Goal: Task Accomplishment & Management: Manage account settings

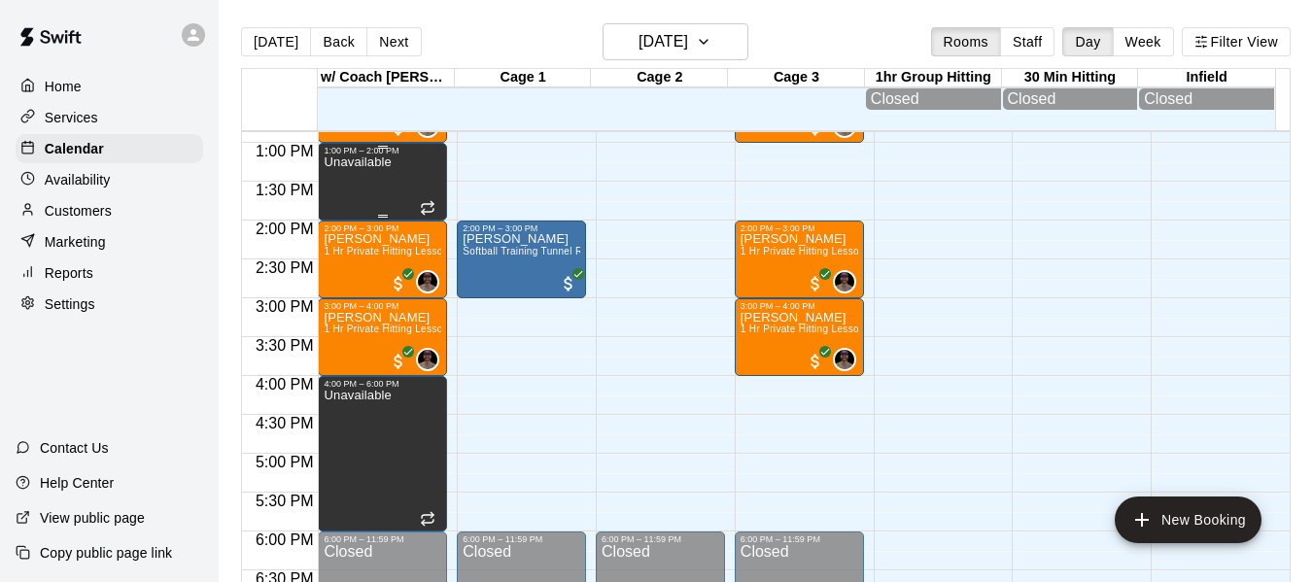
scroll to position [1063, 0]
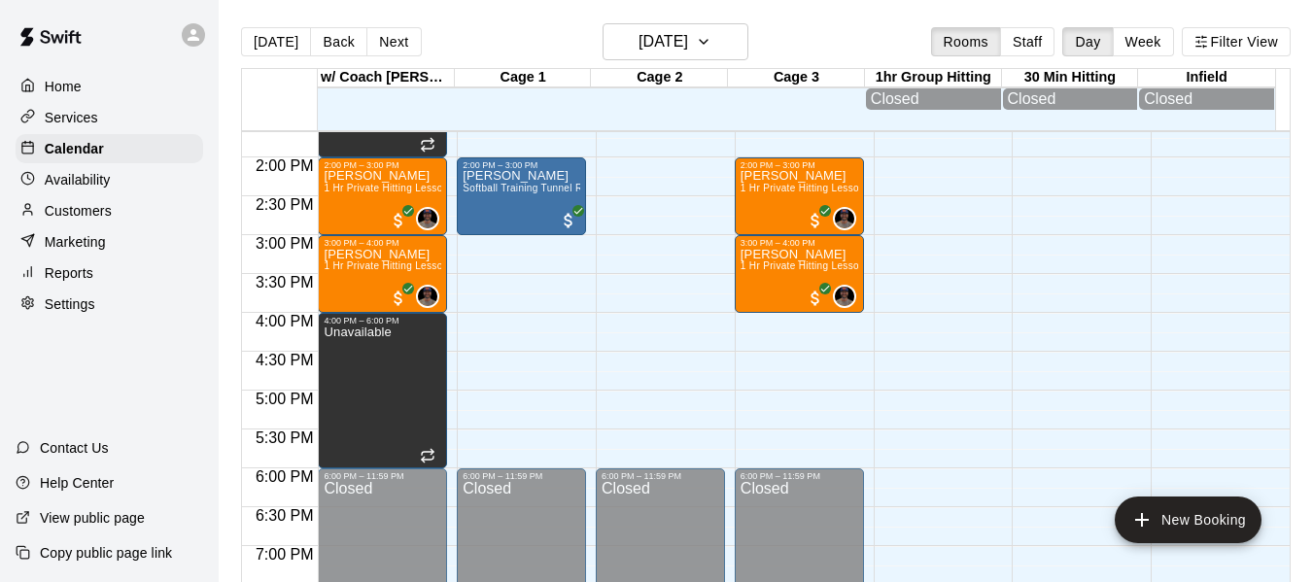
click at [87, 176] on p "Availability" at bounding box center [78, 179] width 66 height 19
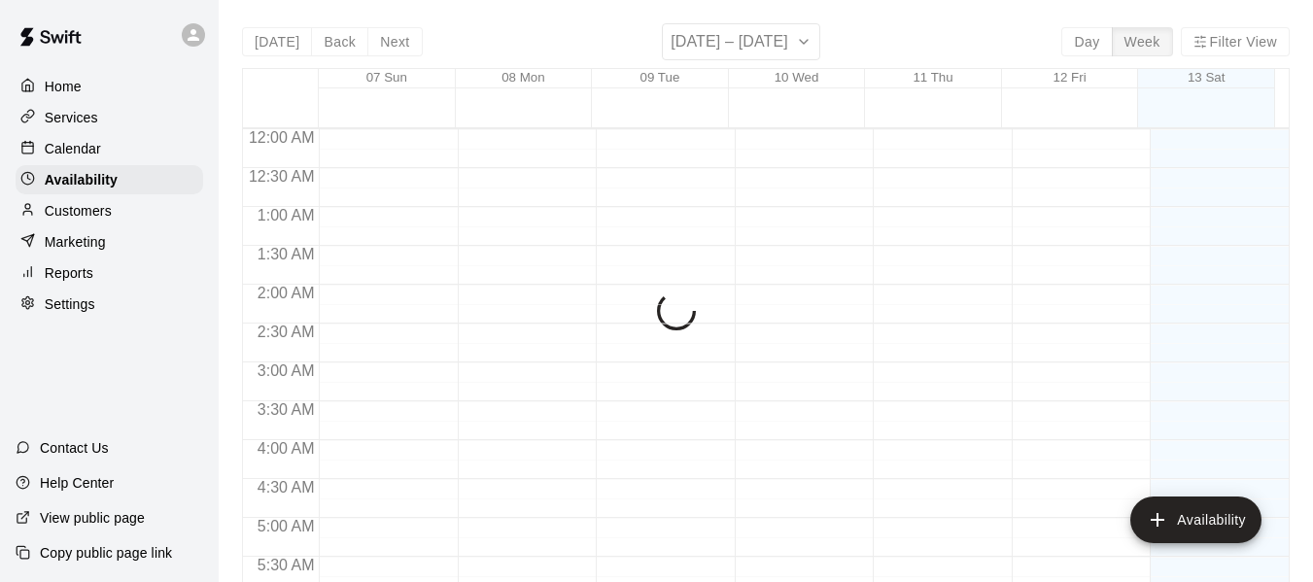
scroll to position [777, 0]
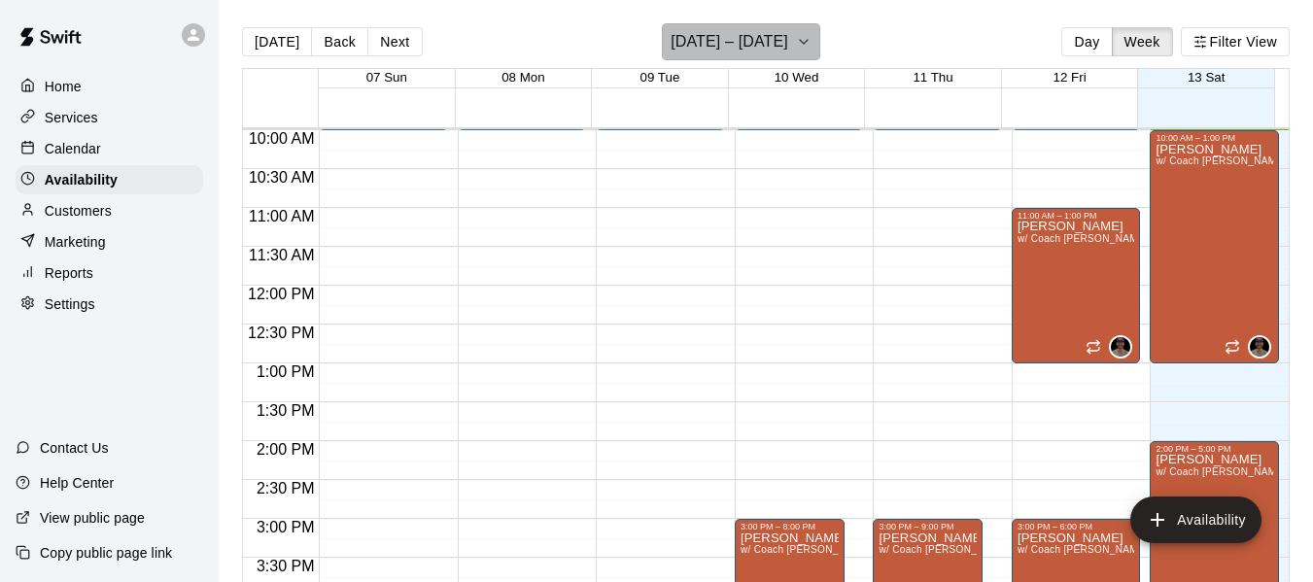
click at [795, 43] on button "[DATE] – [DATE]" at bounding box center [741, 41] width 158 height 37
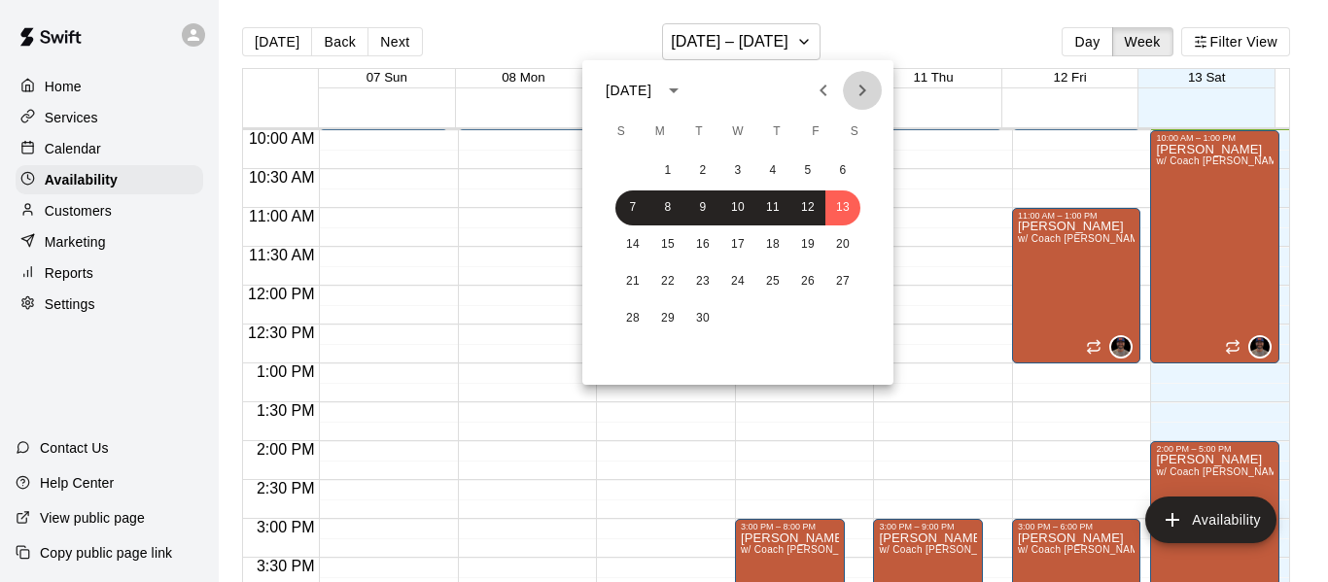
click at [858, 91] on icon "Next month" at bounding box center [861, 90] width 23 height 23
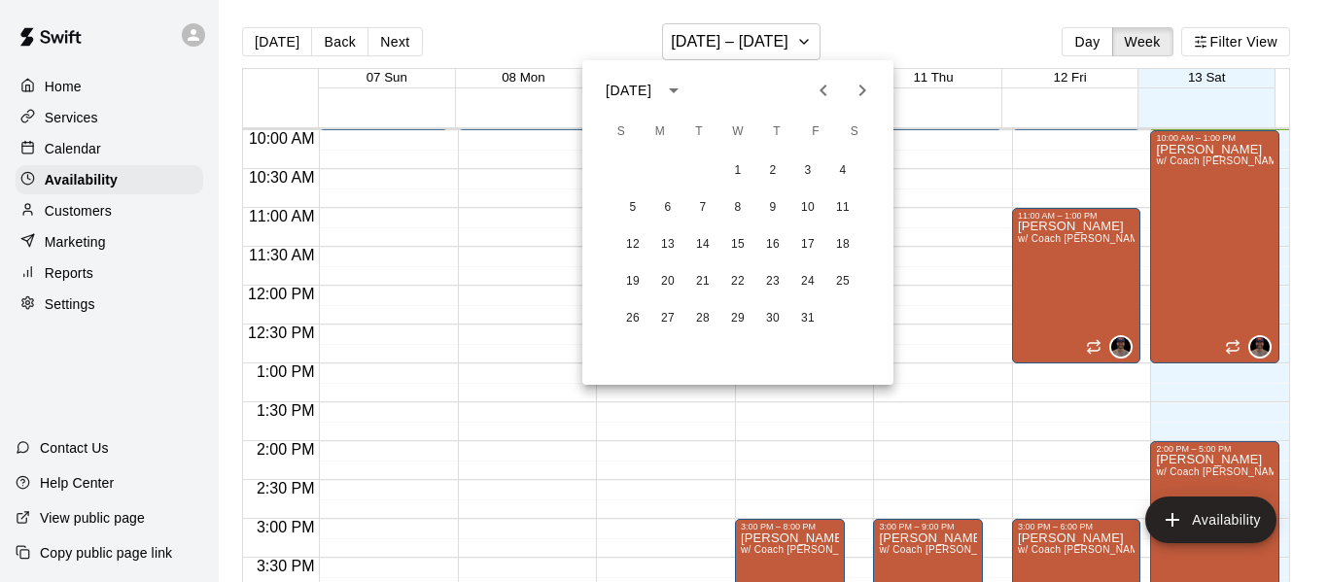
click at [858, 91] on icon "Next month" at bounding box center [861, 90] width 23 height 23
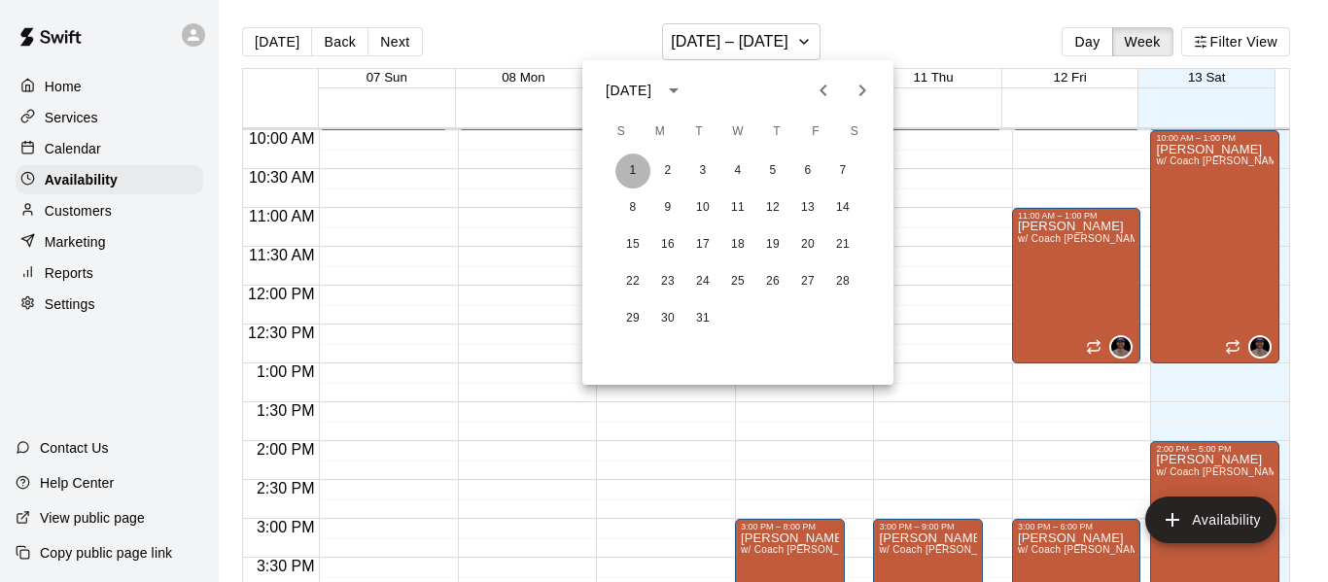
click at [636, 164] on button "1" at bounding box center [632, 171] width 35 height 35
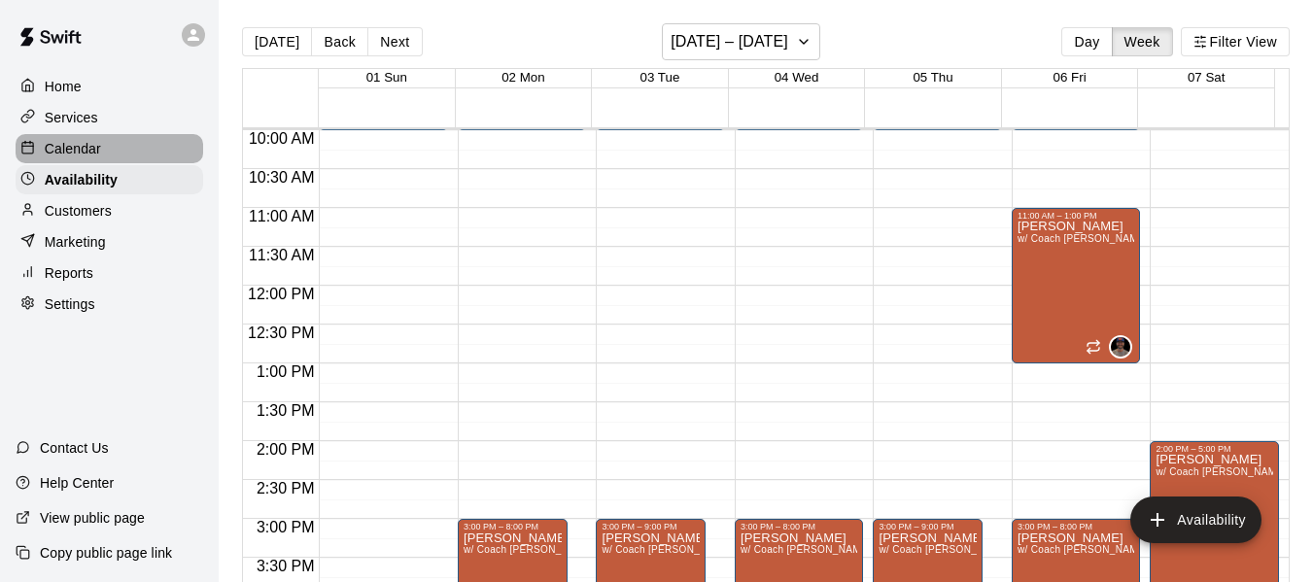
click at [123, 151] on div "Calendar" at bounding box center [110, 148] width 188 height 29
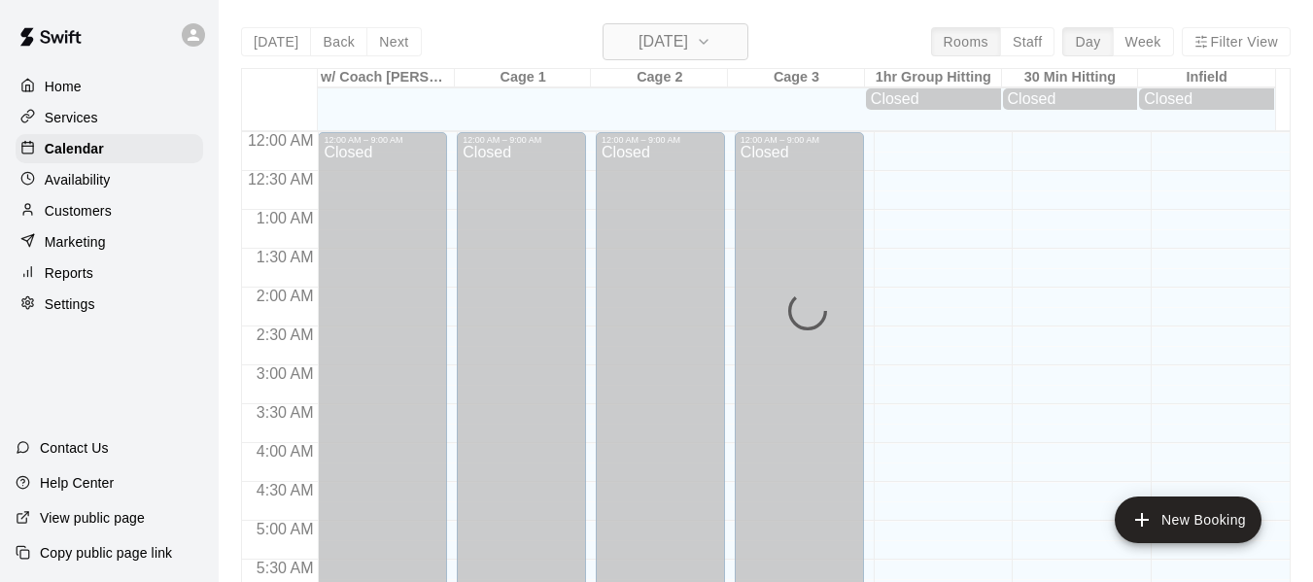
scroll to position [777, 0]
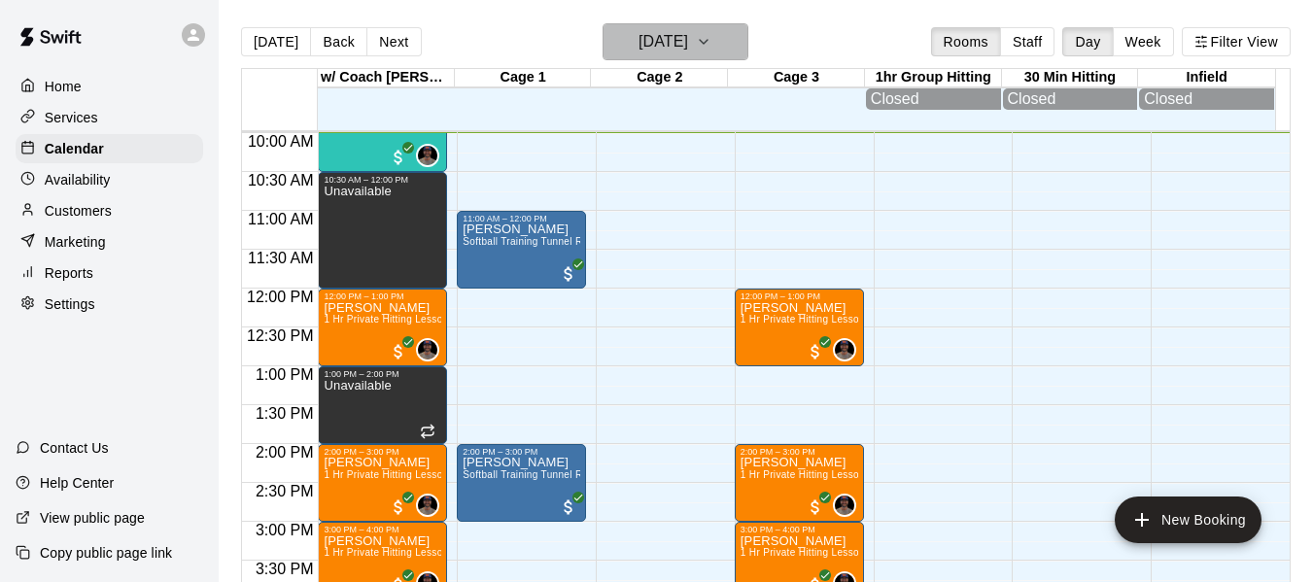
click at [724, 45] on button "[DATE]" at bounding box center [676, 41] width 146 height 37
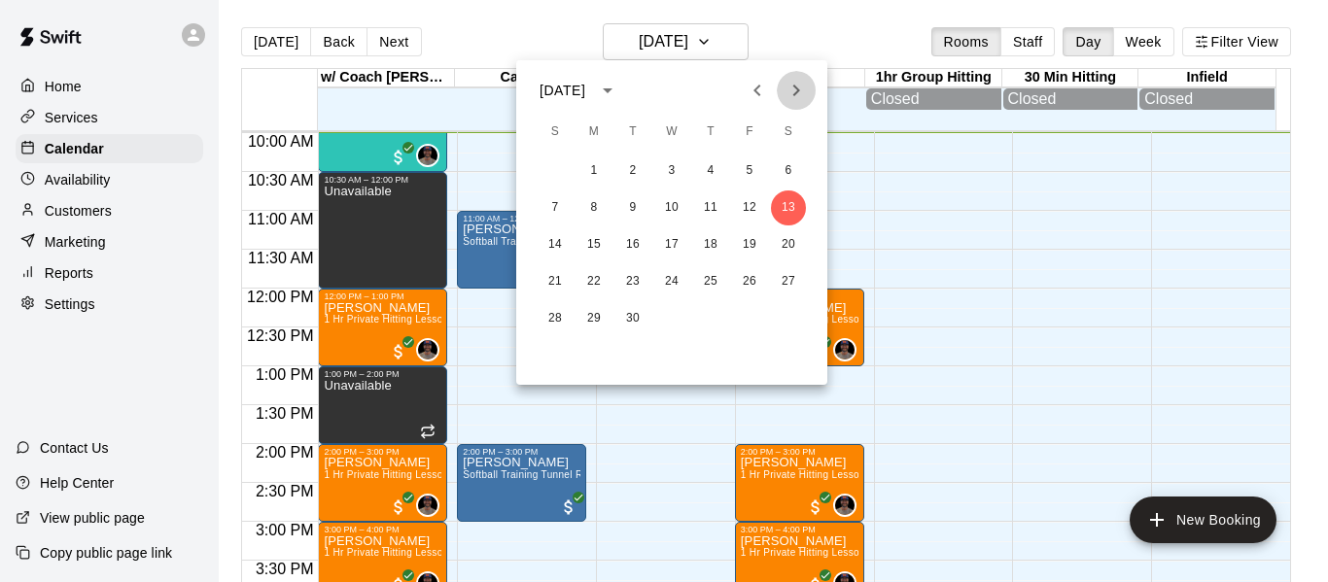
click at [791, 86] on icon "Next month" at bounding box center [795, 90] width 23 height 23
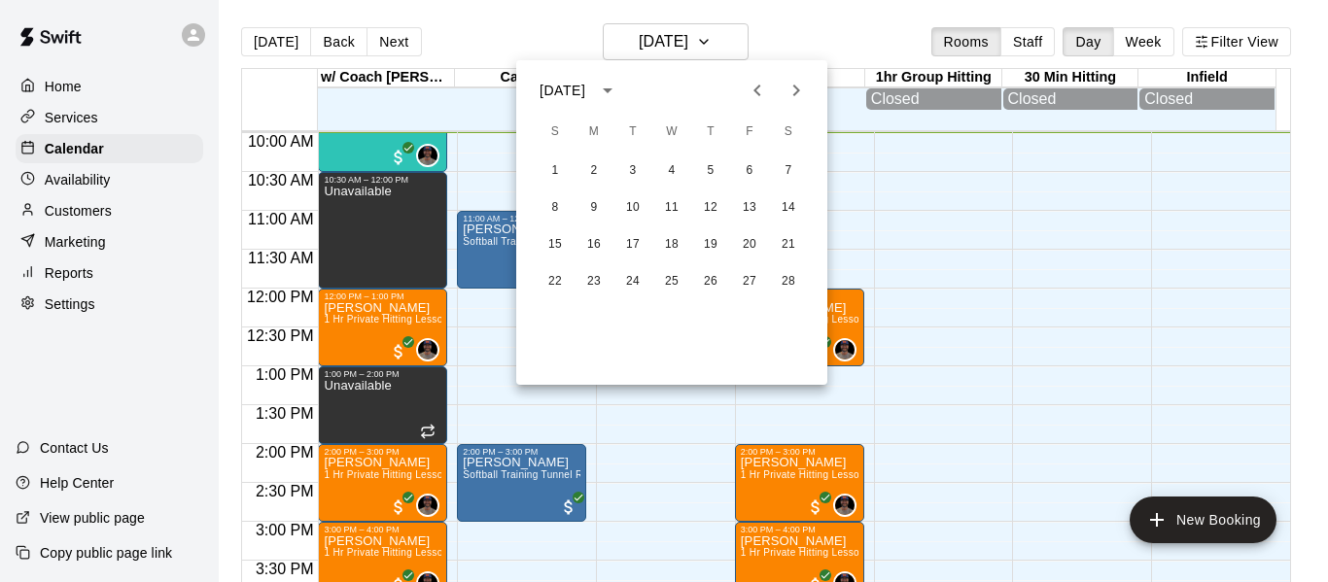
click at [791, 86] on icon "Next month" at bounding box center [795, 90] width 23 height 23
click at [559, 171] on button "1" at bounding box center [555, 171] width 35 height 35
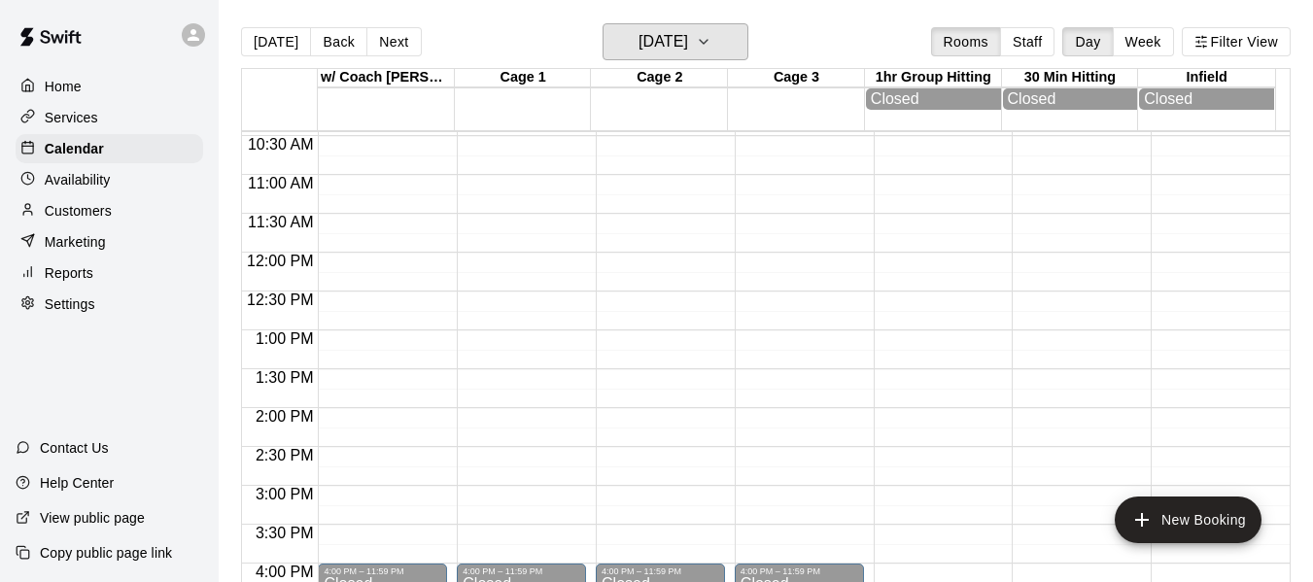
scroll to position [809, 0]
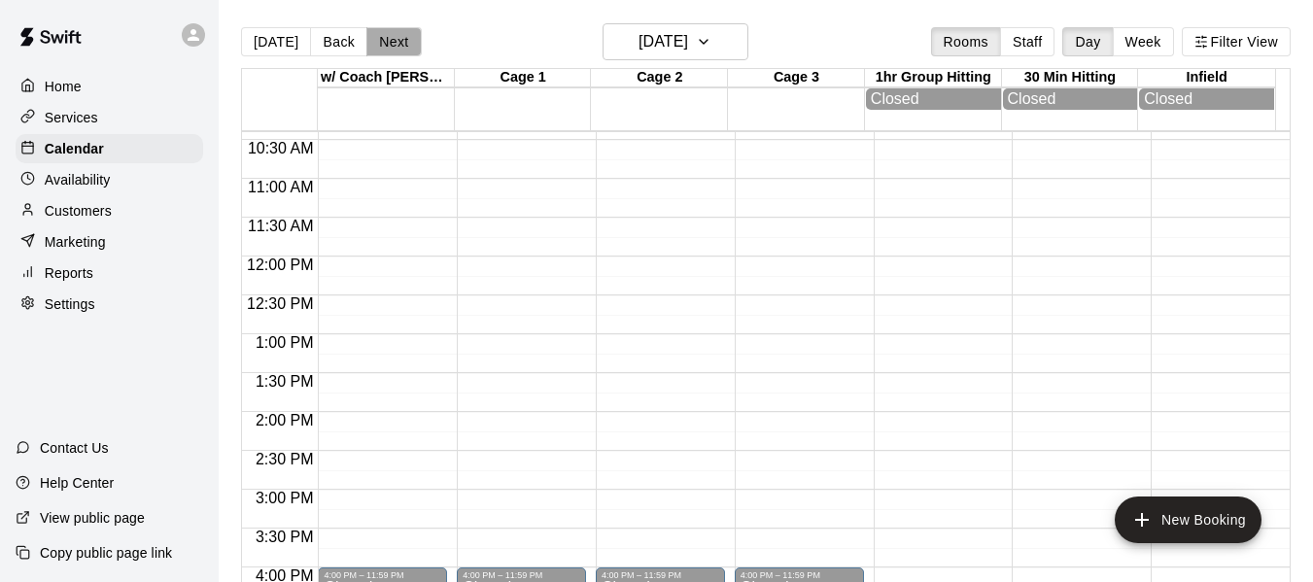
click at [396, 40] on button "Next" at bounding box center [393, 41] width 54 height 29
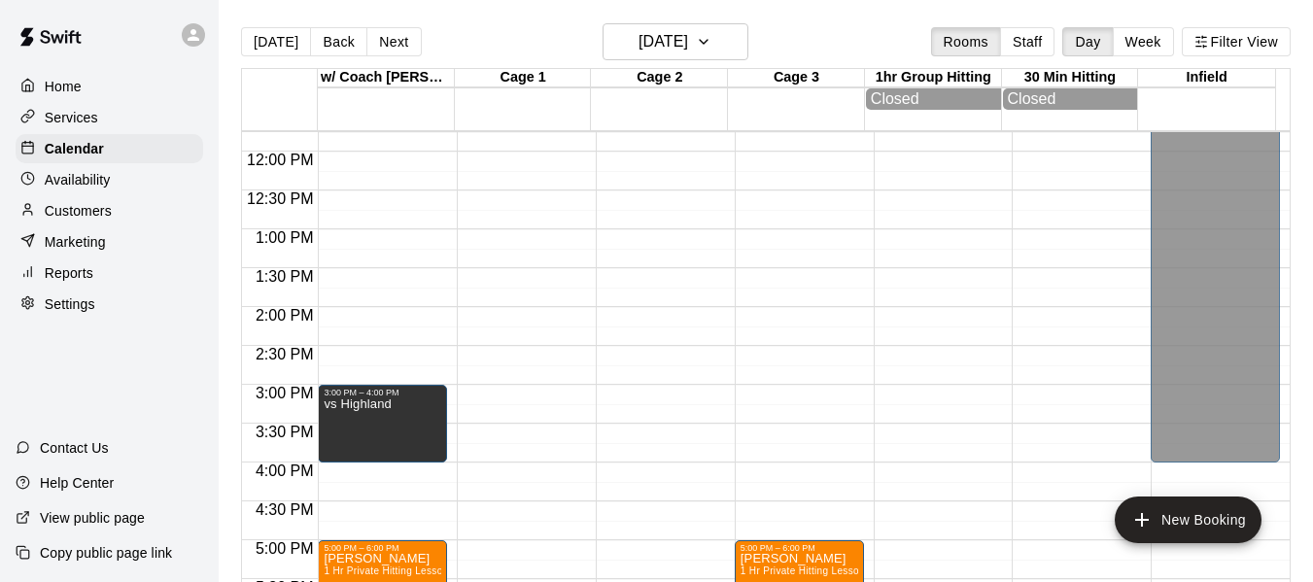
scroll to position [913, 0]
click at [370, 41] on button "Next" at bounding box center [393, 41] width 54 height 29
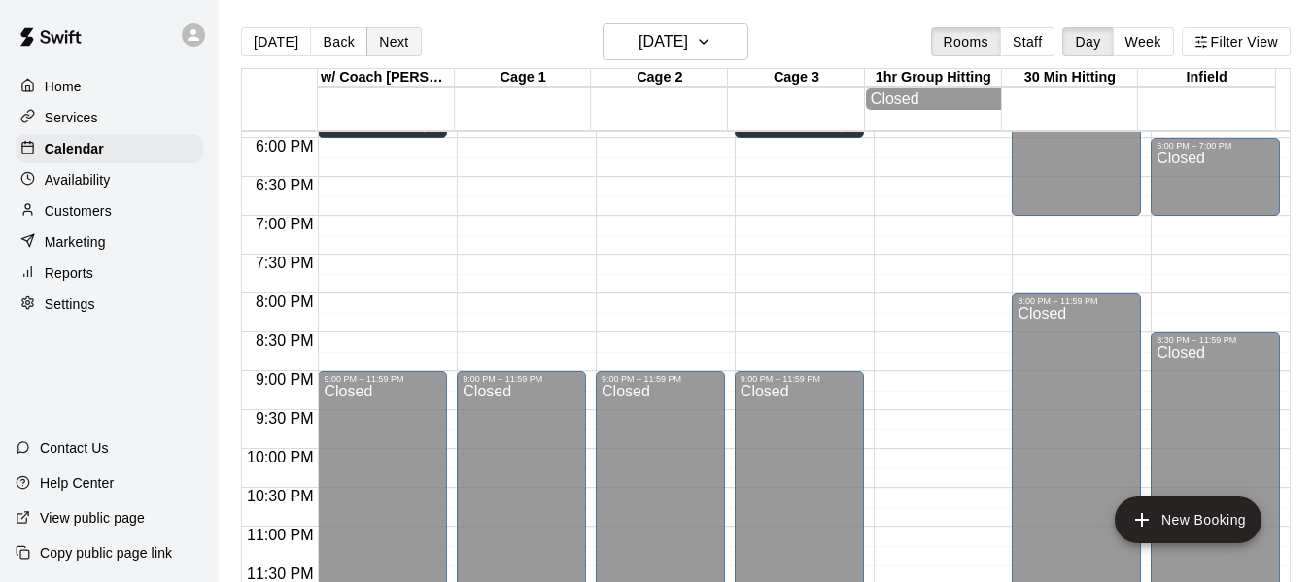
click at [385, 49] on button "Next" at bounding box center [393, 41] width 54 height 29
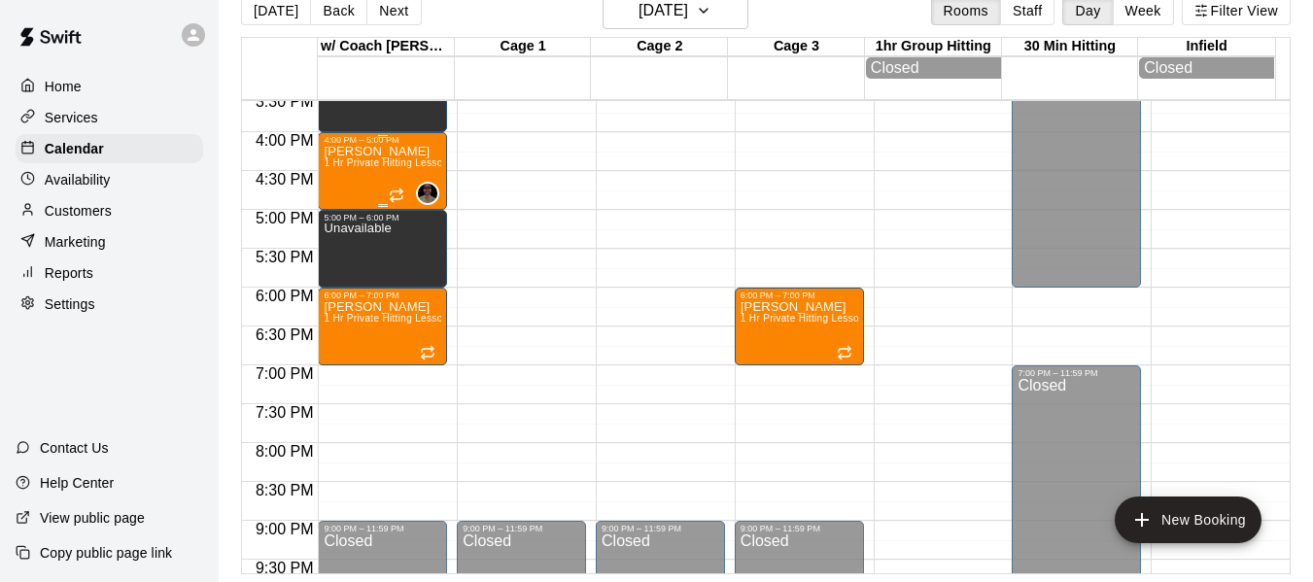
scroll to position [1204, 0]
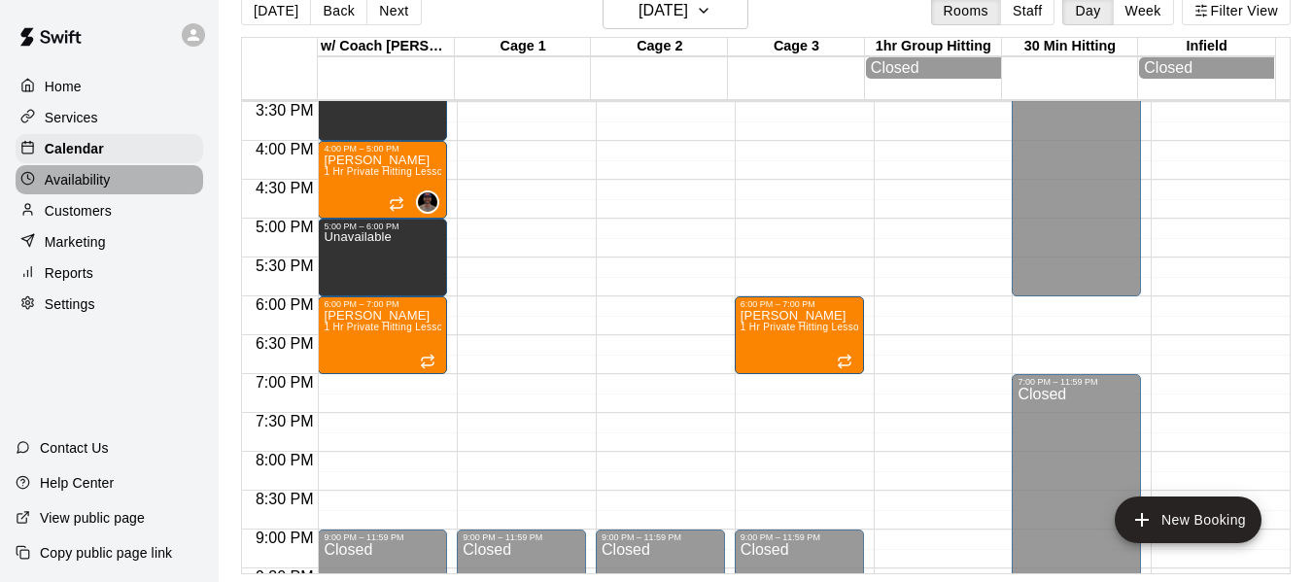
drag, startPoint x: 71, startPoint y: 182, endPoint x: 678, endPoint y: 3, distance: 633.3
click at [71, 182] on p "Availability" at bounding box center [78, 179] width 66 height 19
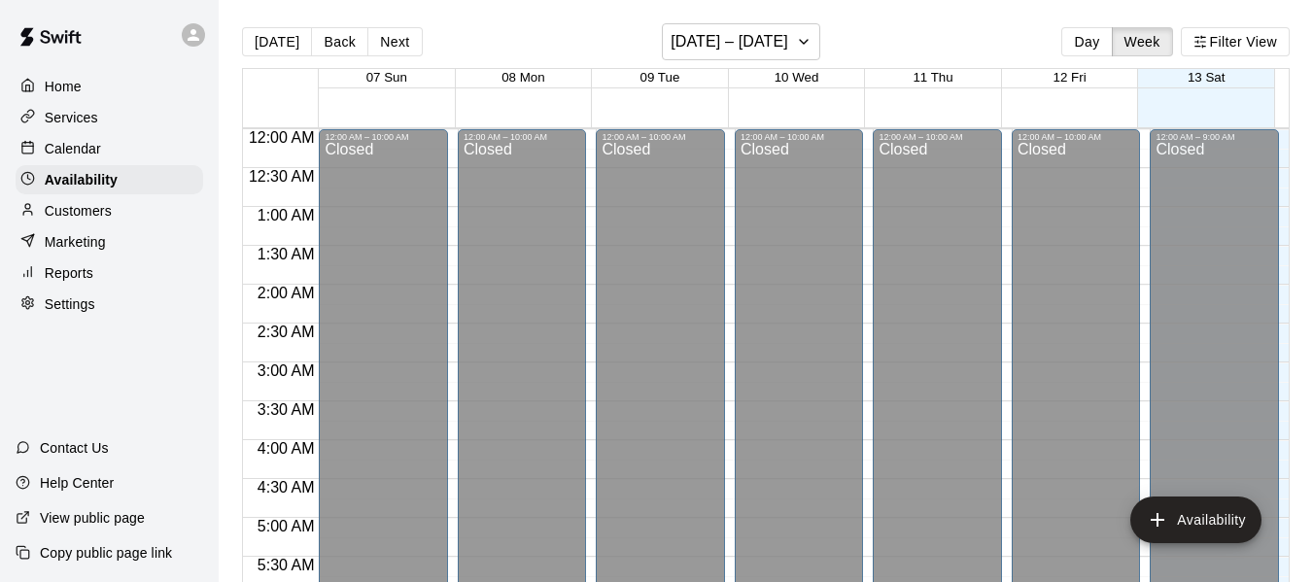
scroll to position [777, 0]
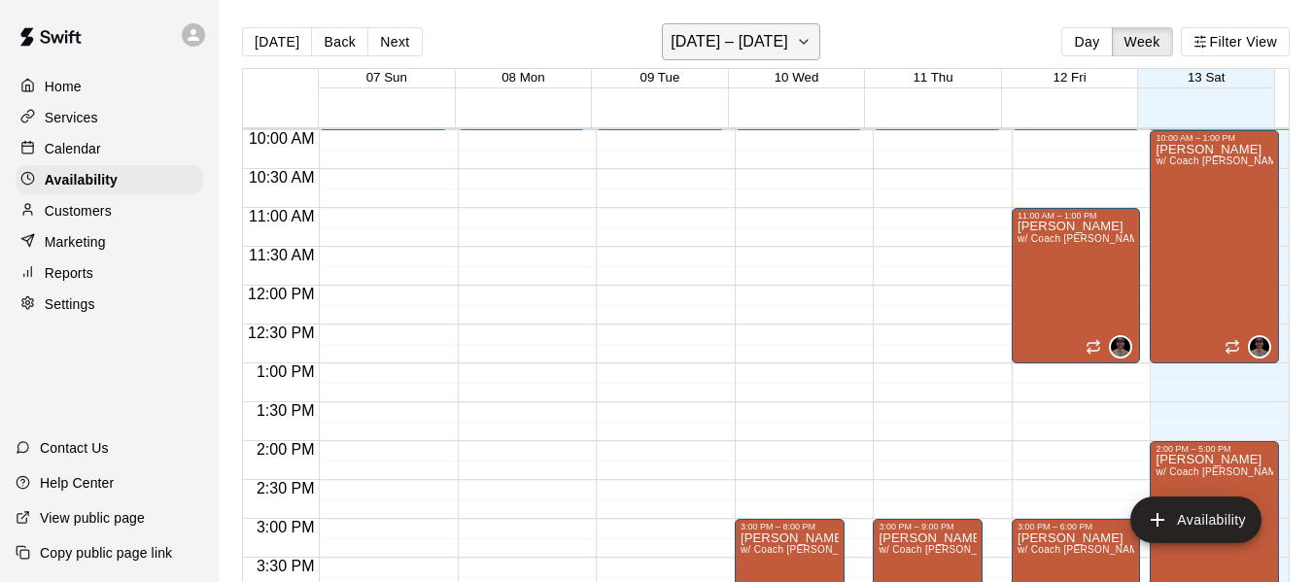
click at [794, 39] on button "[DATE] – [DATE]" at bounding box center [741, 41] width 158 height 37
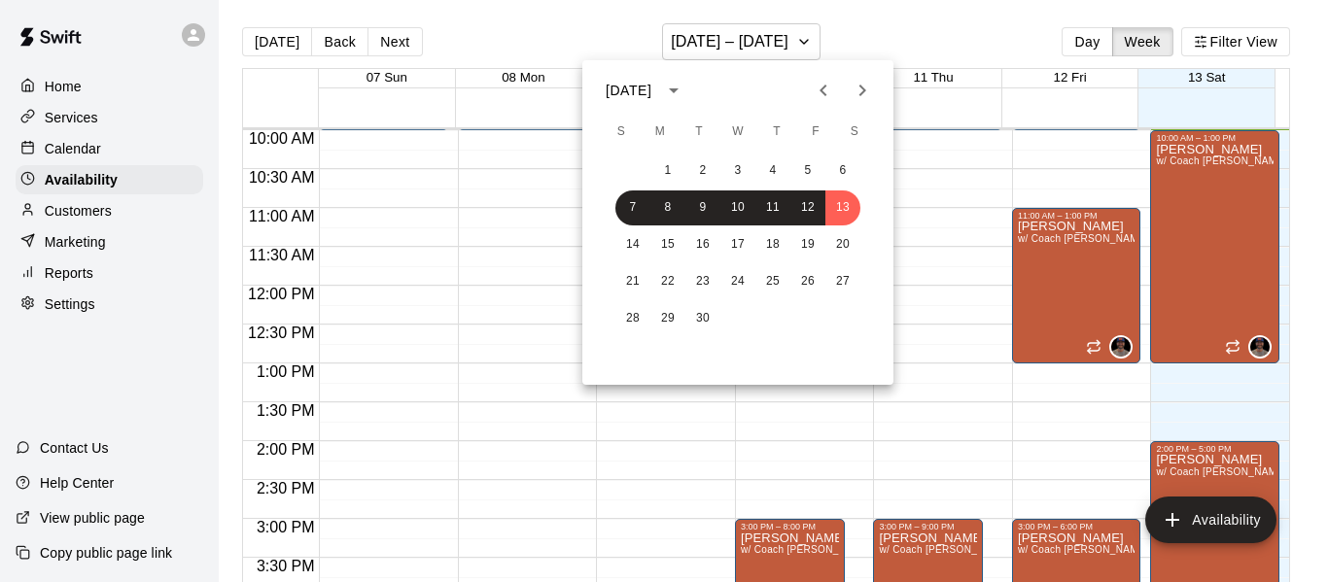
click at [853, 92] on icon "Next month" at bounding box center [861, 90] width 23 height 23
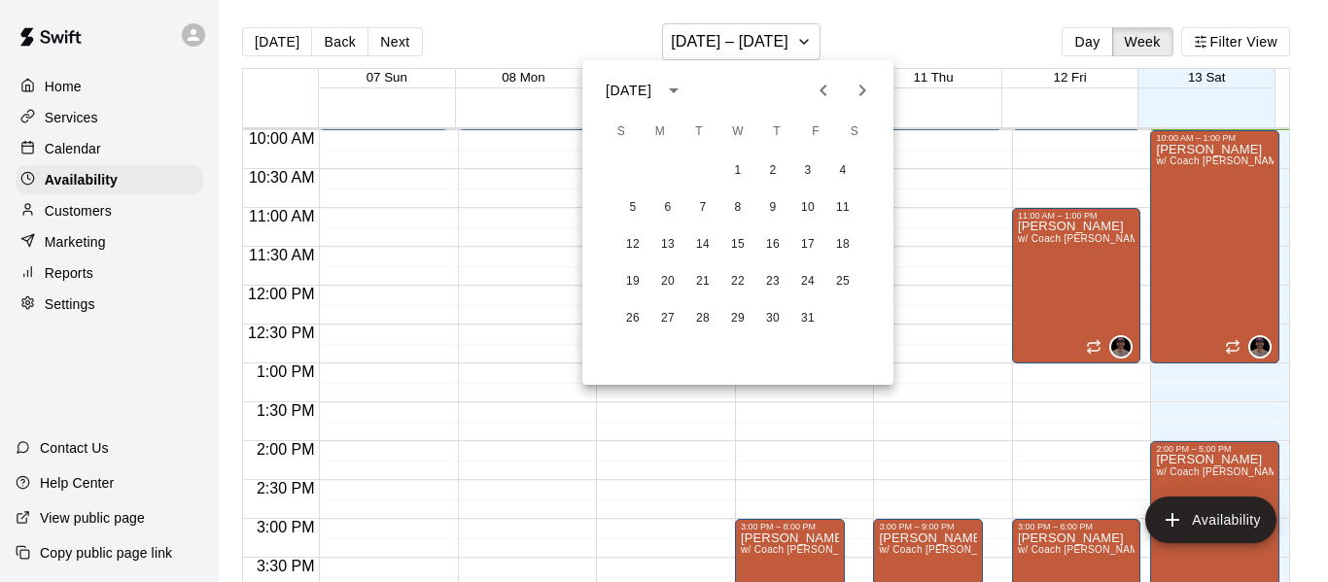
click at [853, 92] on icon "Next month" at bounding box center [861, 90] width 23 height 23
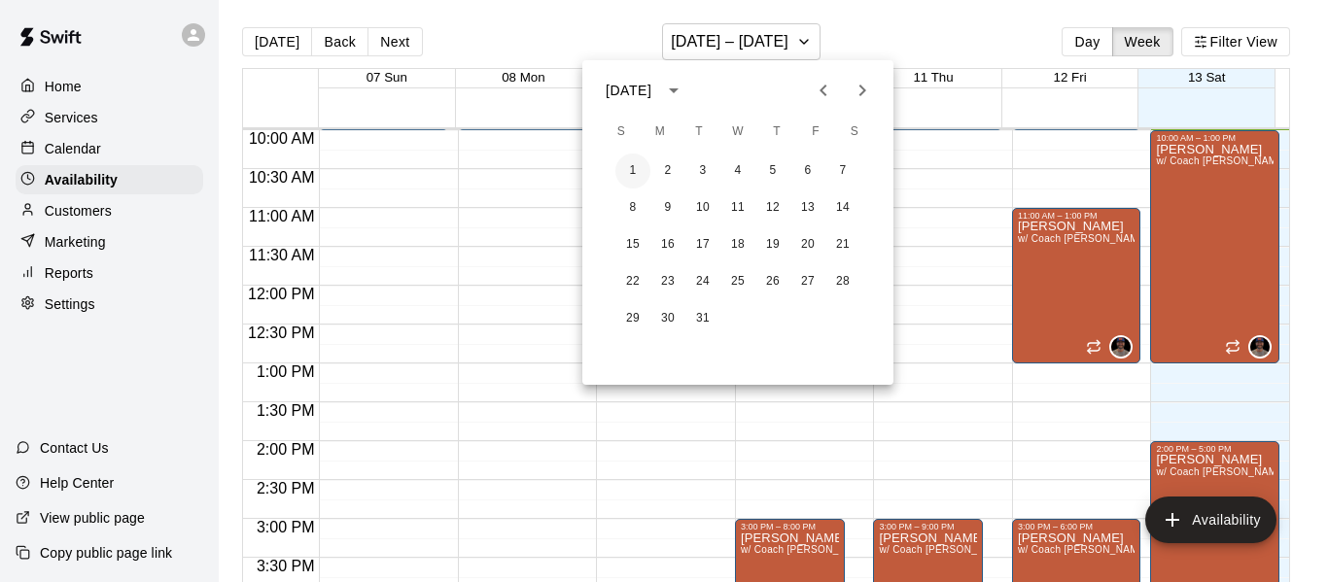
click at [640, 167] on button "1" at bounding box center [632, 171] width 35 height 35
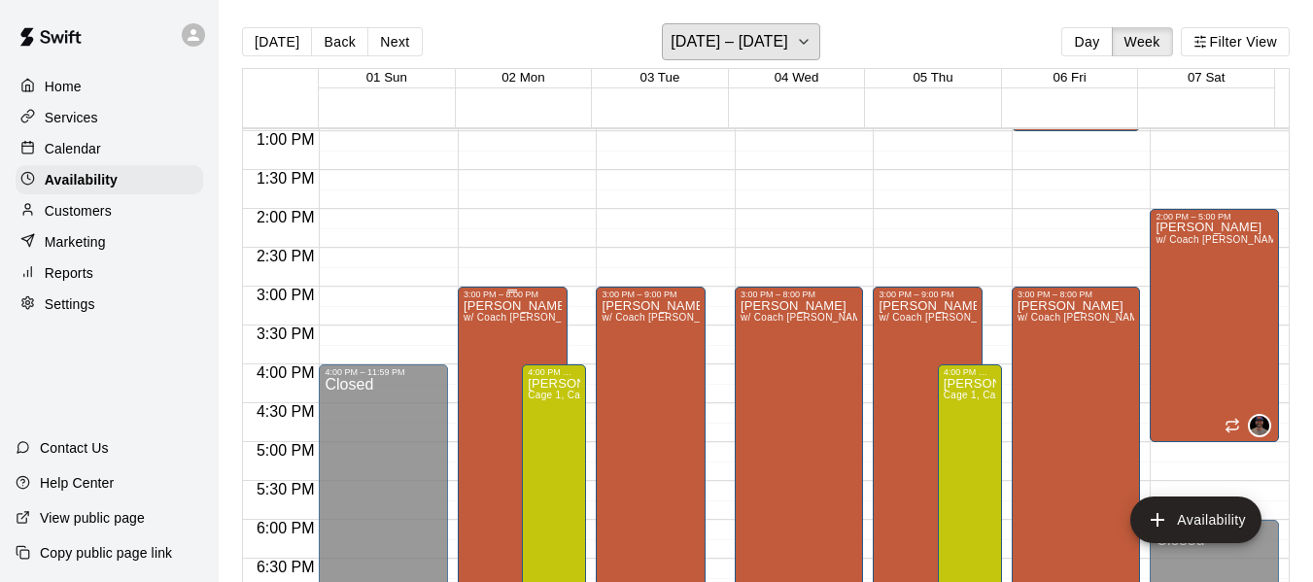
scroll to position [1036, 0]
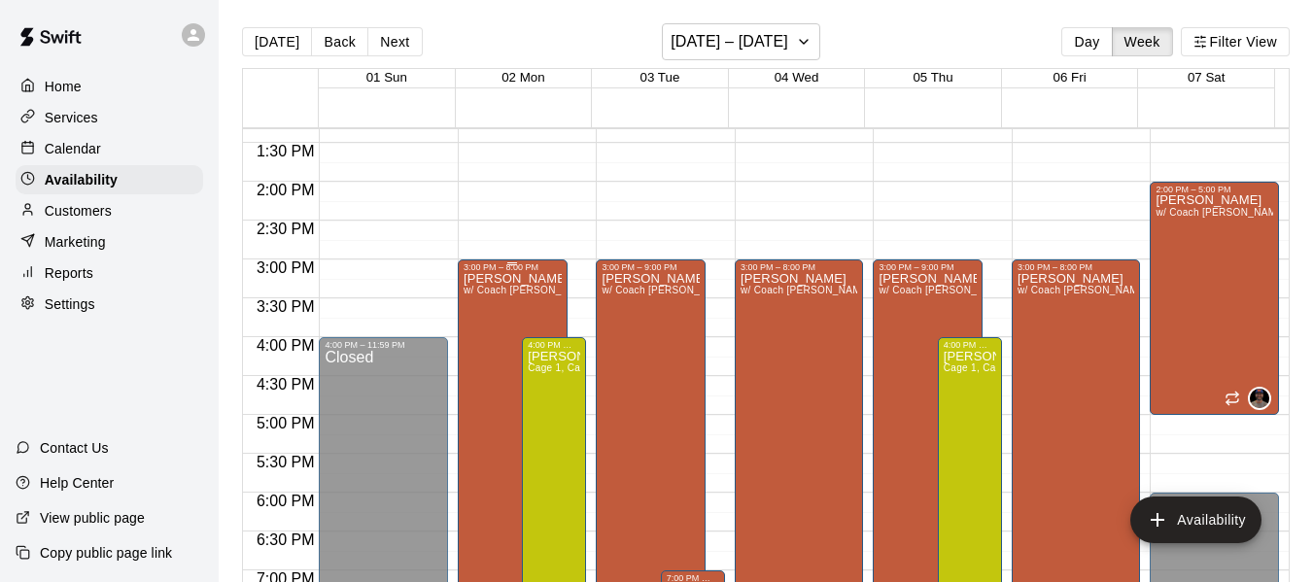
click at [492, 295] on span "w/ Coach [PERSON_NAME], Cage 3" at bounding box center [549, 290] width 170 height 11
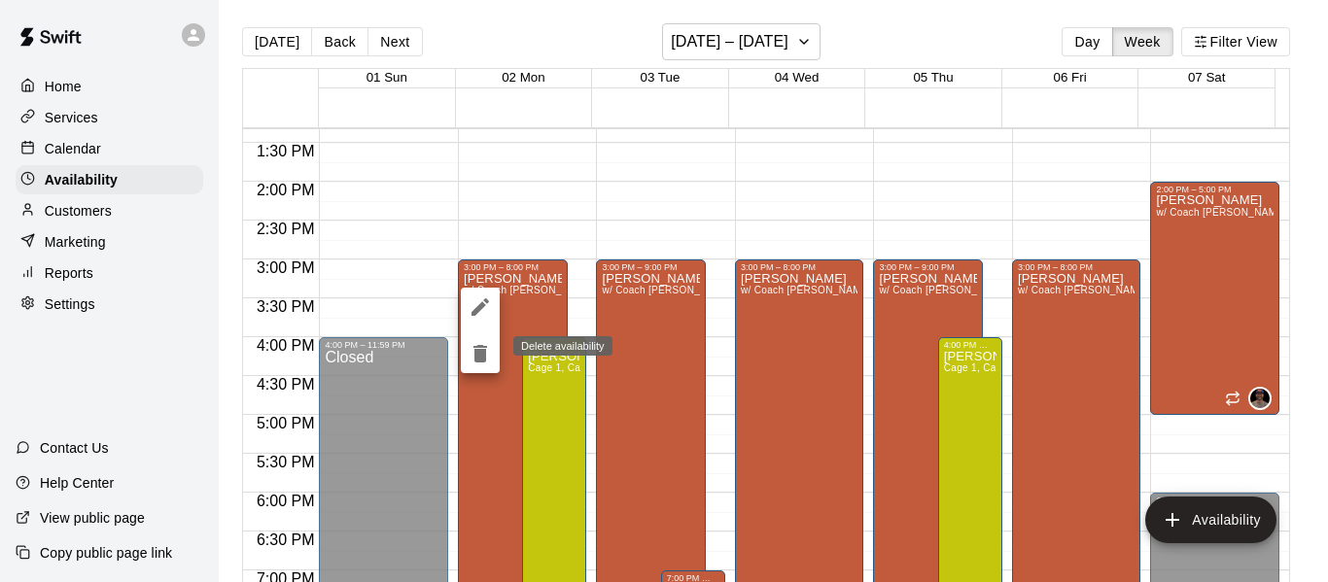
click at [480, 354] on icon "delete" at bounding box center [480, 353] width 14 height 17
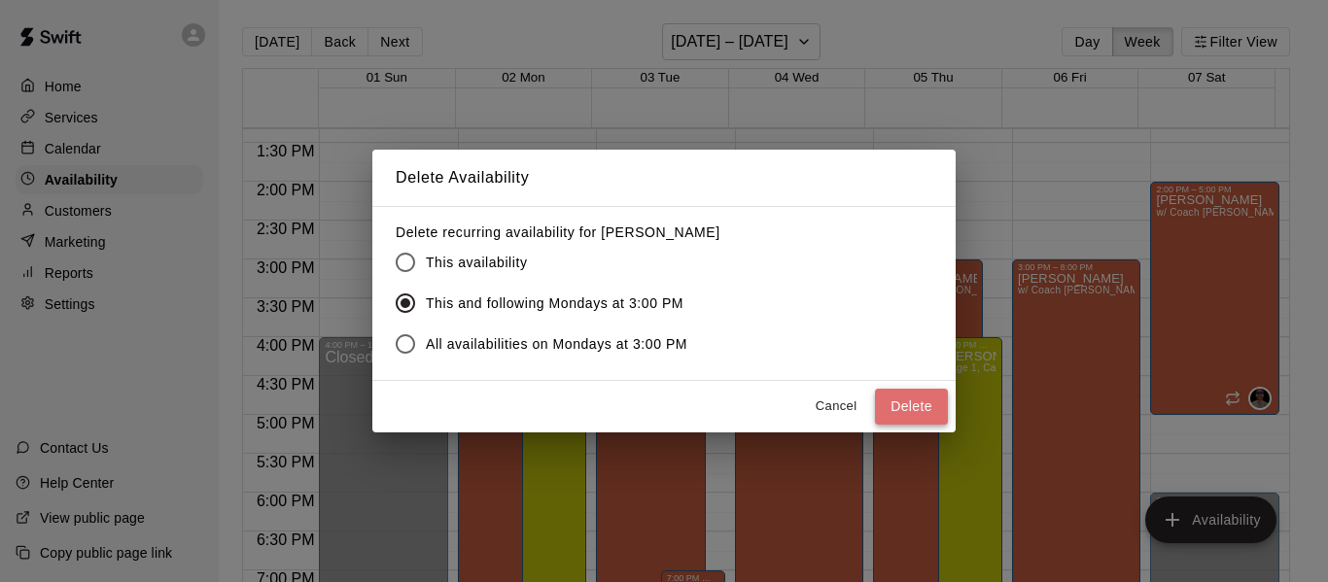
click at [901, 405] on button "Delete" at bounding box center [911, 407] width 73 height 36
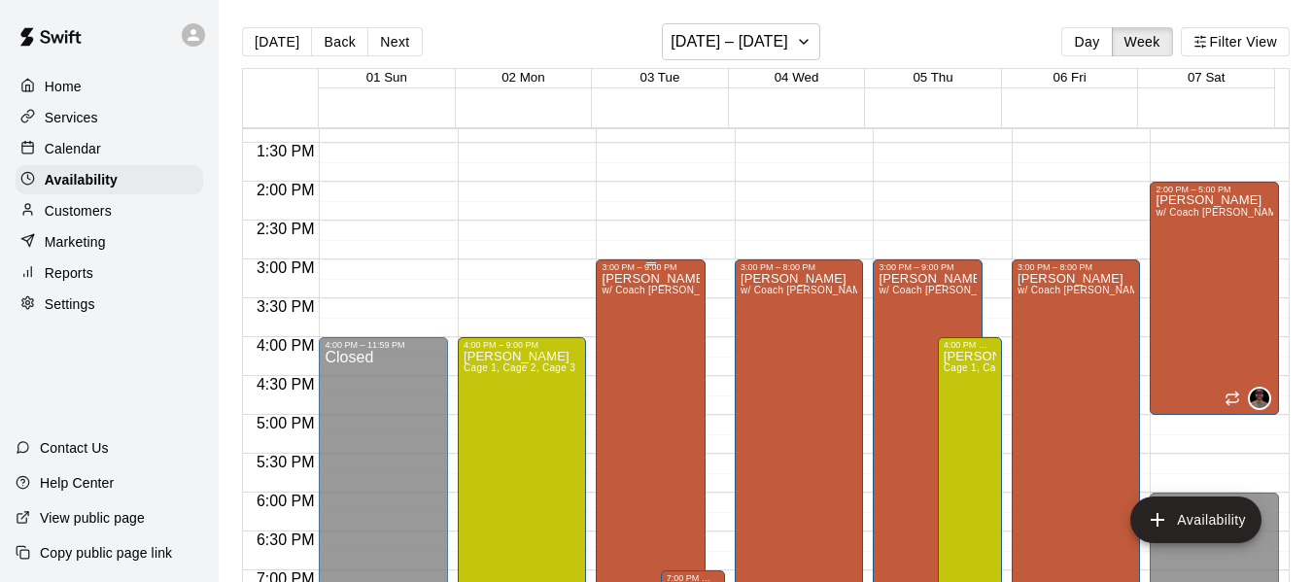
click at [698, 370] on div "3:00 PM – 9:00 PM [PERSON_NAME] w/ Coach [PERSON_NAME], Cage 3" at bounding box center [651, 493] width 110 height 467
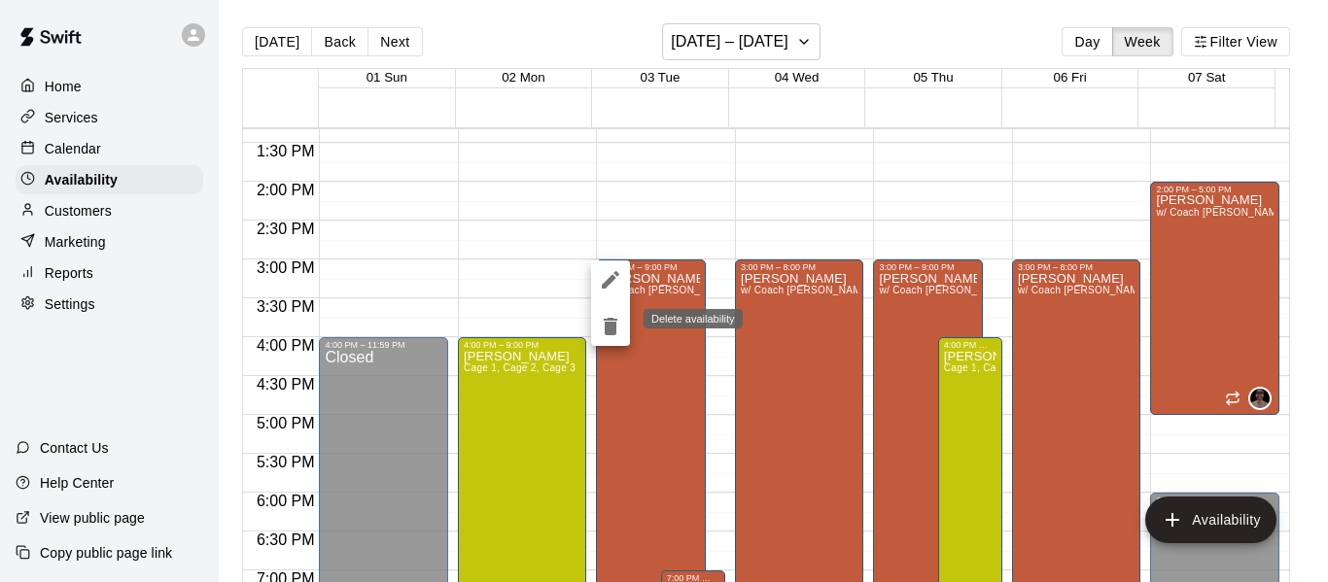
click at [612, 322] on icon "delete" at bounding box center [611, 326] width 14 height 17
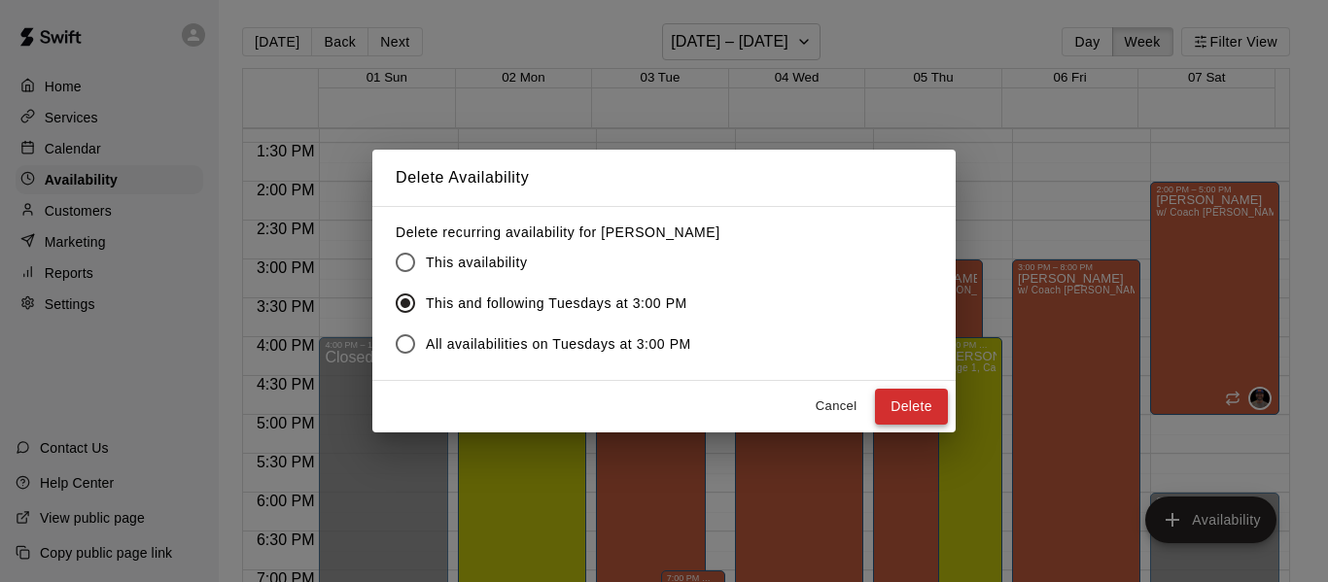
click at [928, 408] on button "Delete" at bounding box center [911, 407] width 73 height 36
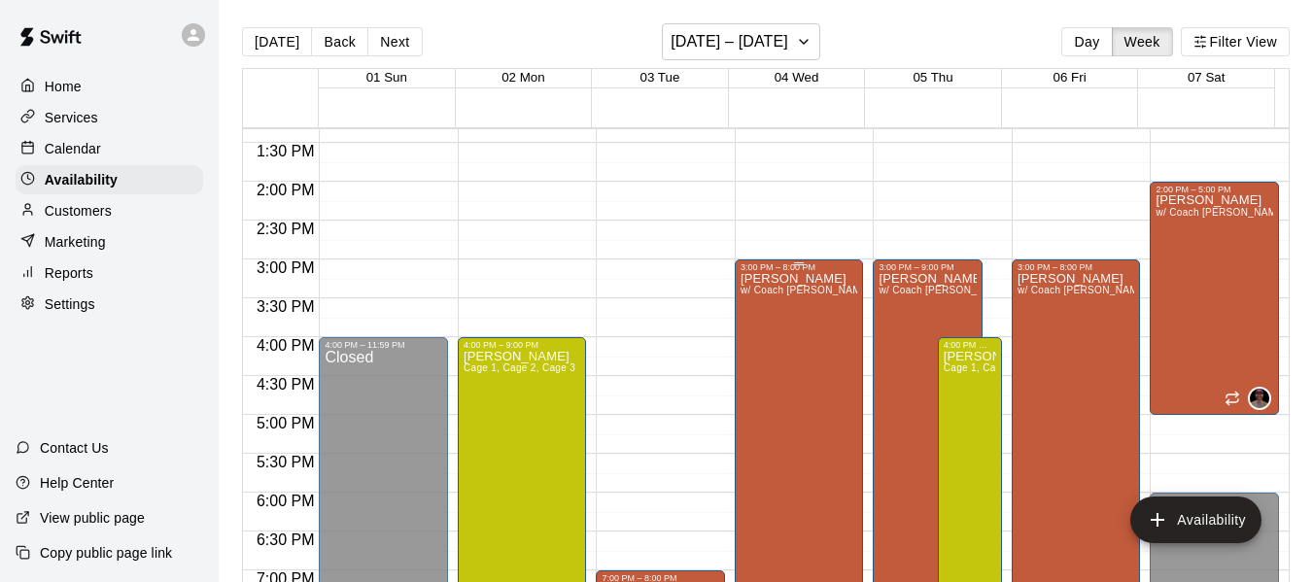
click at [770, 466] on div "[PERSON_NAME] w/ Coach [PERSON_NAME], Cage 3" at bounding box center [800, 563] width 118 height 582
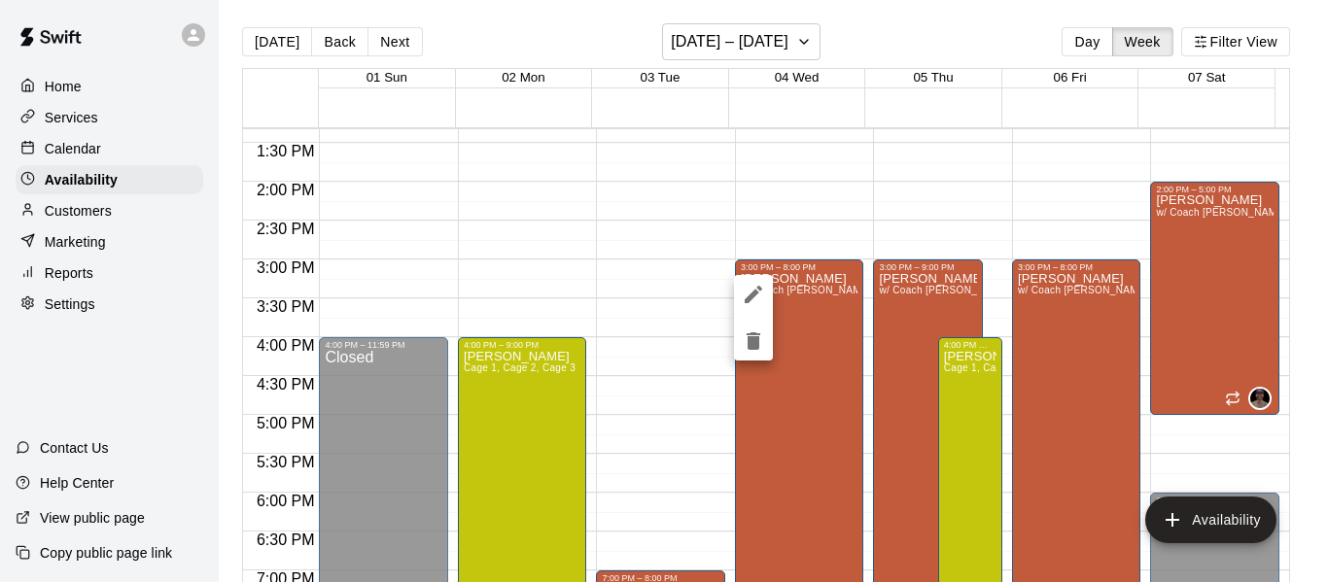
click at [745, 342] on icon "delete" at bounding box center [753, 341] width 23 height 23
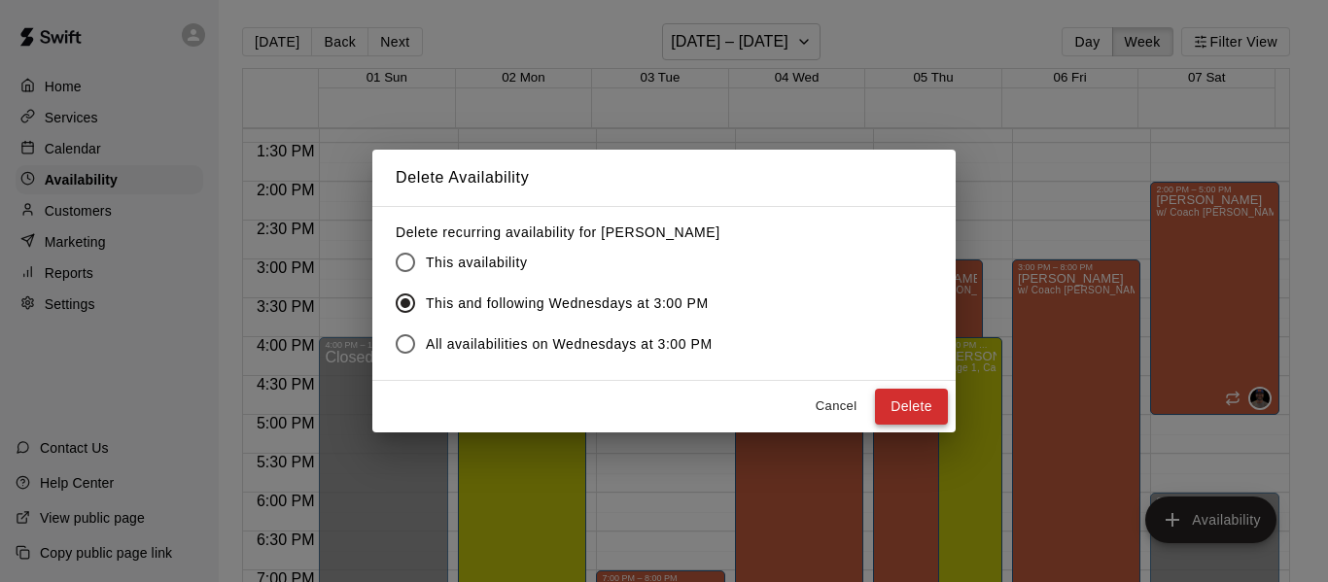
click at [903, 414] on button "Delete" at bounding box center [911, 407] width 73 height 36
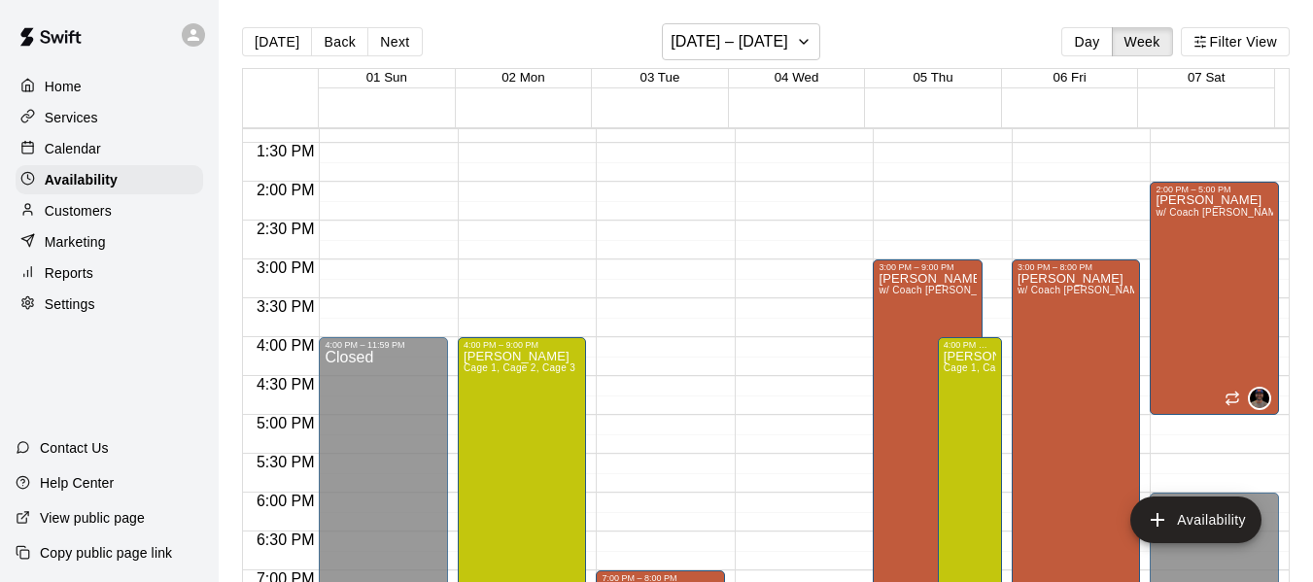
click at [879, 471] on div "[PERSON_NAME] w/ Coach [PERSON_NAME], Cage 3" at bounding box center [928, 563] width 98 height 582
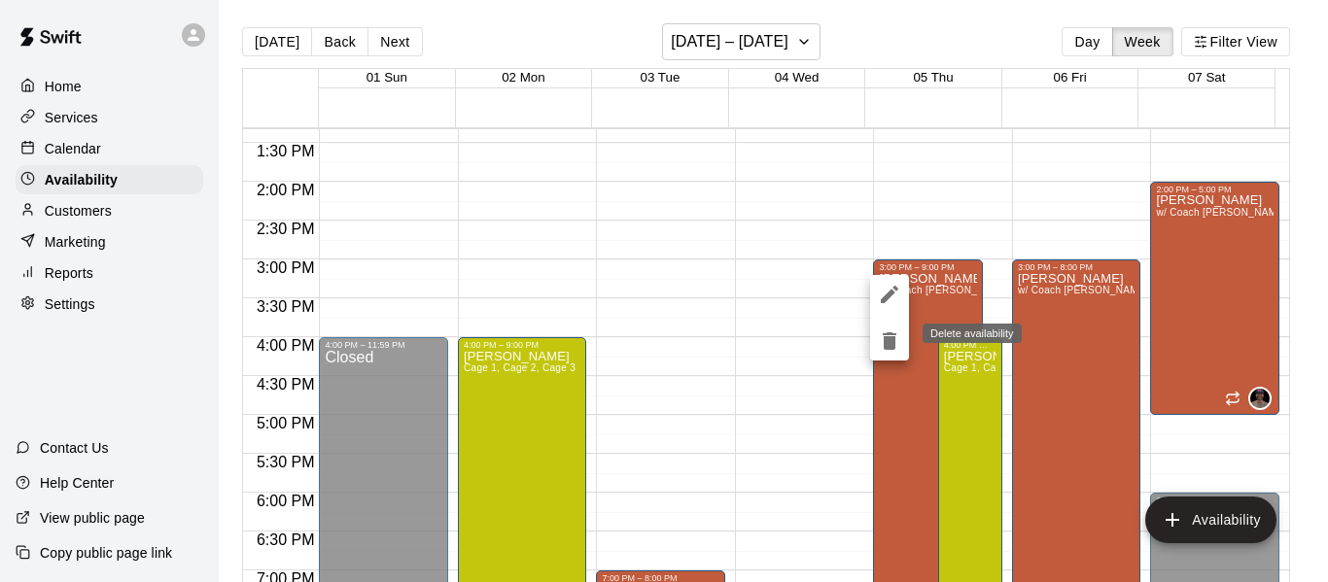
click at [882, 340] on icon "delete" at bounding box center [889, 341] width 23 height 23
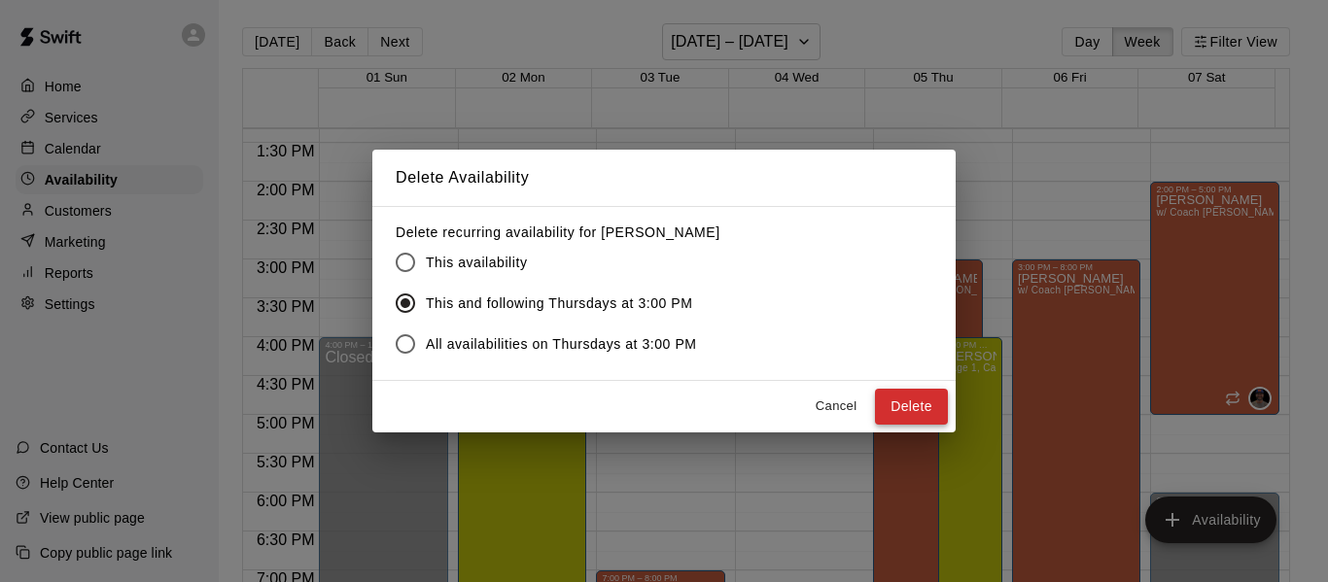
click at [889, 415] on button "Delete" at bounding box center [911, 407] width 73 height 36
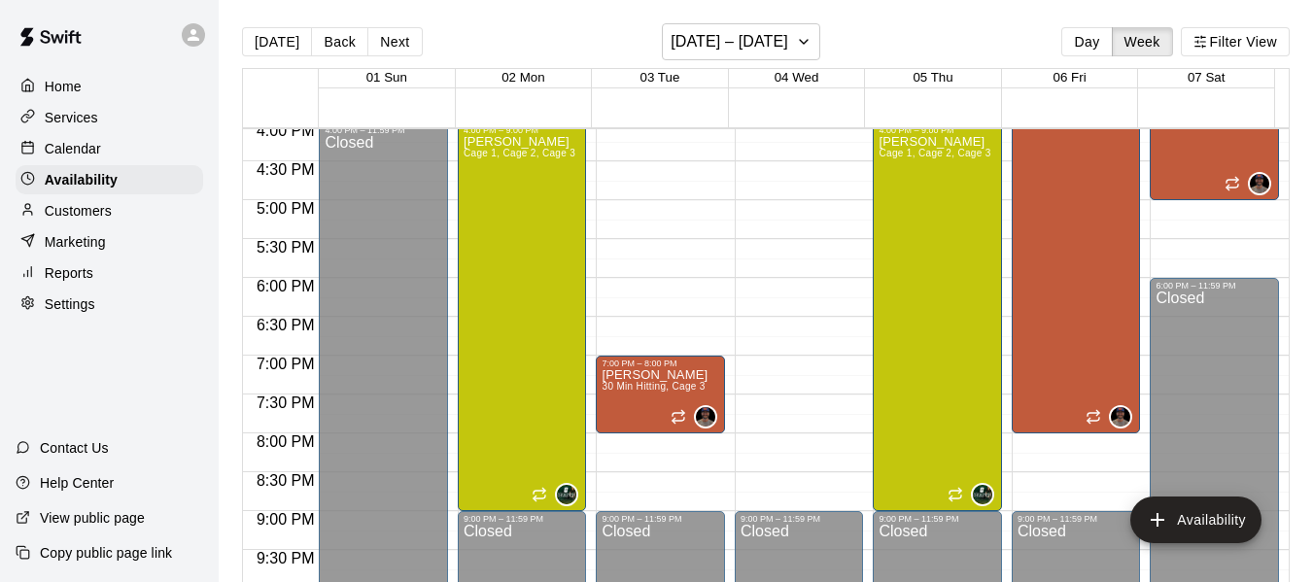
scroll to position [1263, 0]
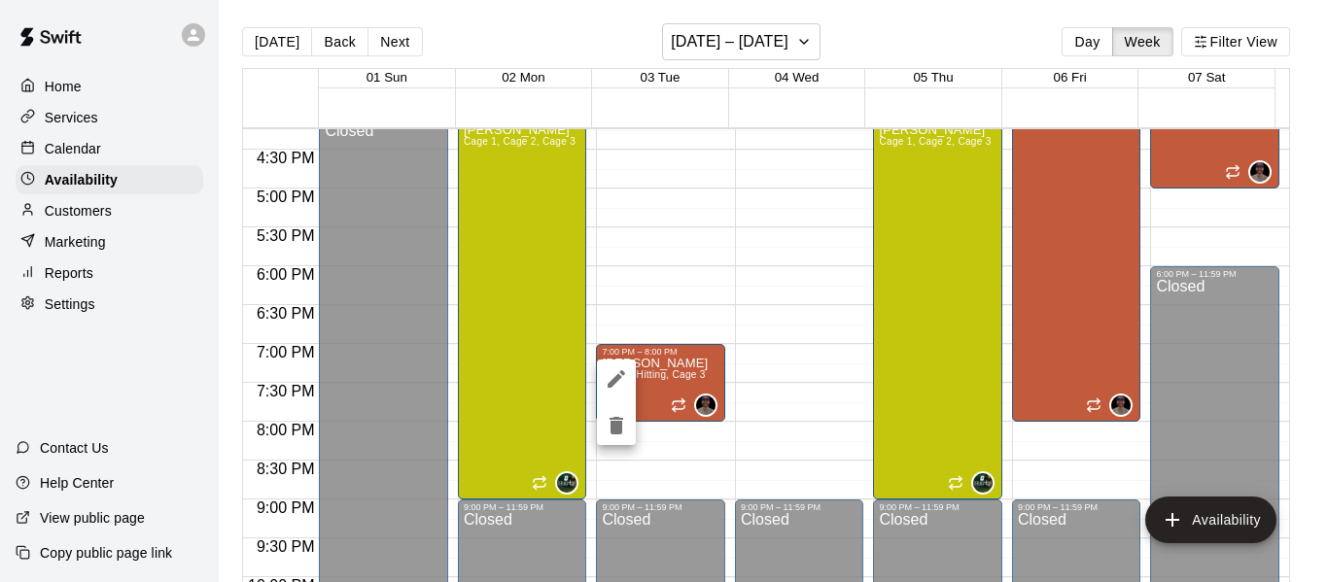
click at [619, 430] on icon "delete" at bounding box center [616, 425] width 14 height 17
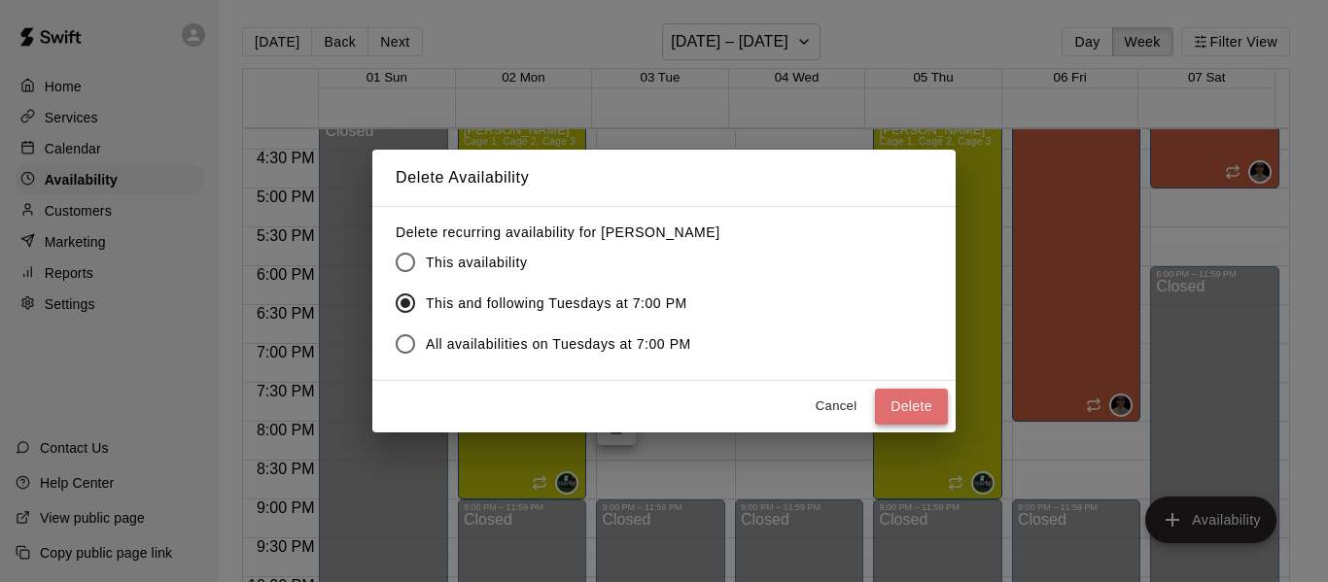
click at [906, 405] on button "Delete" at bounding box center [911, 407] width 73 height 36
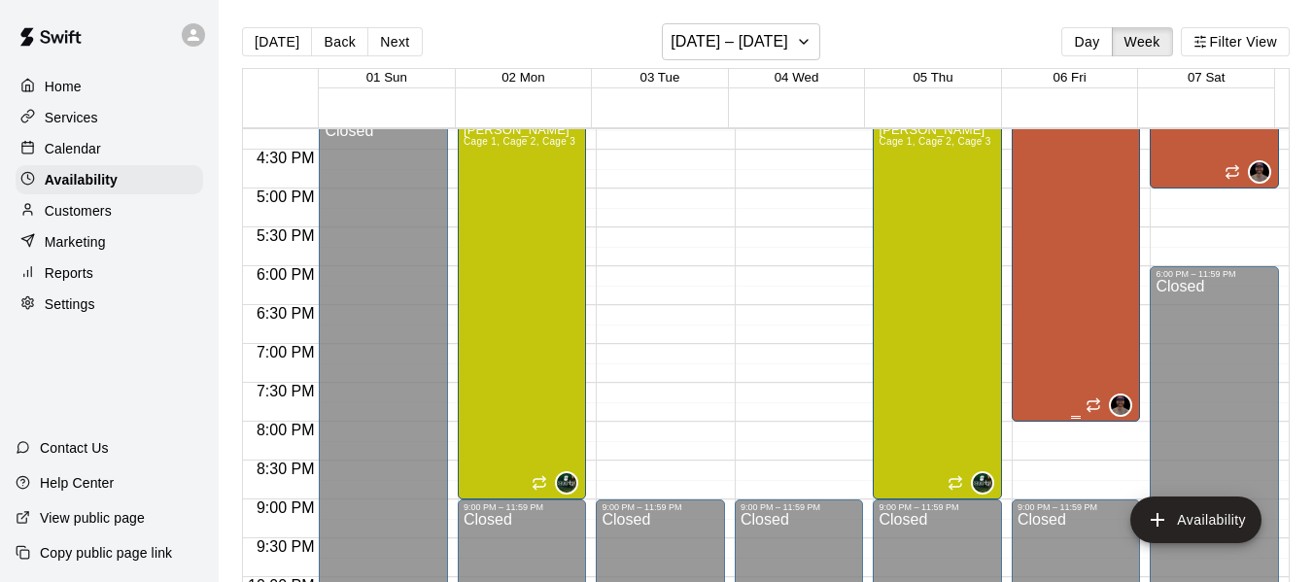
click at [1028, 383] on div "[PERSON_NAME] w/ Coach [PERSON_NAME], Cage 3" at bounding box center [1077, 337] width 118 height 582
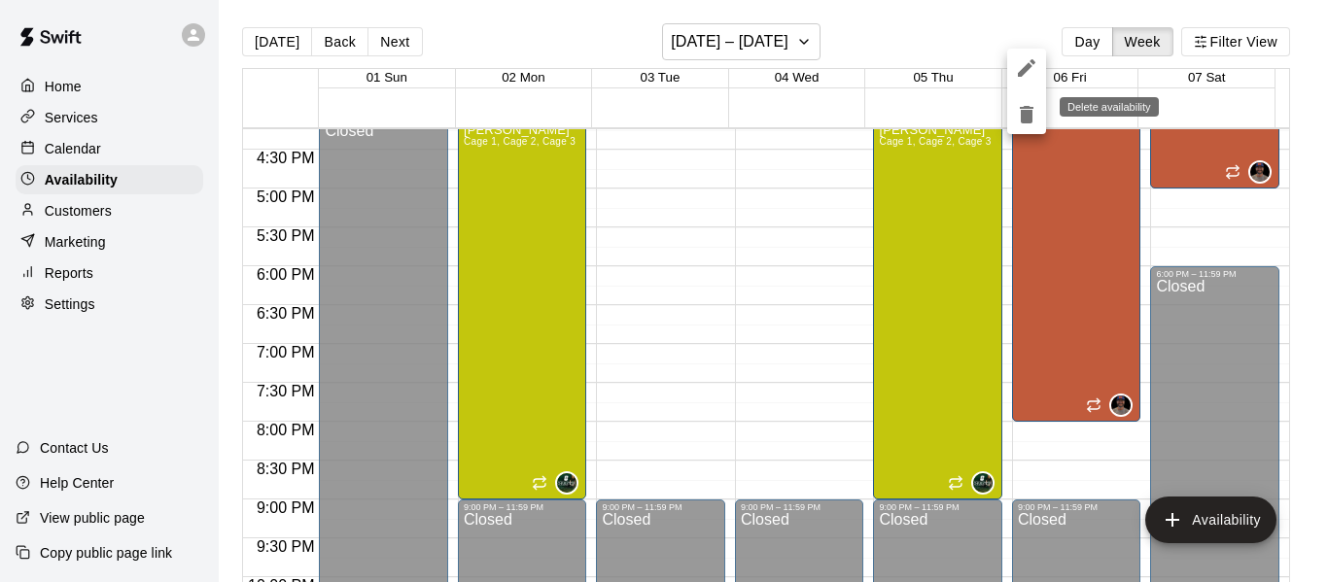
click at [1033, 117] on icon "delete" at bounding box center [1026, 114] width 23 height 23
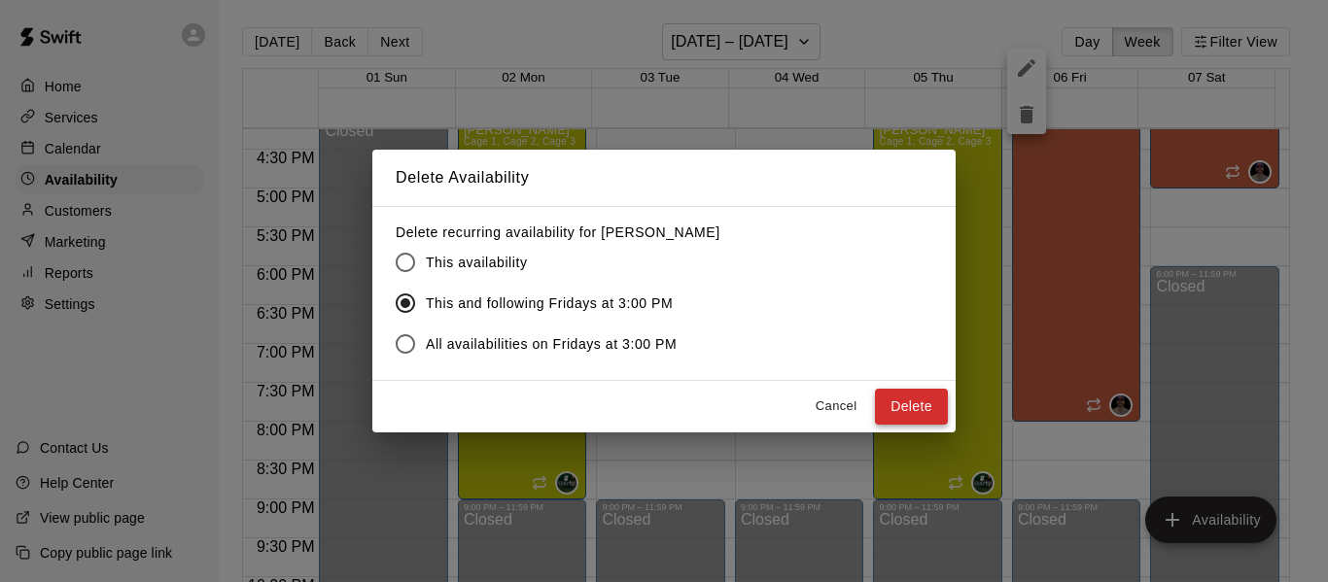
click at [896, 409] on button "Delete" at bounding box center [911, 407] width 73 height 36
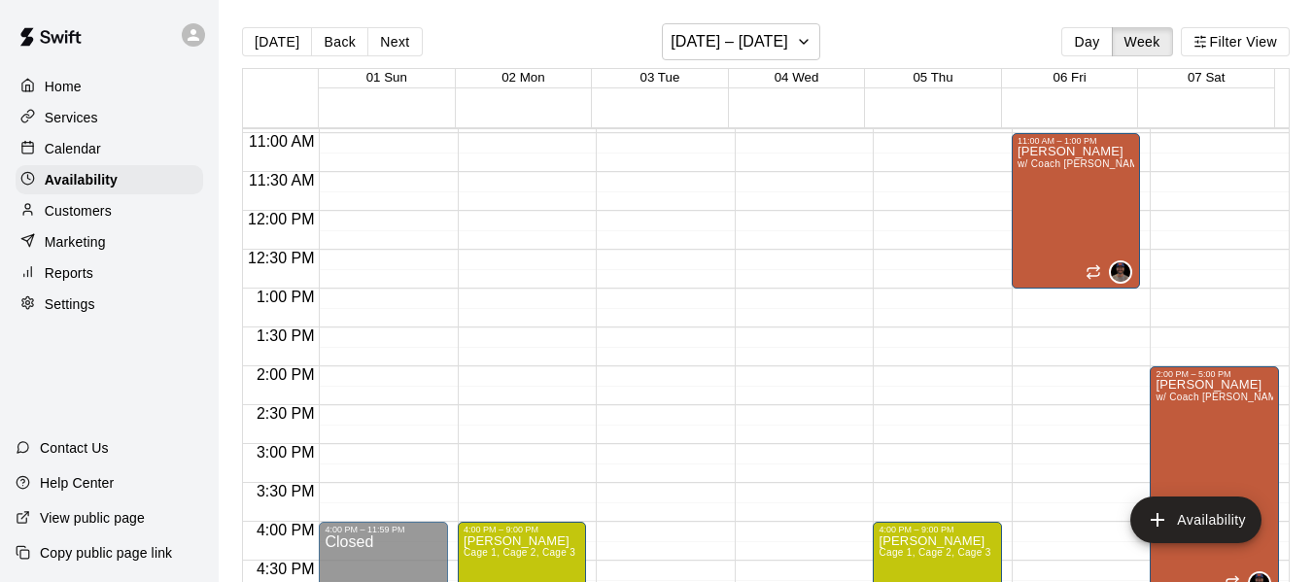
scroll to position [842, 0]
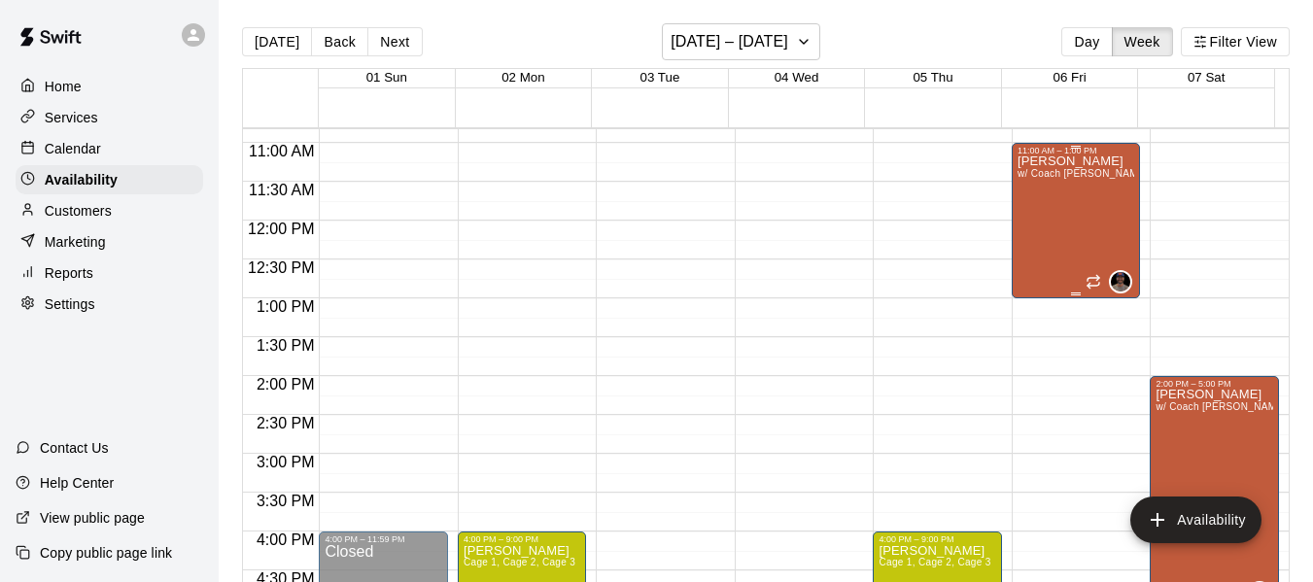
click at [1047, 263] on div "[PERSON_NAME] w/ Coach [PERSON_NAME], Cage 3" at bounding box center [1077, 447] width 118 height 582
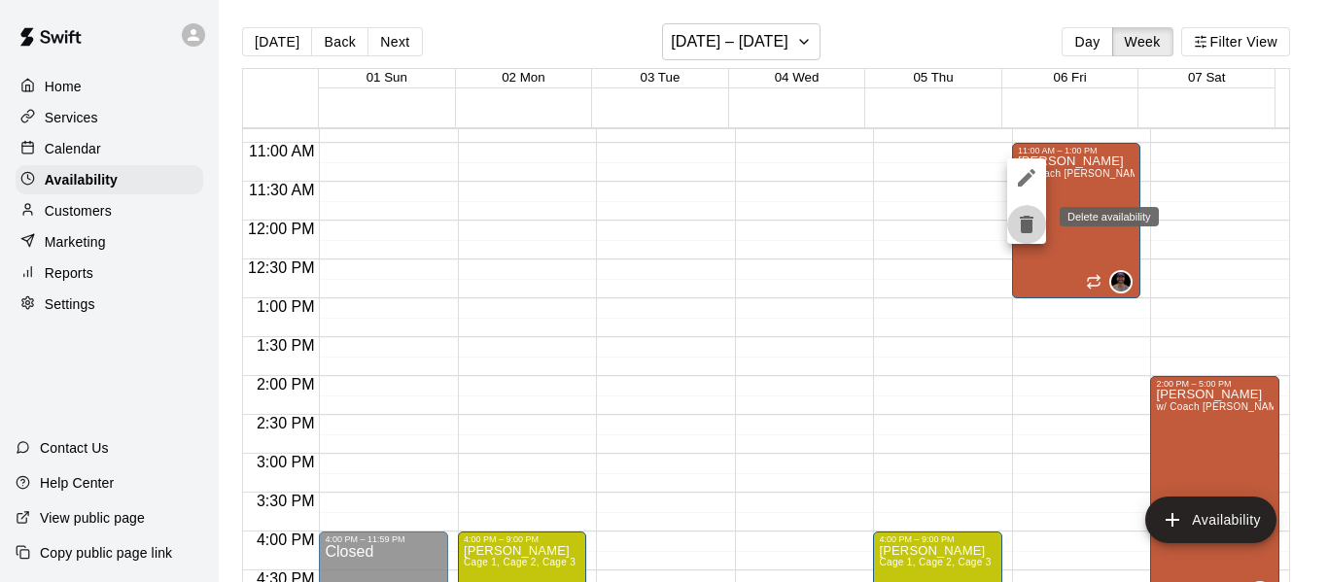
click at [1028, 224] on icon "delete" at bounding box center [1027, 224] width 14 height 17
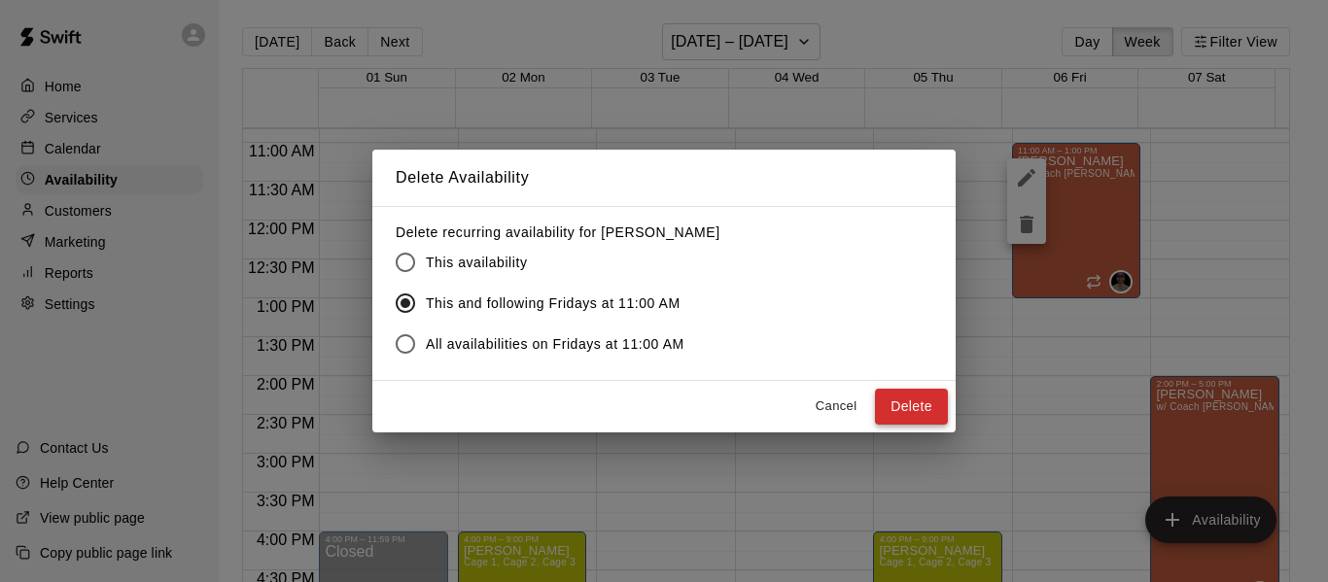
click at [921, 412] on button "Delete" at bounding box center [911, 407] width 73 height 36
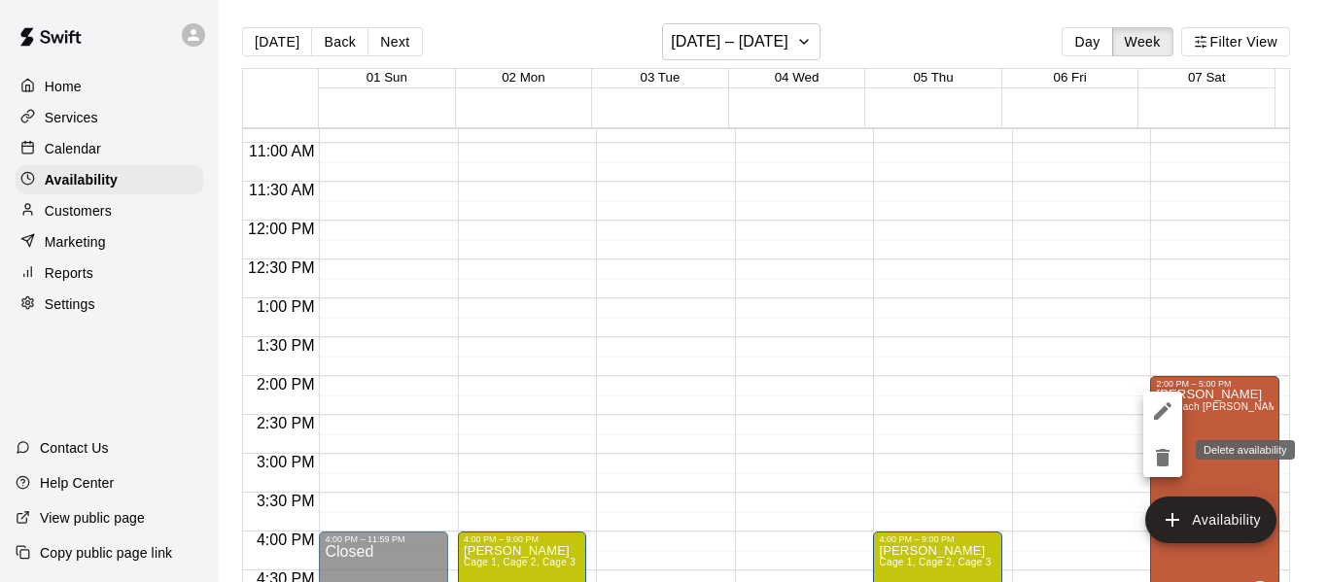
click at [1158, 463] on icon "delete" at bounding box center [1163, 457] width 14 height 17
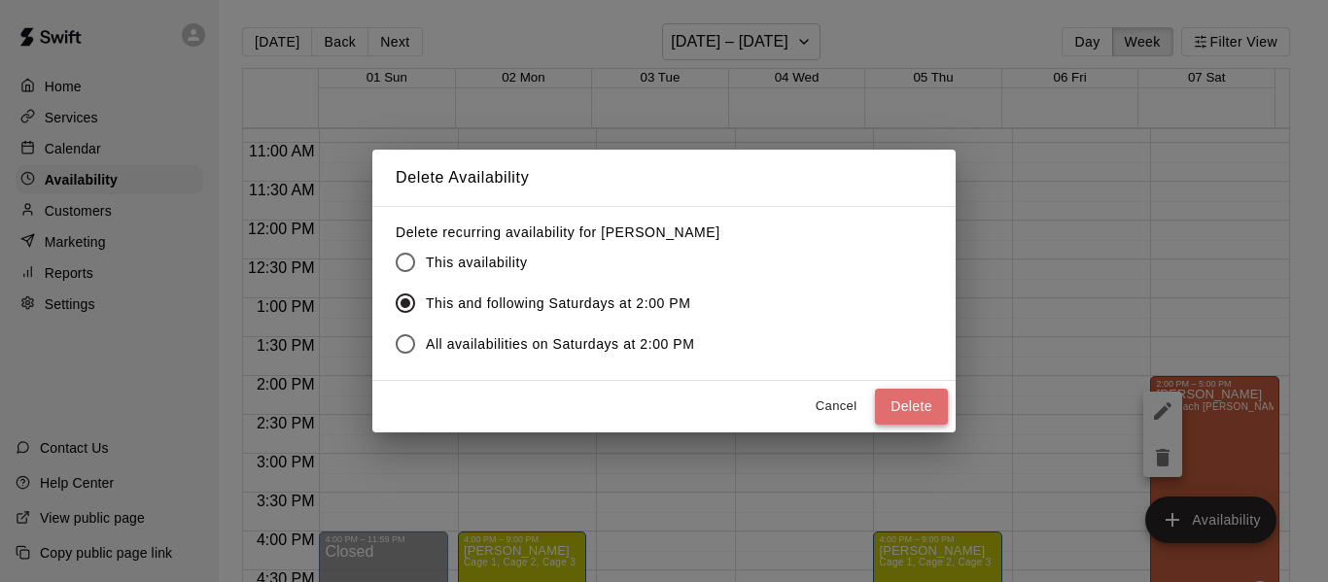
click at [945, 412] on button "Delete" at bounding box center [911, 407] width 73 height 36
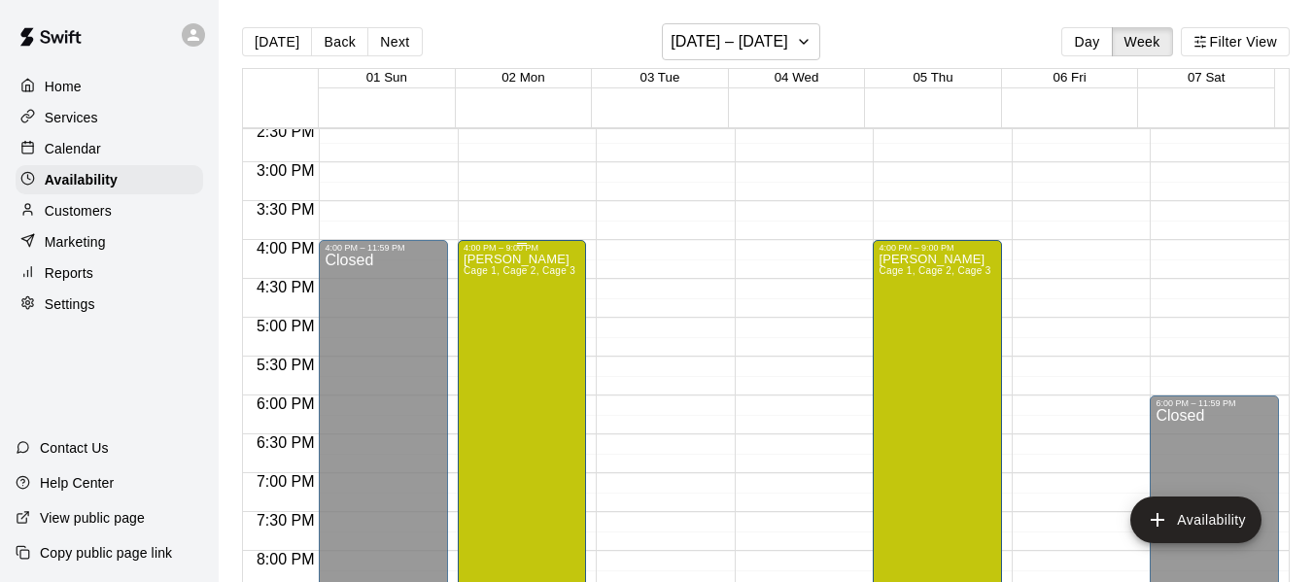
scroll to position [1165, 0]
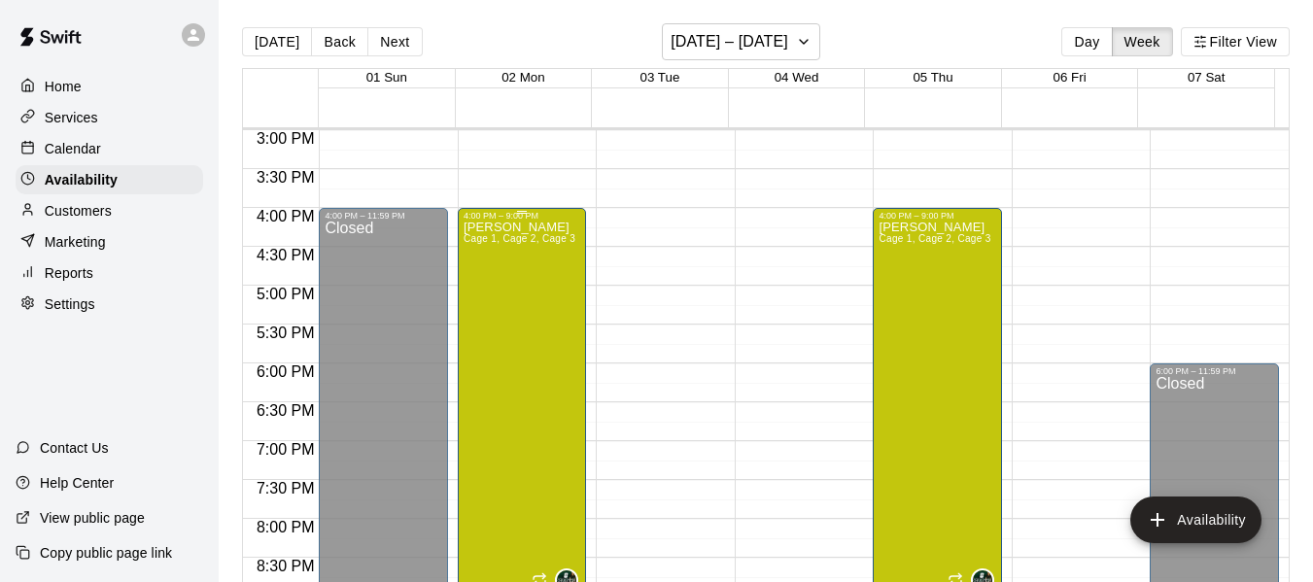
click at [513, 346] on div "[PERSON_NAME] 1, Cage 2, Cage 3" at bounding box center [520, 512] width 112 height 582
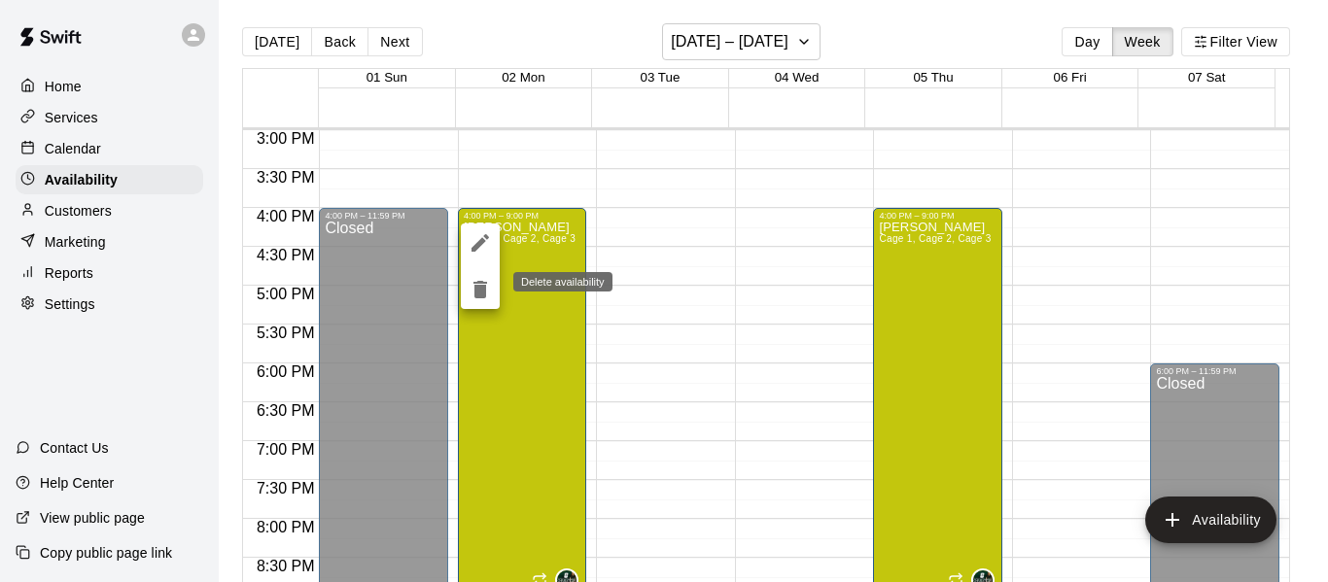
click at [481, 287] on icon "delete" at bounding box center [480, 289] width 14 height 17
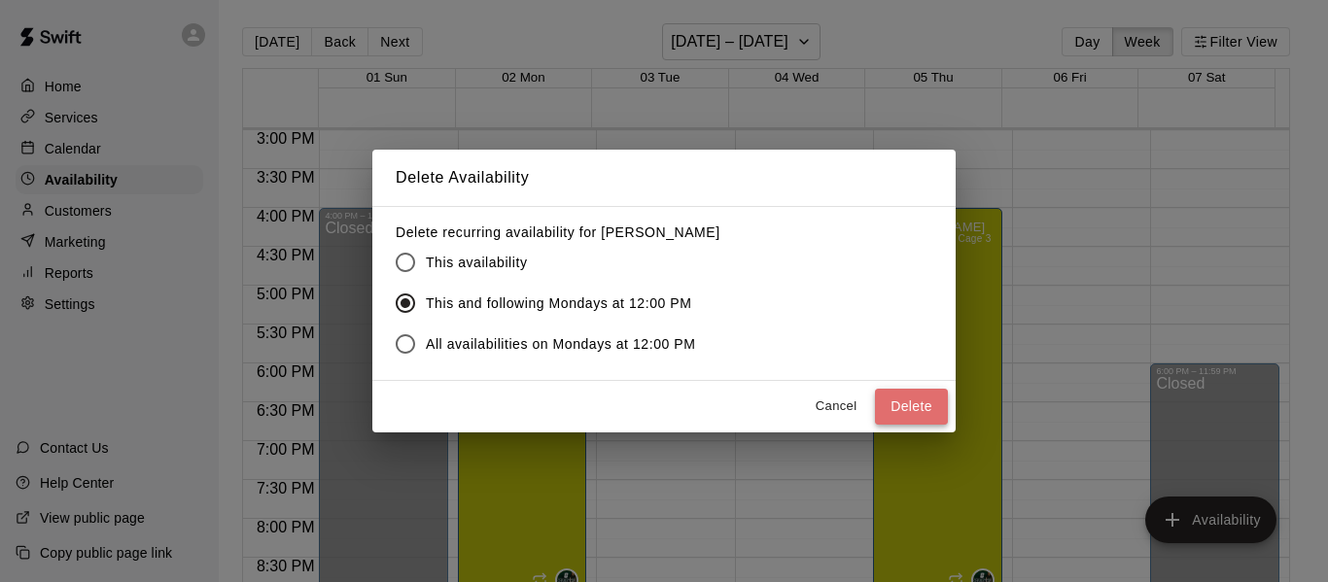
click at [908, 411] on button "Delete" at bounding box center [911, 407] width 73 height 36
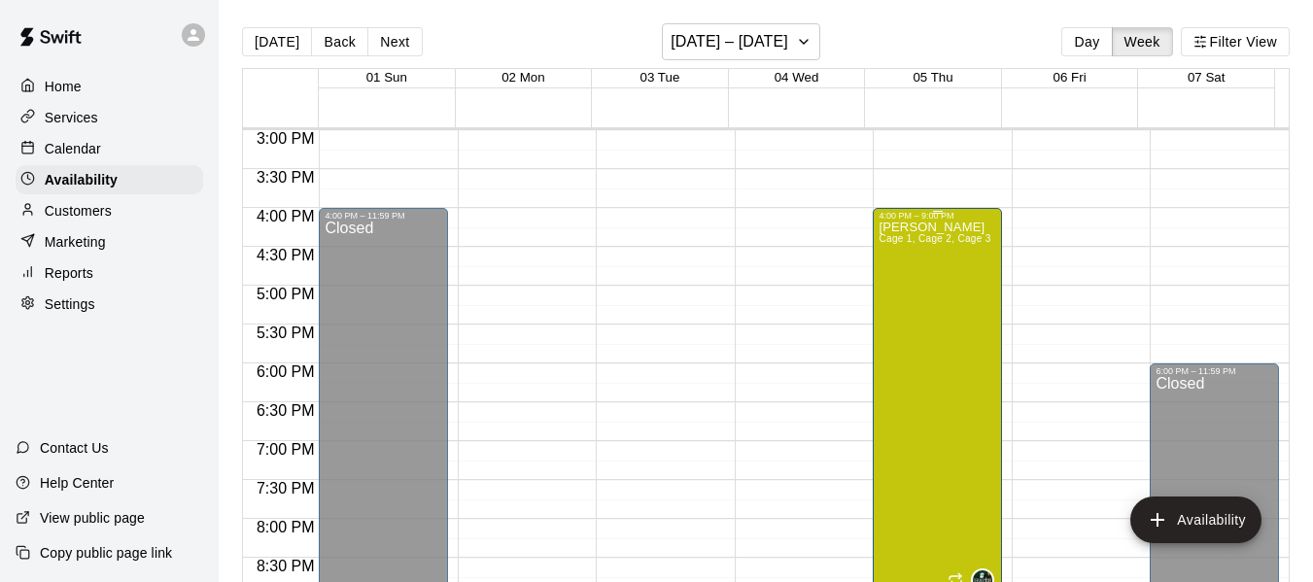
click at [912, 456] on div "[PERSON_NAME] 1, Cage 2, Cage 3" at bounding box center [935, 512] width 112 height 582
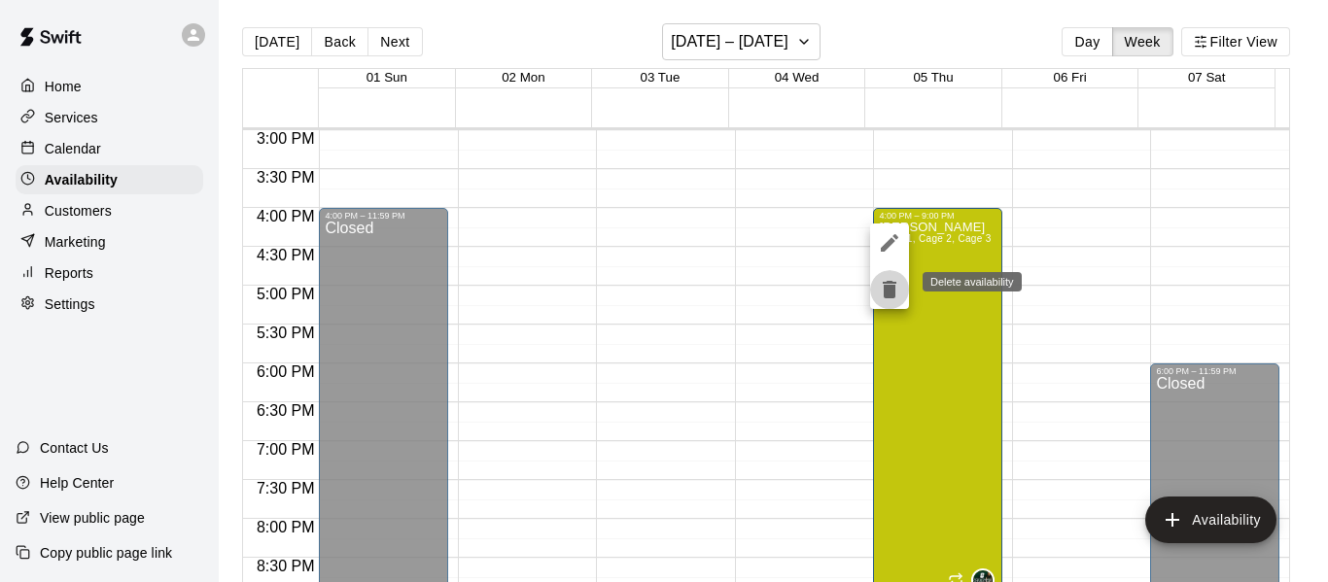
click at [886, 294] on icon "delete" at bounding box center [890, 289] width 14 height 17
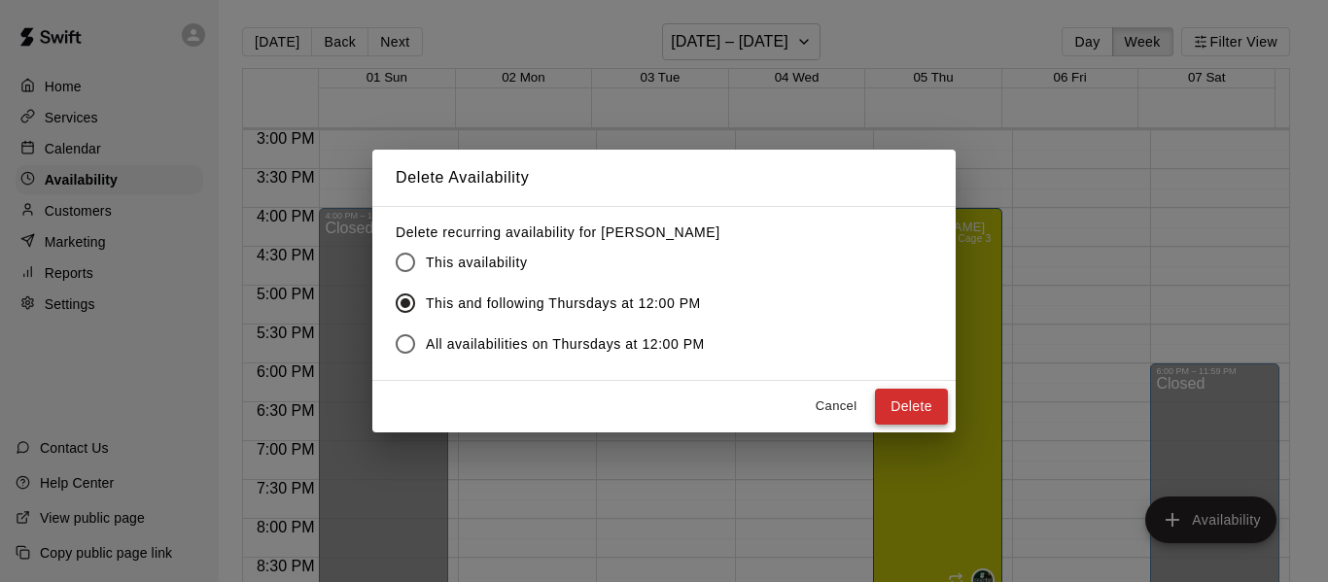
click at [888, 406] on button "Delete" at bounding box center [911, 407] width 73 height 36
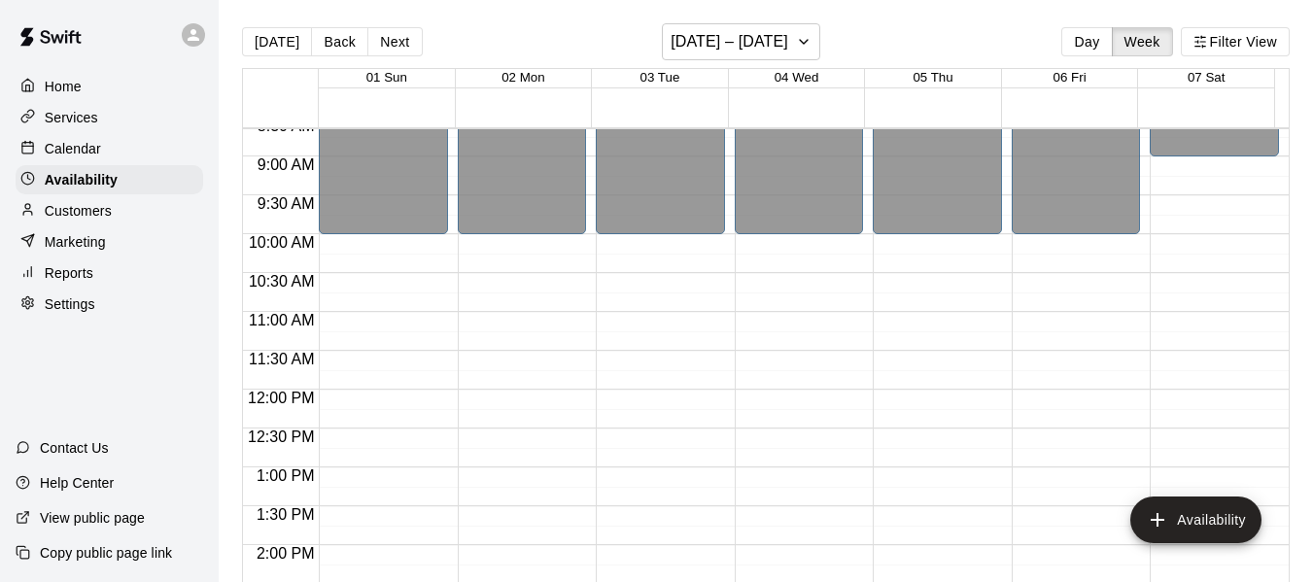
scroll to position [582, 0]
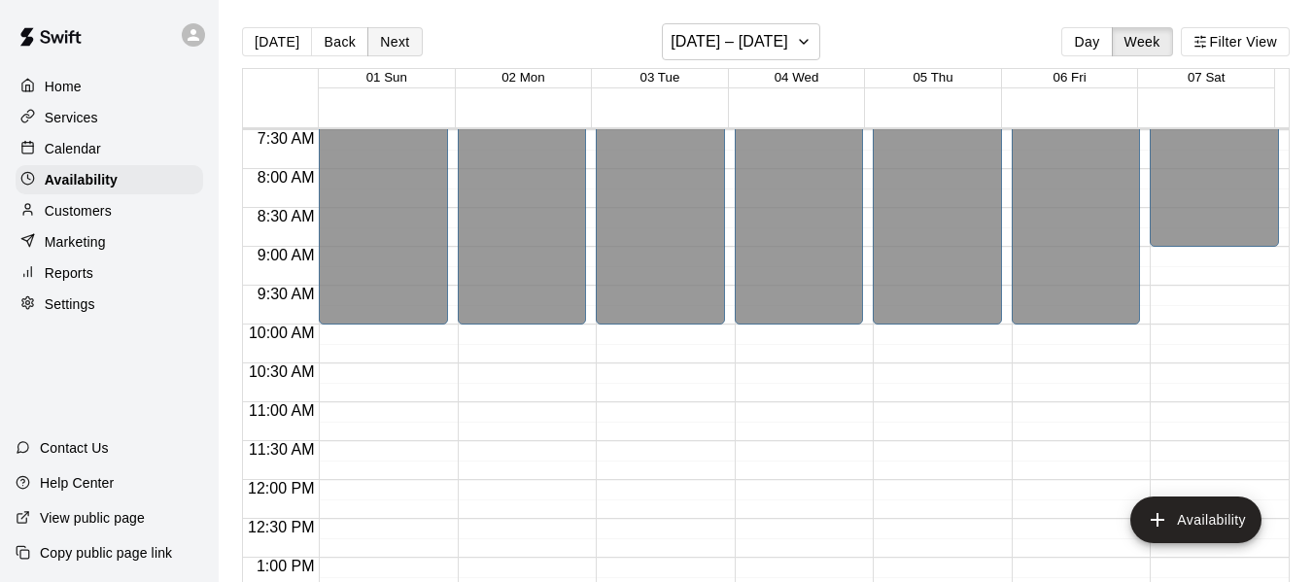
click at [396, 45] on button "Next" at bounding box center [394, 41] width 54 height 29
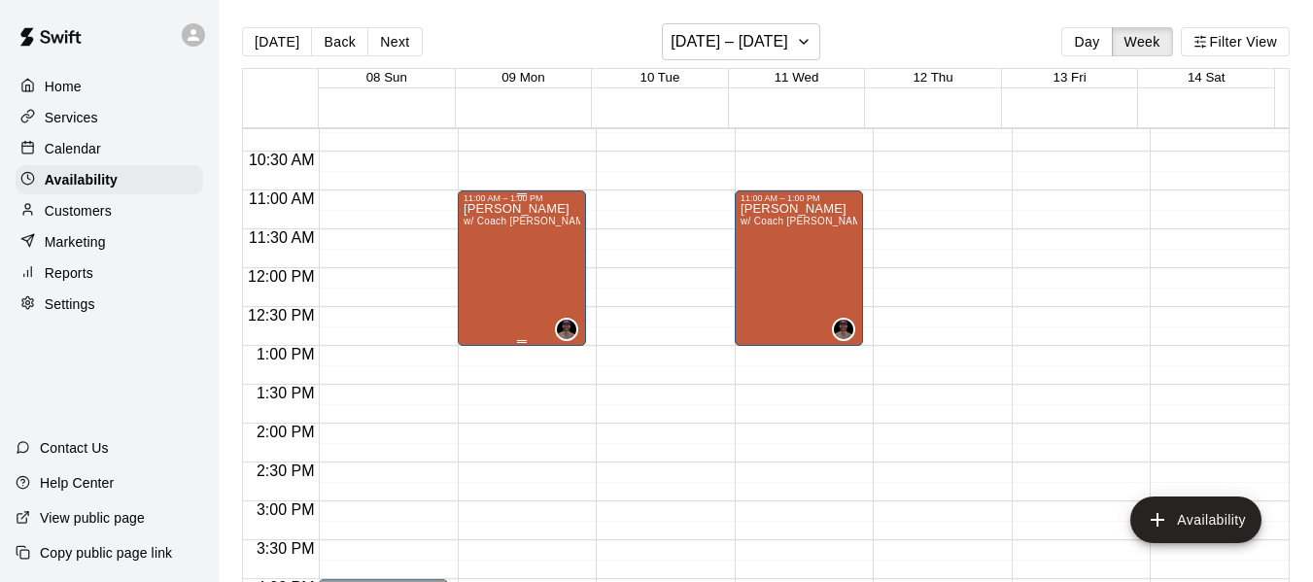
scroll to position [809, 0]
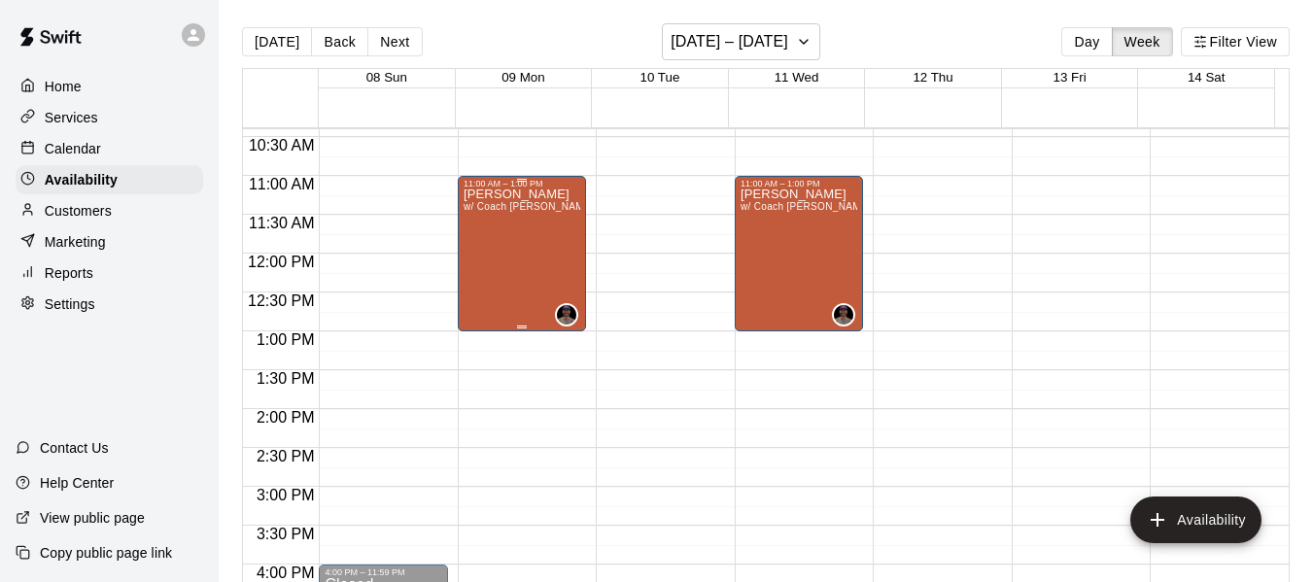
click at [515, 235] on div "[PERSON_NAME] w/ Coach [PERSON_NAME], Cage 3" at bounding box center [523, 480] width 118 height 582
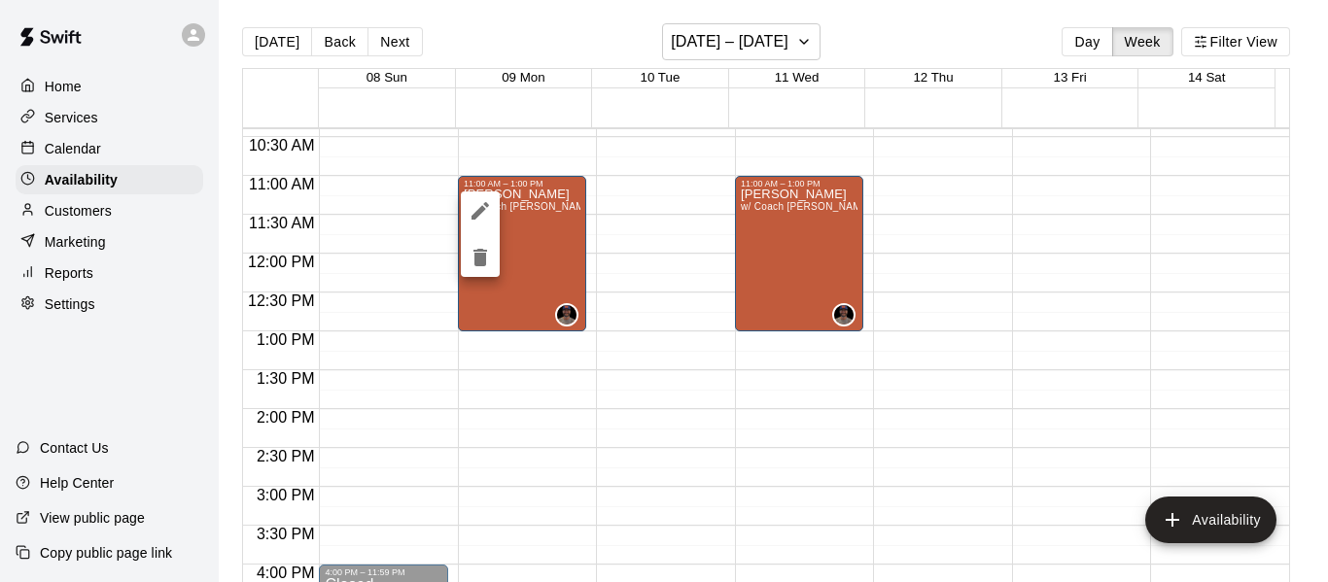
click at [472, 263] on icon "delete" at bounding box center [479, 257] width 23 height 23
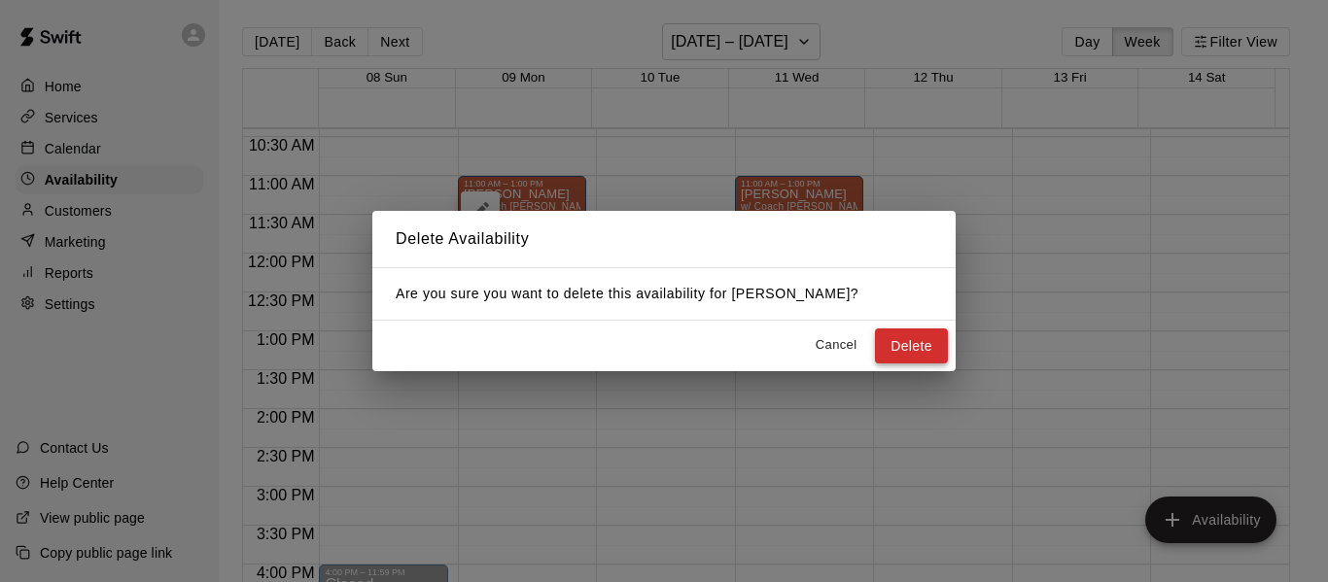
click at [911, 346] on button "Delete" at bounding box center [911, 347] width 73 height 36
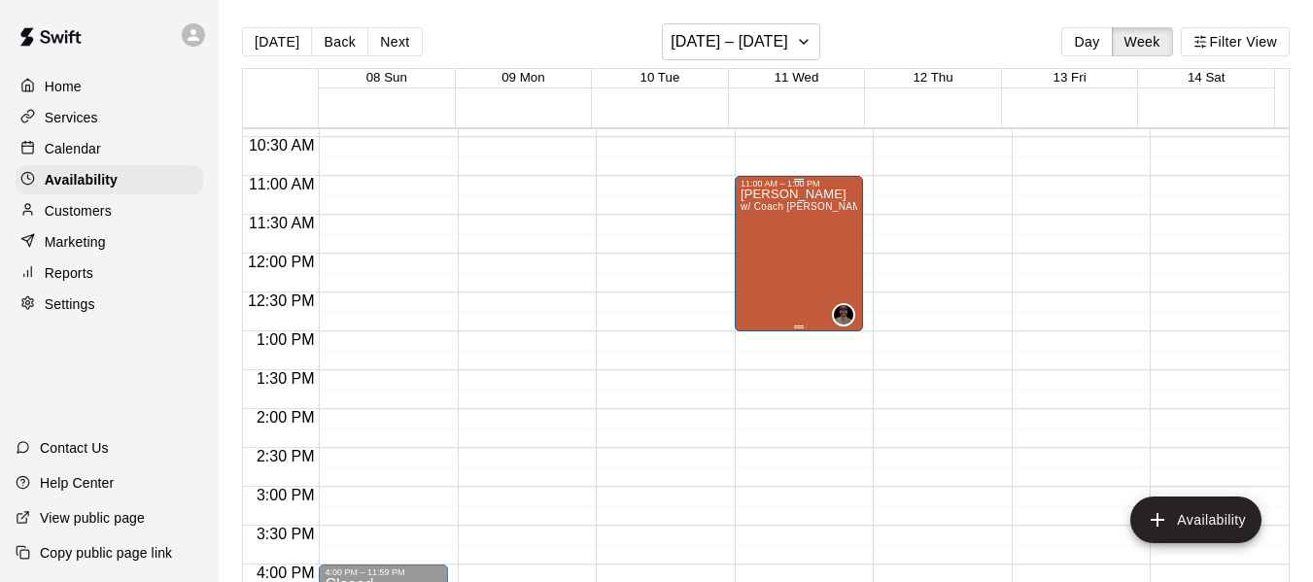
click at [771, 249] on div "[PERSON_NAME] w/ Coach [PERSON_NAME], Cage 3" at bounding box center [800, 480] width 118 height 582
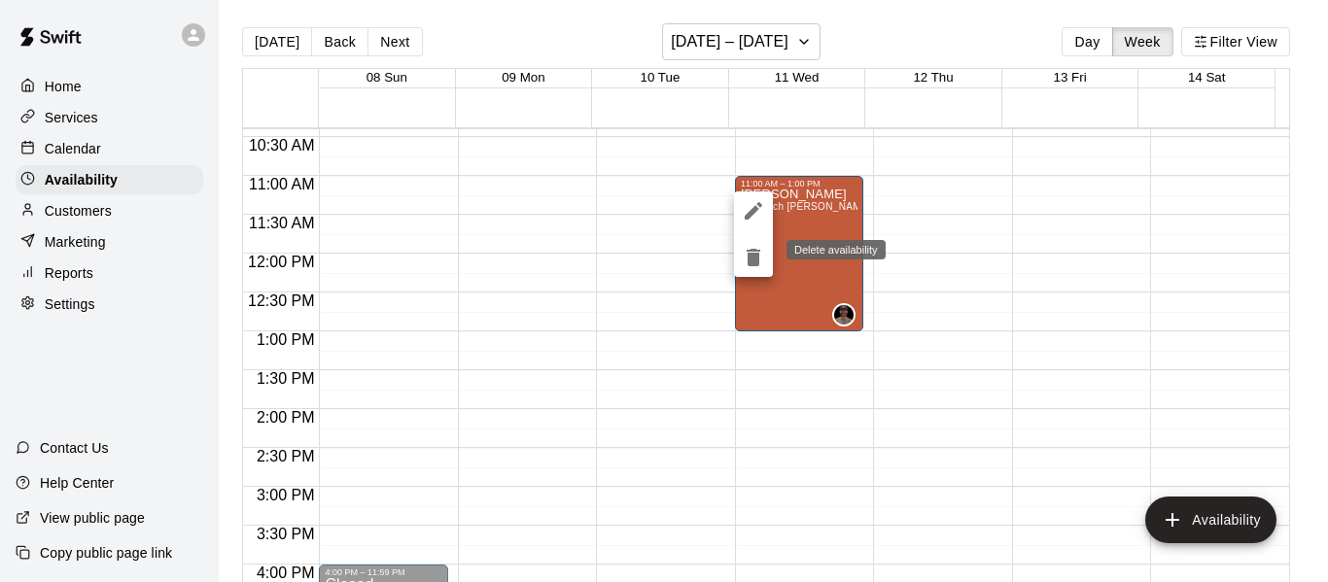
click at [754, 264] on icon "delete" at bounding box center [753, 257] width 14 height 17
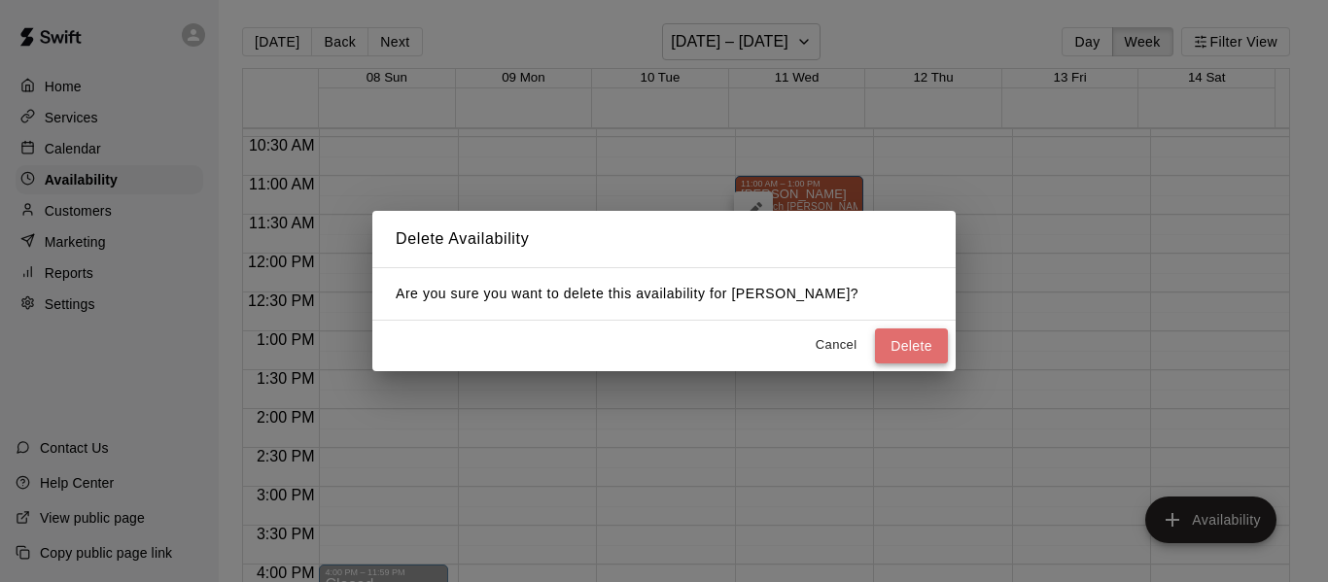
click at [916, 349] on button "Delete" at bounding box center [911, 347] width 73 height 36
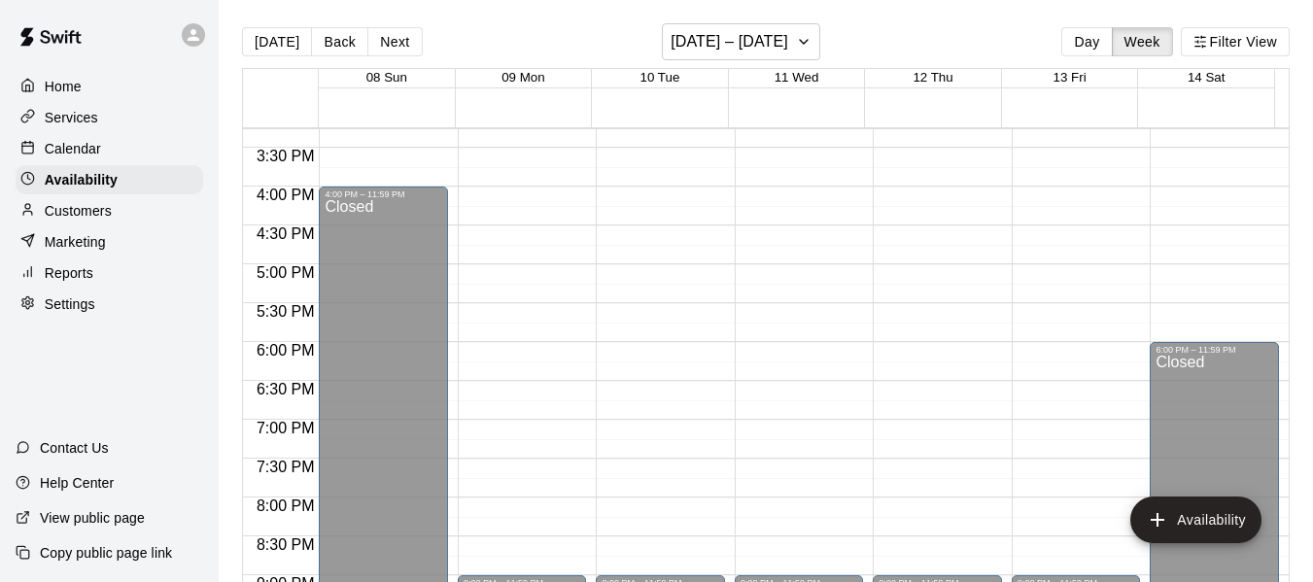
scroll to position [1231, 0]
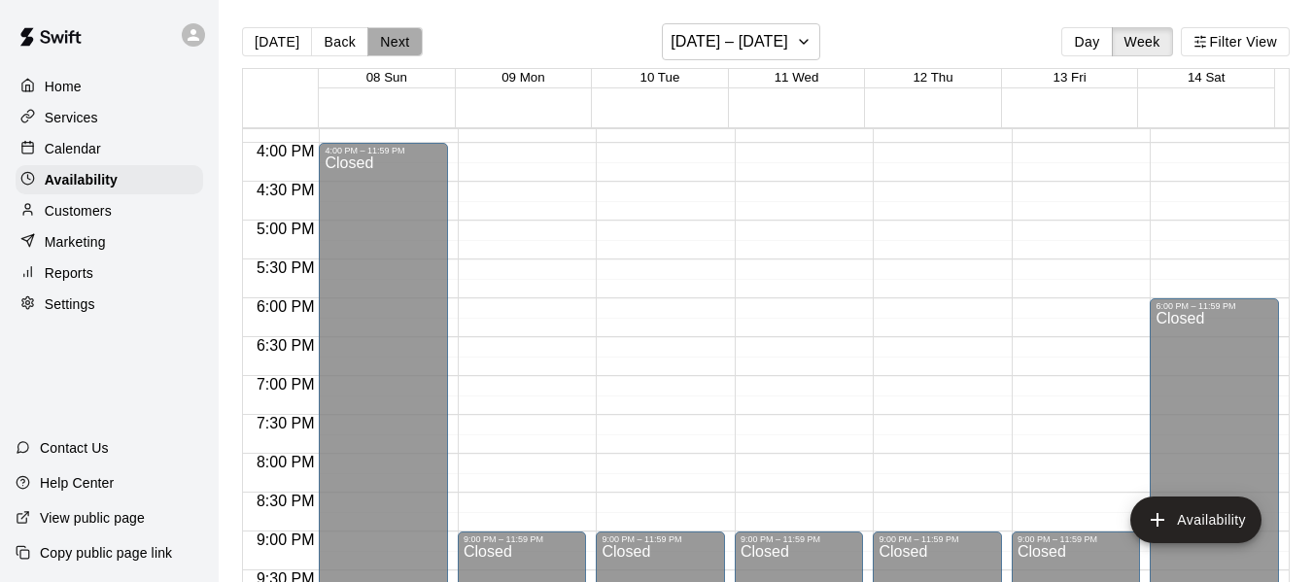
click at [406, 44] on button "Next" at bounding box center [394, 41] width 54 height 29
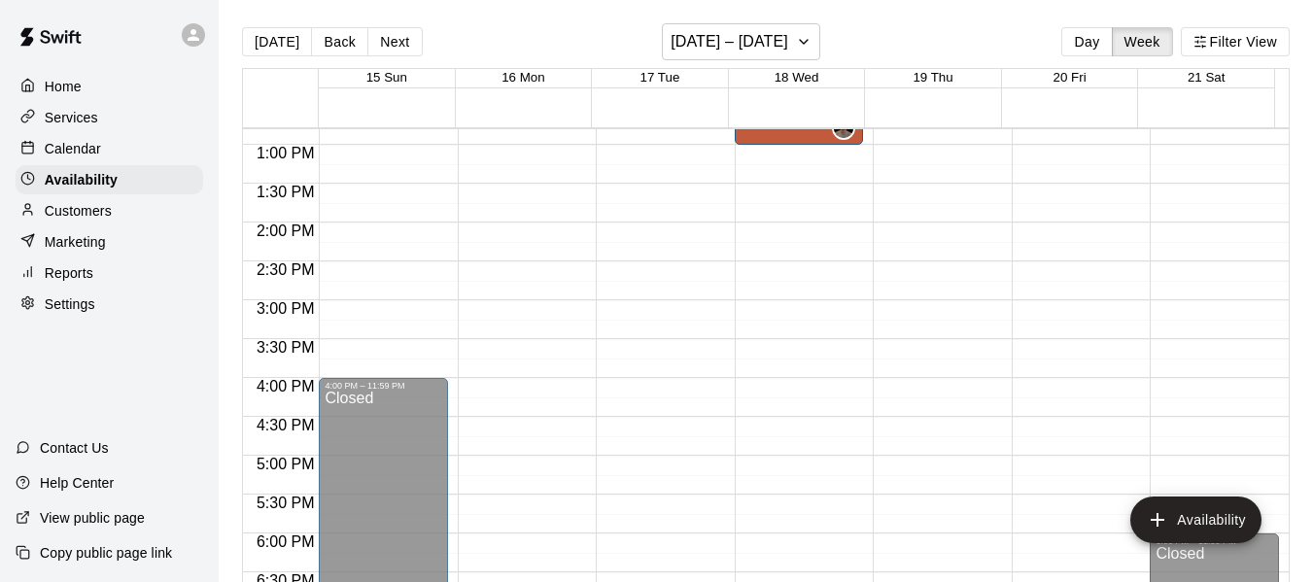
scroll to position [777, 0]
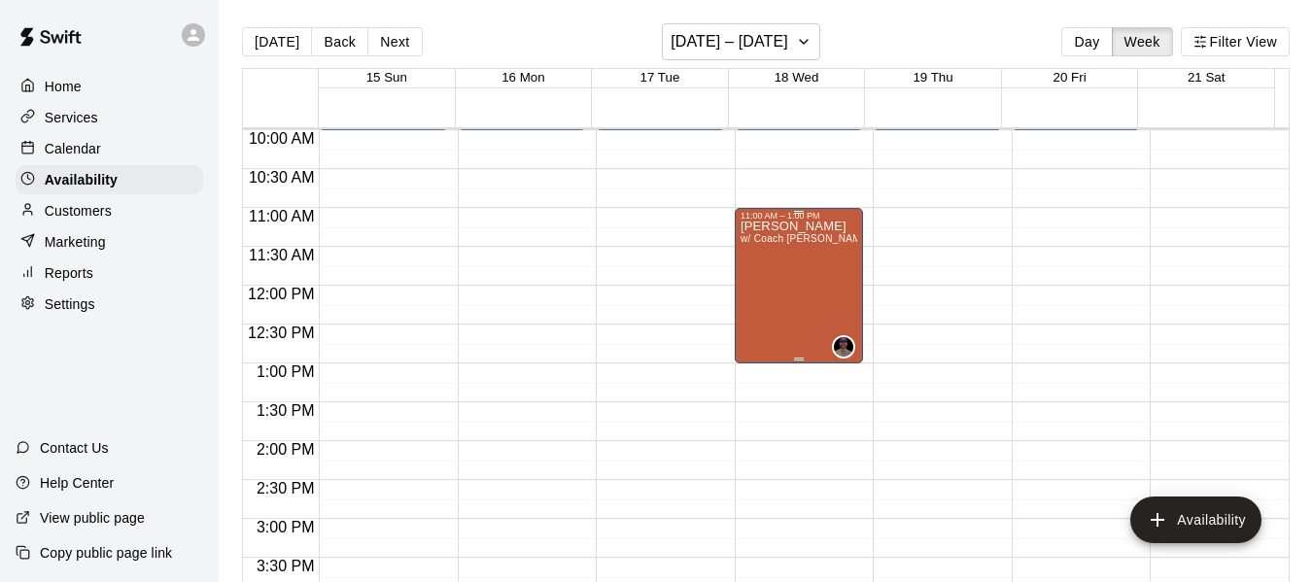
click at [754, 304] on div "[PERSON_NAME] w/ Coach [PERSON_NAME], Cage 3" at bounding box center [800, 512] width 118 height 582
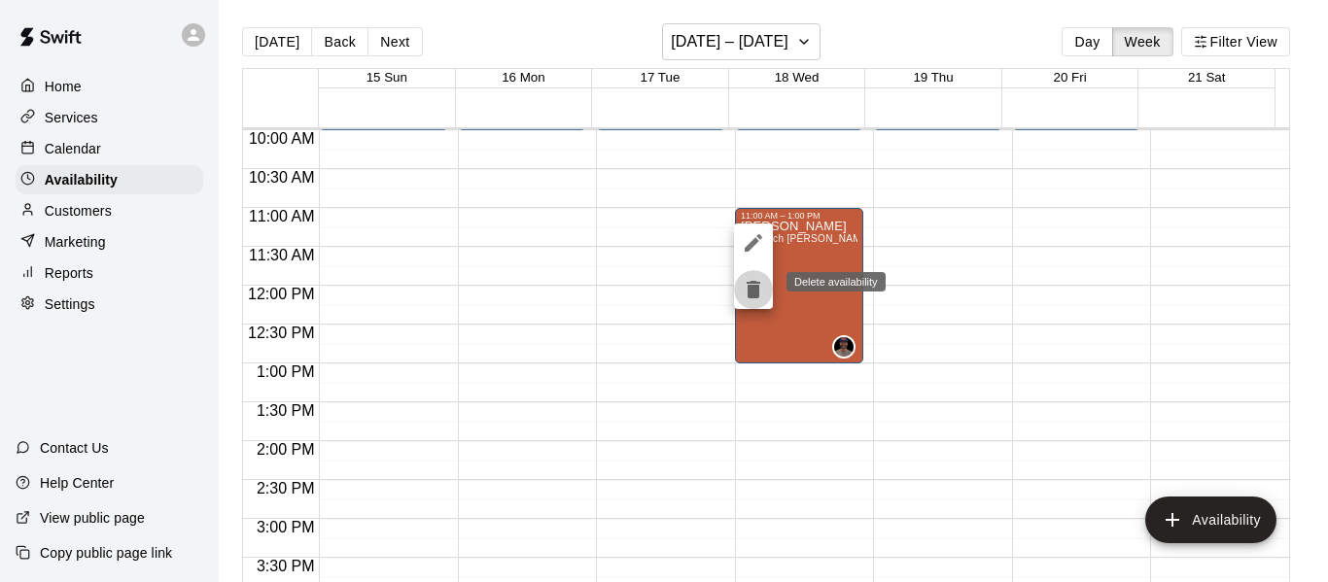
click at [759, 293] on icon "delete" at bounding box center [753, 289] width 14 height 17
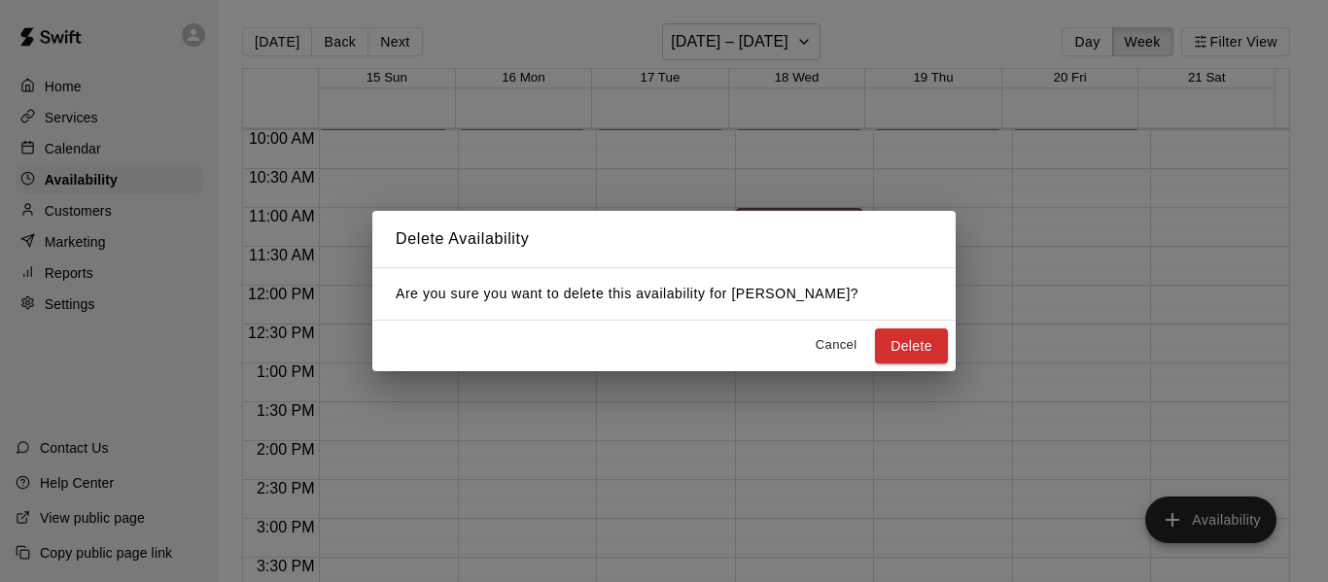
click at [898, 345] on button "Delete" at bounding box center [911, 347] width 73 height 36
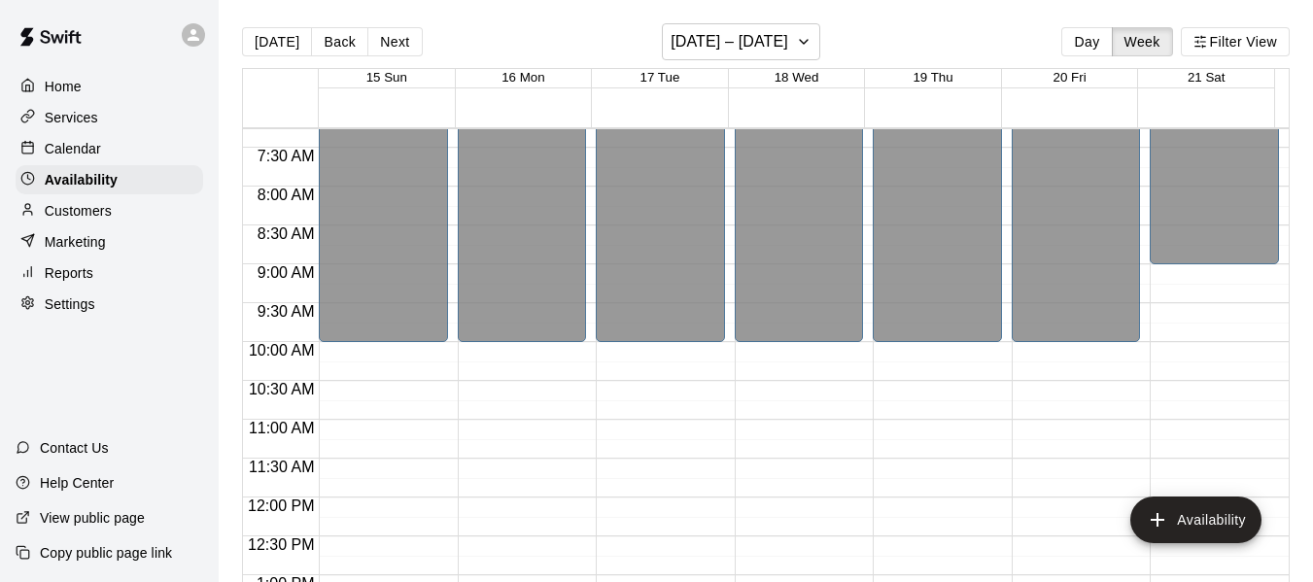
scroll to position [550, 0]
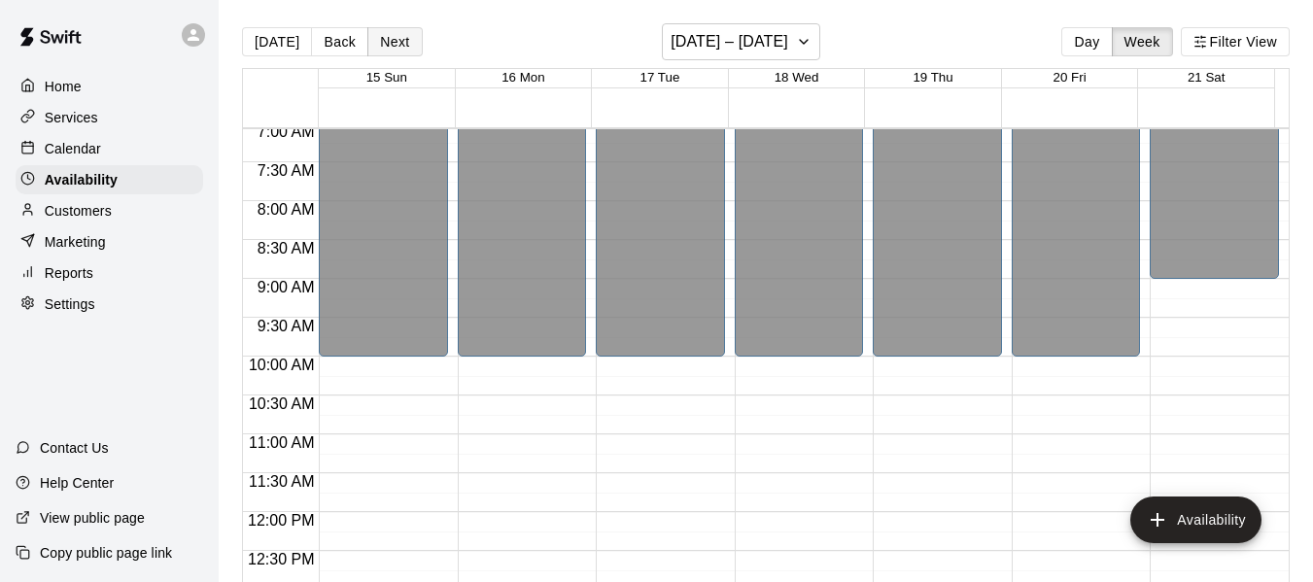
click at [394, 47] on button "Next" at bounding box center [394, 41] width 54 height 29
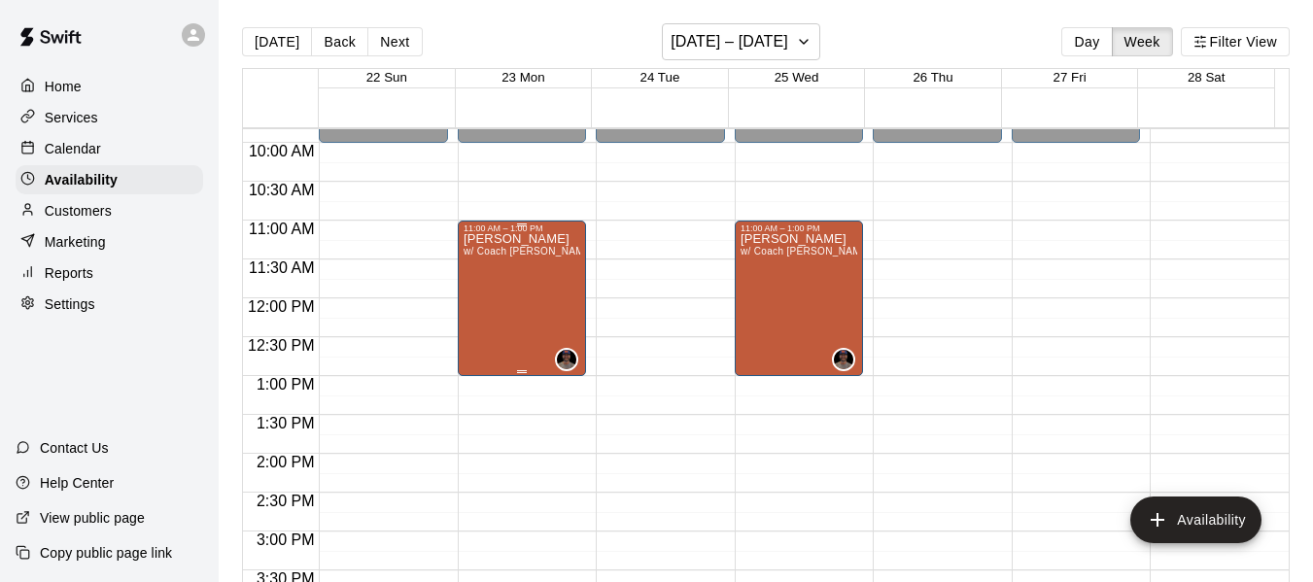
scroll to position [777, 0]
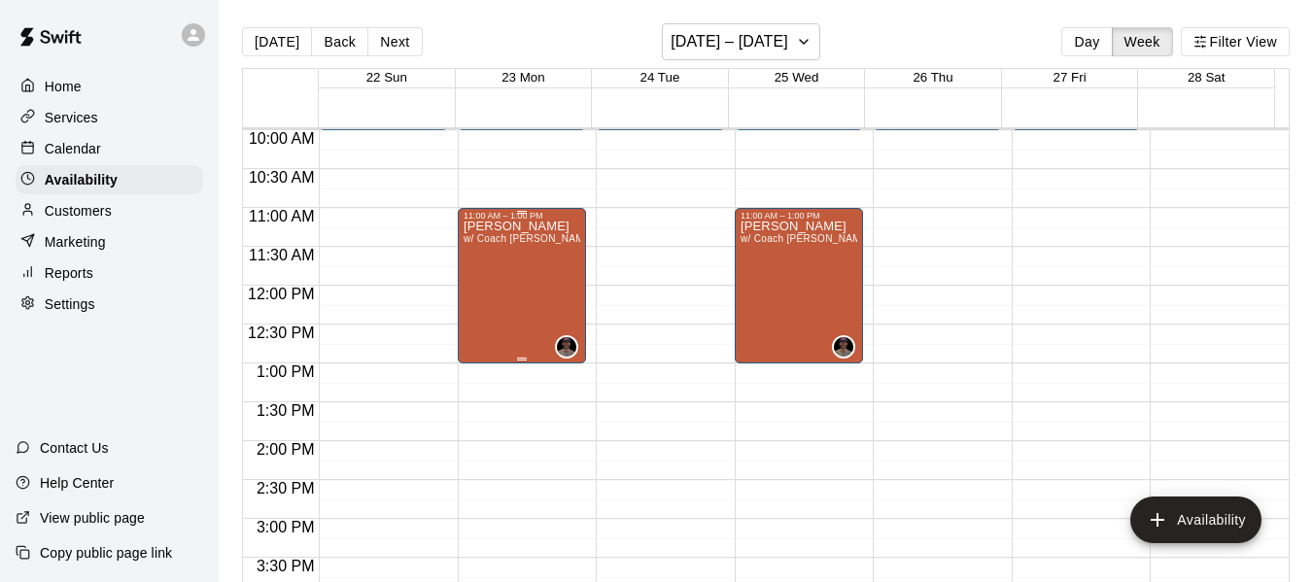
click at [518, 305] on div "[PERSON_NAME] w/ Coach [PERSON_NAME], Cage 3" at bounding box center [523, 512] width 118 height 582
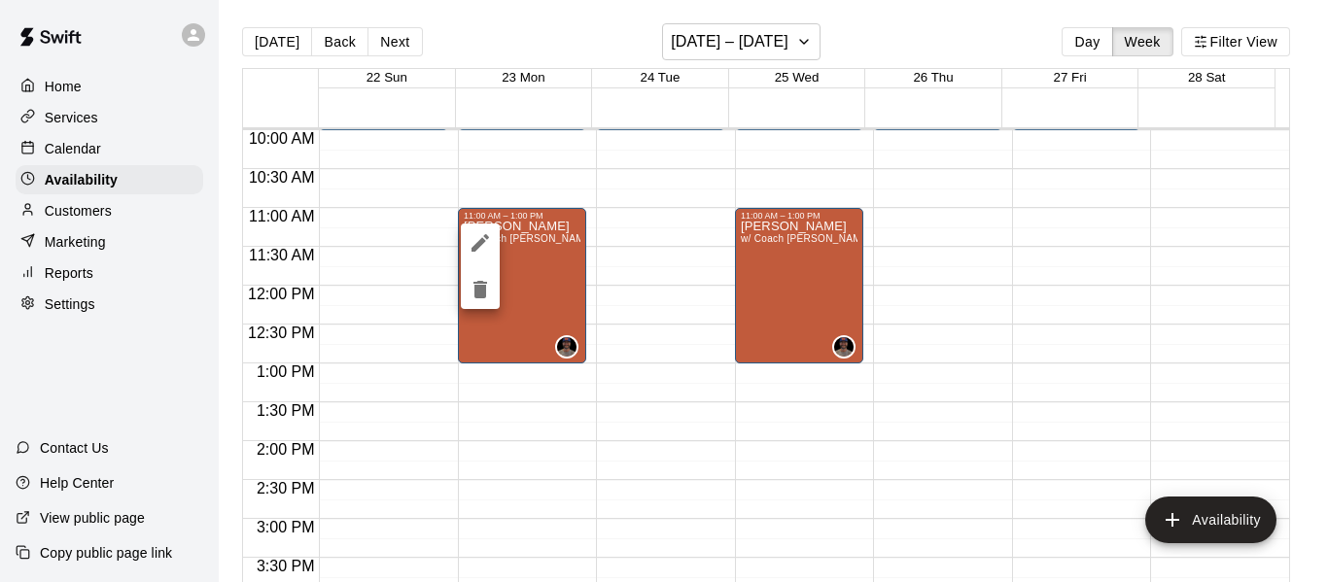
click at [481, 291] on icon "delete" at bounding box center [480, 289] width 14 height 17
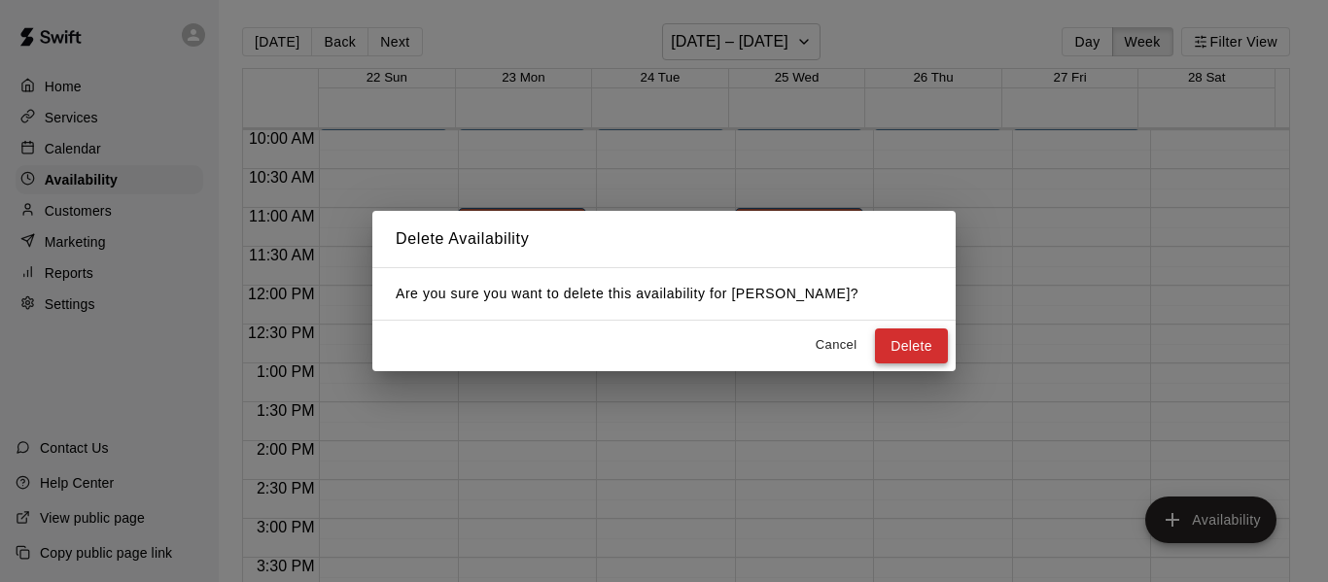
click at [902, 347] on button "Delete" at bounding box center [911, 347] width 73 height 36
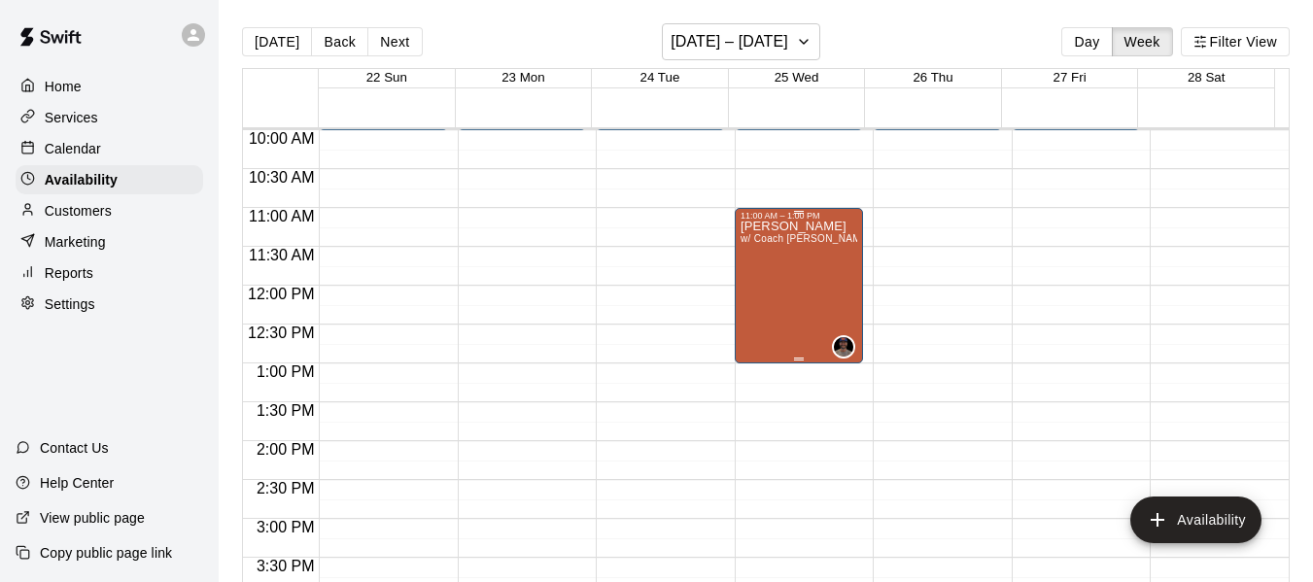
click at [815, 300] on div "[PERSON_NAME] w/ Coach [PERSON_NAME], Cage 3" at bounding box center [800, 512] width 118 height 582
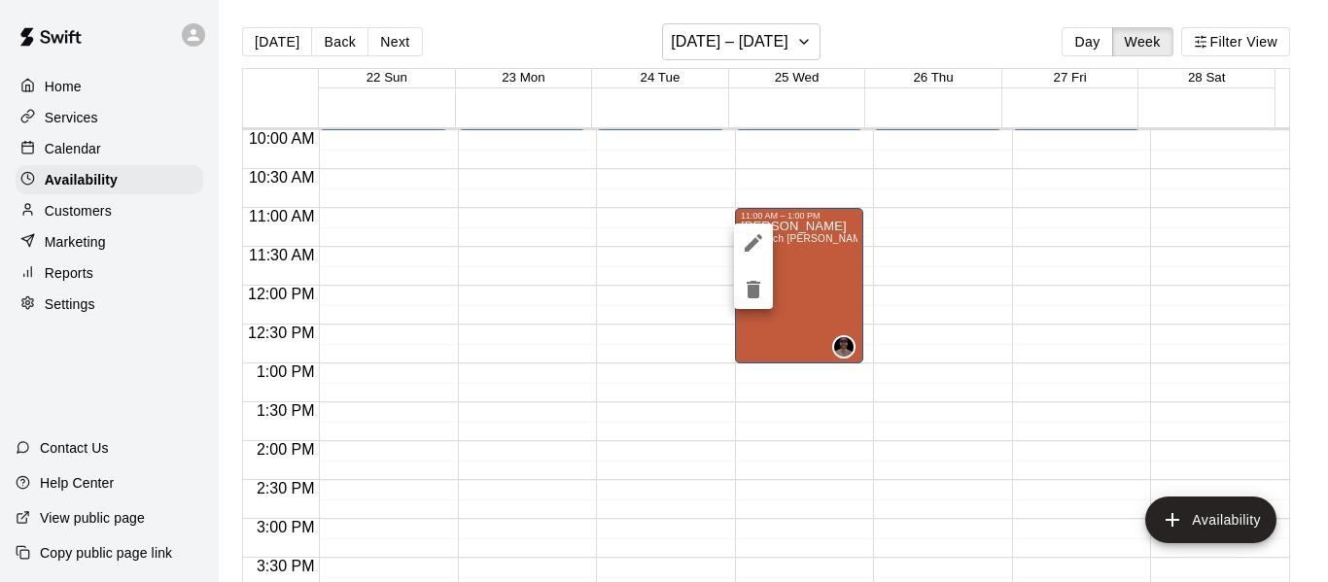
click at [766, 302] on button "delete" at bounding box center [753, 289] width 39 height 39
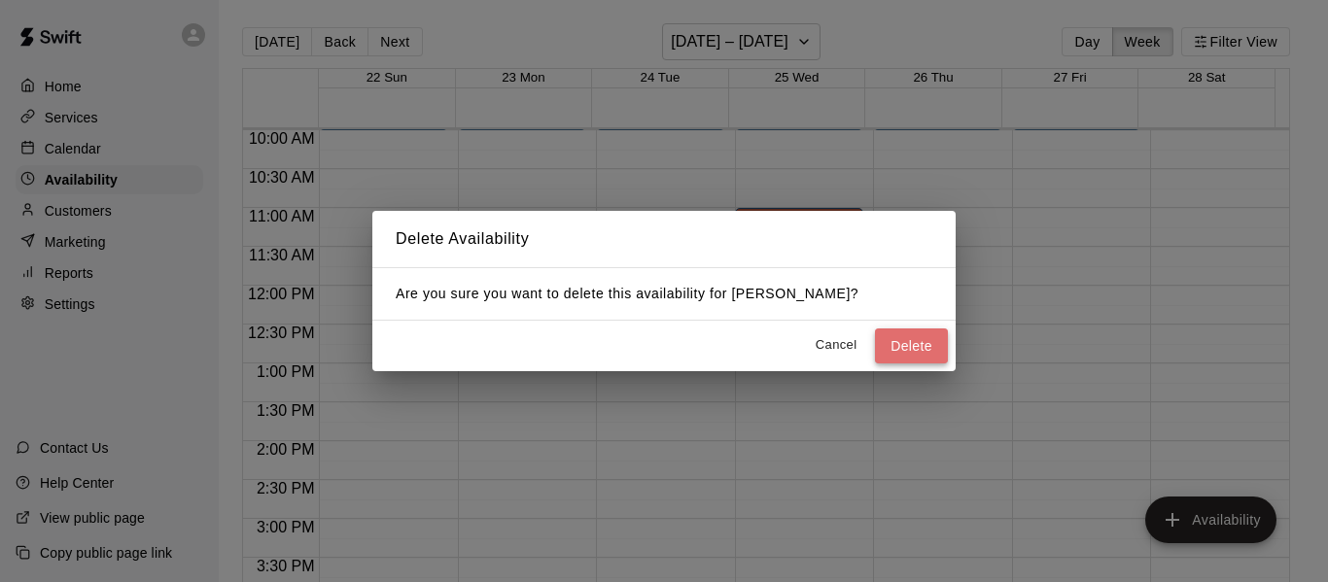
click at [913, 351] on button "Delete" at bounding box center [911, 347] width 73 height 36
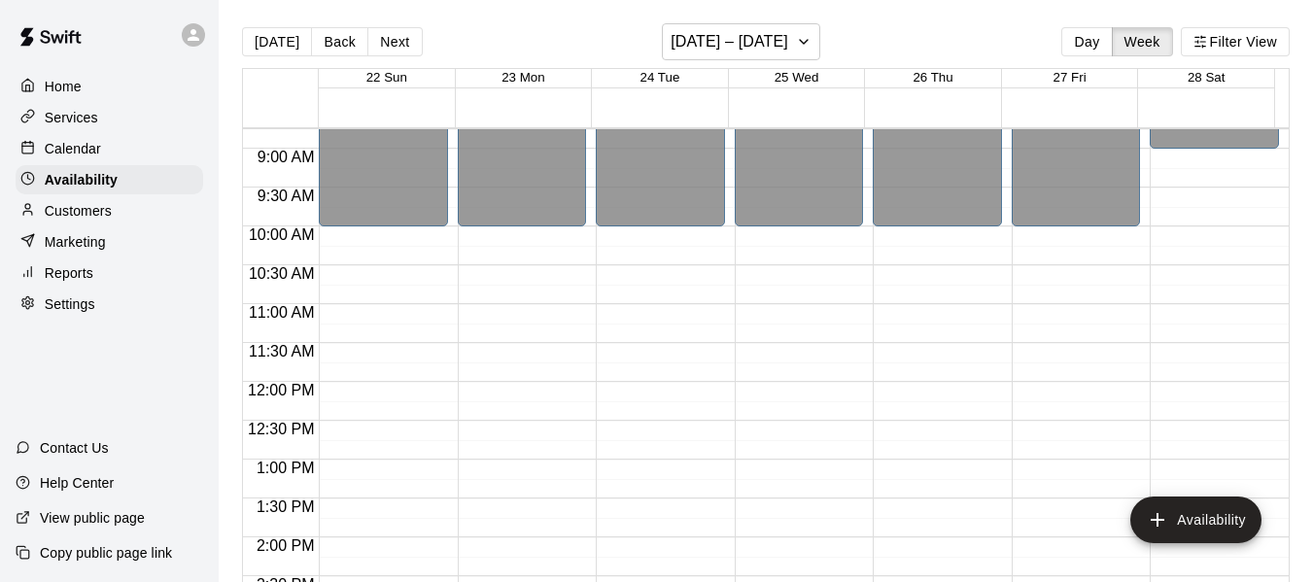
scroll to position [647, 0]
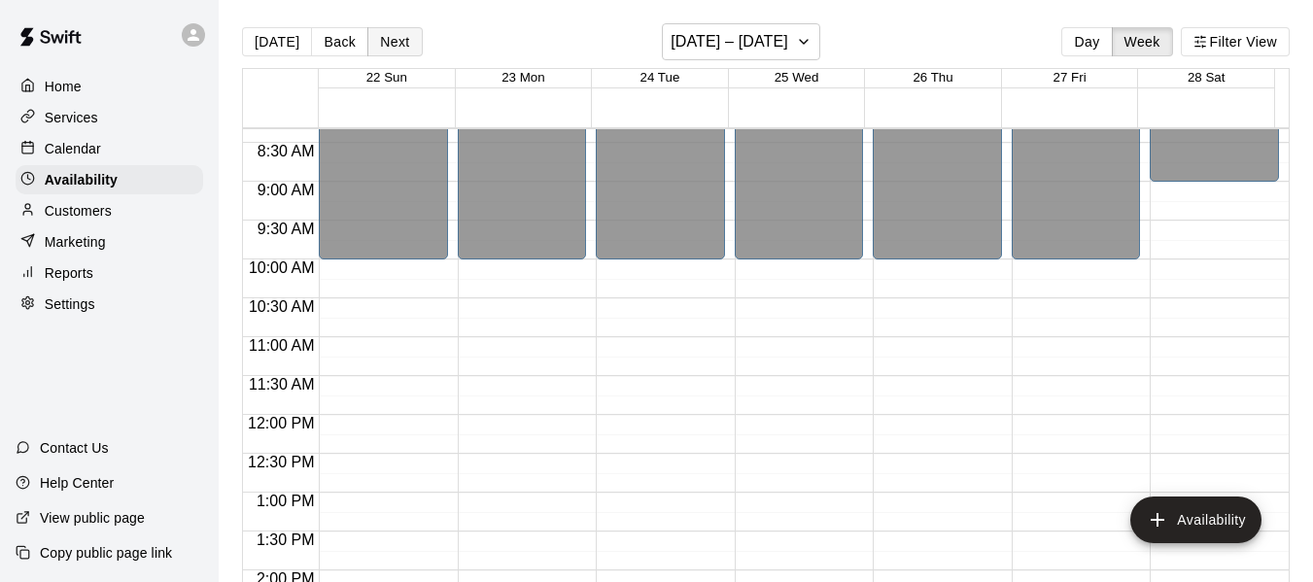
click at [397, 41] on button "Next" at bounding box center [394, 41] width 54 height 29
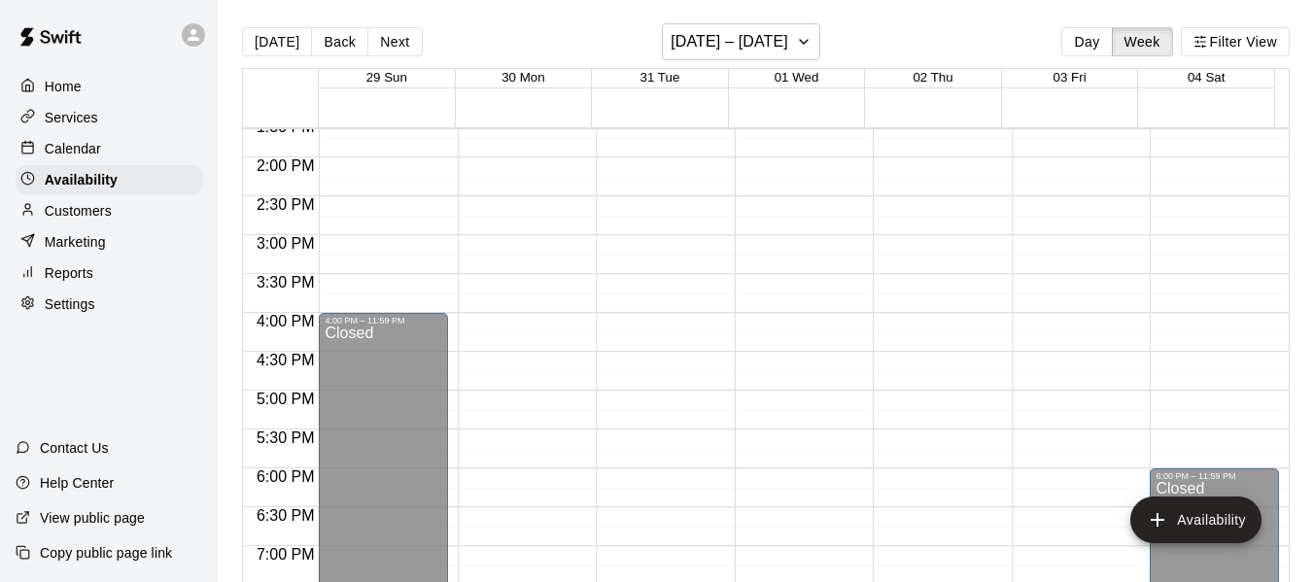
scroll to position [1068, 0]
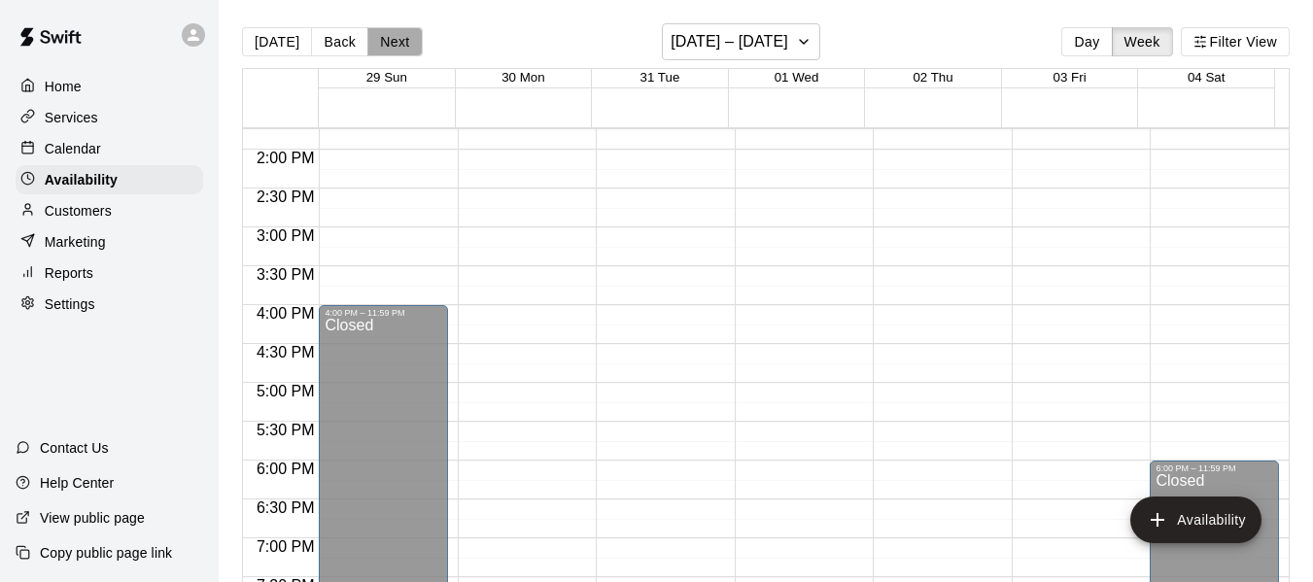
click at [404, 42] on button "Next" at bounding box center [394, 41] width 54 height 29
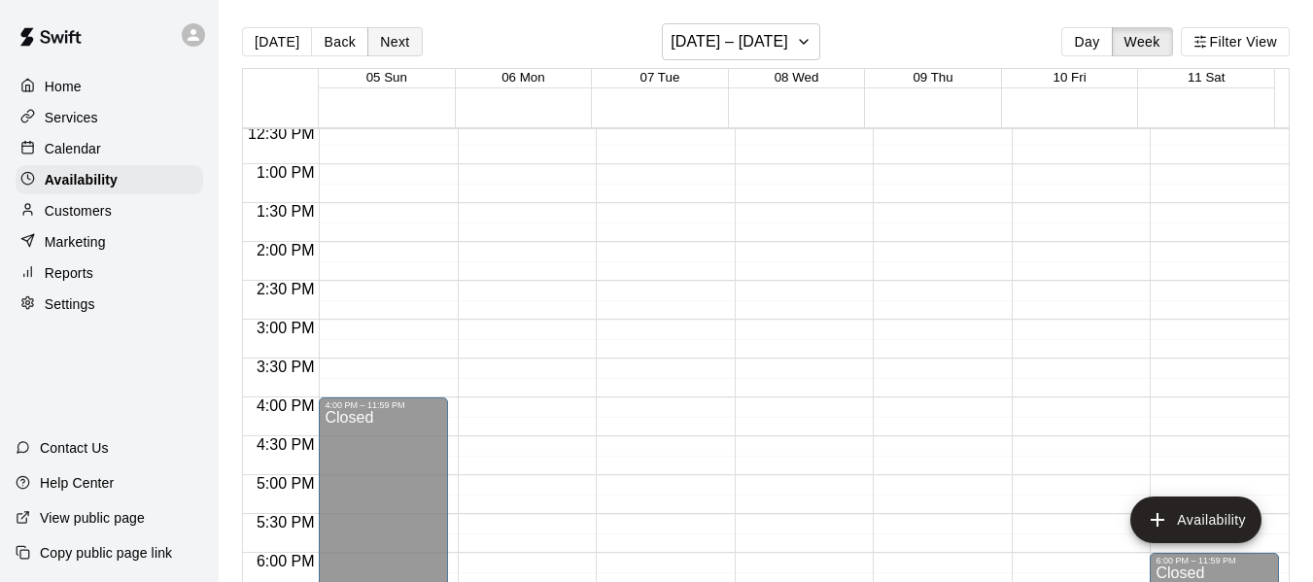
scroll to position [971, 0]
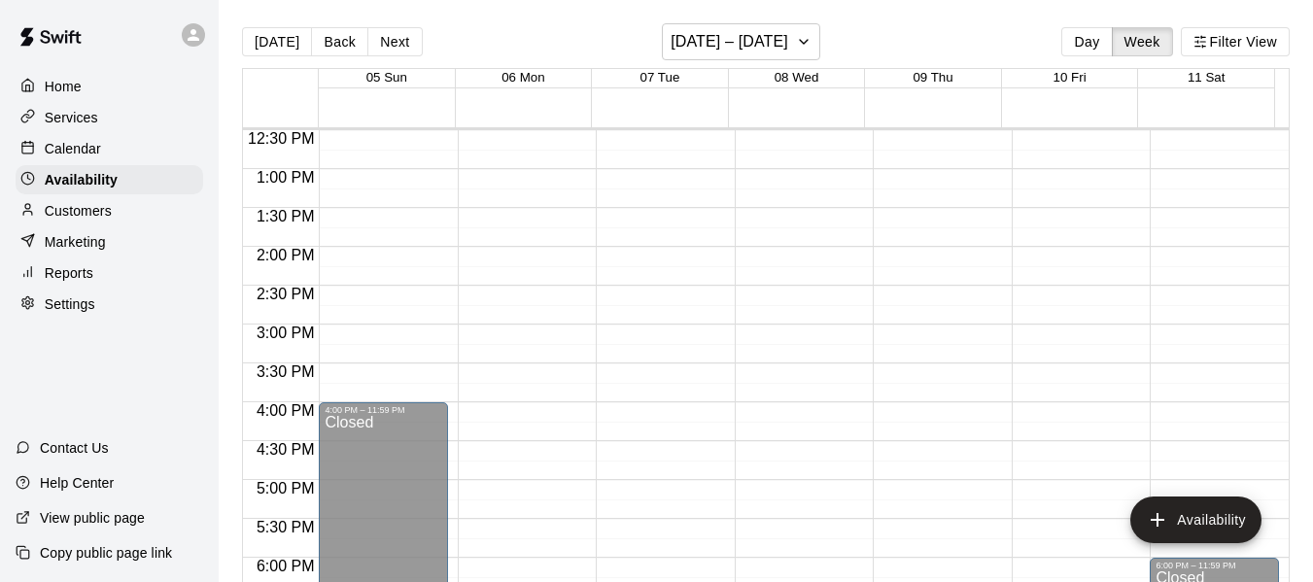
click at [372, 23] on div "[DATE] Back Next [DATE] – [DATE] Day Week Filter View" at bounding box center [766, 45] width 1048 height 45
click at [382, 33] on button "Next" at bounding box center [394, 41] width 54 height 29
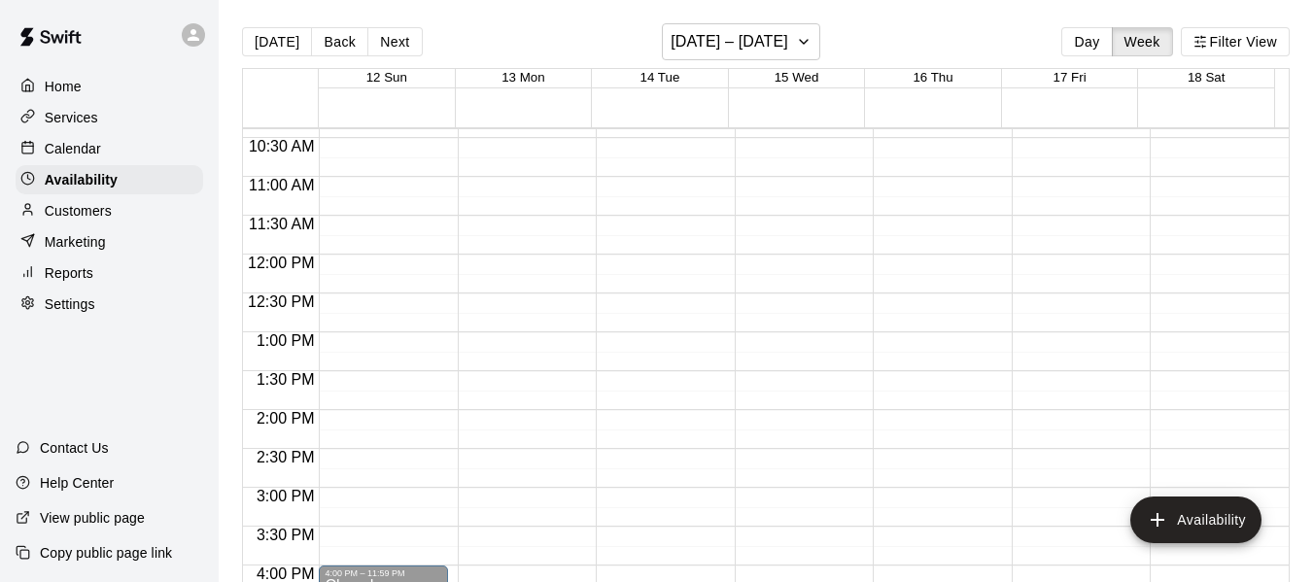
scroll to position [711, 0]
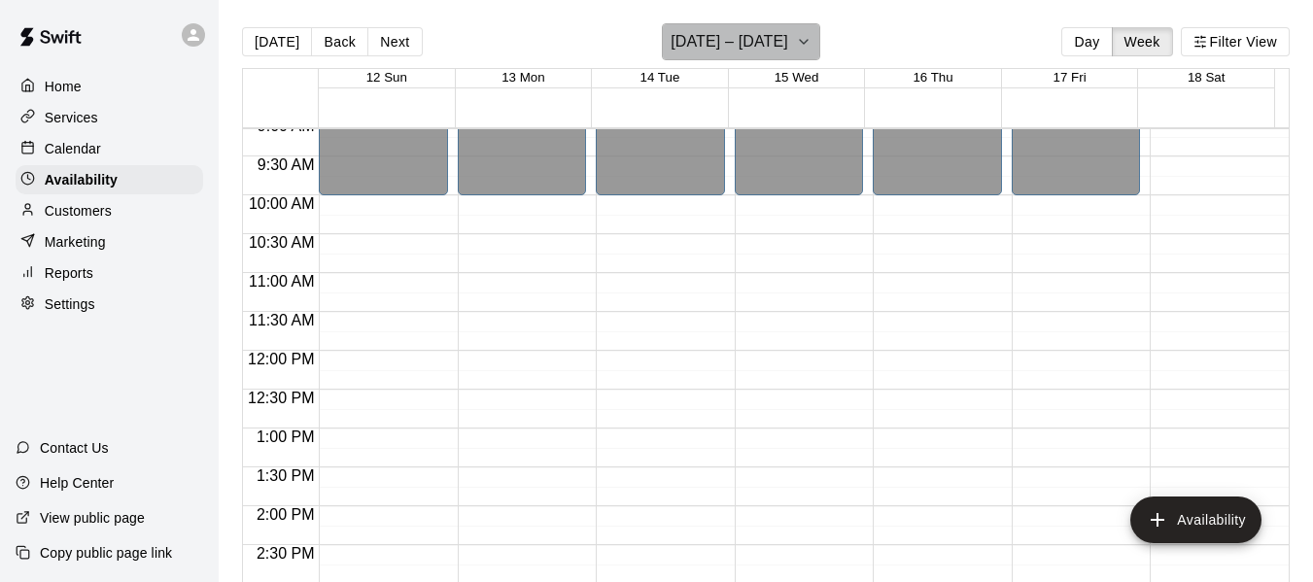
click at [796, 42] on icon "button" at bounding box center [804, 41] width 16 height 23
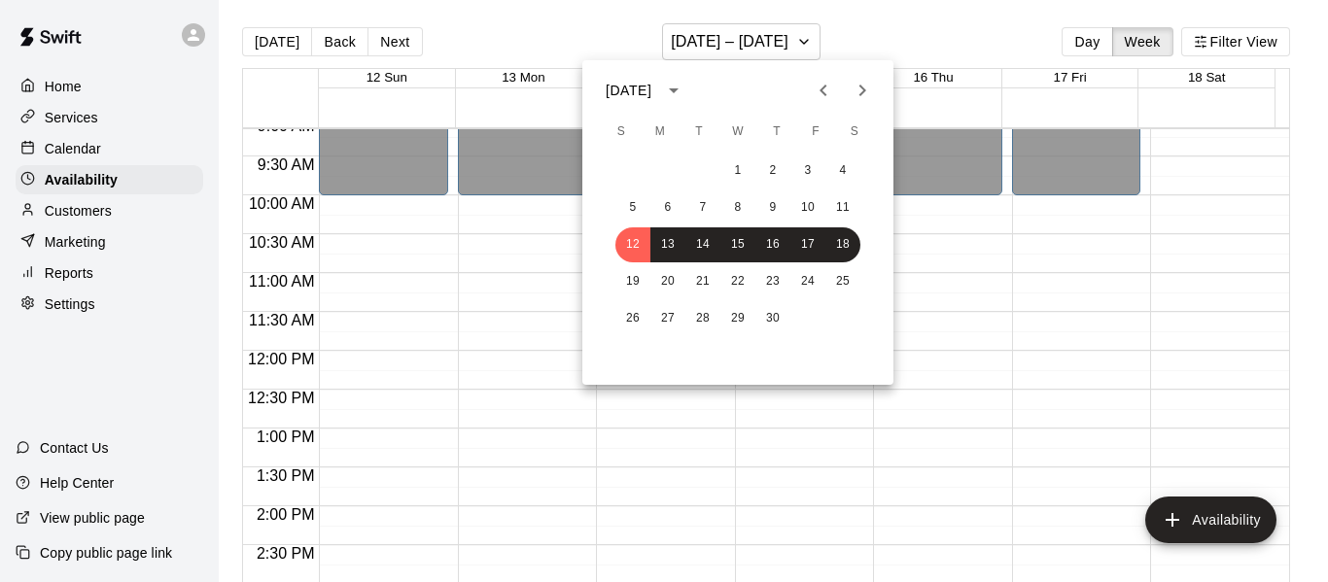
click at [818, 85] on icon "Previous month" at bounding box center [823, 90] width 23 height 23
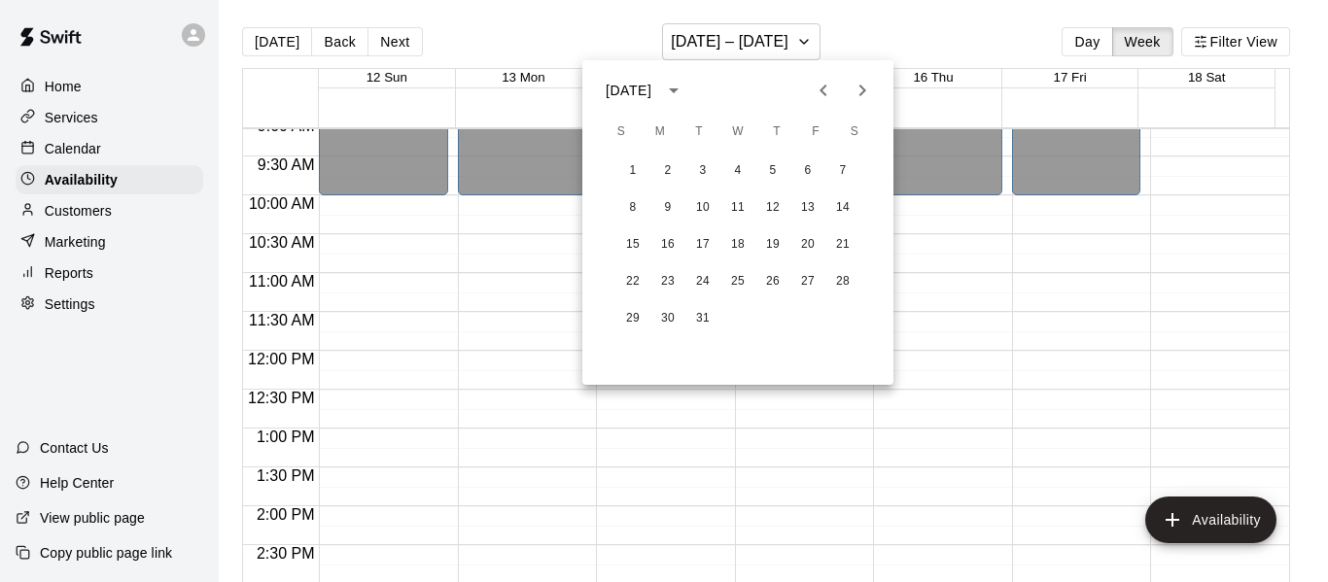
click at [823, 98] on icon "Previous month" at bounding box center [823, 90] width 23 height 23
click at [644, 277] on button "22" at bounding box center [632, 281] width 35 height 35
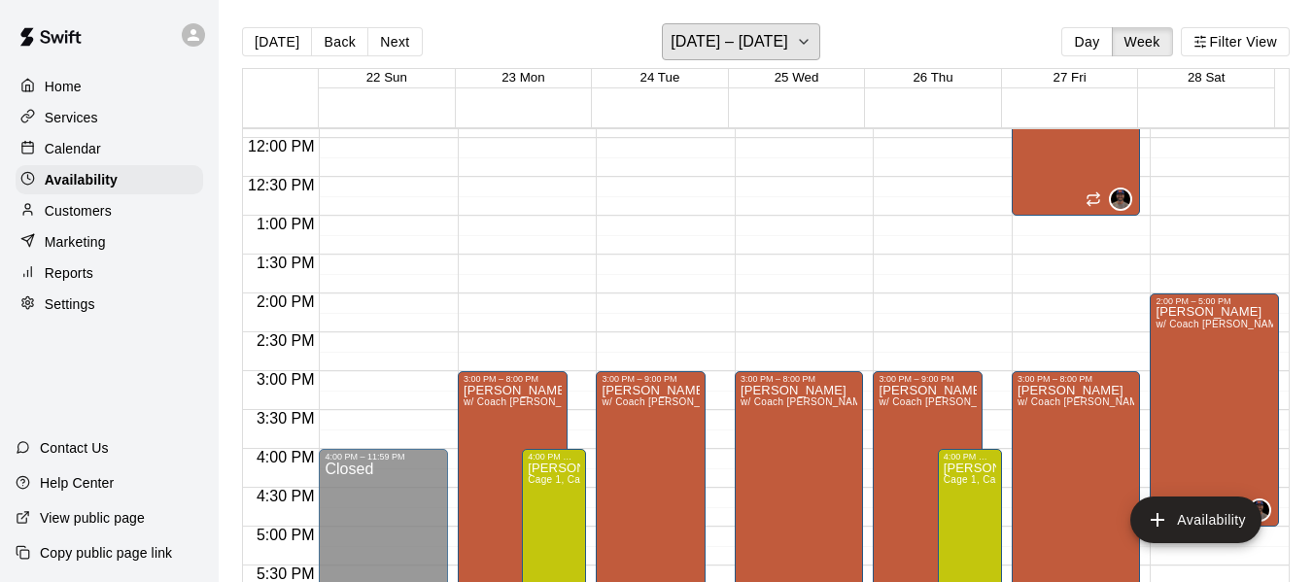
scroll to position [971, 0]
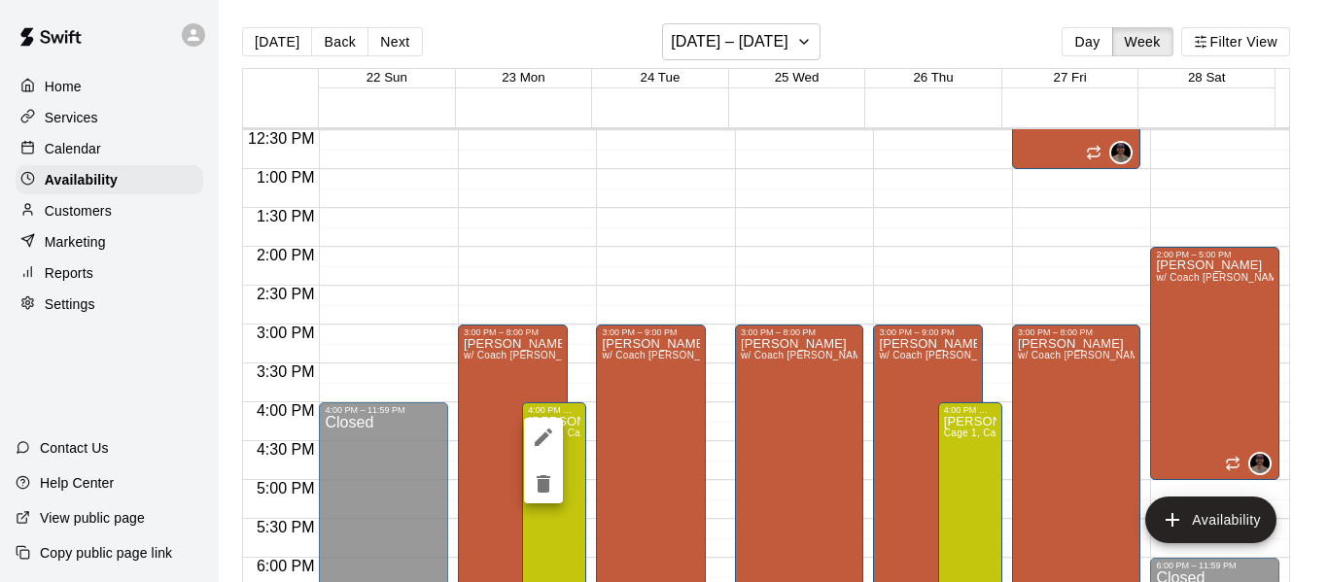
click at [545, 480] on icon "delete" at bounding box center [544, 483] width 14 height 17
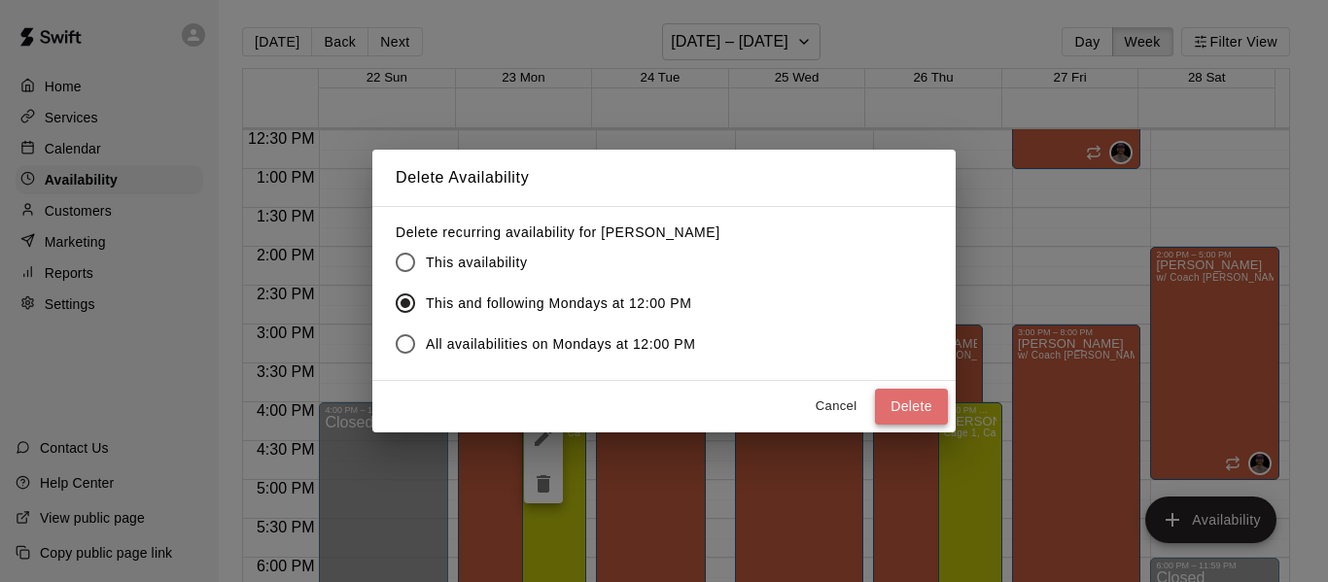
click at [912, 402] on button "Delete" at bounding box center [911, 407] width 73 height 36
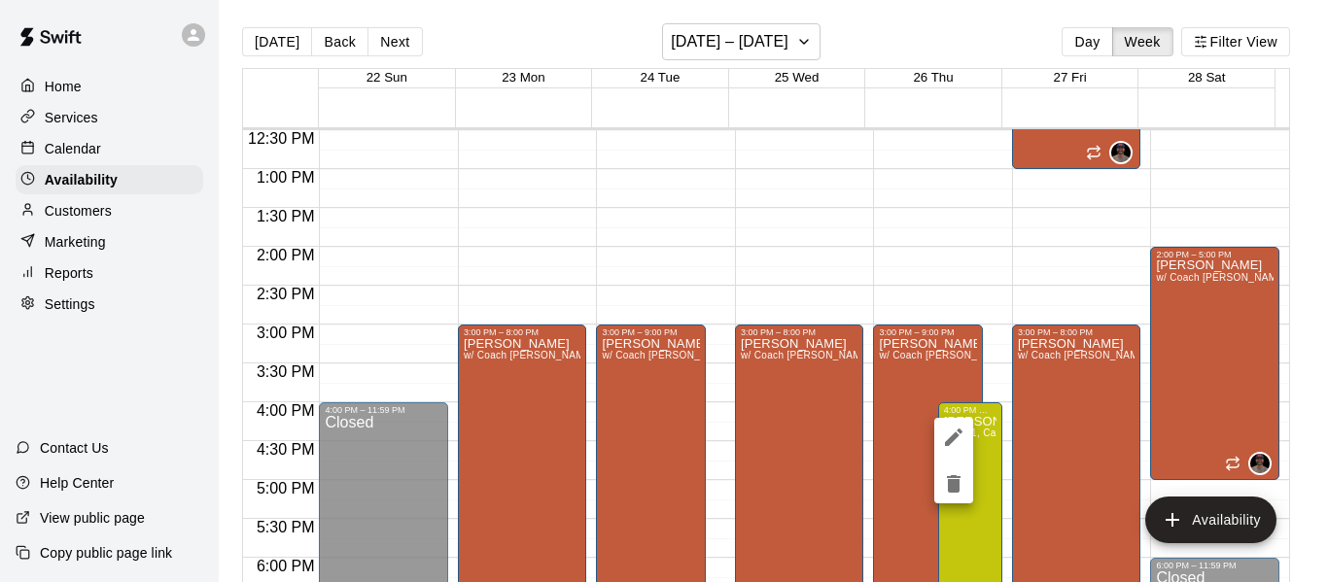
click at [930, 490] on div at bounding box center [664, 291] width 1328 height 582
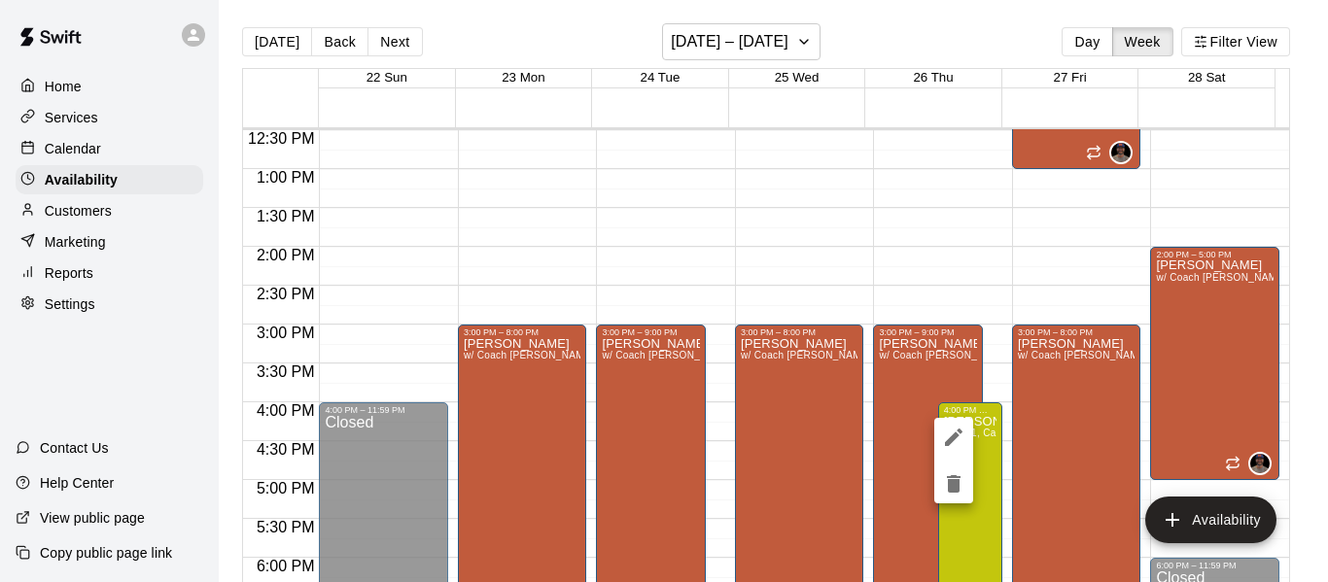
click at [953, 482] on icon "delete" at bounding box center [954, 483] width 14 height 17
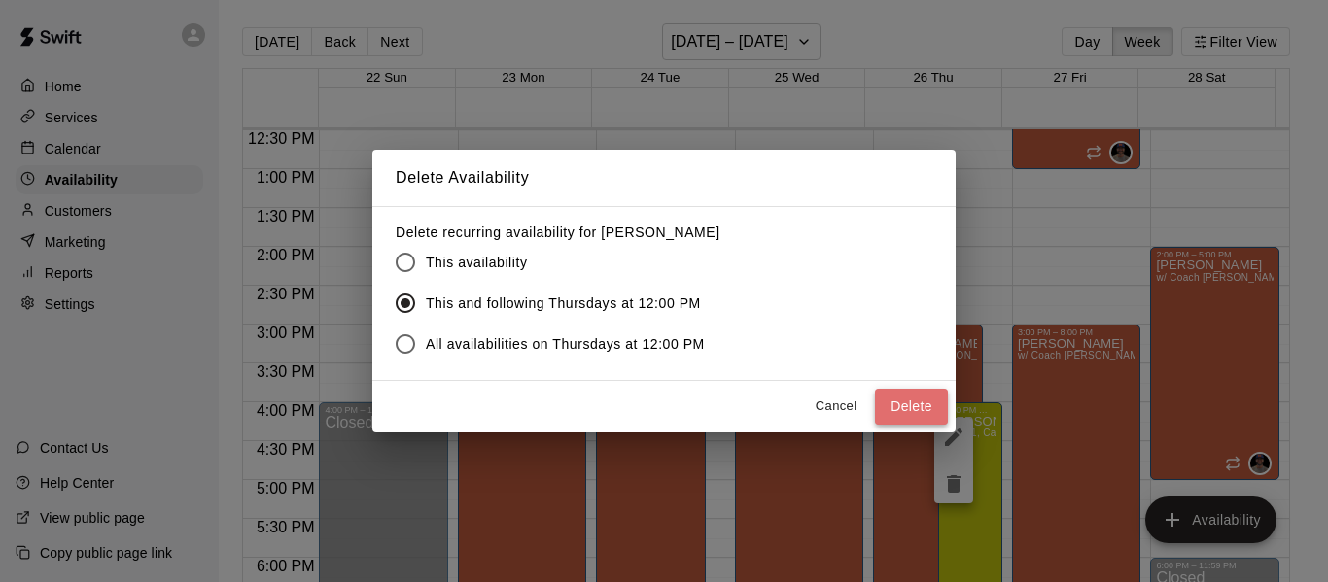
click at [895, 399] on button "Delete" at bounding box center [911, 407] width 73 height 36
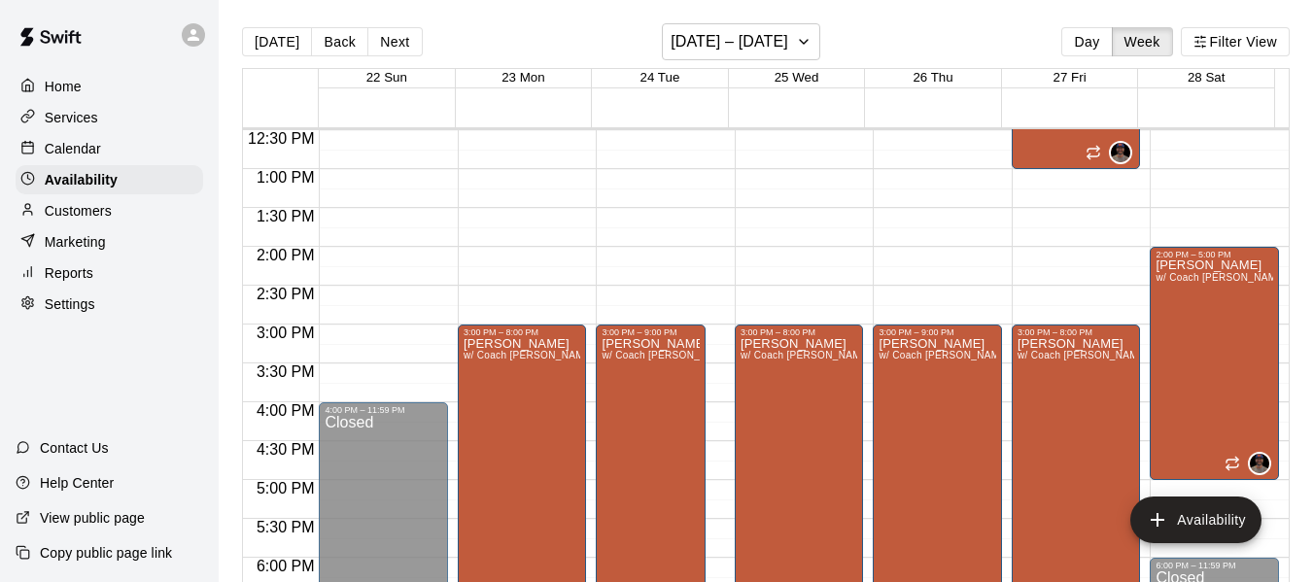
click at [128, 150] on div "Calendar" at bounding box center [110, 148] width 188 height 29
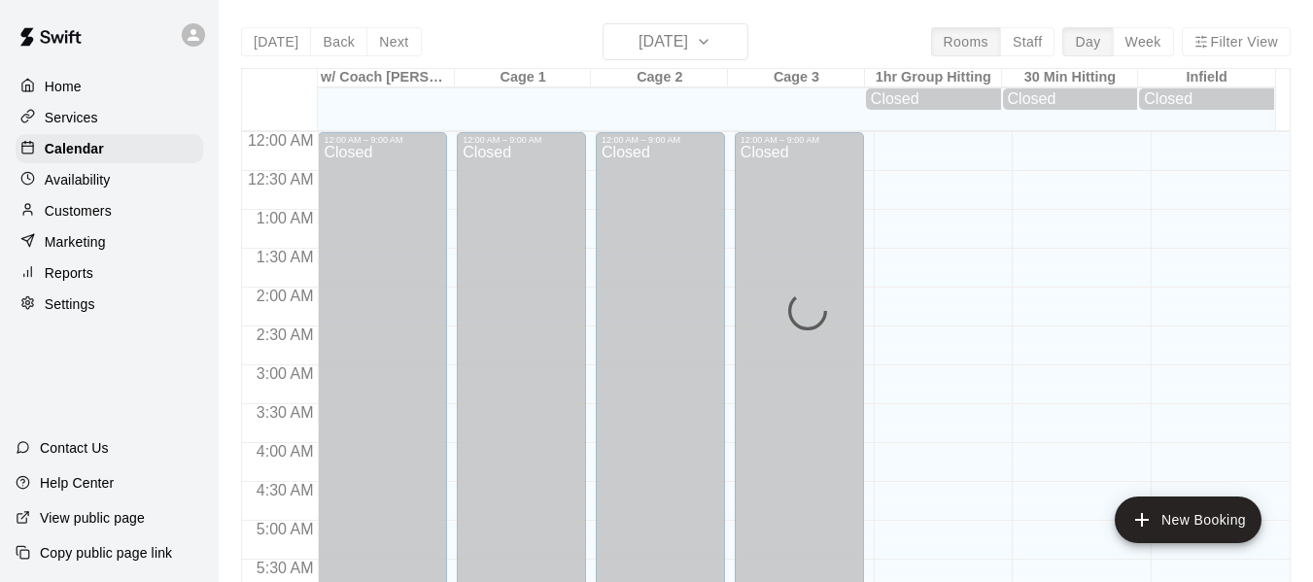
scroll to position [780, 0]
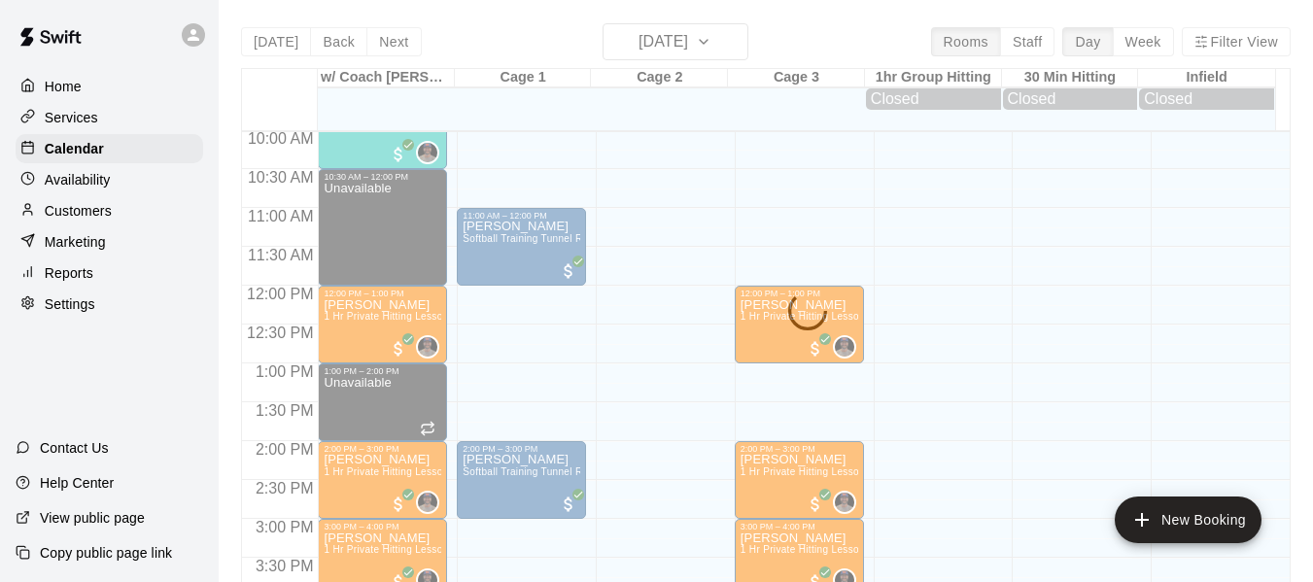
click at [745, 46] on div "[DATE] Back [DATE][DATE] Rooms Staff Day Week Filter View w/ Coach [PERSON_NAME…" at bounding box center [766, 314] width 1050 height 582
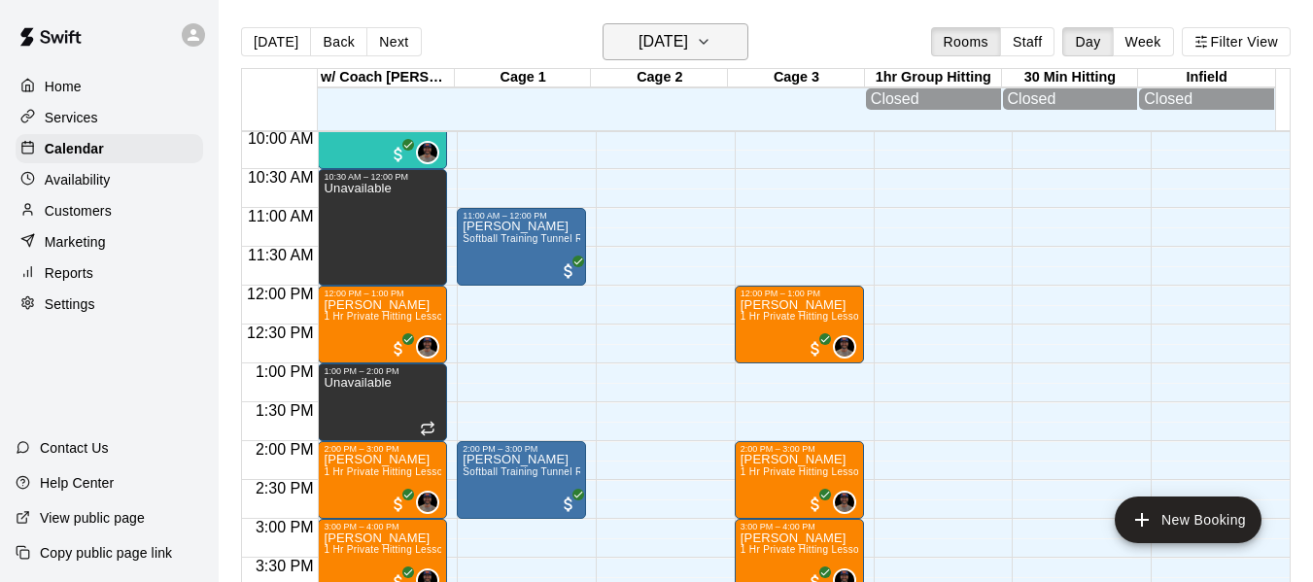
click at [743, 45] on button "[DATE]" at bounding box center [676, 41] width 146 height 37
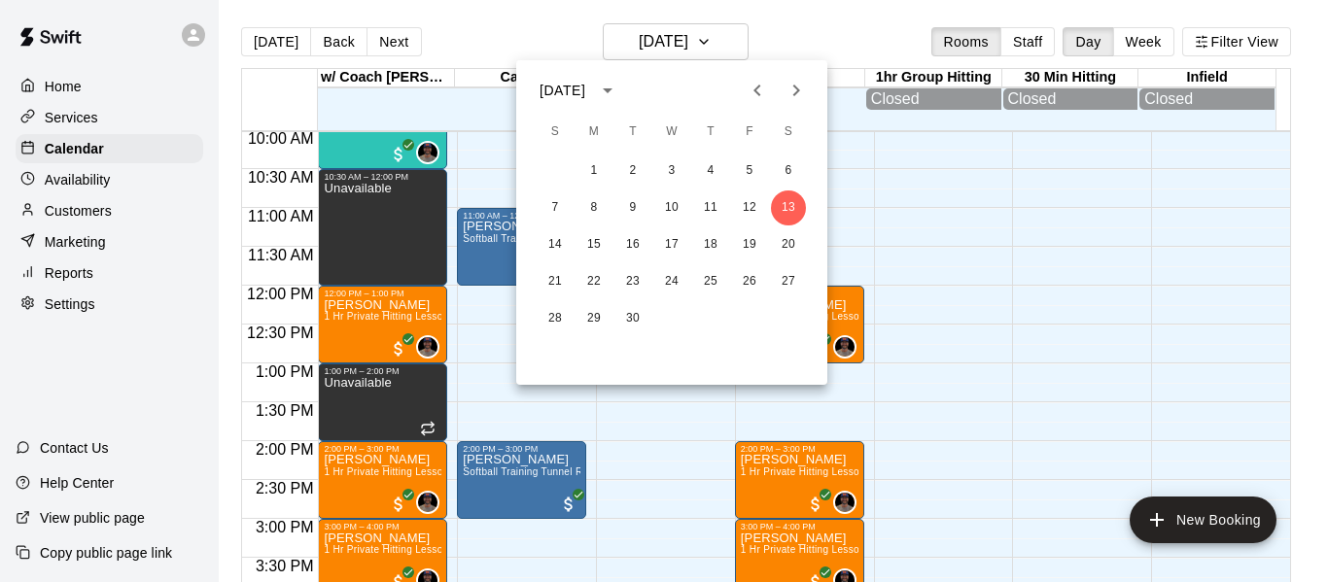
click at [805, 92] on icon "Next month" at bounding box center [795, 90] width 23 height 23
click at [804, 92] on icon "Next month" at bounding box center [795, 90] width 23 height 23
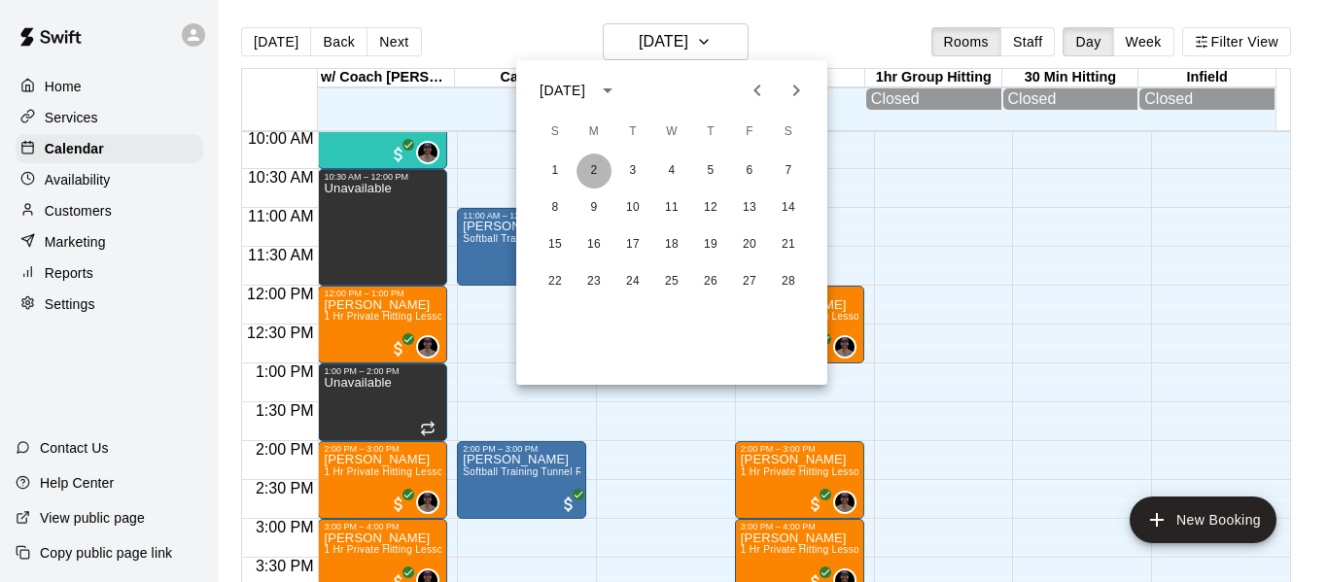
click at [588, 172] on button "2" at bounding box center [593, 171] width 35 height 35
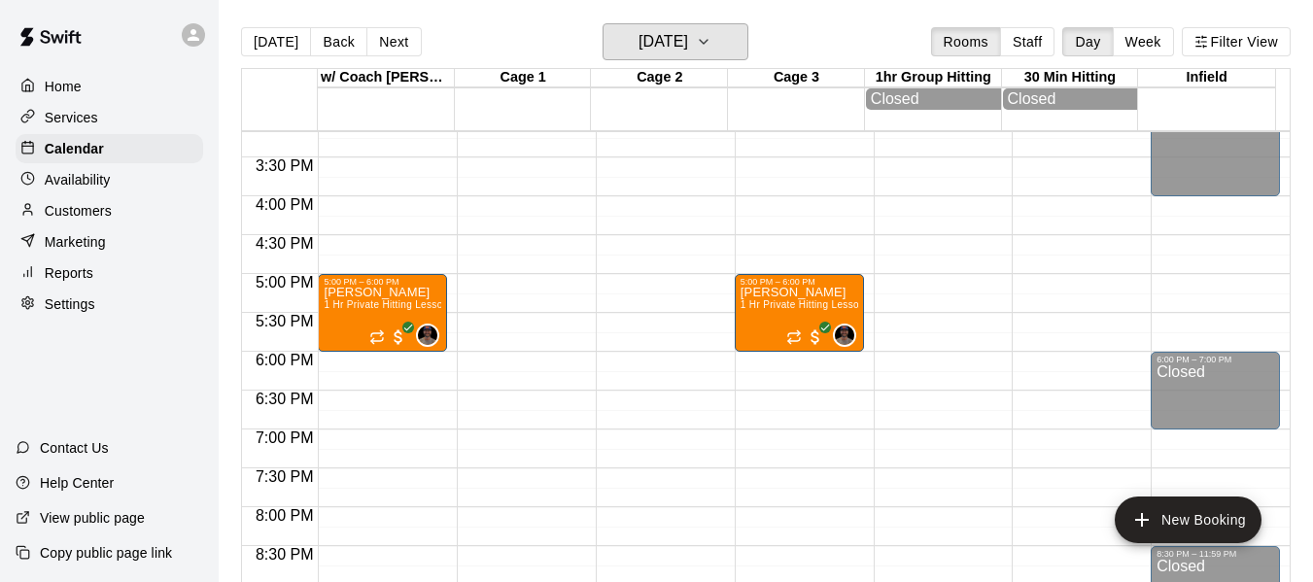
scroll to position [1136, 0]
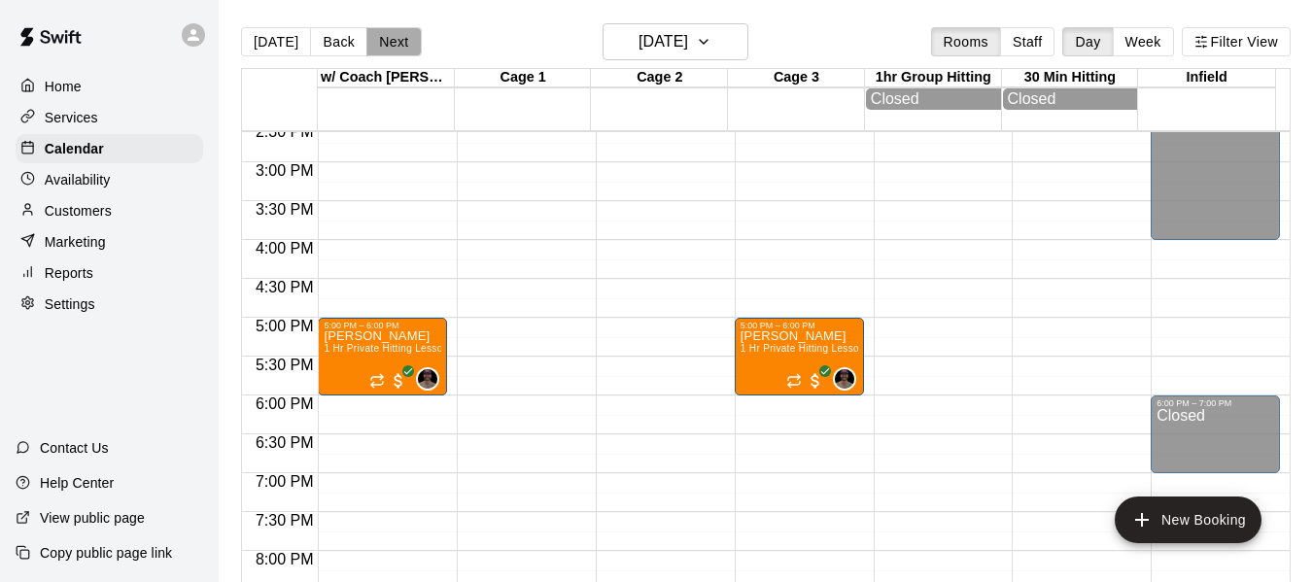
click at [392, 47] on button "Next" at bounding box center [393, 41] width 54 height 29
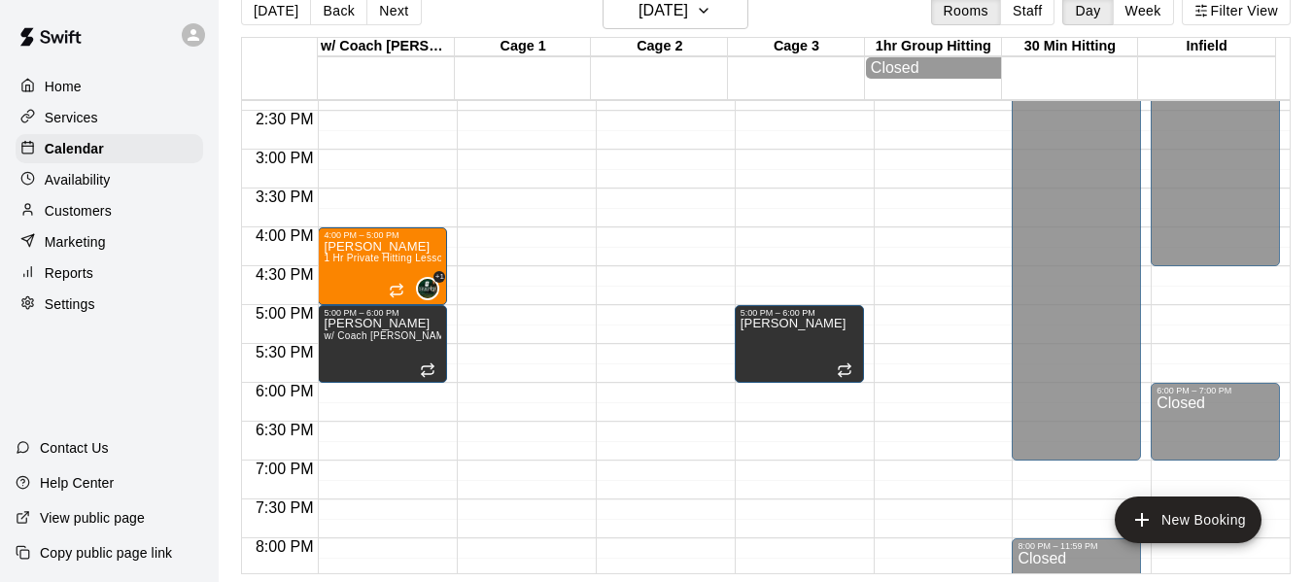
scroll to position [1103, 0]
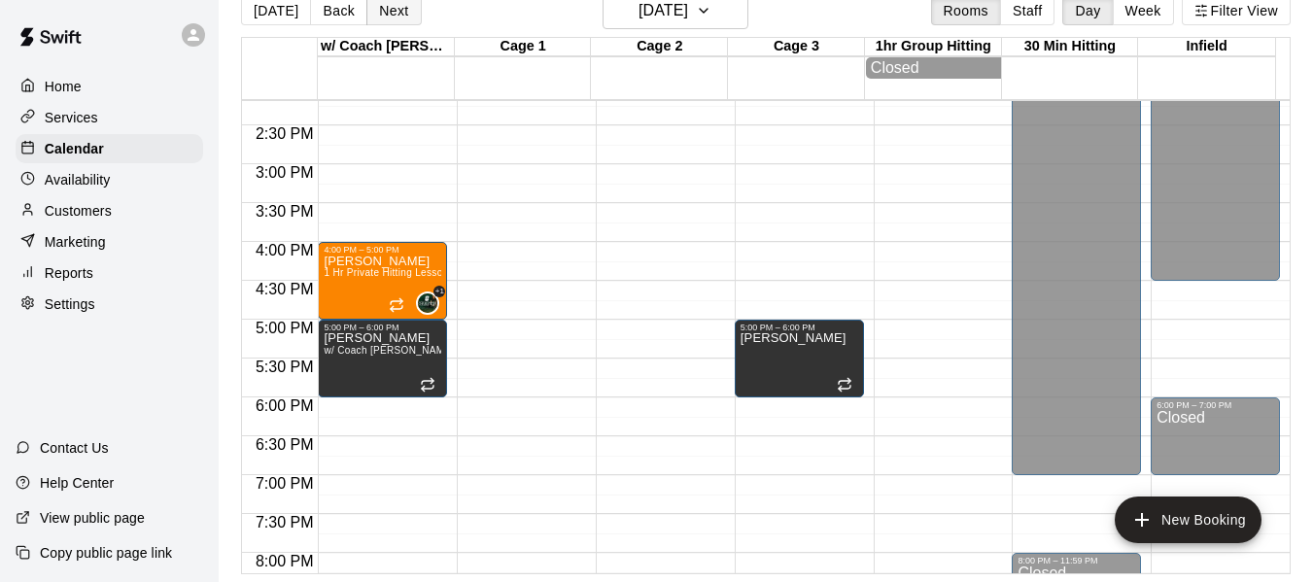
click at [391, 22] on button "Next" at bounding box center [393, 10] width 54 height 29
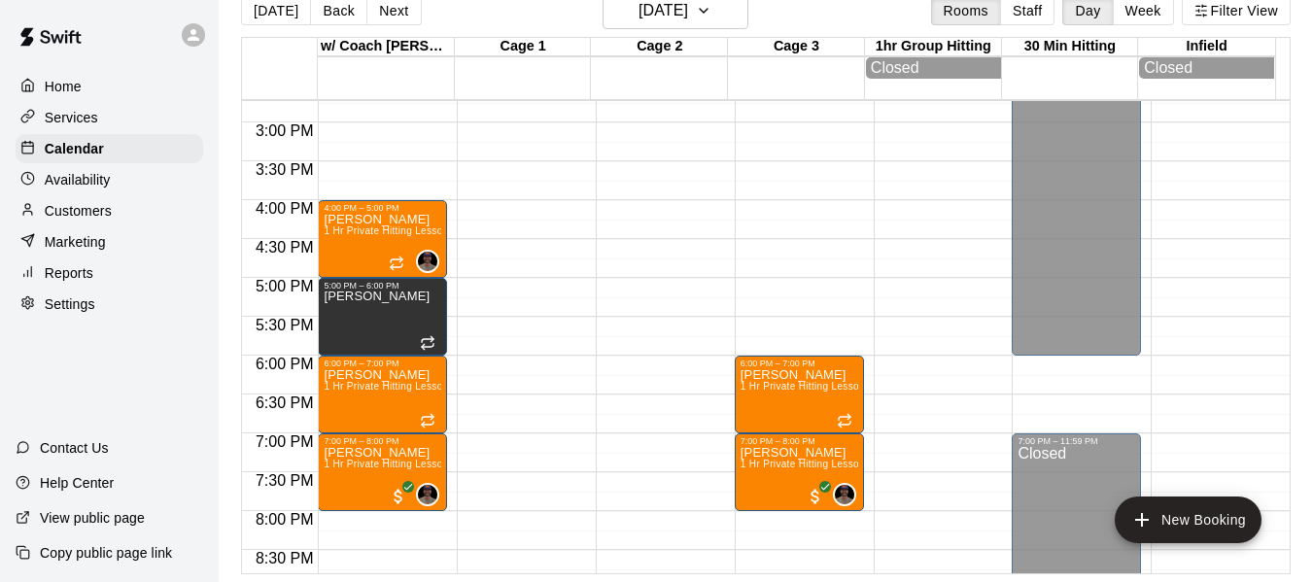
scroll to position [1168, 0]
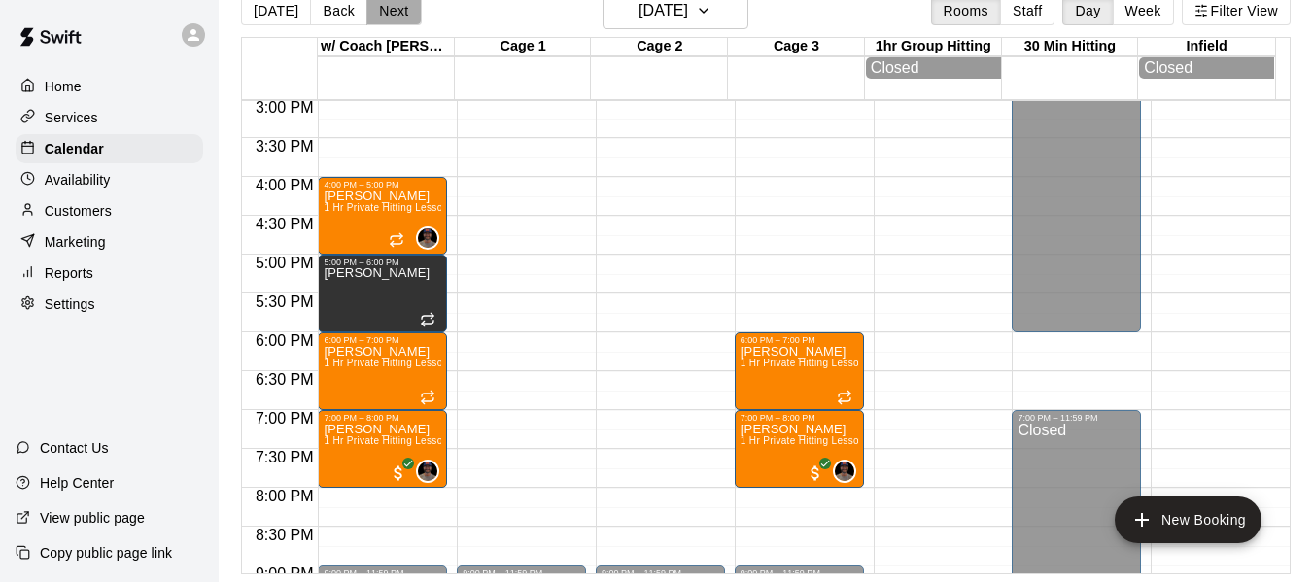
click at [404, 13] on button "Next" at bounding box center [393, 10] width 54 height 29
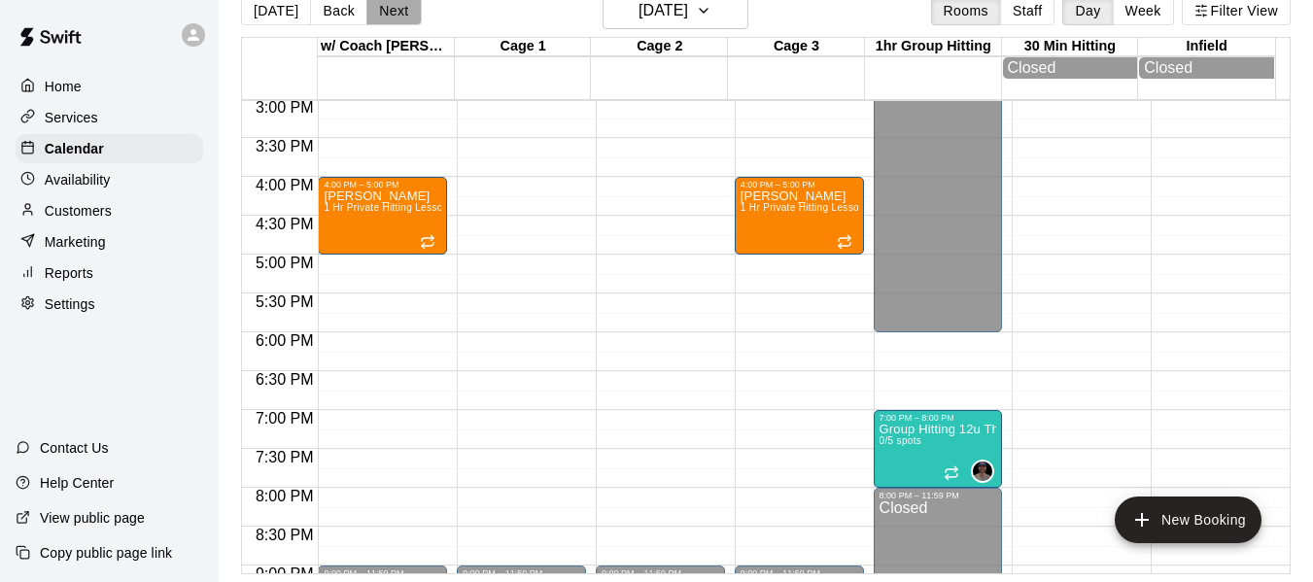
click at [387, 17] on button "Next" at bounding box center [393, 10] width 54 height 29
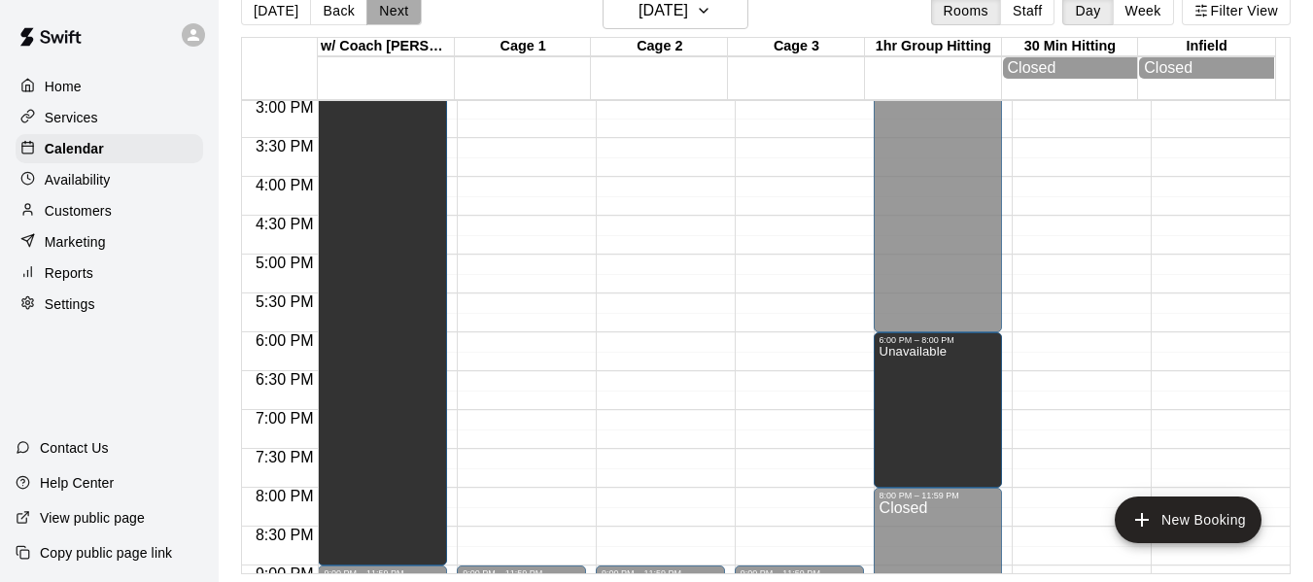
click at [387, 17] on button "Next" at bounding box center [393, 10] width 54 height 29
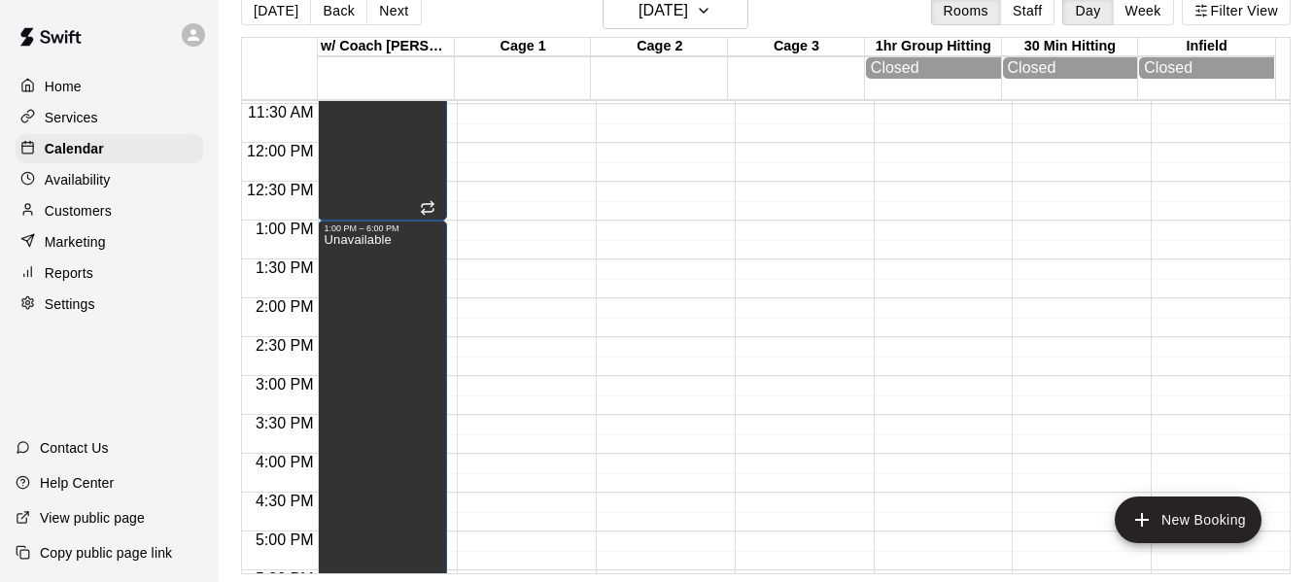
scroll to position [780, 0]
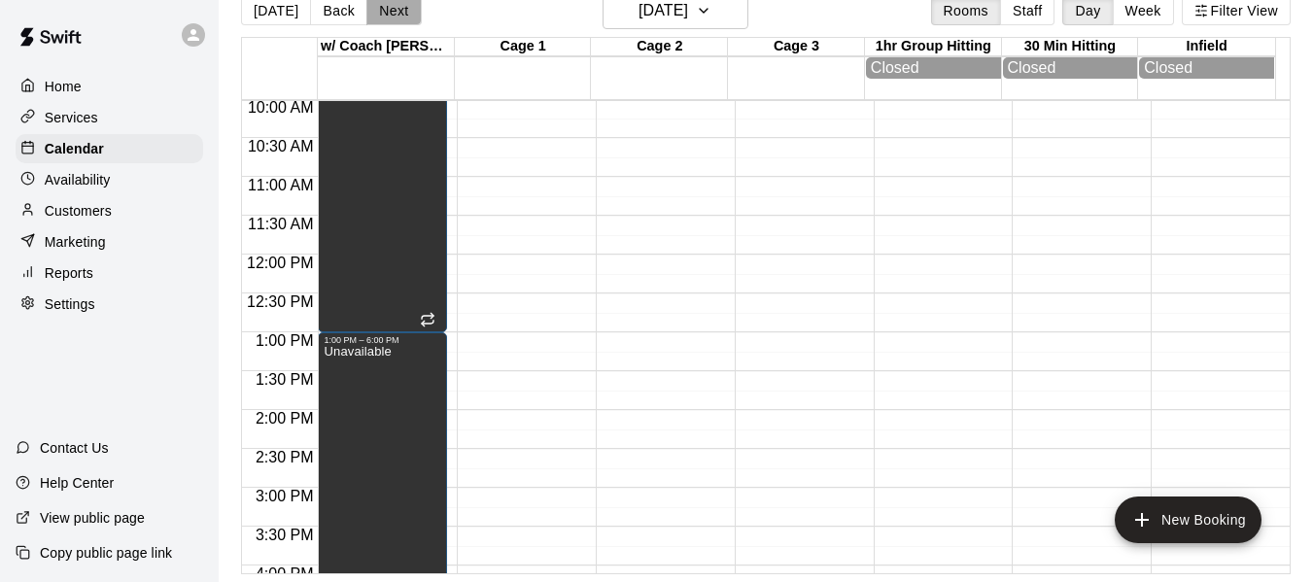
click at [400, 14] on button "Next" at bounding box center [393, 10] width 54 height 29
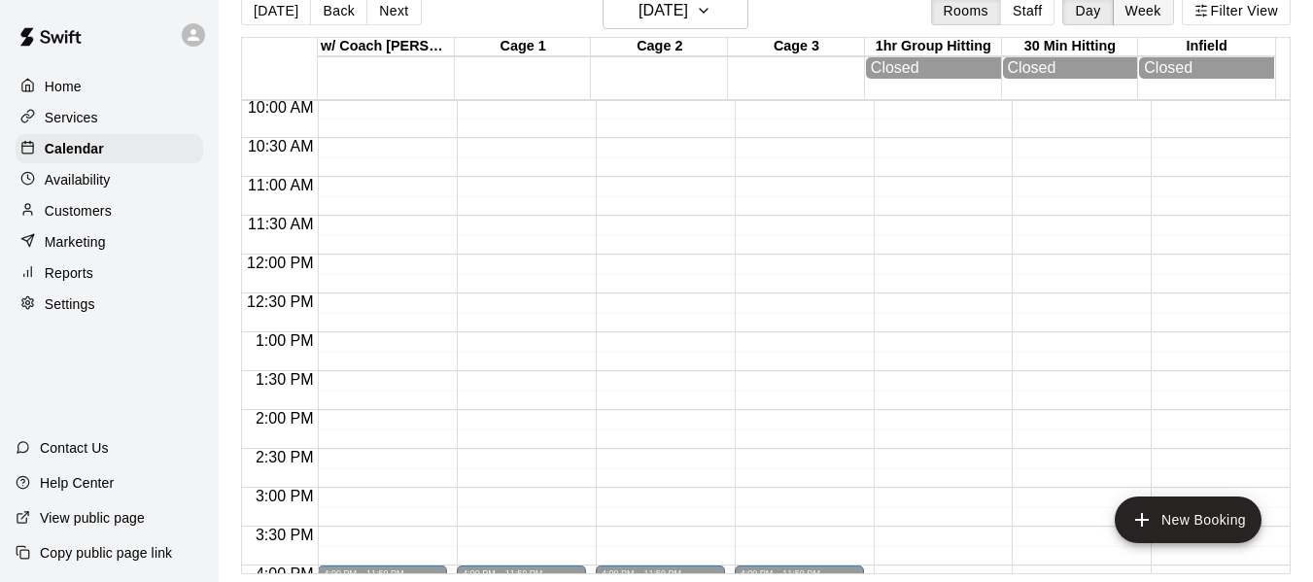
click at [1129, 14] on button "Week" at bounding box center [1143, 10] width 61 height 29
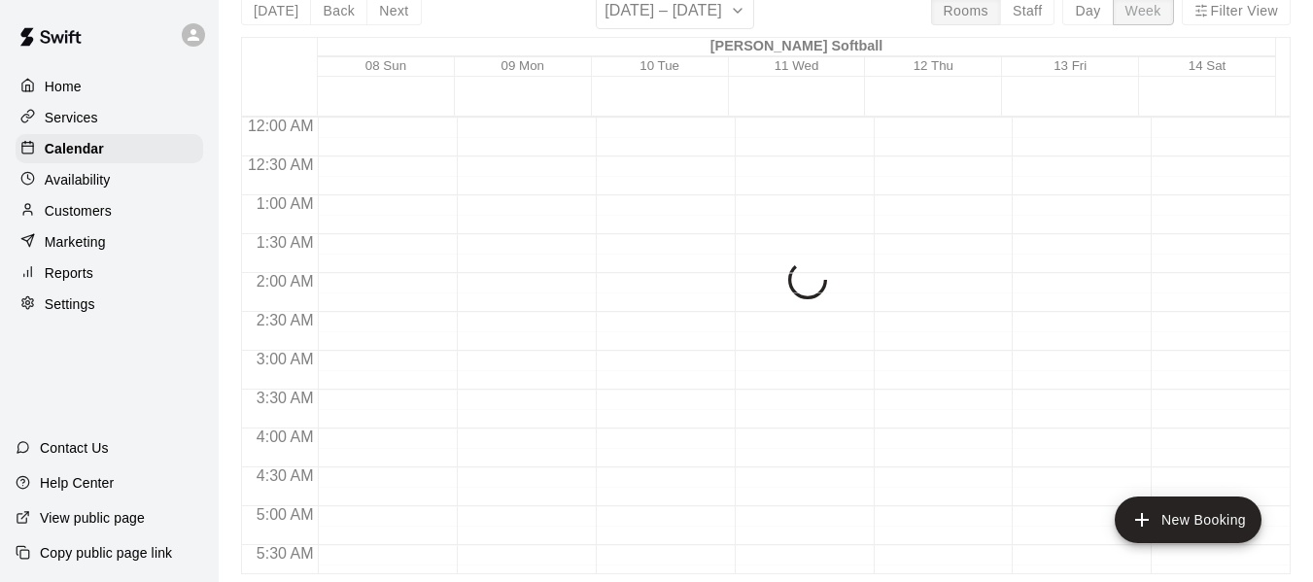
scroll to position [781, 0]
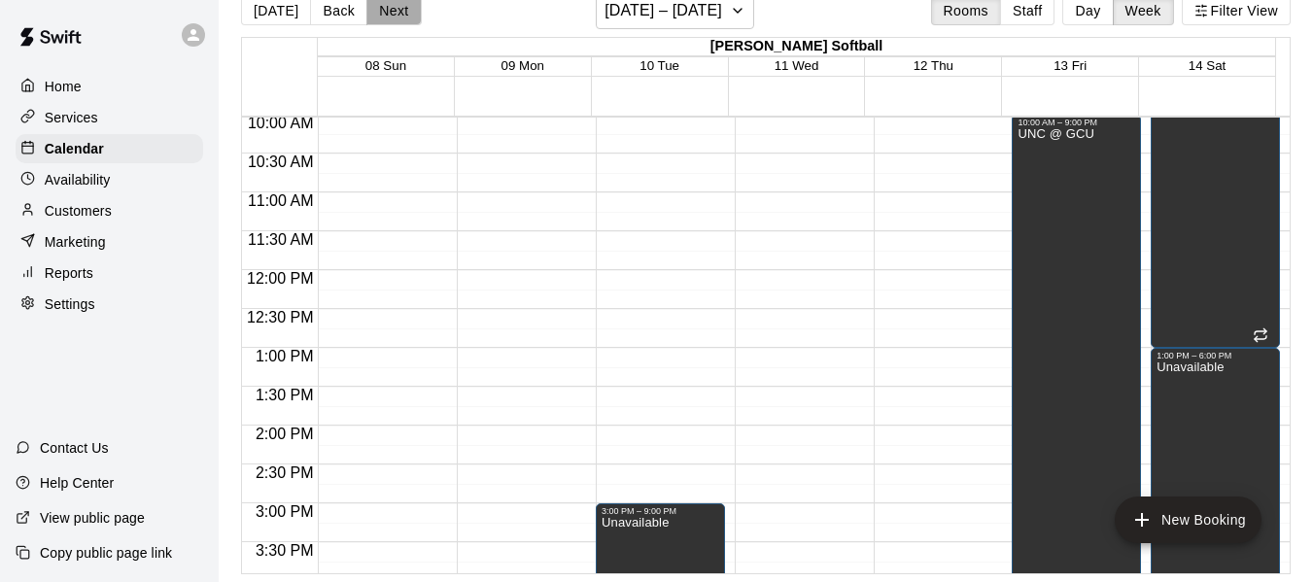
click at [403, 18] on button "Next" at bounding box center [393, 10] width 54 height 29
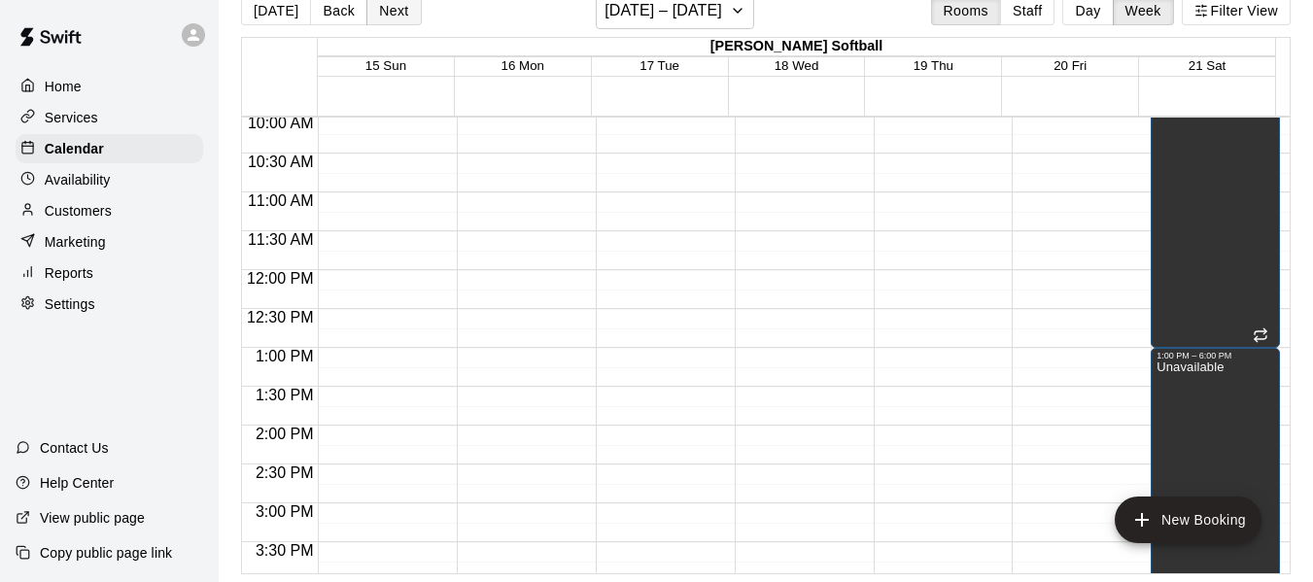
click at [403, 18] on button "Next" at bounding box center [393, 10] width 54 height 29
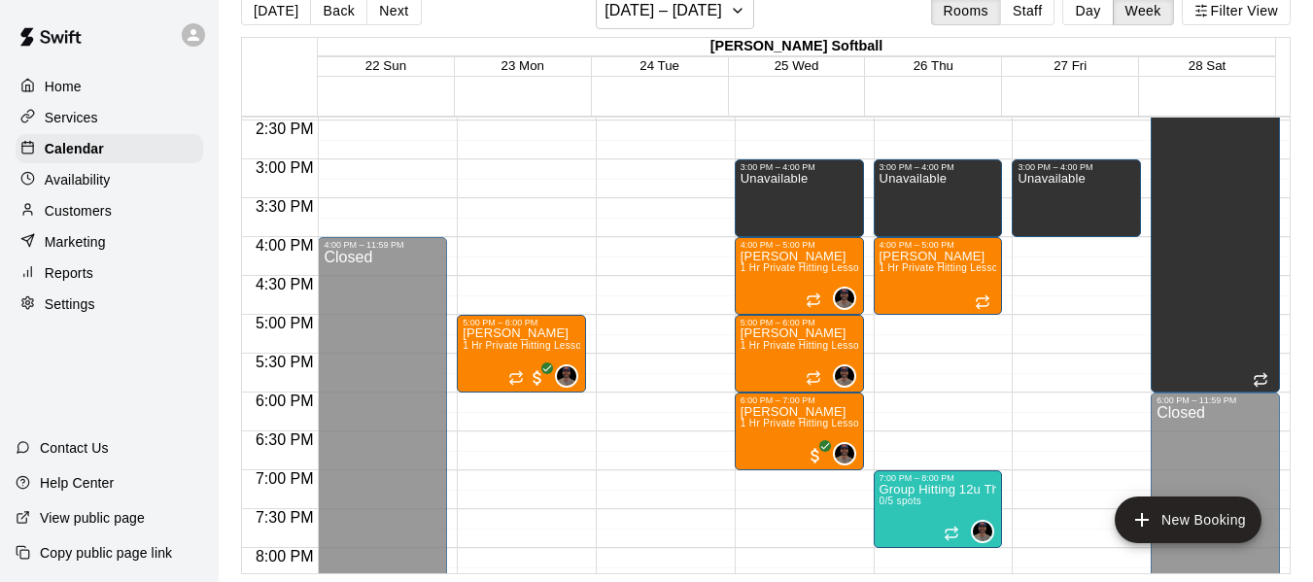
scroll to position [1104, 0]
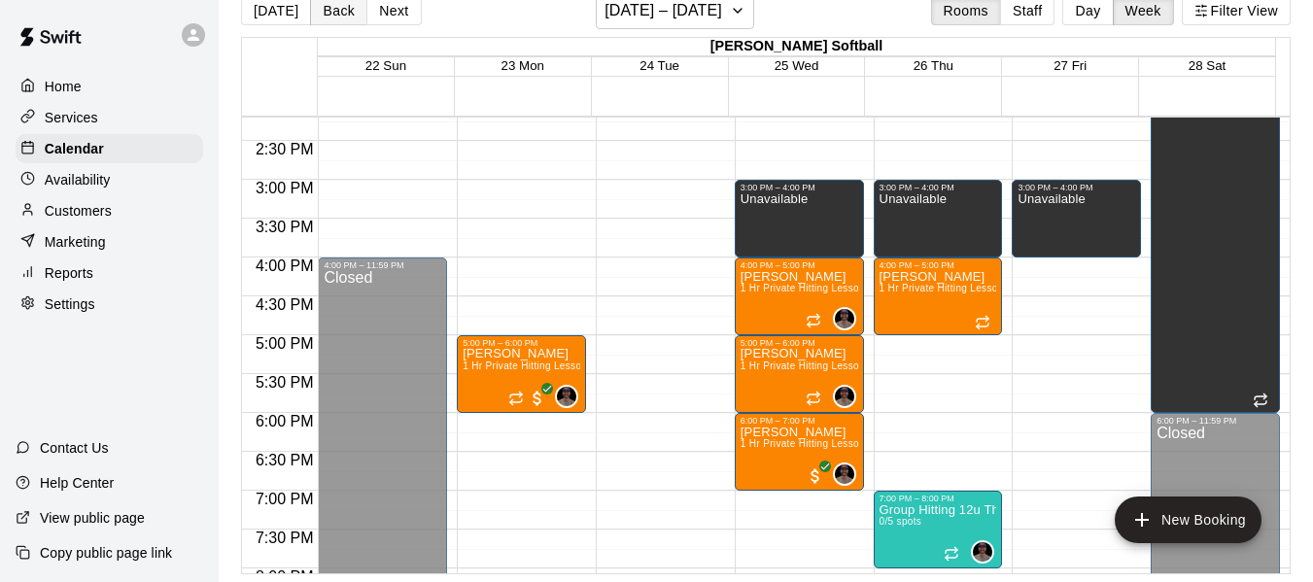
click at [342, 10] on button "Back" at bounding box center [338, 10] width 57 height 29
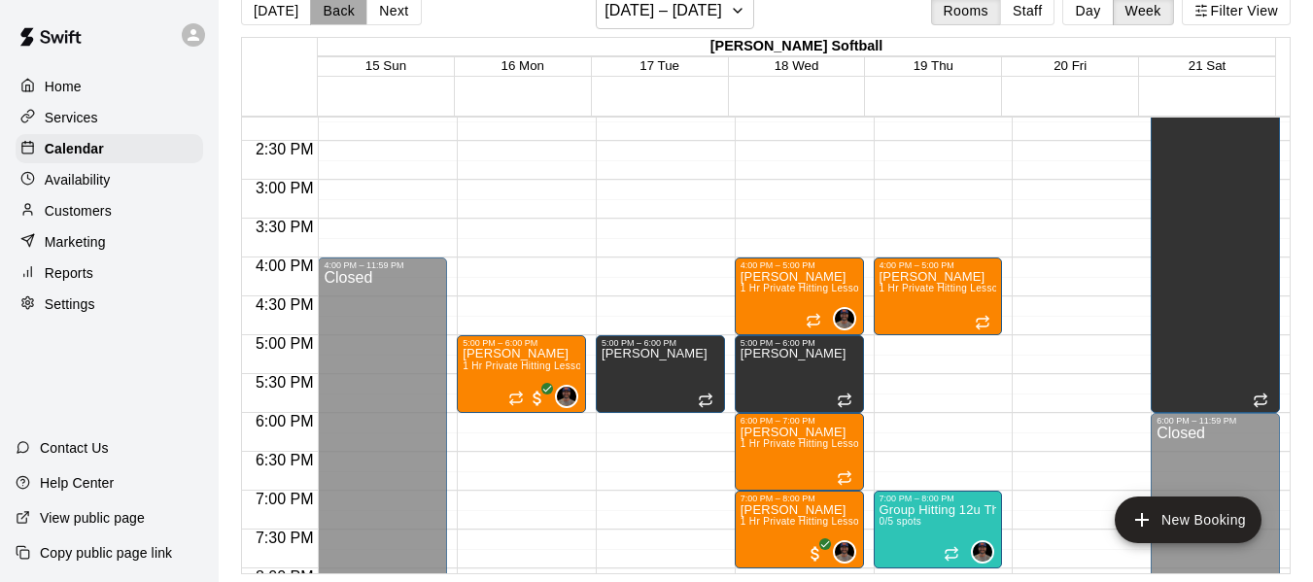
click at [342, 10] on button "Back" at bounding box center [338, 10] width 57 height 29
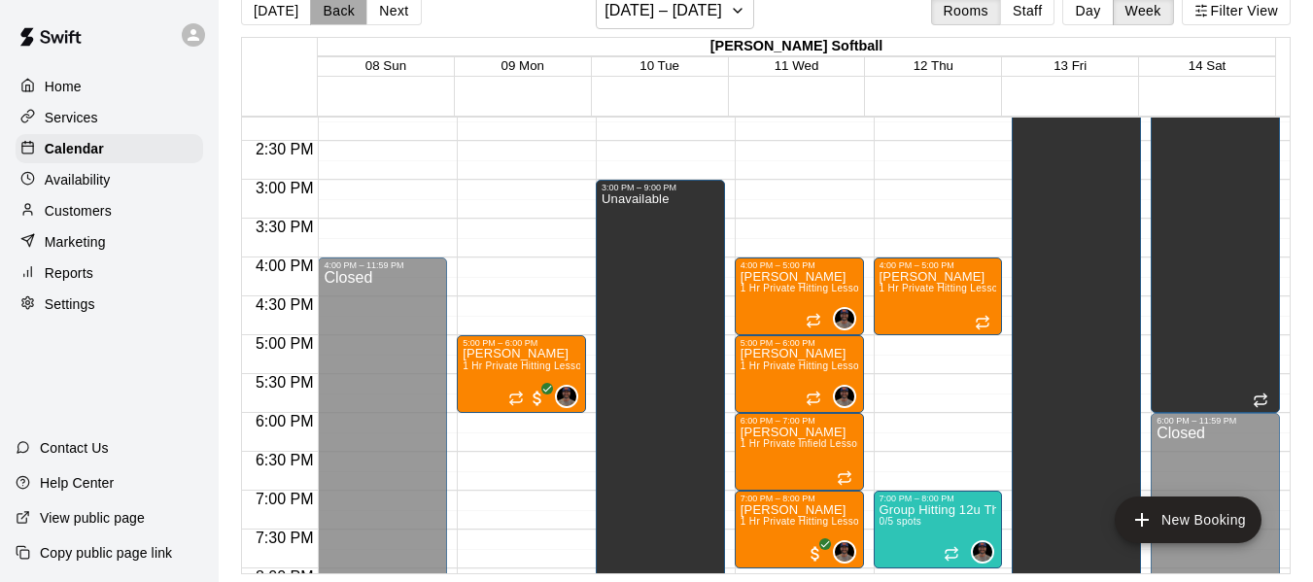
click at [342, 10] on button "Back" at bounding box center [338, 10] width 57 height 29
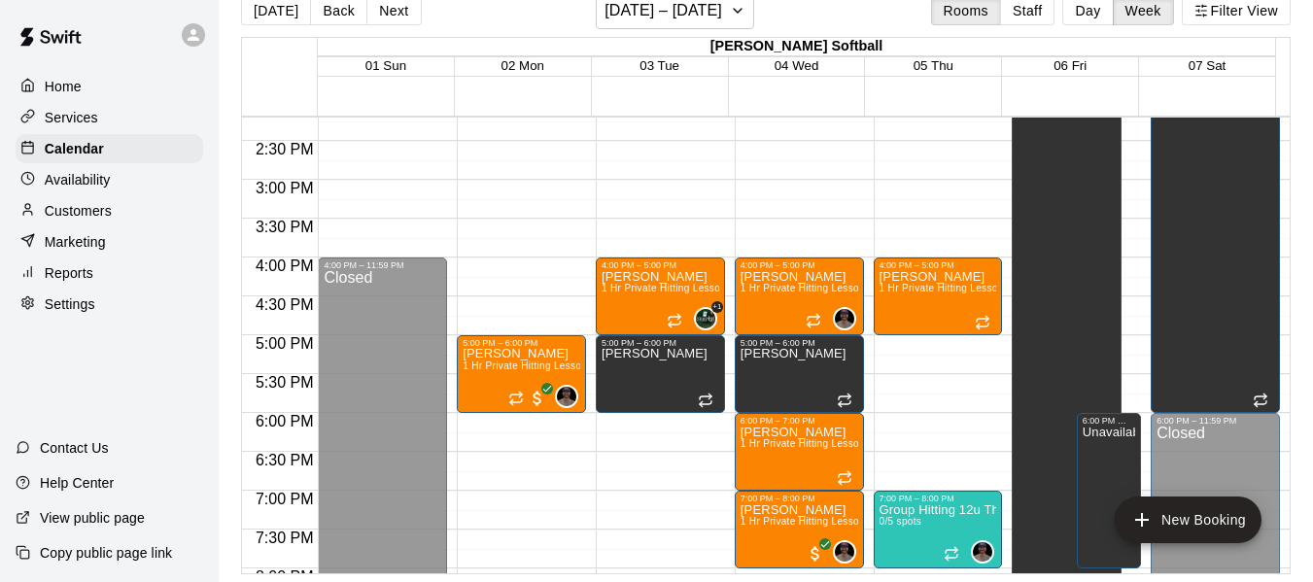
click at [82, 183] on p "Availability" at bounding box center [78, 179] width 66 height 19
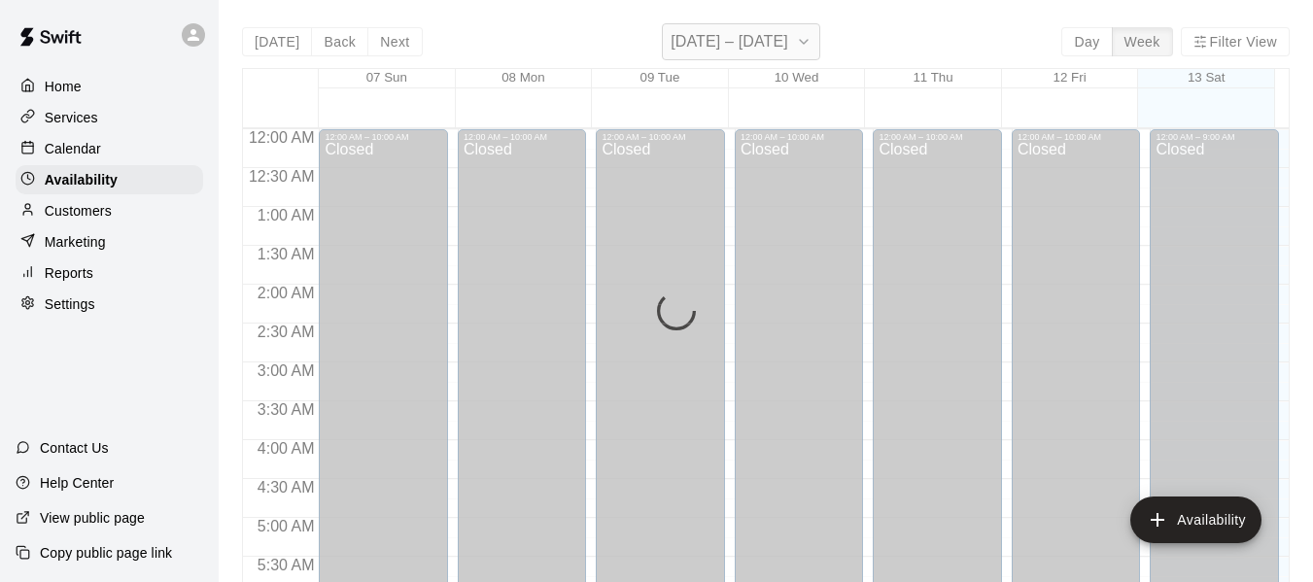
scroll to position [781, 0]
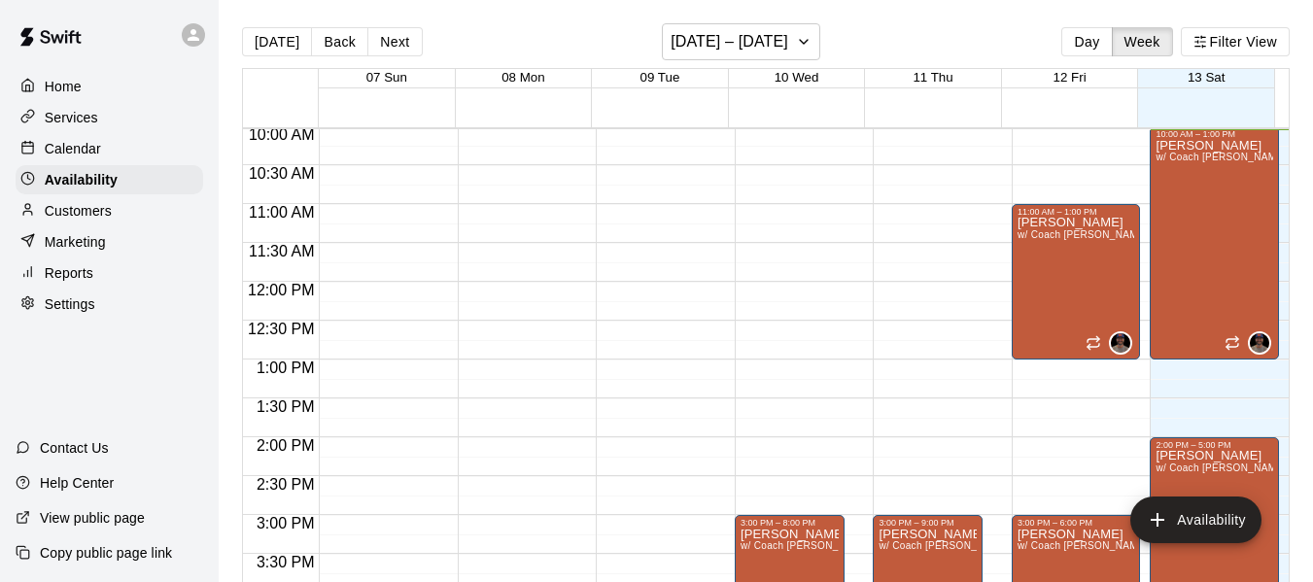
click at [826, 42] on div "[DATE] Back Next [DATE] – [DATE] Day Week Filter View" at bounding box center [766, 45] width 1048 height 45
click at [807, 42] on icon "button" at bounding box center [804, 42] width 8 height 4
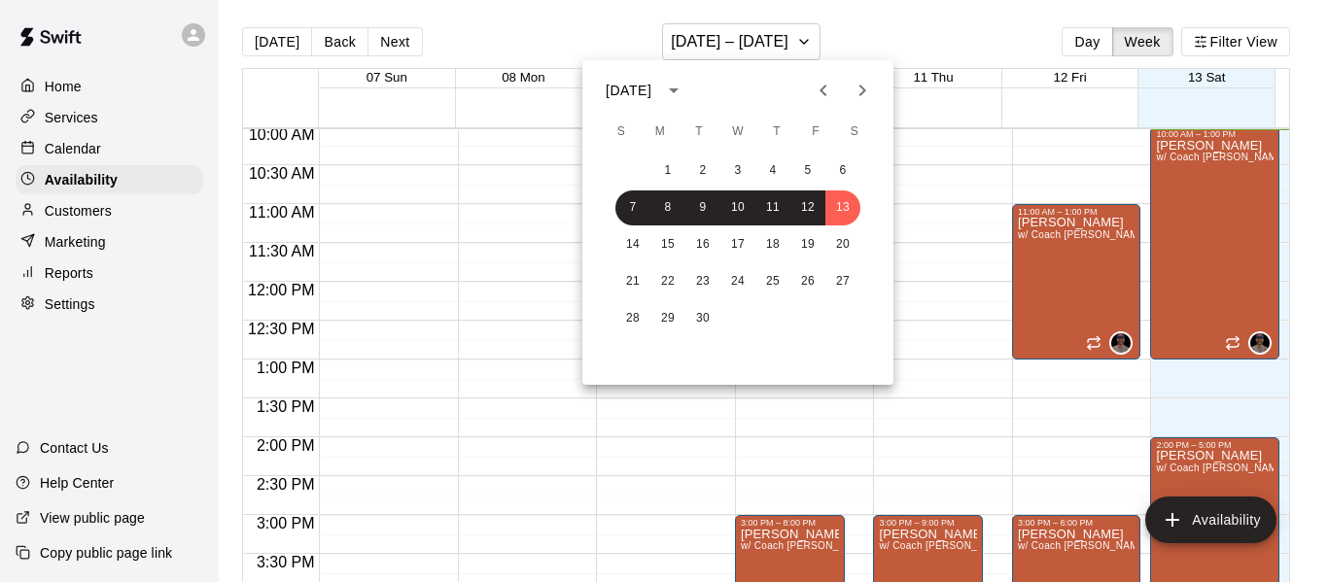
click at [850, 88] on button "Next month" at bounding box center [862, 90] width 39 height 39
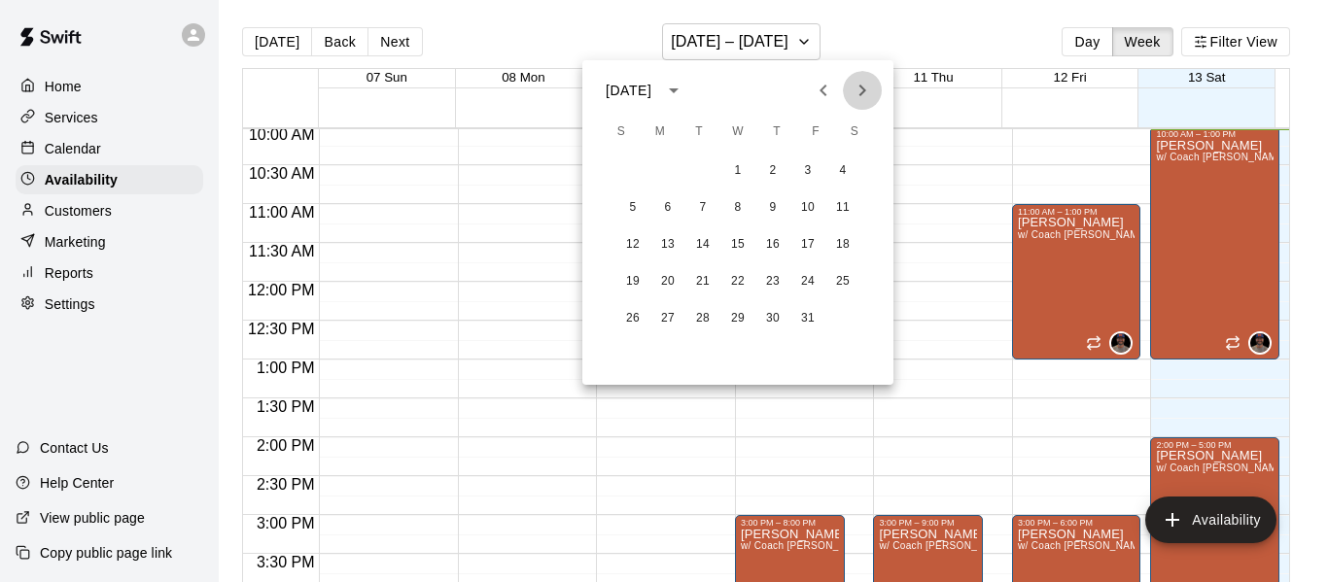
click at [850, 88] on icon "Next month" at bounding box center [861, 90] width 23 height 23
click at [851, 88] on icon "Next month" at bounding box center [861, 90] width 23 height 23
click at [631, 167] on button "1" at bounding box center [632, 171] width 35 height 35
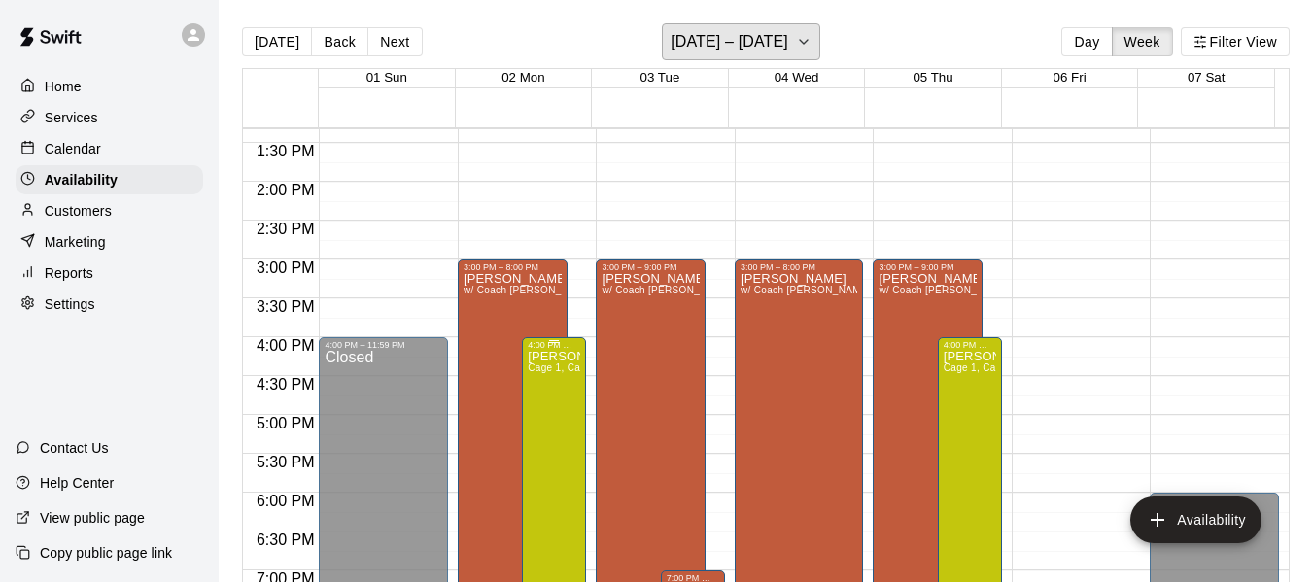
scroll to position [1040, 0]
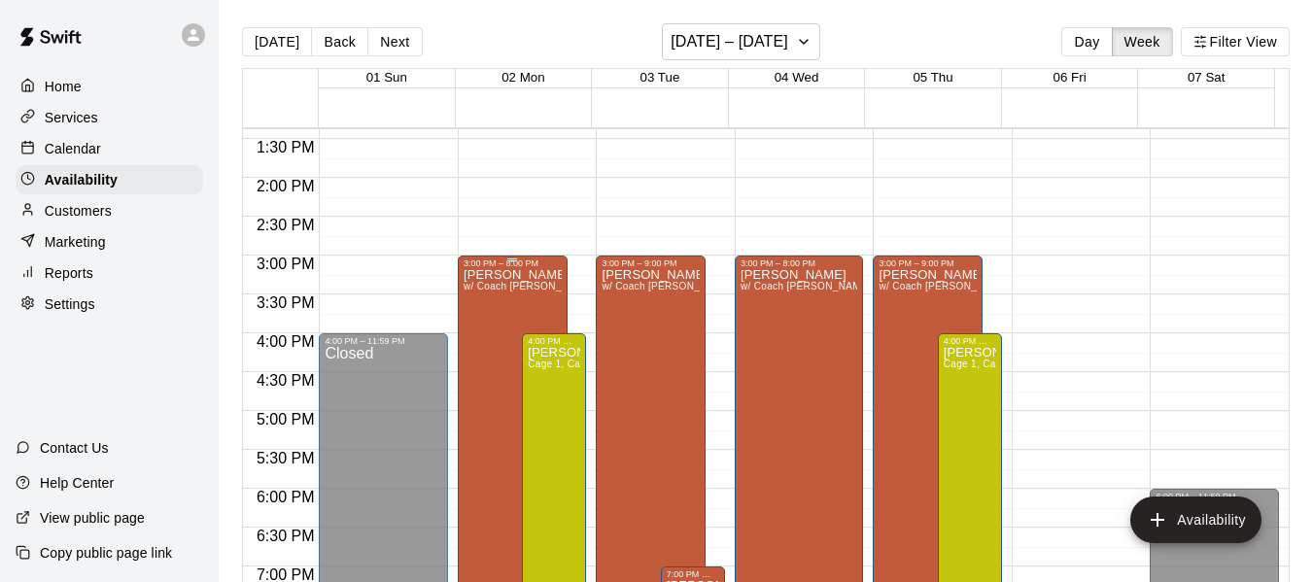
click at [490, 314] on div "[PERSON_NAME] w/ Coach [PERSON_NAME], Cage 3" at bounding box center [513, 559] width 98 height 582
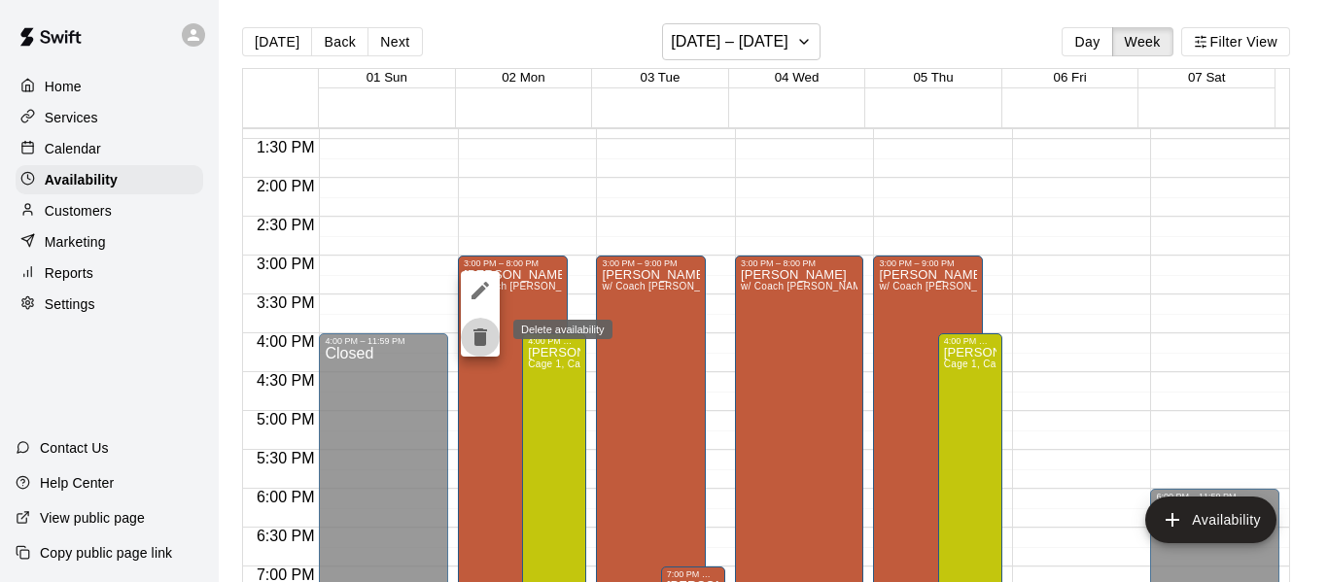
click at [479, 339] on icon "delete" at bounding box center [480, 337] width 14 height 17
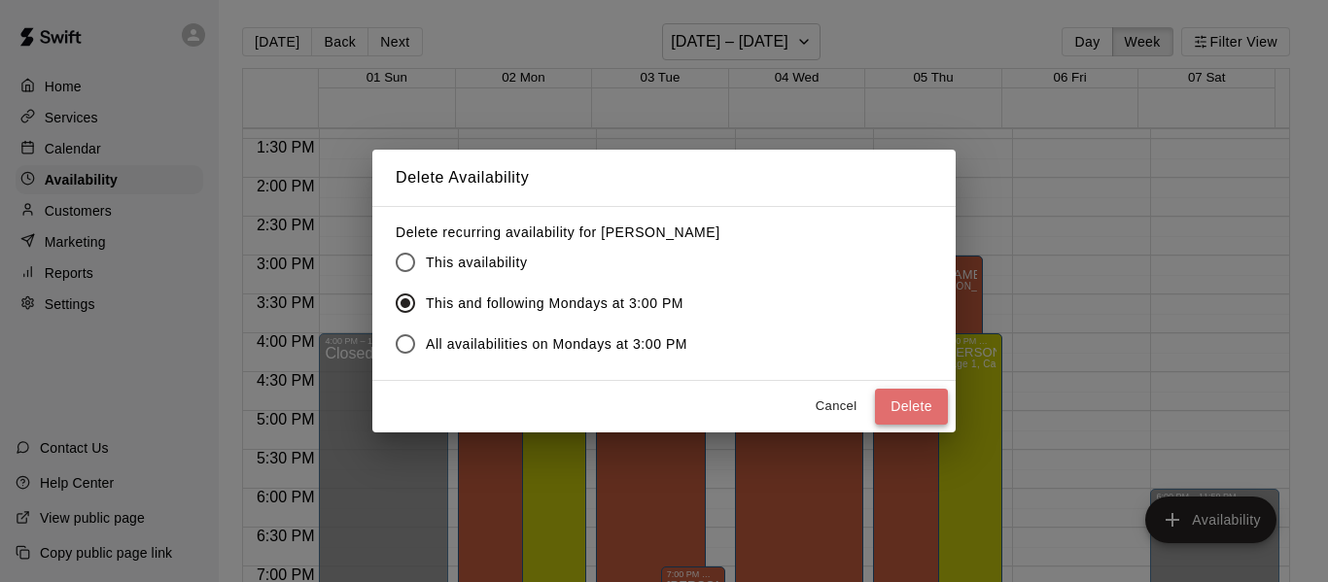
click at [892, 405] on button "Delete" at bounding box center [911, 407] width 73 height 36
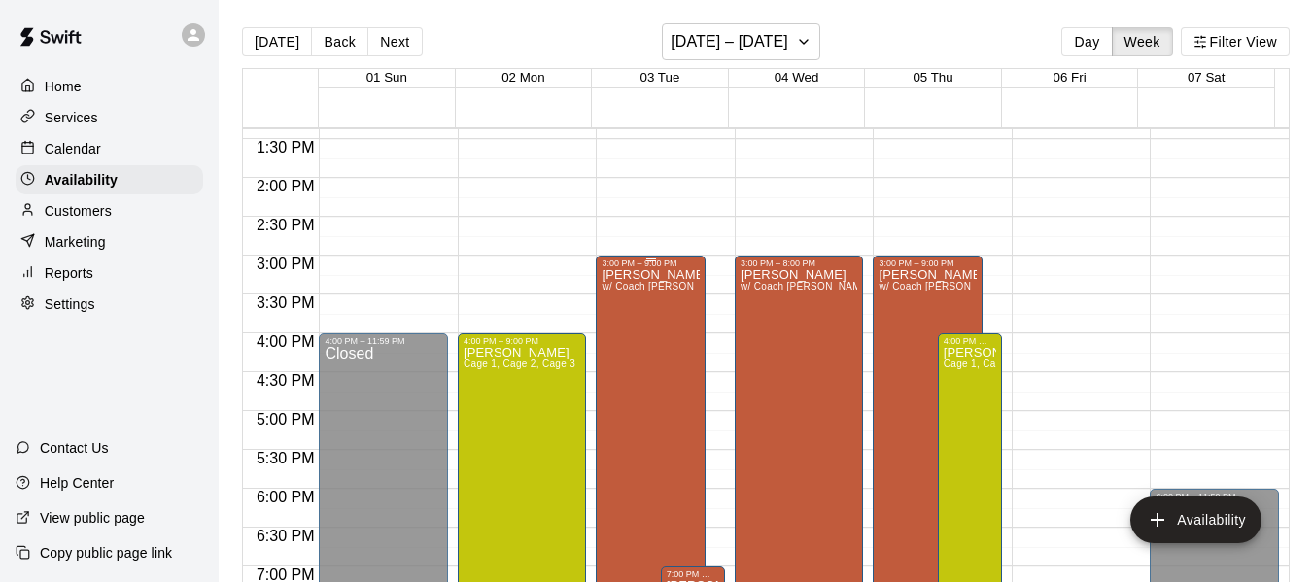
click at [625, 353] on div "[PERSON_NAME] w/ Coach [PERSON_NAME], Cage 3" at bounding box center [651, 559] width 98 height 582
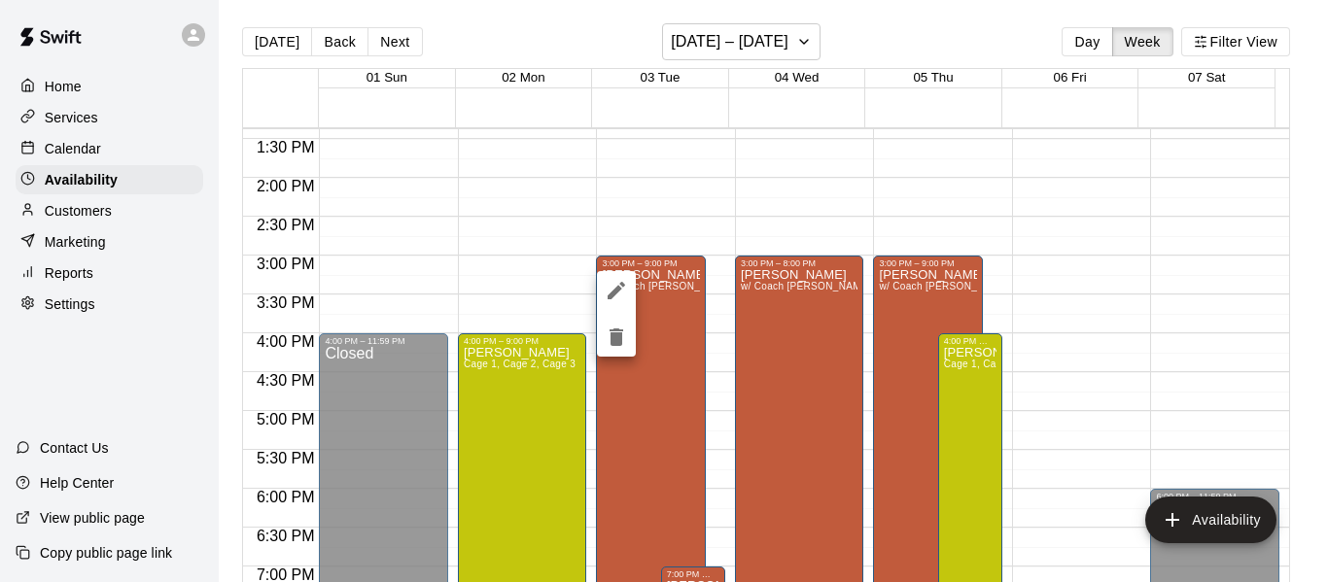
click at [617, 341] on icon "delete" at bounding box center [616, 337] width 14 height 17
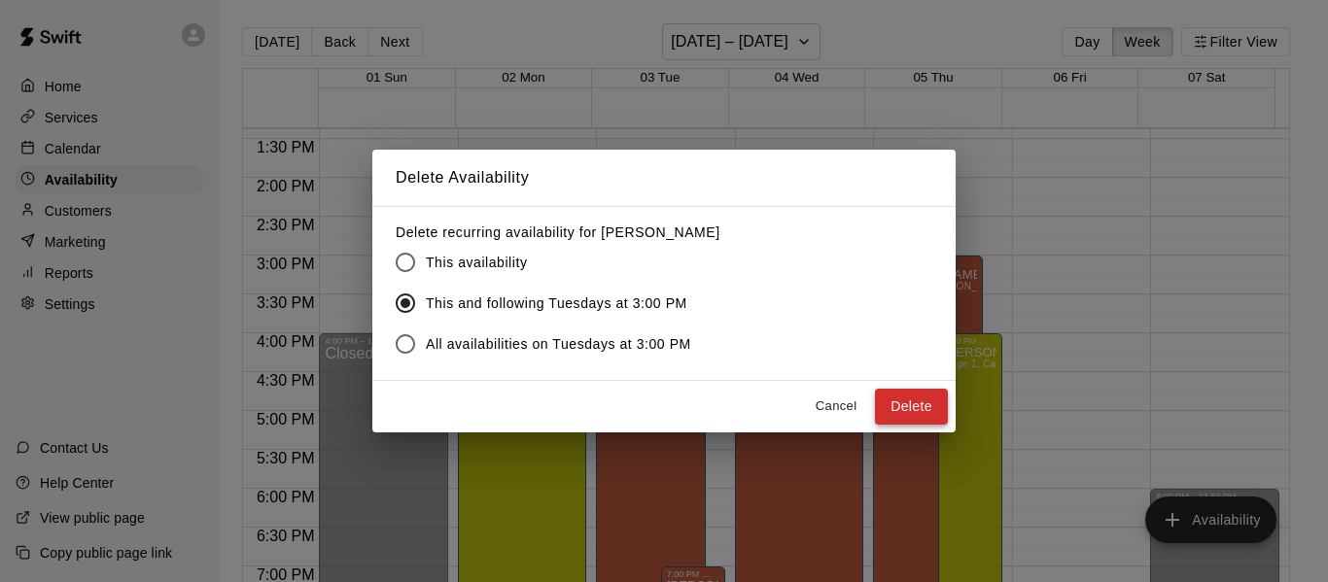
click at [912, 406] on button "Delete" at bounding box center [911, 407] width 73 height 36
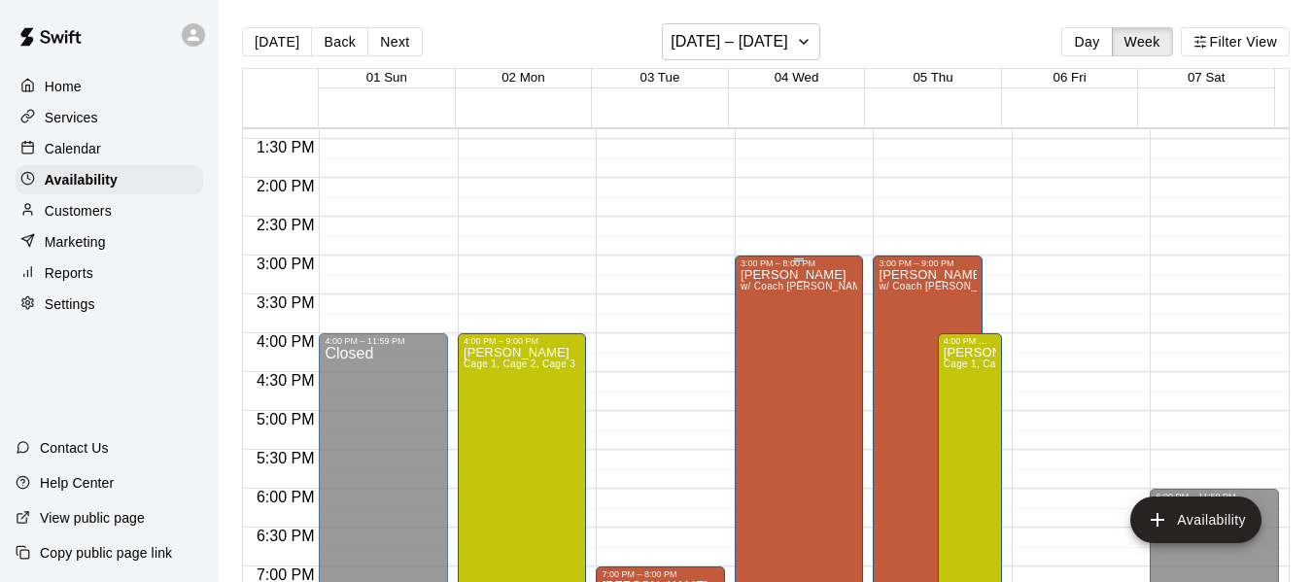
click at [759, 440] on div "[PERSON_NAME] w/ Coach [PERSON_NAME], Cage 3" at bounding box center [800, 559] width 118 height 582
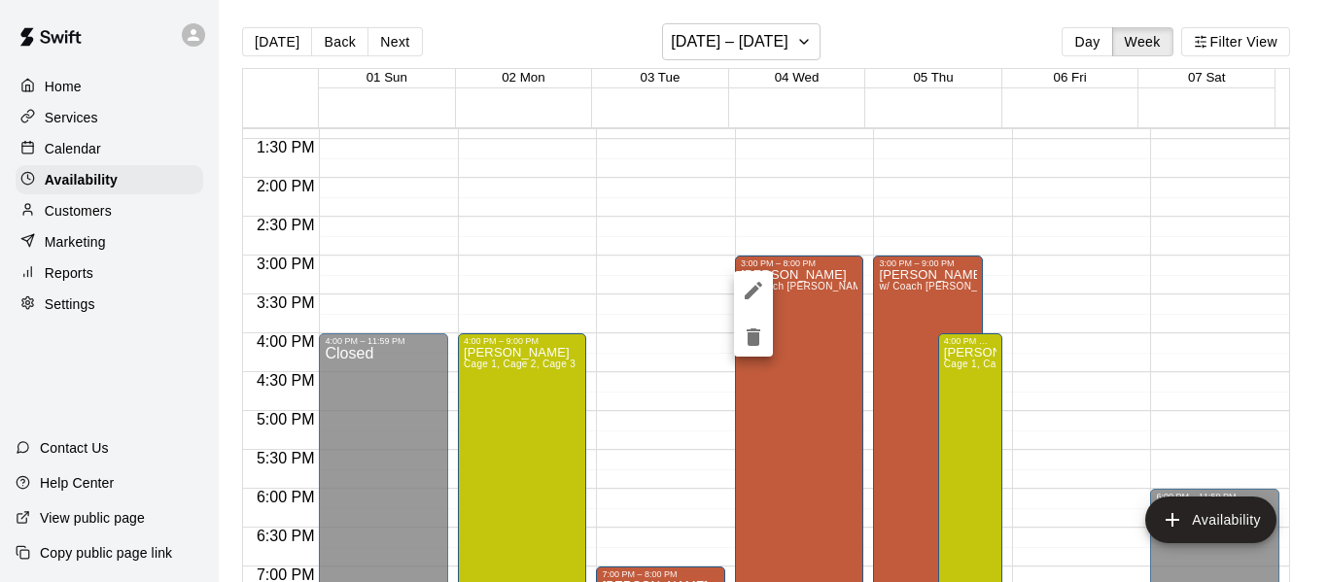
click at [753, 336] on icon "delete" at bounding box center [753, 337] width 14 height 17
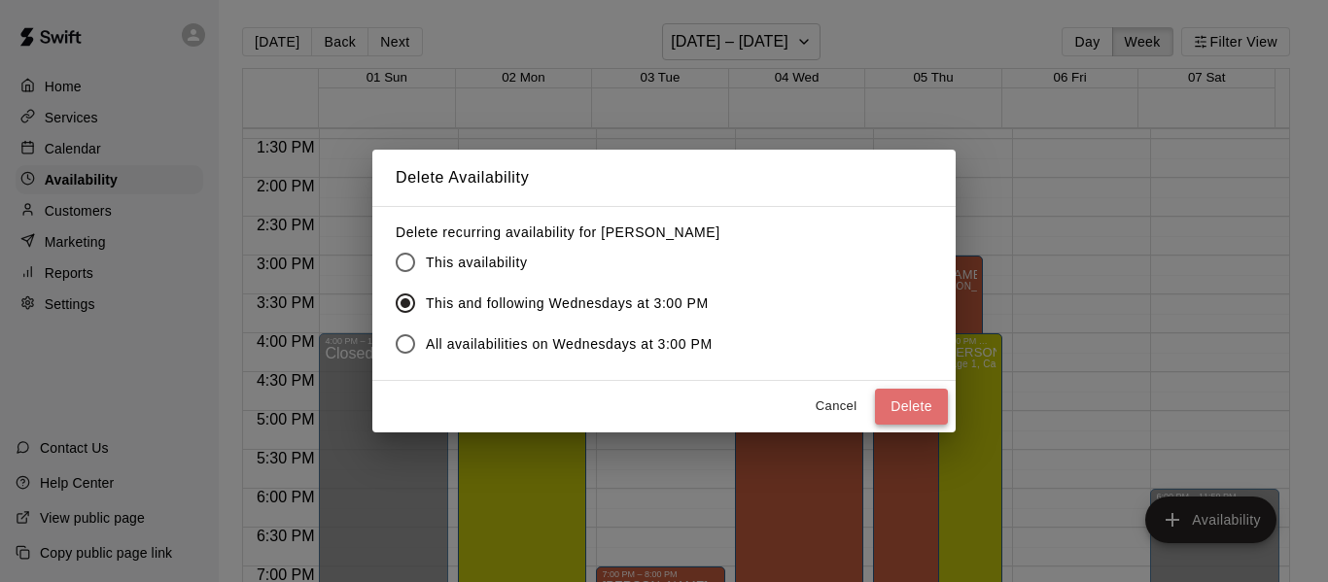
click at [905, 401] on button "Delete" at bounding box center [911, 407] width 73 height 36
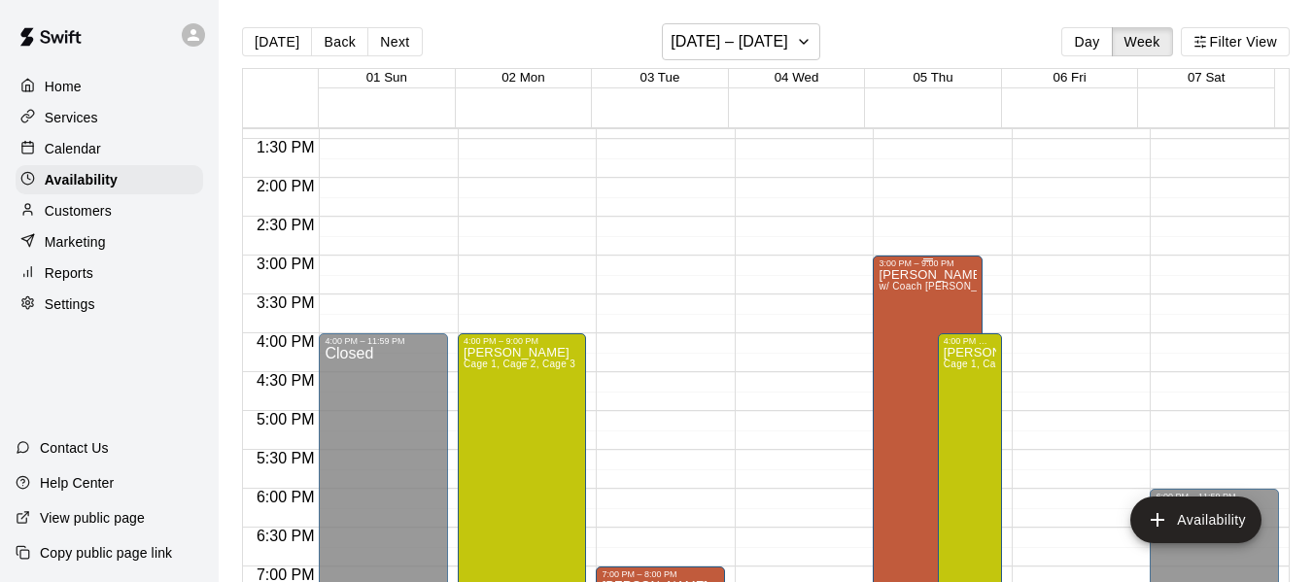
click at [882, 452] on div "[PERSON_NAME] w/ Coach [PERSON_NAME], Cage 3" at bounding box center [928, 559] width 98 height 582
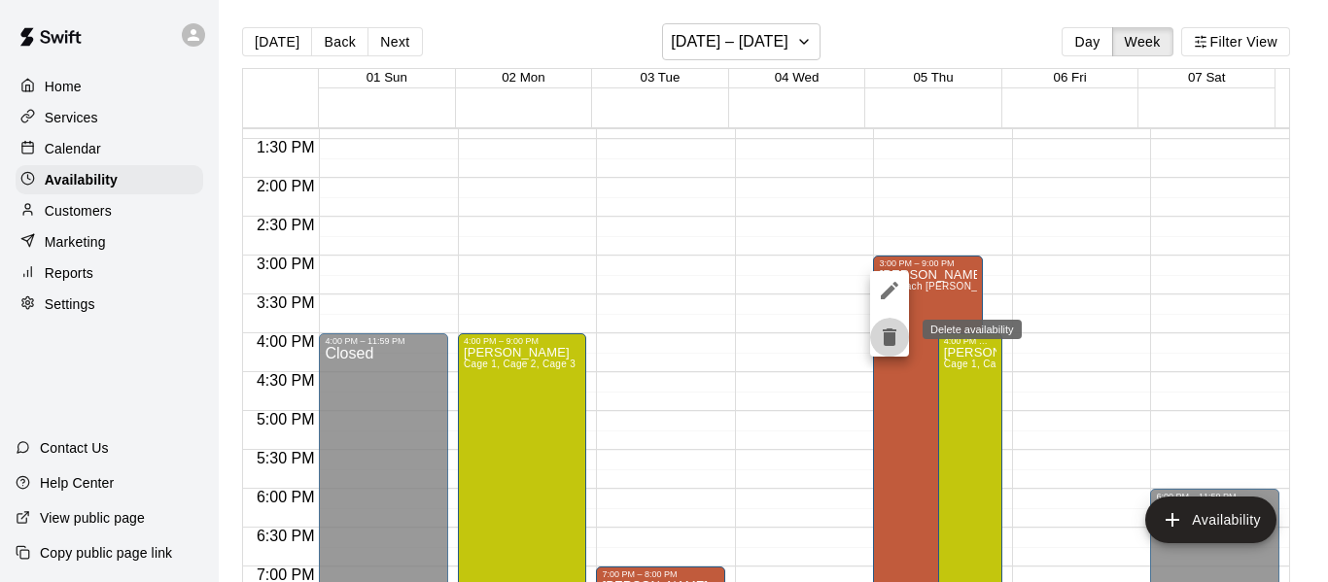
click at [884, 338] on icon "delete" at bounding box center [890, 337] width 14 height 17
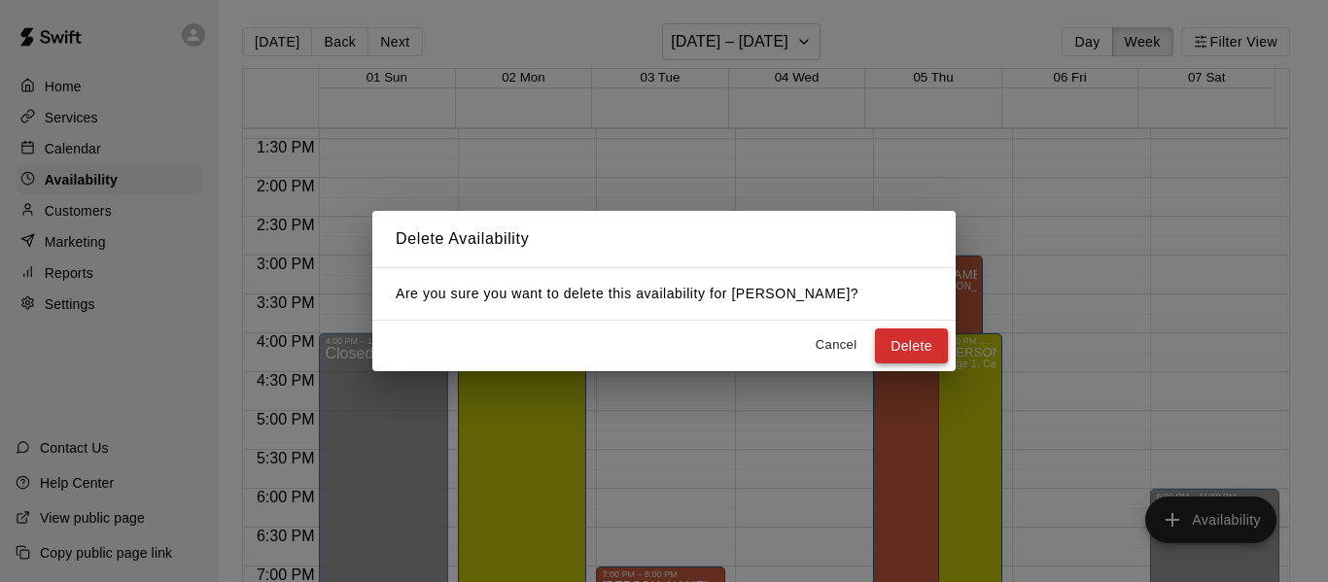
click at [925, 359] on button "Delete" at bounding box center [911, 347] width 73 height 36
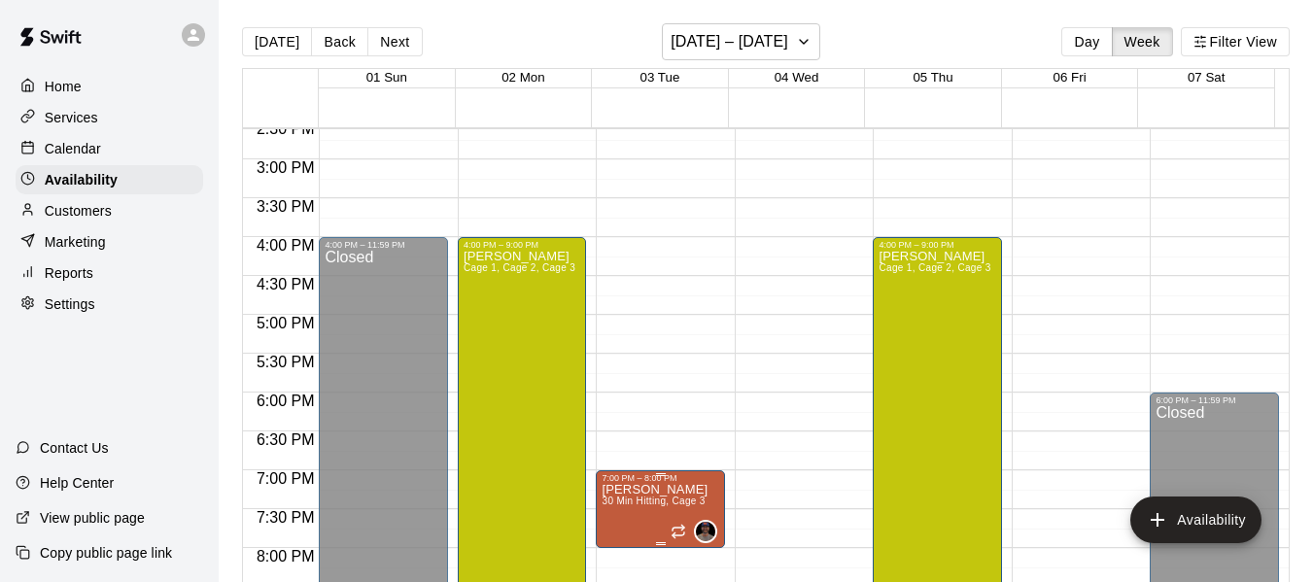
scroll to position [1137, 0]
click at [636, 500] on span "30 Min Hitting, Cage 3" at bounding box center [653, 500] width 103 height 11
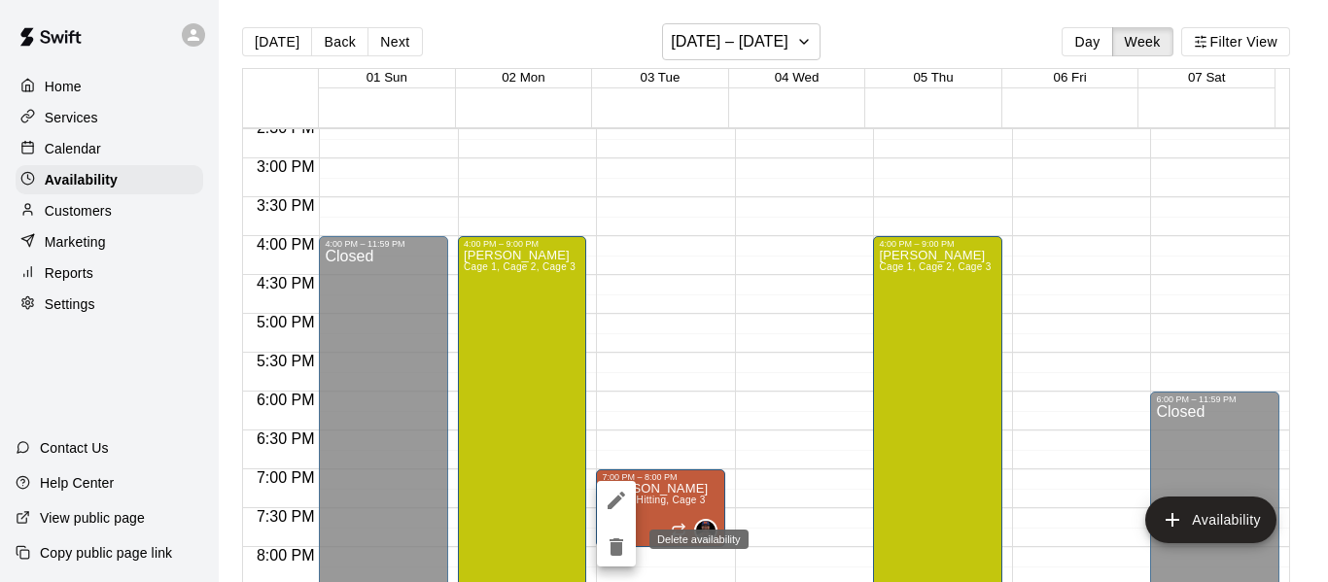
click at [613, 544] on icon "delete" at bounding box center [616, 546] width 14 height 17
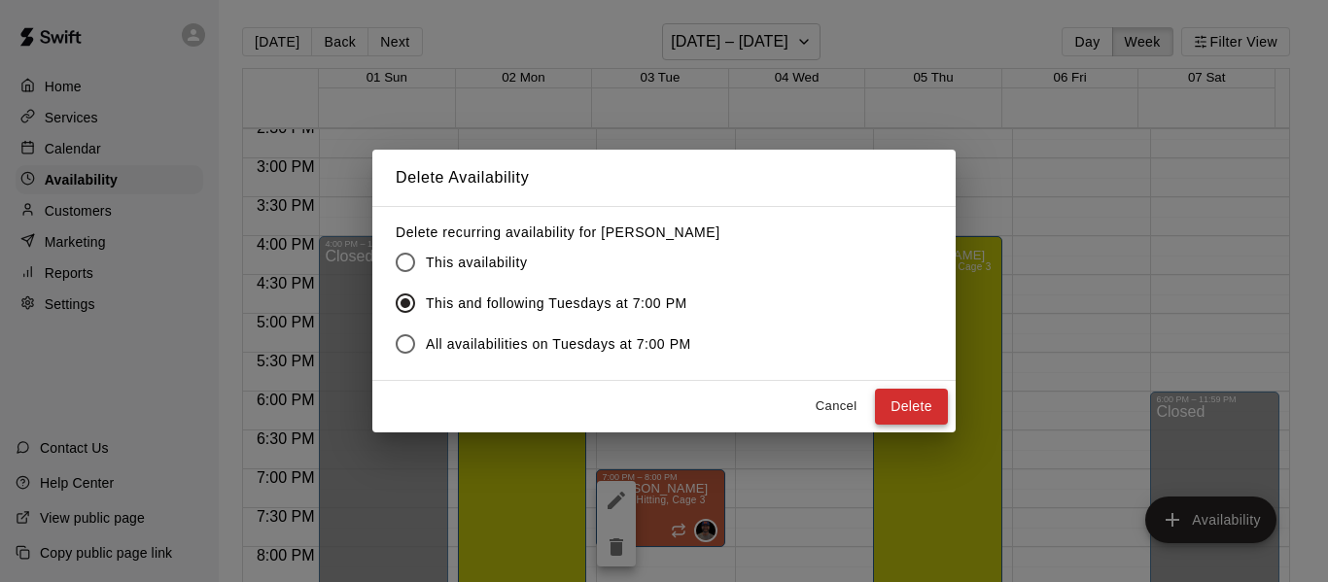
click at [891, 414] on button "Delete" at bounding box center [911, 407] width 73 height 36
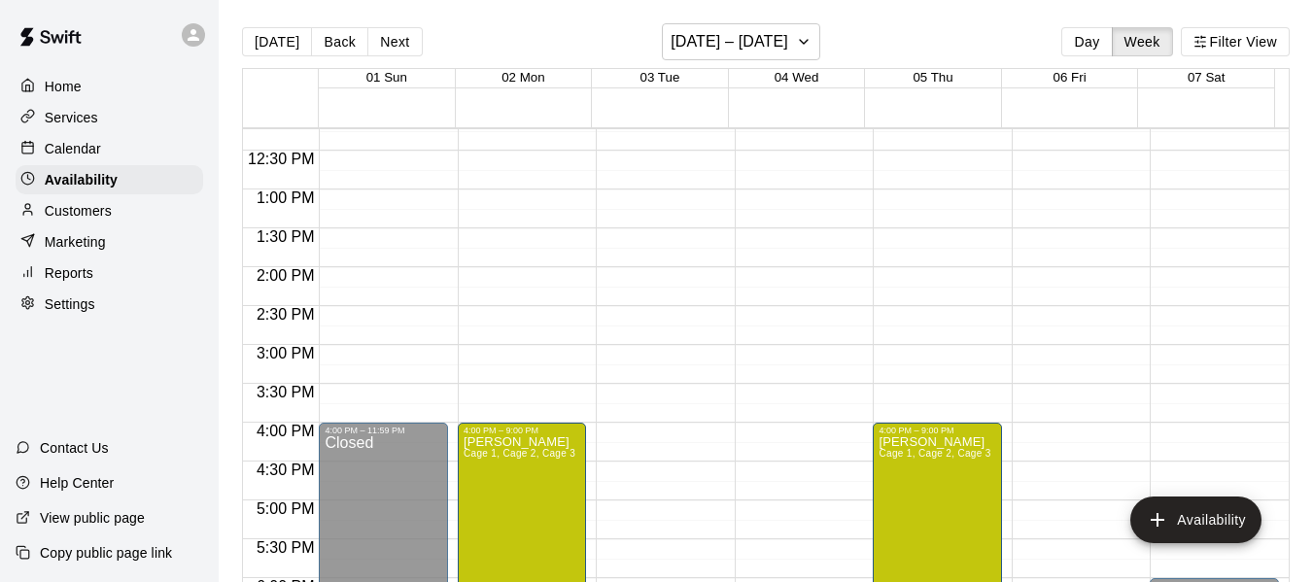
scroll to position [938, 0]
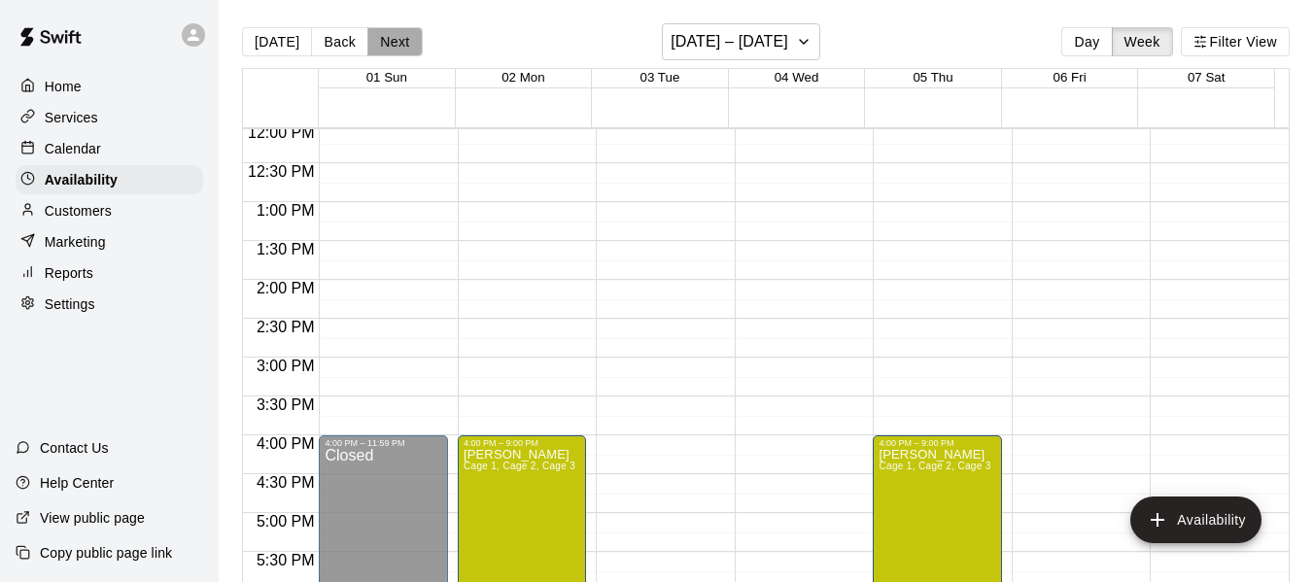
click at [382, 36] on button "Next" at bounding box center [394, 41] width 54 height 29
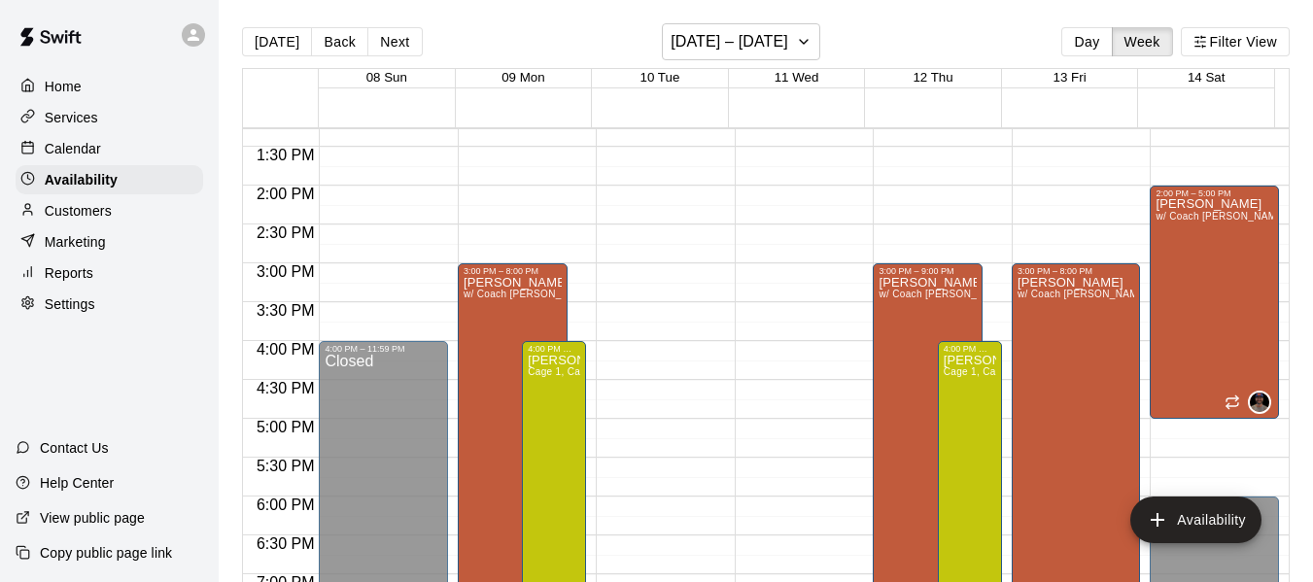
scroll to position [1165, 0]
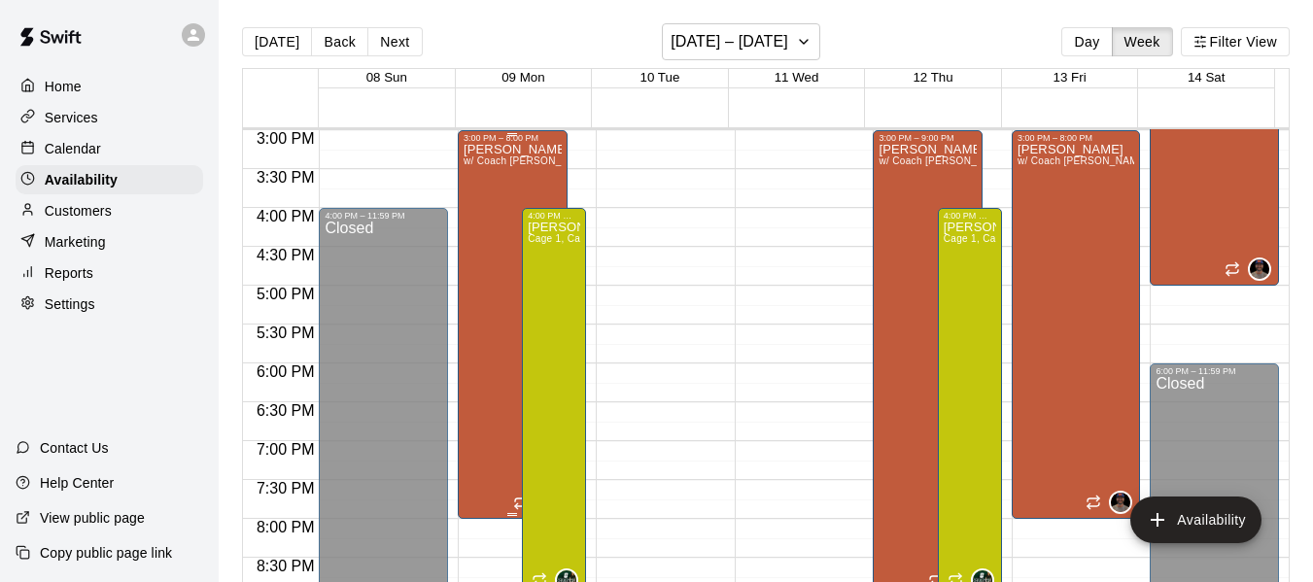
click at [482, 195] on div "[PERSON_NAME] w/ Coach [PERSON_NAME], Cage 3" at bounding box center [513, 434] width 98 height 582
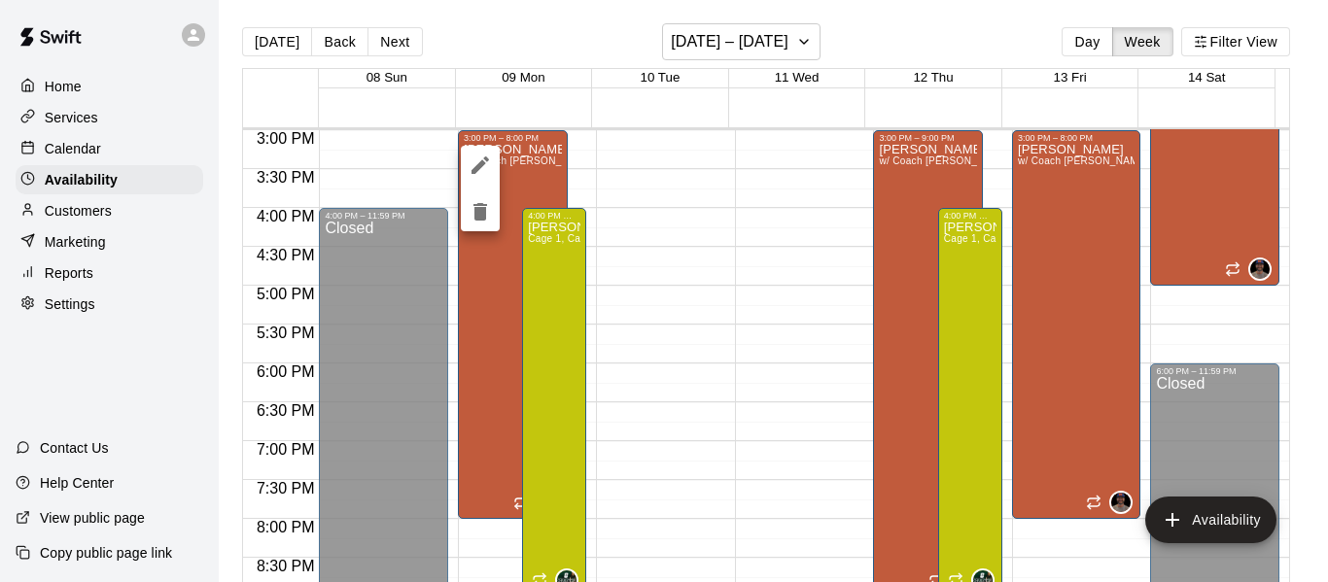
click at [481, 214] on icon "delete" at bounding box center [480, 211] width 14 height 17
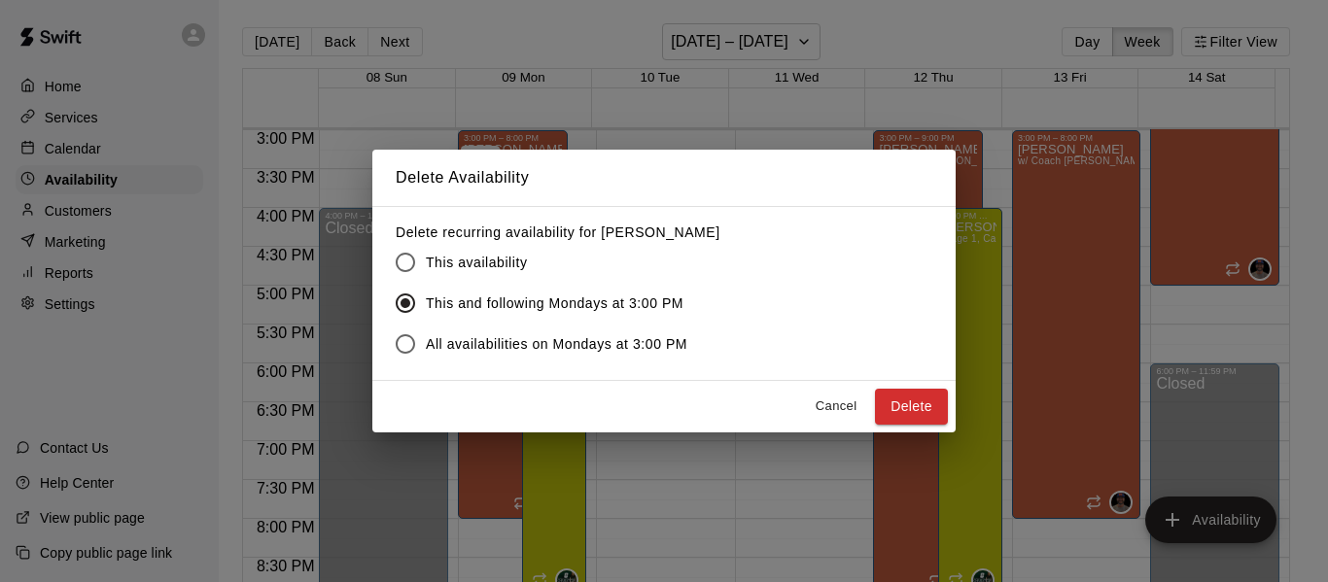
click at [909, 429] on div "Cancel Delete" at bounding box center [663, 407] width 583 height 52
click at [906, 412] on button "Delete" at bounding box center [911, 407] width 73 height 36
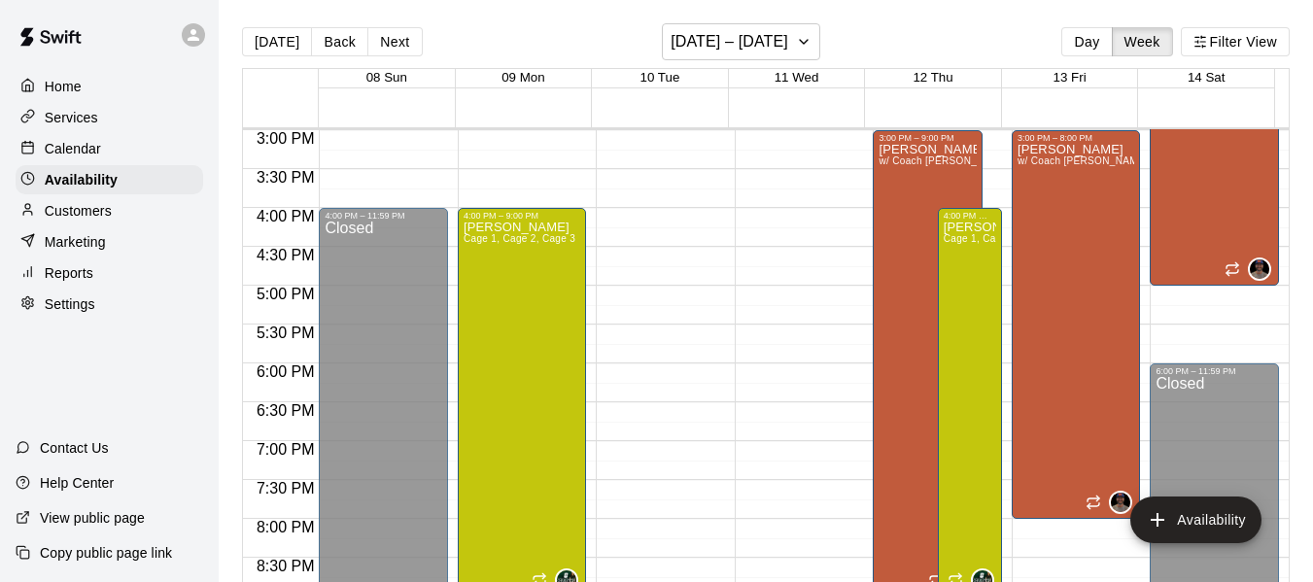
click at [898, 400] on div "[PERSON_NAME] w/ Coach [PERSON_NAME], Cage 3" at bounding box center [928, 434] width 98 height 582
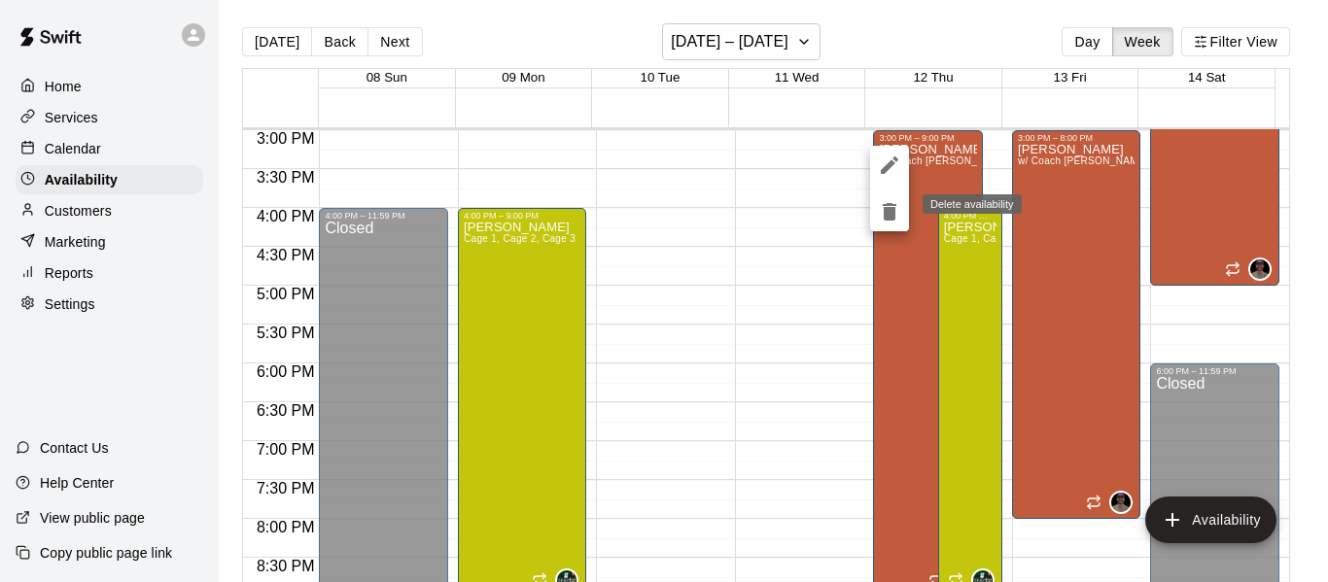
click at [897, 217] on icon "delete" at bounding box center [889, 211] width 23 height 23
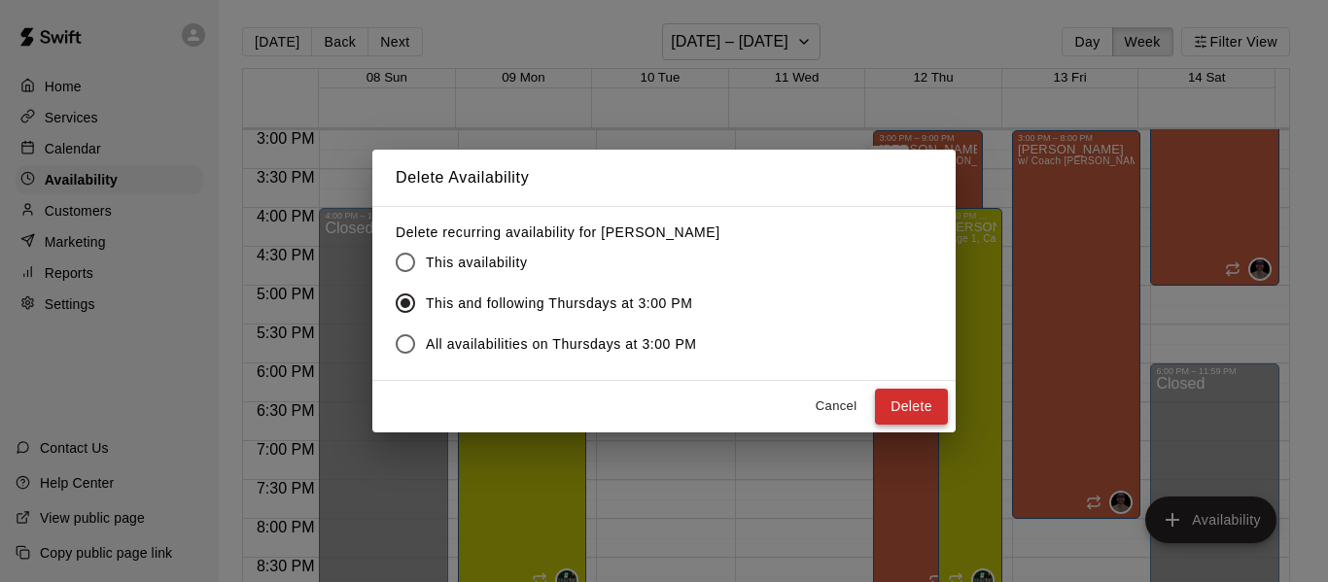
click at [894, 407] on button "Delete" at bounding box center [911, 407] width 73 height 36
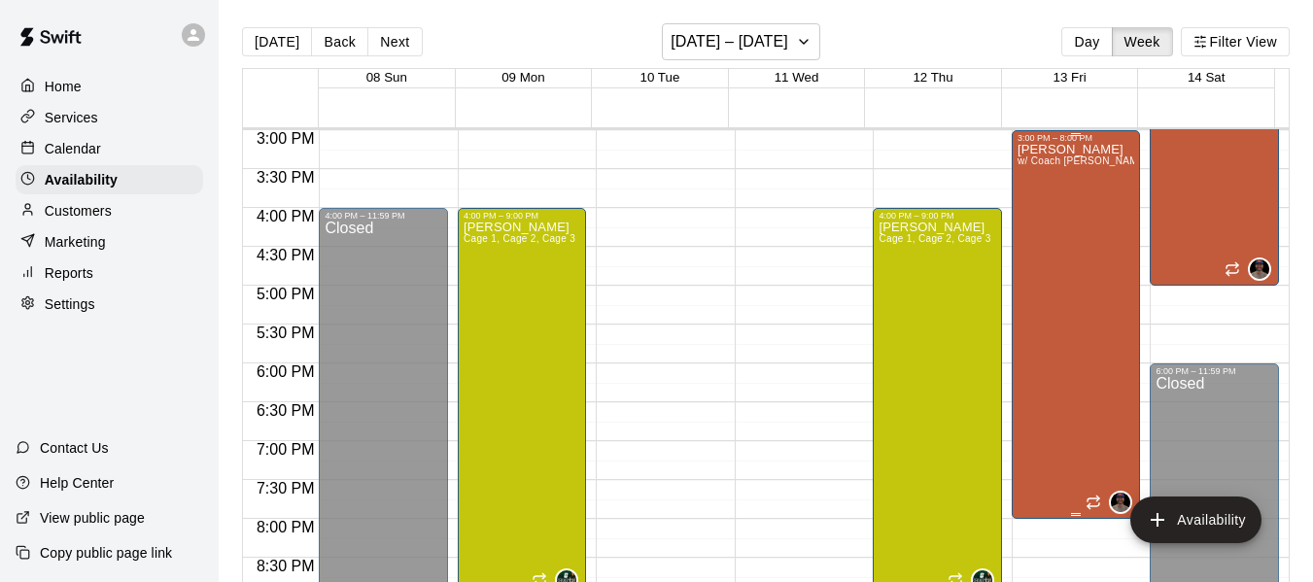
click at [1051, 361] on div "[PERSON_NAME] w/ Coach [PERSON_NAME], Cage 3" at bounding box center [1077, 434] width 118 height 582
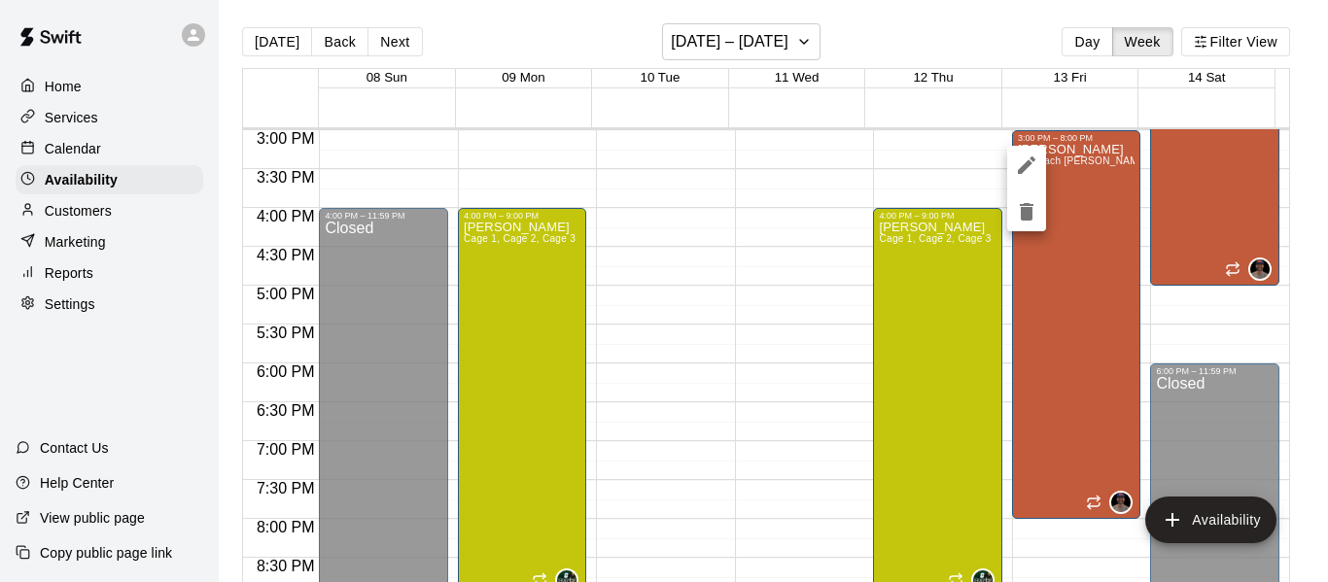
click at [1028, 203] on icon "delete" at bounding box center [1027, 211] width 14 height 17
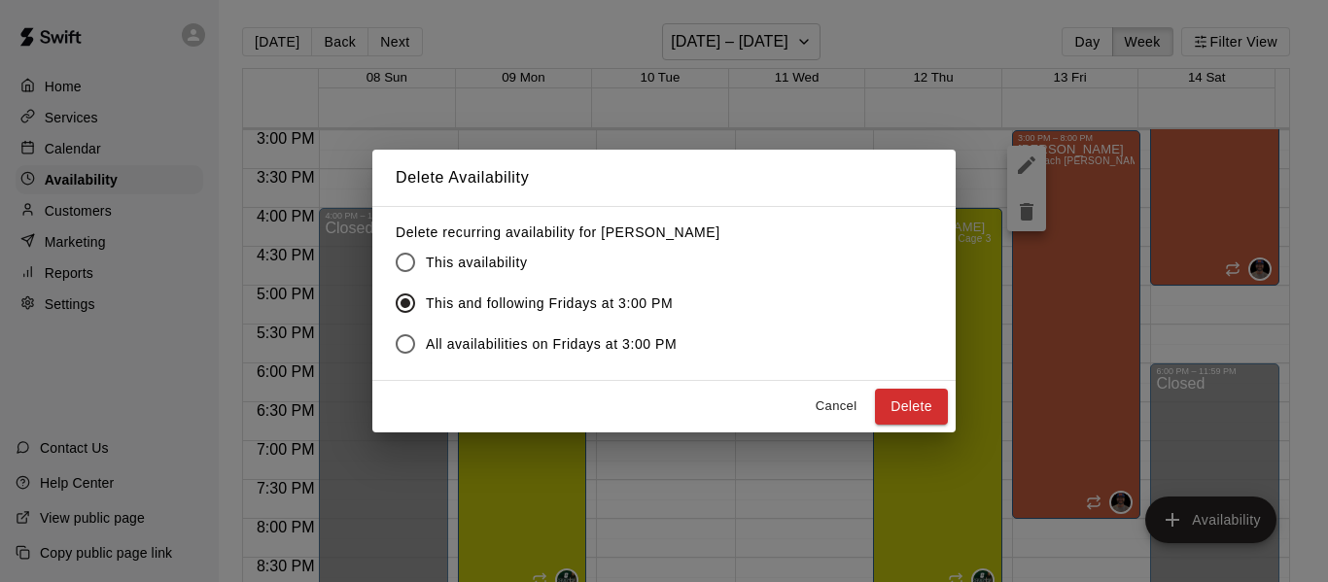
click at [895, 402] on button "Delete" at bounding box center [911, 407] width 73 height 36
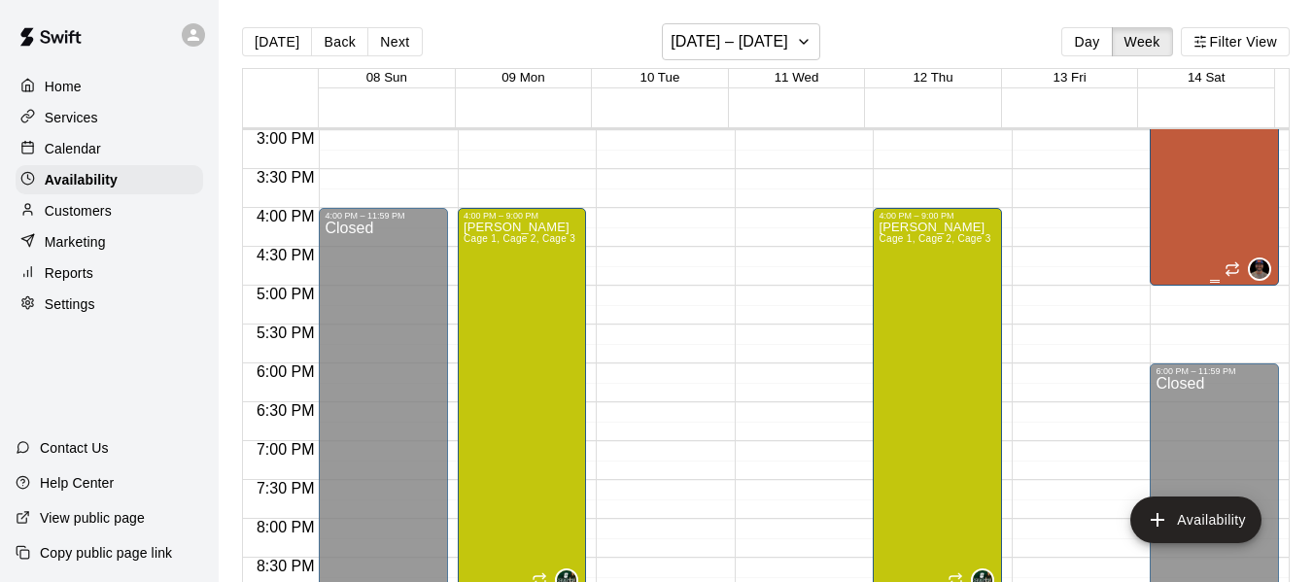
click at [1192, 233] on div "[PERSON_NAME] w/ Coach [PERSON_NAME], Cage 3" at bounding box center [1215, 356] width 118 height 582
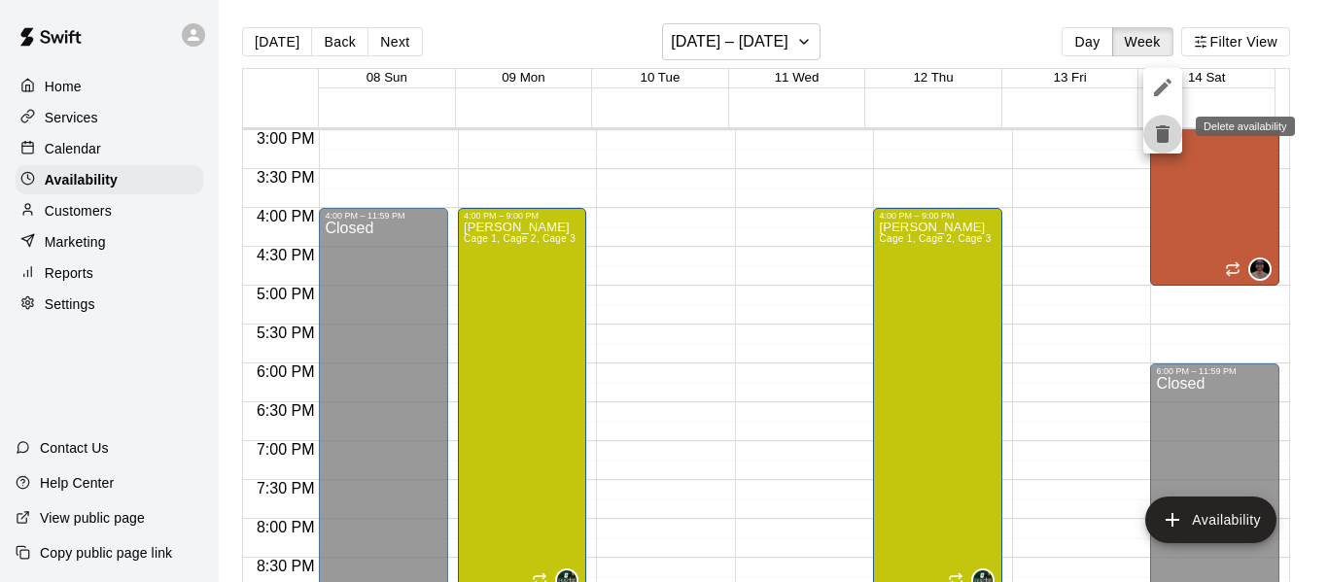
click at [1154, 133] on icon "delete" at bounding box center [1162, 133] width 23 height 23
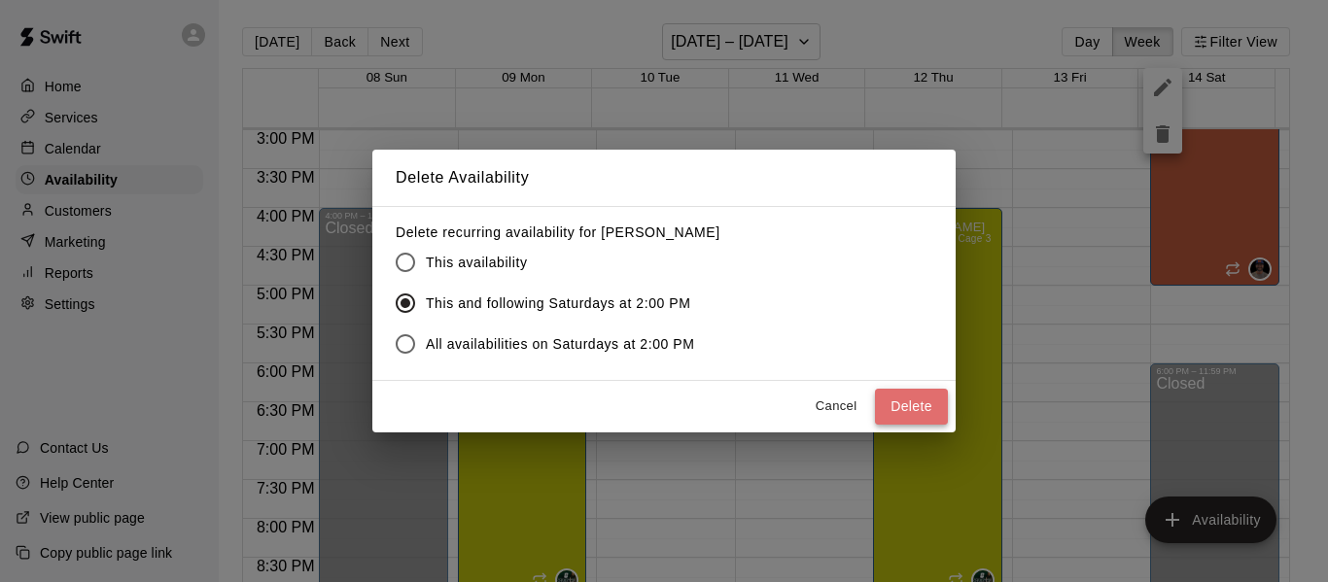
click at [922, 405] on button "Delete" at bounding box center [911, 407] width 73 height 36
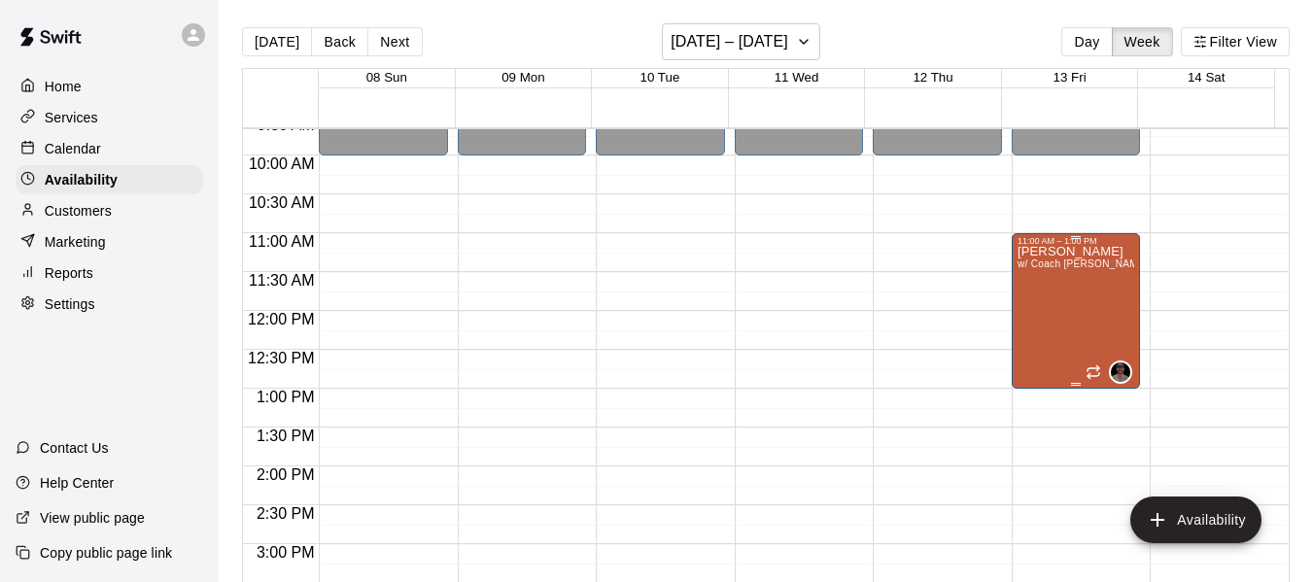
scroll to position [711, 0]
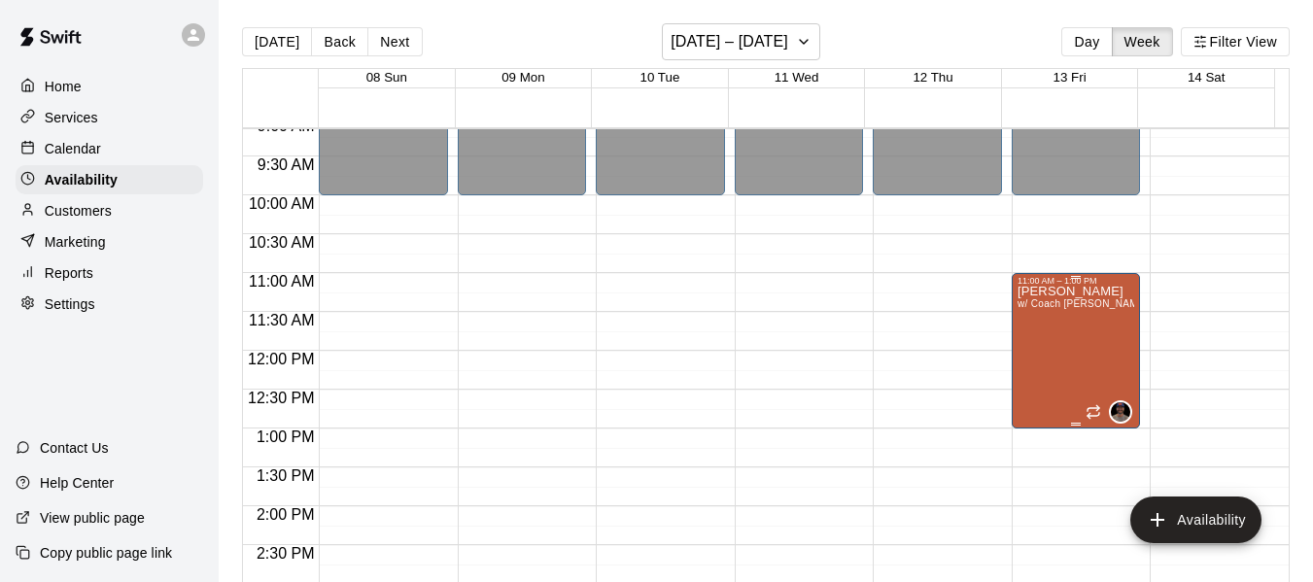
click at [1059, 335] on div "[PERSON_NAME] w/ Coach [PERSON_NAME], Cage 3" at bounding box center [1077, 577] width 118 height 582
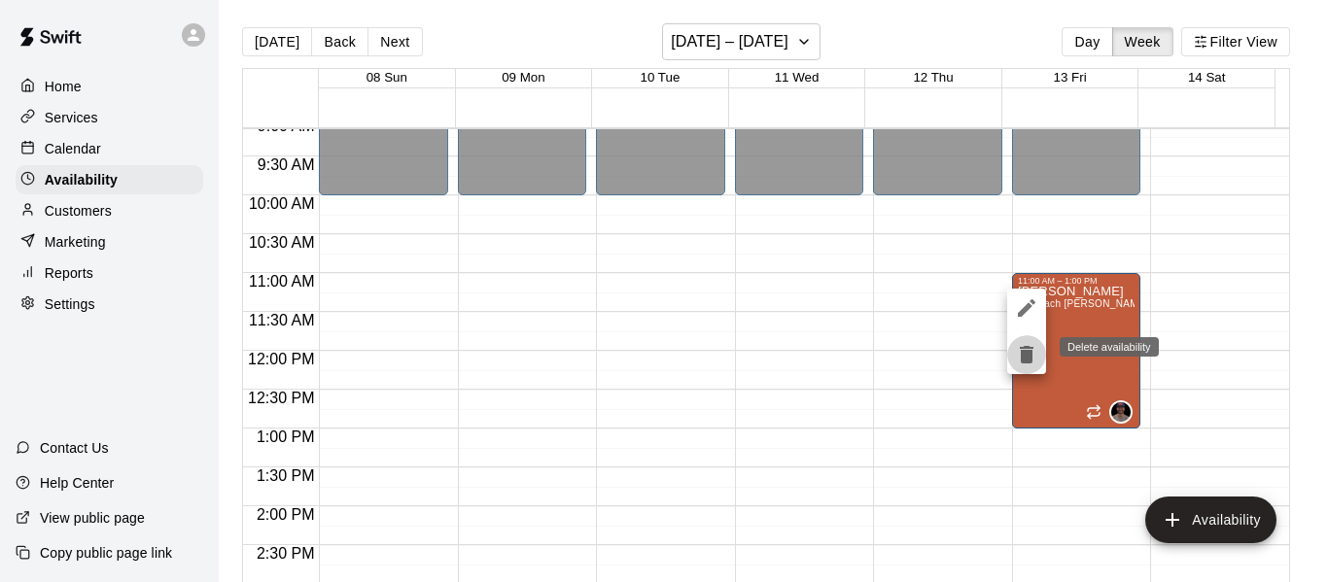
click at [1029, 362] on icon "delete" at bounding box center [1027, 354] width 14 height 17
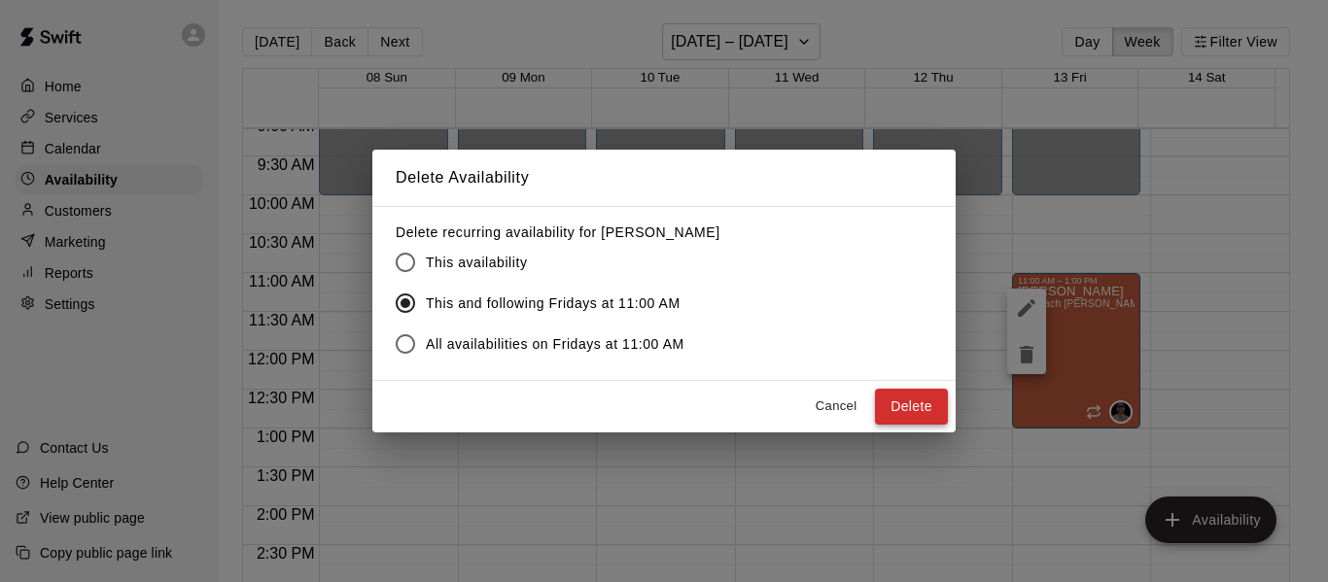
click at [881, 414] on button "Delete" at bounding box center [911, 407] width 73 height 36
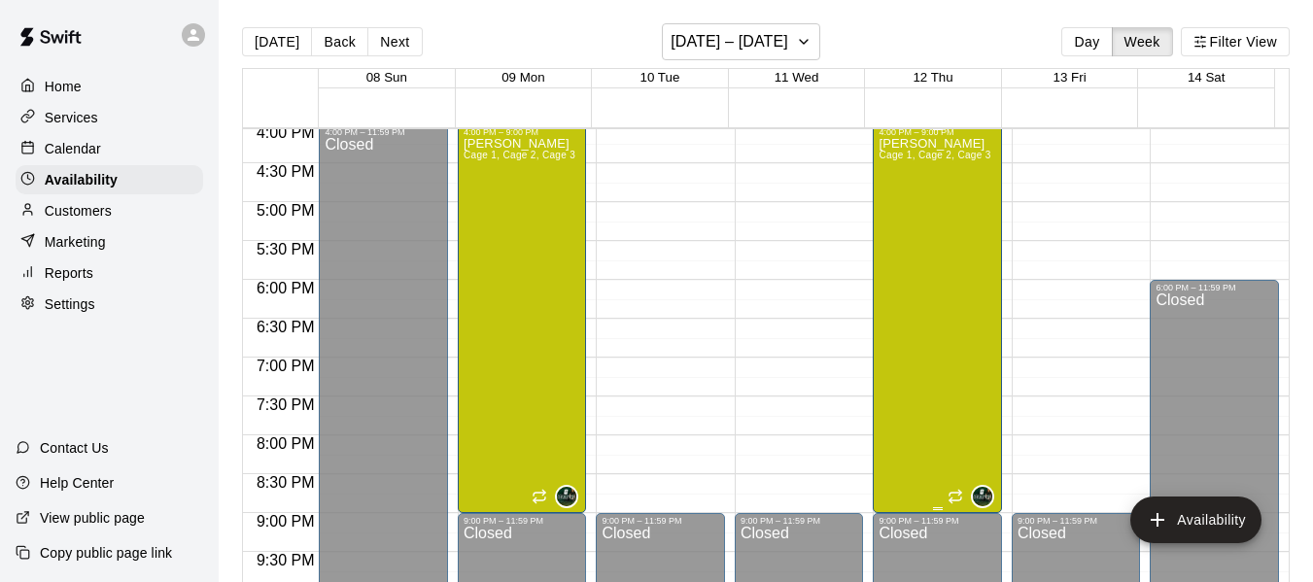
scroll to position [1263, 0]
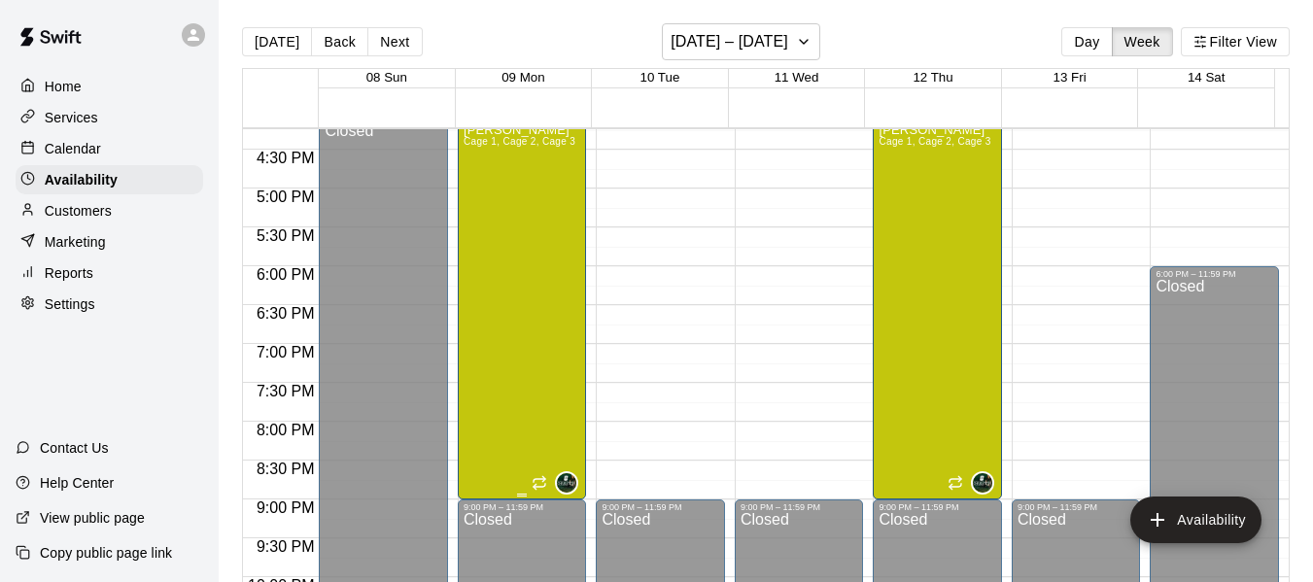
click at [542, 260] on div "[PERSON_NAME] 1, Cage 2, Cage 3" at bounding box center [520, 414] width 112 height 582
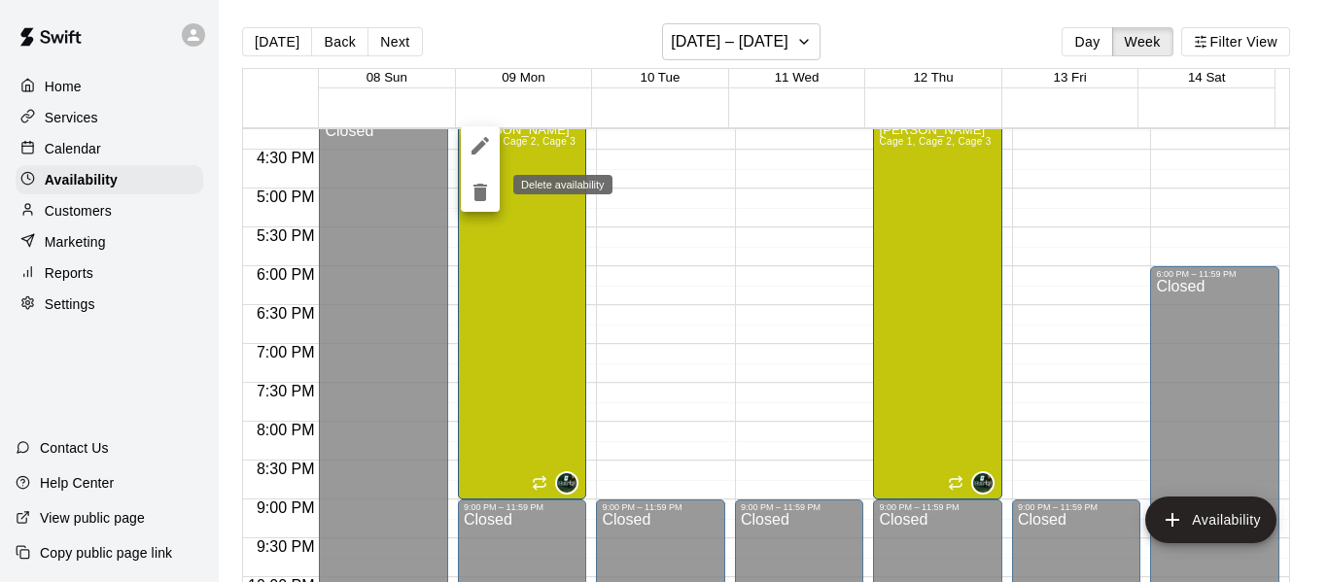
click at [479, 194] on icon "delete" at bounding box center [480, 192] width 14 height 17
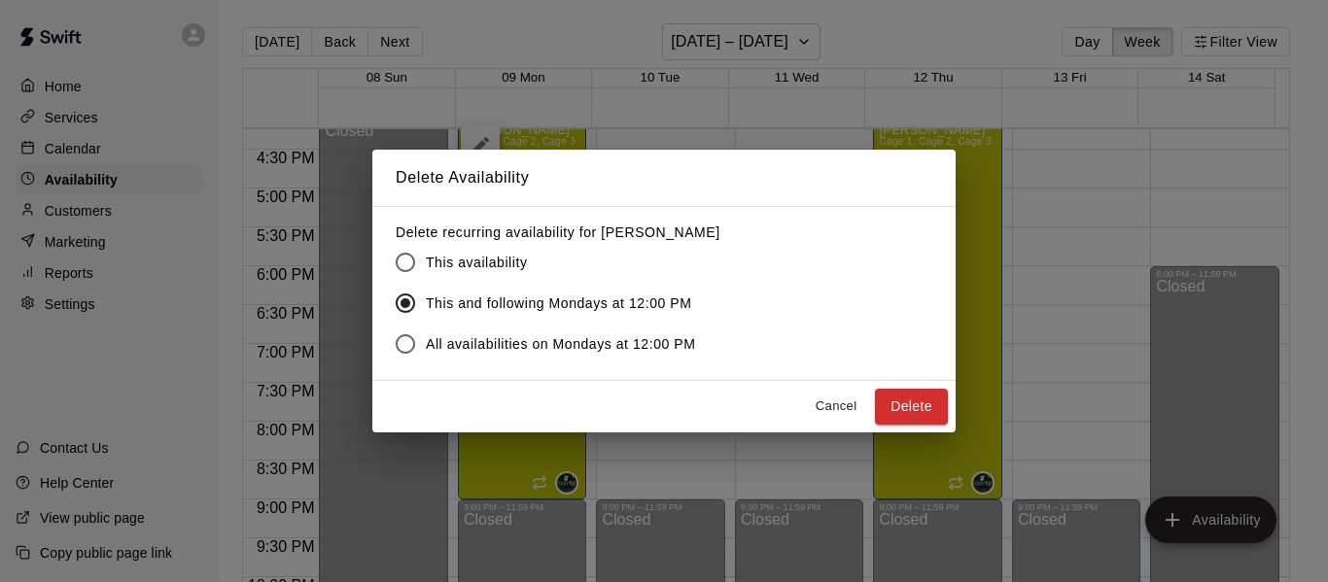
click at [884, 400] on button "Delete" at bounding box center [911, 407] width 73 height 36
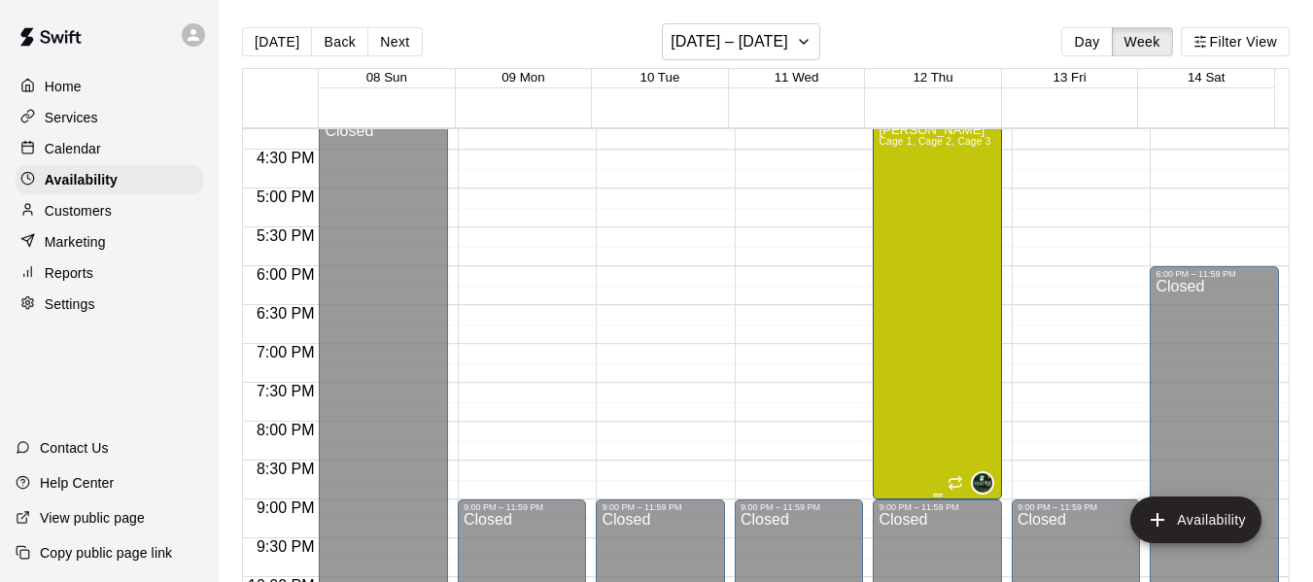
click at [885, 388] on div "[PERSON_NAME] 1, Cage 2, Cage 3" at bounding box center [935, 414] width 112 height 582
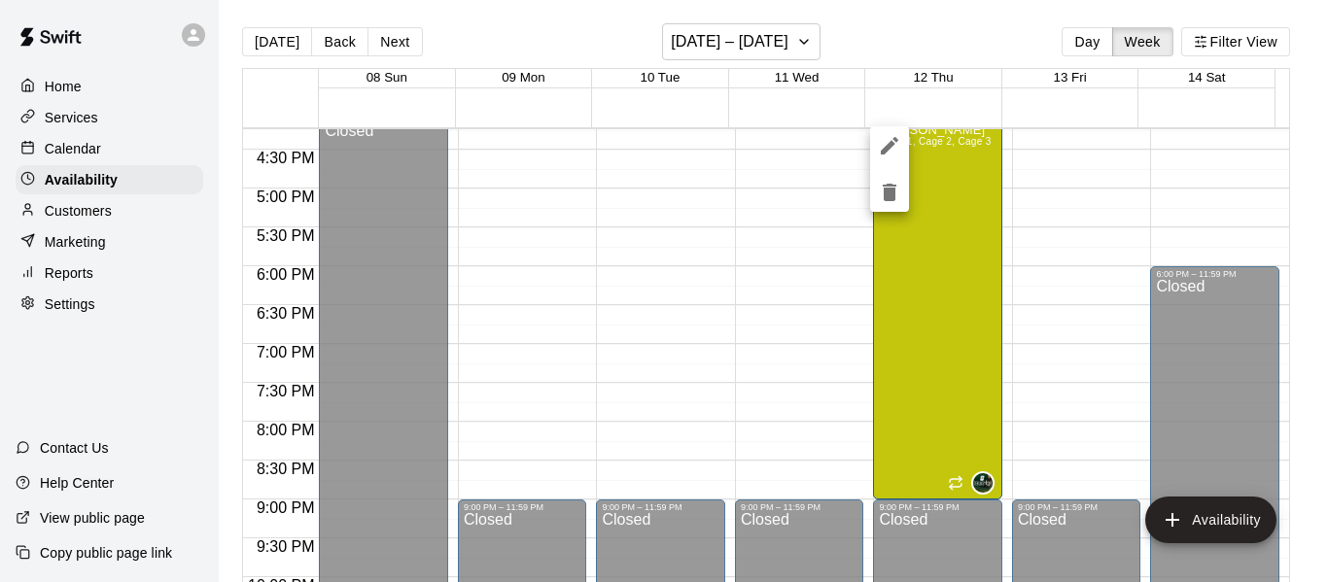
click at [884, 197] on icon "delete" at bounding box center [890, 192] width 14 height 17
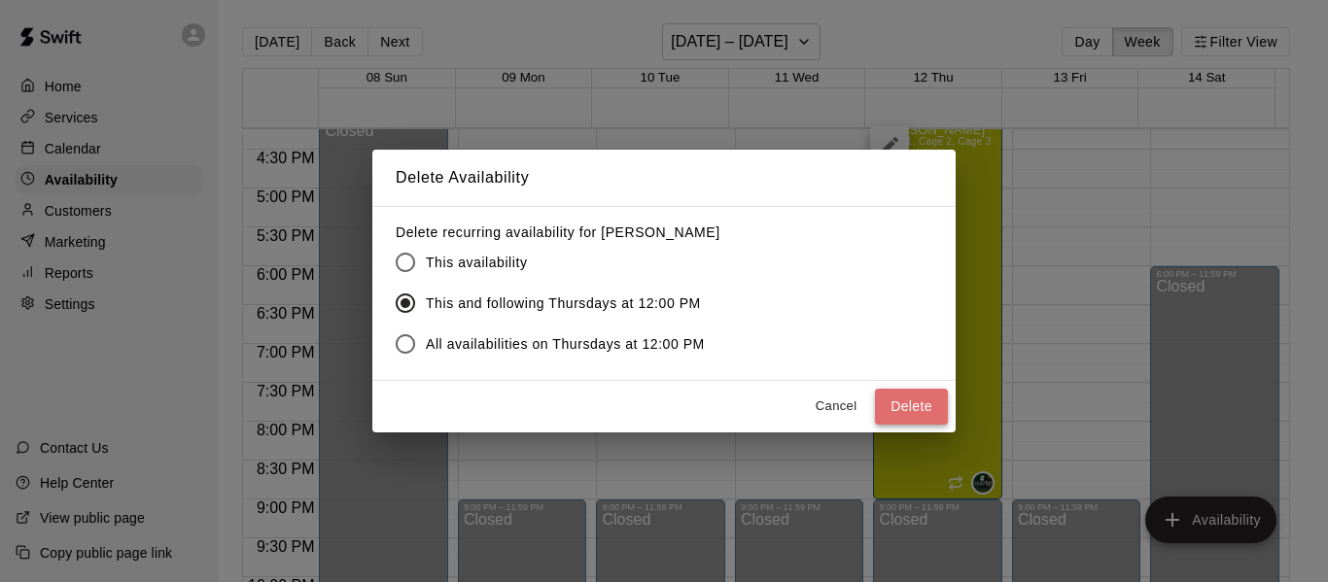
click at [894, 406] on button "Delete" at bounding box center [911, 407] width 73 height 36
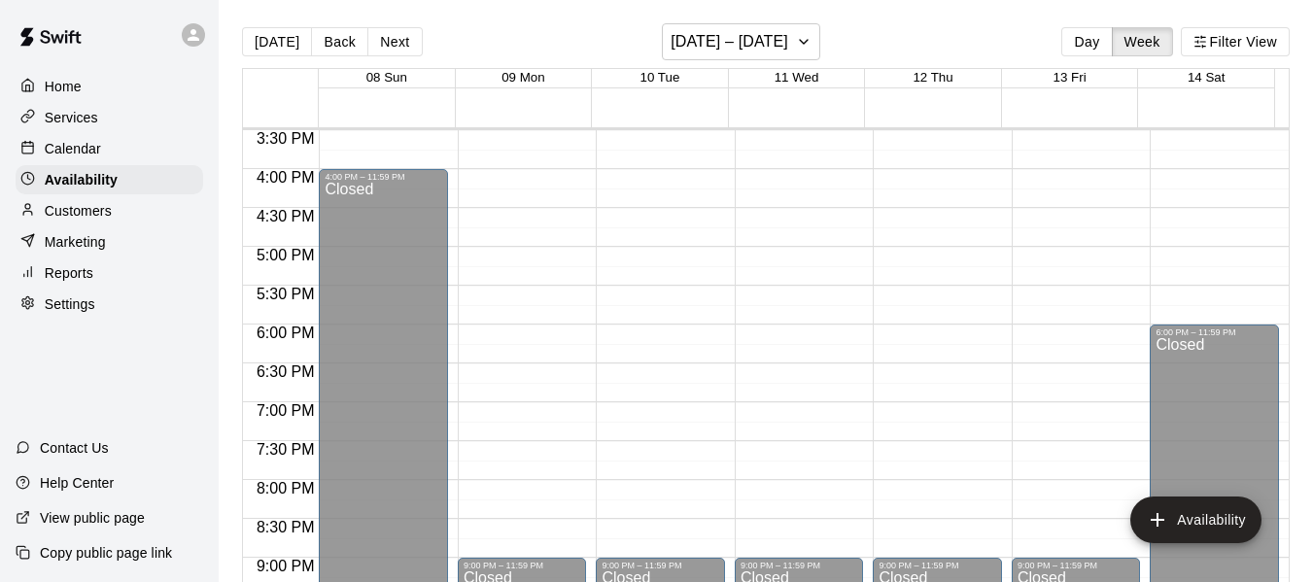
scroll to position [1068, 0]
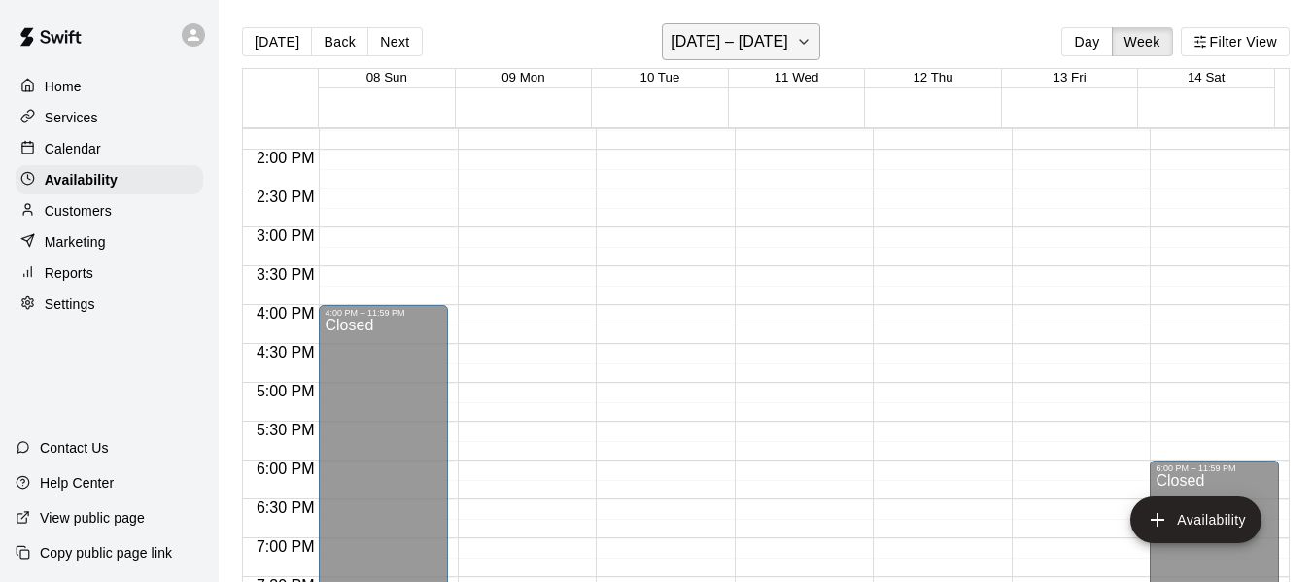
click at [809, 47] on icon "button" at bounding box center [804, 41] width 16 height 23
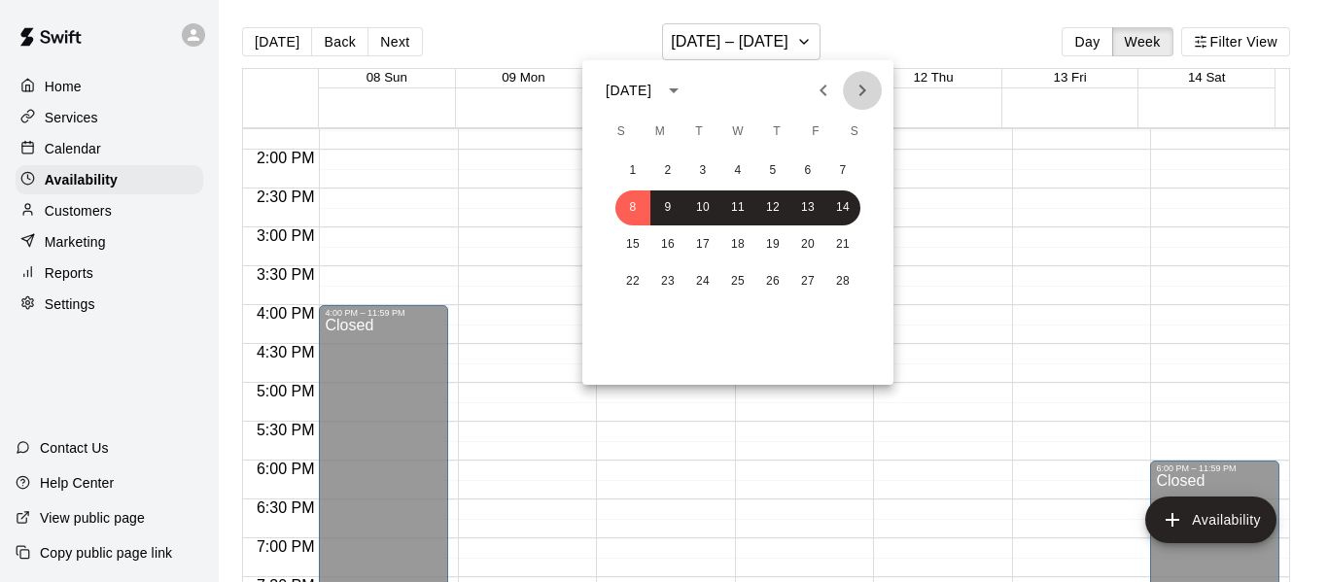
click at [864, 89] on icon "Next month" at bounding box center [862, 91] width 7 height 12
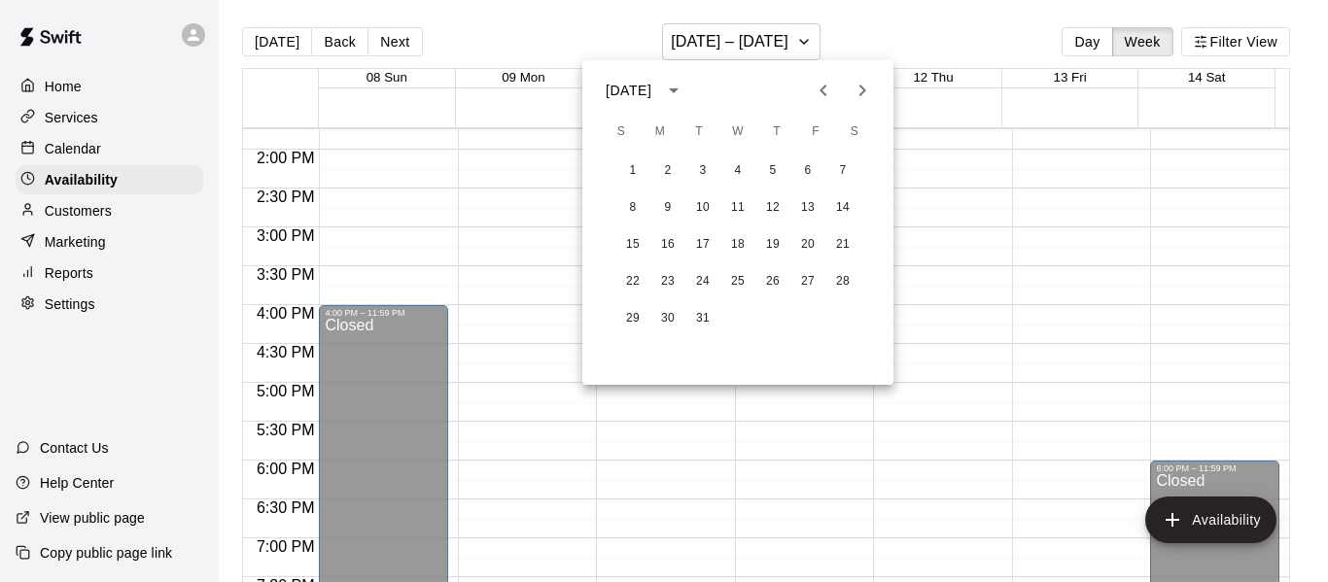
click at [994, 223] on div at bounding box center [664, 291] width 1328 height 582
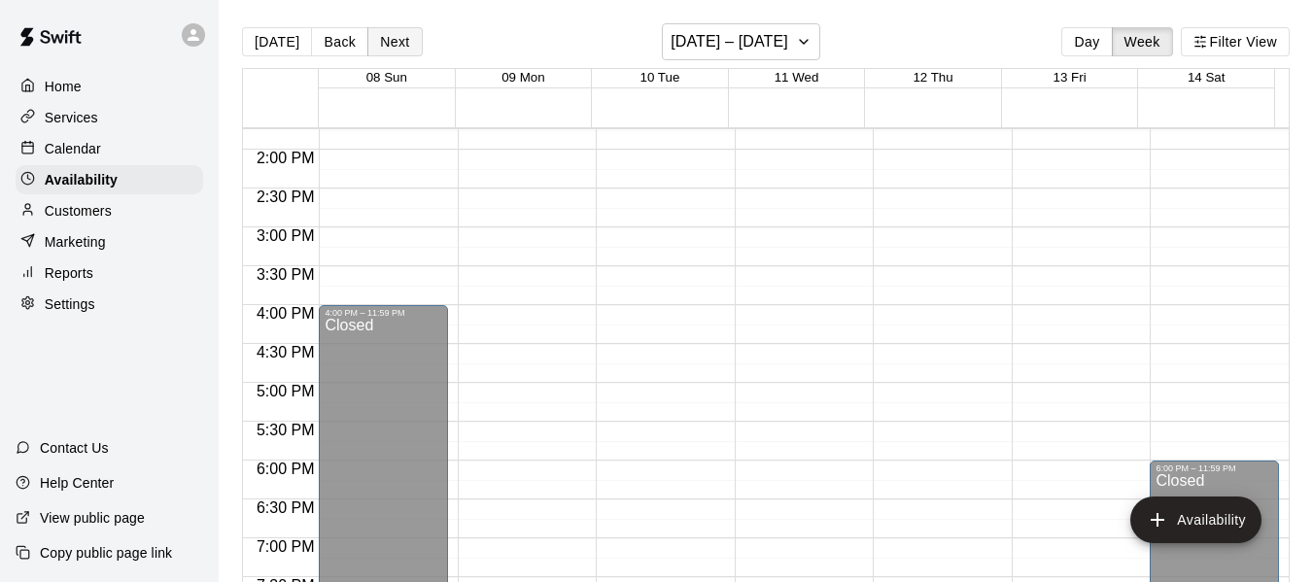
click at [406, 39] on button "Next" at bounding box center [394, 41] width 54 height 29
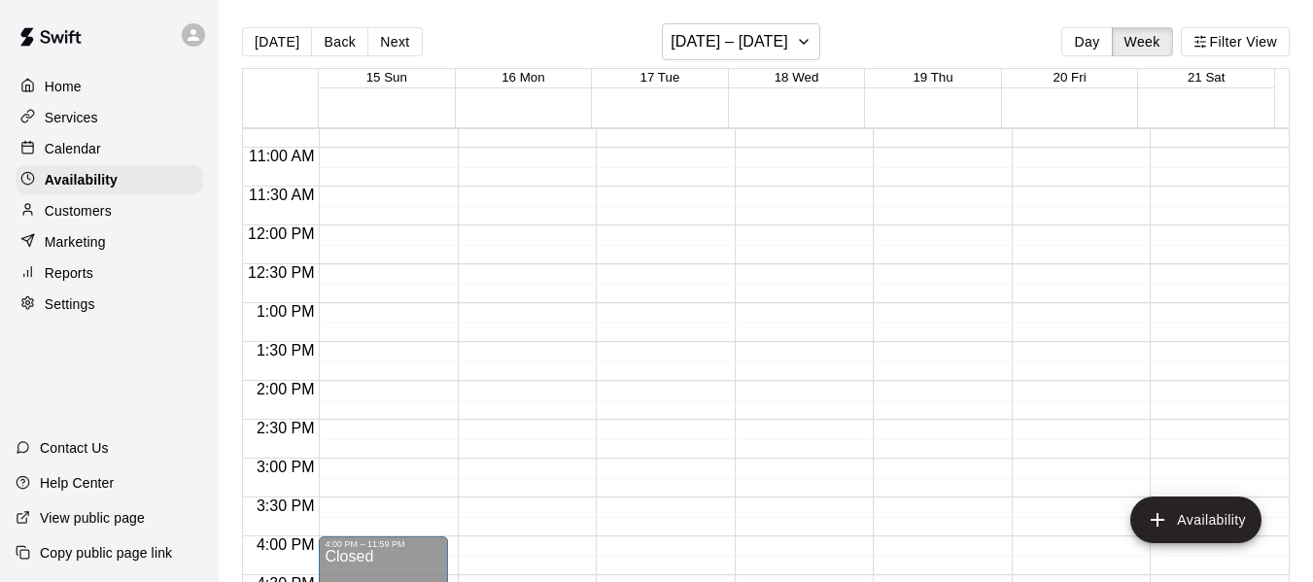
scroll to position [711, 0]
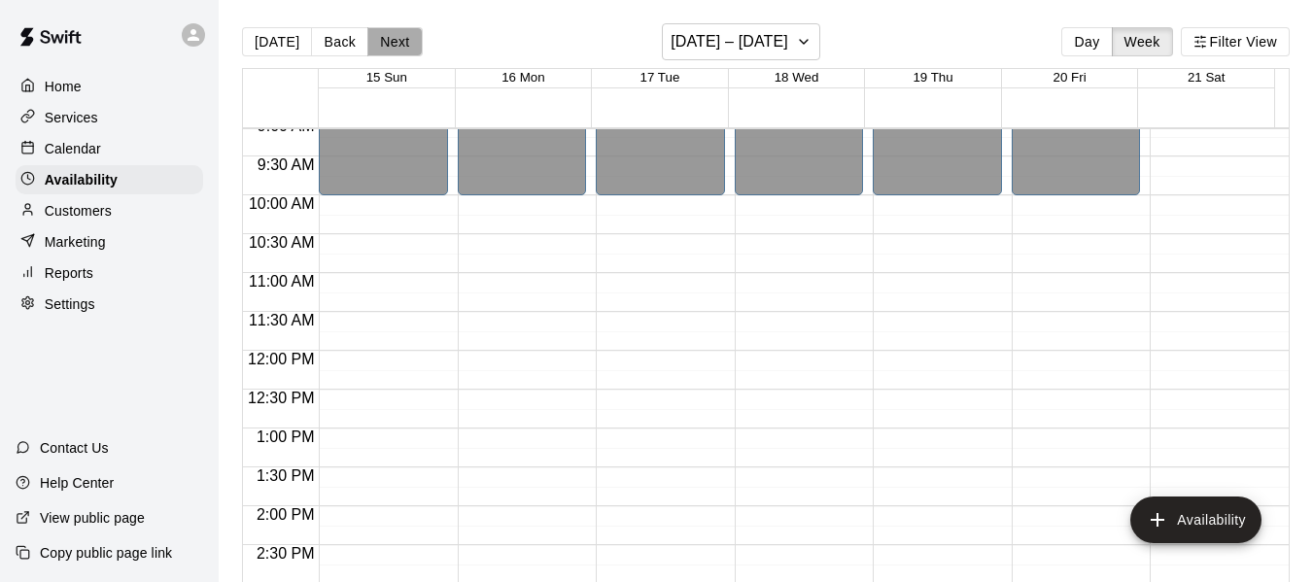
click at [377, 43] on button "Next" at bounding box center [394, 41] width 54 height 29
click at [339, 41] on button "Back" at bounding box center [339, 41] width 57 height 29
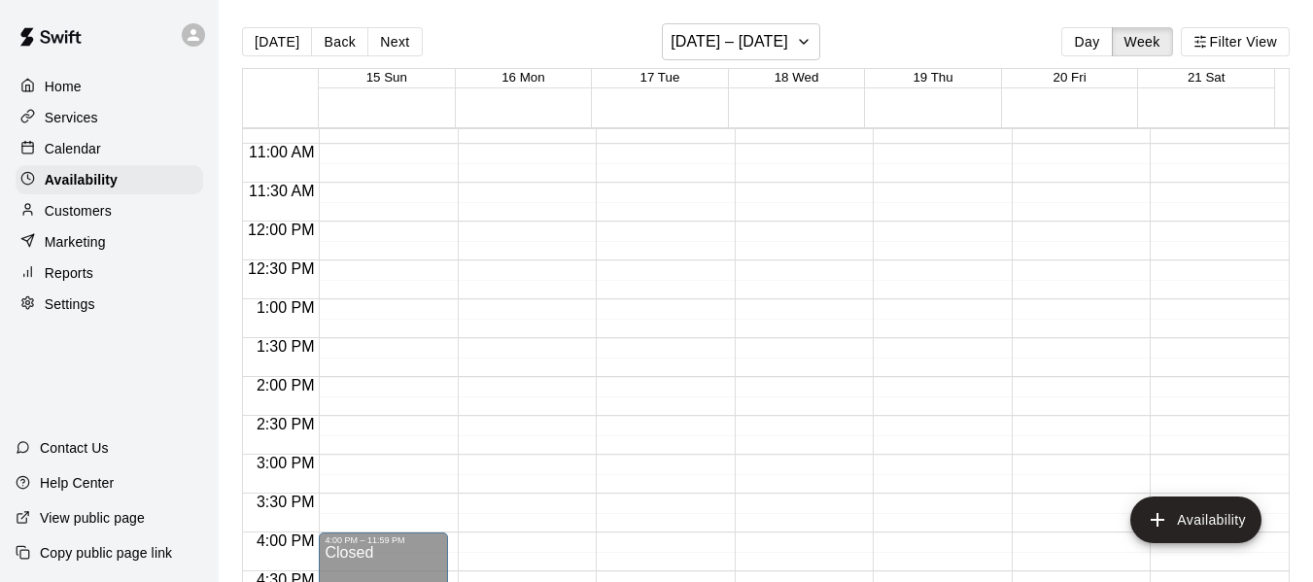
scroll to position [614, 0]
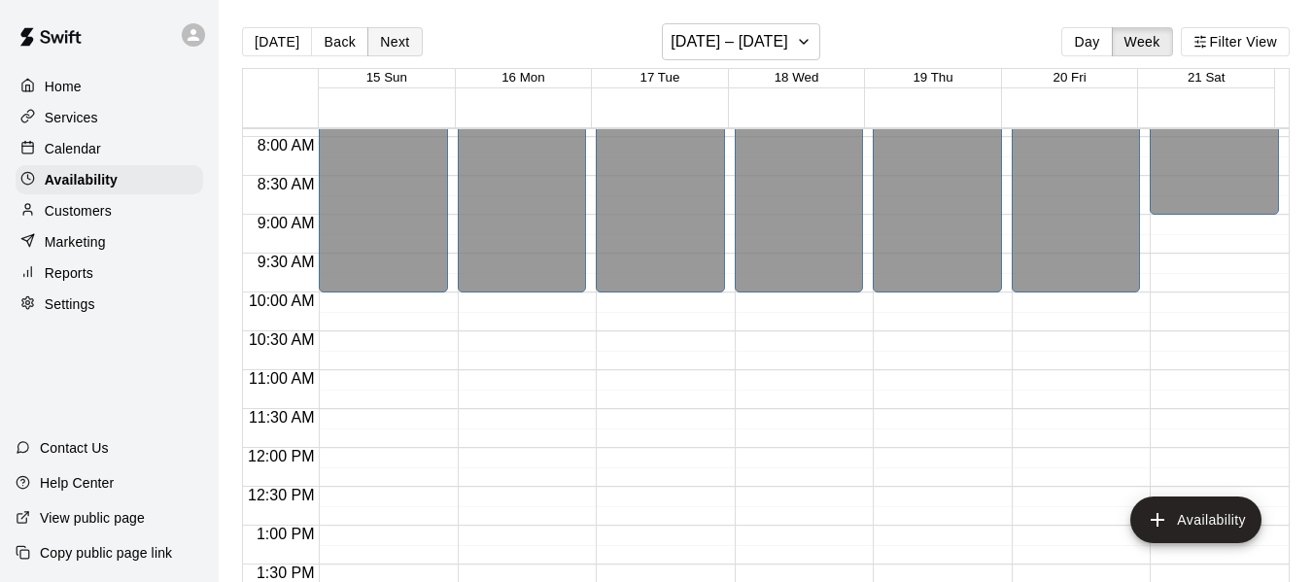
click at [399, 33] on button "Next" at bounding box center [394, 41] width 54 height 29
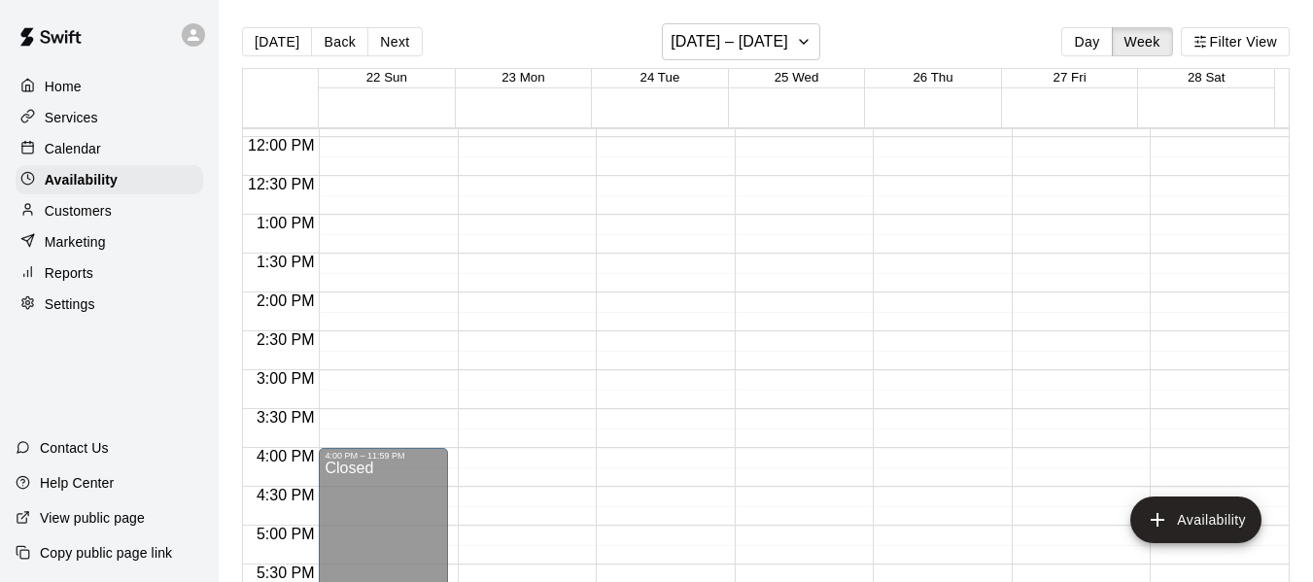
scroll to position [906, 0]
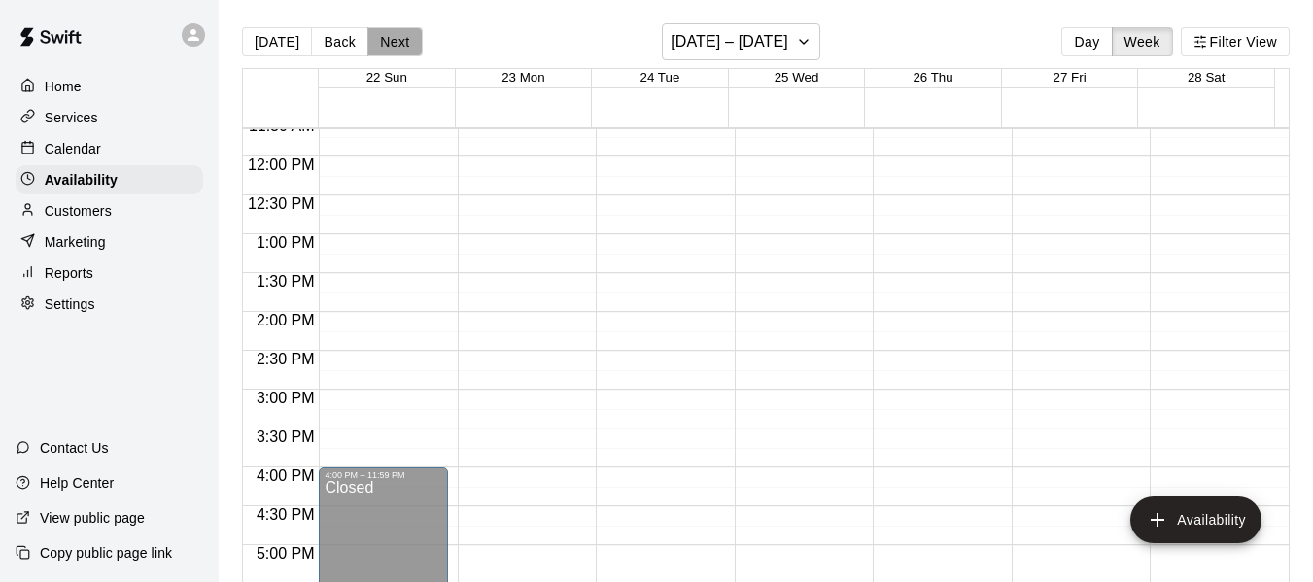
click at [400, 33] on button "Next" at bounding box center [394, 41] width 54 height 29
click at [336, 45] on button "Back" at bounding box center [339, 41] width 57 height 29
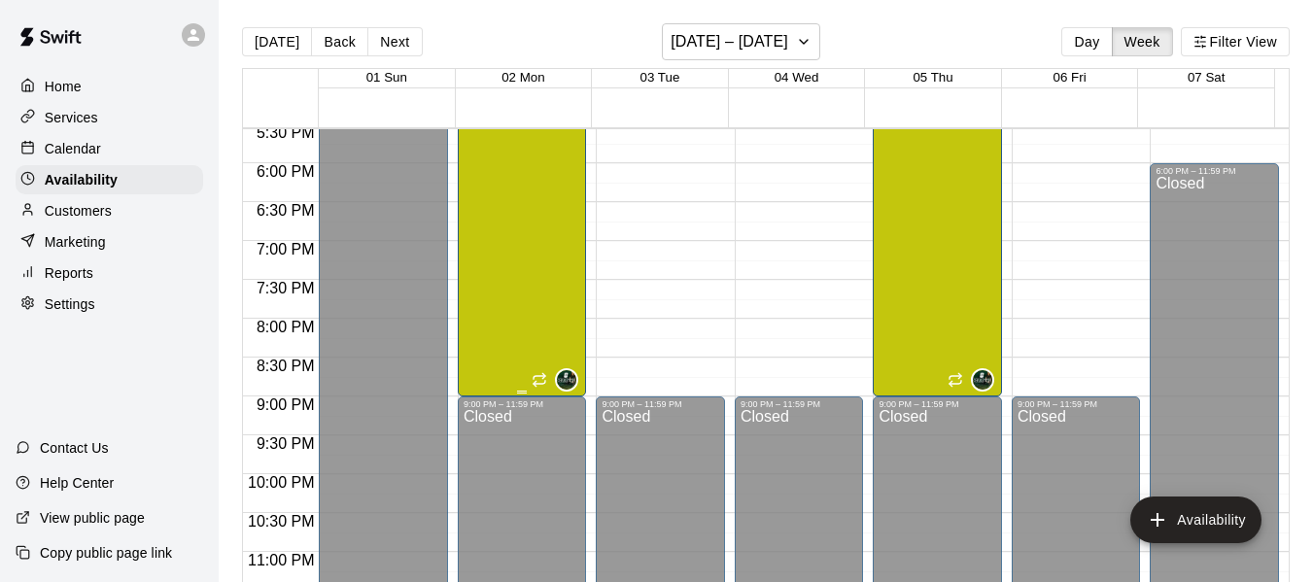
scroll to position [1392, 0]
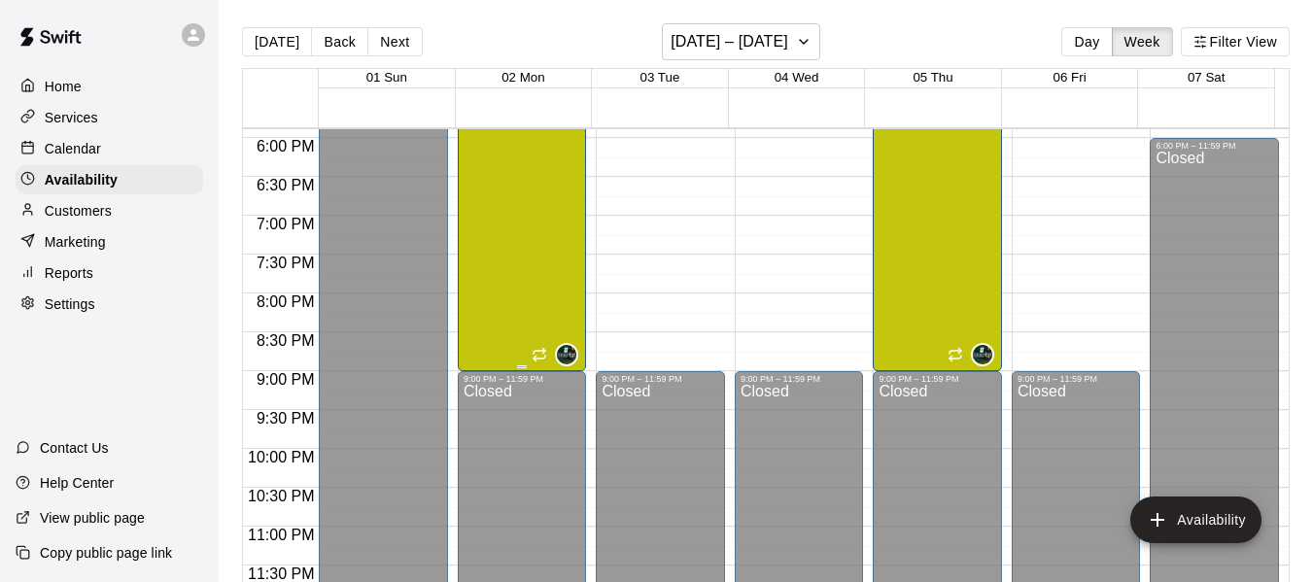
click at [535, 282] on div "[PERSON_NAME] 1, Cage 2, Cage 3" at bounding box center [520, 286] width 112 height 582
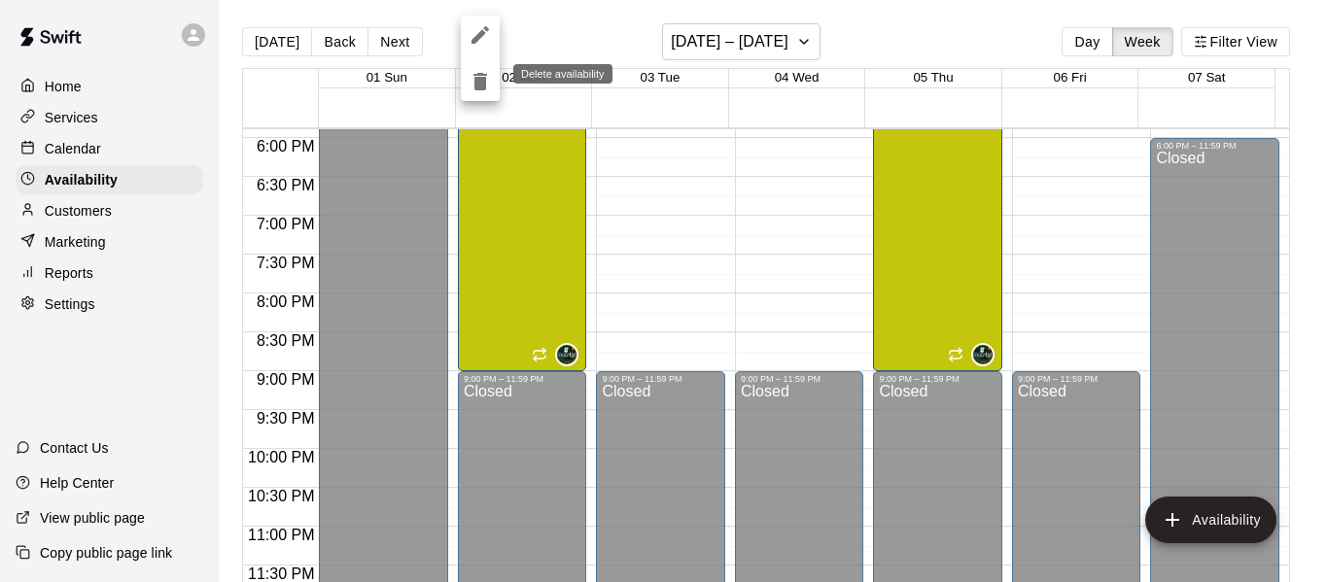
click at [486, 83] on icon "delete" at bounding box center [480, 81] width 14 height 17
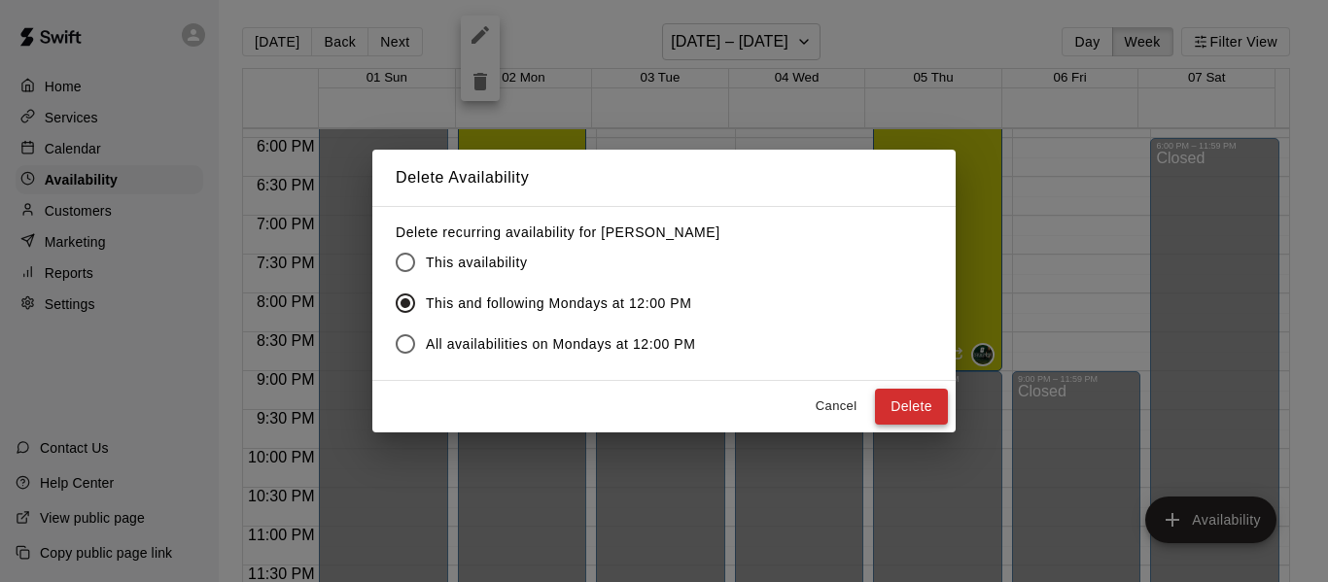
click at [938, 400] on button "Delete" at bounding box center [911, 407] width 73 height 36
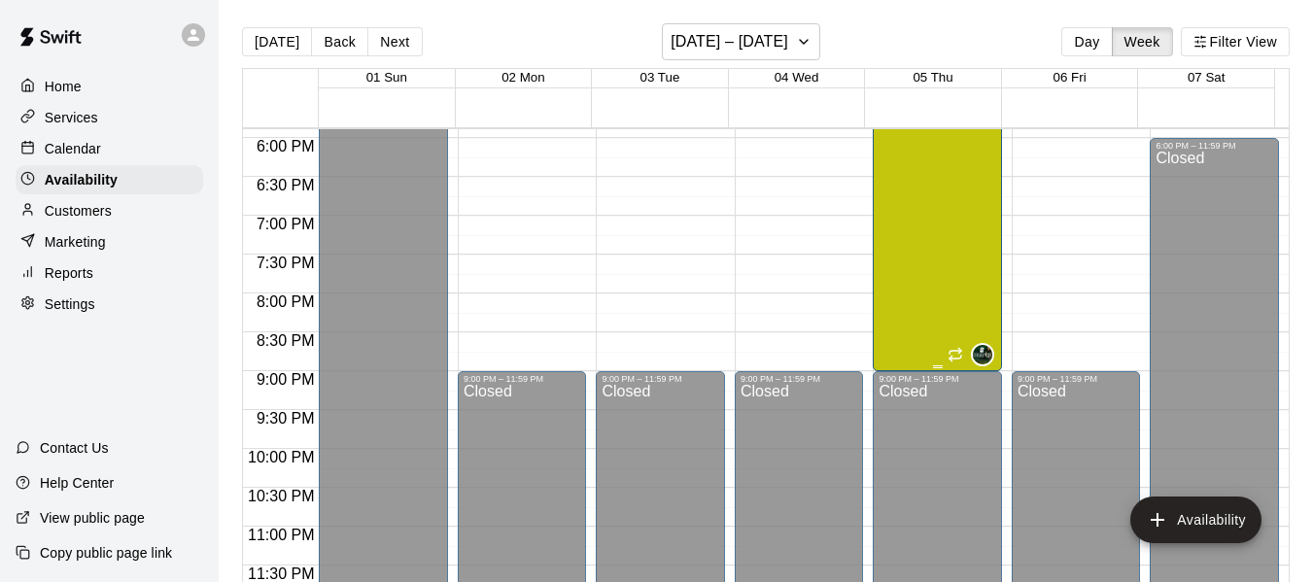
click at [892, 285] on div "[PERSON_NAME] 1, Cage 2, Cage 3" at bounding box center [935, 286] width 112 height 582
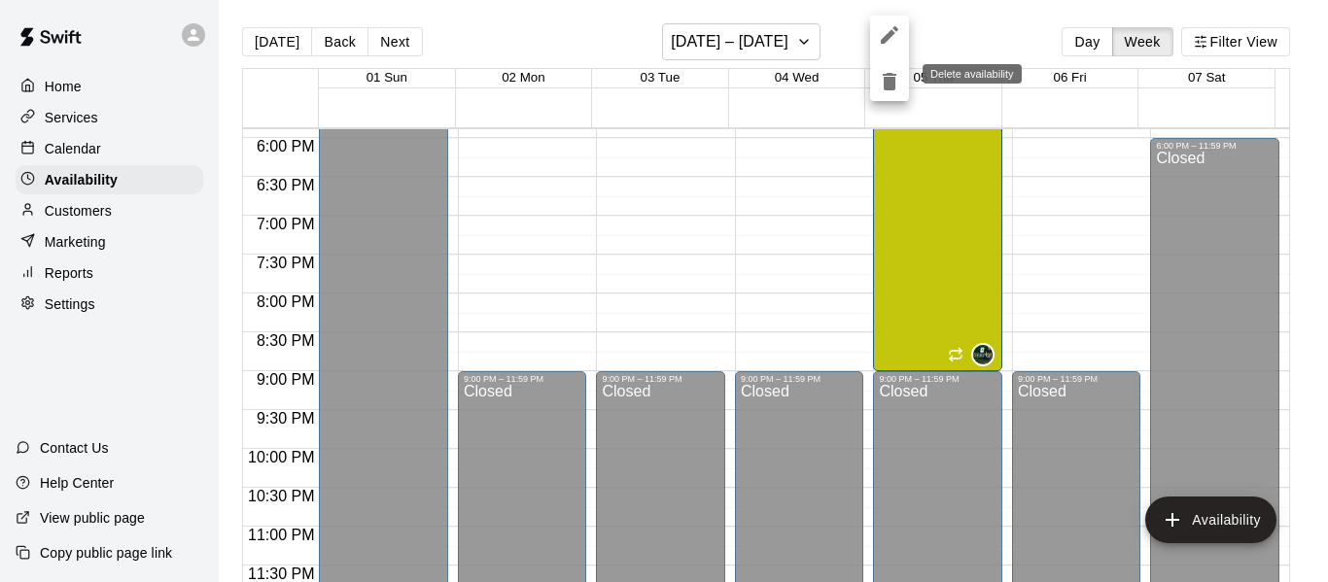
click at [890, 84] on icon "delete" at bounding box center [890, 81] width 14 height 17
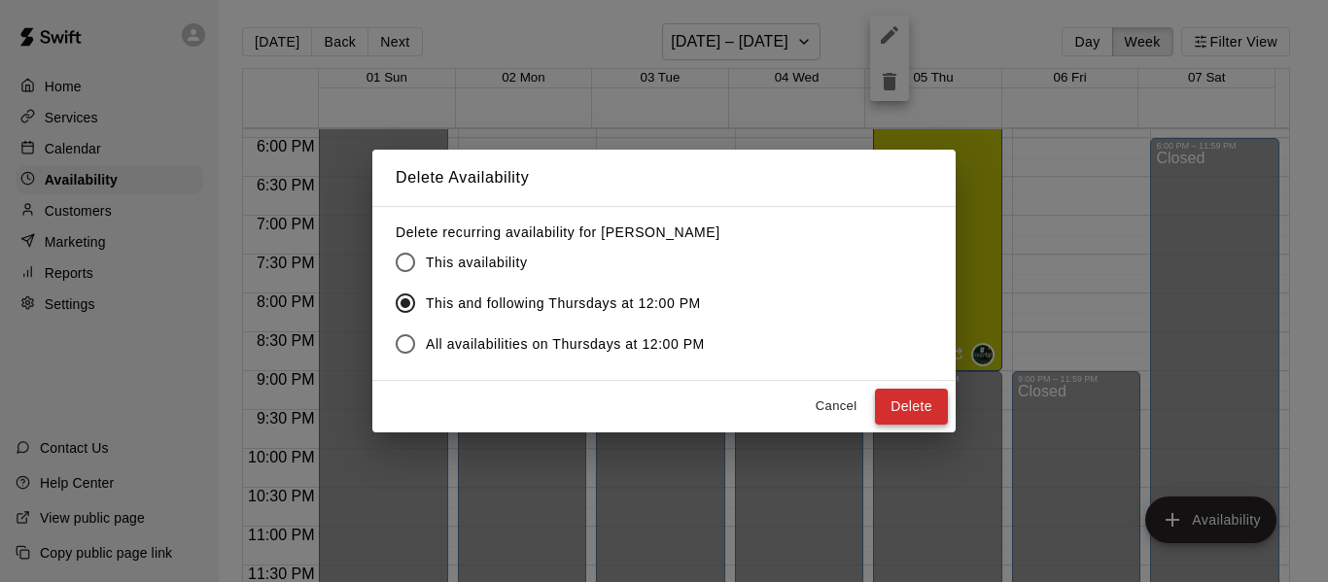
click at [918, 418] on button "Delete" at bounding box center [911, 407] width 73 height 36
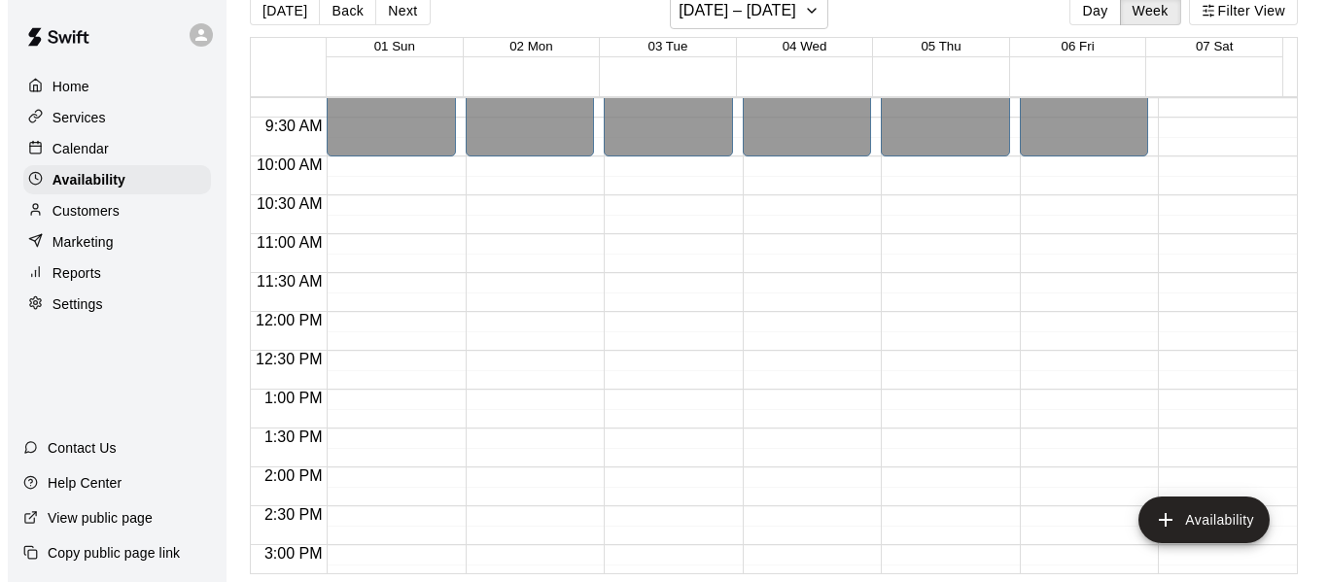
scroll to position [679, 0]
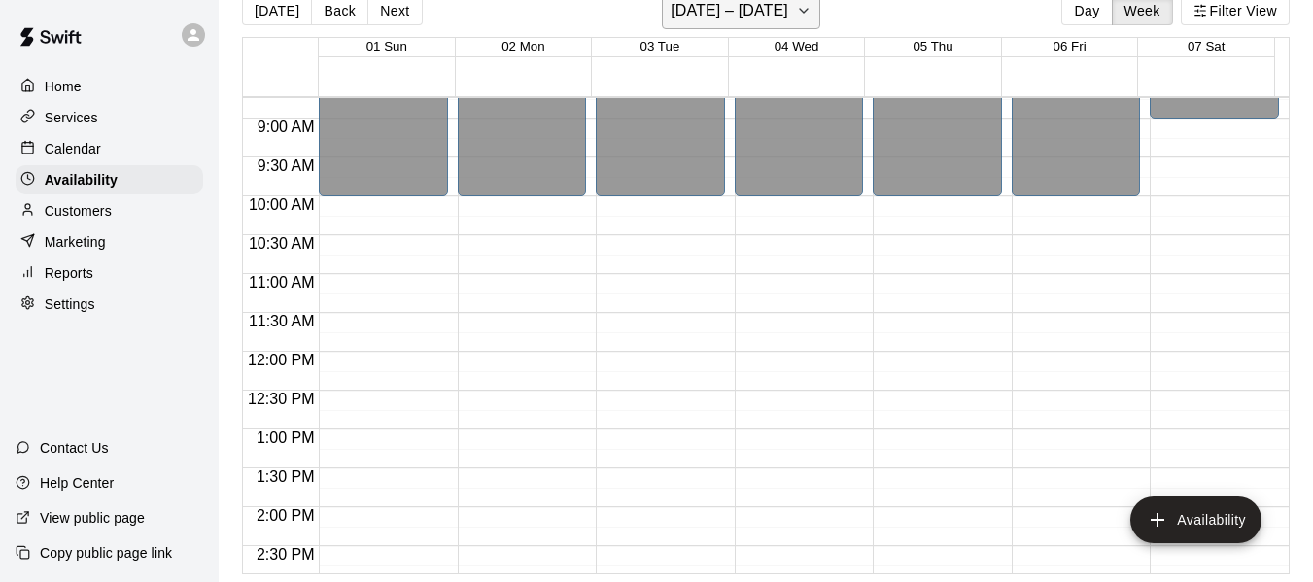
click at [812, 9] on button "[DATE] – [DATE]" at bounding box center [741, 10] width 158 height 37
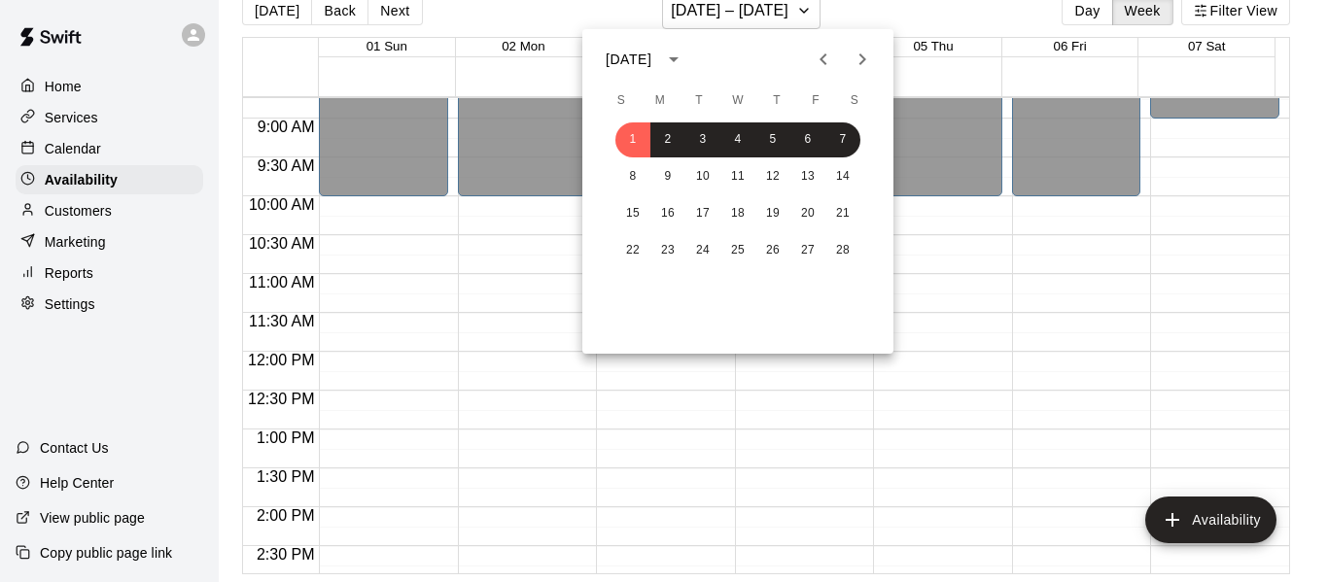
click at [813, 54] on icon "Previous month" at bounding box center [823, 59] width 23 height 23
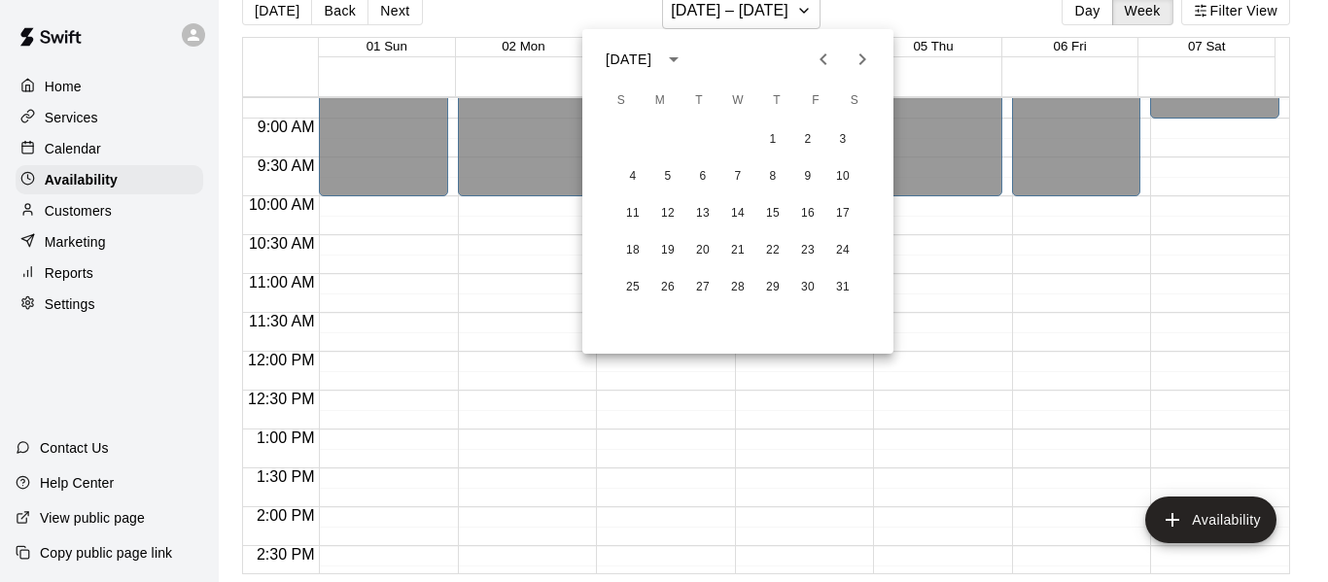
click at [130, 163] on div at bounding box center [664, 291] width 1328 height 582
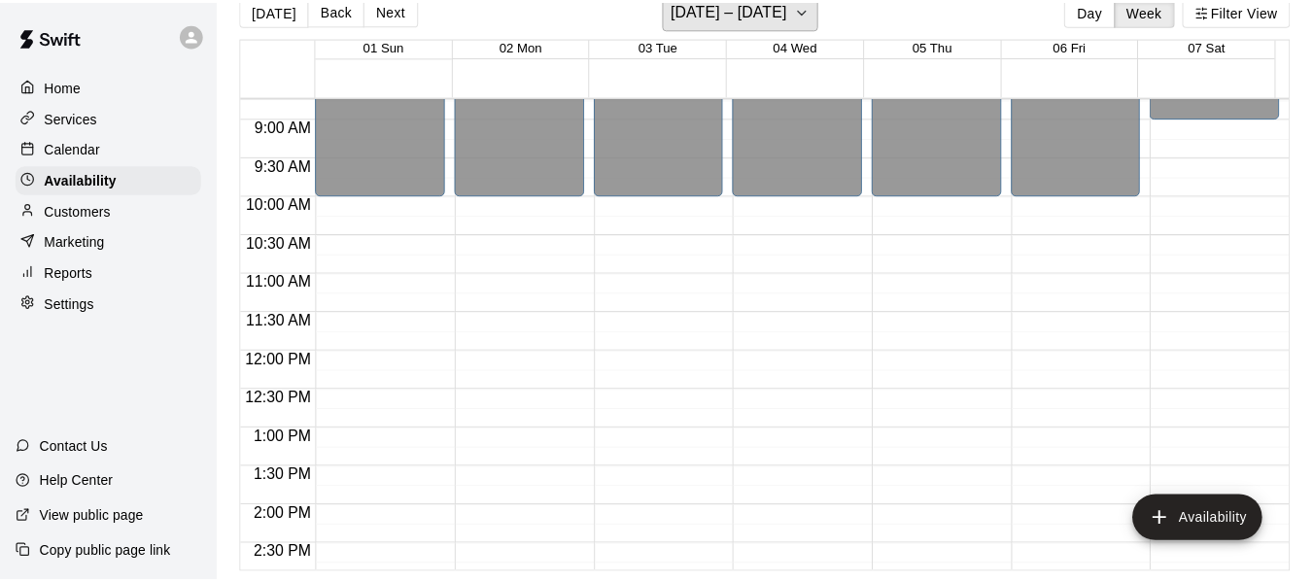
scroll to position [23, 0]
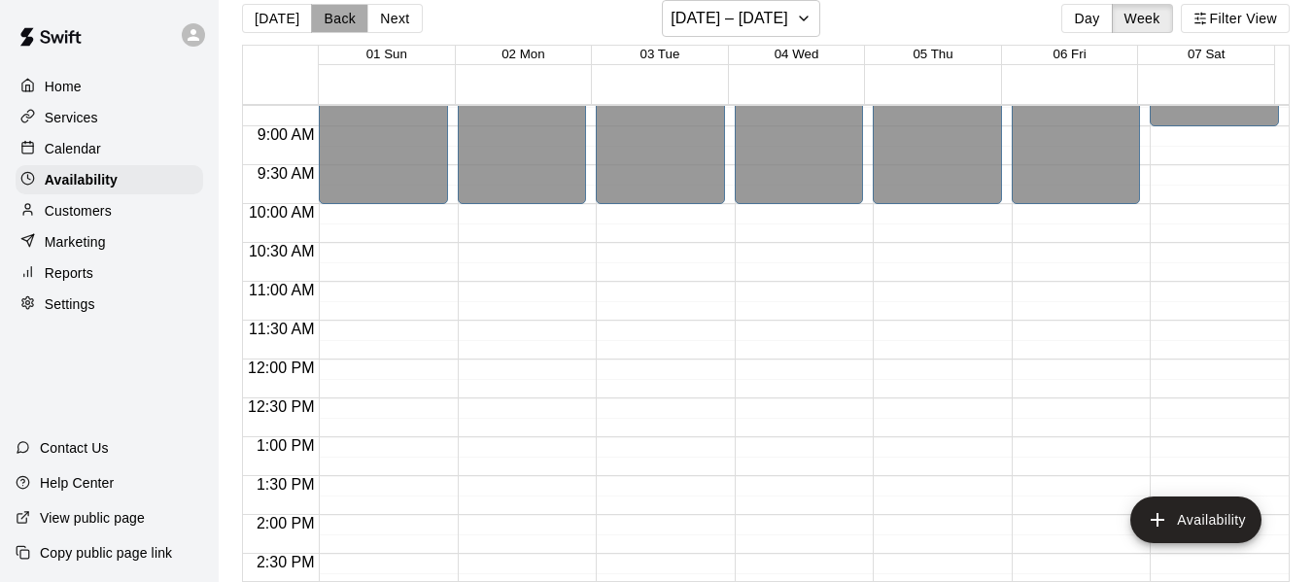
click at [319, 17] on button "Back" at bounding box center [339, 18] width 57 height 29
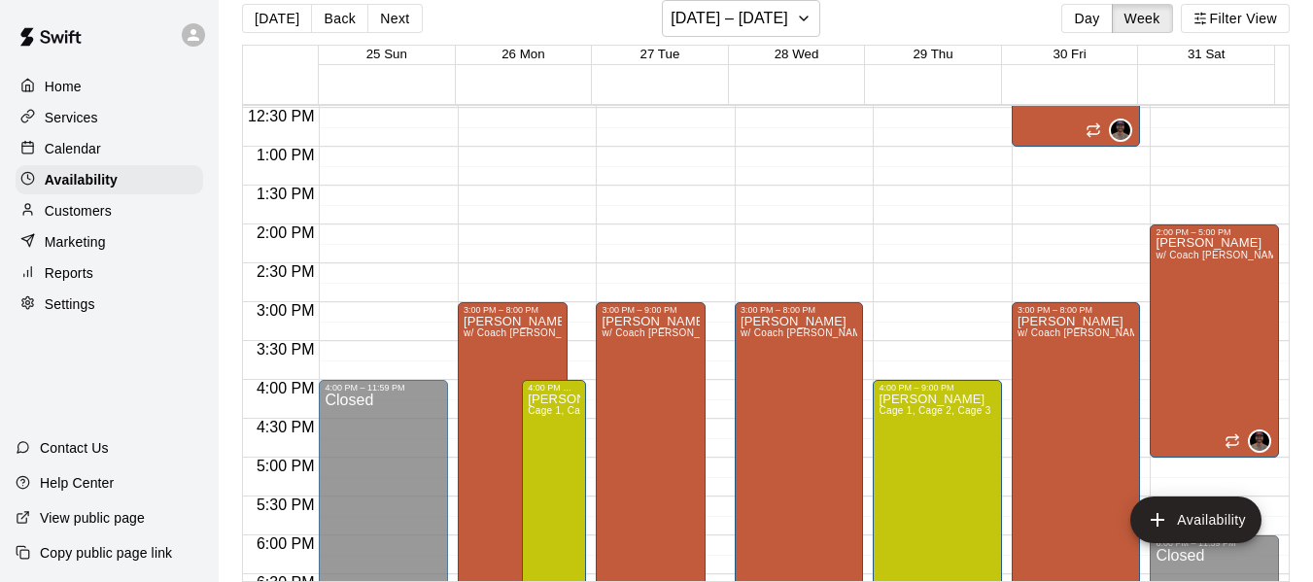
scroll to position [971, 0]
click at [112, 148] on div "Calendar" at bounding box center [110, 148] width 188 height 29
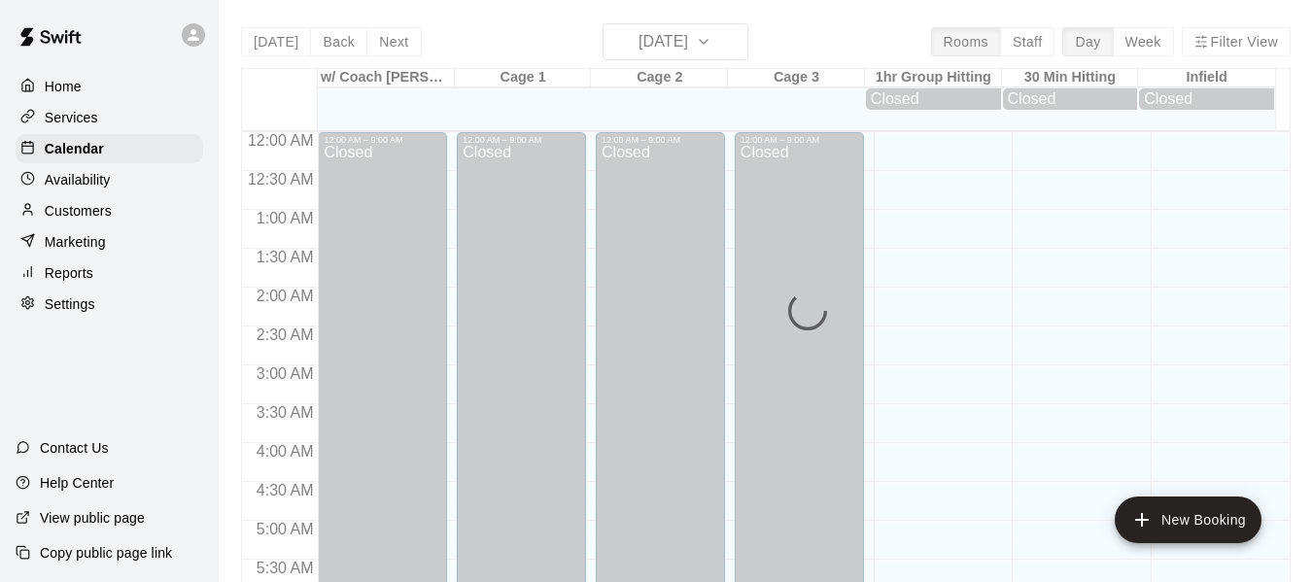
scroll to position [783, 0]
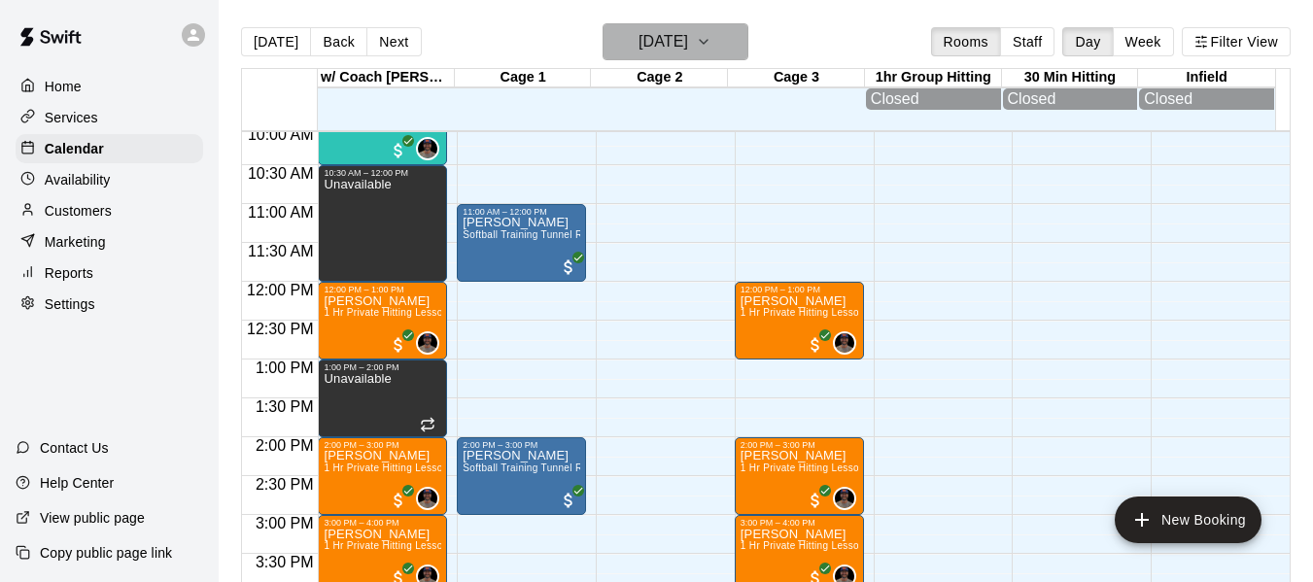
click at [711, 38] on icon "button" at bounding box center [704, 41] width 16 height 23
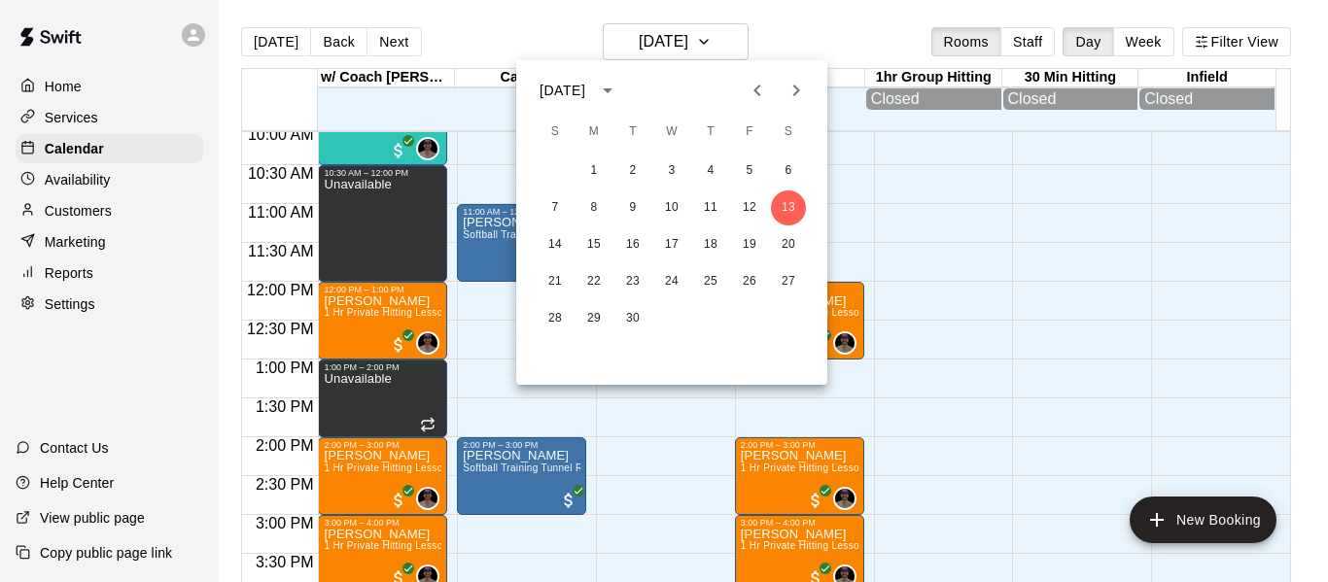
click at [799, 90] on icon "Next month" at bounding box center [796, 91] width 7 height 12
click at [797, 90] on icon "Next month" at bounding box center [795, 90] width 23 height 23
click at [601, 315] on button "26" at bounding box center [593, 318] width 35 height 35
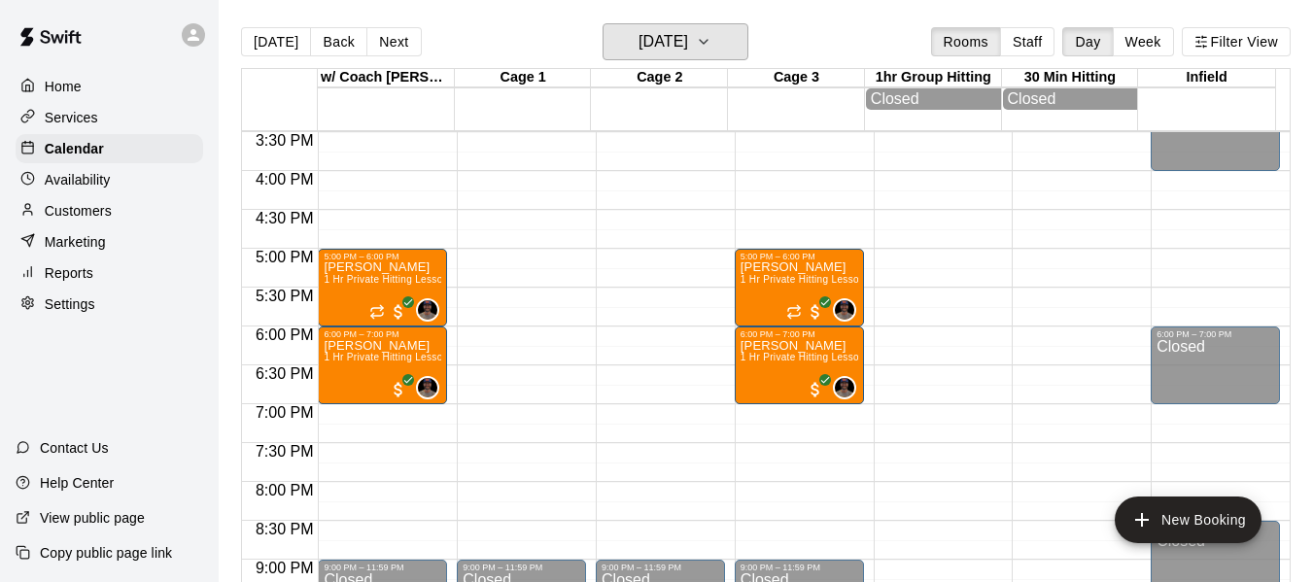
scroll to position [1269, 0]
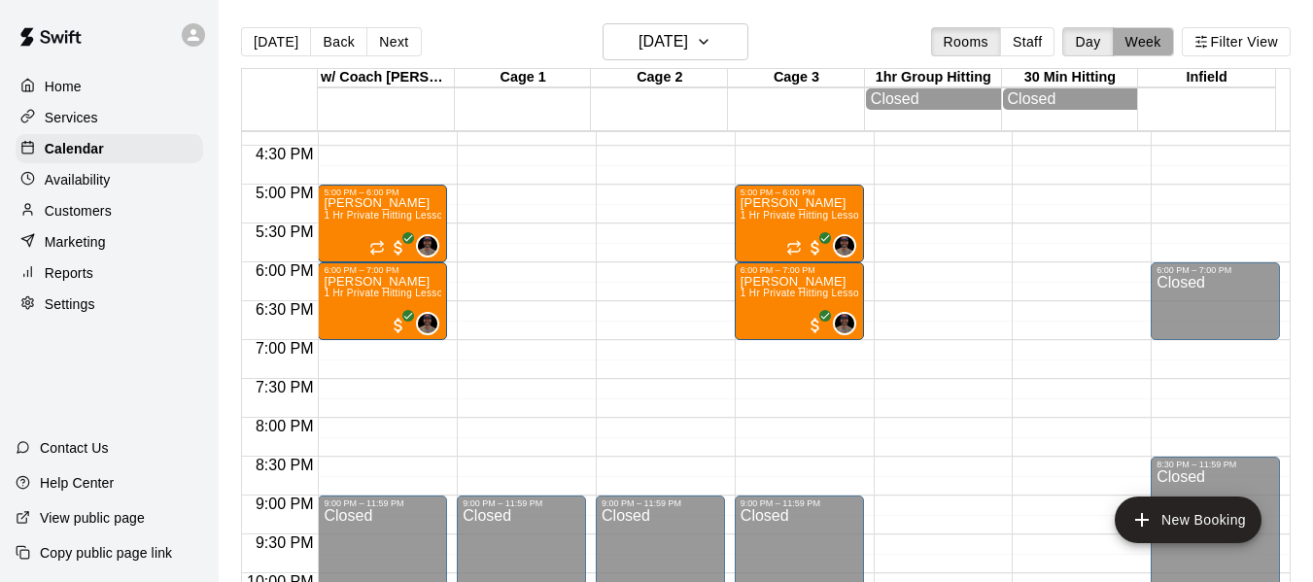
click at [1156, 43] on button "Week" at bounding box center [1143, 41] width 61 height 29
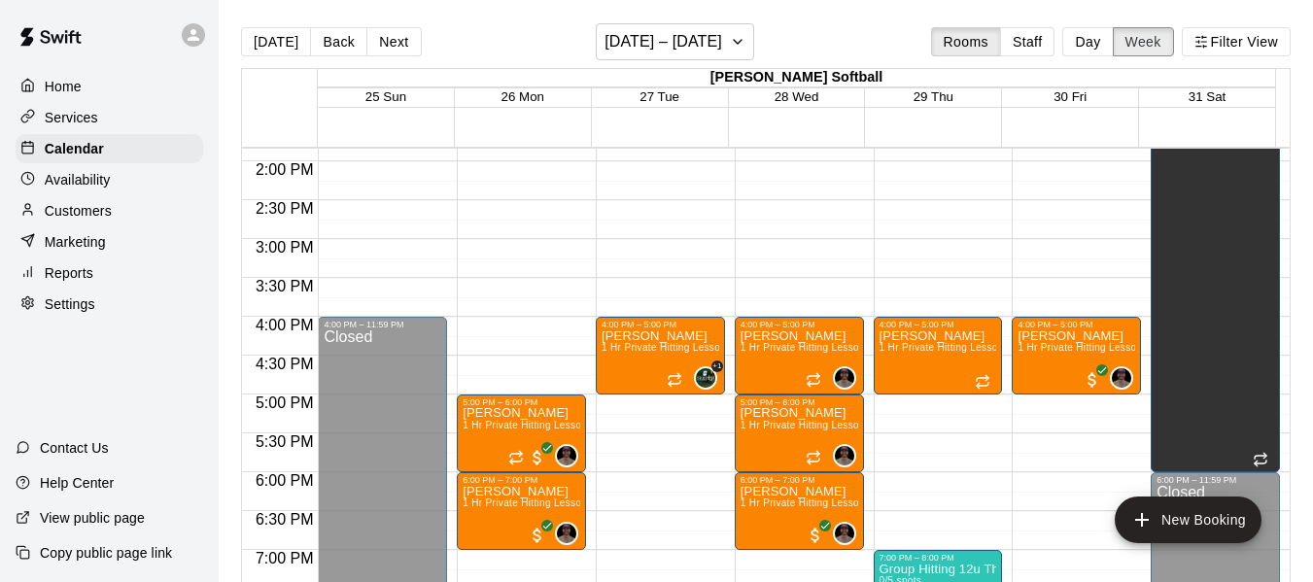
scroll to position [1108, 0]
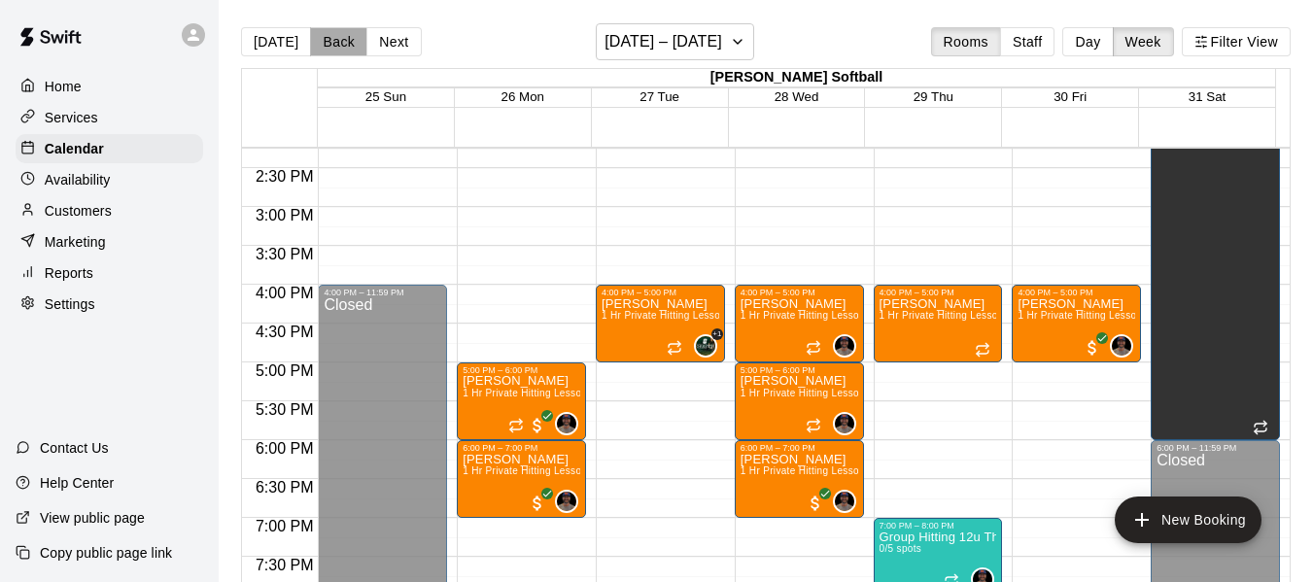
click at [331, 44] on button "Back" at bounding box center [338, 41] width 57 height 29
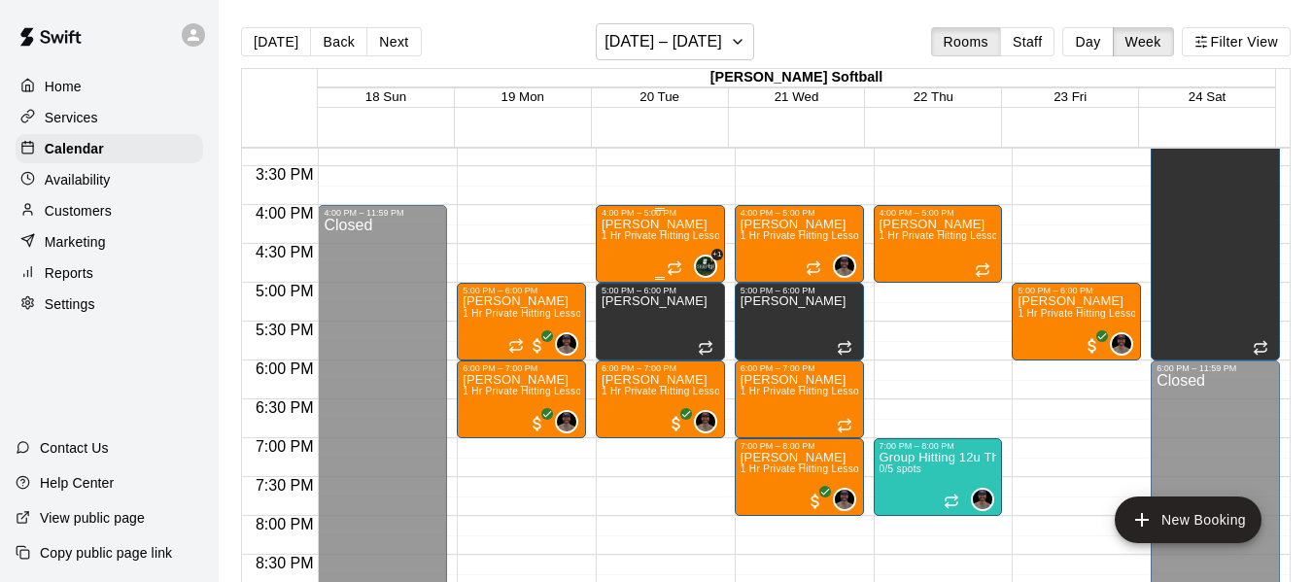
scroll to position [1205, 0]
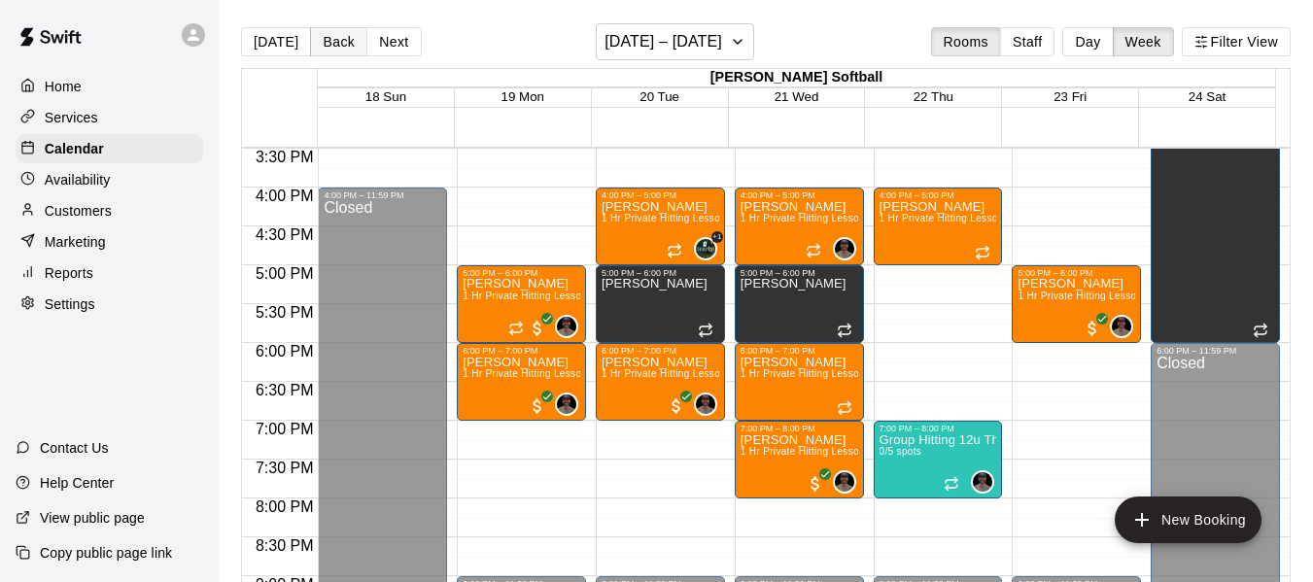
click at [344, 44] on button "Back" at bounding box center [338, 41] width 57 height 29
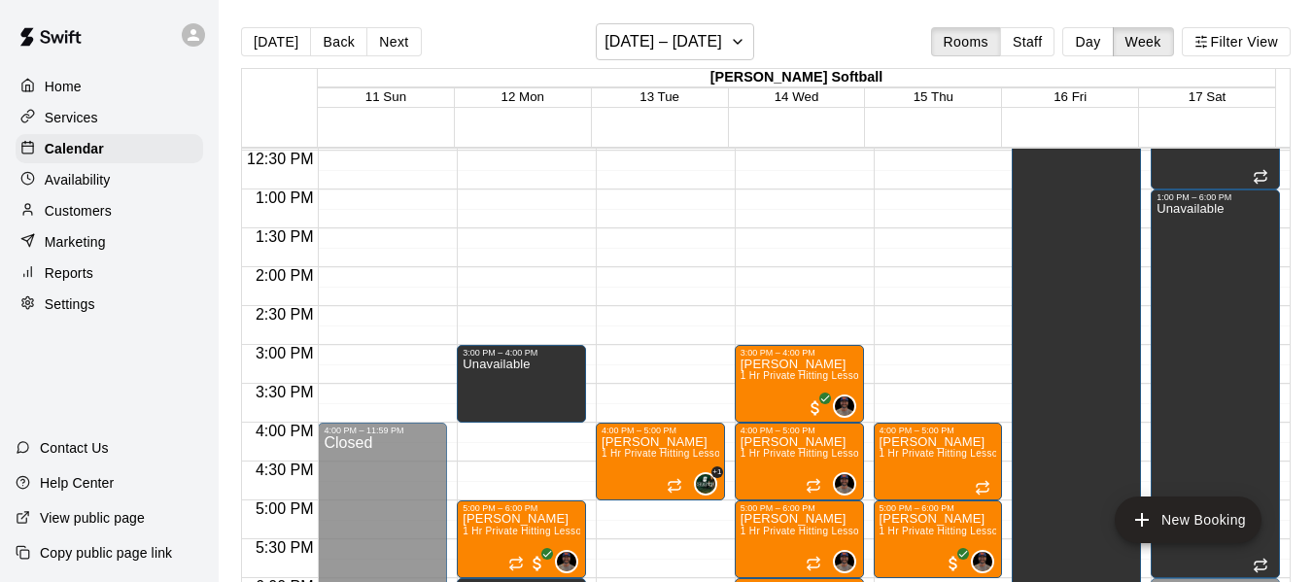
scroll to position [979, 0]
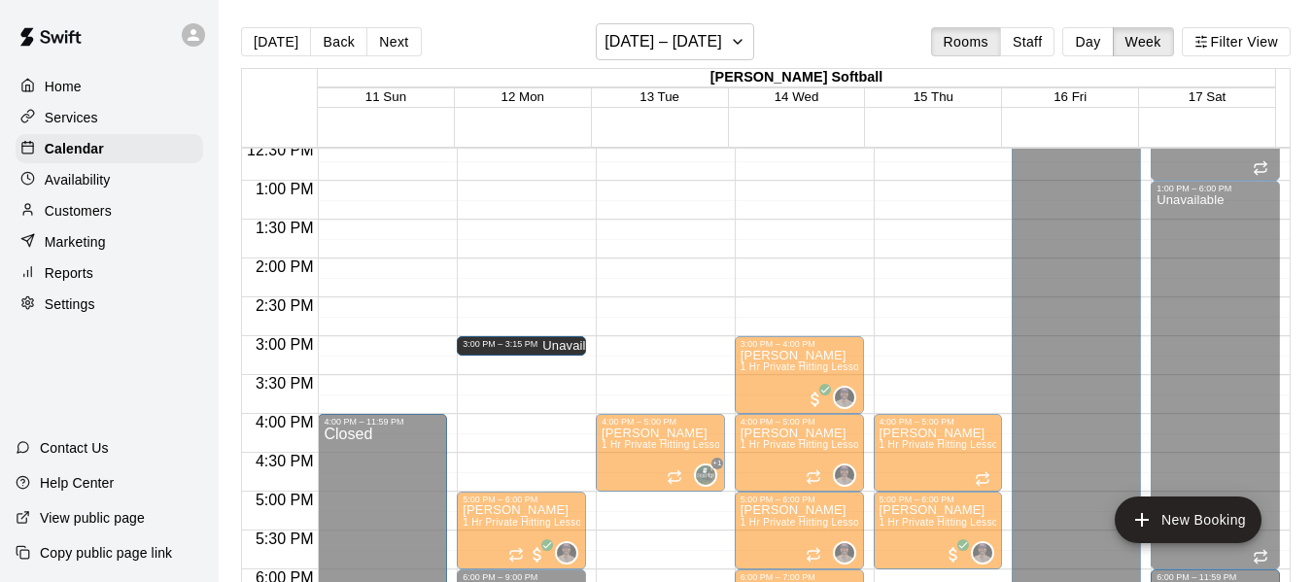
drag, startPoint x: 516, startPoint y: 410, endPoint x: 538, endPoint y: 361, distance: 54.0
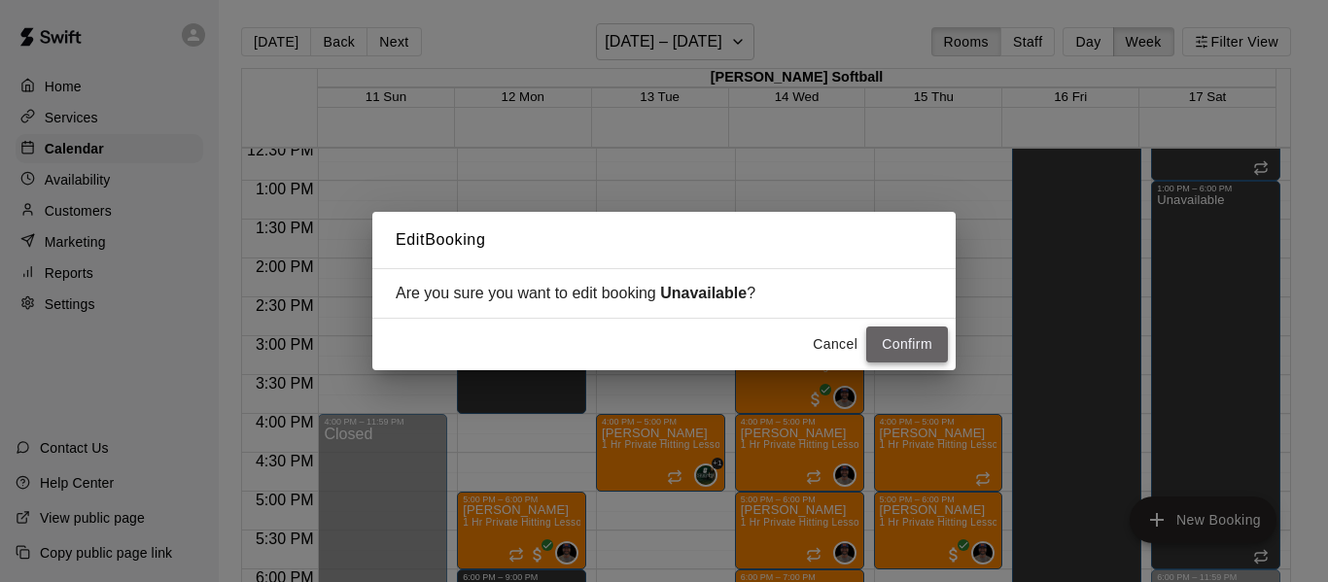
click at [919, 351] on button "Confirm" at bounding box center [907, 345] width 82 height 36
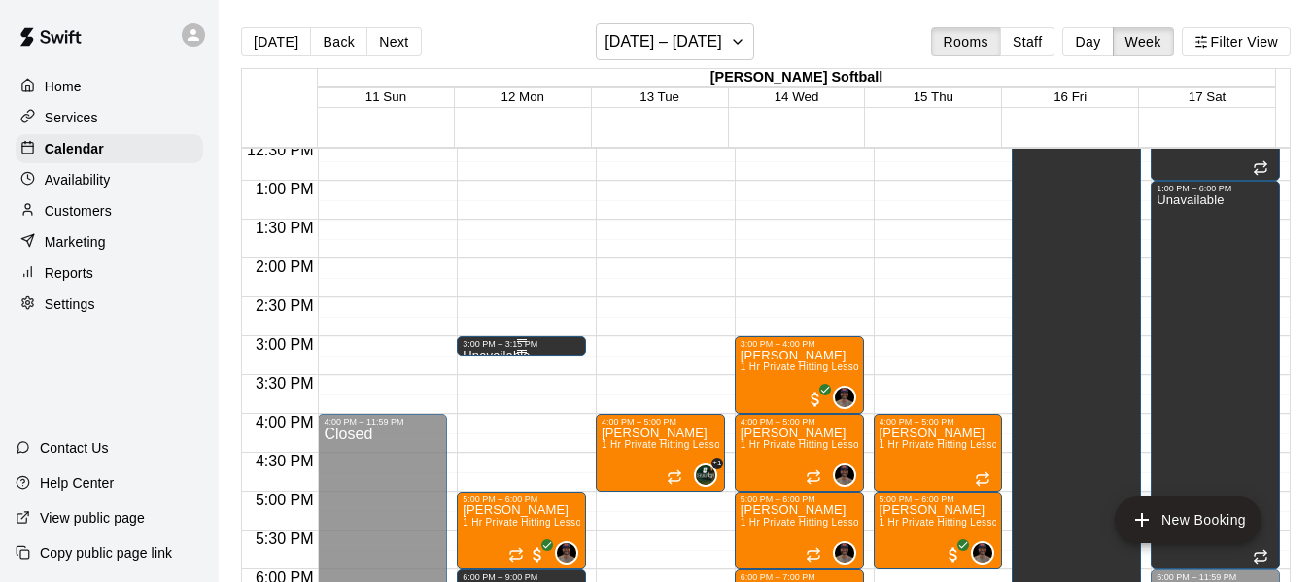
click at [523, 345] on div "3:00 PM – 3:15 PM" at bounding box center [522, 344] width 118 height 10
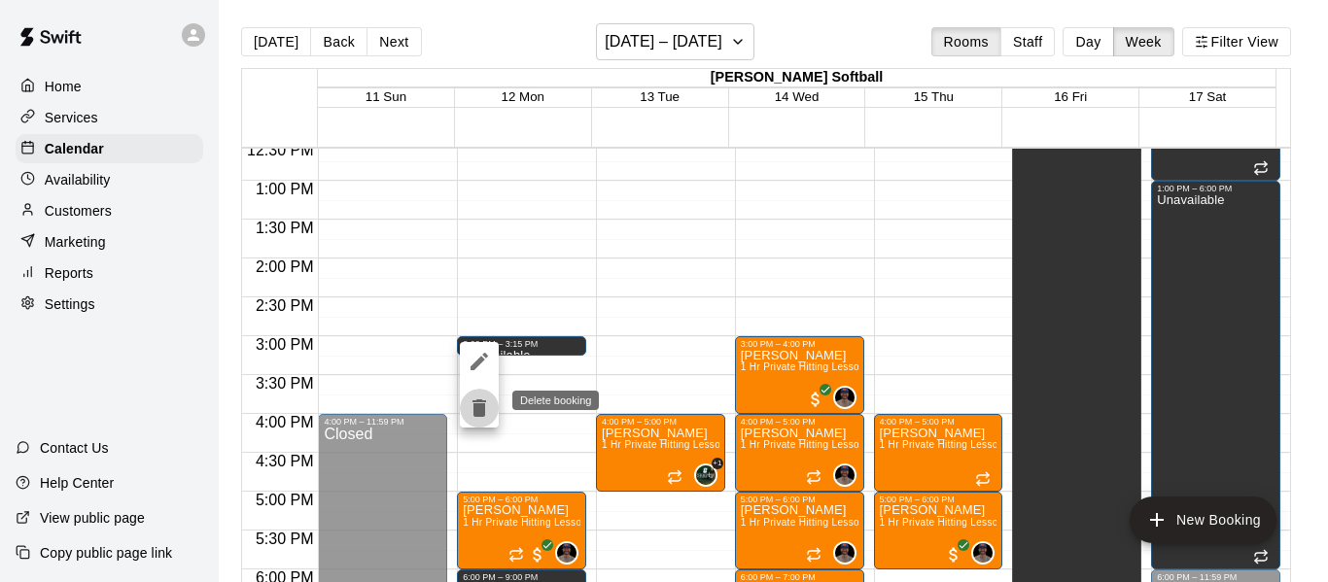
click at [479, 412] on icon "delete" at bounding box center [479, 407] width 14 height 17
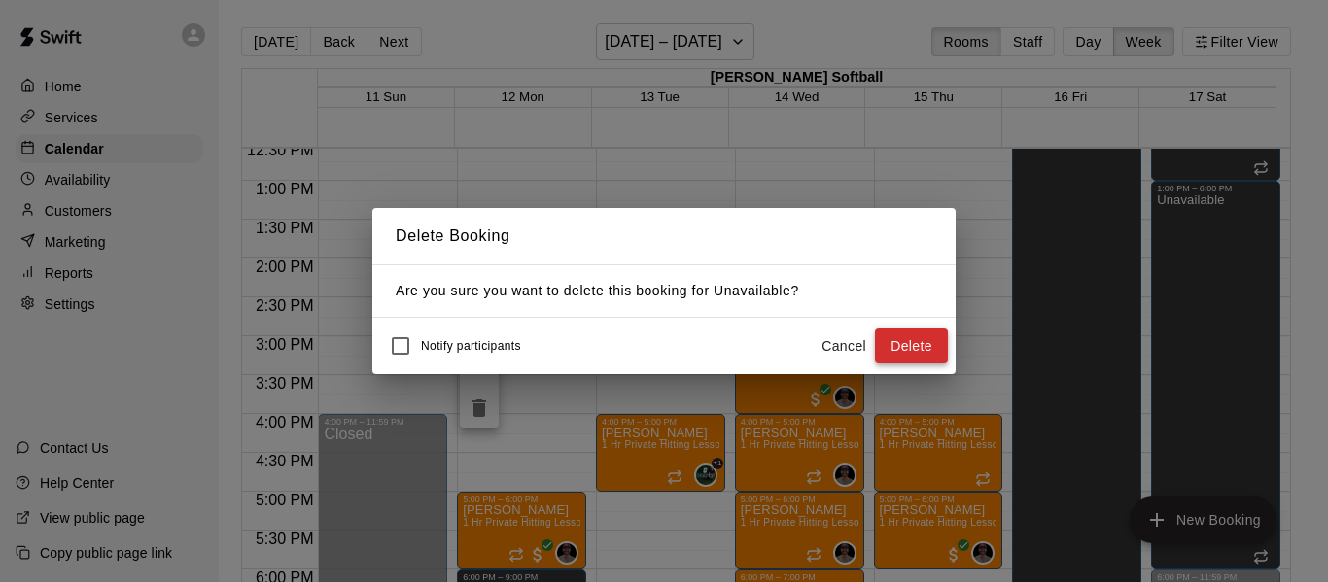
click at [902, 341] on button "Delete" at bounding box center [911, 347] width 73 height 36
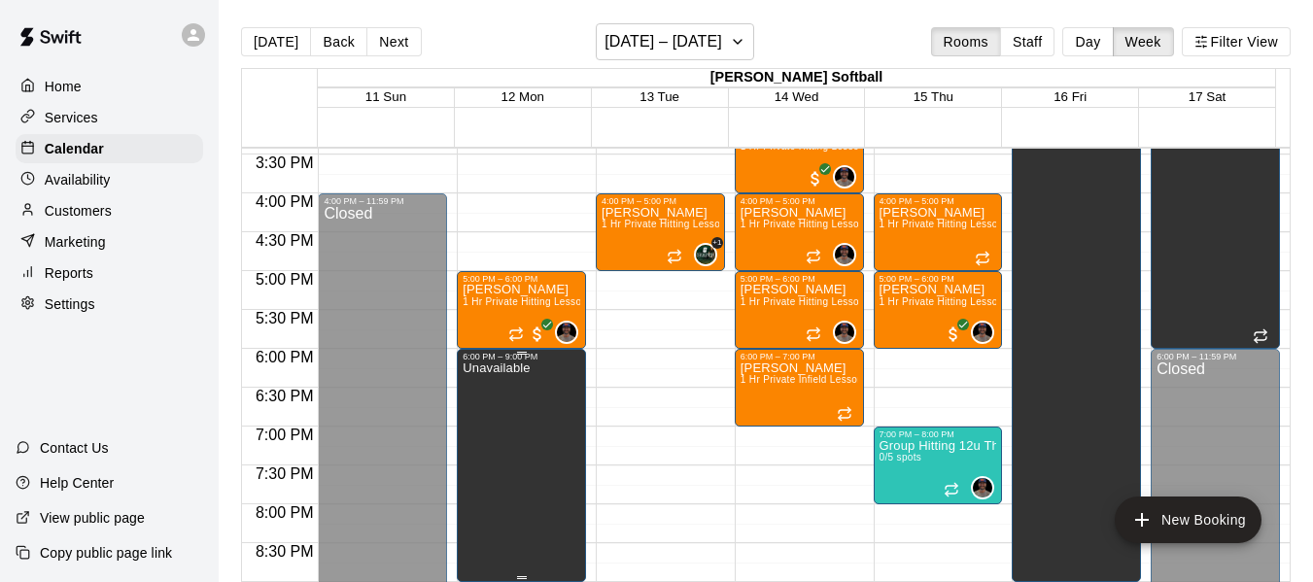
scroll to position [1205, 0]
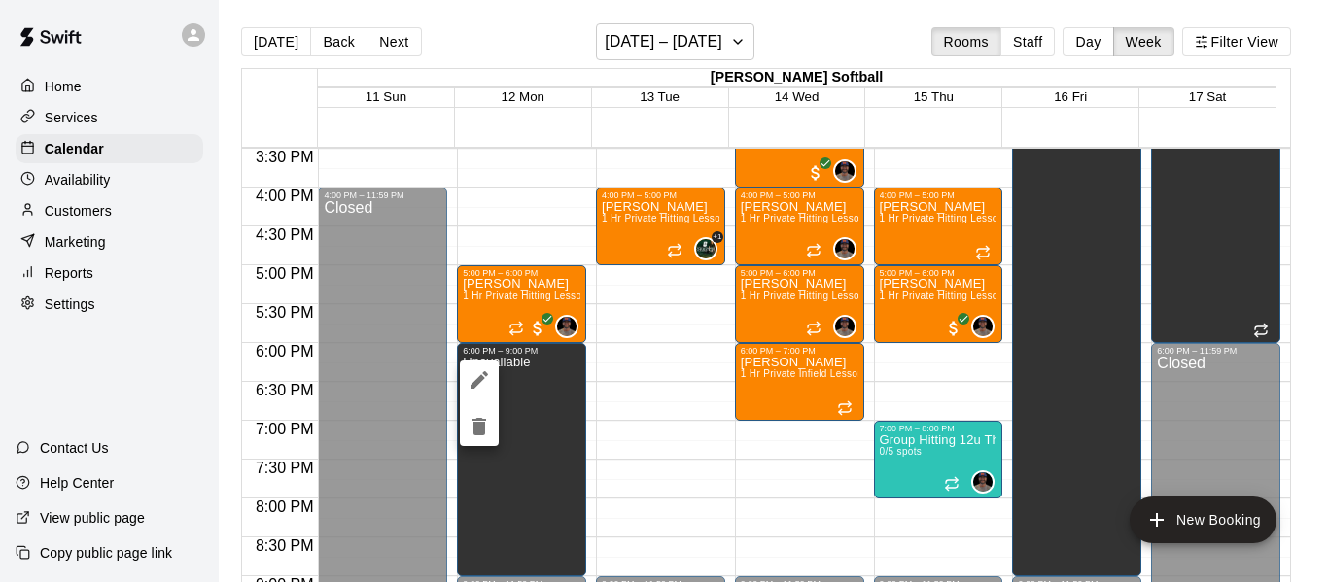
click at [459, 427] on div at bounding box center [664, 291] width 1328 height 582
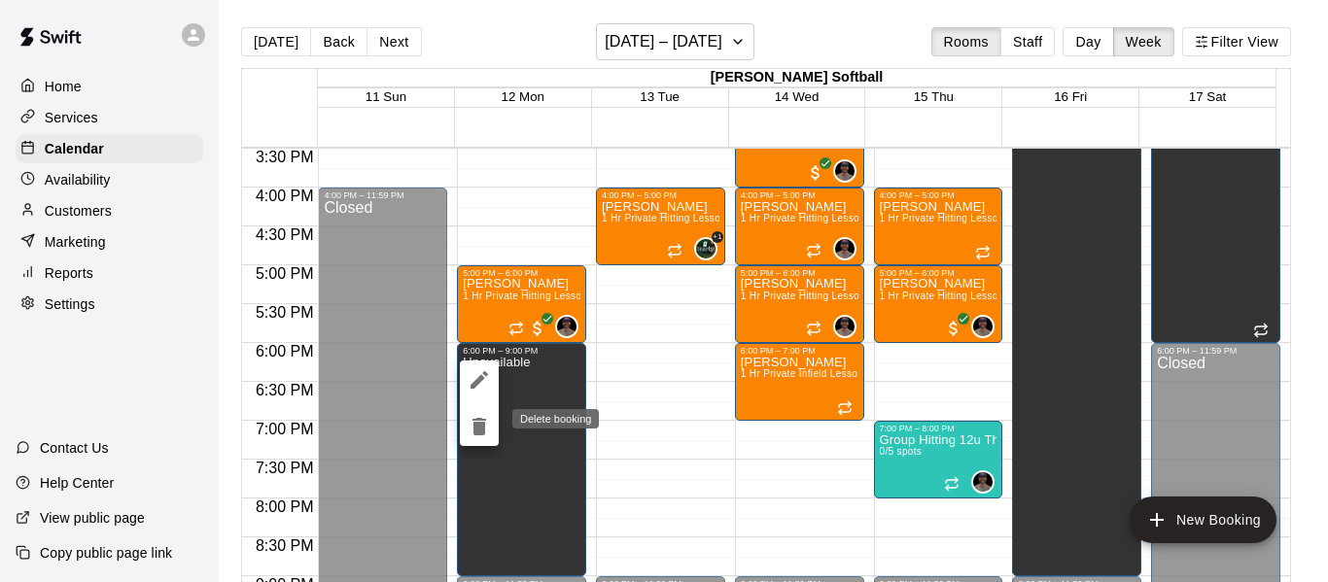
click at [483, 431] on icon "delete" at bounding box center [479, 426] width 14 height 17
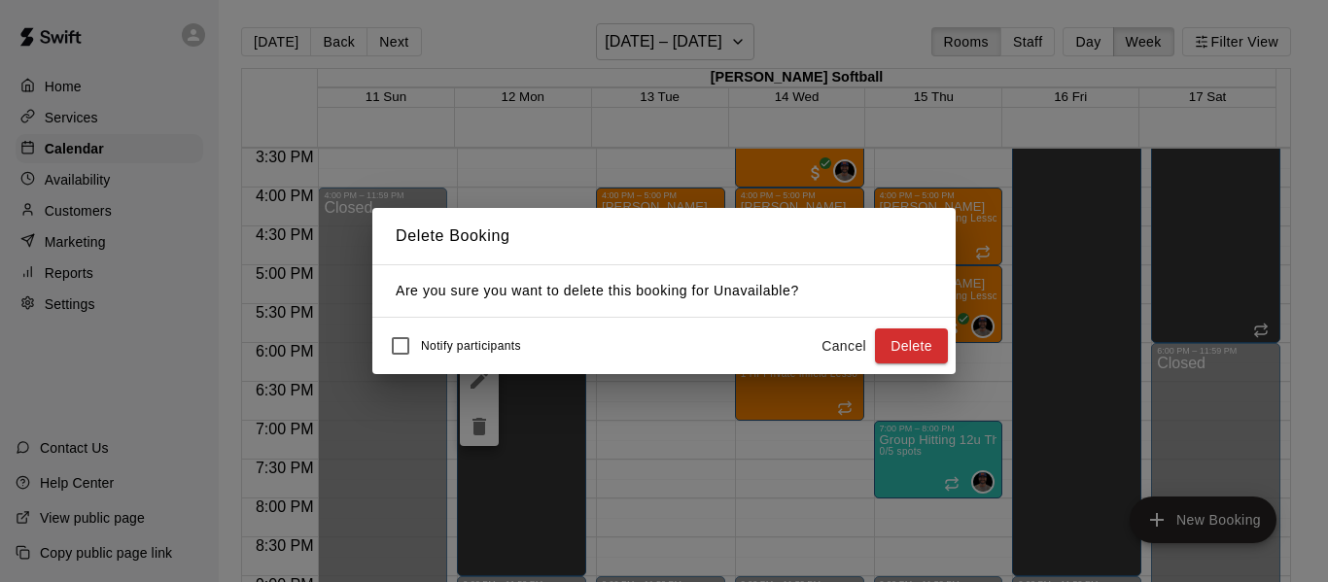
click at [866, 361] on button "Cancel" at bounding box center [844, 347] width 62 height 36
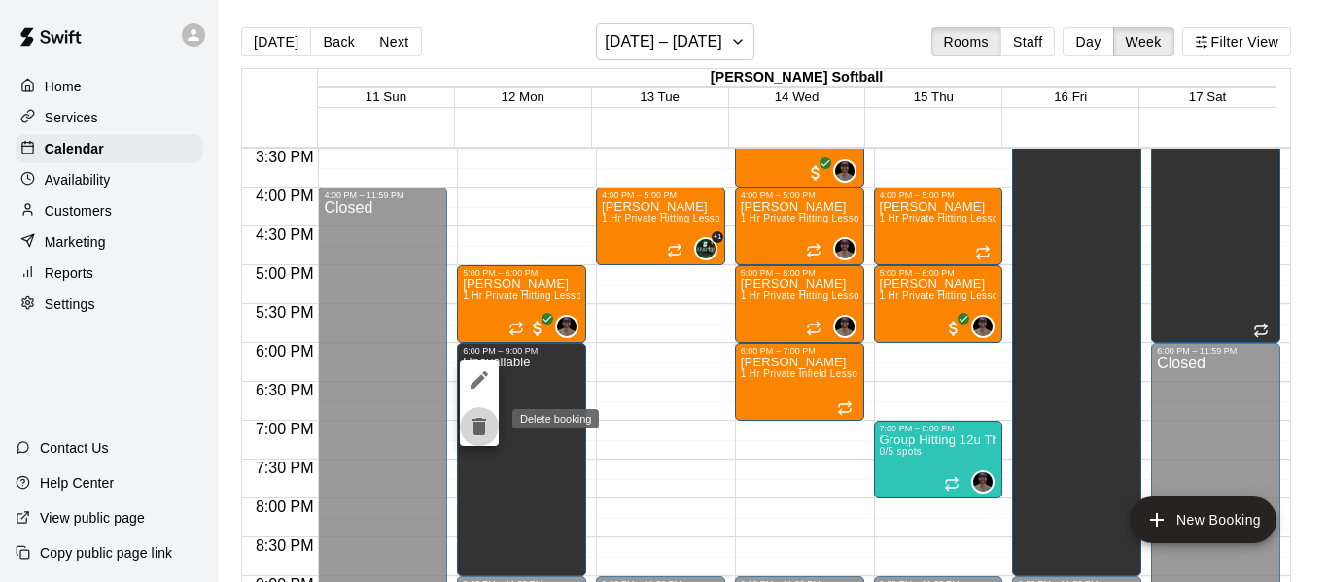
click at [478, 414] on button "delete" at bounding box center [479, 426] width 39 height 39
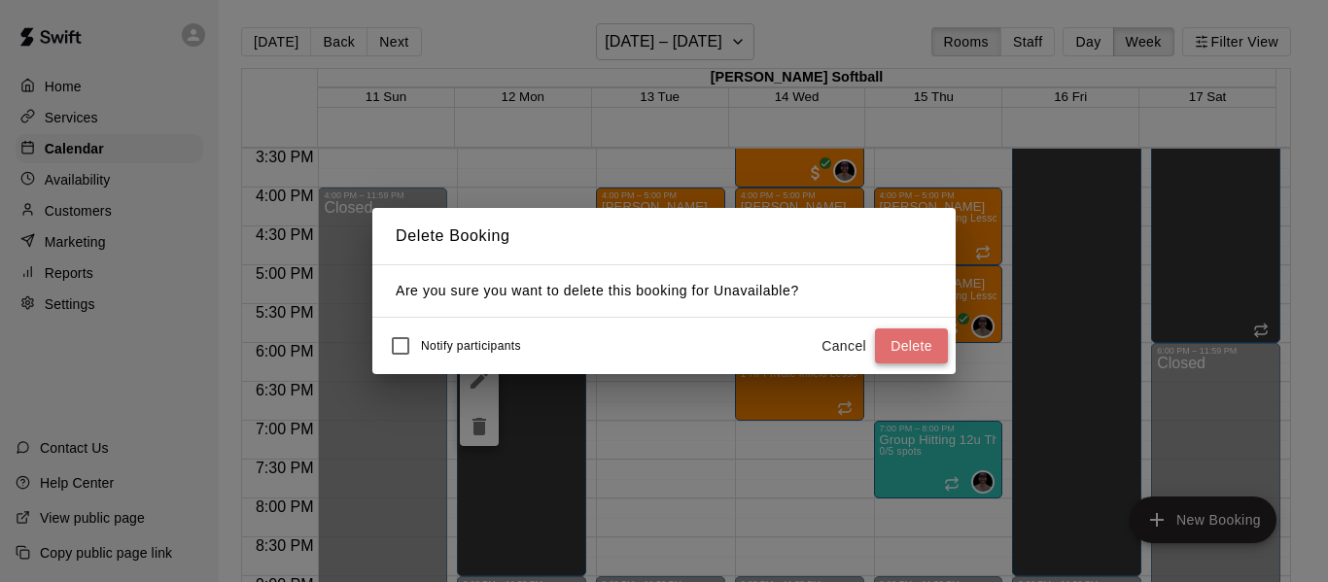
click at [884, 342] on button "Delete" at bounding box center [911, 347] width 73 height 36
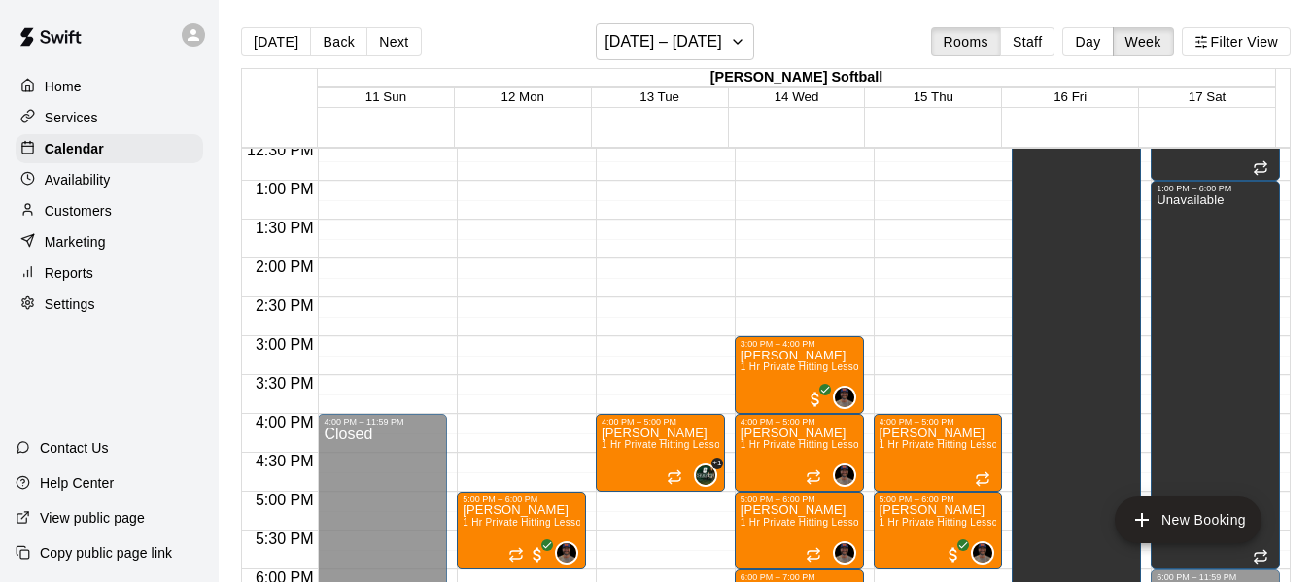
scroll to position [784, 0]
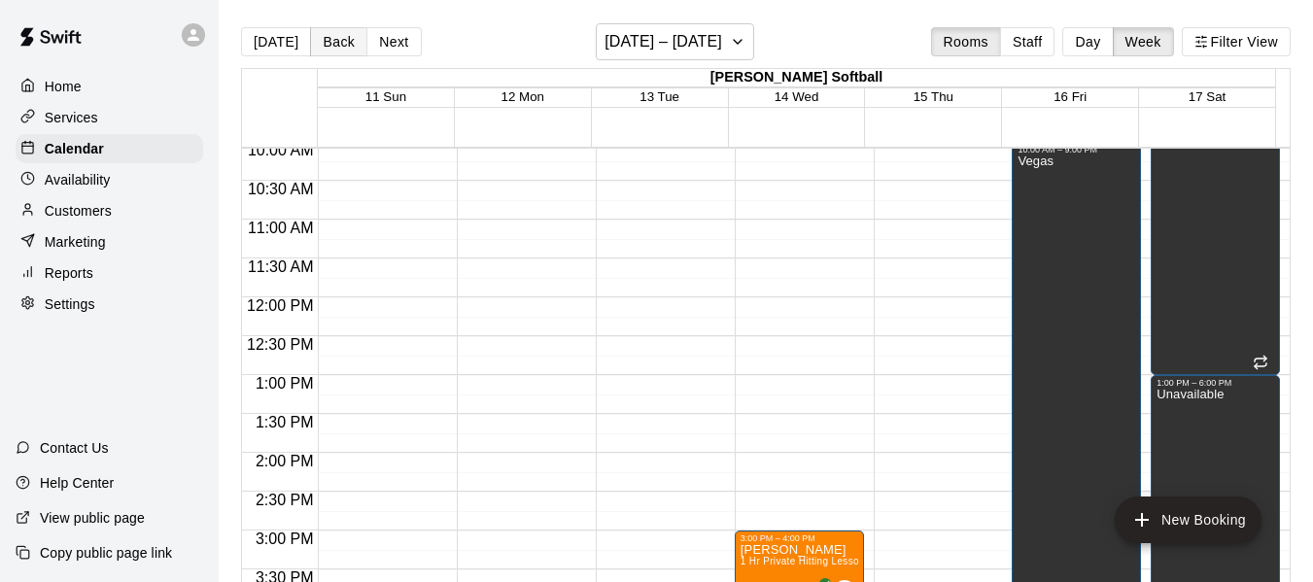
click at [330, 45] on button "Back" at bounding box center [338, 41] width 57 height 29
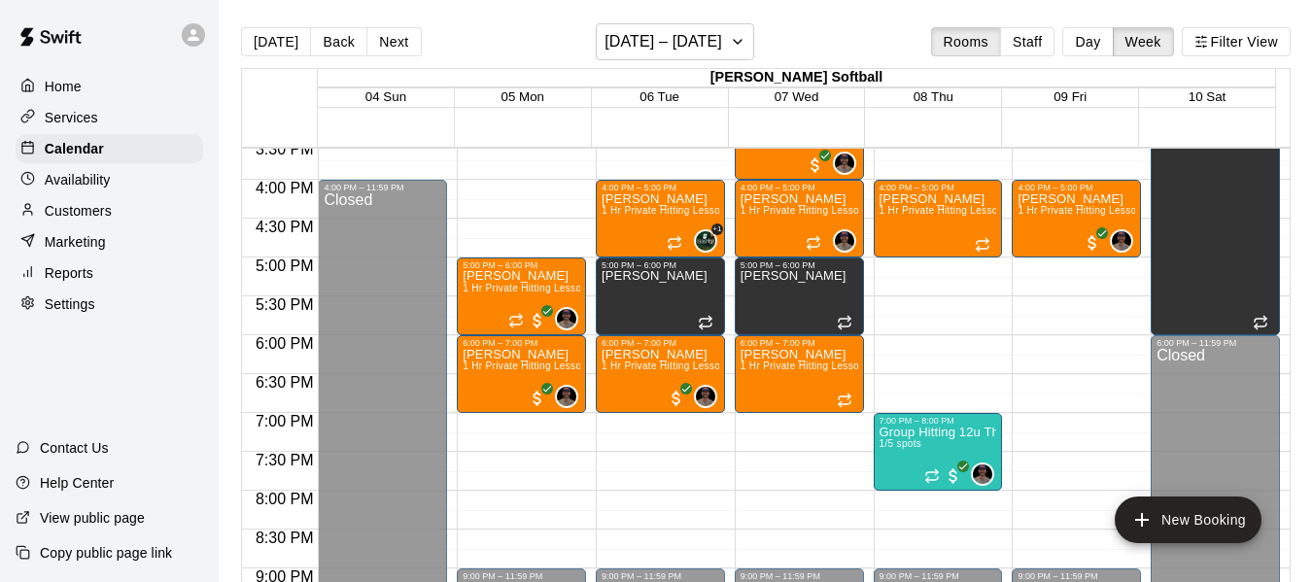
scroll to position [1173, 0]
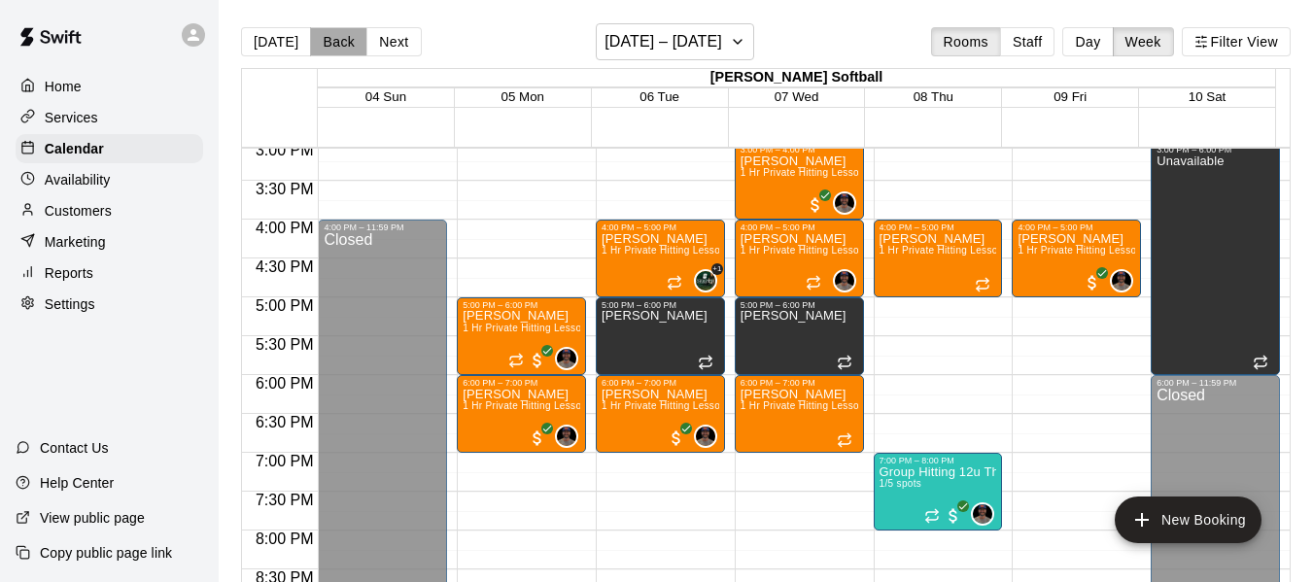
click at [335, 49] on button "Back" at bounding box center [338, 41] width 57 height 29
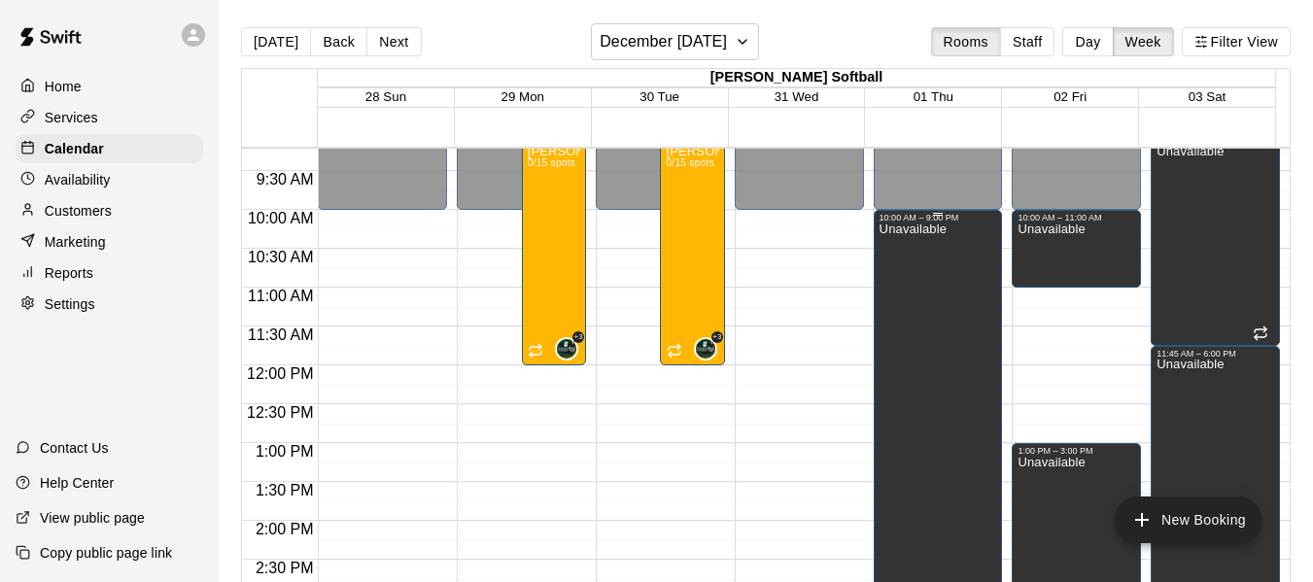
scroll to position [687, 0]
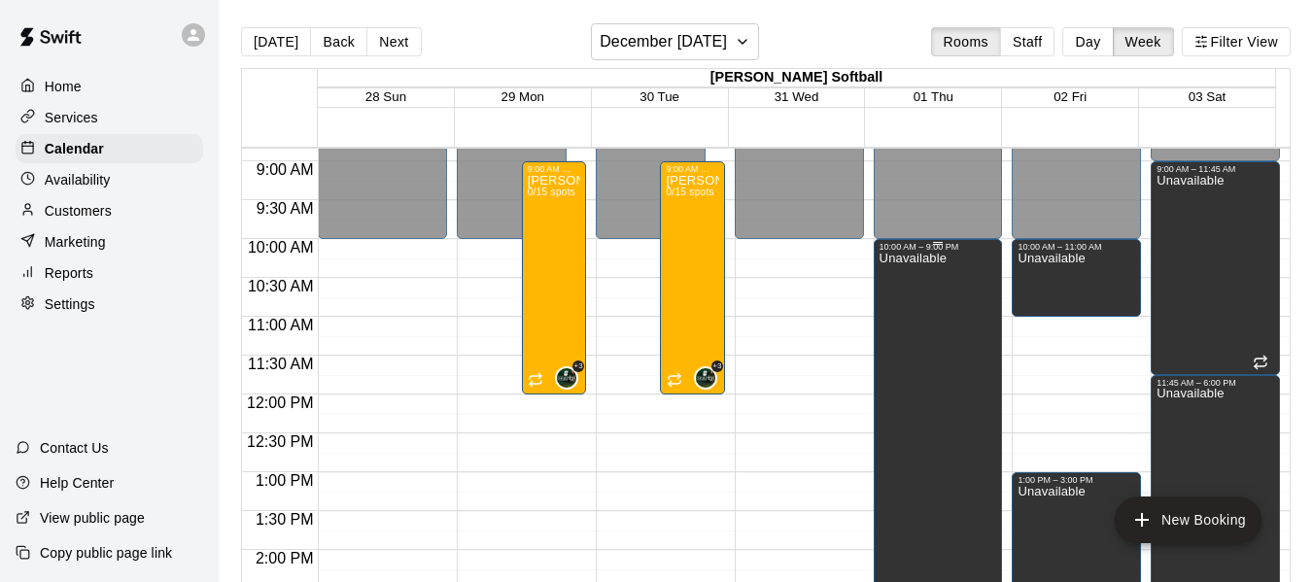
click at [897, 259] on p "Unavailable" at bounding box center [913, 259] width 67 height 0
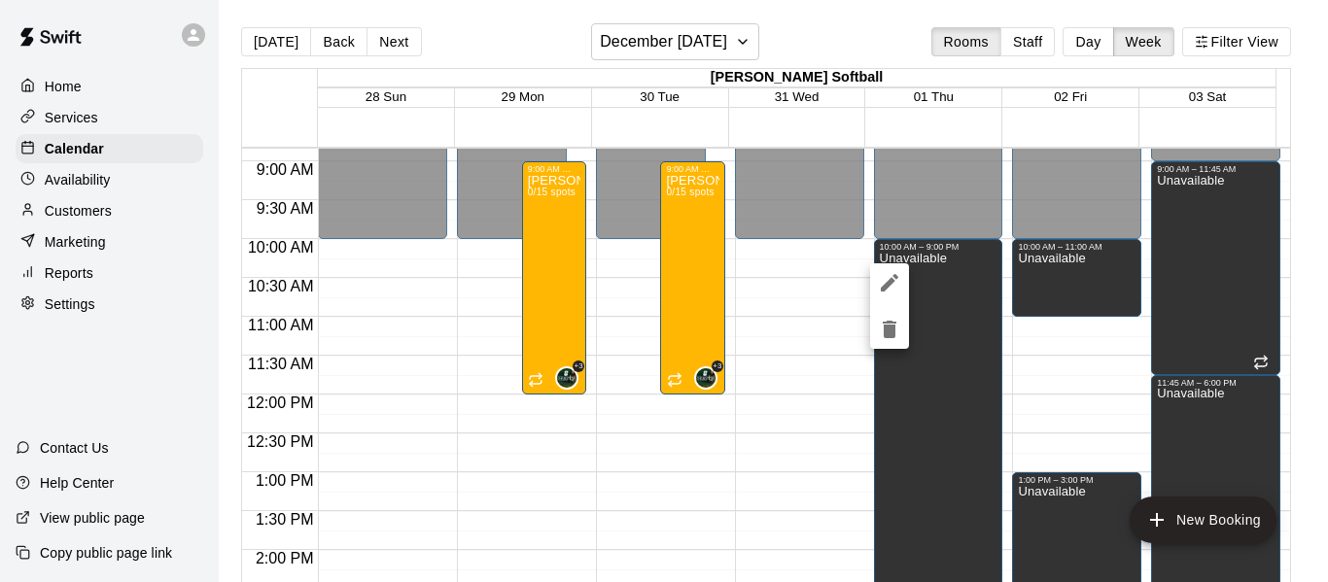
click at [887, 286] on icon "edit" at bounding box center [889, 282] width 17 height 17
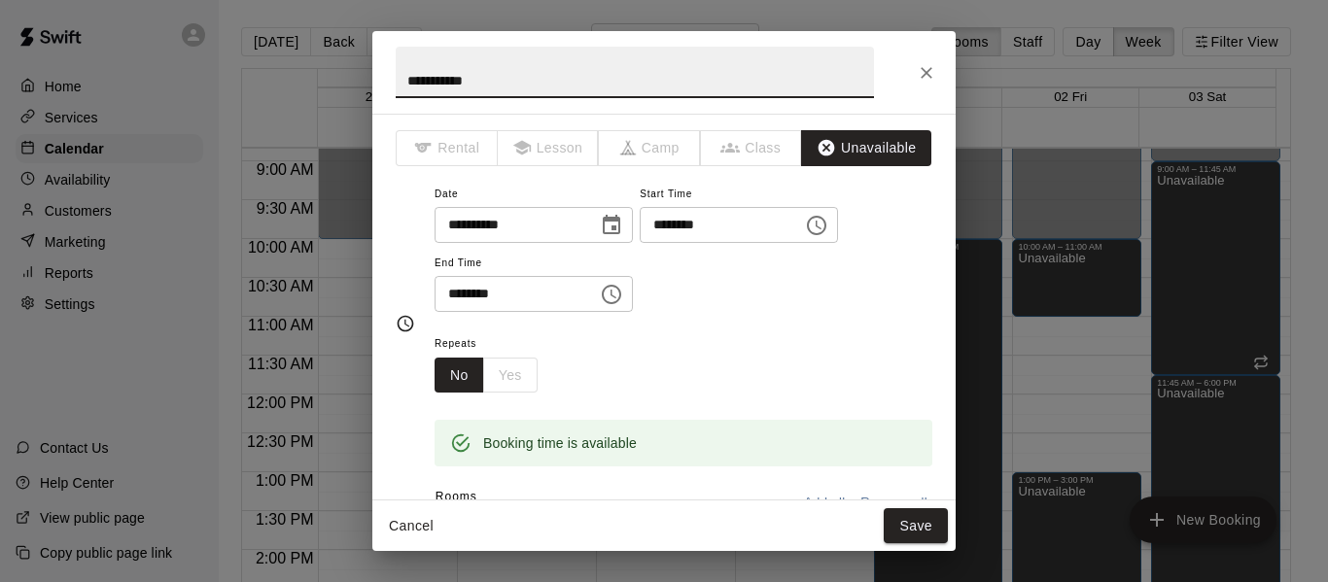
drag, startPoint x: 504, startPoint y: 76, endPoint x: 413, endPoint y: 67, distance: 91.8
click at [415, 74] on input "**********" at bounding box center [635, 73] width 478 height 52
type input "*"
type input "**********"
click at [885, 526] on button "Save" at bounding box center [916, 526] width 64 height 36
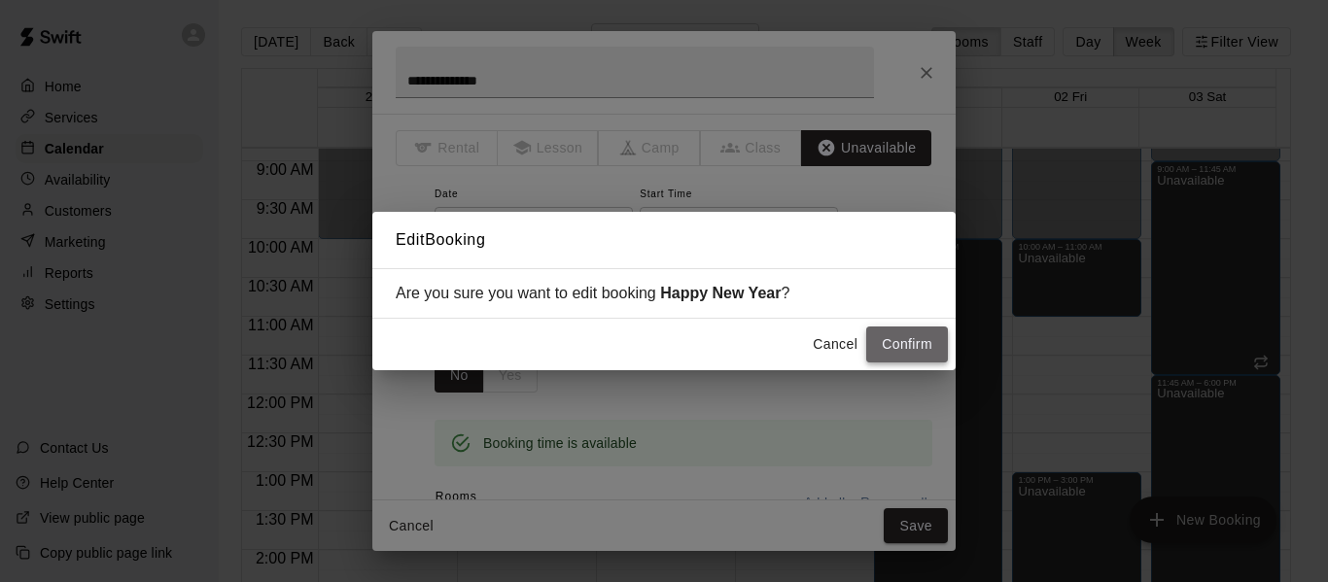
click at [914, 352] on button "Confirm" at bounding box center [907, 345] width 82 height 36
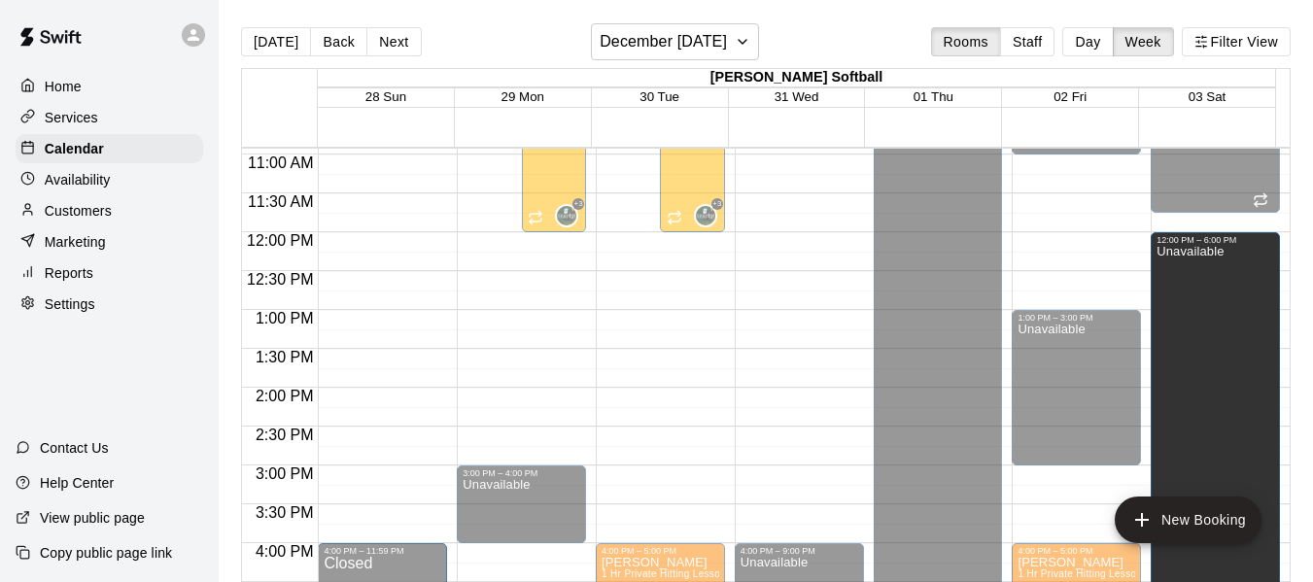
scroll to position [945, 0]
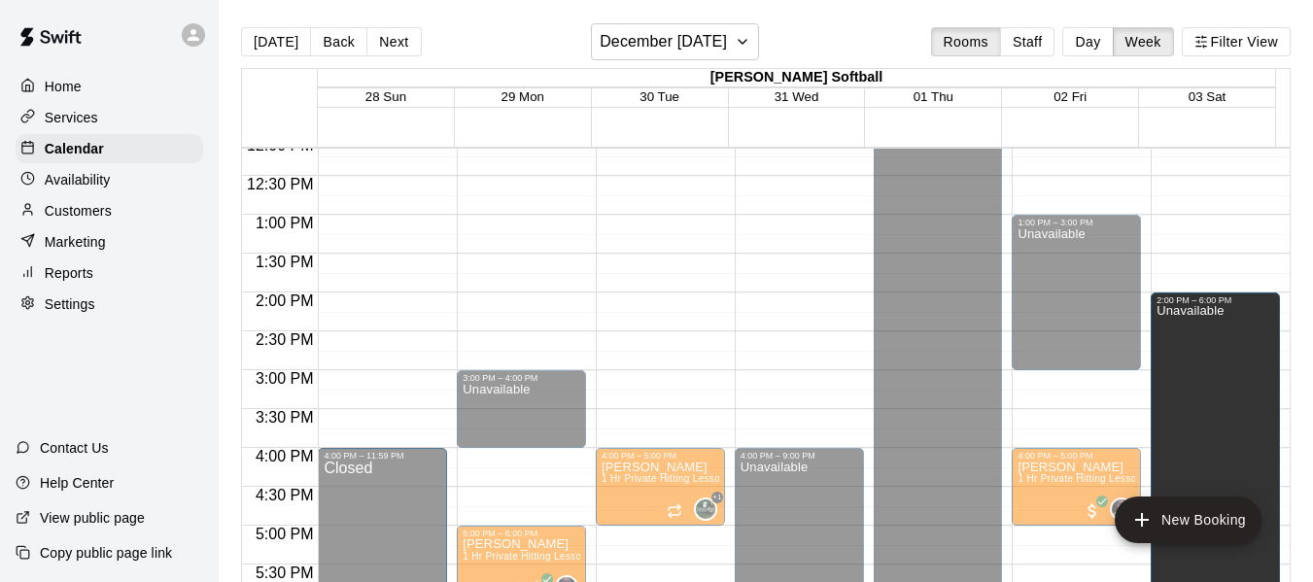
drag, startPoint x: 1204, startPoint y: 221, endPoint x: 1214, endPoint y: 305, distance: 85.1
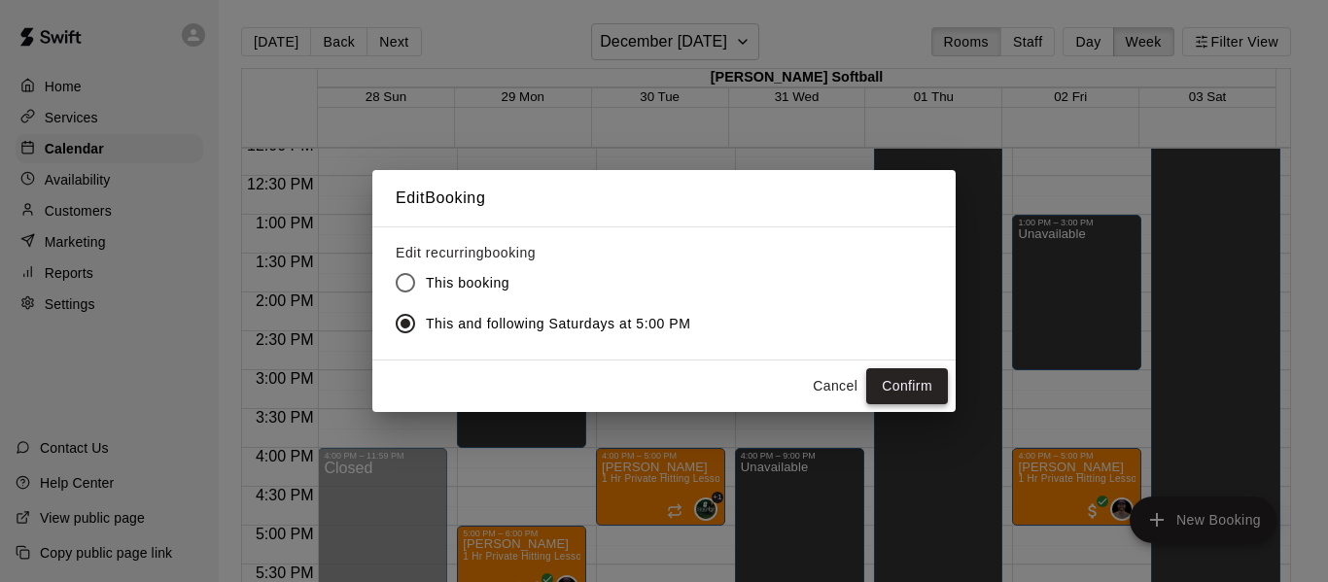
click at [895, 390] on button "Confirm" at bounding box center [907, 386] width 82 height 36
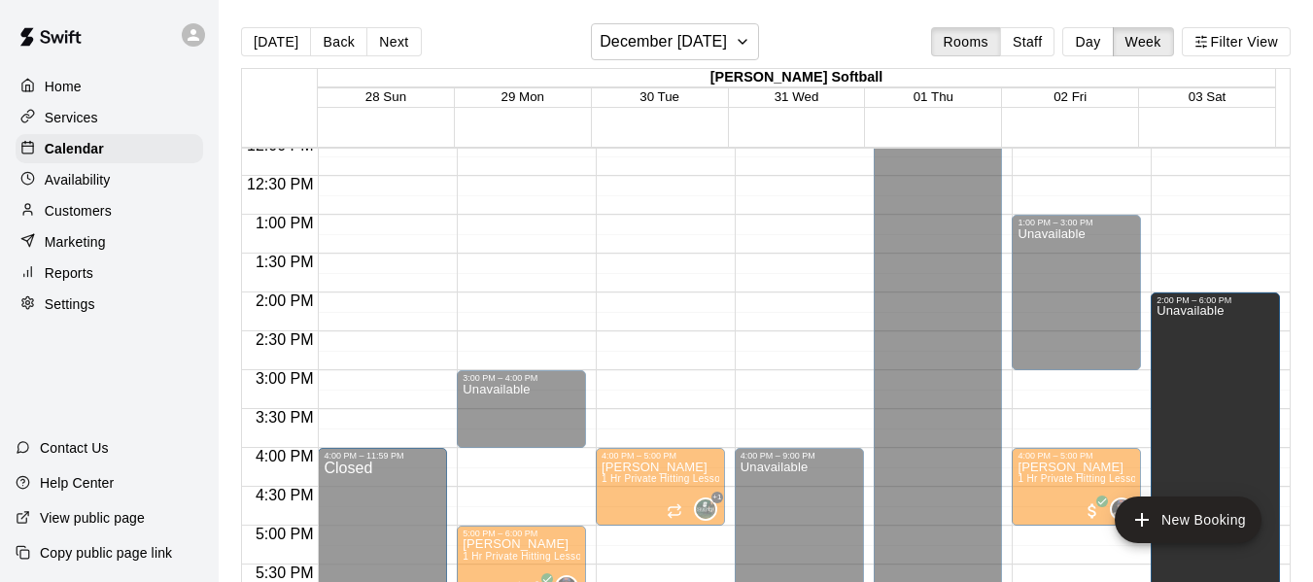
drag, startPoint x: 1202, startPoint y: 352, endPoint x: 1222, endPoint y: 308, distance: 47.9
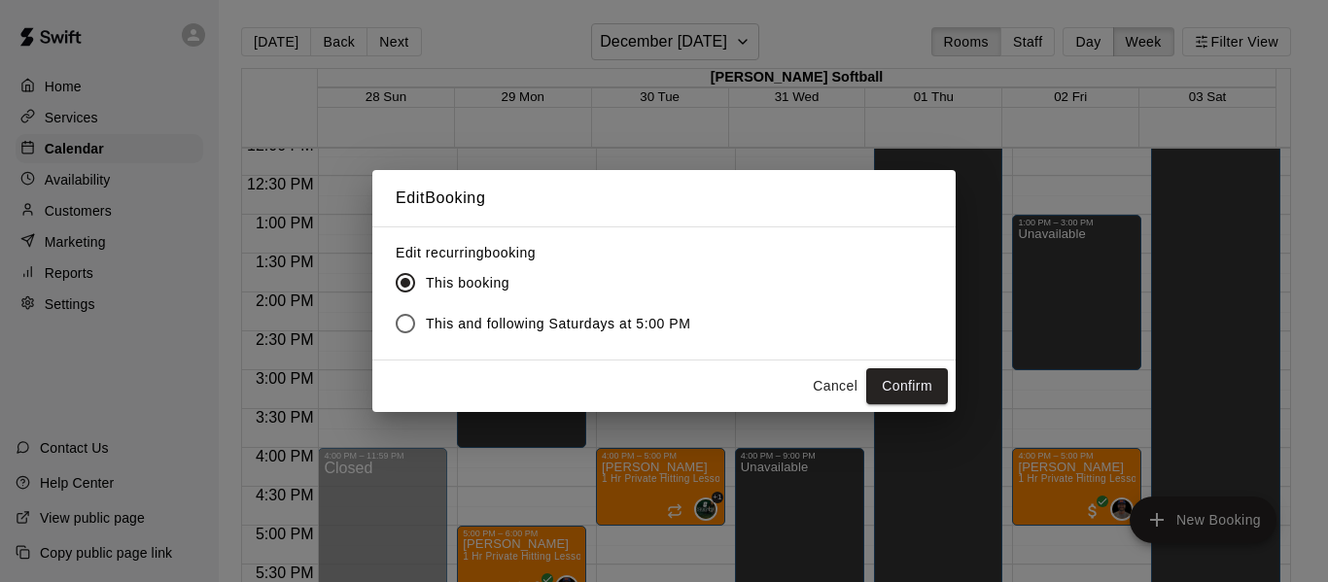
click at [966, 385] on div "Edit Booking Edit recurring booking This booking This and following Saturdays a…" at bounding box center [664, 291] width 1328 height 582
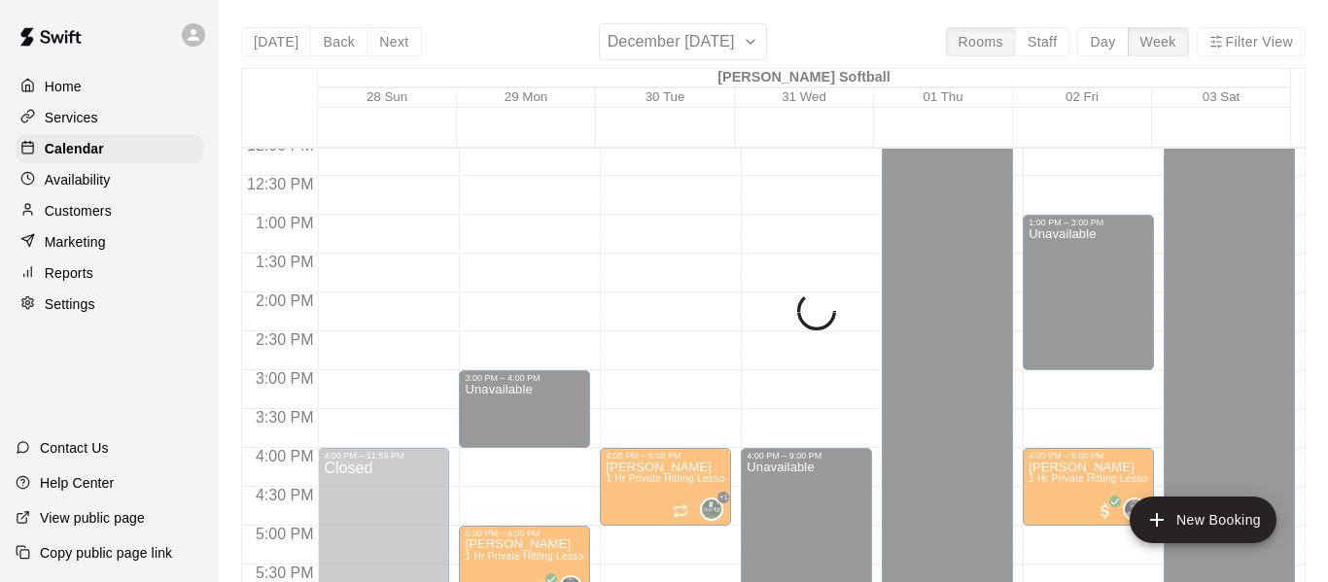
click at [921, 385] on div "Happy New Year" at bounding box center [935, 285] width 96 height 582
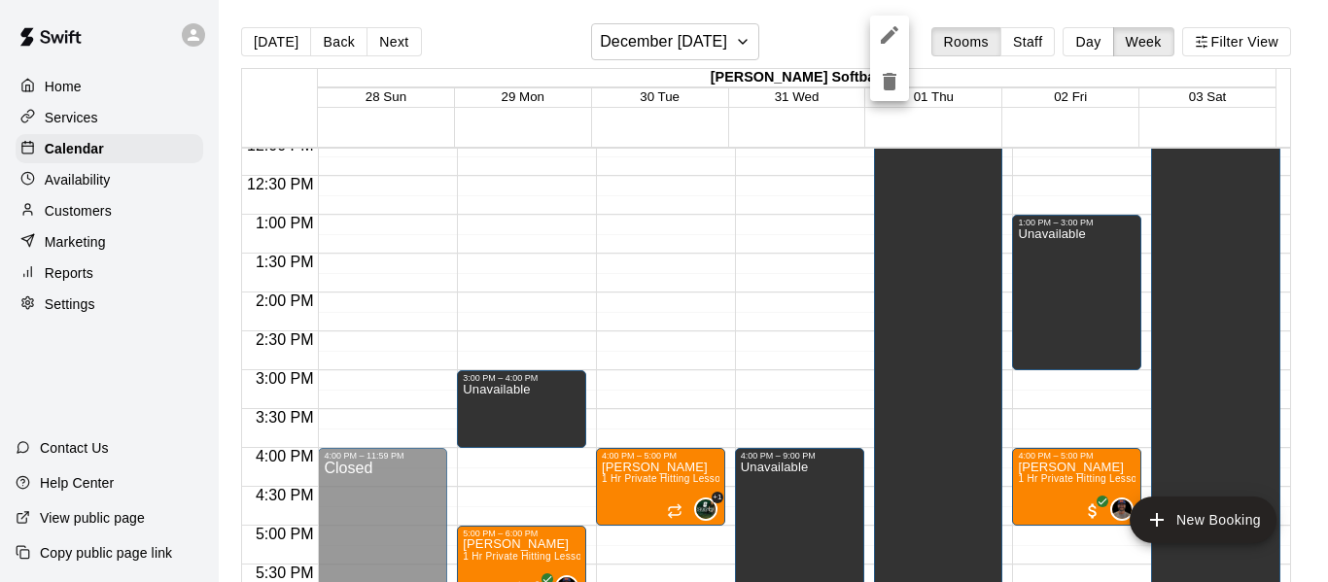
click at [1134, 302] on div at bounding box center [664, 291] width 1328 height 582
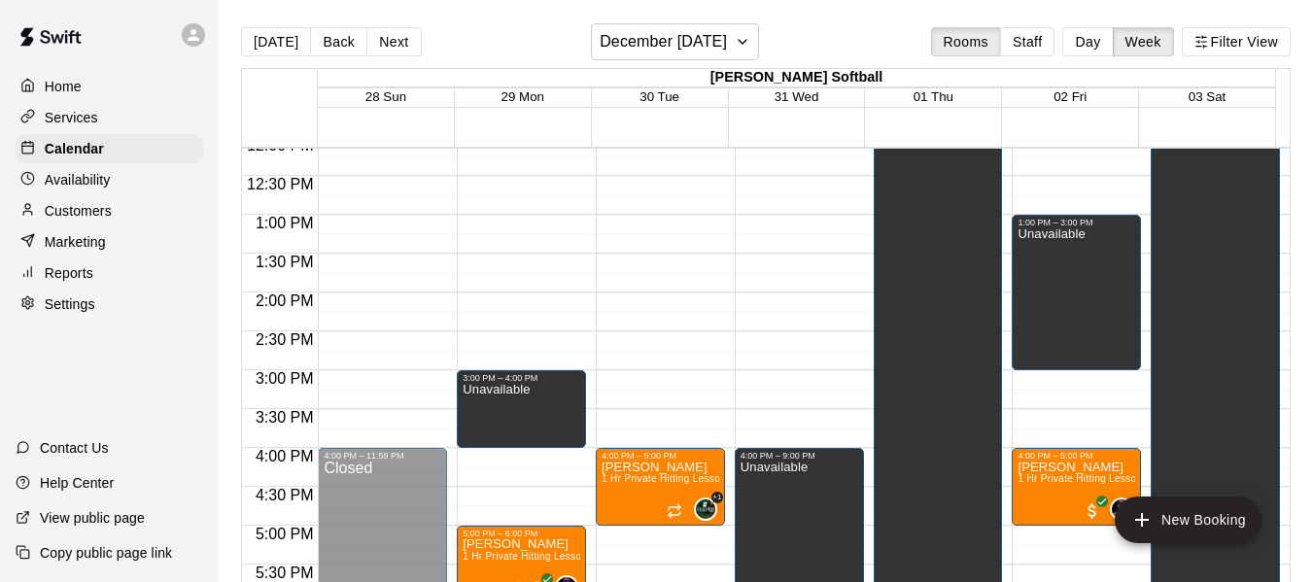
click at [1200, 280] on div "Unavailable" at bounding box center [1190, 421] width 67 height 582
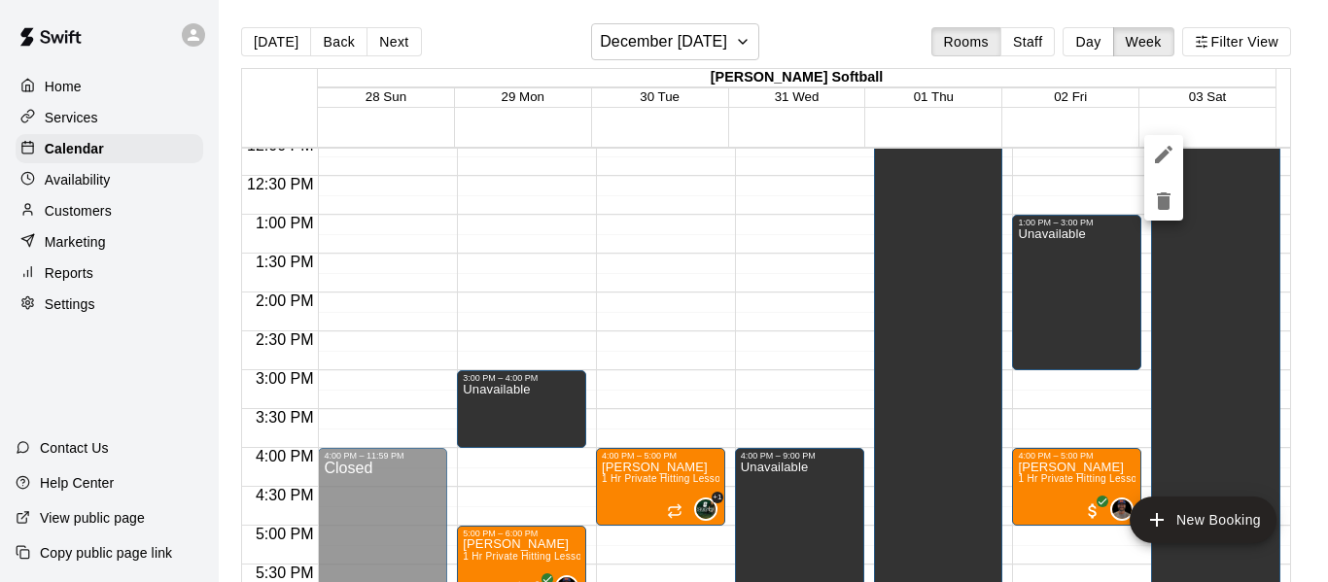
click at [1305, 328] on div at bounding box center [664, 291] width 1328 height 582
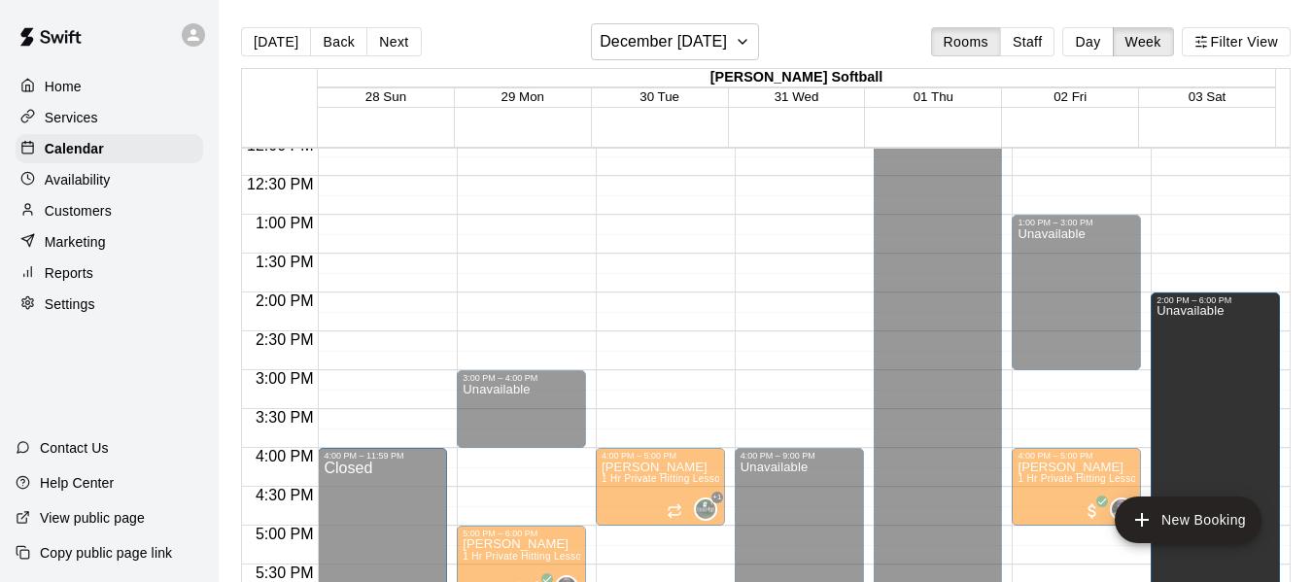
drag, startPoint x: 1201, startPoint y: 285, endPoint x: 1204, endPoint y: 310, distance: 25.4
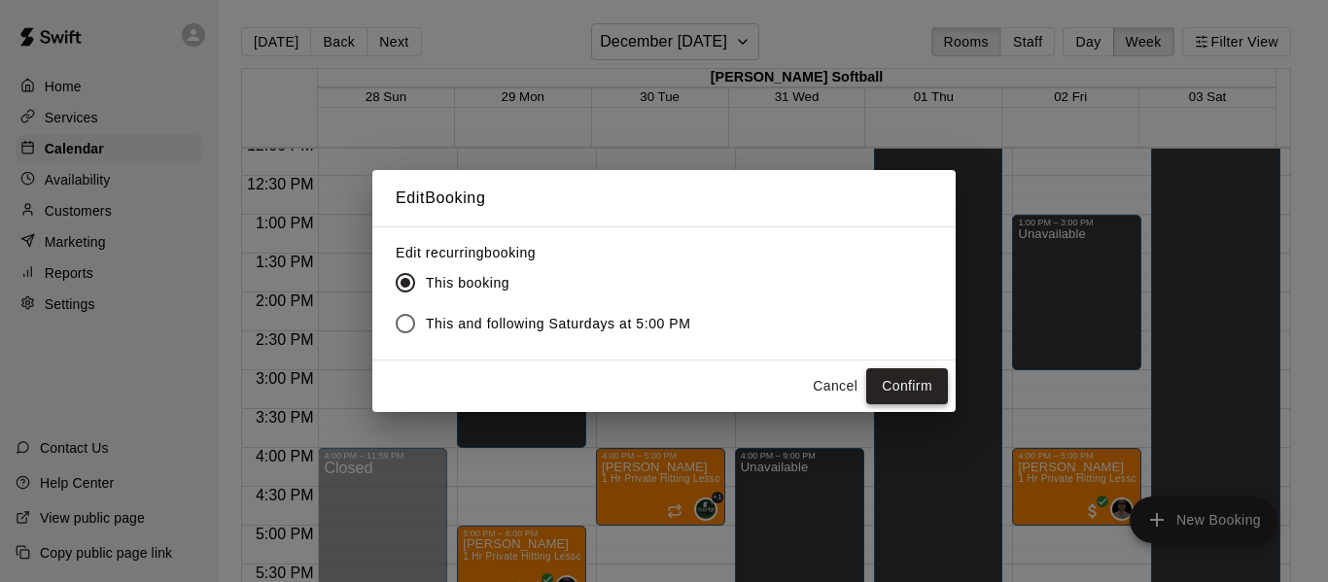
click at [919, 375] on button "Confirm" at bounding box center [907, 386] width 82 height 36
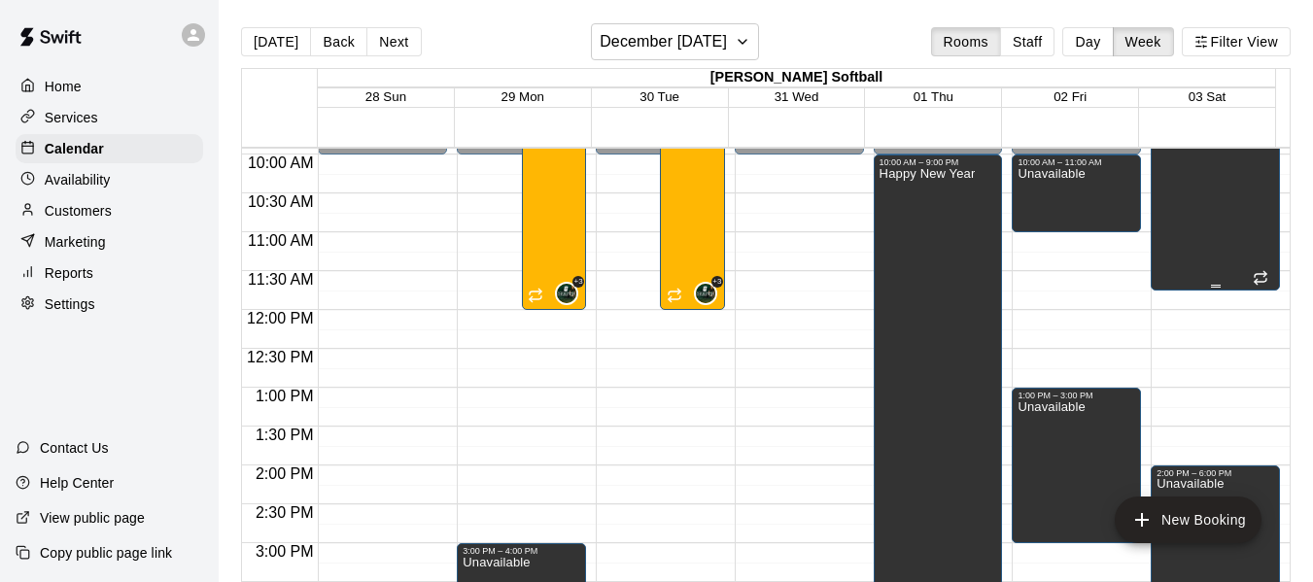
scroll to position [717, 0]
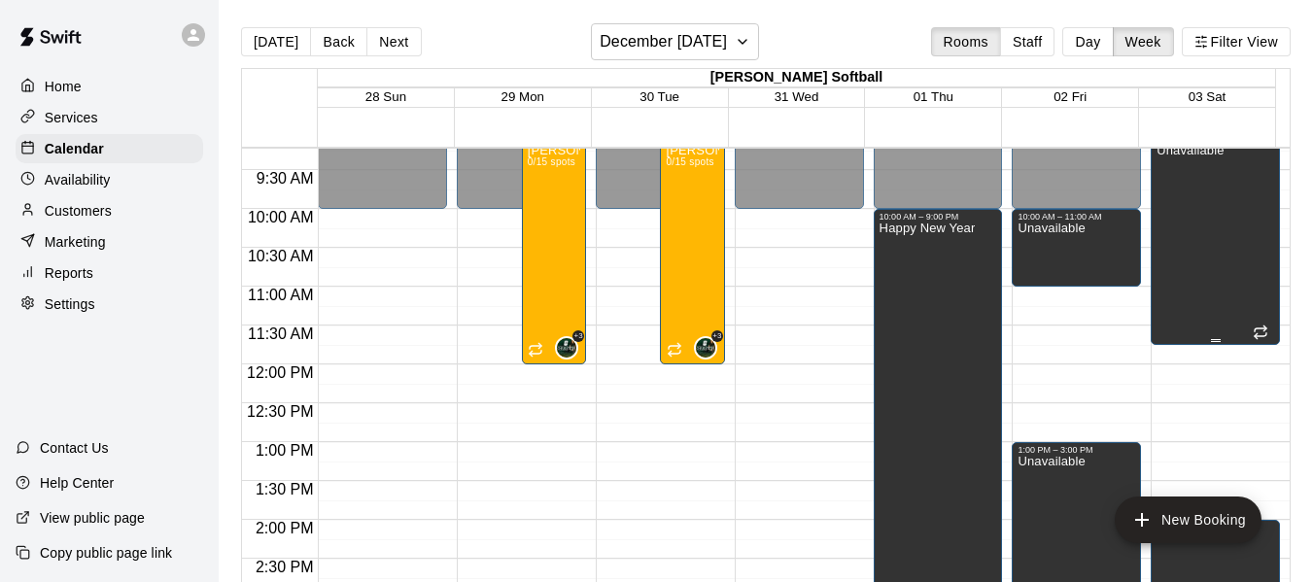
click at [1210, 271] on div "Unavailable" at bounding box center [1190, 435] width 67 height 582
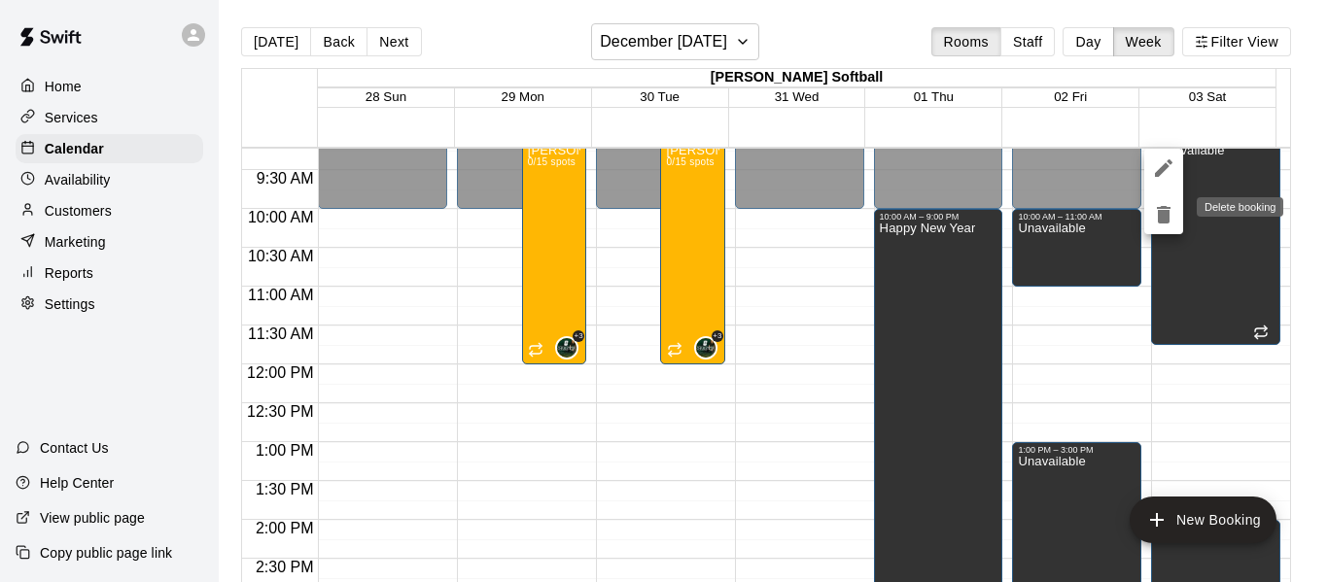
click at [1164, 209] on icon "delete" at bounding box center [1164, 214] width 14 height 17
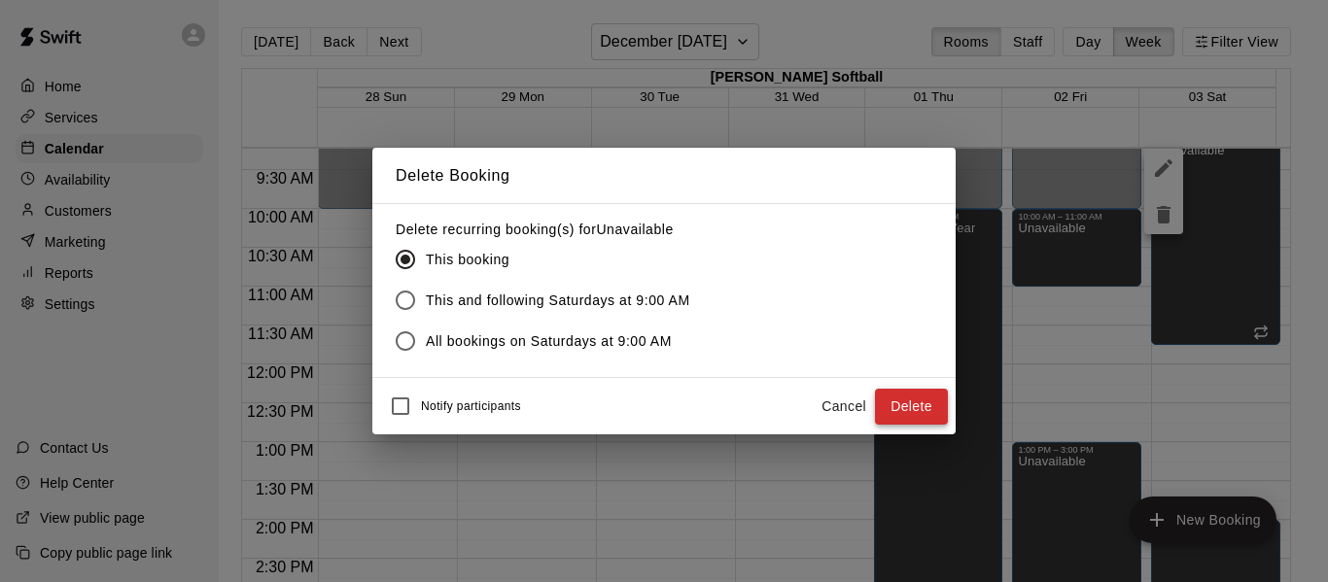
click at [918, 407] on button "Delete" at bounding box center [911, 407] width 73 height 36
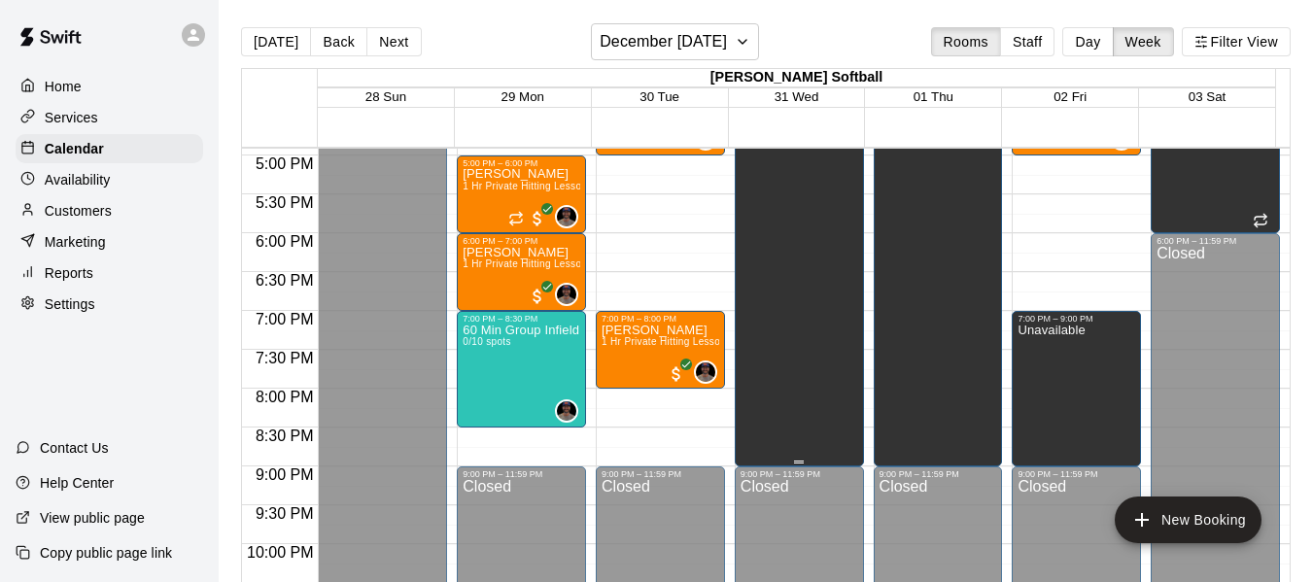
scroll to position [1334, 0]
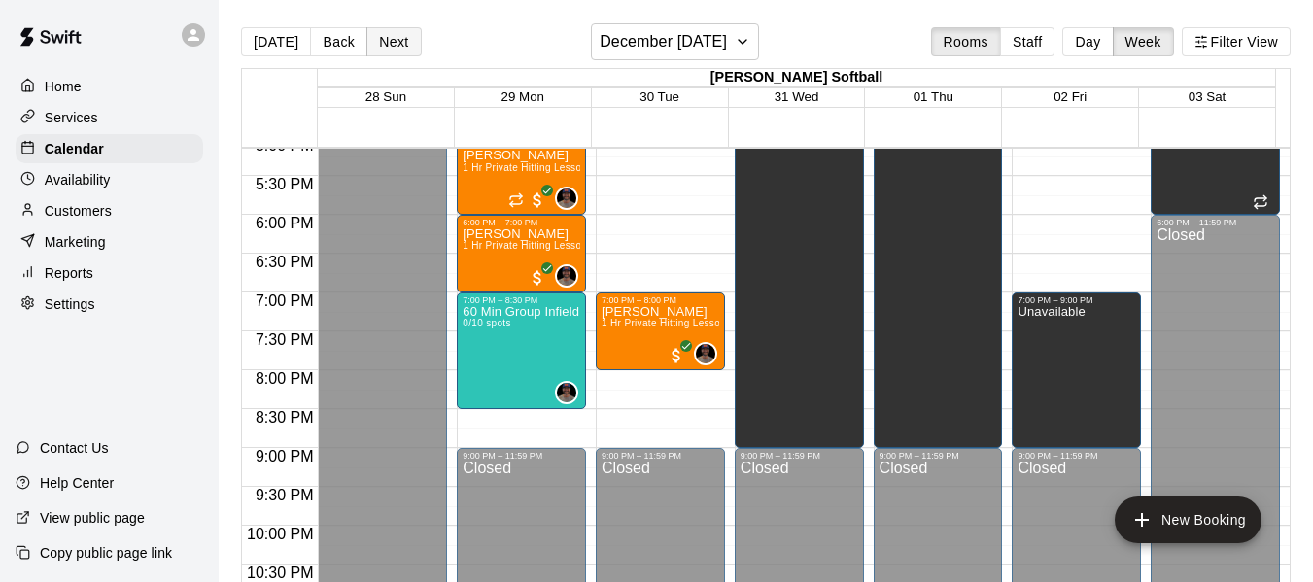
click at [401, 48] on button "Next" at bounding box center [393, 41] width 54 height 29
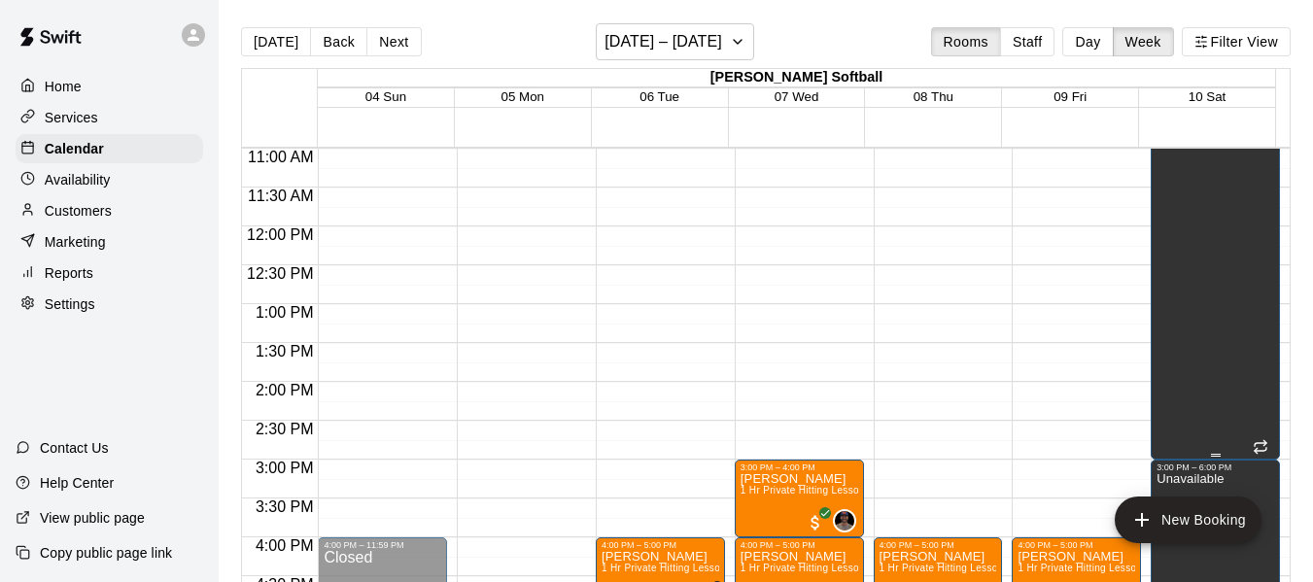
scroll to position [848, 0]
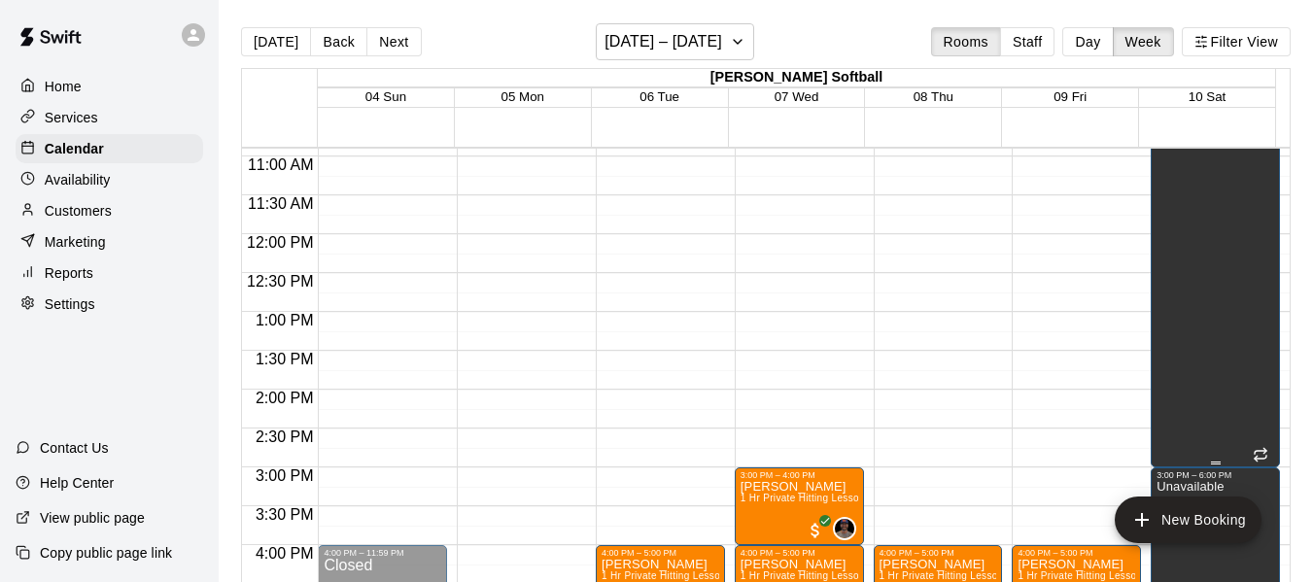
click at [1193, 260] on div "Unavailable" at bounding box center [1190, 305] width 67 height 582
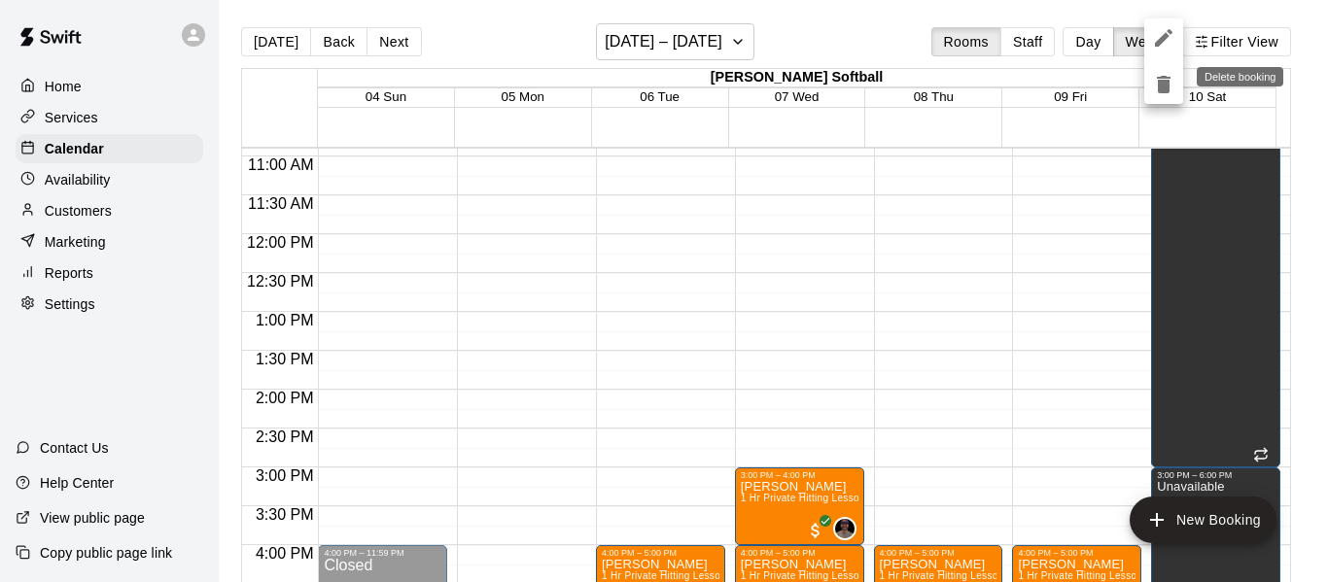
click at [1170, 86] on icon "delete" at bounding box center [1163, 84] width 23 height 23
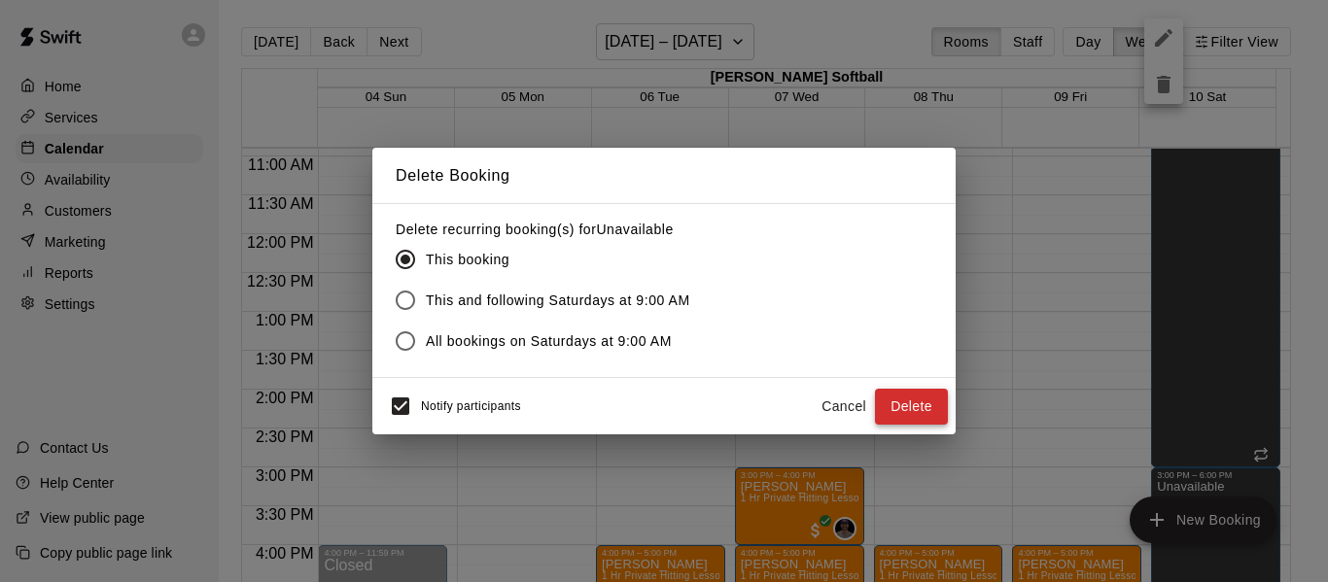
click at [916, 403] on button "Delete" at bounding box center [911, 407] width 73 height 36
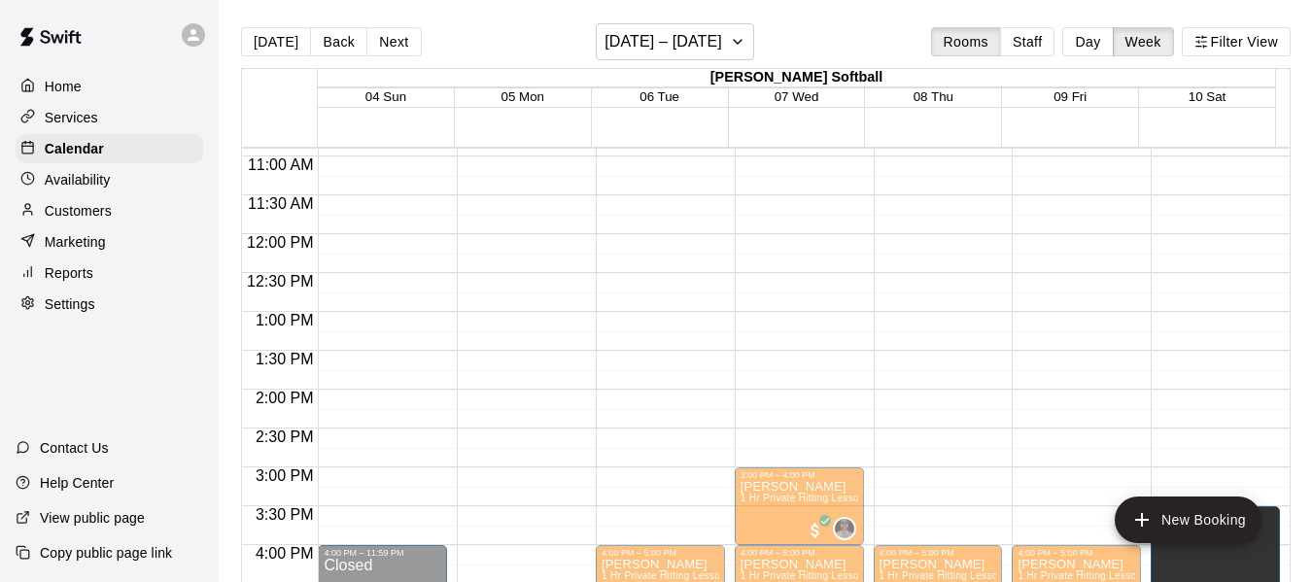
scroll to position [945, 0]
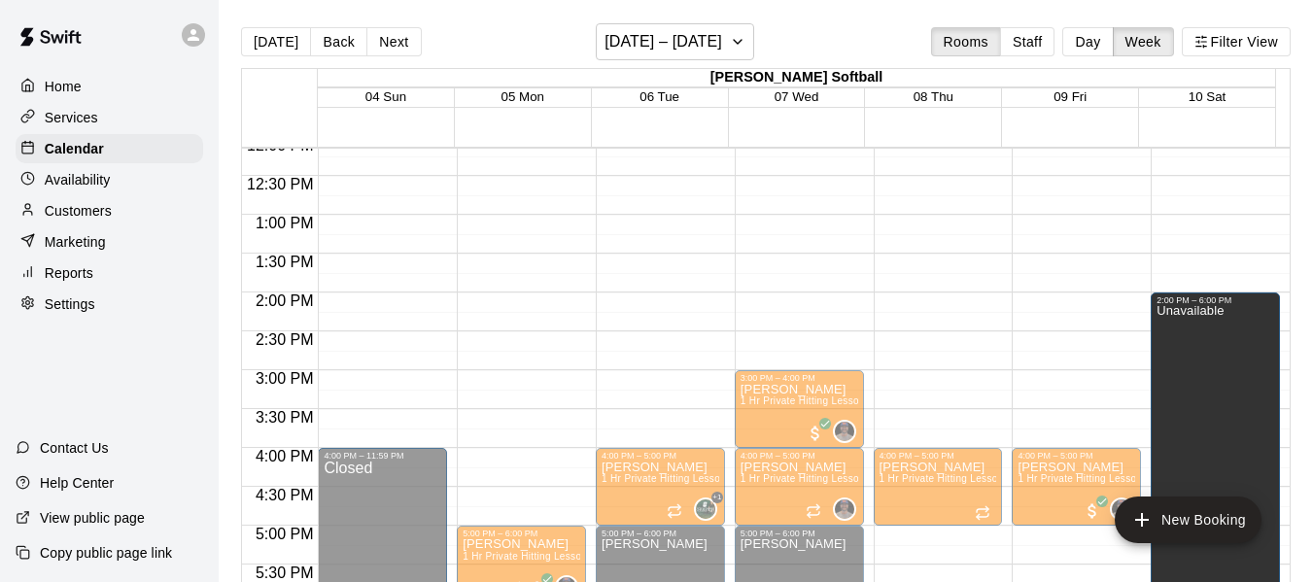
drag, startPoint x: 1200, startPoint y: 475, endPoint x: 1207, endPoint y: 303, distance: 172.2
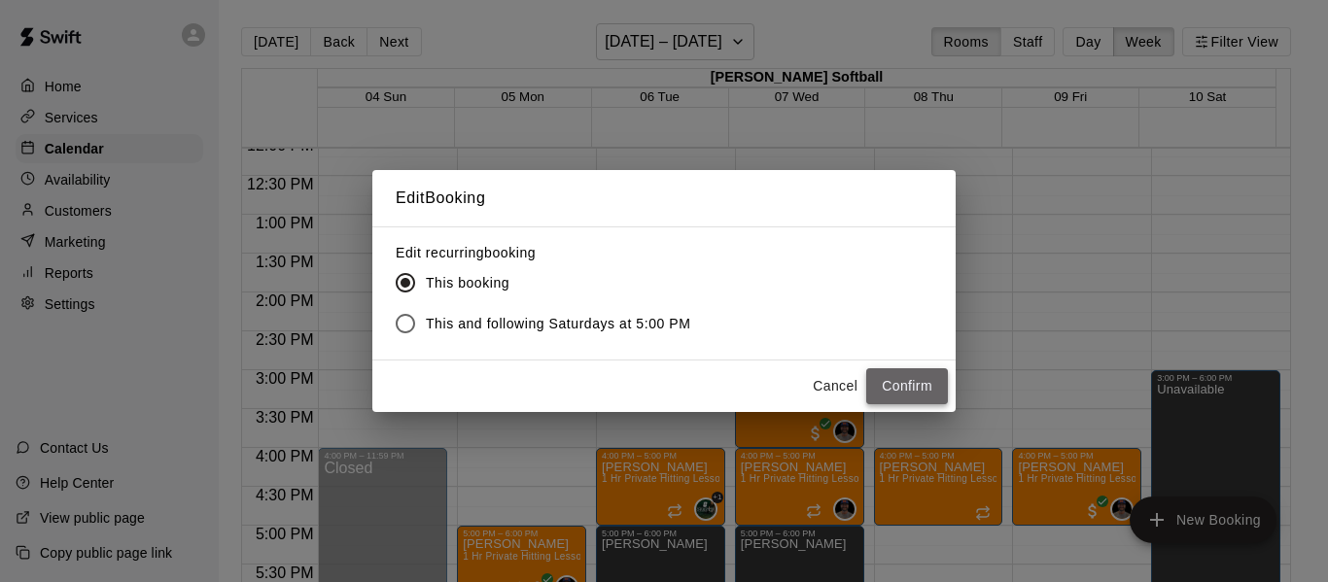
click at [872, 394] on button "Confirm" at bounding box center [907, 386] width 82 height 36
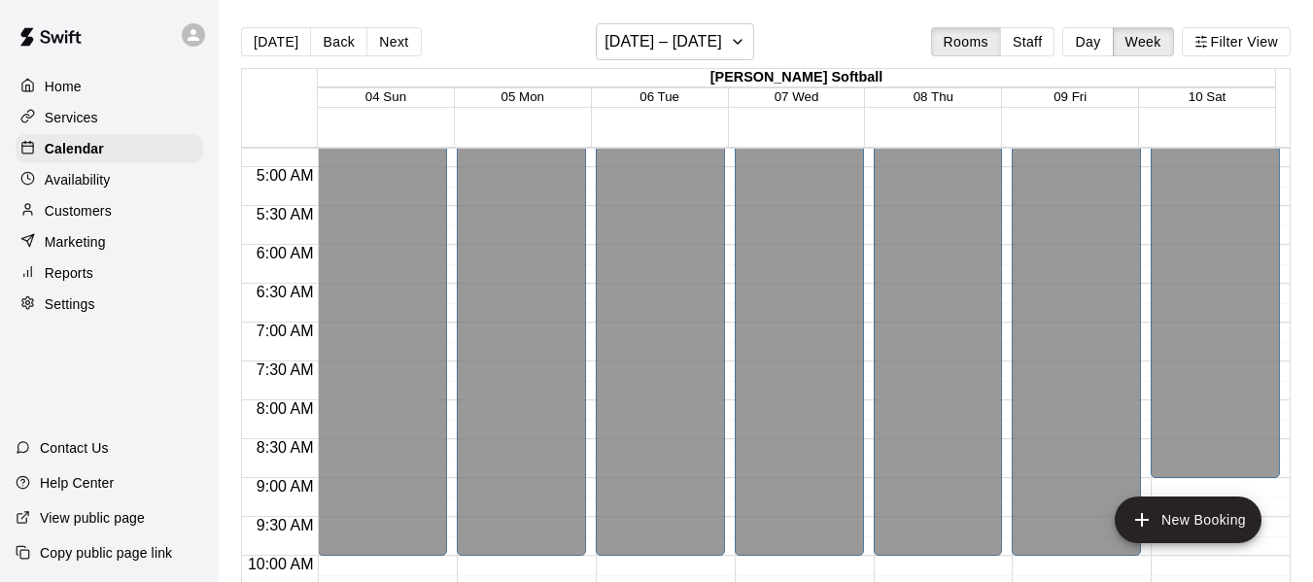
scroll to position [362, 0]
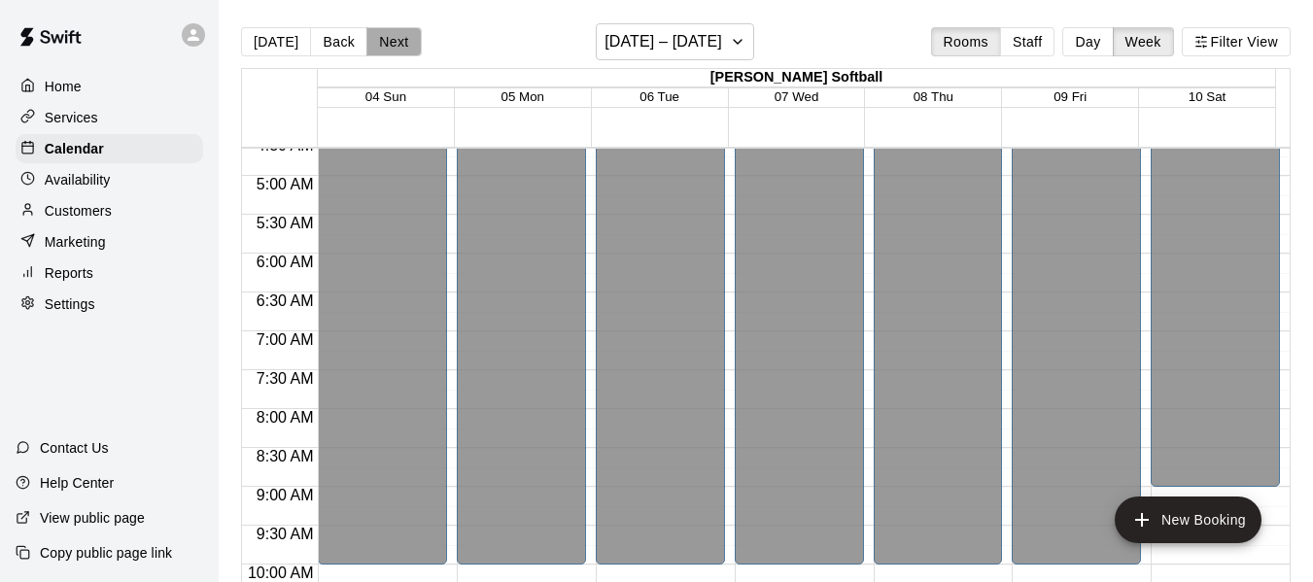
click at [387, 41] on button "Next" at bounding box center [393, 41] width 54 height 29
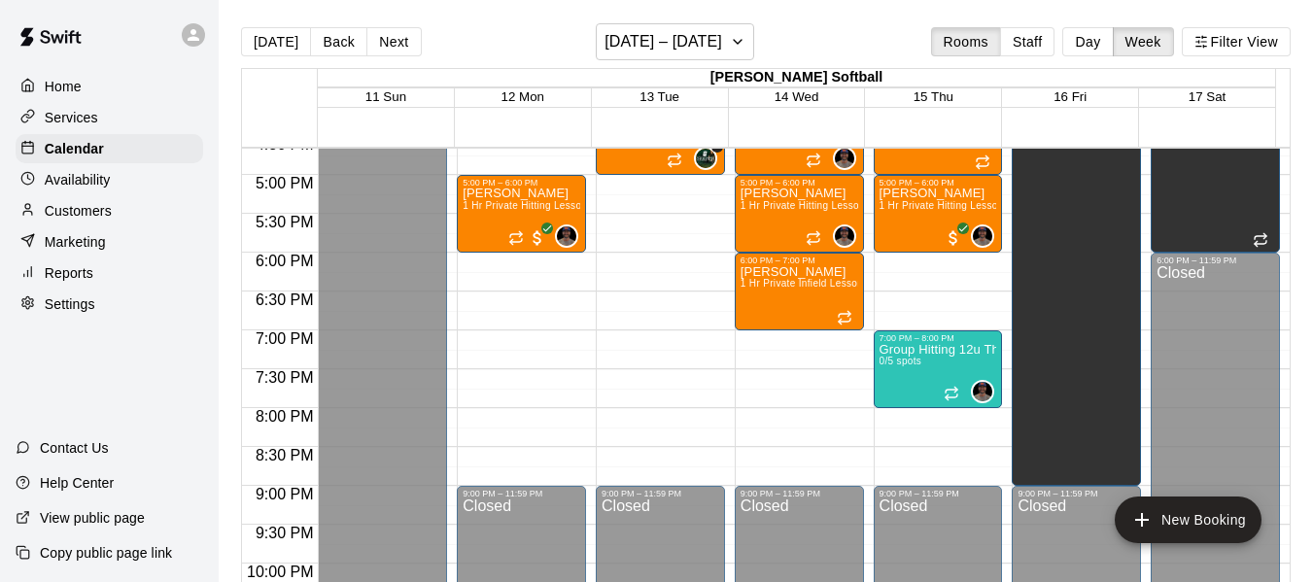
scroll to position [1301, 0]
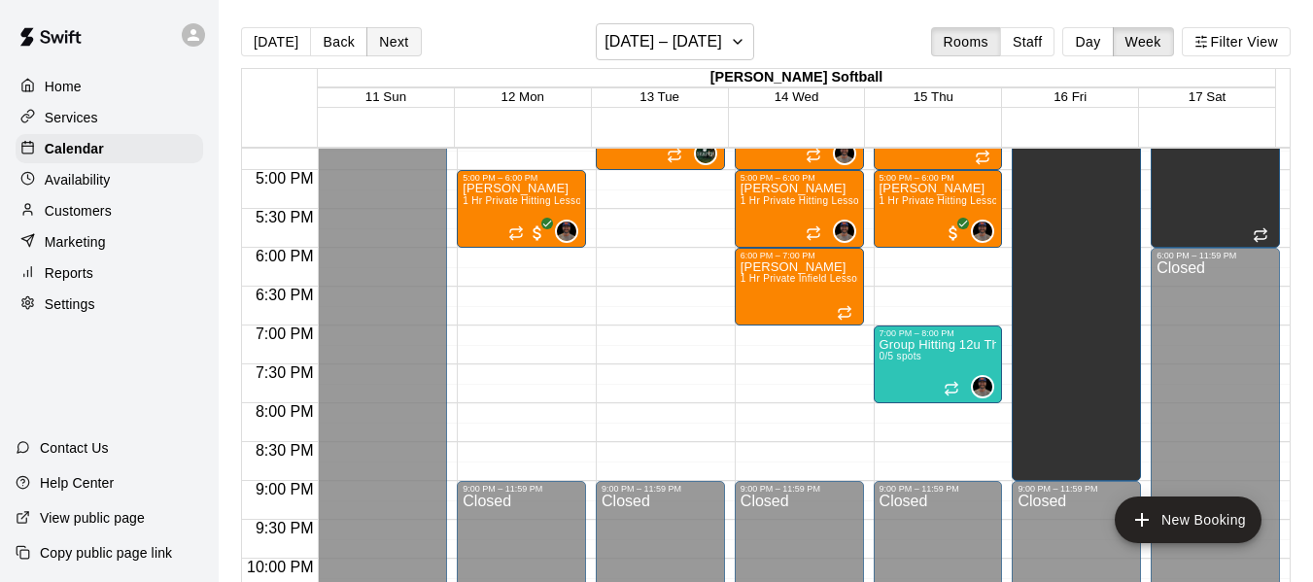
click at [366, 41] on button "Next" at bounding box center [393, 41] width 54 height 29
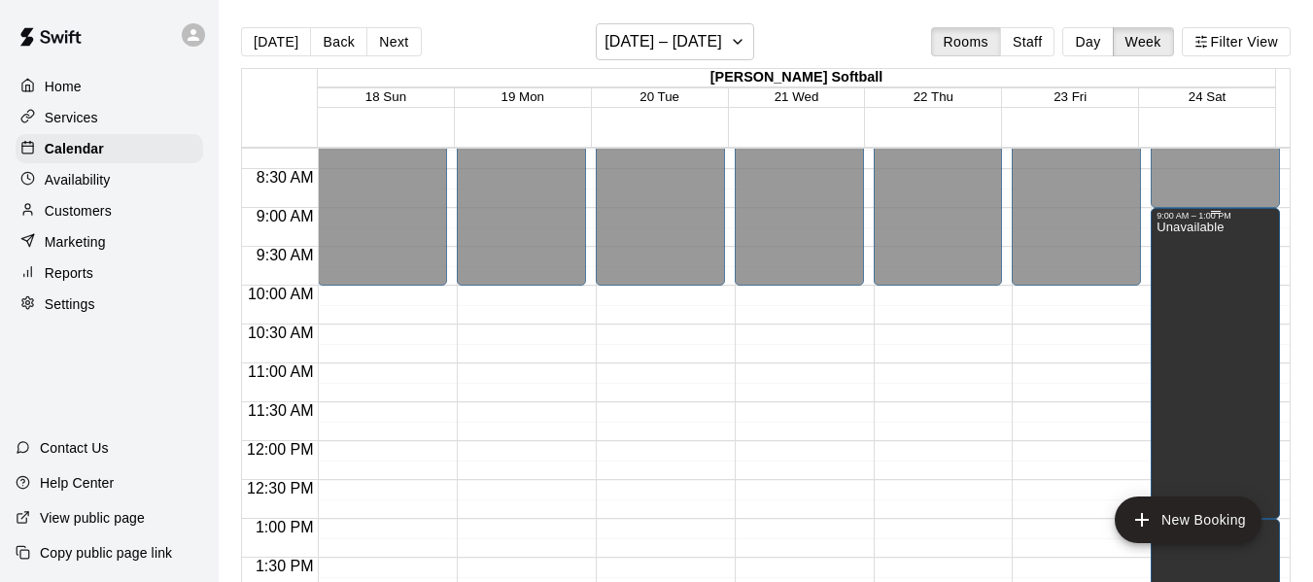
scroll to position [556, 0]
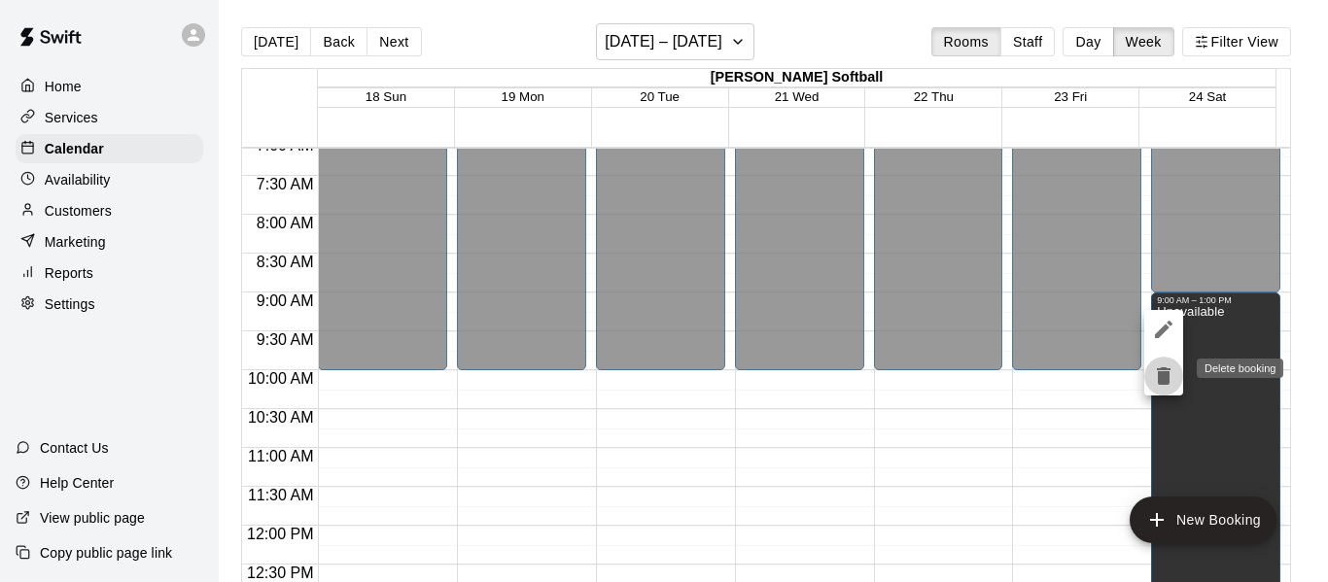
click at [1166, 379] on icon "delete" at bounding box center [1164, 375] width 14 height 17
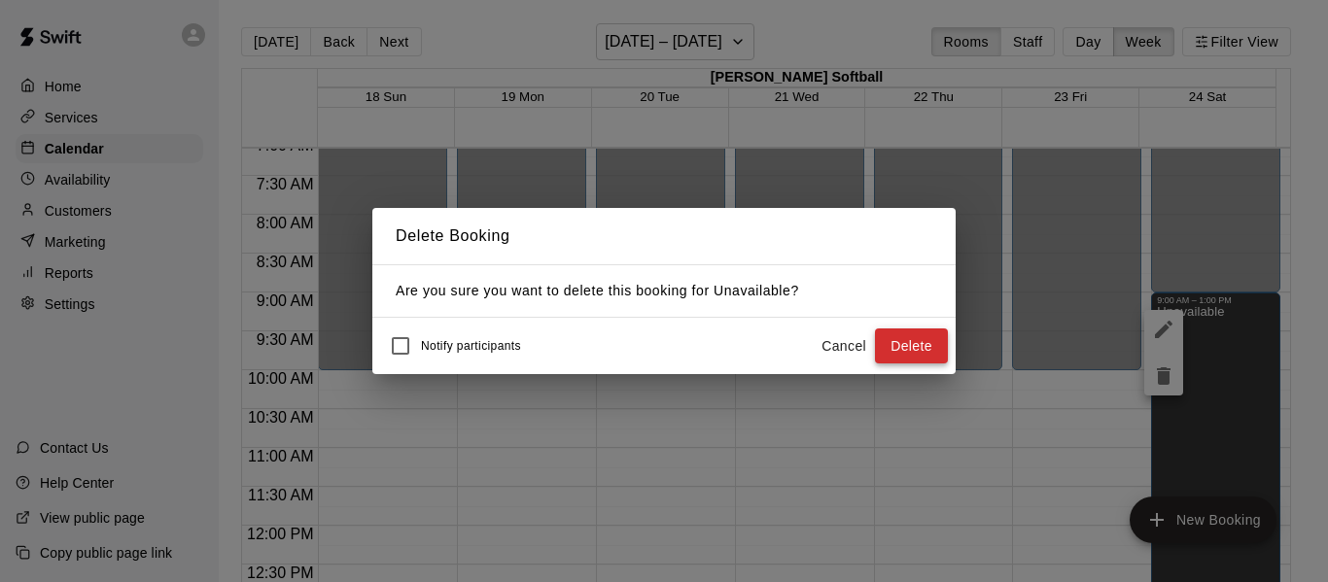
click at [876, 344] on button "Delete" at bounding box center [911, 347] width 73 height 36
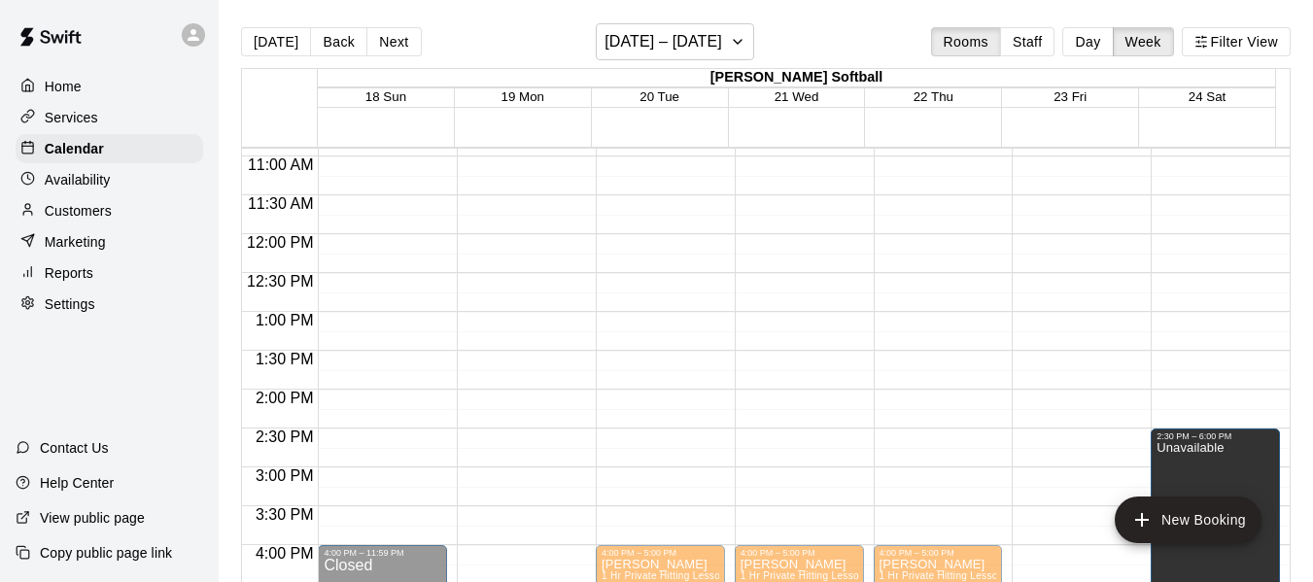
scroll to position [945, 0]
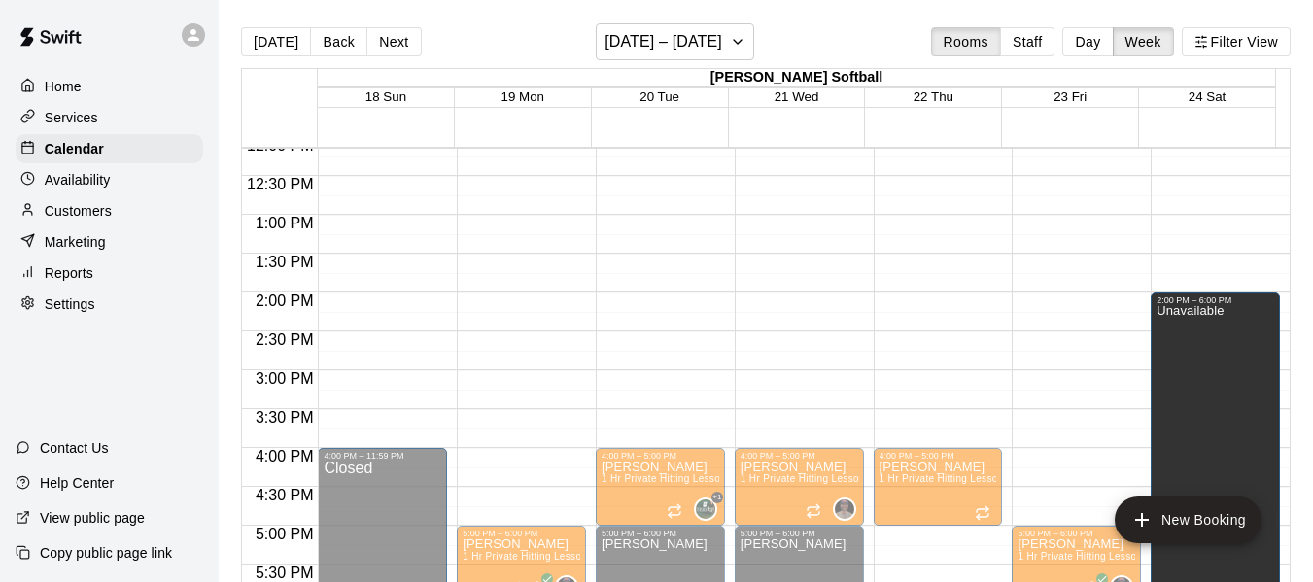
drag, startPoint x: 1203, startPoint y: 320, endPoint x: 1211, endPoint y: 311, distance: 11.7
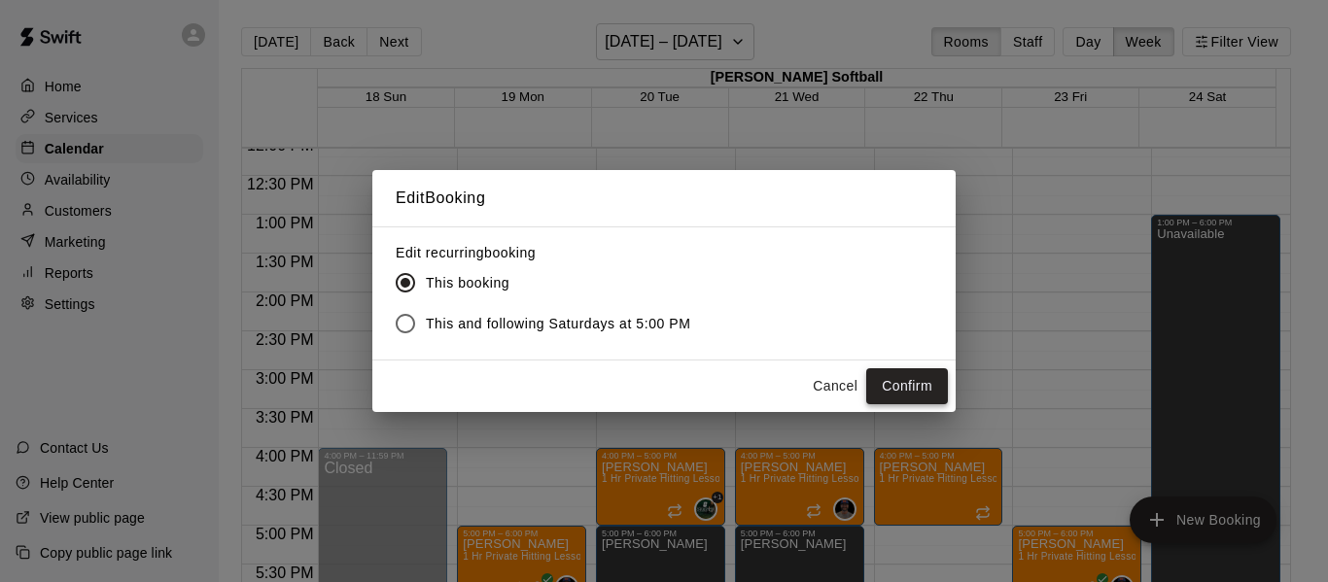
click at [932, 389] on button "Confirm" at bounding box center [907, 386] width 82 height 36
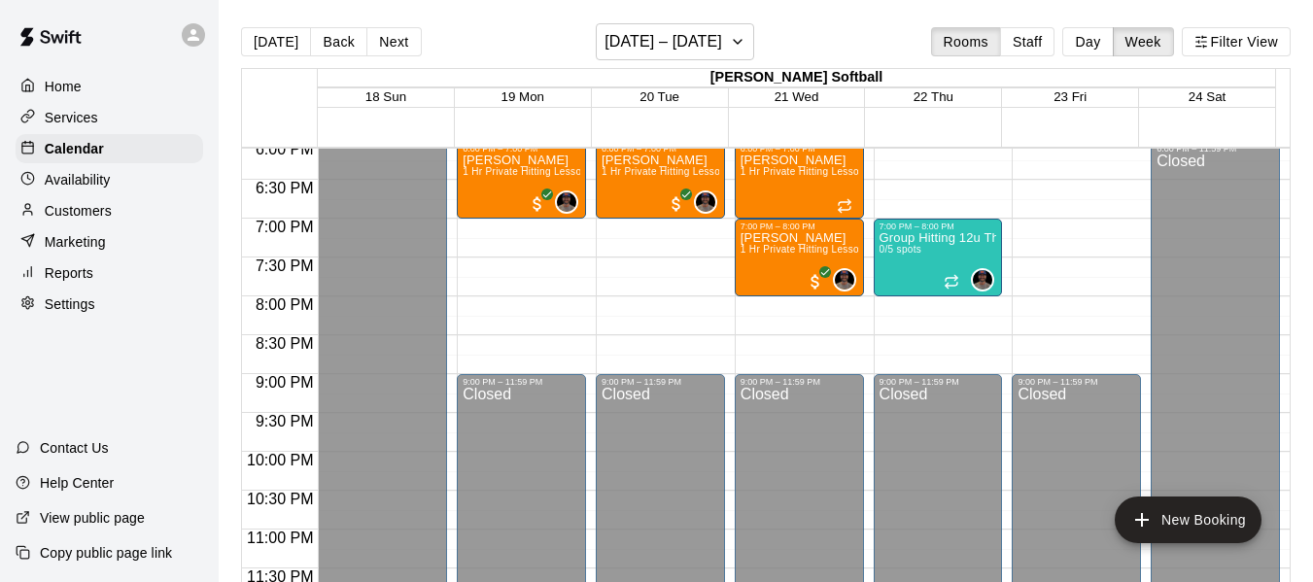
scroll to position [1413, 0]
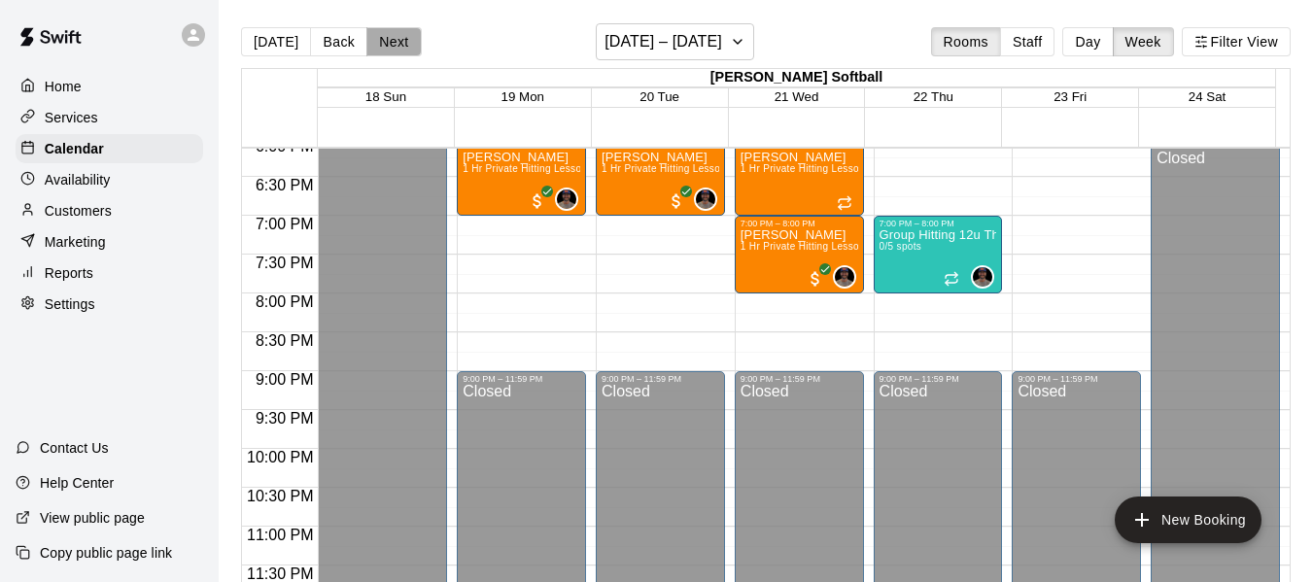
click at [402, 43] on button "Next" at bounding box center [393, 41] width 54 height 29
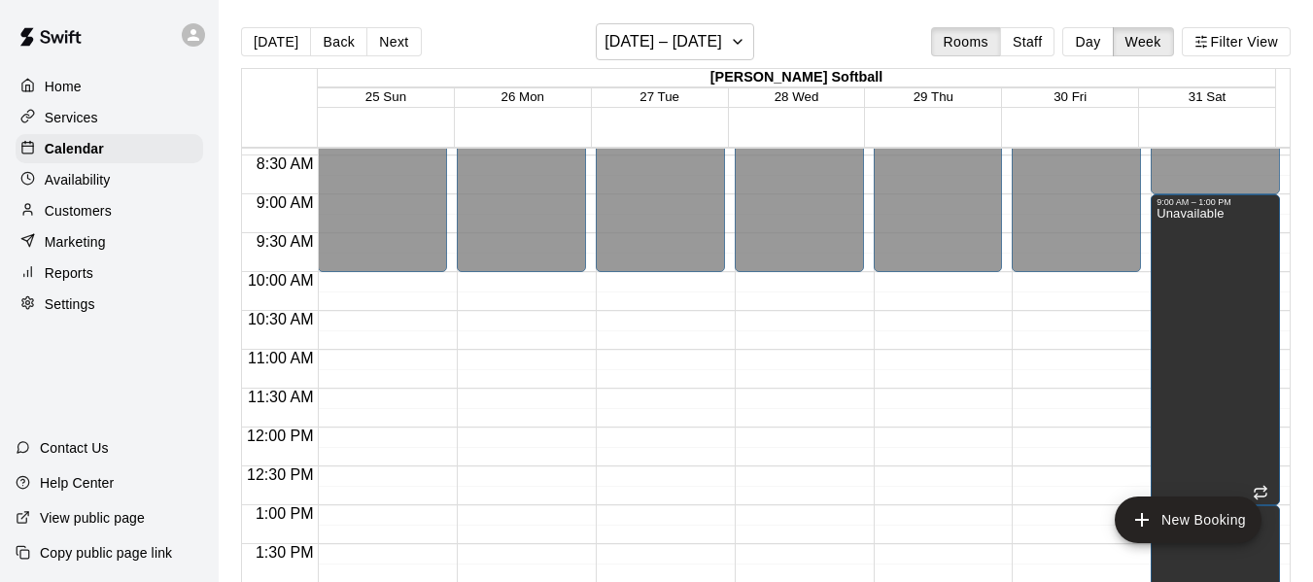
scroll to position [636, 0]
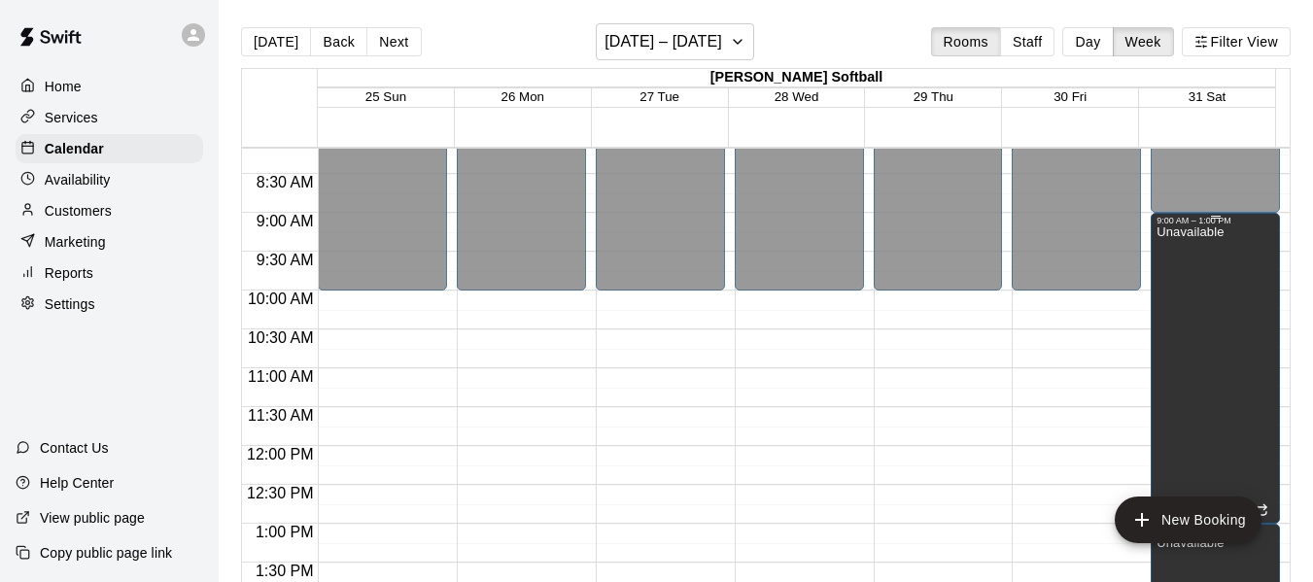
click at [1163, 364] on div "Unavailable" at bounding box center [1190, 517] width 67 height 582
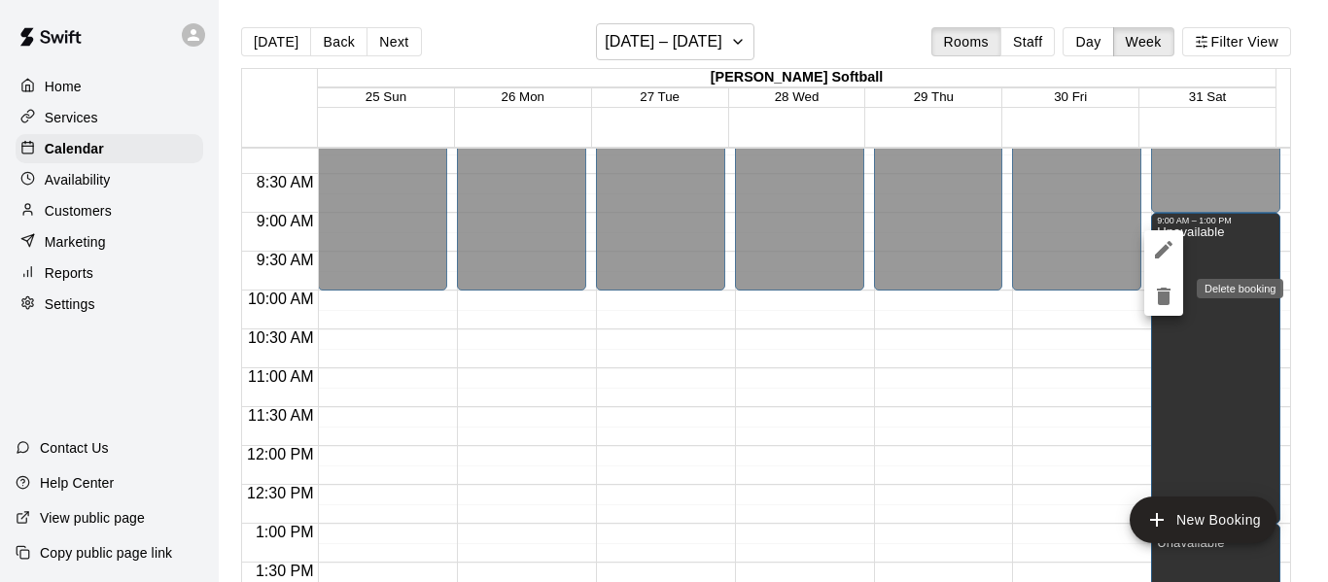
click at [1162, 303] on icon "delete" at bounding box center [1164, 296] width 14 height 17
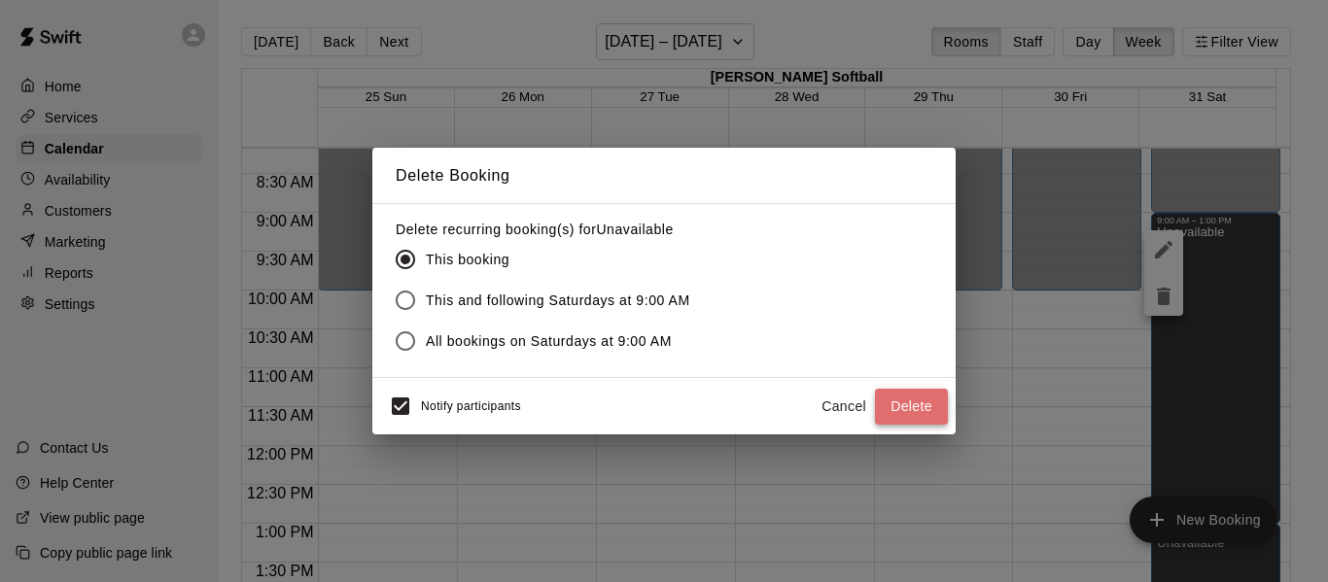
click at [904, 406] on button "Delete" at bounding box center [911, 407] width 73 height 36
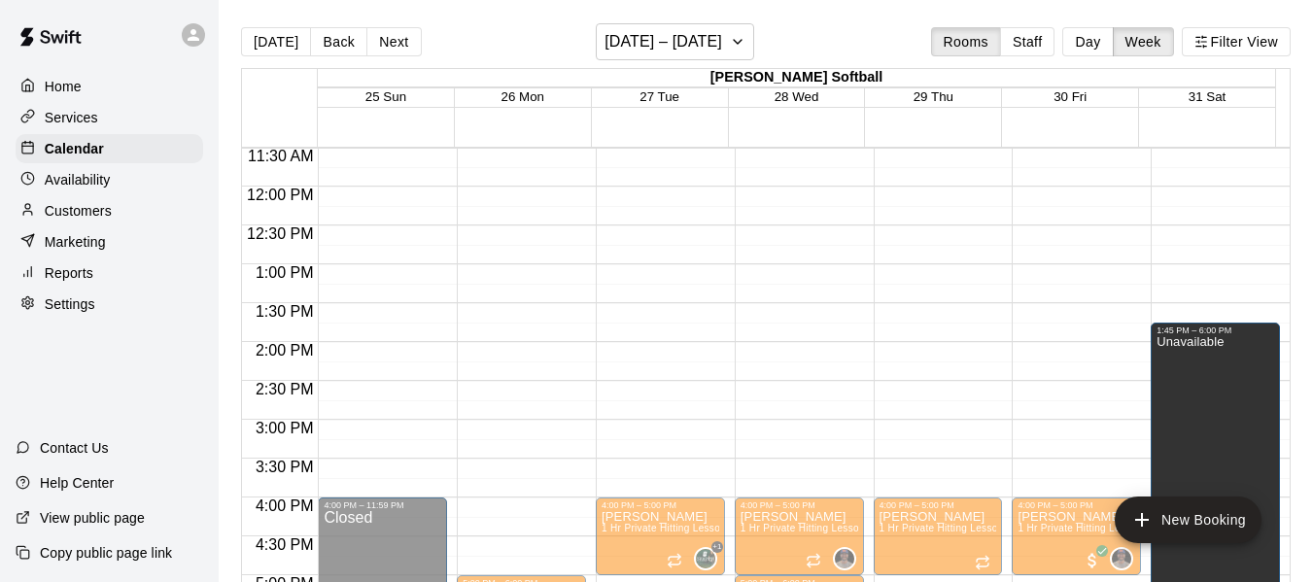
scroll to position [945, 0]
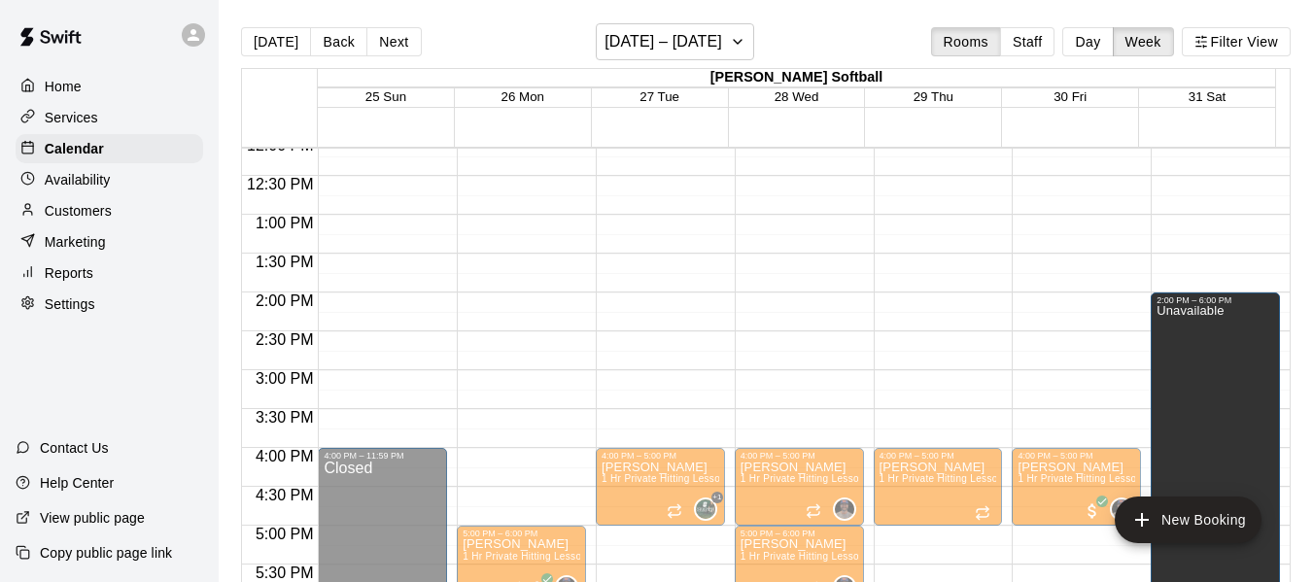
drag, startPoint x: 1201, startPoint y: 271, endPoint x: 1204, endPoint y: 307, distance: 36.1
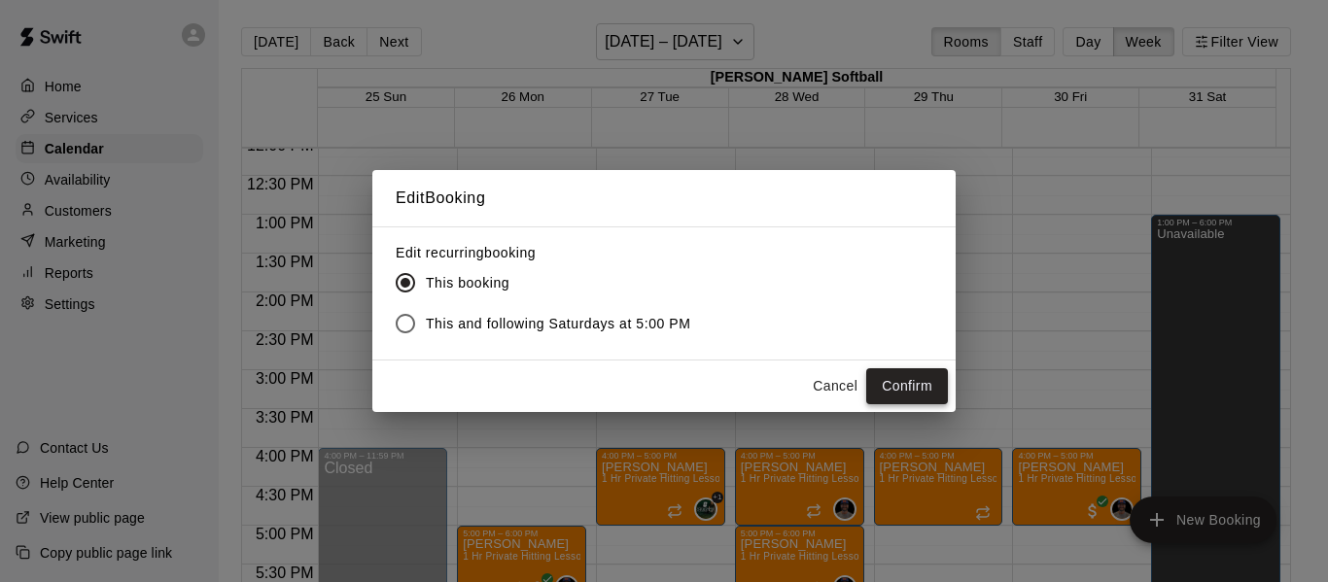
click at [924, 390] on button "Confirm" at bounding box center [907, 386] width 82 height 36
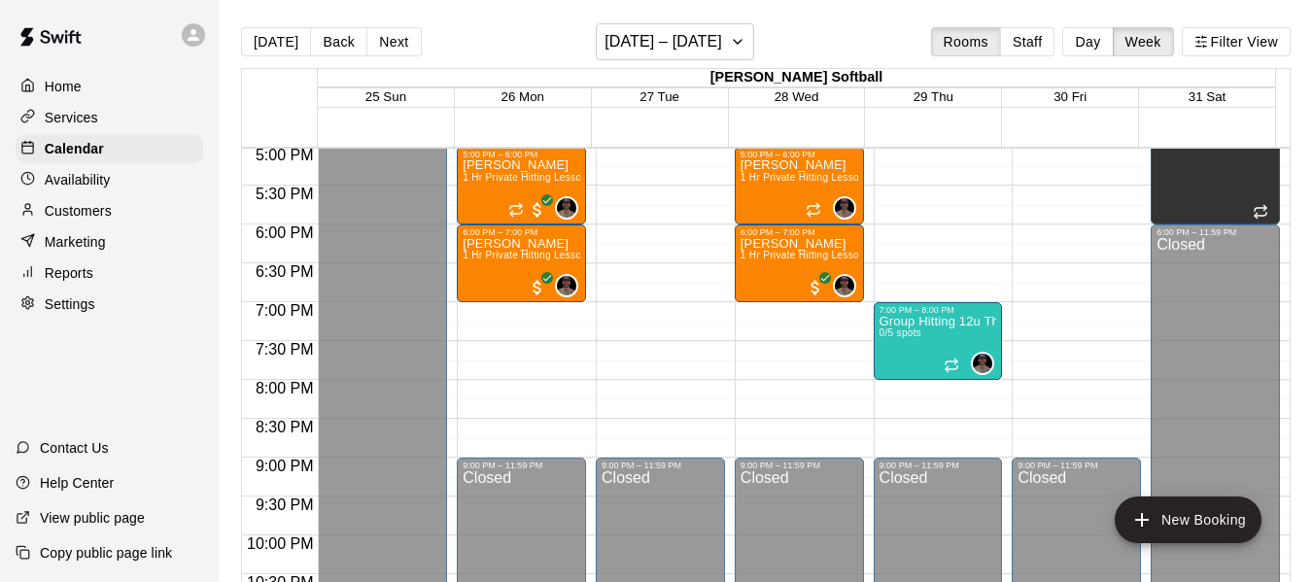
scroll to position [1334, 0]
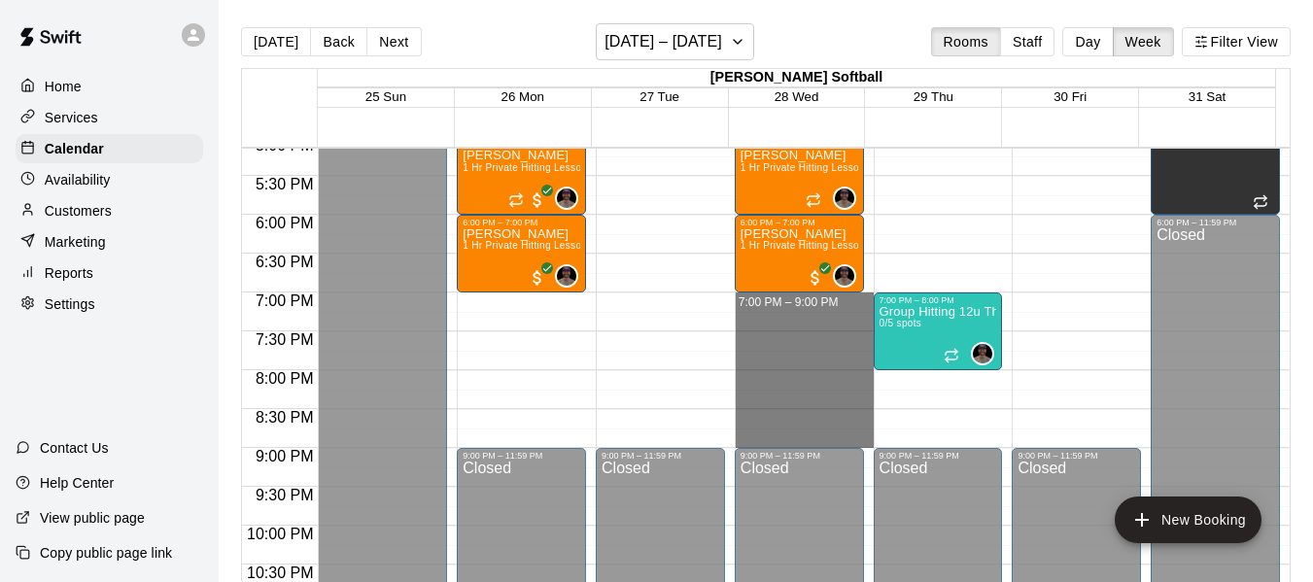
drag, startPoint x: 794, startPoint y: 300, endPoint x: 801, endPoint y: 434, distance: 133.3
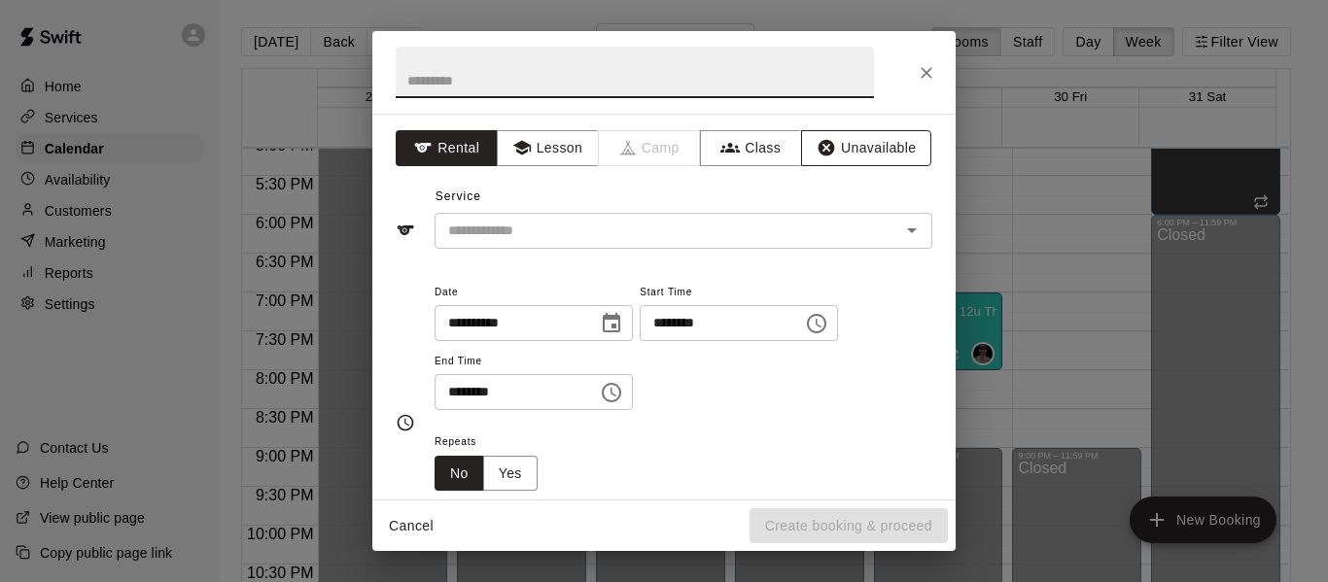
click at [872, 142] on button "Unavailable" at bounding box center [866, 148] width 130 height 36
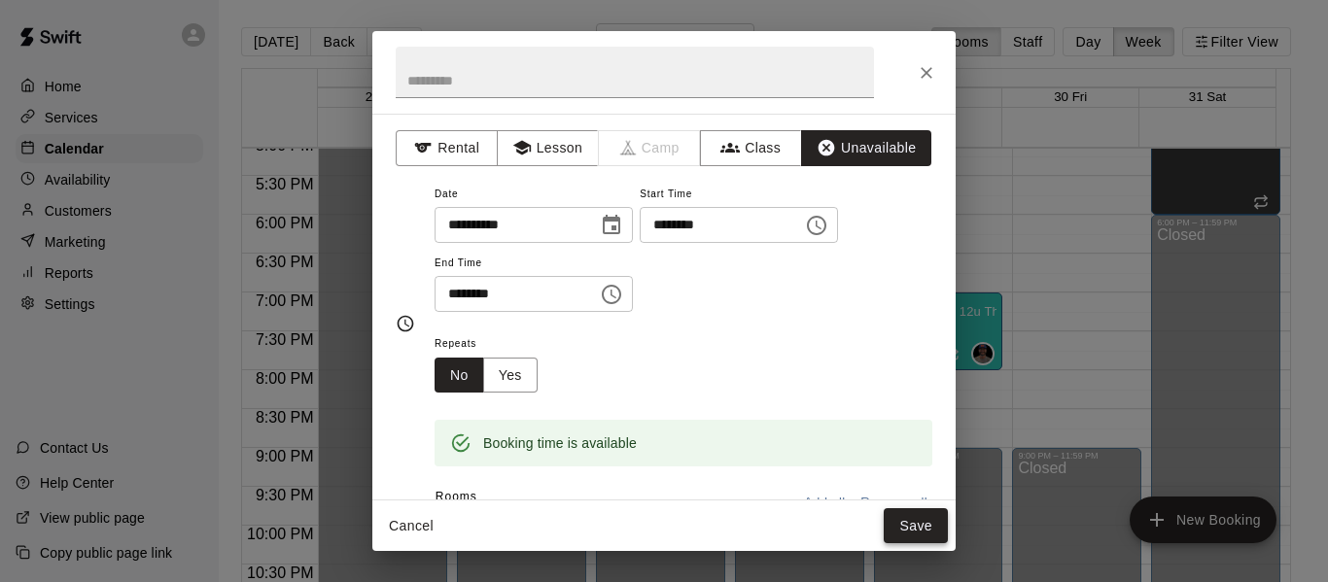
click at [908, 518] on button "Save" at bounding box center [916, 526] width 64 height 36
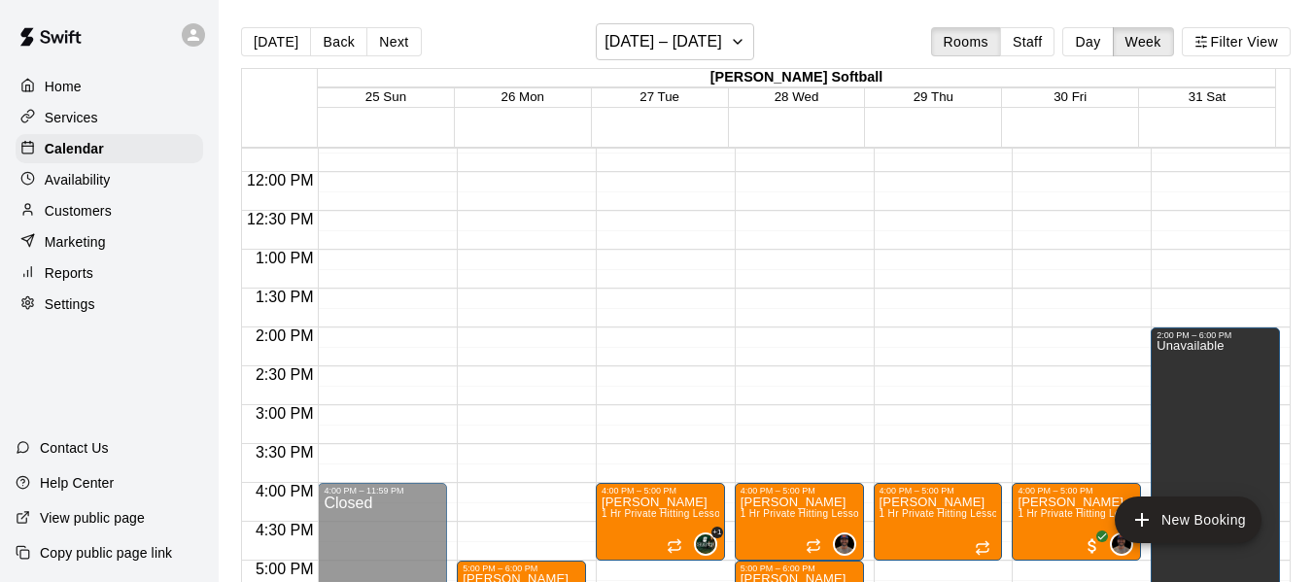
scroll to position [880, 0]
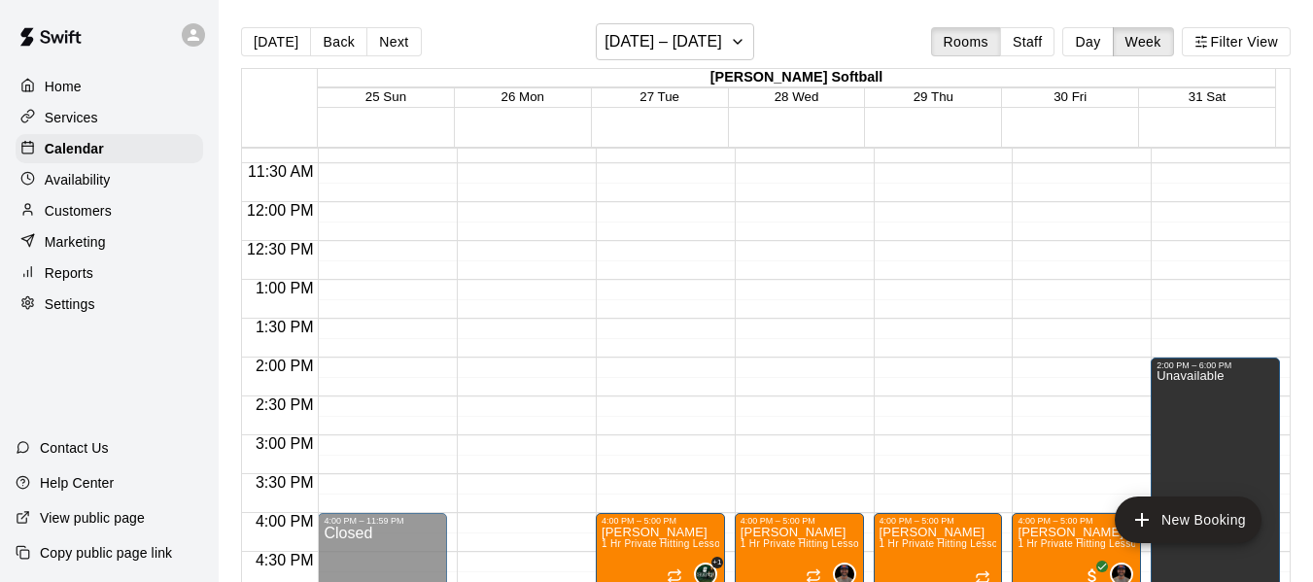
click at [379, 41] on button "Next" at bounding box center [393, 41] width 54 height 29
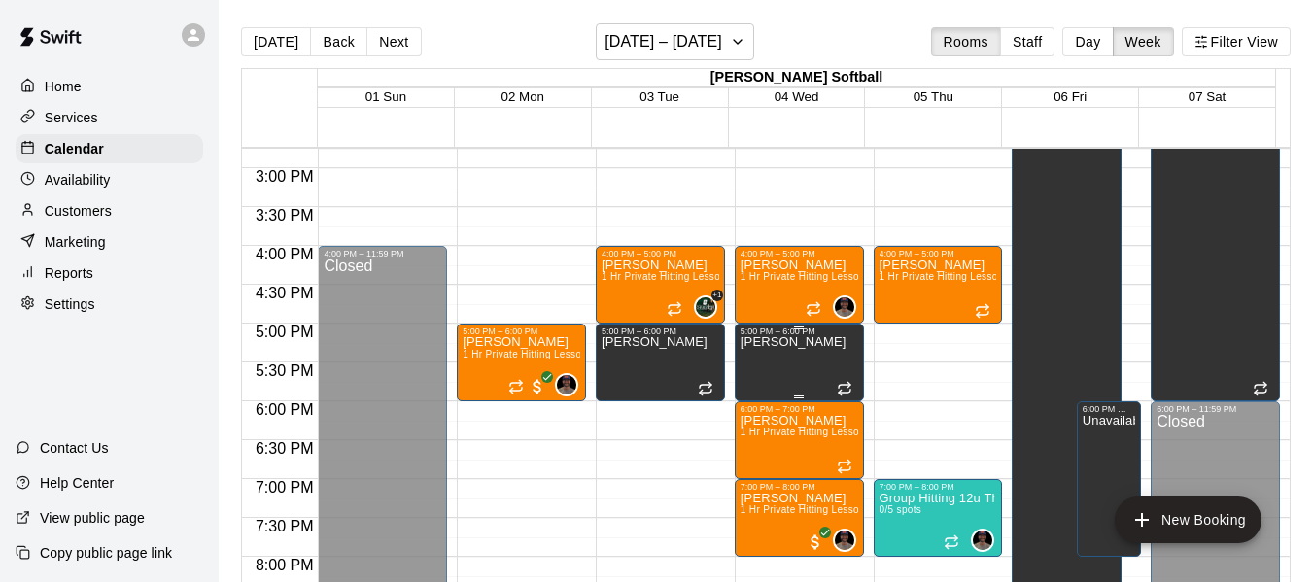
scroll to position [1268, 0]
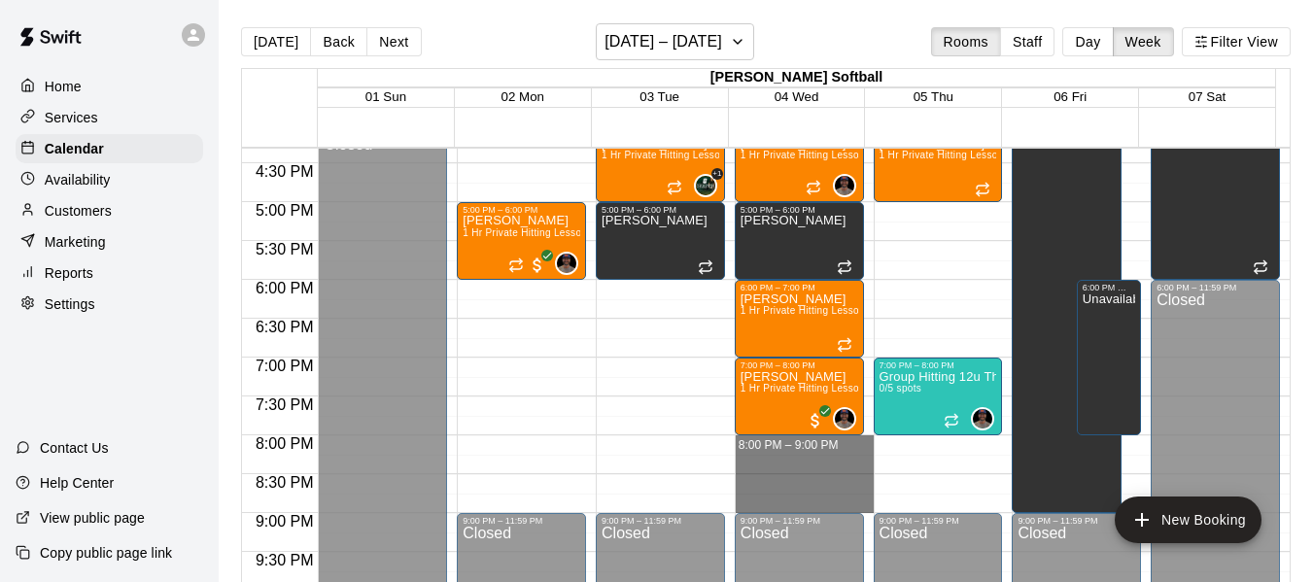
drag, startPoint x: 795, startPoint y: 446, endPoint x: 794, endPoint y: 503, distance: 56.4
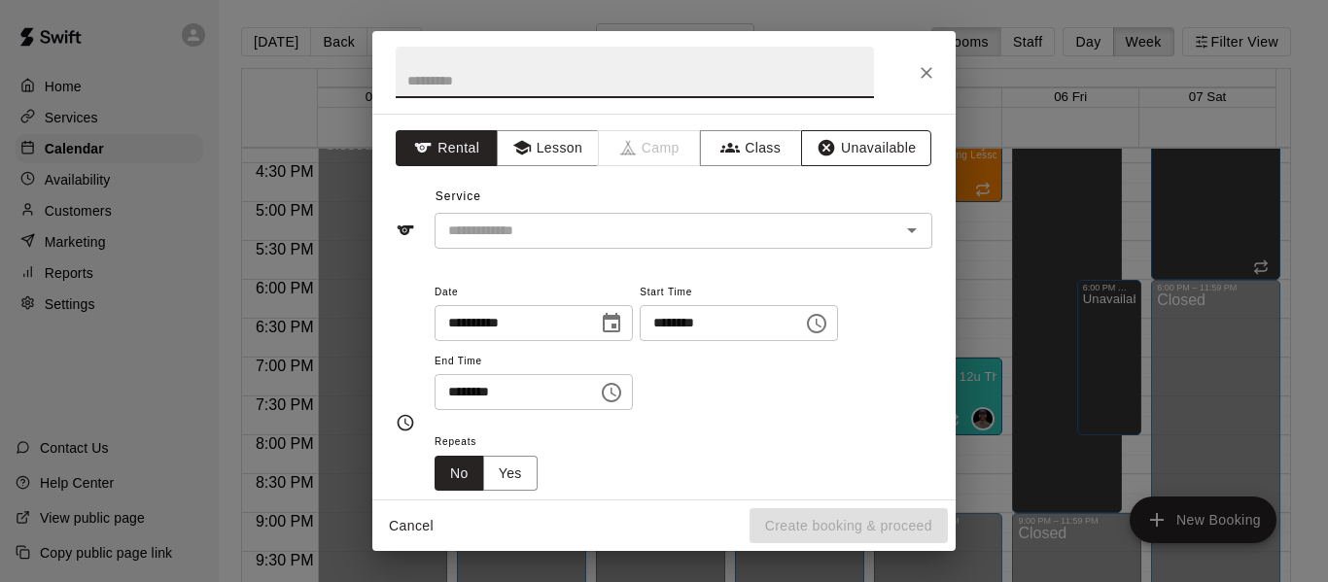
click at [875, 153] on button "Unavailable" at bounding box center [866, 148] width 130 height 36
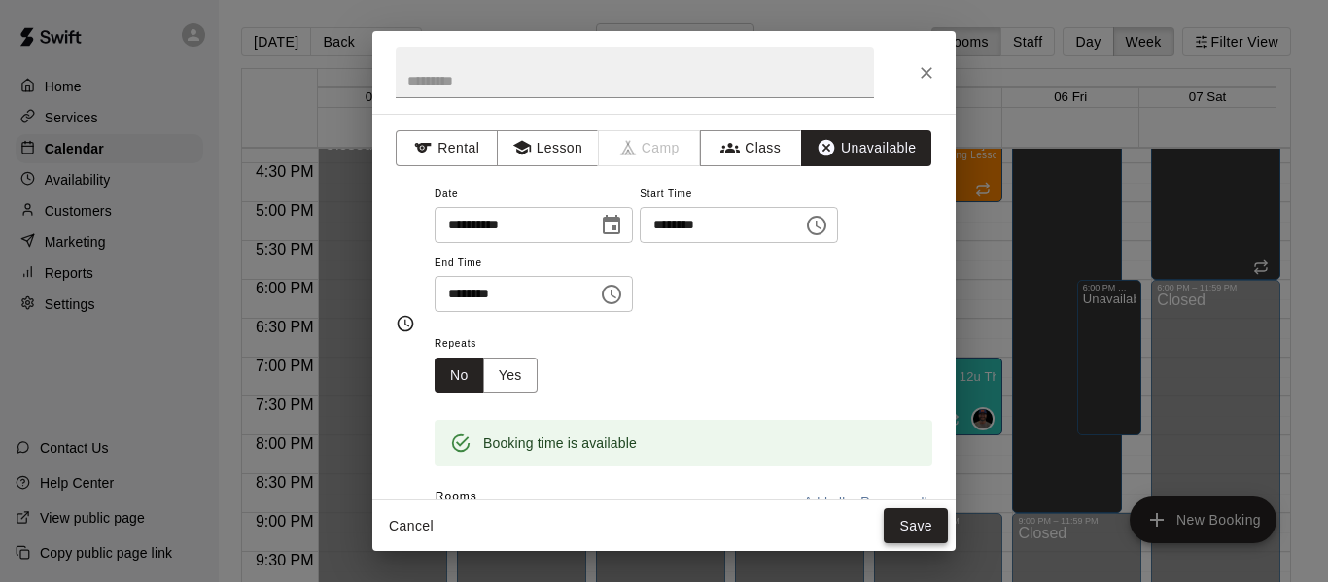
click at [925, 530] on button "Save" at bounding box center [916, 526] width 64 height 36
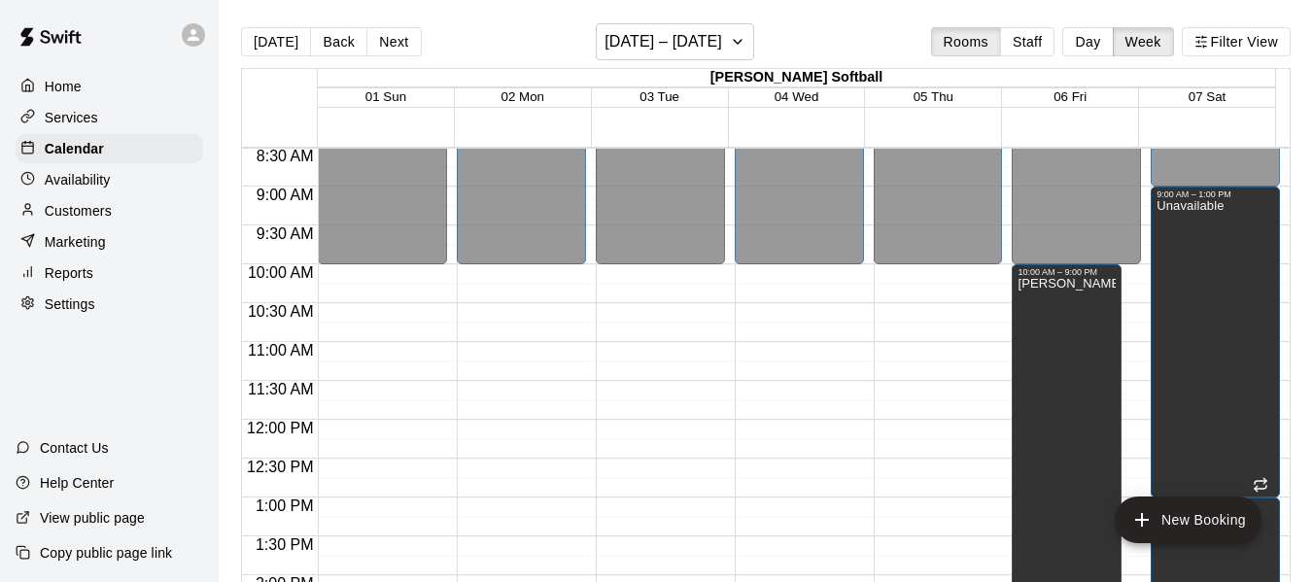
scroll to position [620, 0]
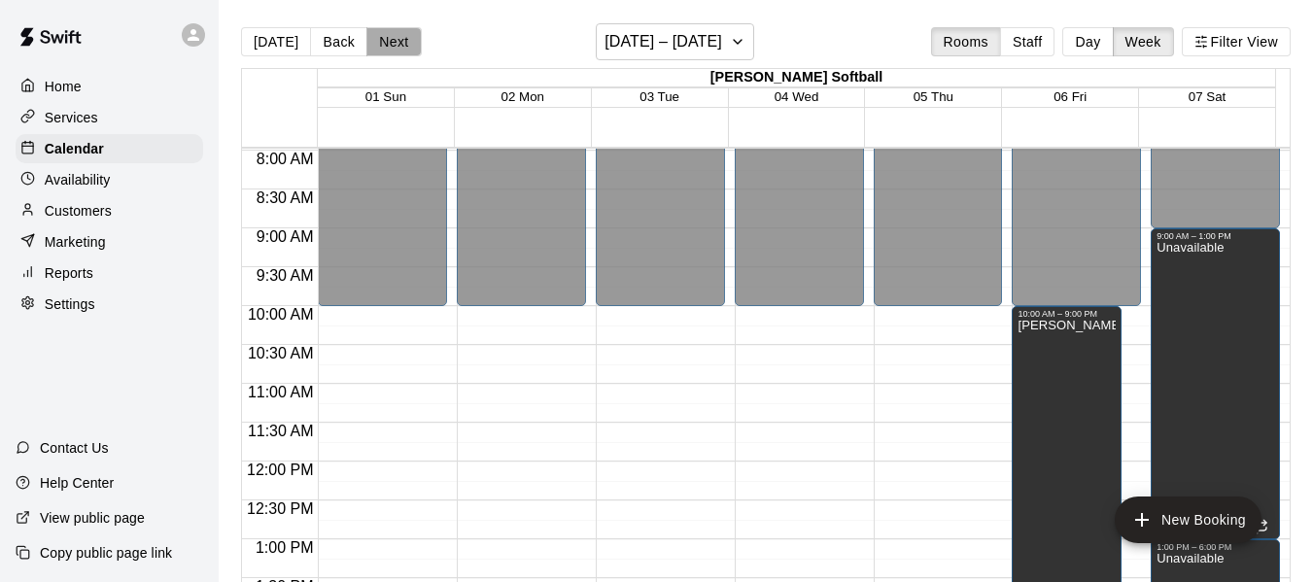
click at [399, 34] on button "Next" at bounding box center [393, 41] width 54 height 29
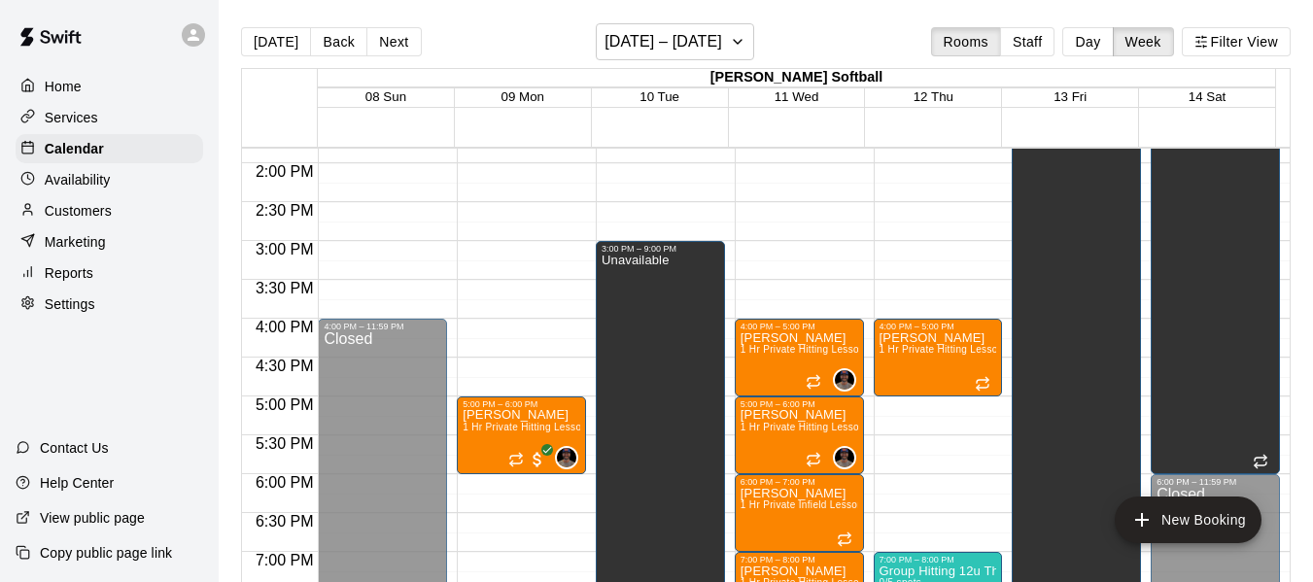
scroll to position [1301, 0]
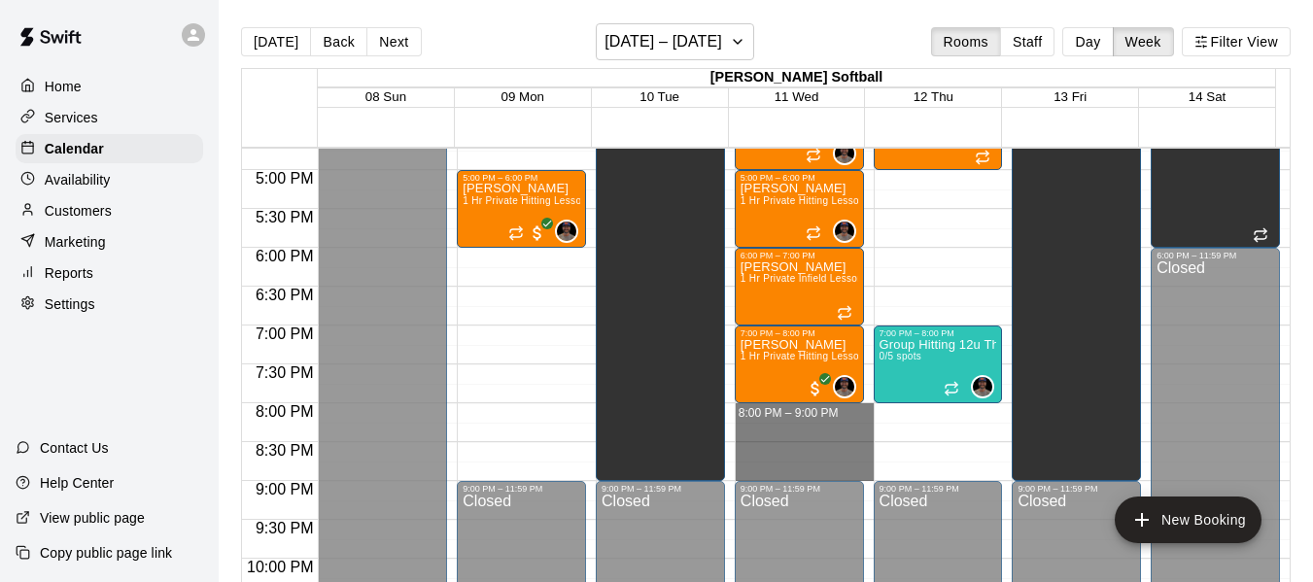
drag, startPoint x: 793, startPoint y: 413, endPoint x: 795, endPoint y: 470, distance: 57.4
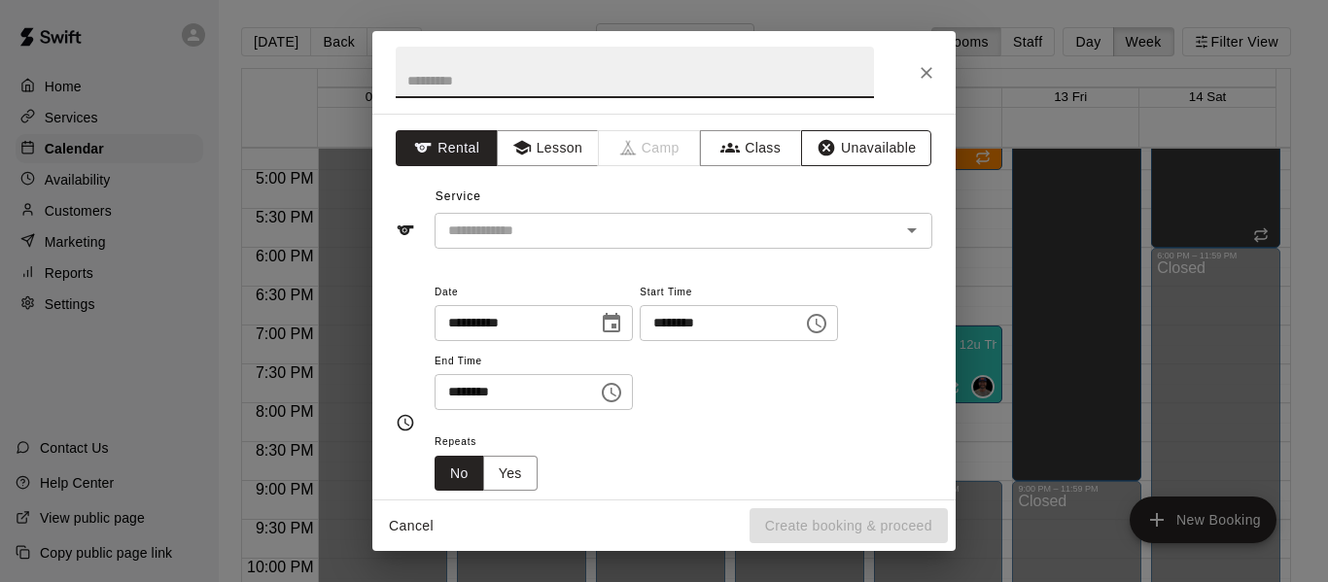
click at [875, 153] on button "Unavailable" at bounding box center [866, 148] width 130 height 36
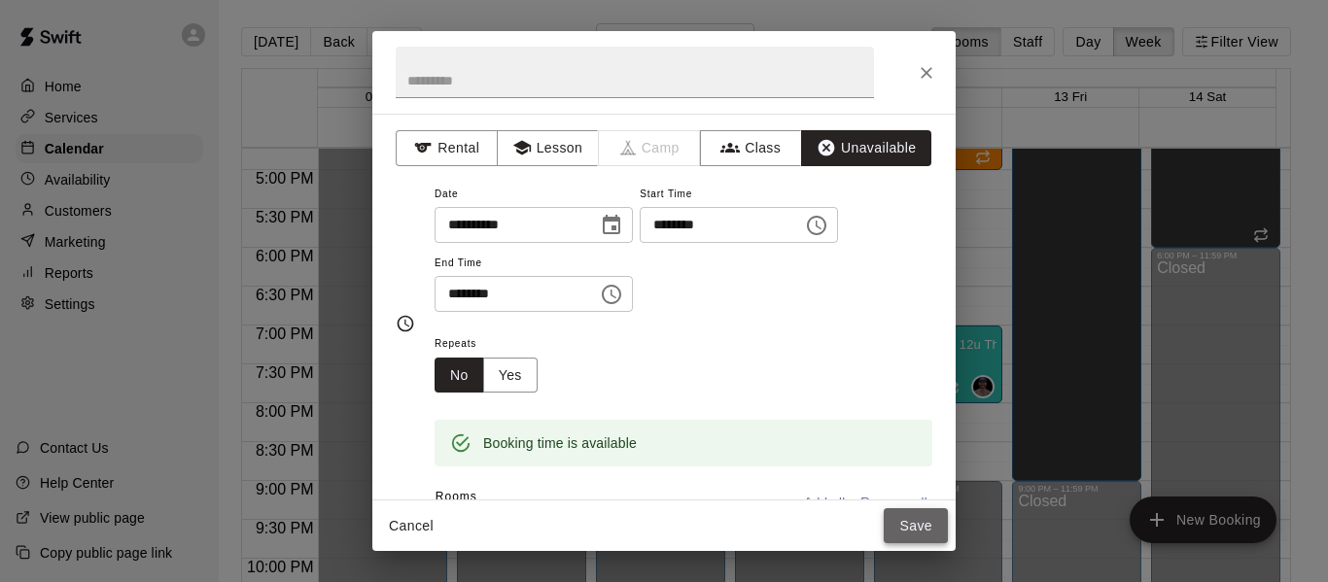
click at [908, 526] on button "Save" at bounding box center [916, 526] width 64 height 36
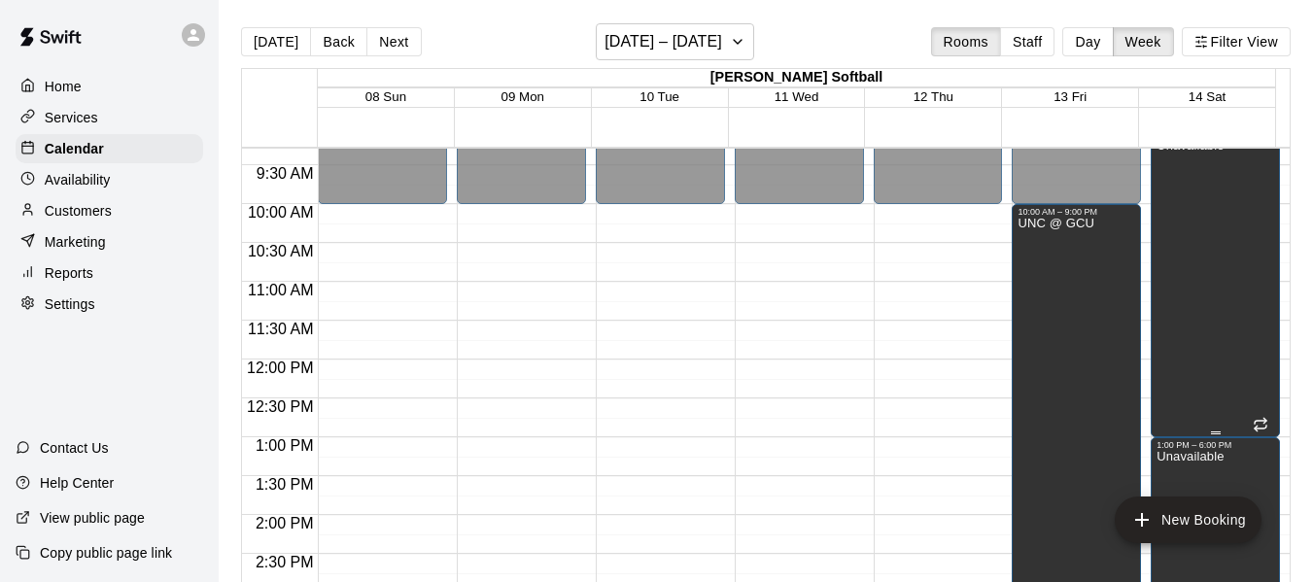
scroll to position [717, 0]
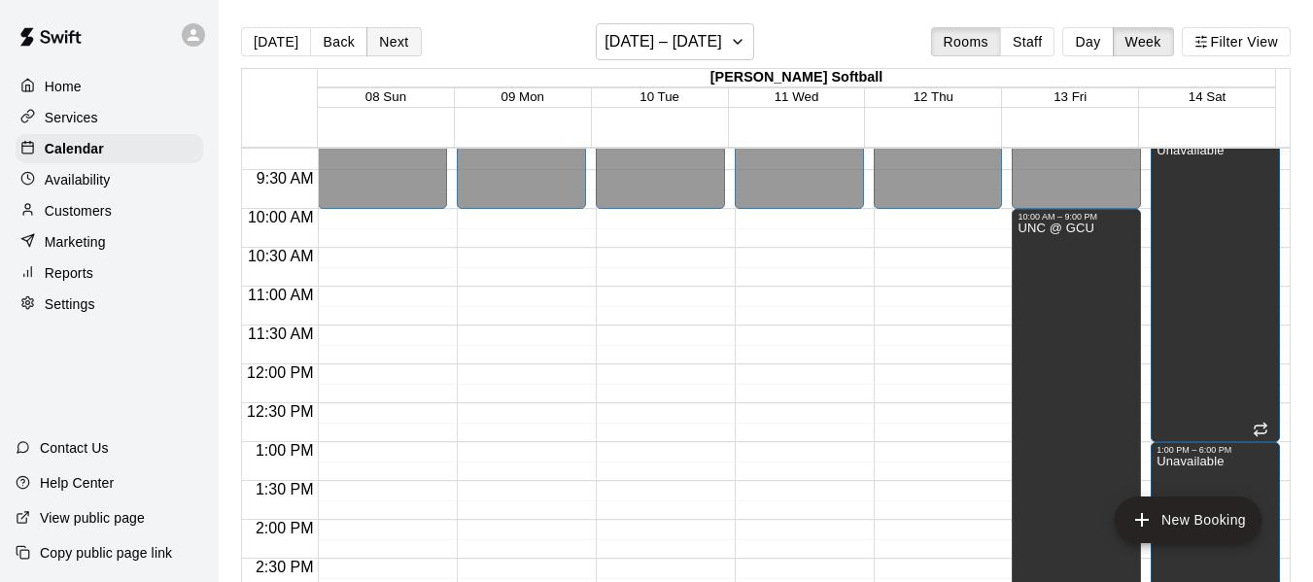
click at [409, 43] on button "Next" at bounding box center [393, 41] width 54 height 29
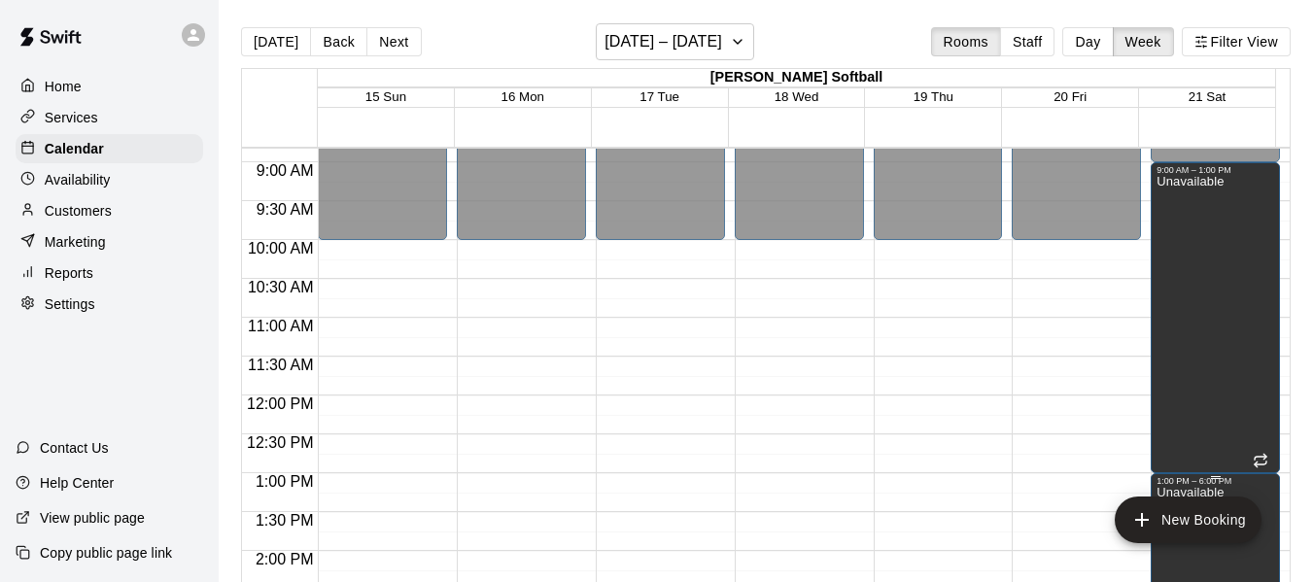
scroll to position [653, 0]
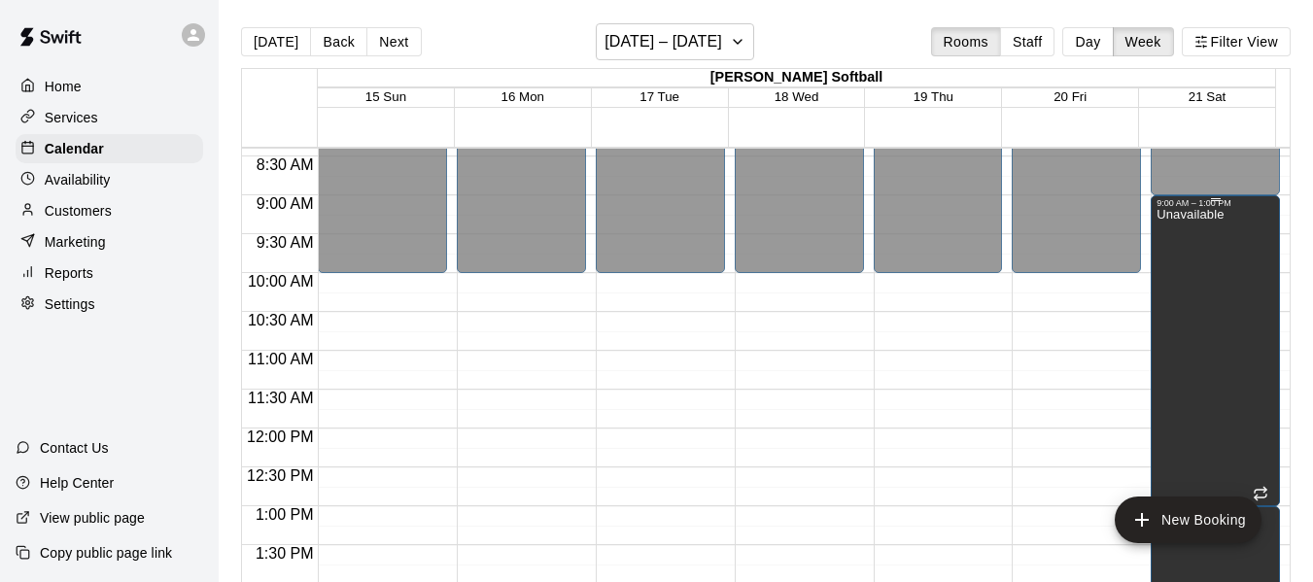
click at [1202, 336] on div "Unavailable" at bounding box center [1190, 499] width 67 height 582
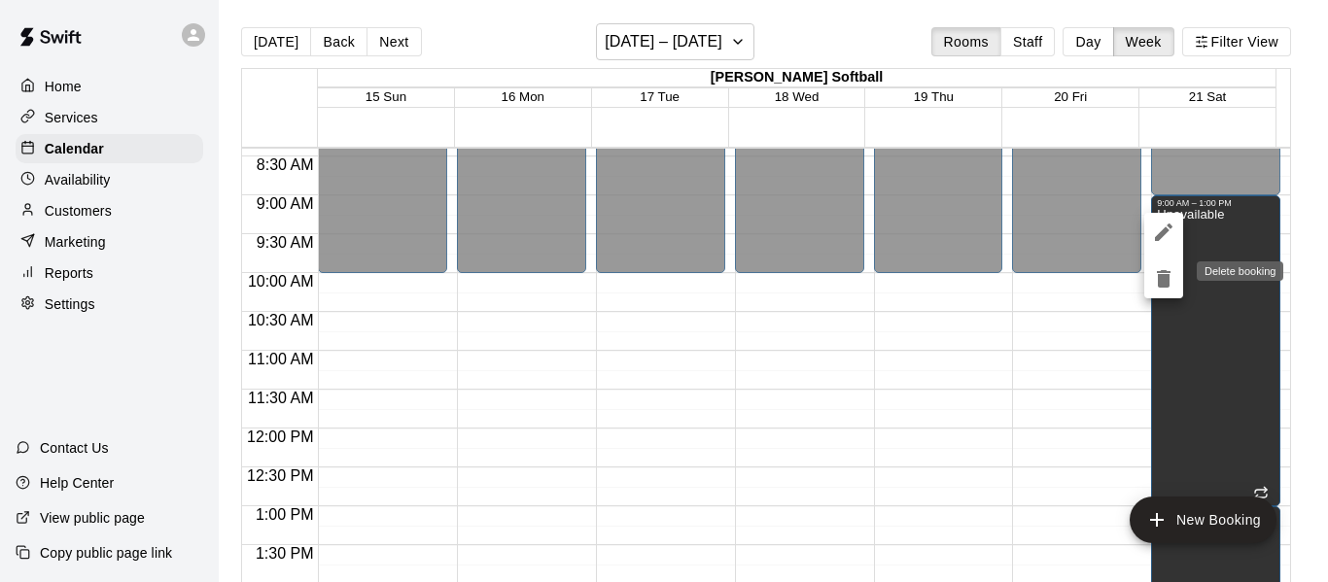
click at [1157, 275] on icon "delete" at bounding box center [1163, 278] width 23 height 23
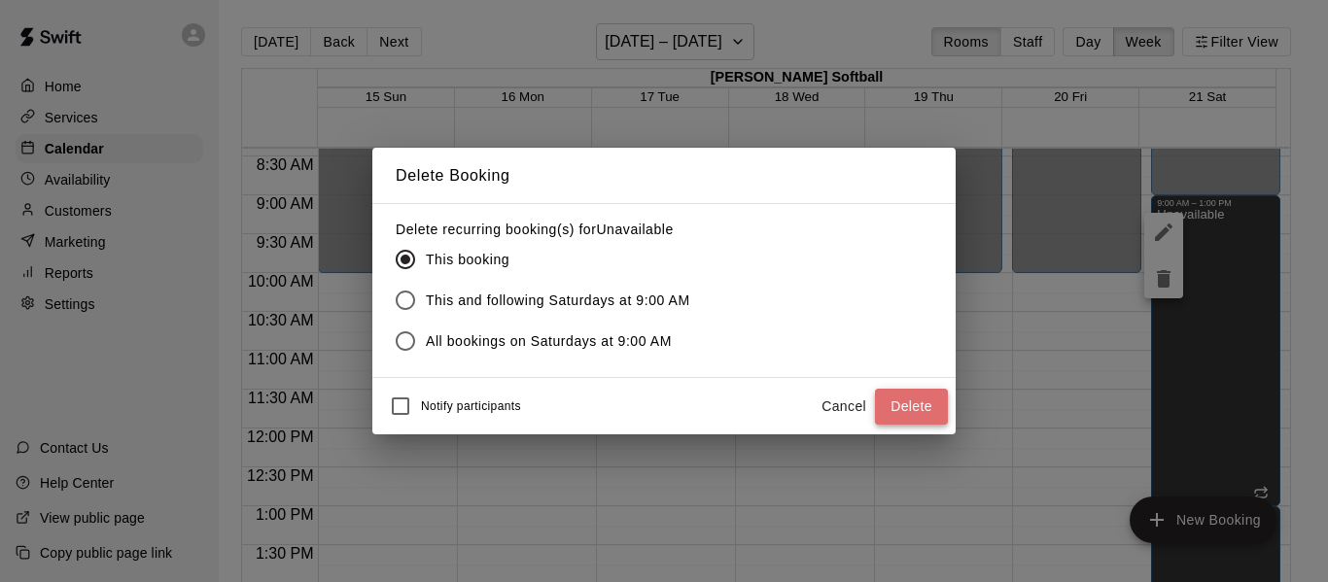
click at [882, 399] on button "Delete" at bounding box center [911, 407] width 73 height 36
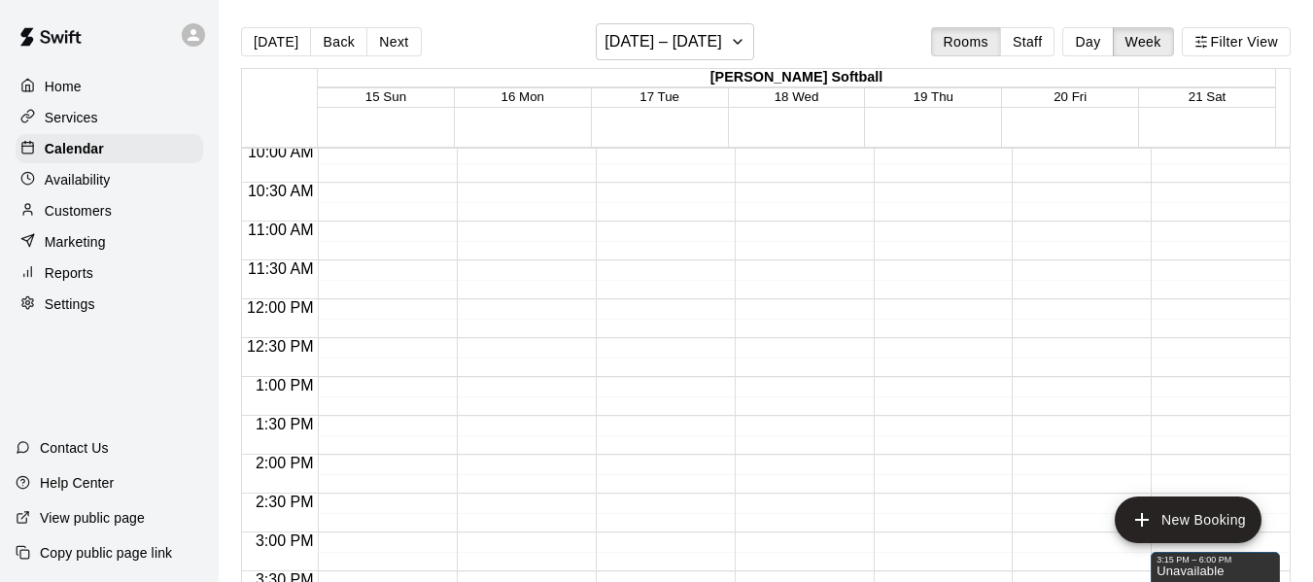
scroll to position [945, 0]
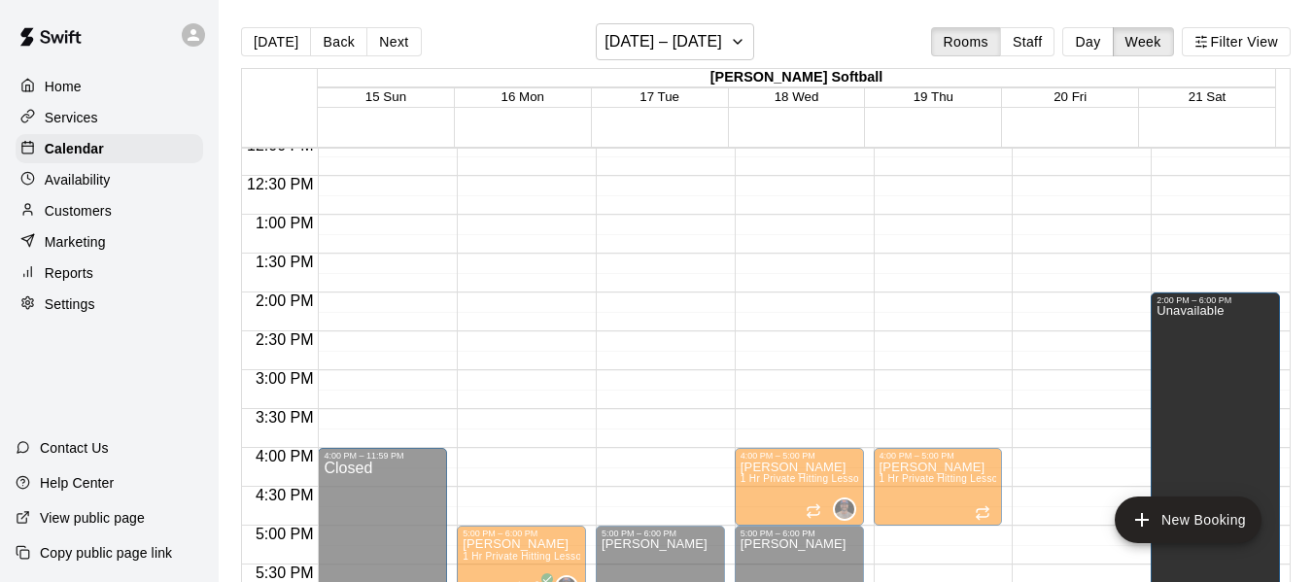
drag, startPoint x: 1200, startPoint y: 383, endPoint x: 1197, endPoint y: 310, distance: 73.0
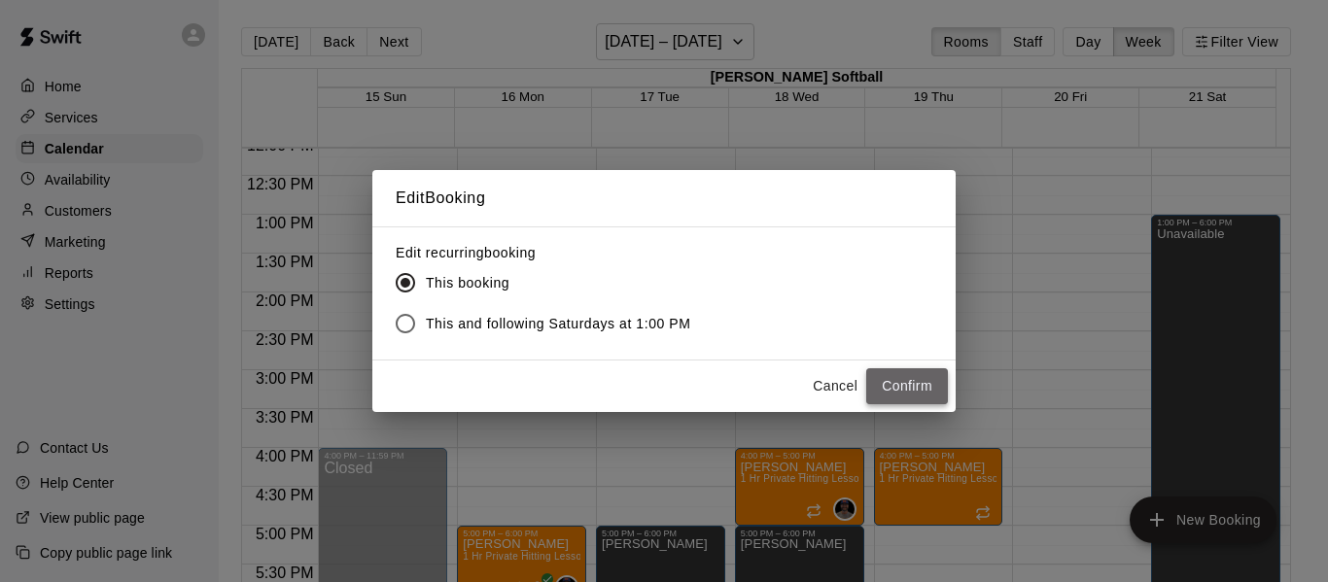
click at [917, 389] on button "Confirm" at bounding box center [907, 386] width 82 height 36
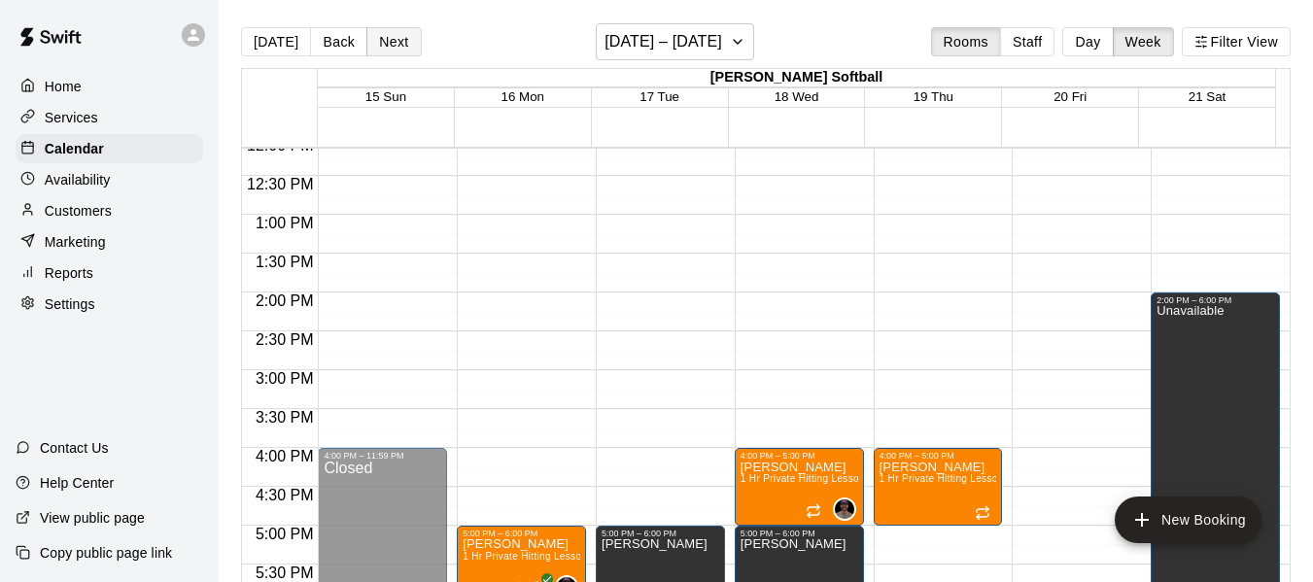
click at [398, 47] on button "Next" at bounding box center [393, 41] width 54 height 29
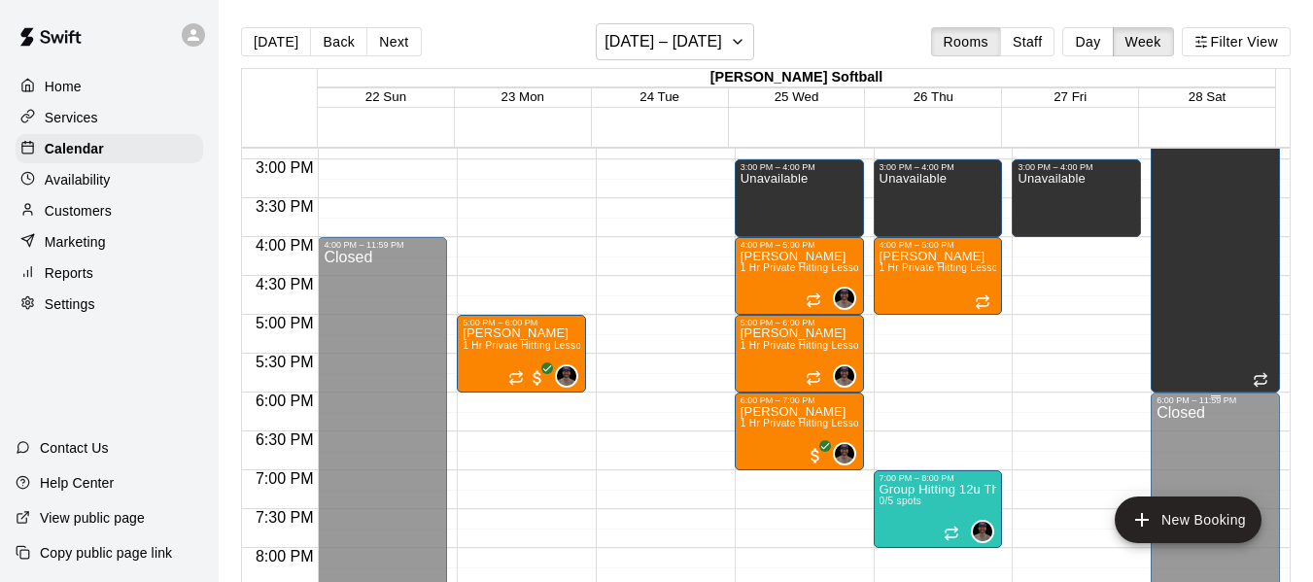
scroll to position [1204, 0]
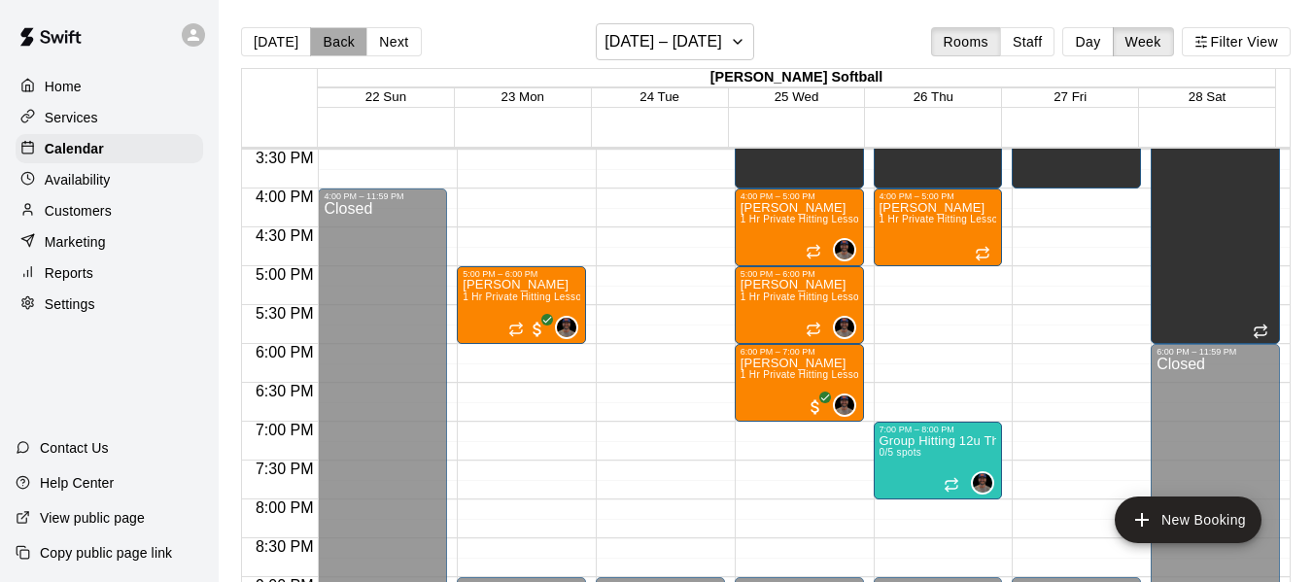
click at [313, 41] on button "Back" at bounding box center [338, 41] width 57 height 29
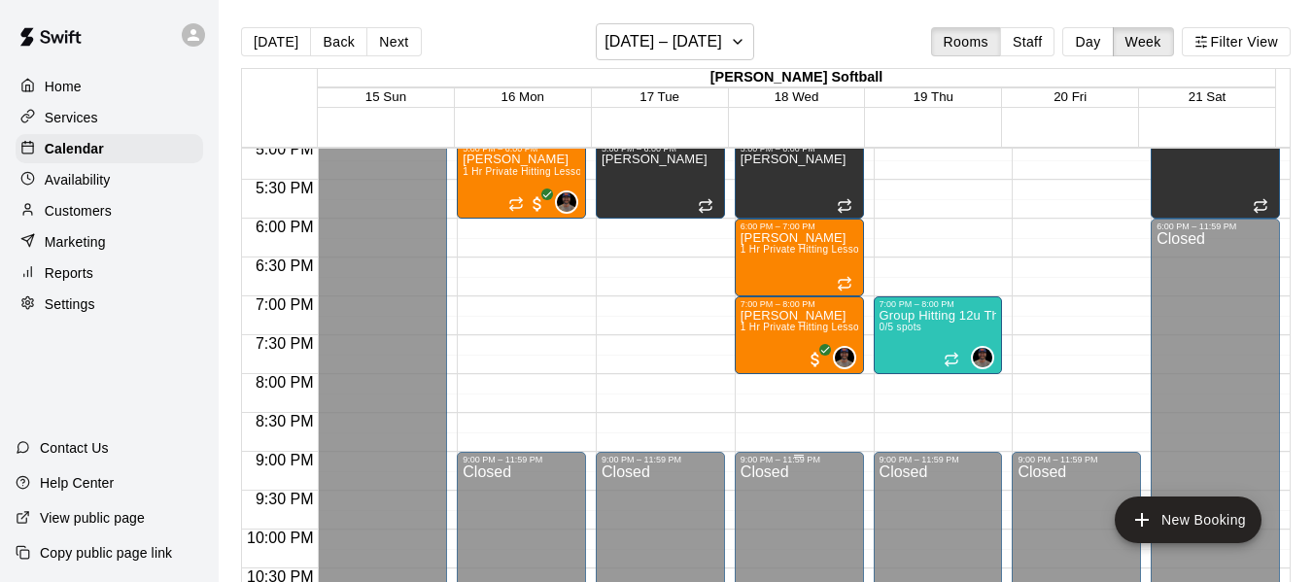
scroll to position [1366, 0]
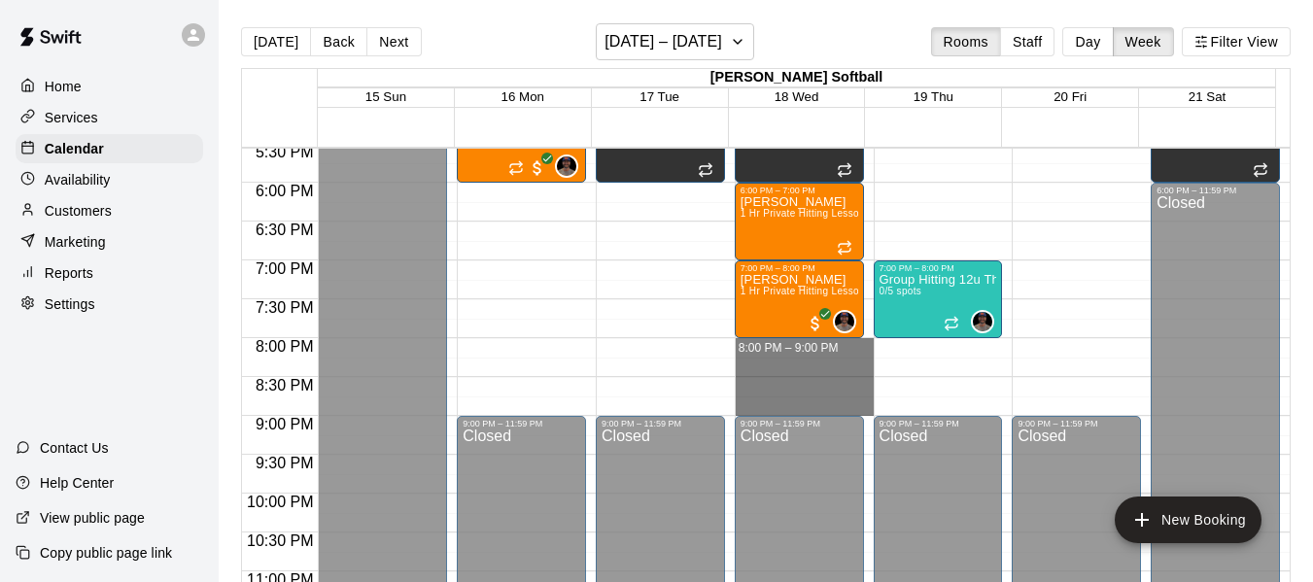
drag, startPoint x: 775, startPoint y: 345, endPoint x: 764, endPoint y: 405, distance: 61.2
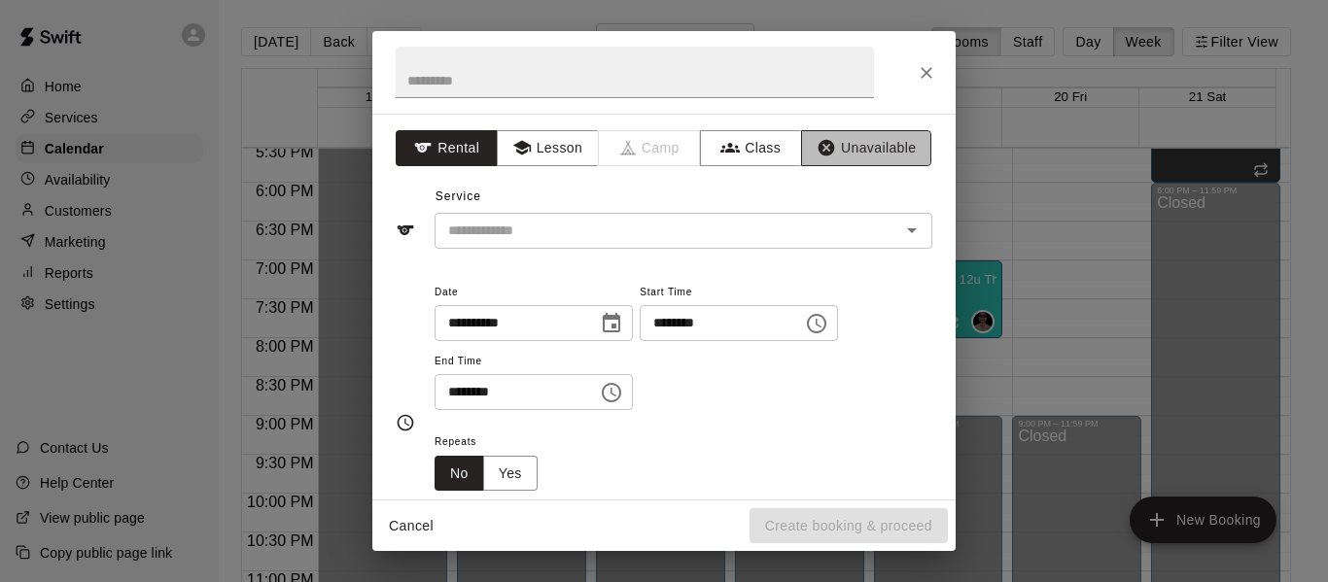
click at [882, 155] on button "Unavailable" at bounding box center [866, 148] width 130 height 36
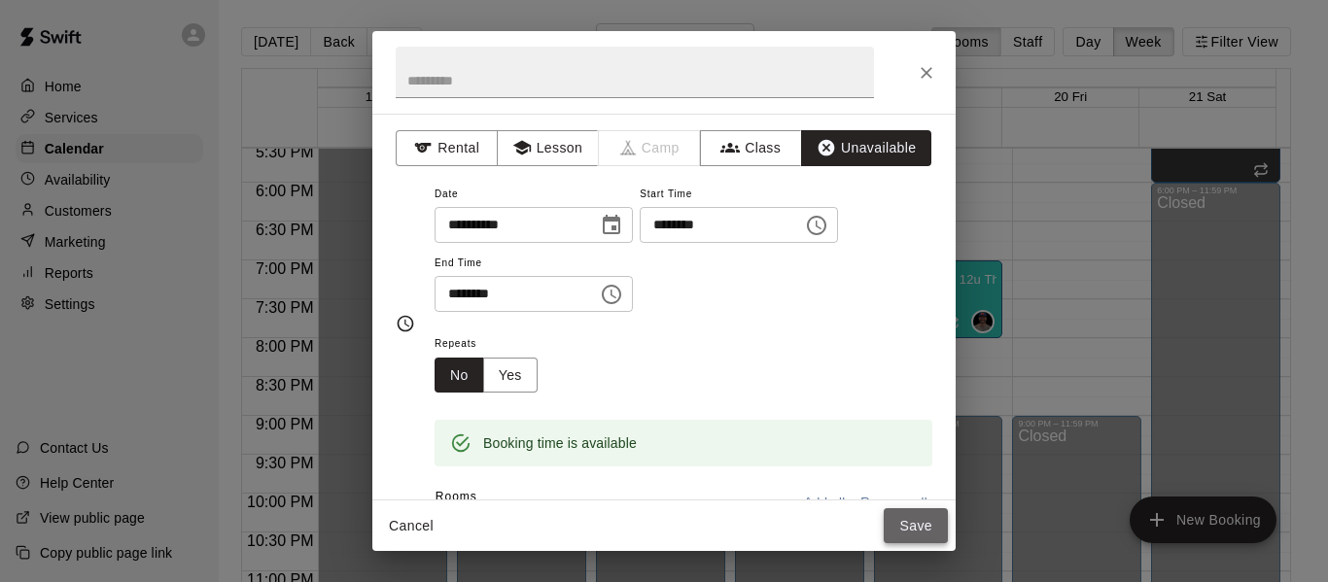
click at [914, 513] on button "Save" at bounding box center [916, 526] width 64 height 36
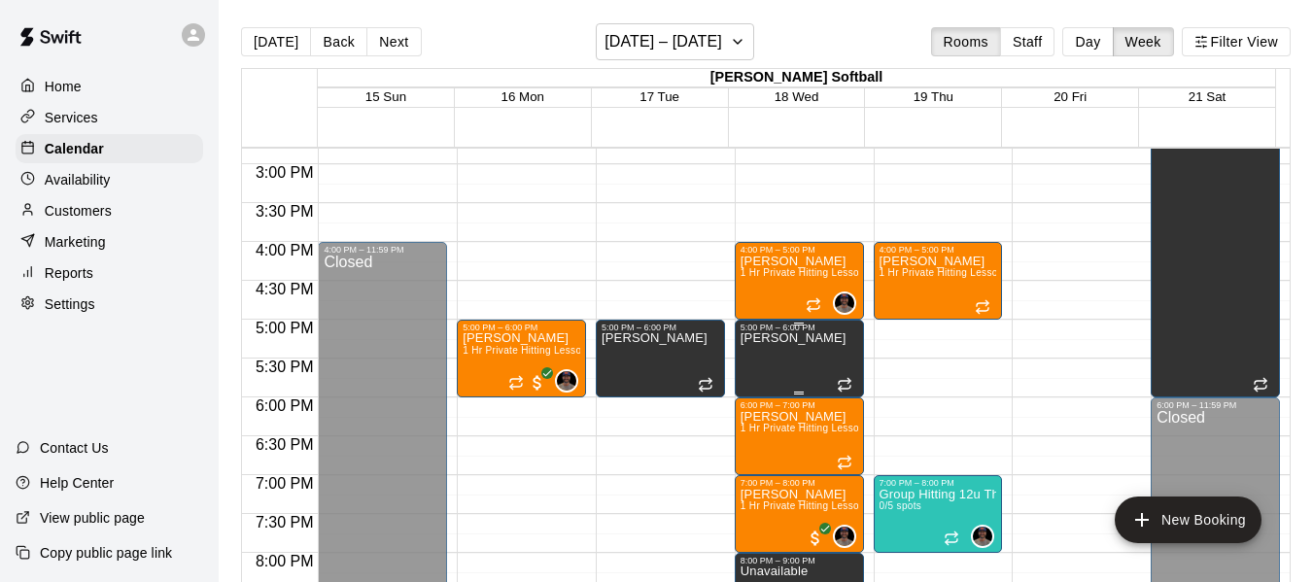
scroll to position [1107, 0]
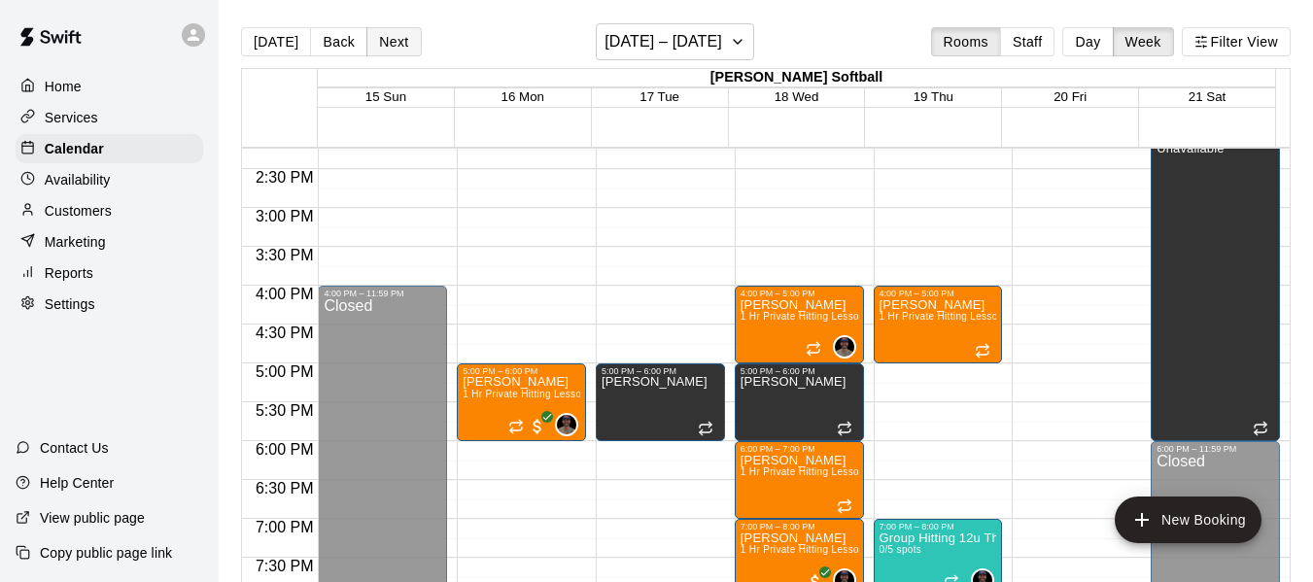
click at [387, 38] on button "Next" at bounding box center [393, 41] width 54 height 29
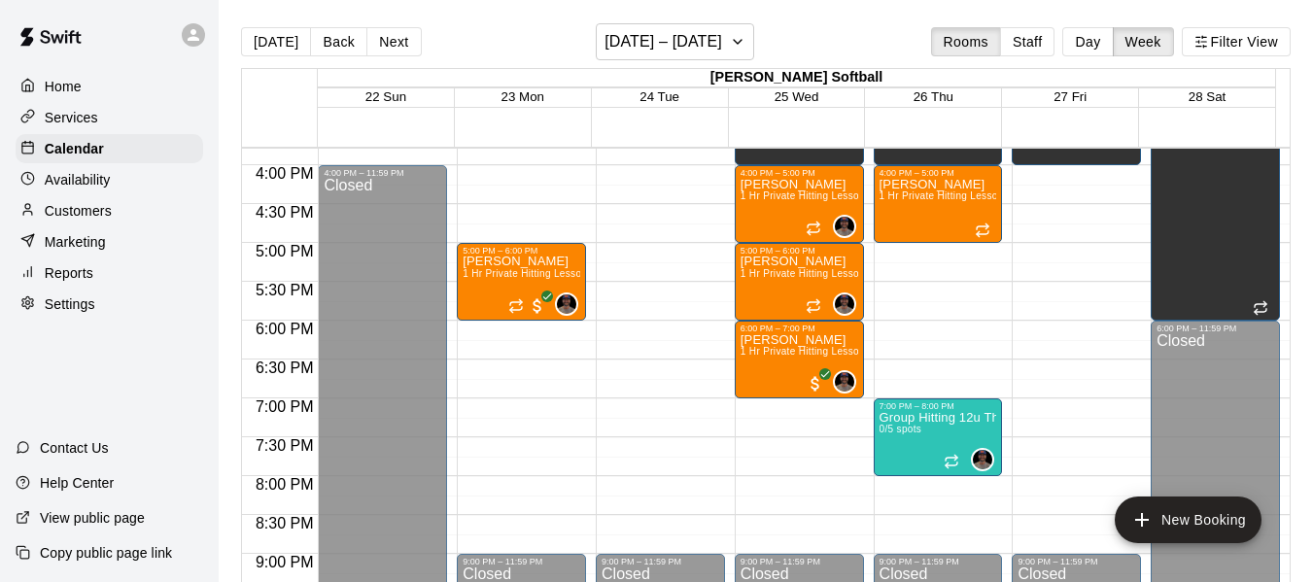
scroll to position [1236, 0]
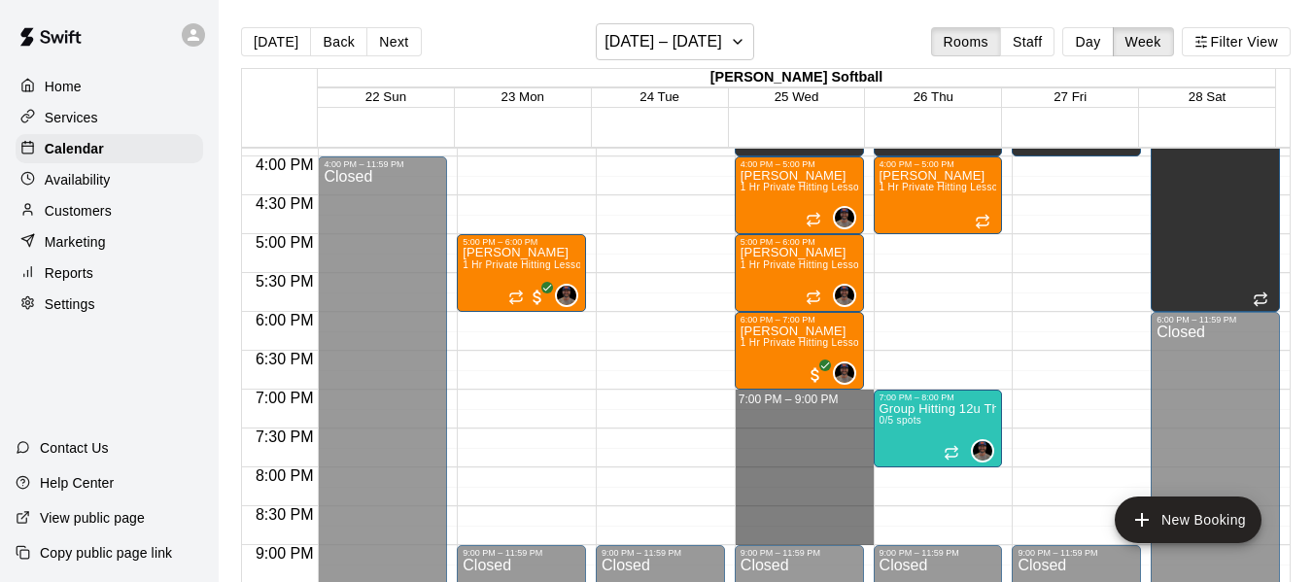
drag, startPoint x: 803, startPoint y: 397, endPoint x: 805, endPoint y: 535, distance: 138.0
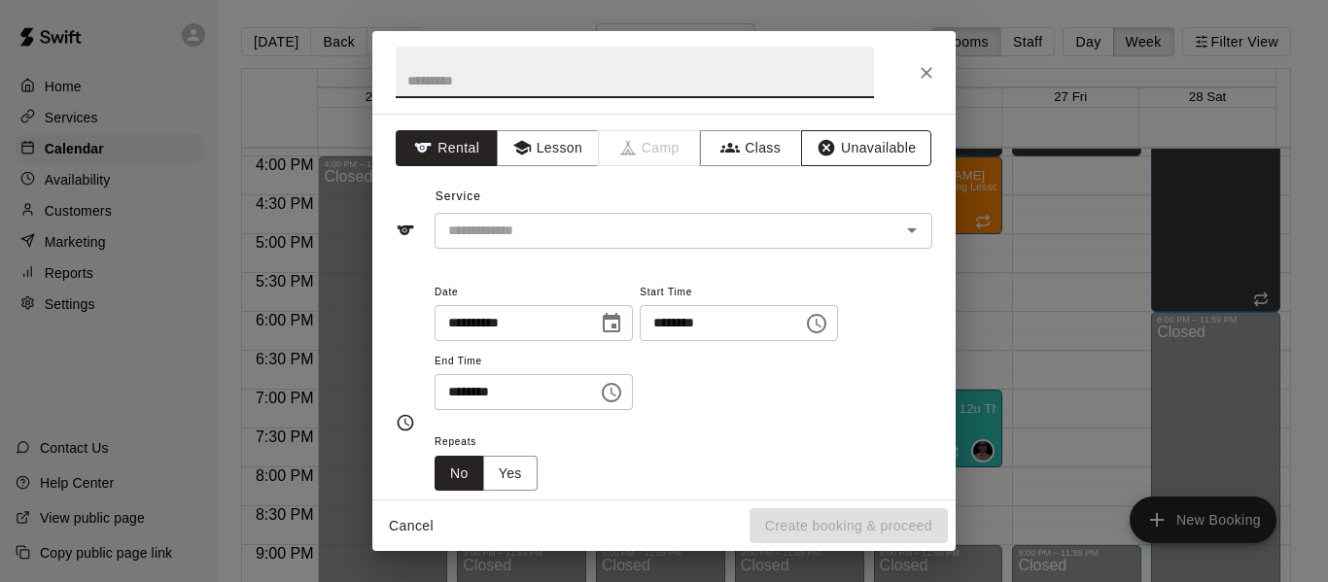
click at [856, 144] on button "Unavailable" at bounding box center [866, 148] width 130 height 36
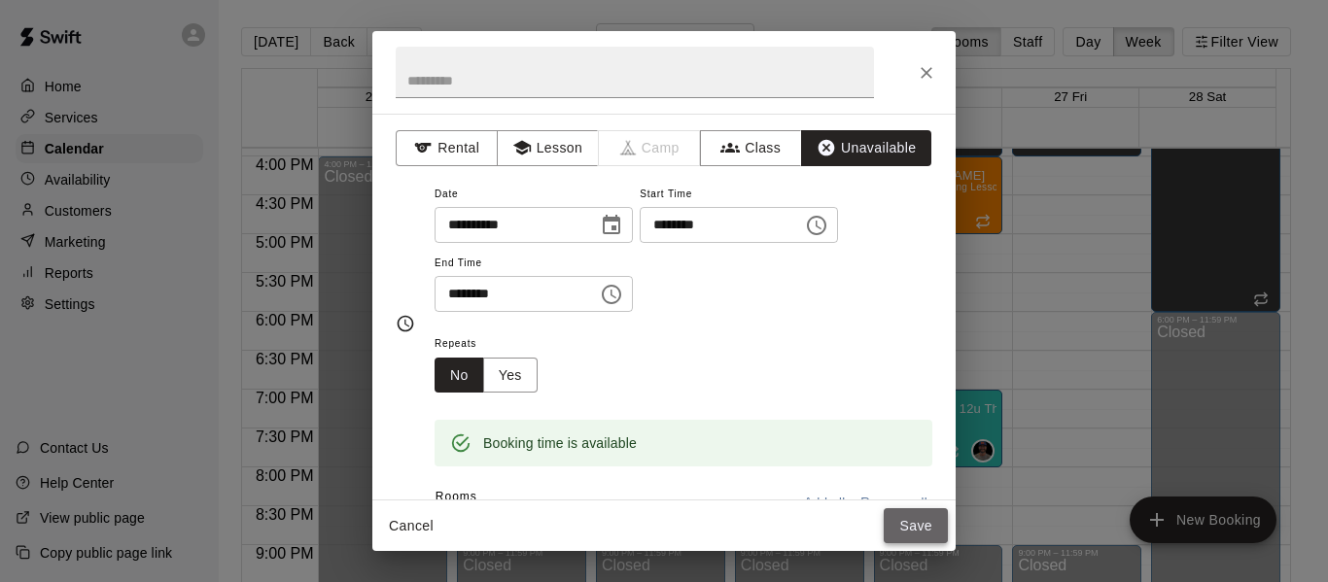
click at [905, 527] on button "Save" at bounding box center [916, 526] width 64 height 36
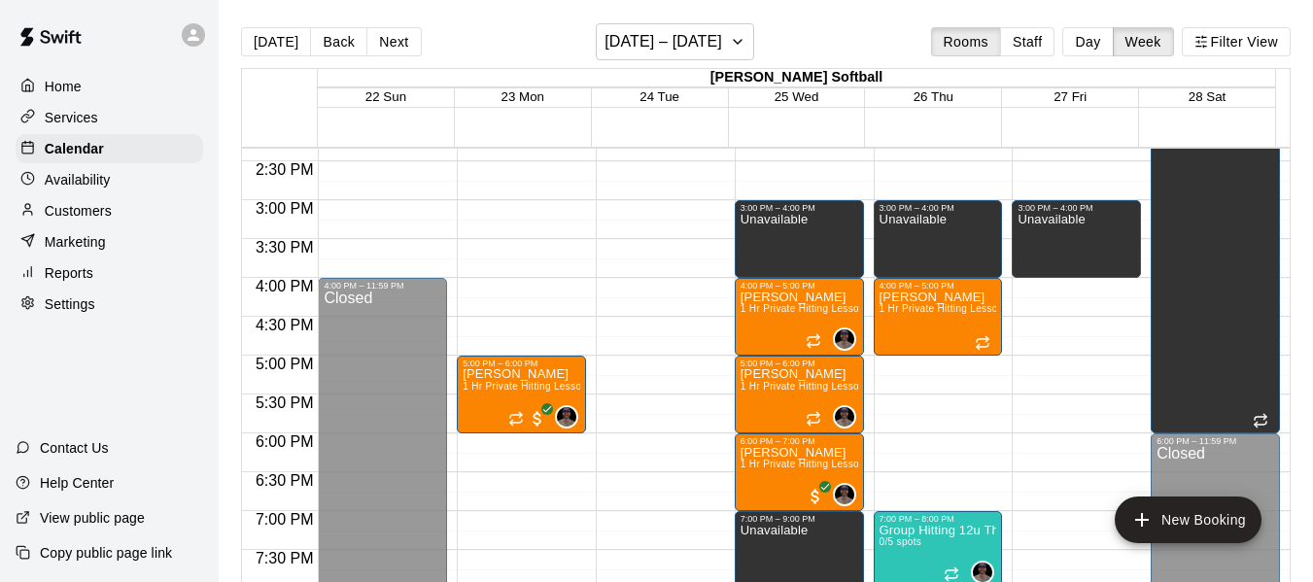
scroll to position [1107, 0]
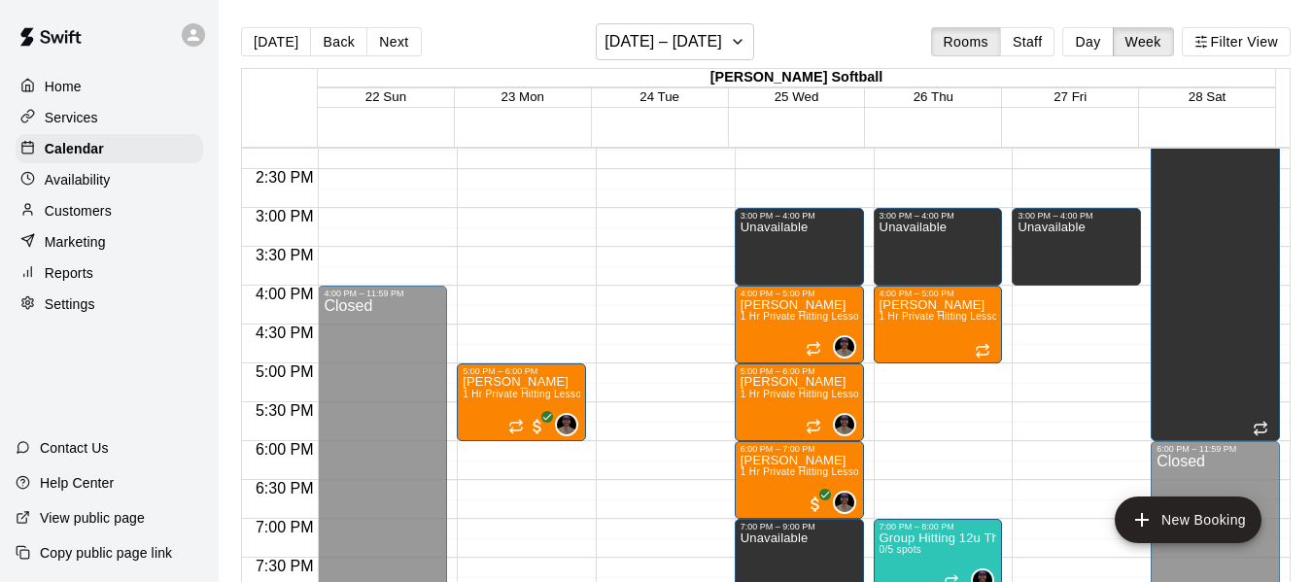
click at [415, 47] on div "[DATE] Back Next [DATE] – [DATE] Rooms Staff Day Week Filter View" at bounding box center [766, 45] width 1050 height 45
click at [404, 42] on button "Next" at bounding box center [393, 41] width 54 height 29
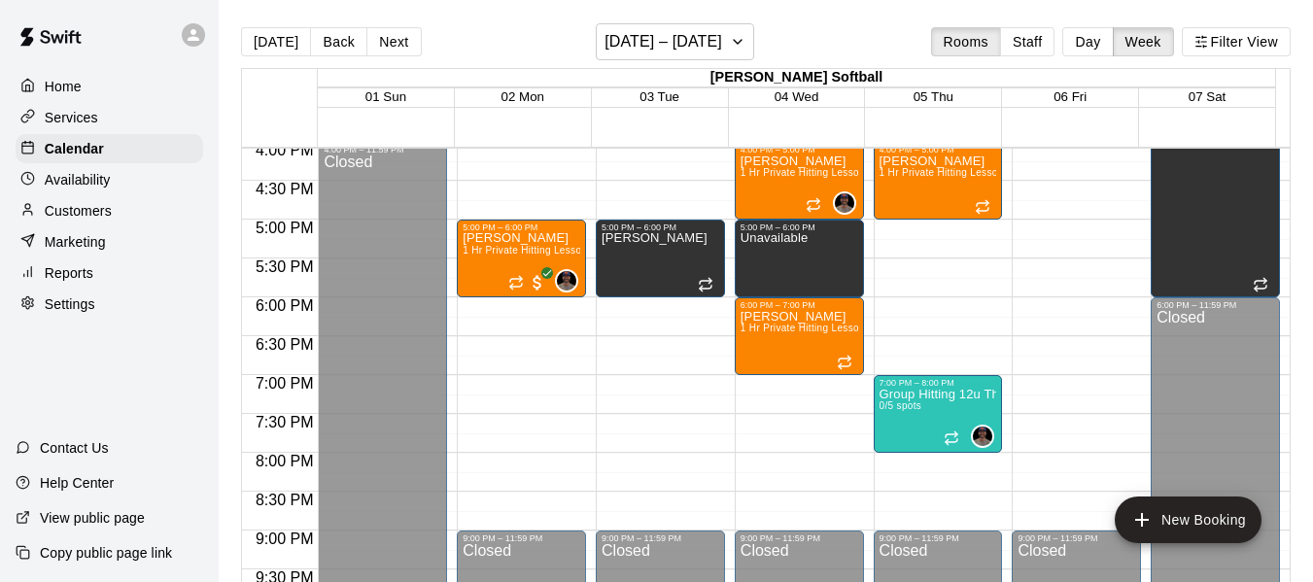
scroll to position [1301, 0]
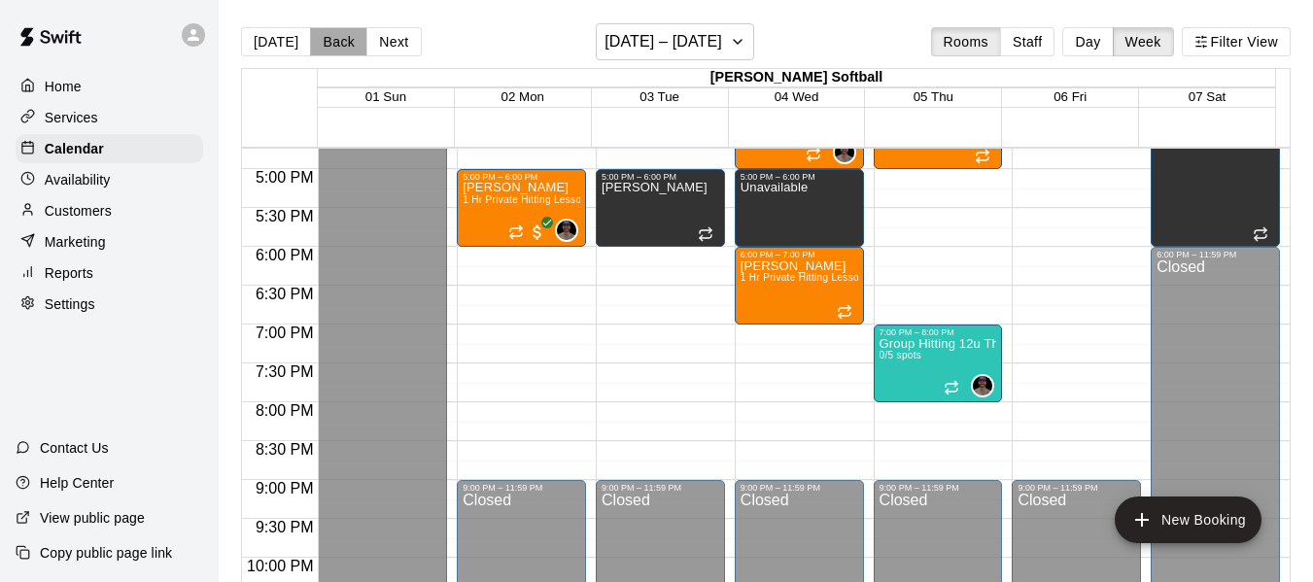
click at [332, 48] on button "Back" at bounding box center [338, 41] width 57 height 29
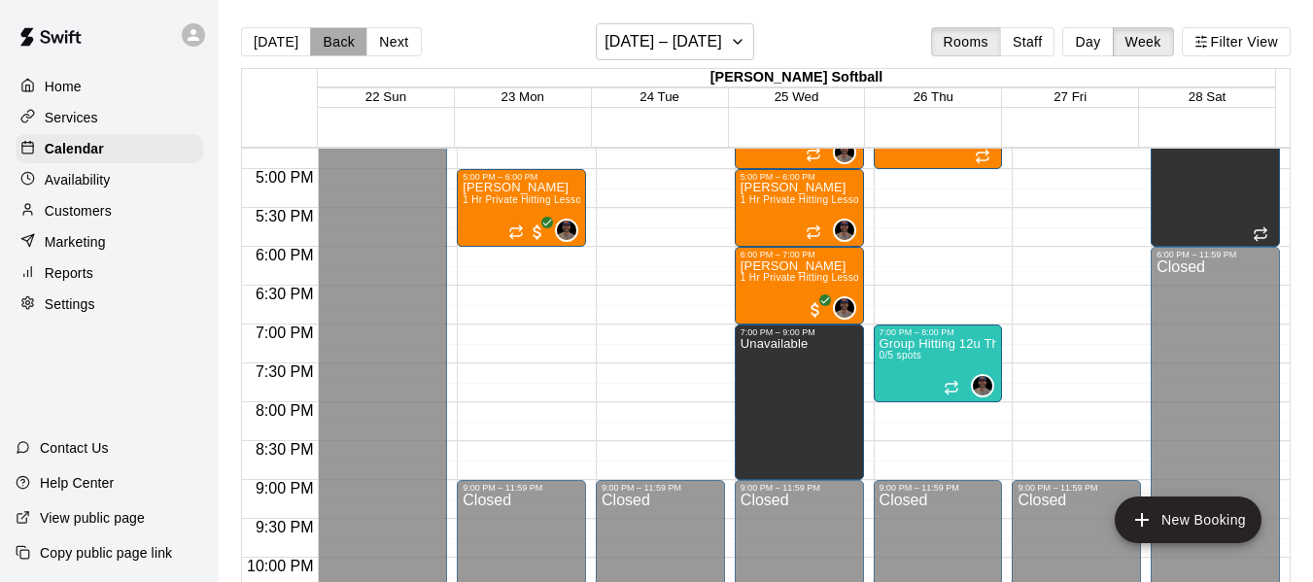
click at [332, 48] on button "Back" at bounding box center [338, 41] width 57 height 29
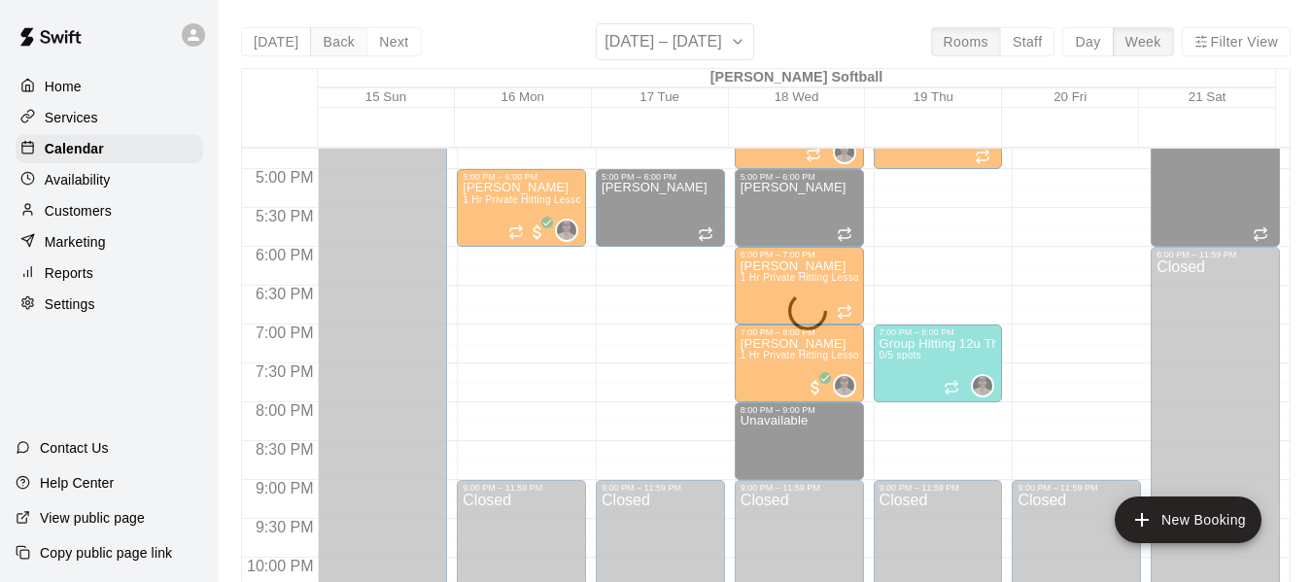
click at [332, 48] on div "[DATE] Back Next [DATE] – [DATE] Rooms Staff Day Week Filter View [PERSON_NAME]…" at bounding box center [766, 314] width 1050 height 582
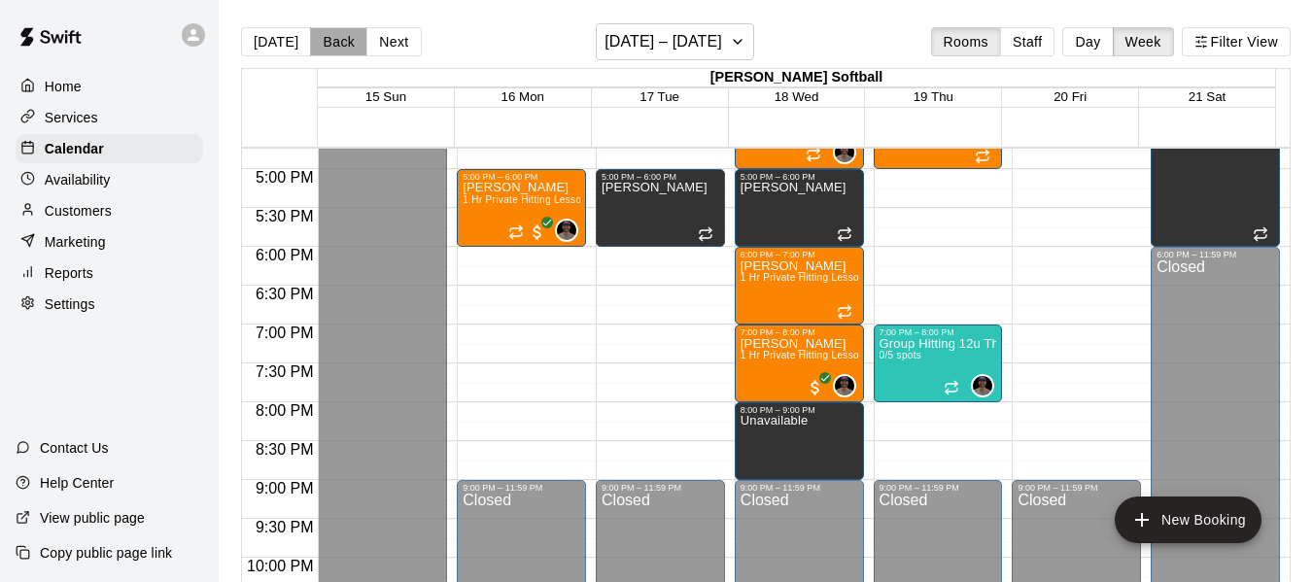
click at [332, 48] on button "Back" at bounding box center [338, 41] width 57 height 29
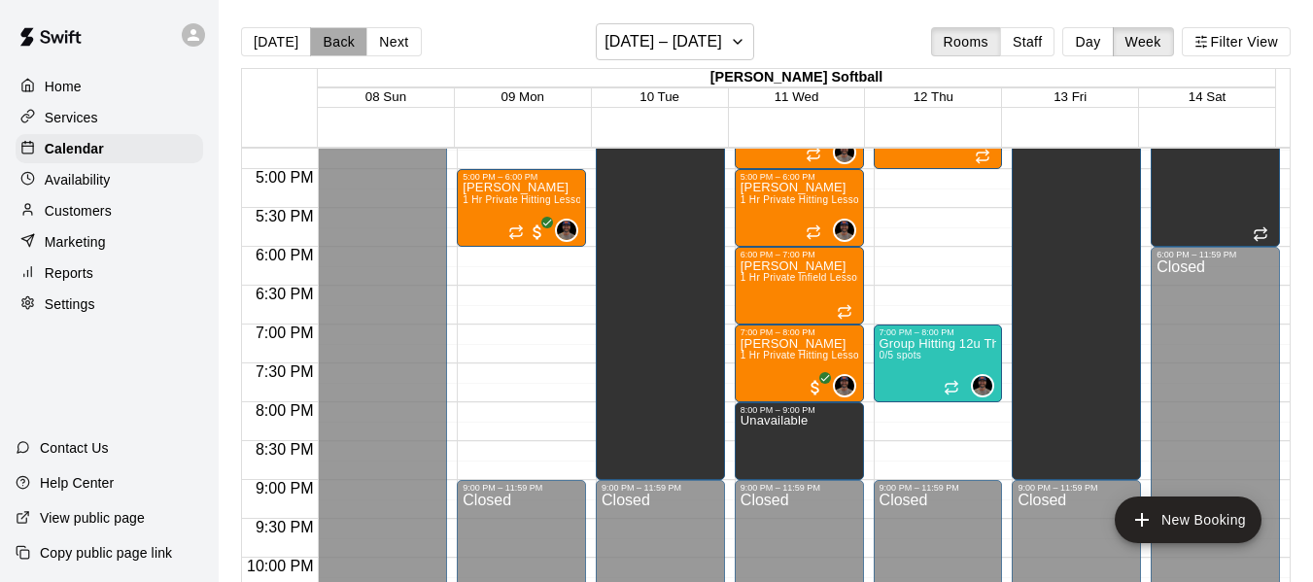
click at [332, 48] on button "Back" at bounding box center [338, 41] width 57 height 29
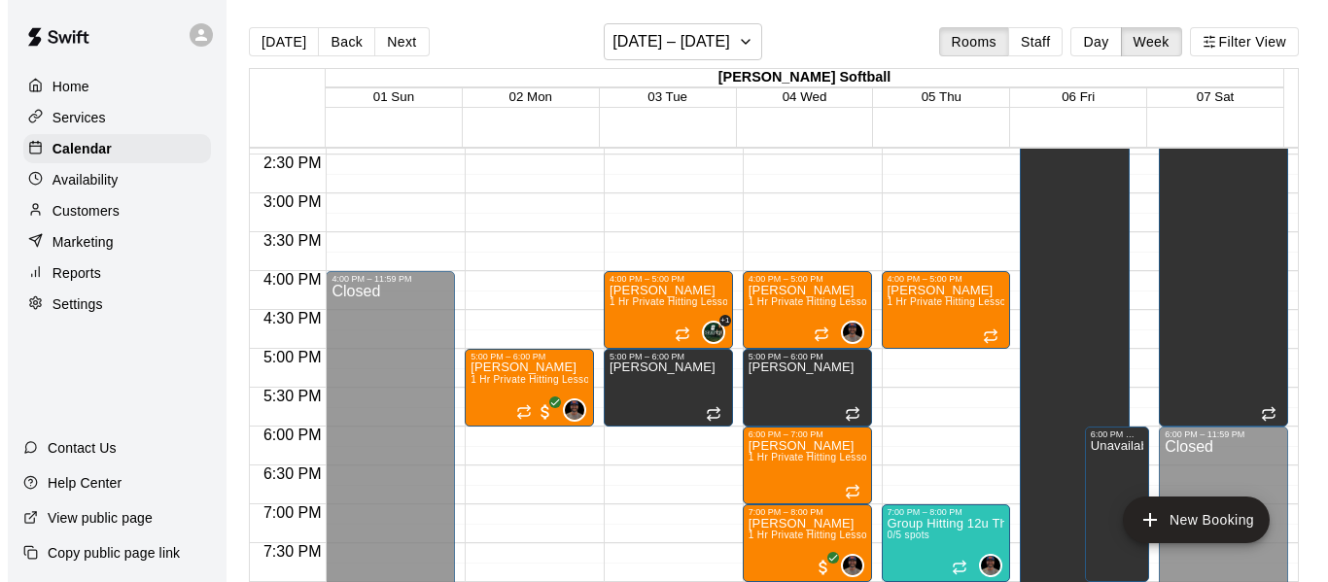
scroll to position [1139, 0]
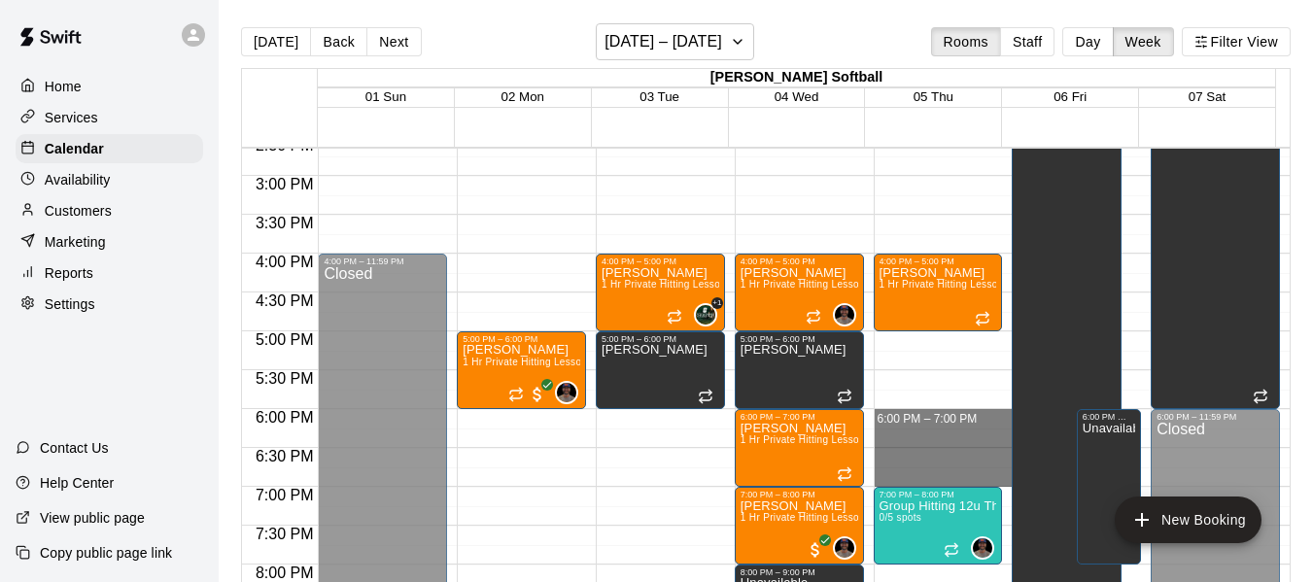
drag, startPoint x: 919, startPoint y: 417, endPoint x: 913, endPoint y: 476, distance: 59.6
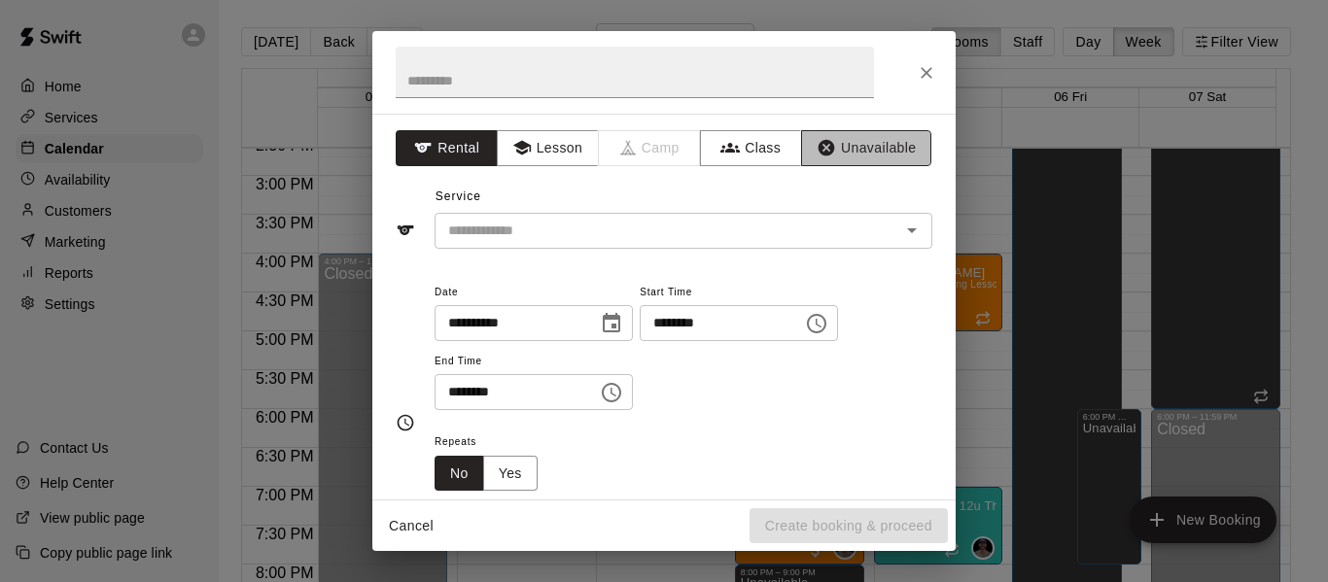
click at [867, 144] on button "Unavailable" at bounding box center [866, 148] width 130 height 36
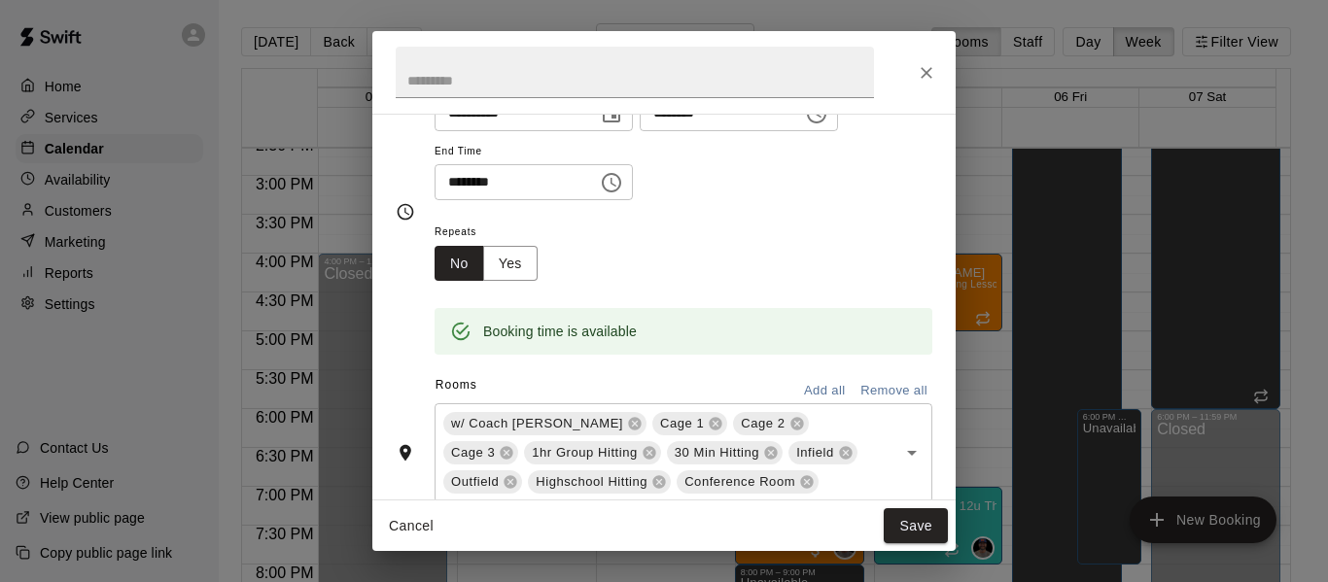
scroll to position [129, 0]
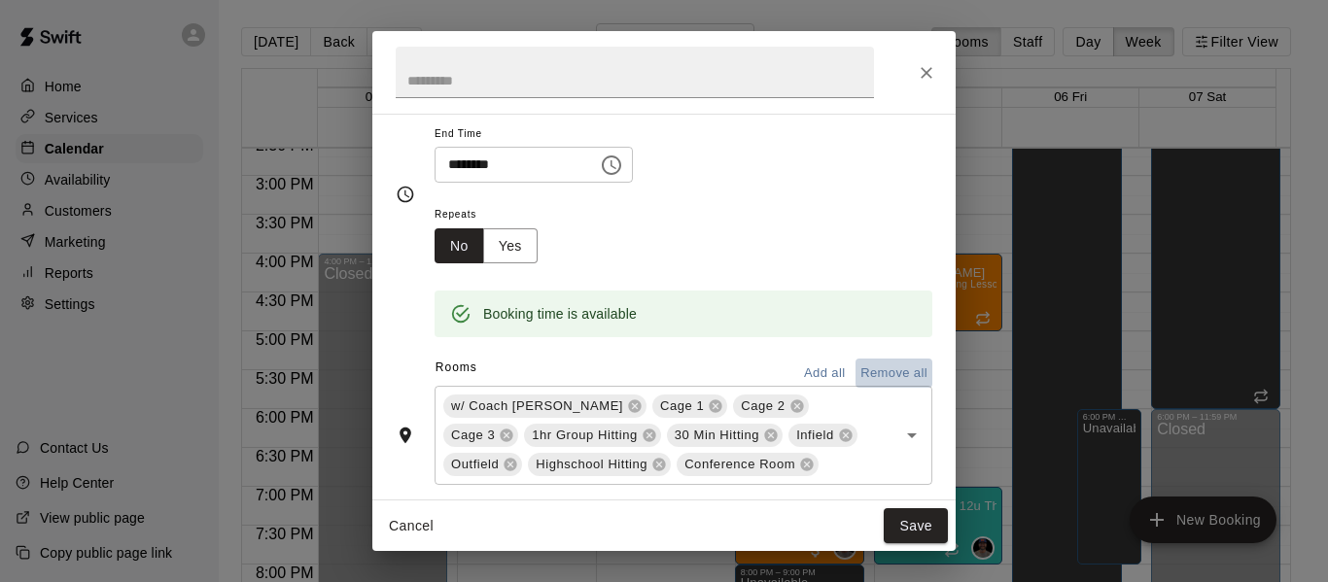
click at [882, 372] on button "Remove all" at bounding box center [893, 374] width 77 height 30
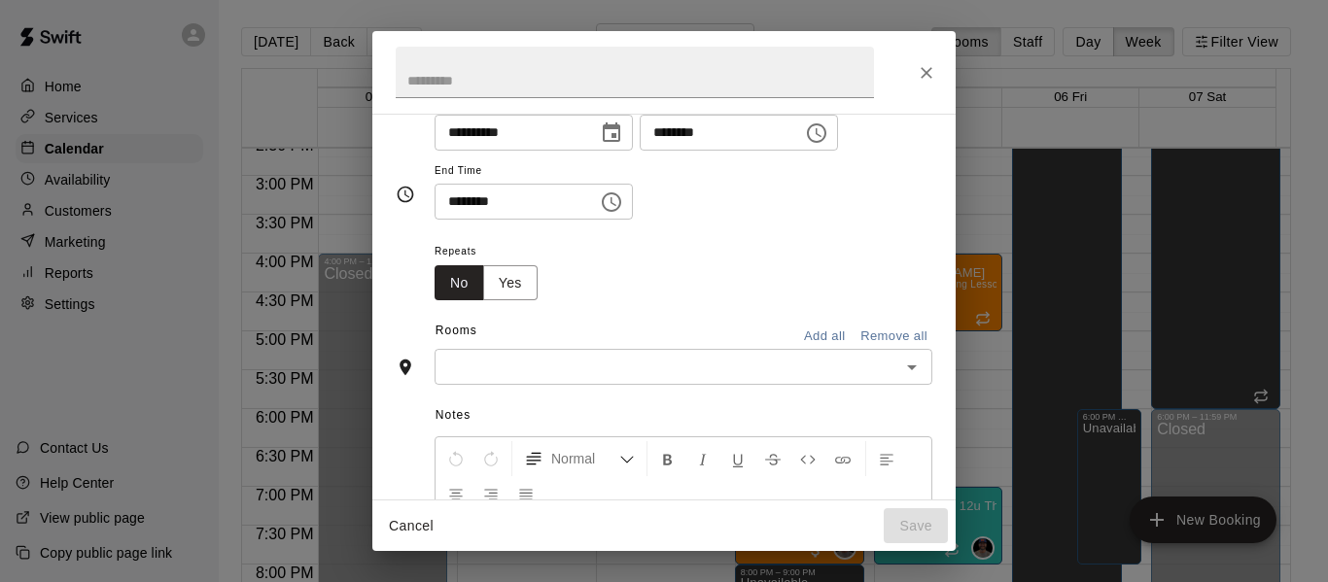
click at [577, 368] on input "text" at bounding box center [667, 367] width 454 height 24
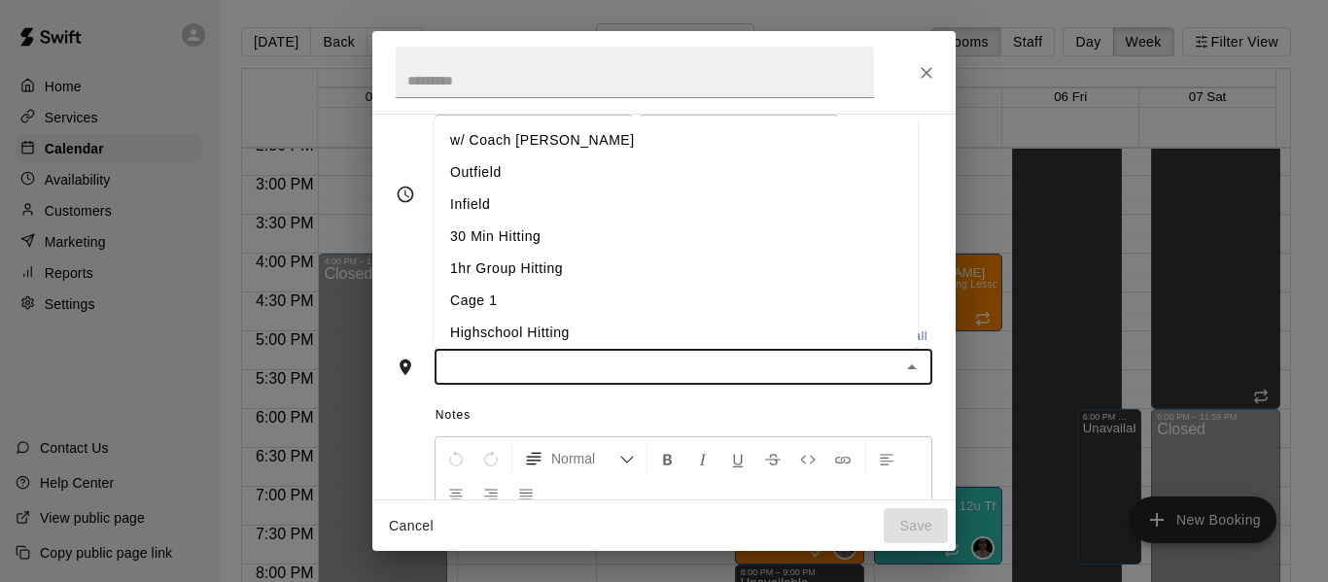
click at [594, 151] on li "w/ Coach [PERSON_NAME]" at bounding box center [675, 140] width 483 height 32
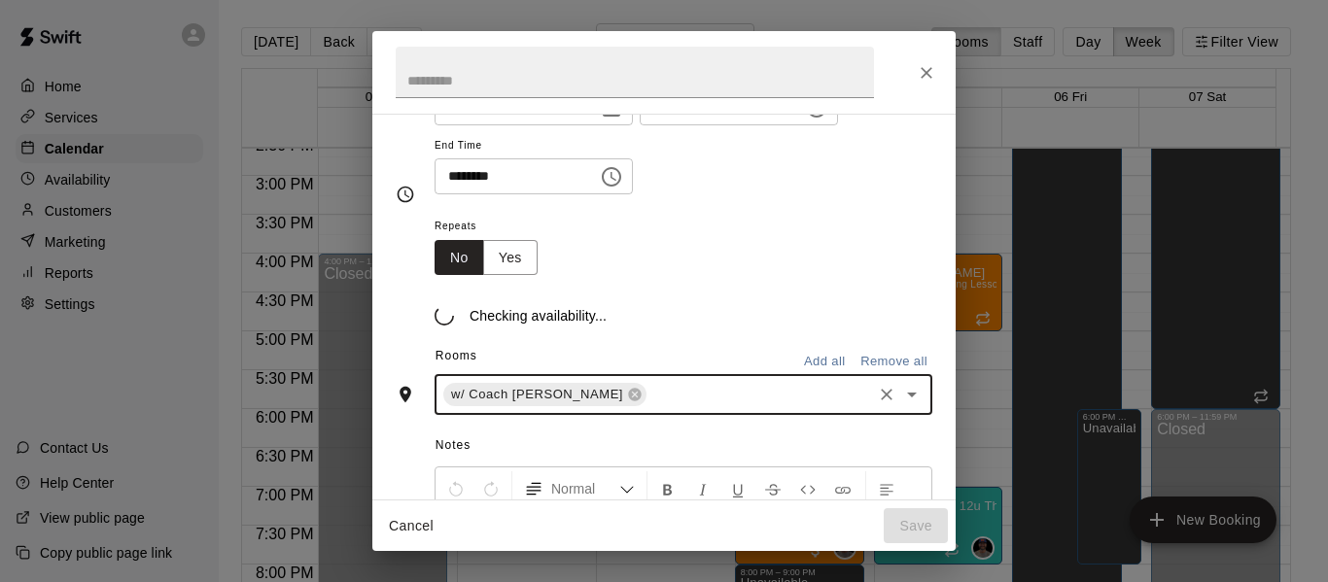
scroll to position [129, 0]
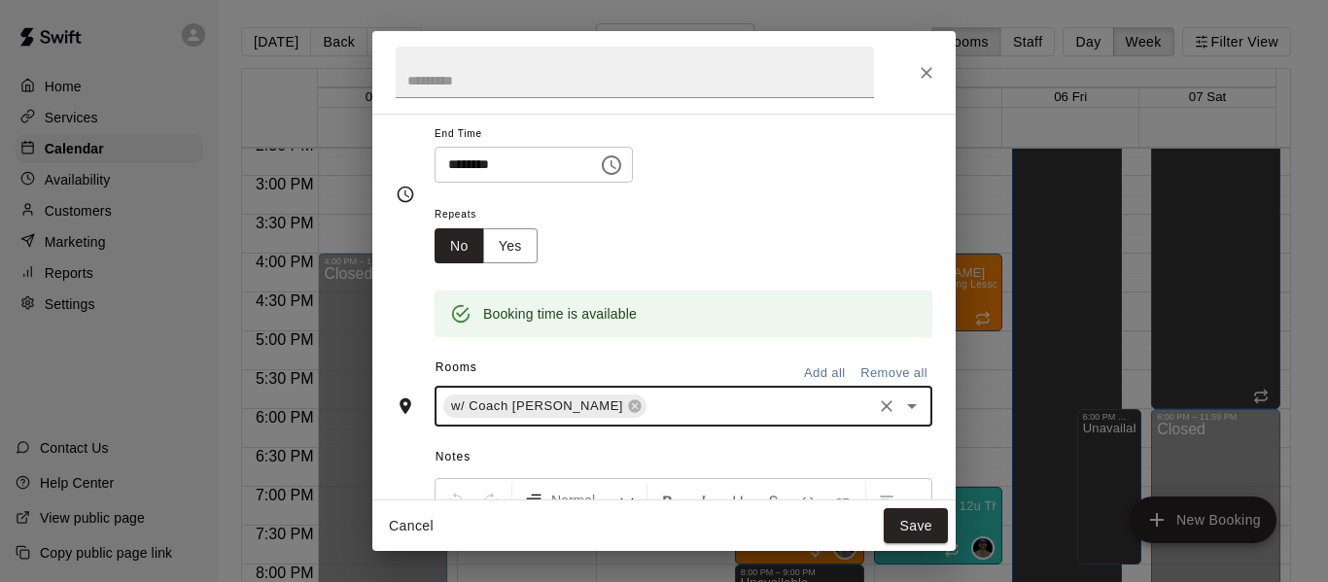
click at [657, 415] on input "text" at bounding box center [759, 407] width 220 height 24
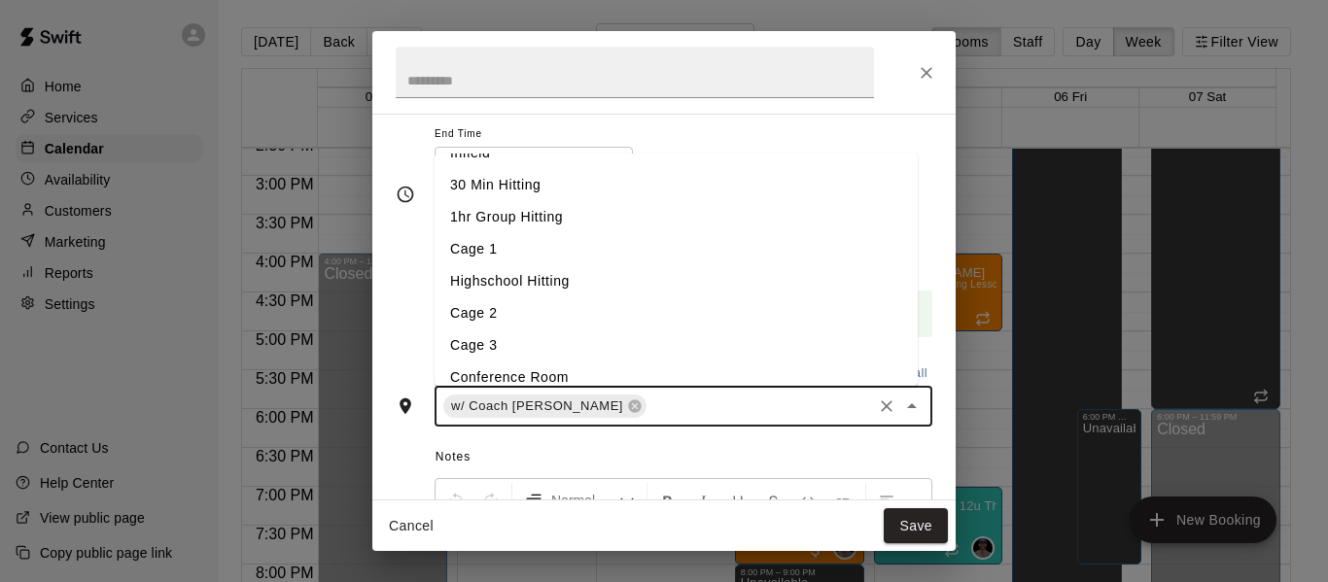
scroll to position [103, 0]
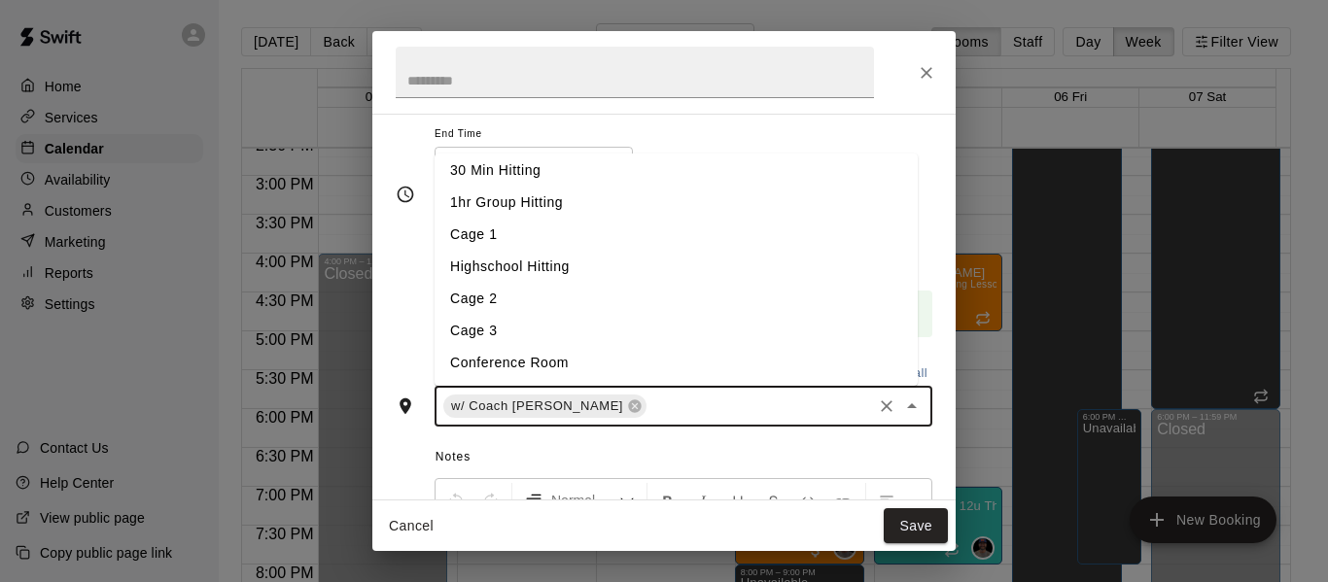
click at [591, 320] on li "Cage 3" at bounding box center [675, 331] width 483 height 32
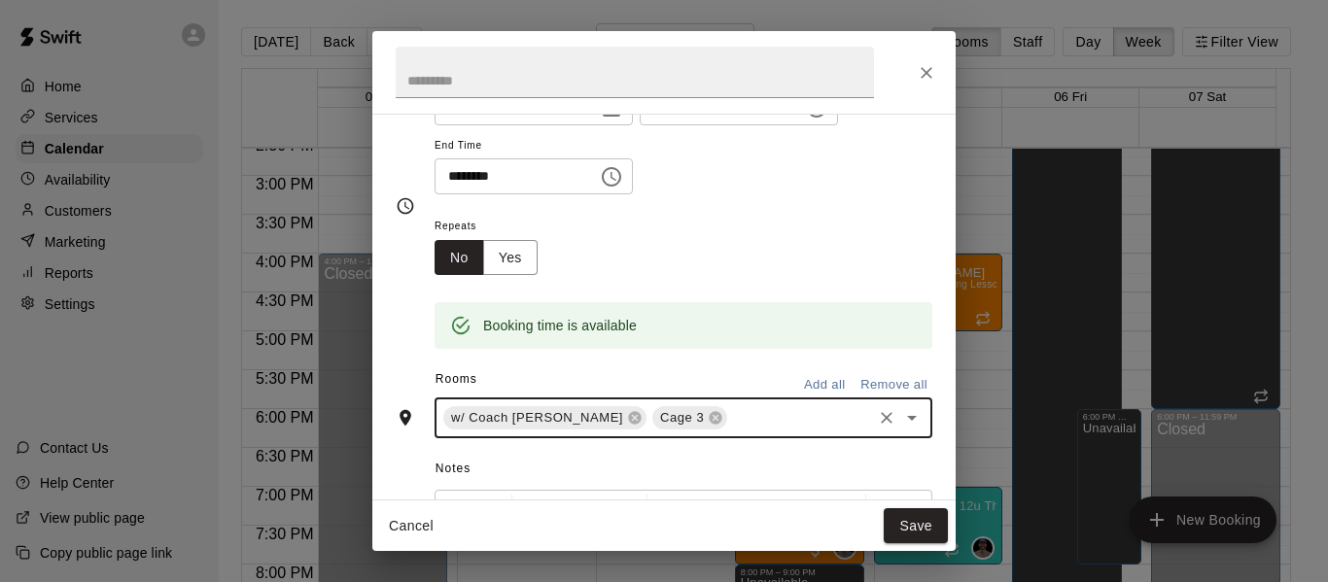
scroll to position [129, 0]
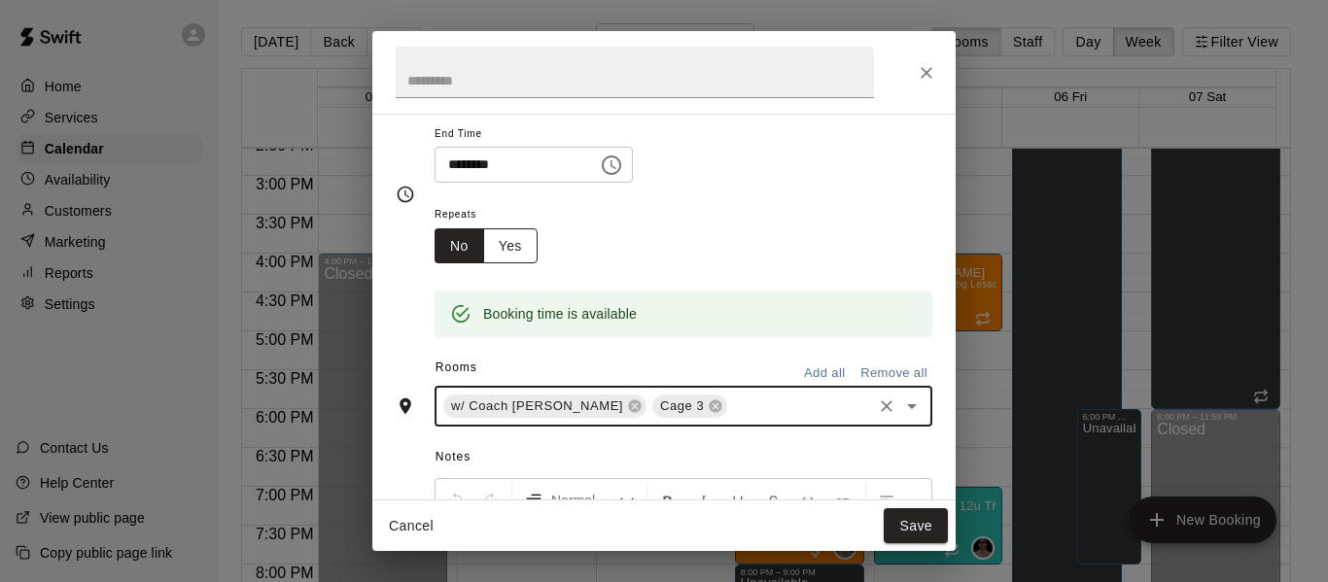
click at [525, 253] on button "Yes" at bounding box center [510, 246] width 54 height 36
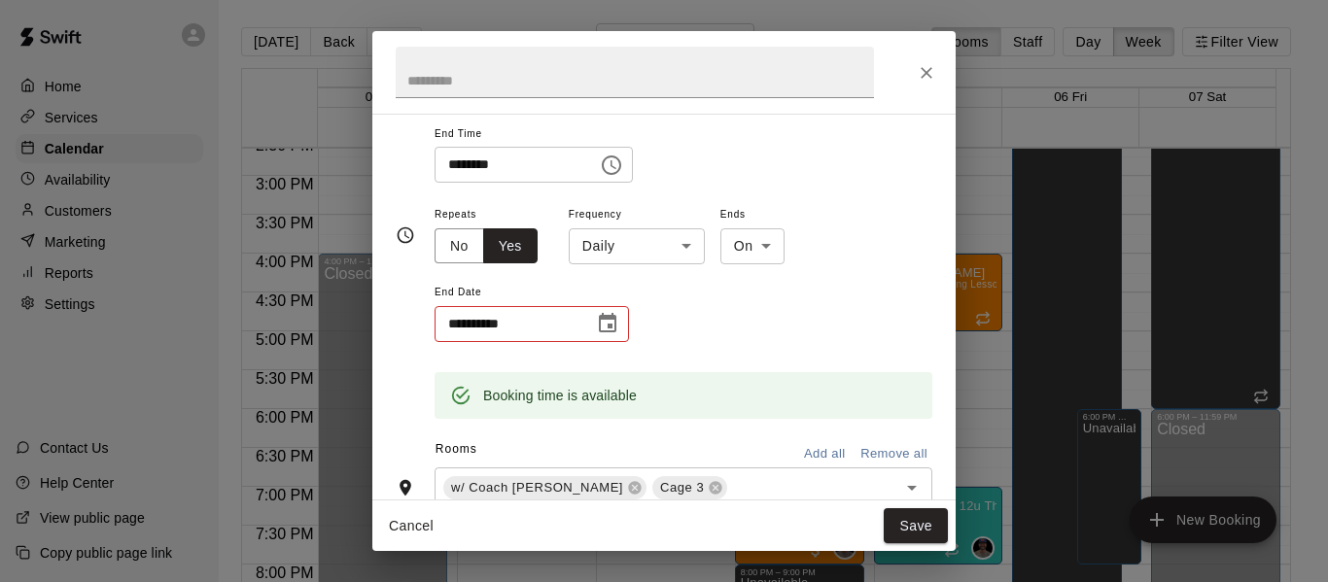
scroll to position [133, 0]
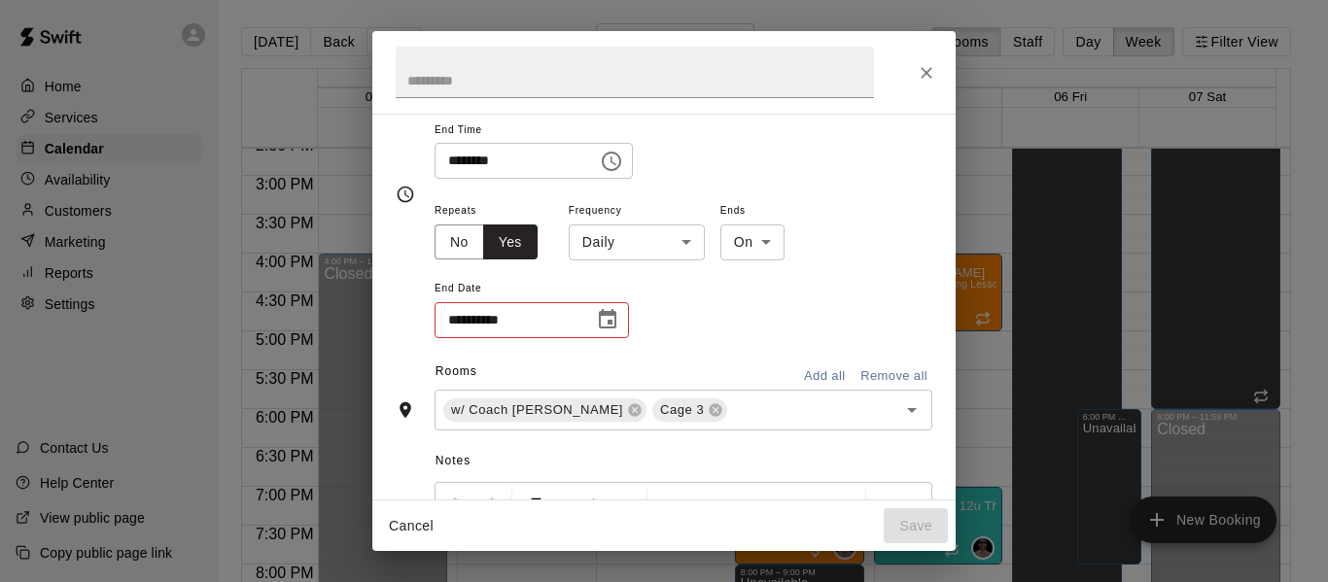
click at [677, 248] on body "Home Services Calendar Availability Customers Marketing Reports Settings Contac…" at bounding box center [664, 306] width 1328 height 613
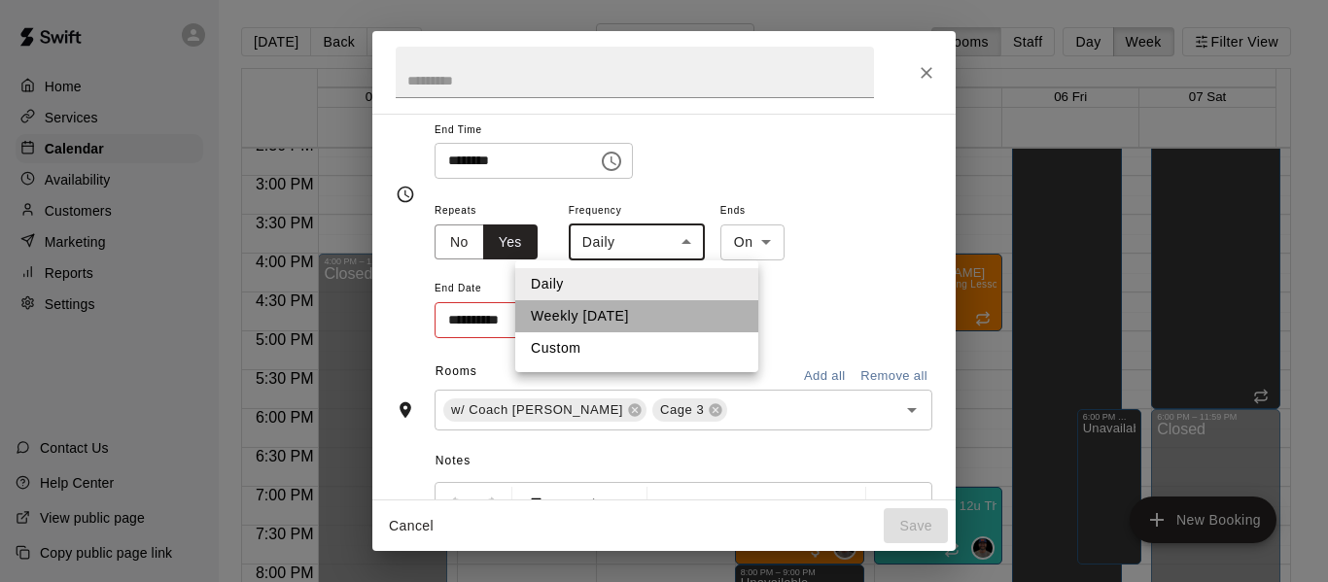
click at [642, 316] on li "Weekly [DATE]" at bounding box center [636, 316] width 243 height 32
type input "******"
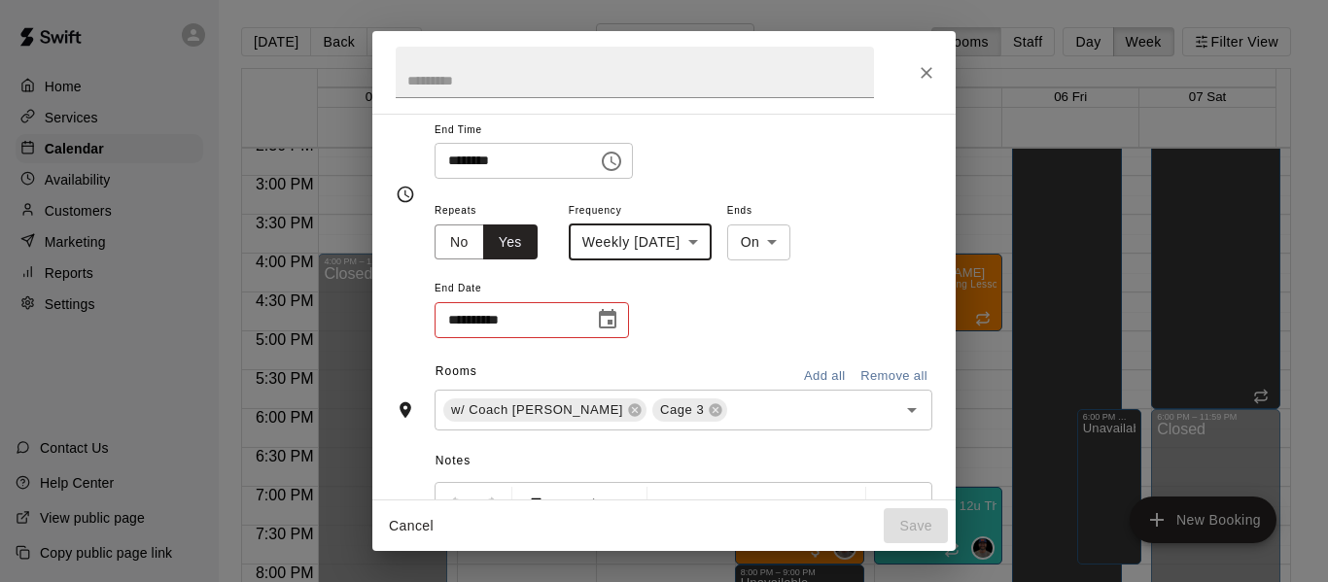
click at [602, 319] on icon "Choose date" at bounding box center [607, 319] width 23 height 23
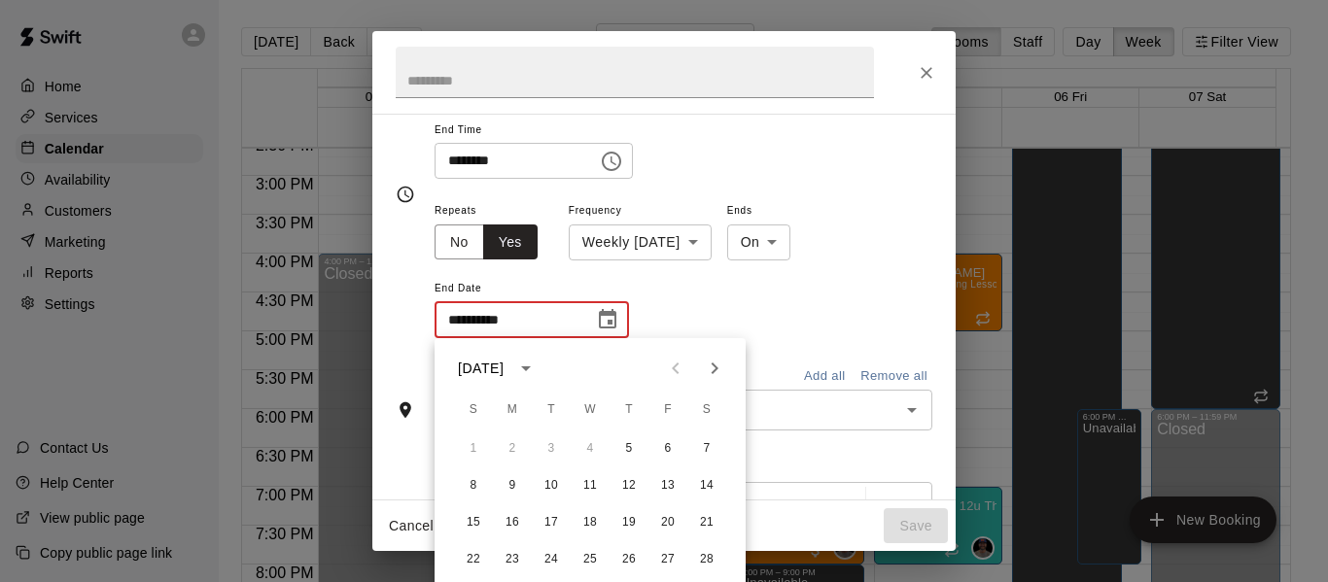
click at [710, 368] on icon "Next month" at bounding box center [714, 368] width 23 height 23
click at [711, 368] on icon "Next month" at bounding box center [714, 368] width 23 height 23
click at [630, 519] on button "14" at bounding box center [628, 522] width 35 height 35
type input "**********"
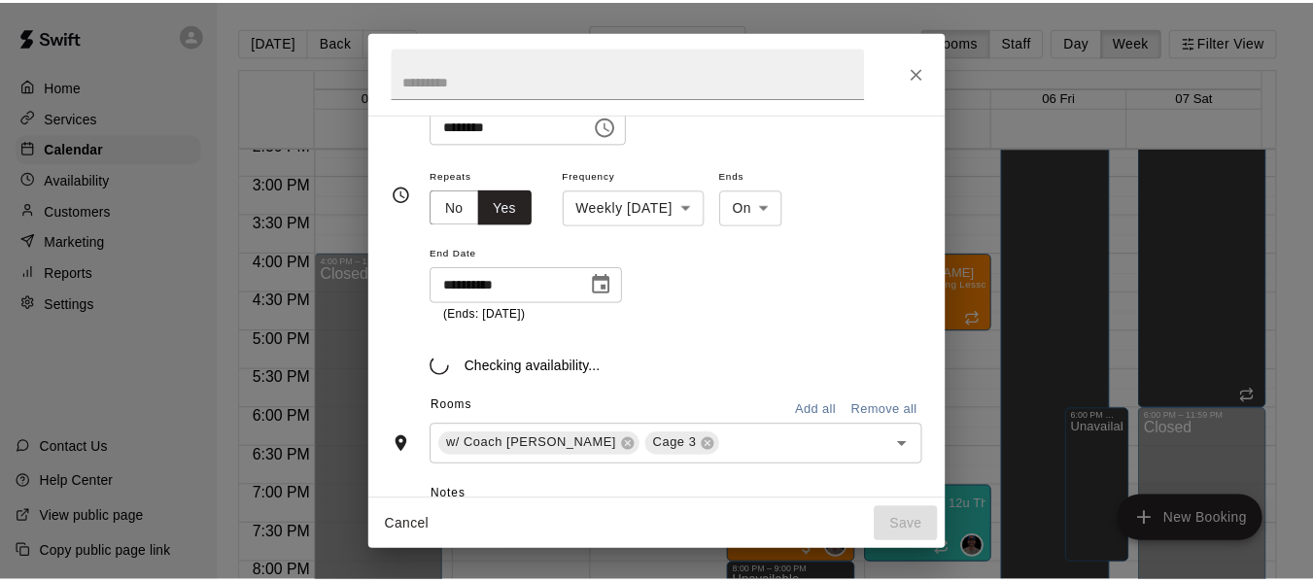
scroll to position [180, 0]
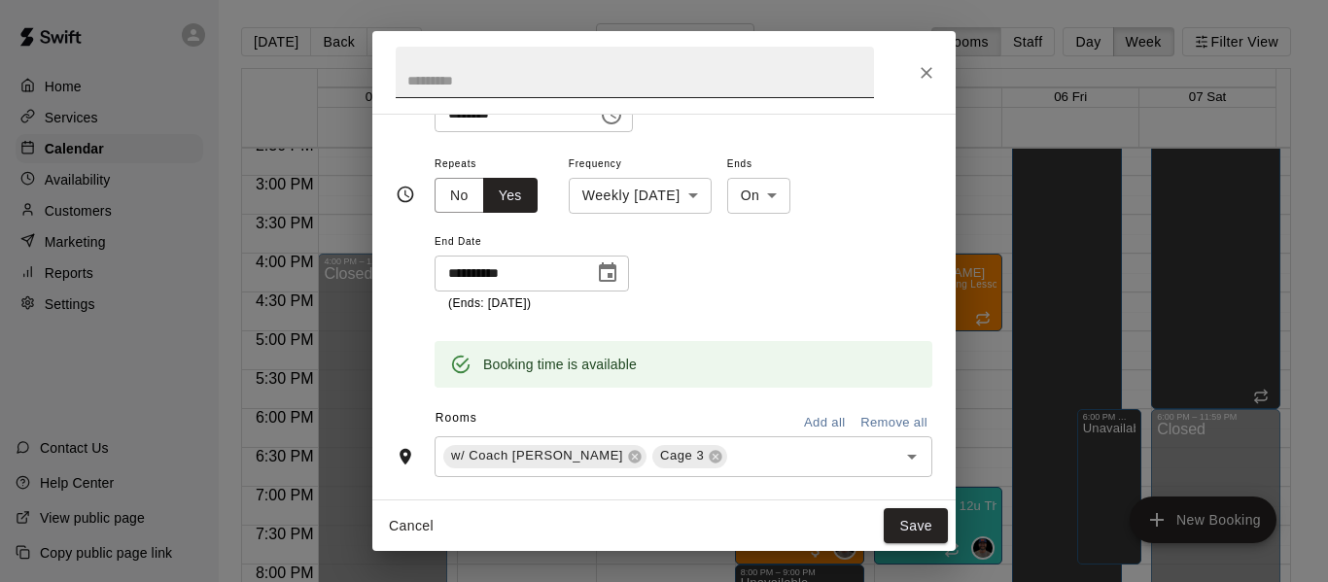
click at [590, 82] on input "text" at bounding box center [635, 73] width 478 height 52
type input "******"
click at [920, 526] on button "Save" at bounding box center [916, 526] width 64 height 36
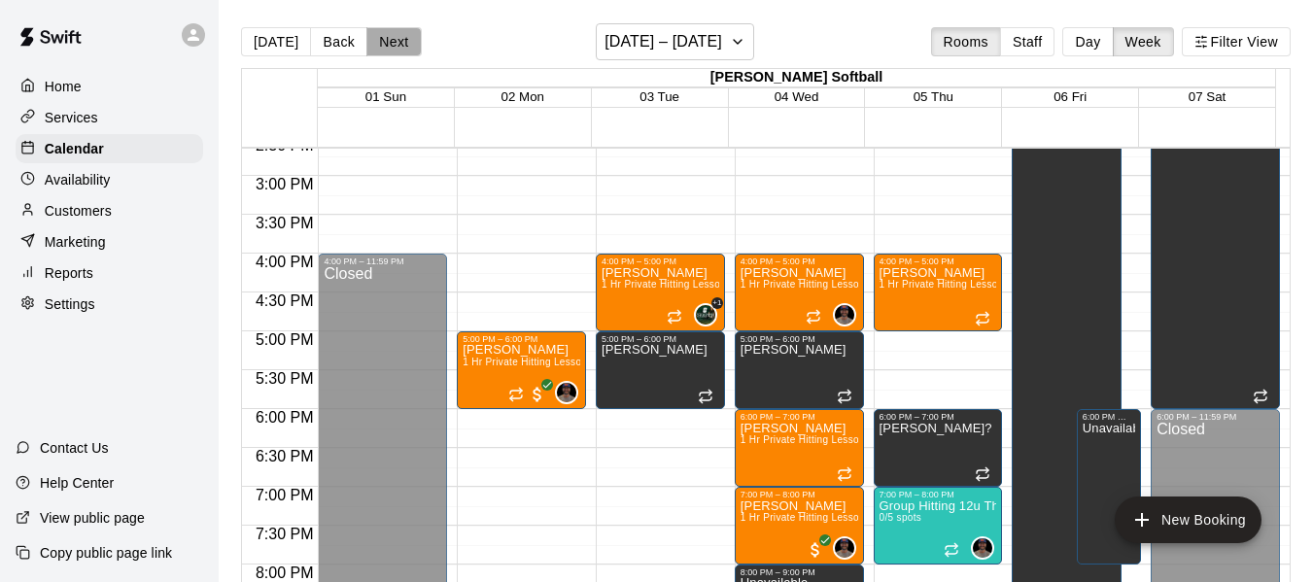
click at [393, 31] on button "Next" at bounding box center [393, 41] width 54 height 29
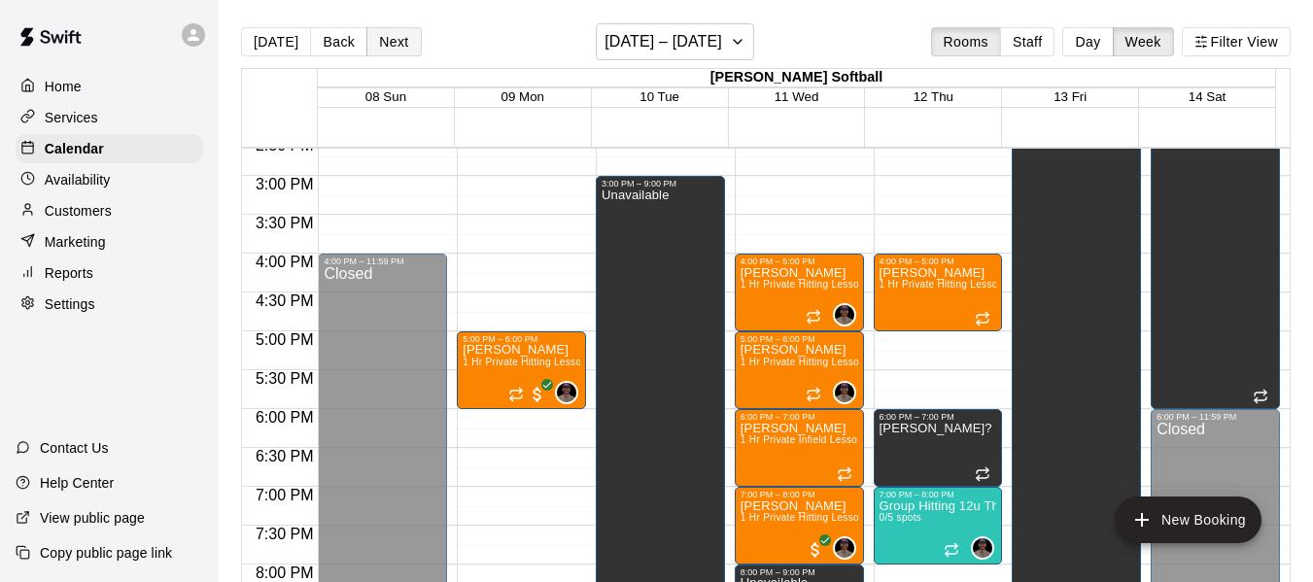
click at [393, 31] on button "Next" at bounding box center [393, 41] width 54 height 29
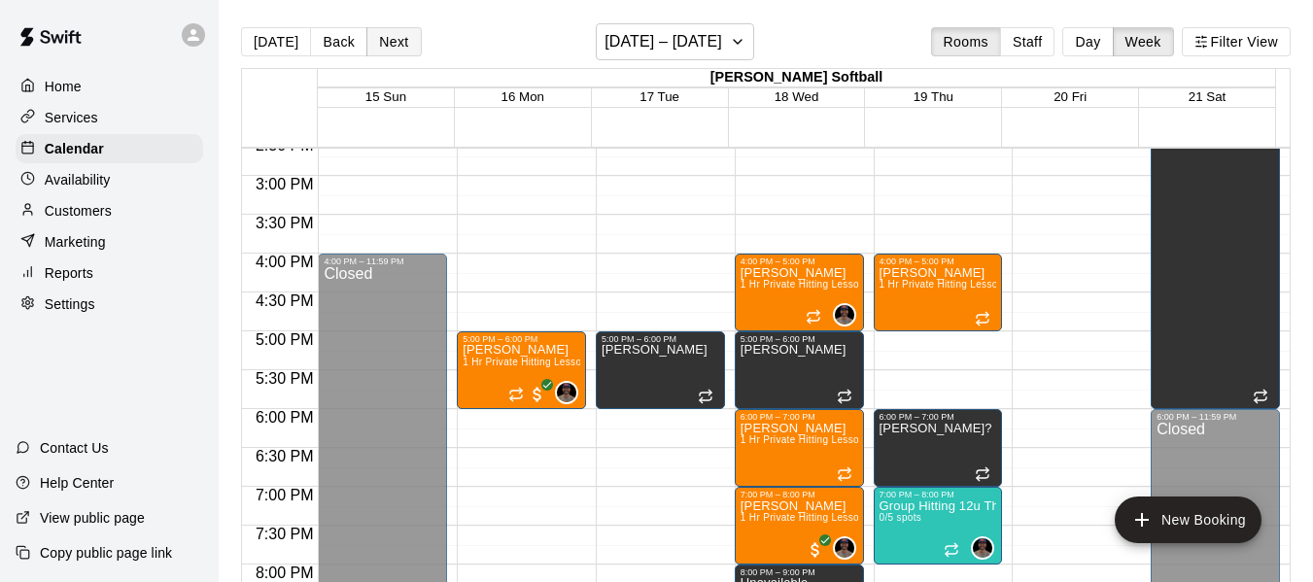
click at [393, 31] on button "Next" at bounding box center [393, 41] width 54 height 29
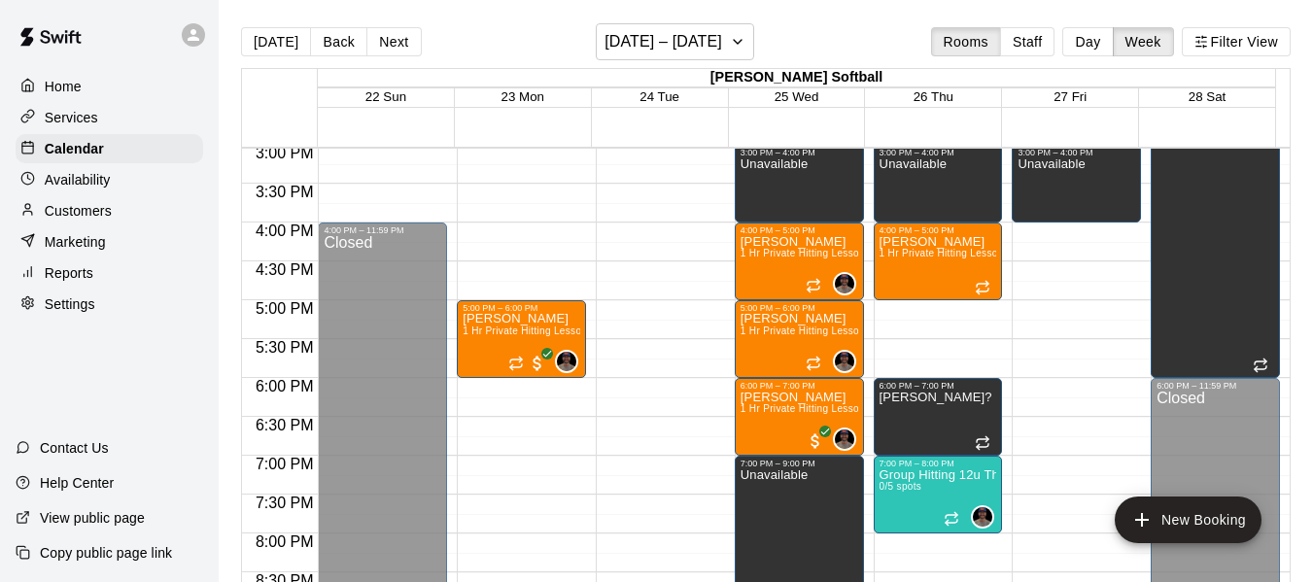
scroll to position [1171, 0]
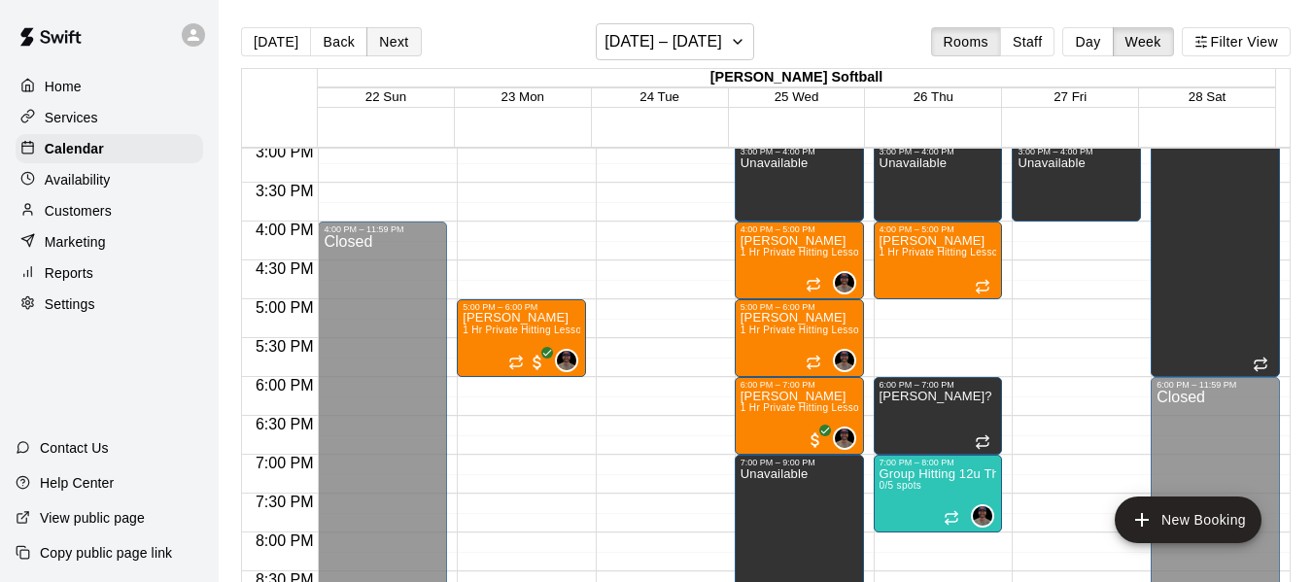
click at [394, 44] on button "Next" at bounding box center [393, 41] width 54 height 29
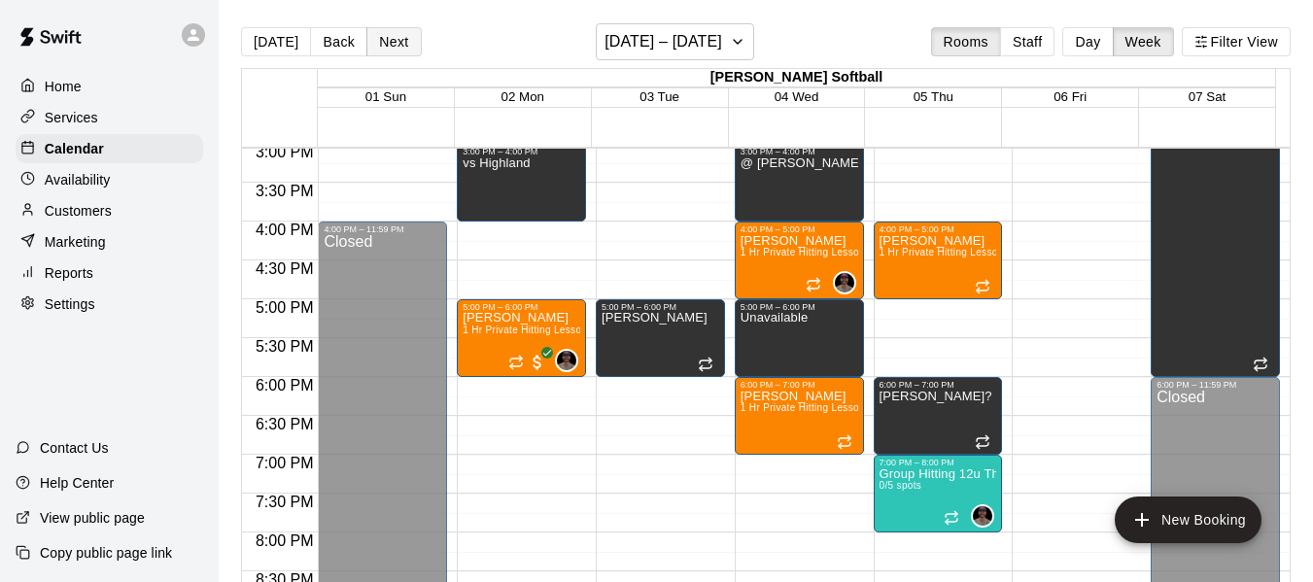
click at [394, 44] on button "Next" at bounding box center [393, 41] width 54 height 29
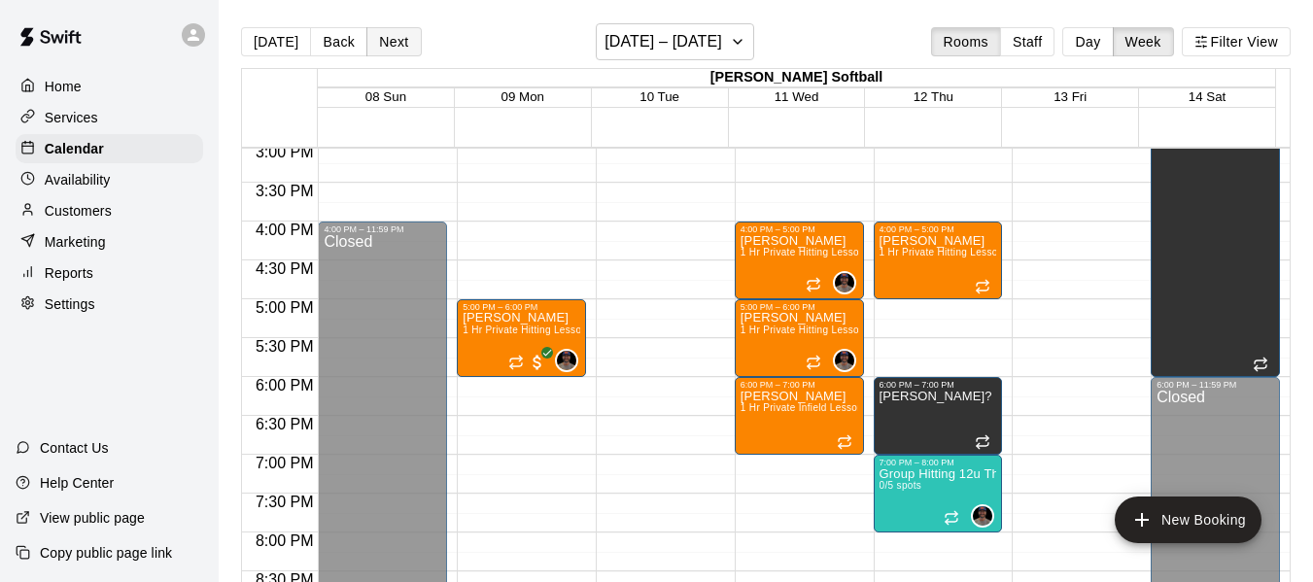
click at [394, 44] on button "Next" at bounding box center [393, 41] width 54 height 29
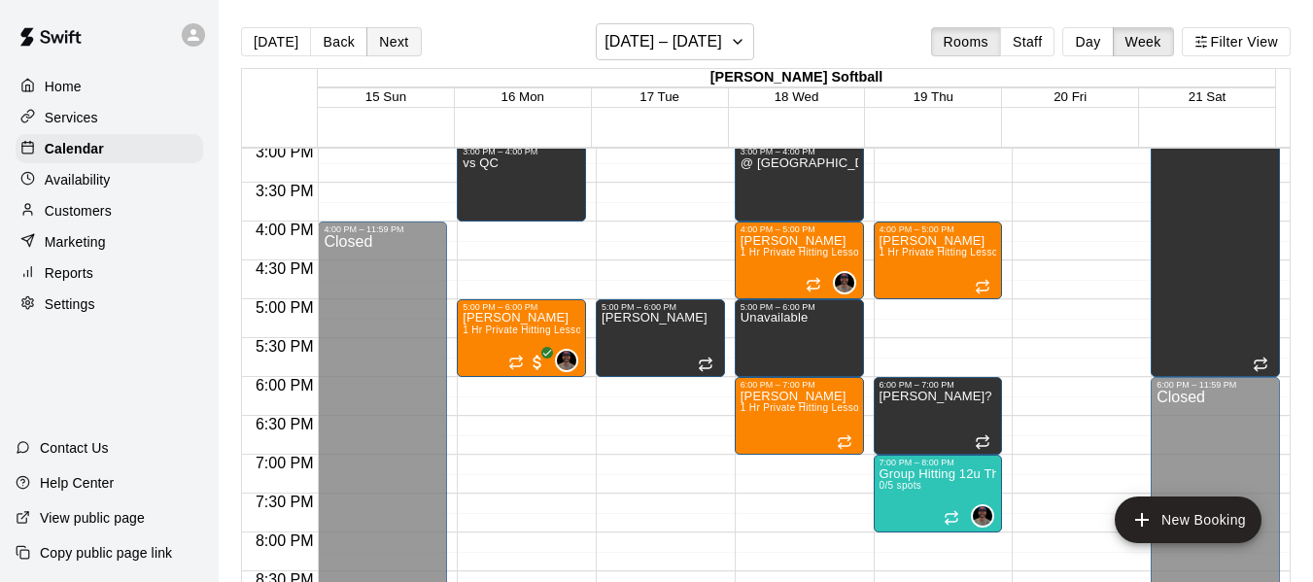
click at [394, 44] on button "Next" at bounding box center [393, 41] width 54 height 29
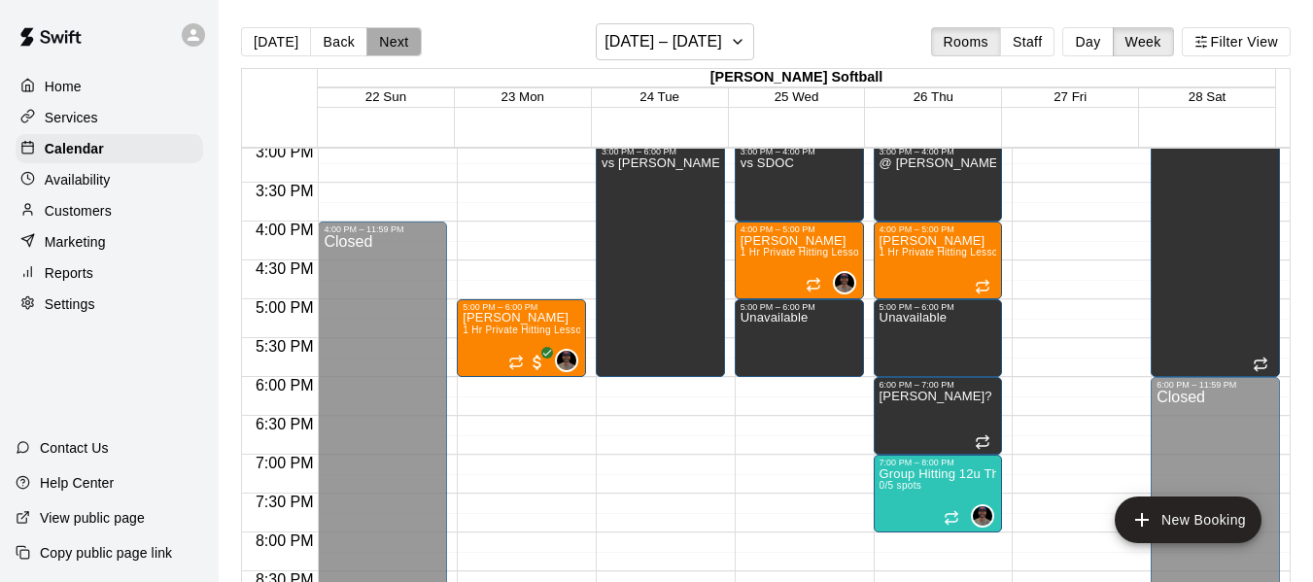
click at [394, 44] on button "Next" at bounding box center [393, 41] width 54 height 29
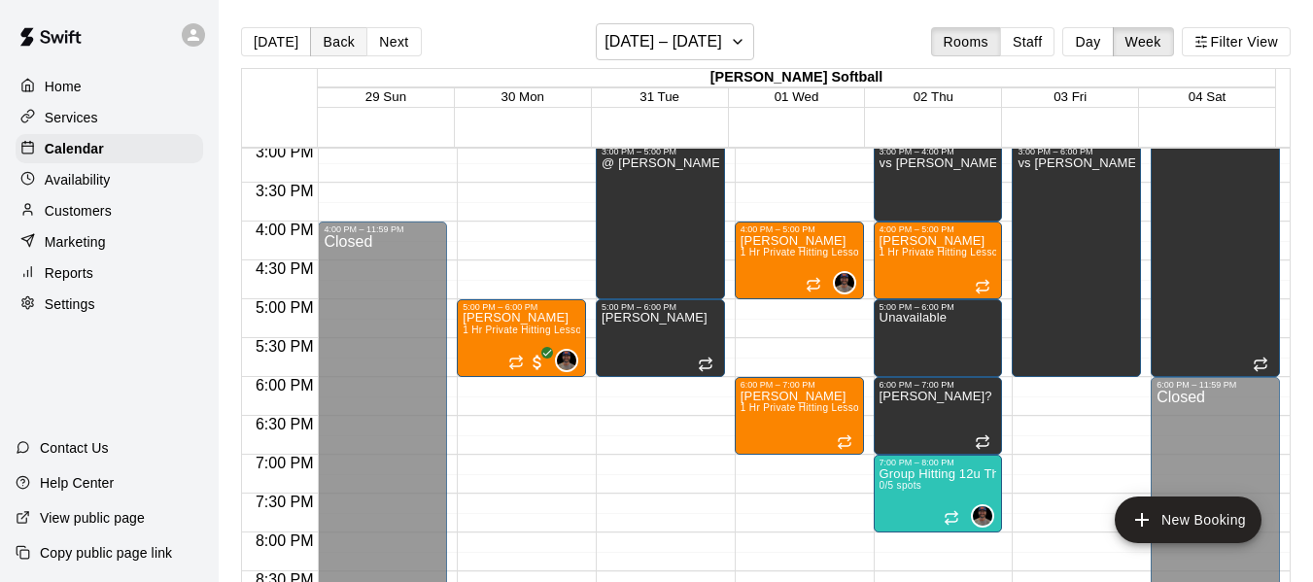
click at [336, 35] on button "Back" at bounding box center [338, 41] width 57 height 29
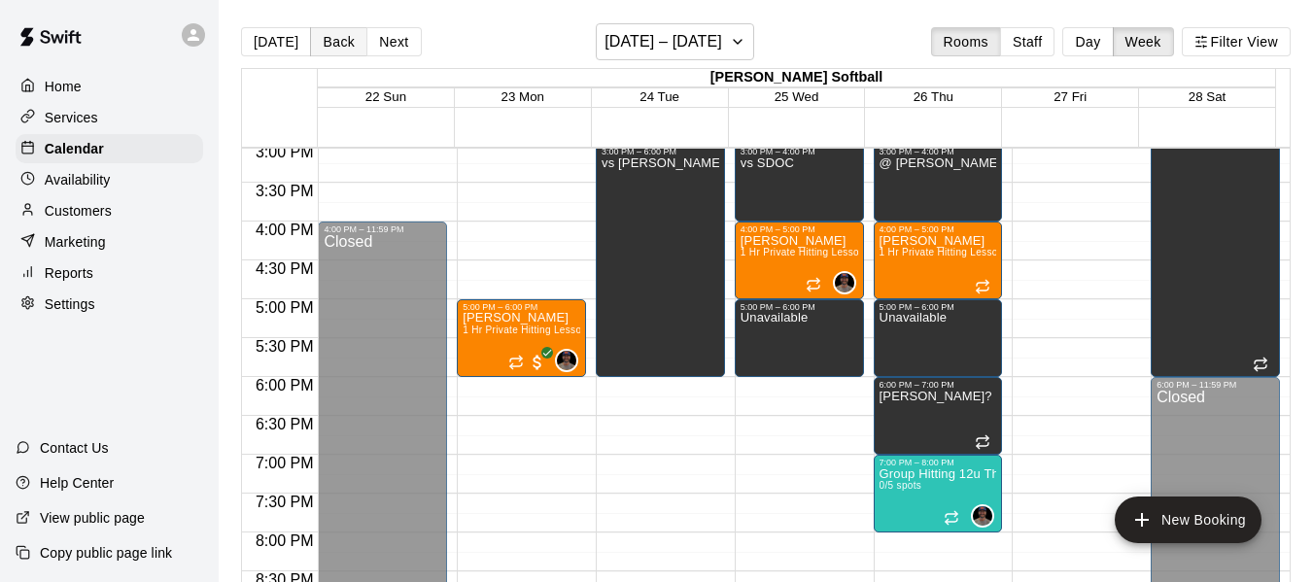
click at [336, 35] on button "Back" at bounding box center [338, 41] width 57 height 29
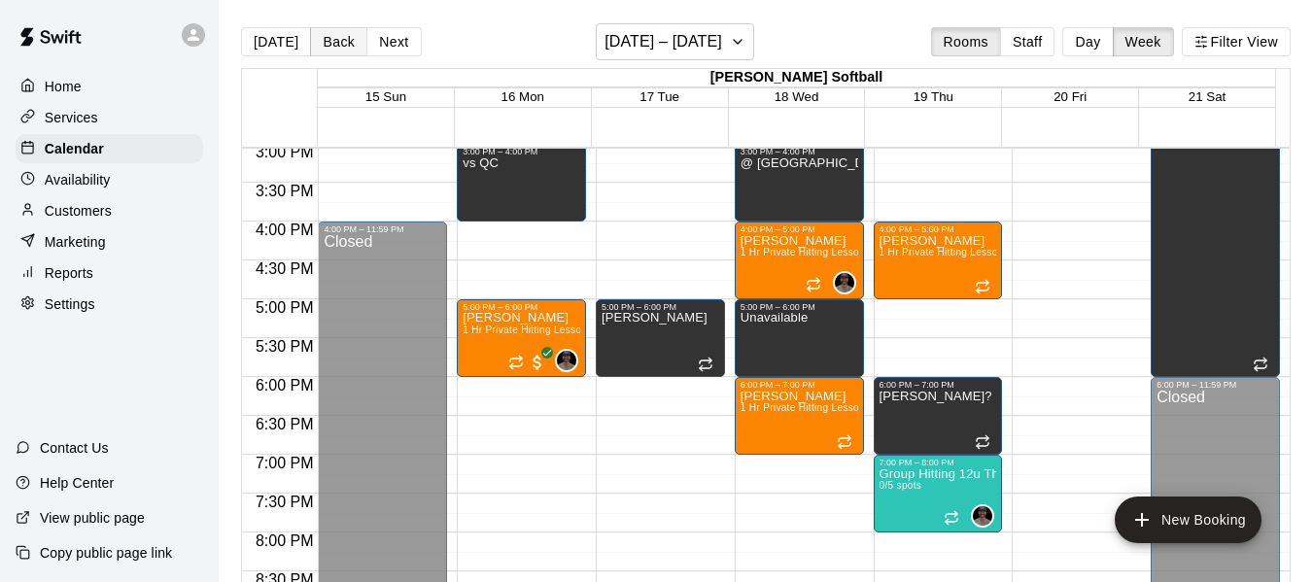
click at [336, 35] on button "Back" at bounding box center [338, 41] width 57 height 29
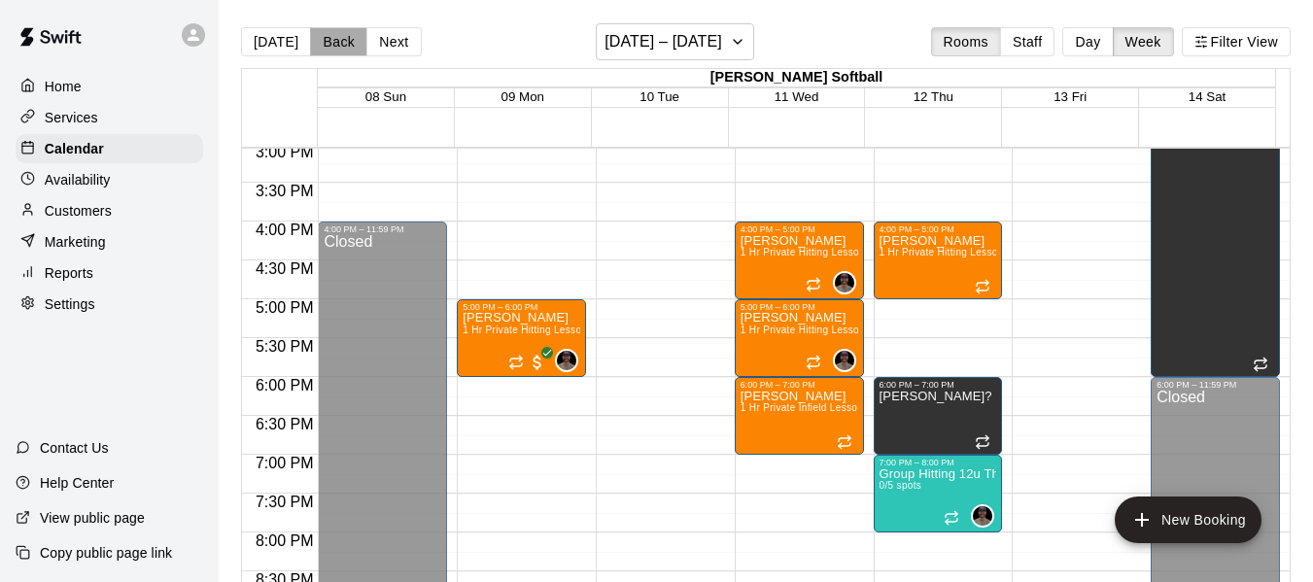
click at [336, 35] on button "Back" at bounding box center [338, 41] width 57 height 29
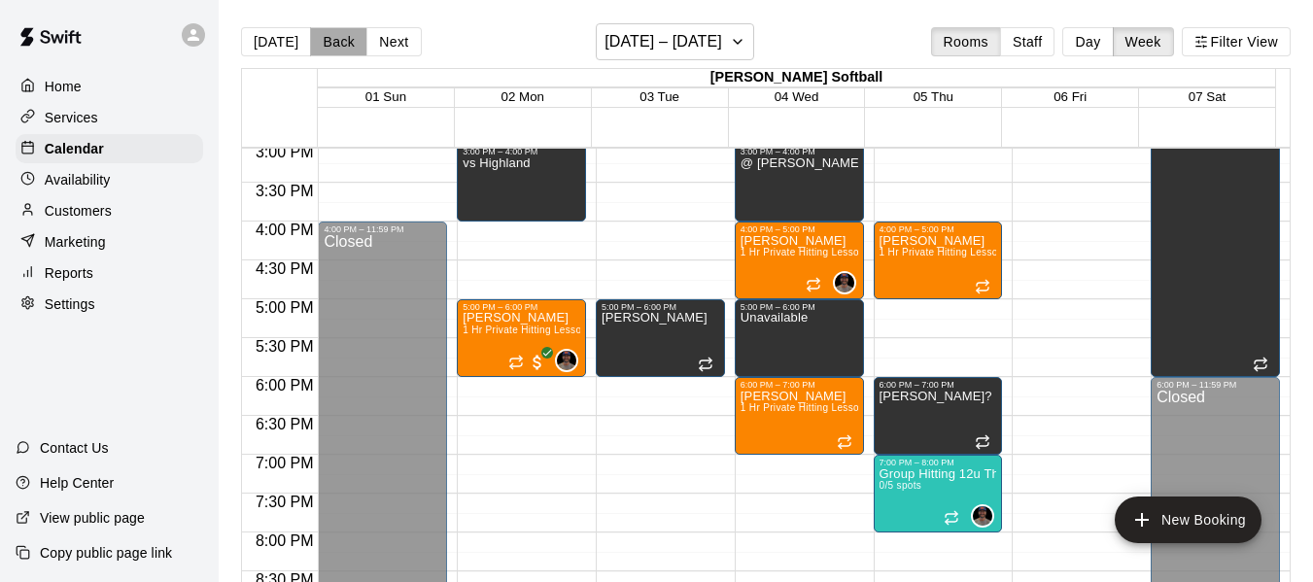
click at [336, 35] on button "Back" at bounding box center [338, 41] width 57 height 29
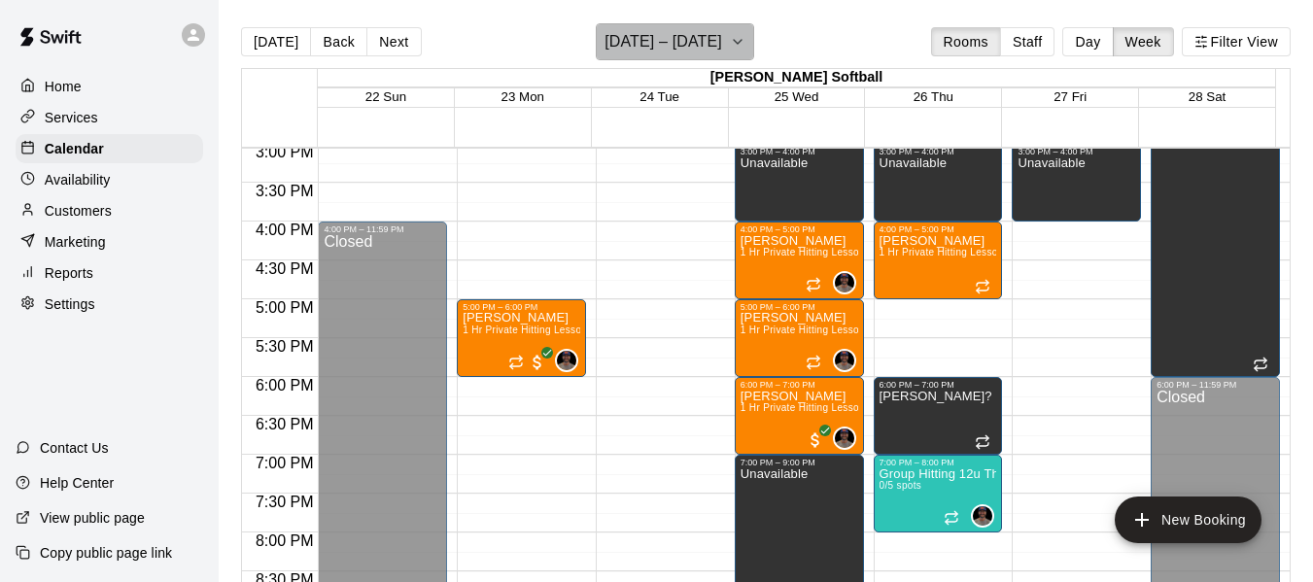
click at [738, 44] on icon "button" at bounding box center [738, 41] width 16 height 23
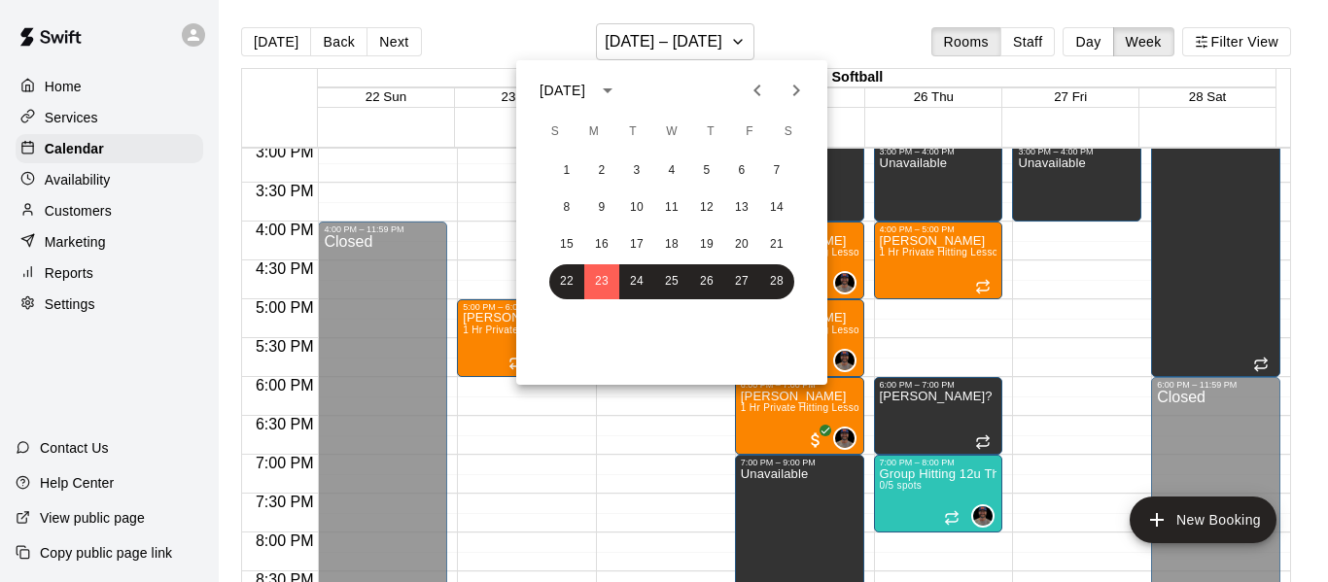
click at [759, 96] on icon "Previous month" at bounding box center [756, 91] width 7 height 12
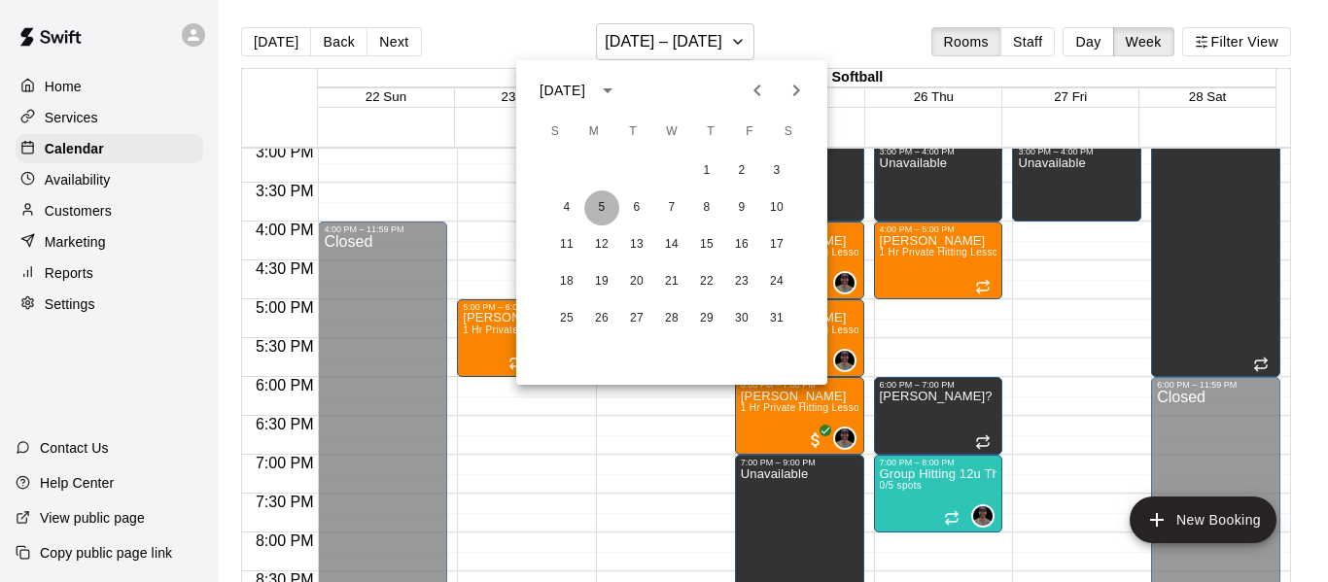
click at [594, 206] on button "5" at bounding box center [601, 208] width 35 height 35
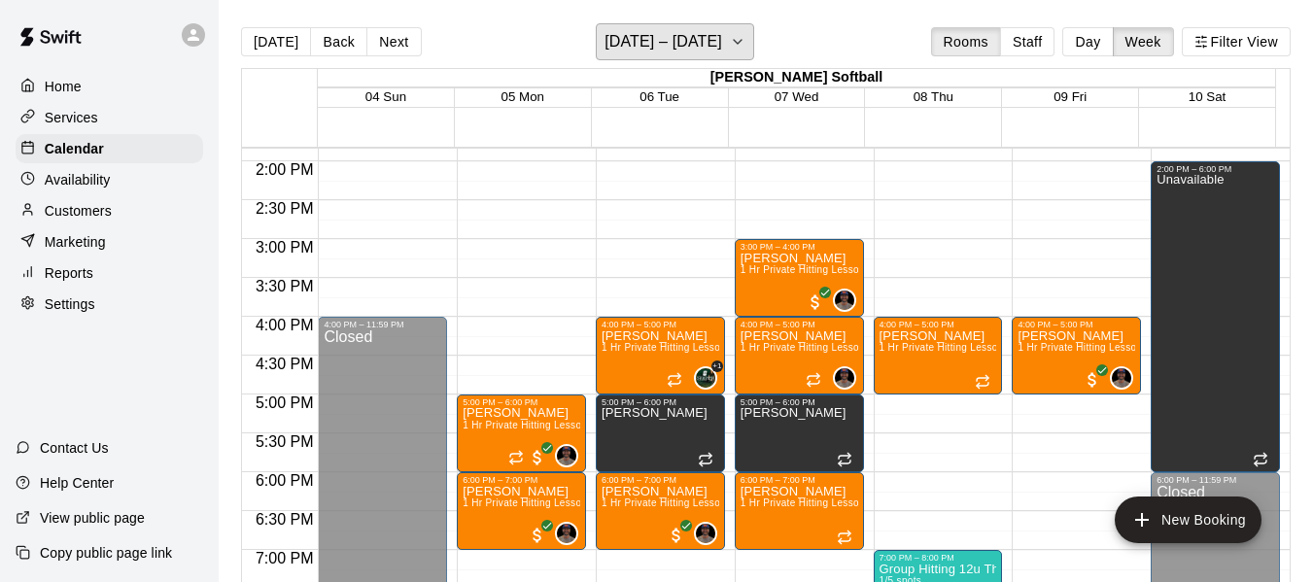
scroll to position [1107, 0]
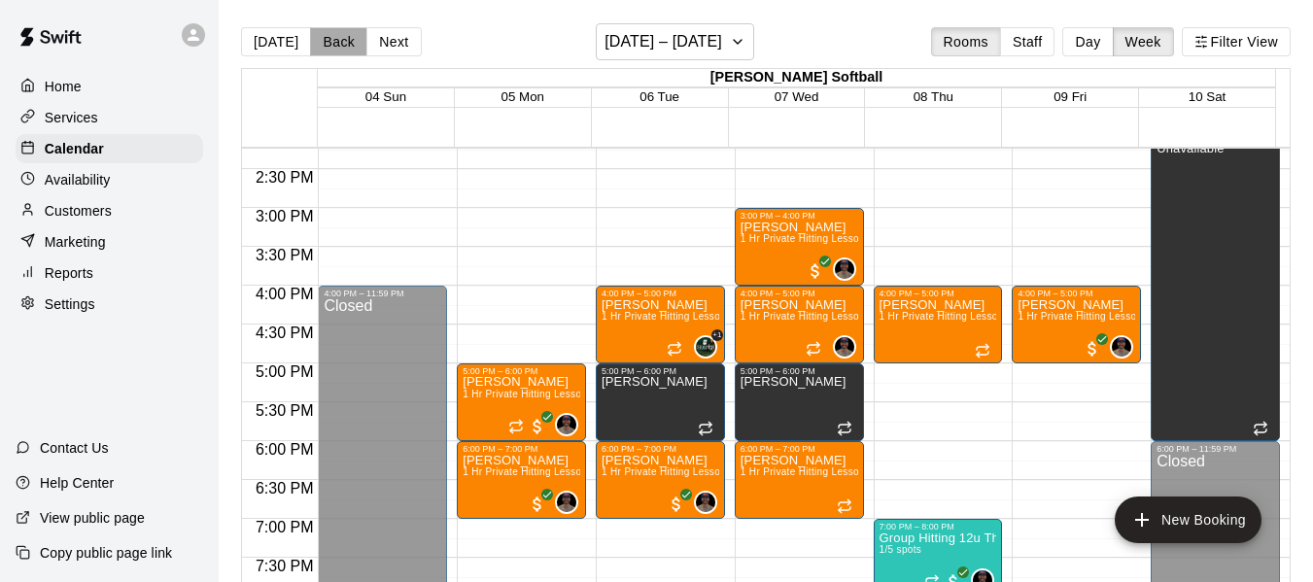
click at [324, 40] on button "Back" at bounding box center [338, 41] width 57 height 29
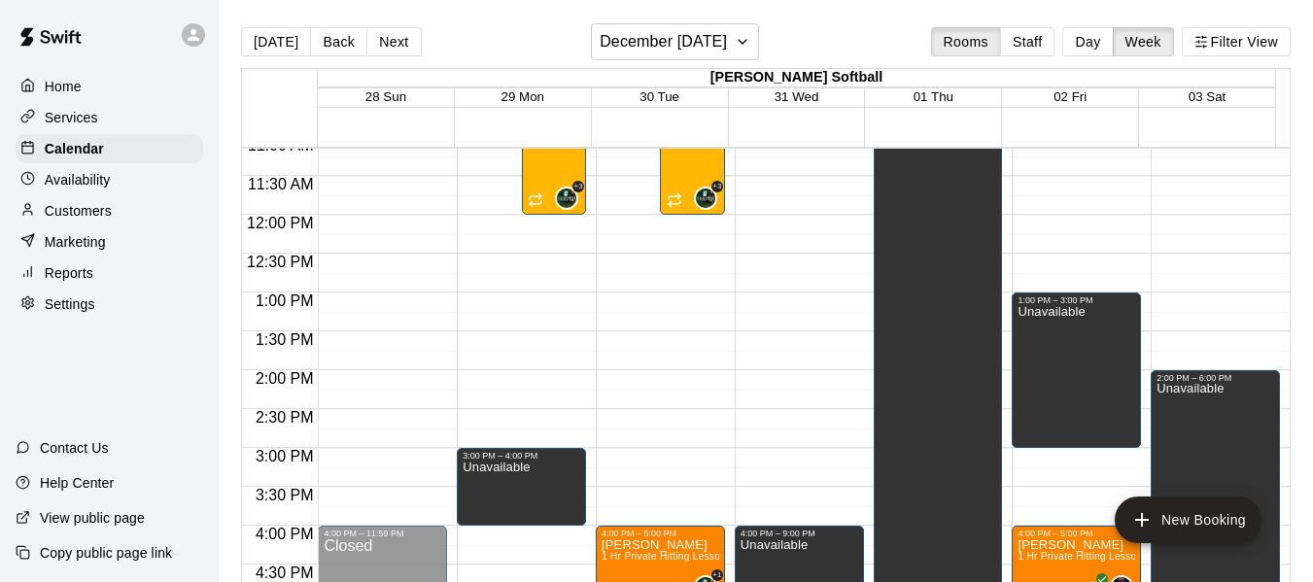
scroll to position [913, 0]
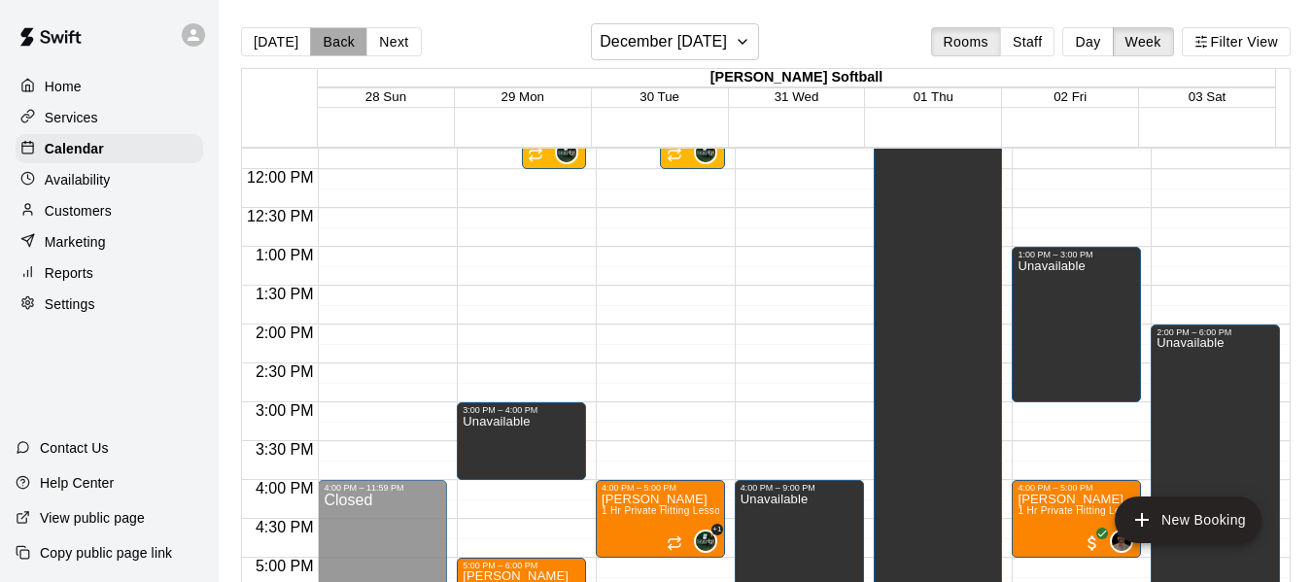
click at [334, 46] on button "Back" at bounding box center [338, 41] width 57 height 29
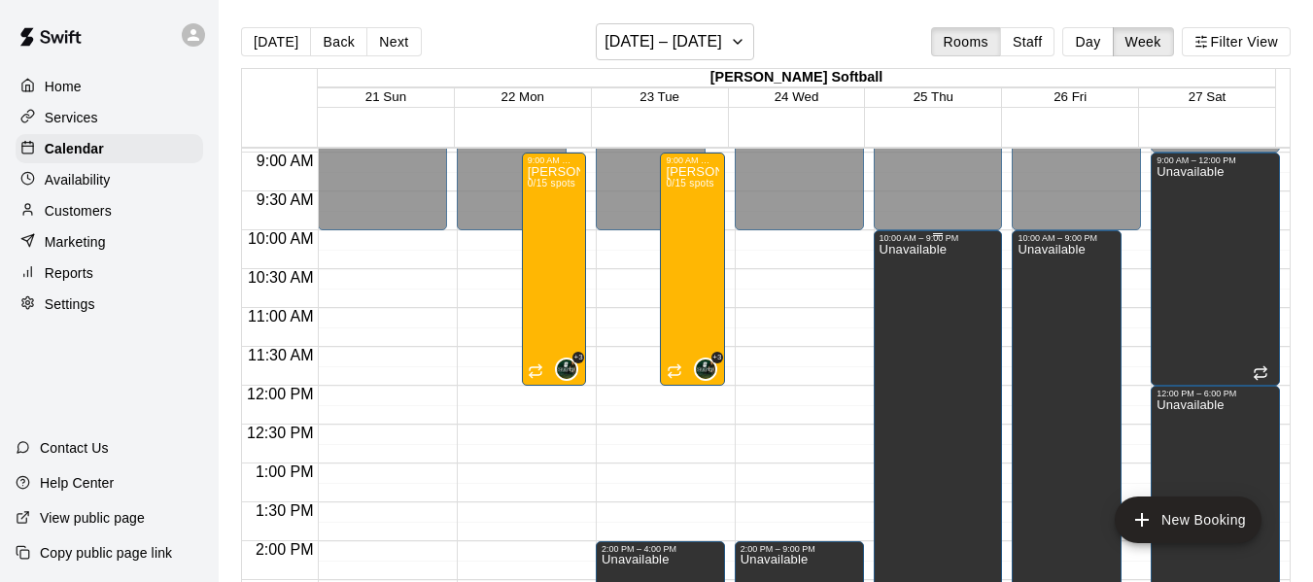
scroll to position [685, 0]
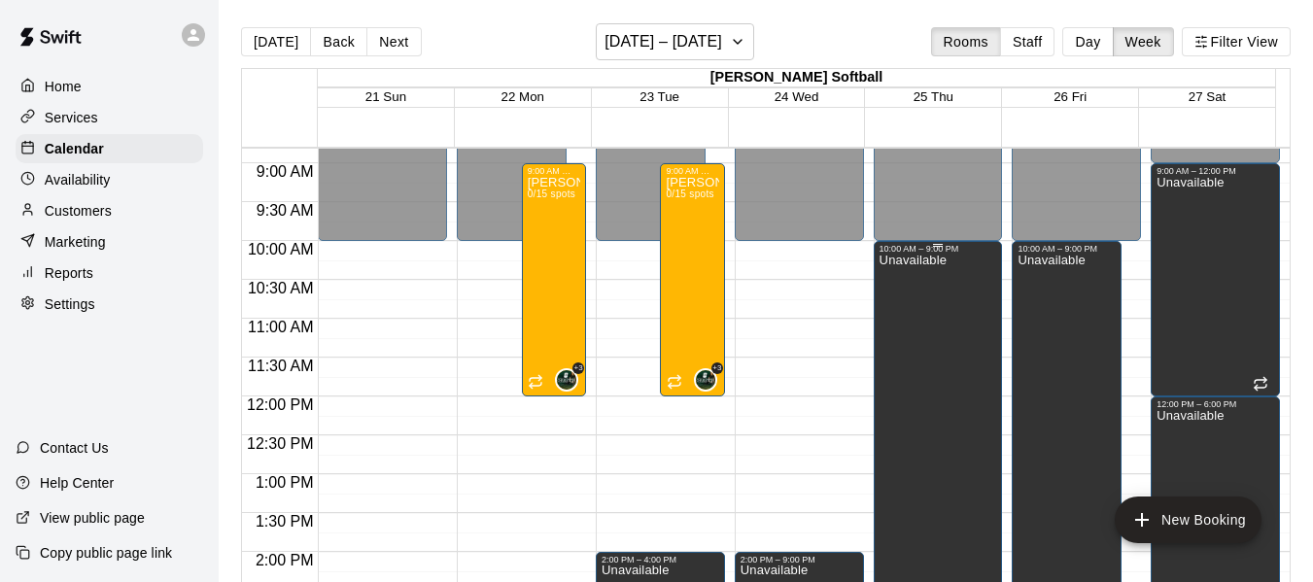
click at [893, 260] on p "Unavailable" at bounding box center [913, 260] width 67 height 0
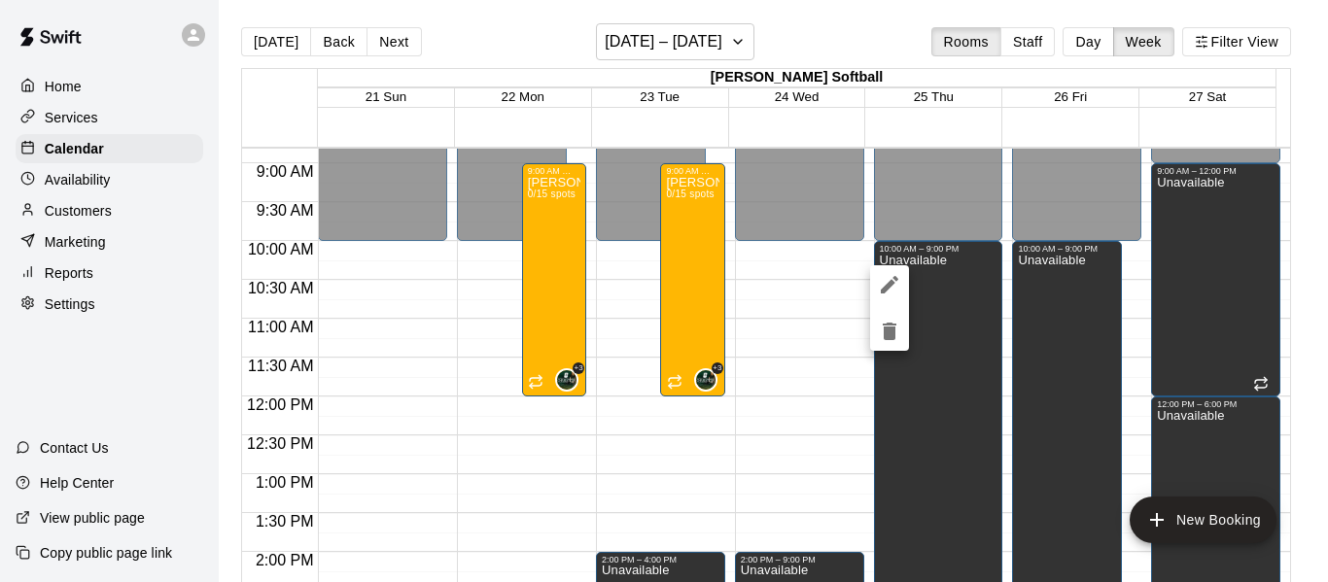
click at [893, 277] on icon "edit" at bounding box center [889, 284] width 23 height 23
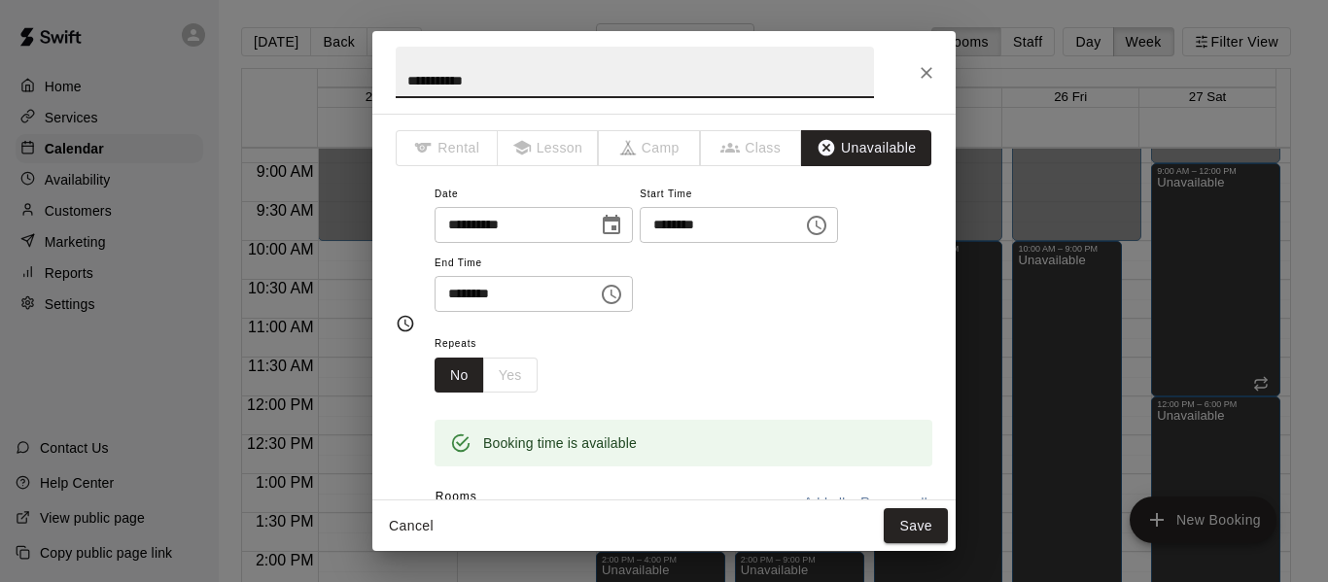
drag, startPoint x: 538, startPoint y: 72, endPoint x: 333, endPoint y: 41, distance: 206.5
click at [386, 70] on h2 "**********" at bounding box center [634, 72] width 525 height 83
type input "**********"
click at [912, 524] on button "Save" at bounding box center [916, 526] width 64 height 36
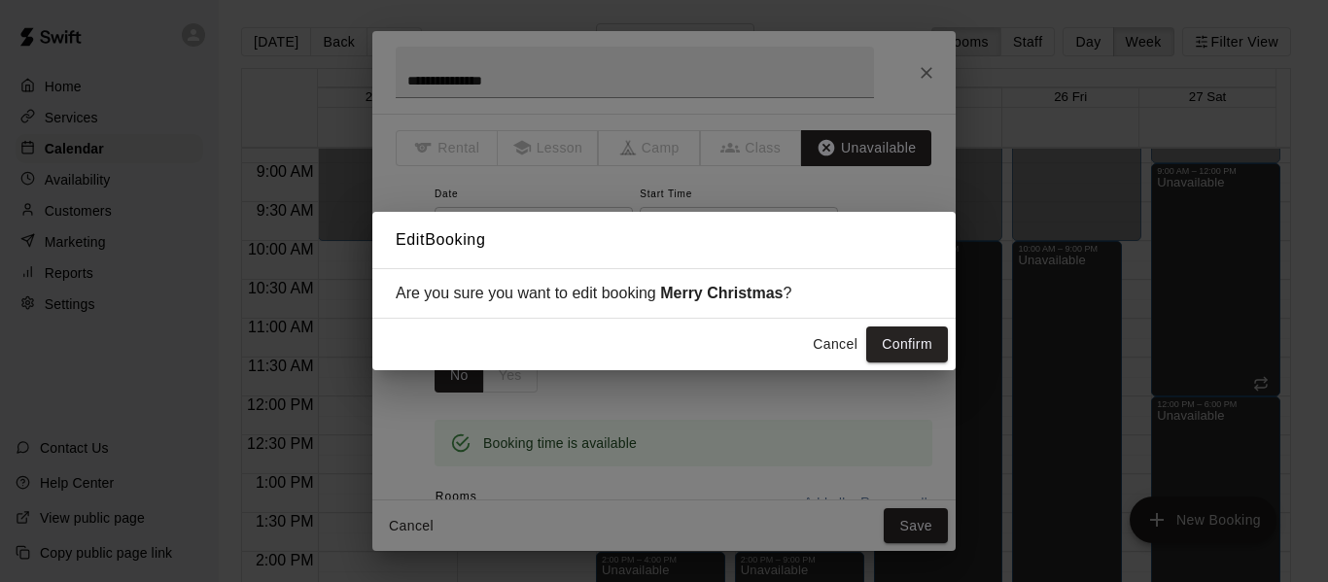
click at [915, 341] on button "Confirm" at bounding box center [907, 345] width 82 height 36
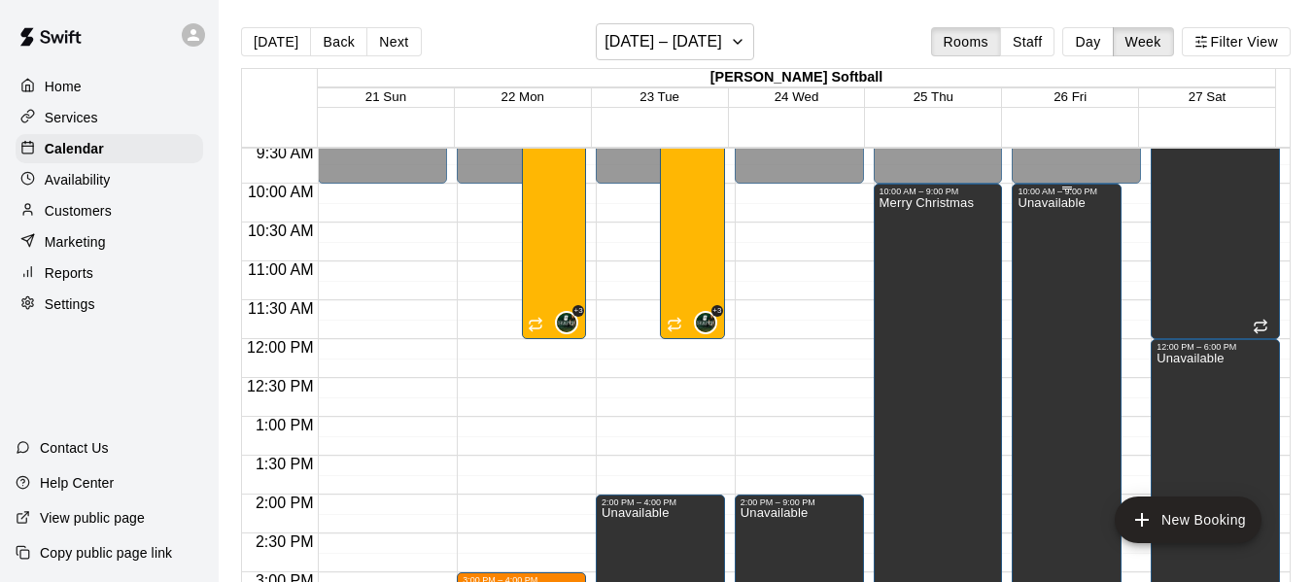
scroll to position [815, 0]
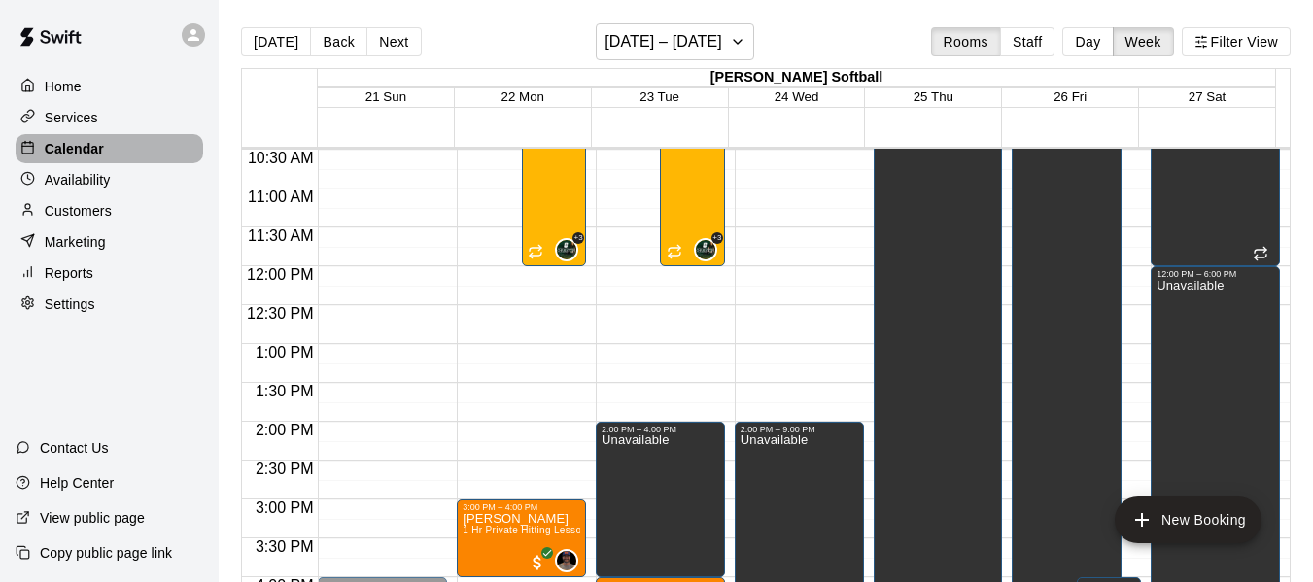
click at [98, 151] on p "Calendar" at bounding box center [74, 148] width 59 height 19
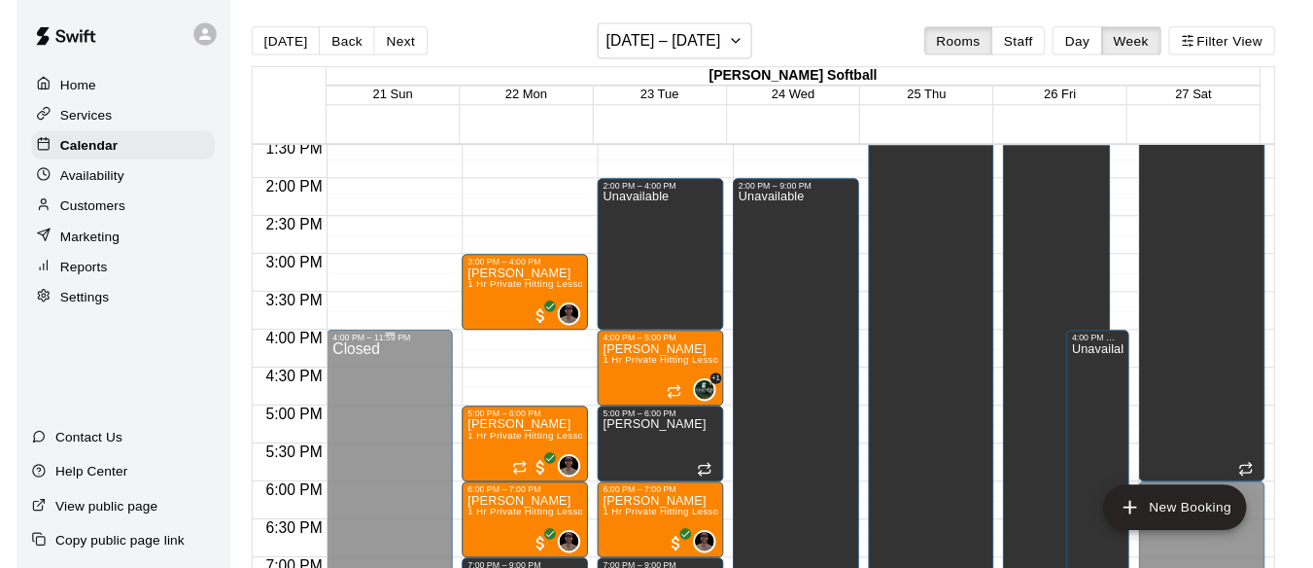
scroll to position [1236, 0]
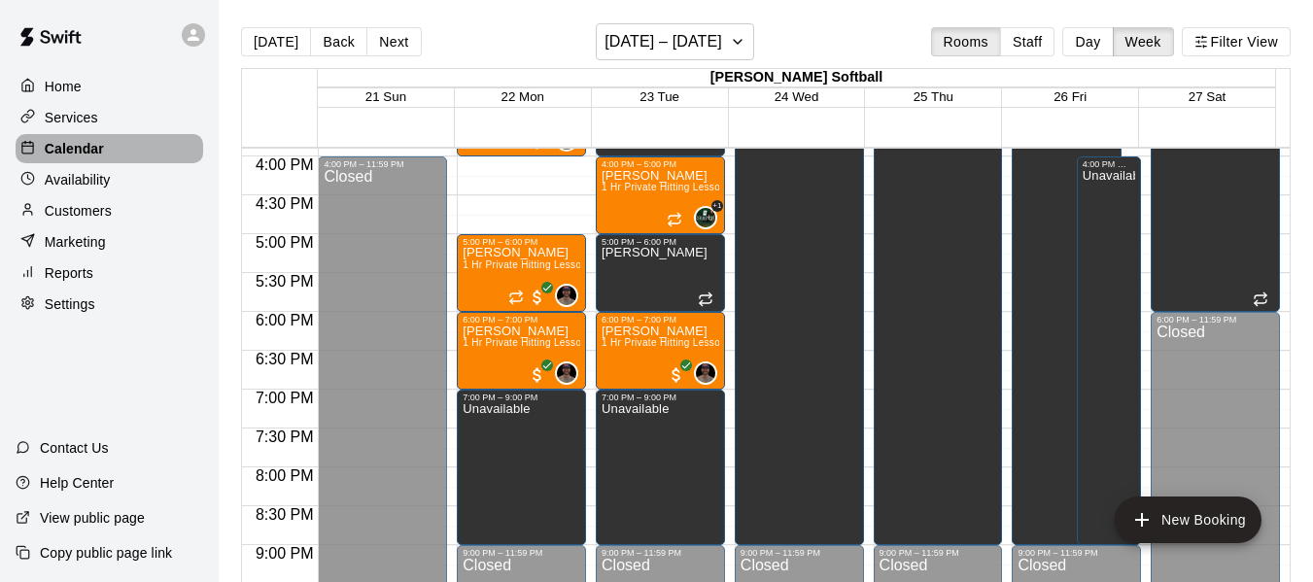
click at [123, 158] on div "Calendar" at bounding box center [110, 148] width 188 height 29
click at [291, 33] on button "[DATE]" at bounding box center [276, 41] width 70 height 29
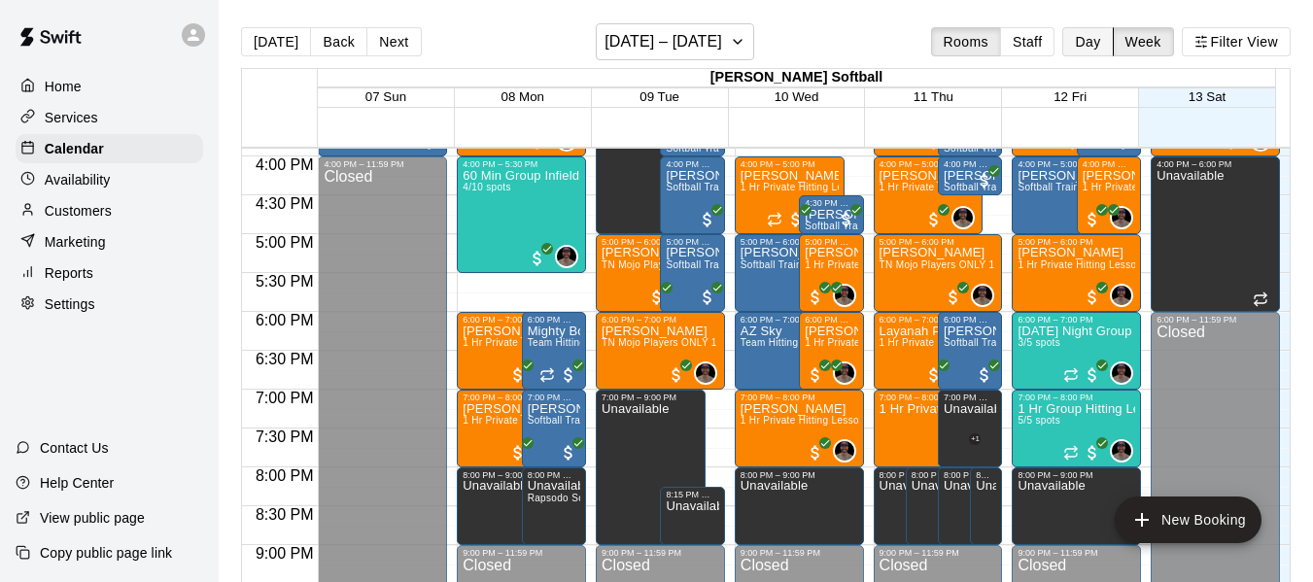
click at [1082, 44] on button "Day" at bounding box center [1087, 41] width 51 height 29
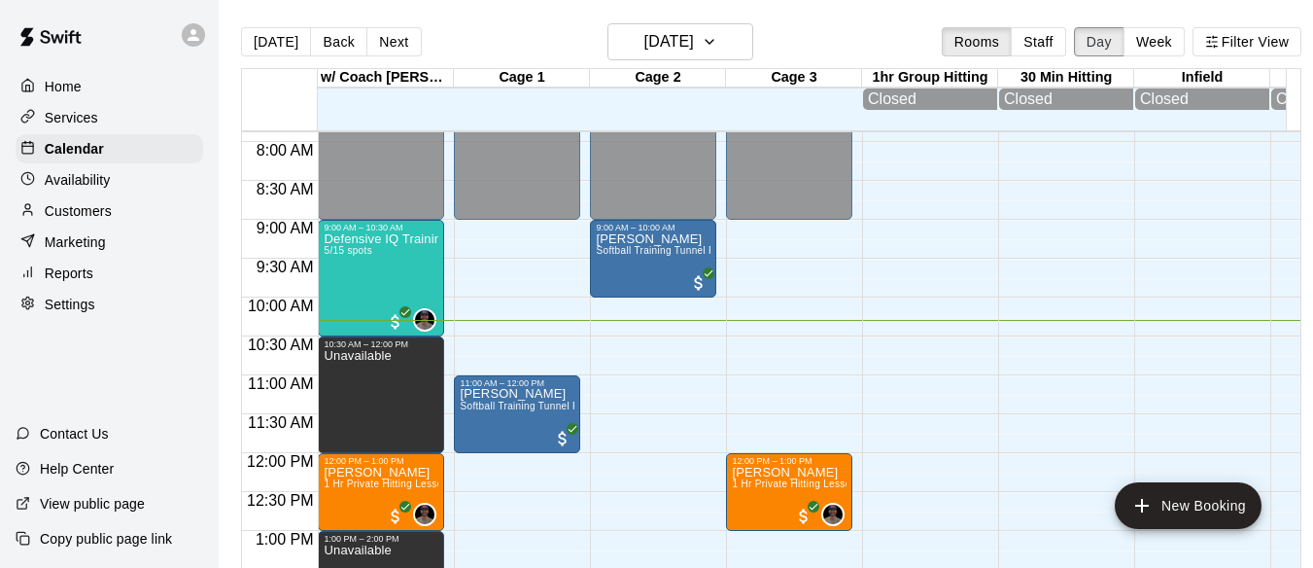
scroll to position [607, 0]
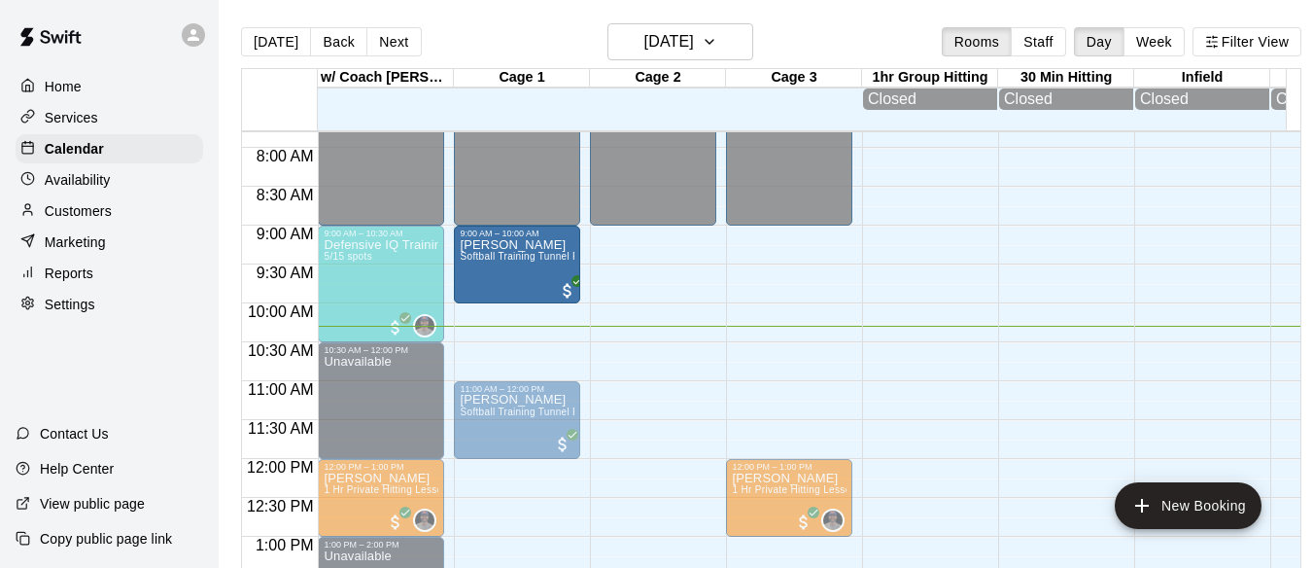
drag, startPoint x: 656, startPoint y: 262, endPoint x: 516, endPoint y: 265, distance: 140.0
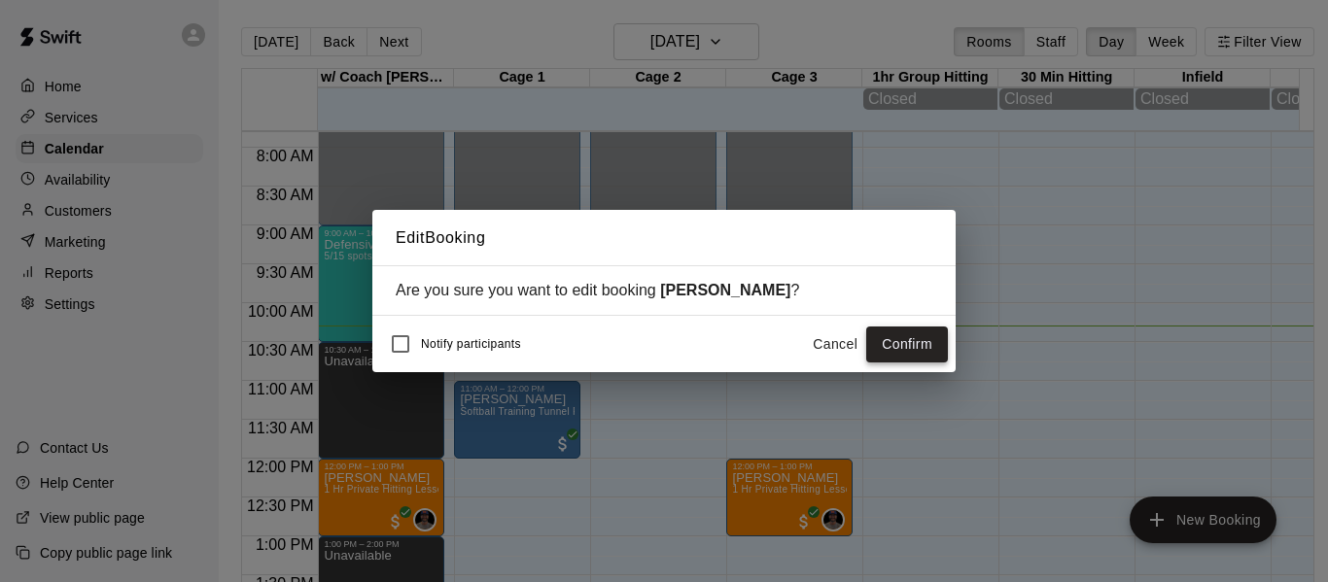
click at [906, 339] on button "Confirm" at bounding box center [907, 345] width 82 height 36
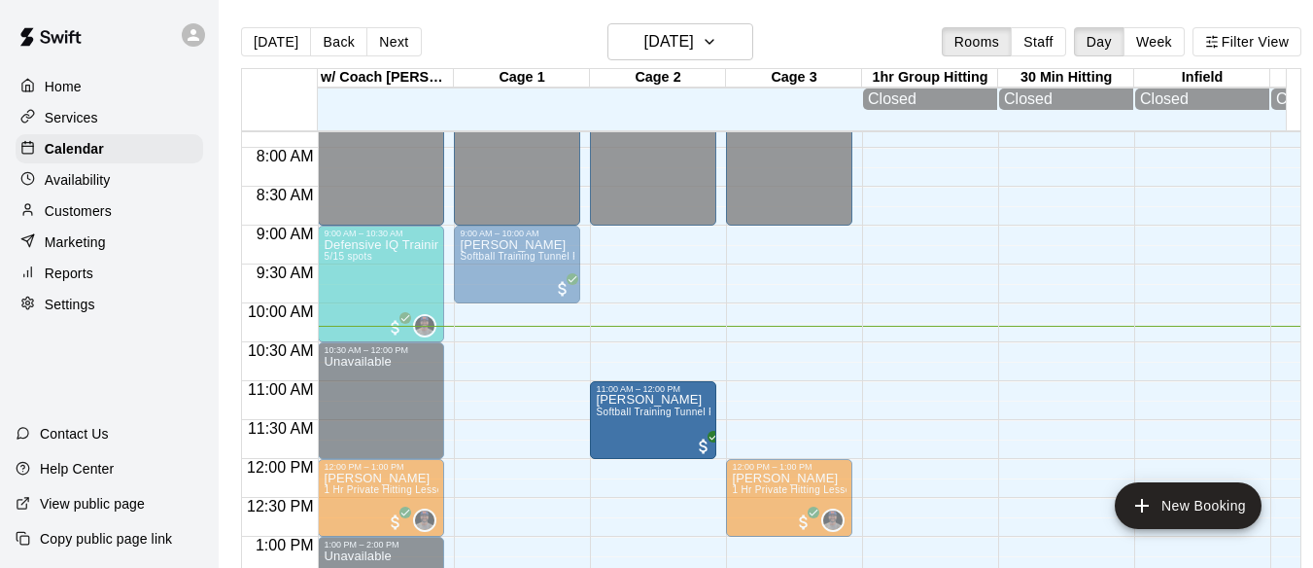
drag, startPoint x: 518, startPoint y: 431, endPoint x: 618, endPoint y: 433, distance: 100.1
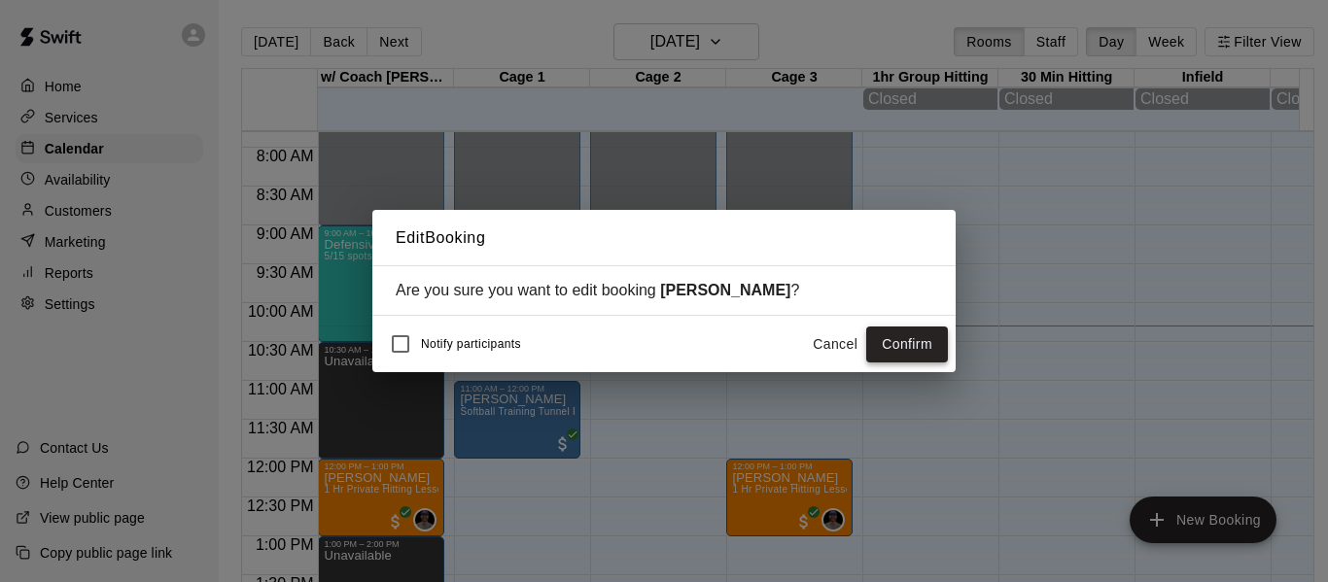
click at [920, 349] on button "Confirm" at bounding box center [907, 345] width 82 height 36
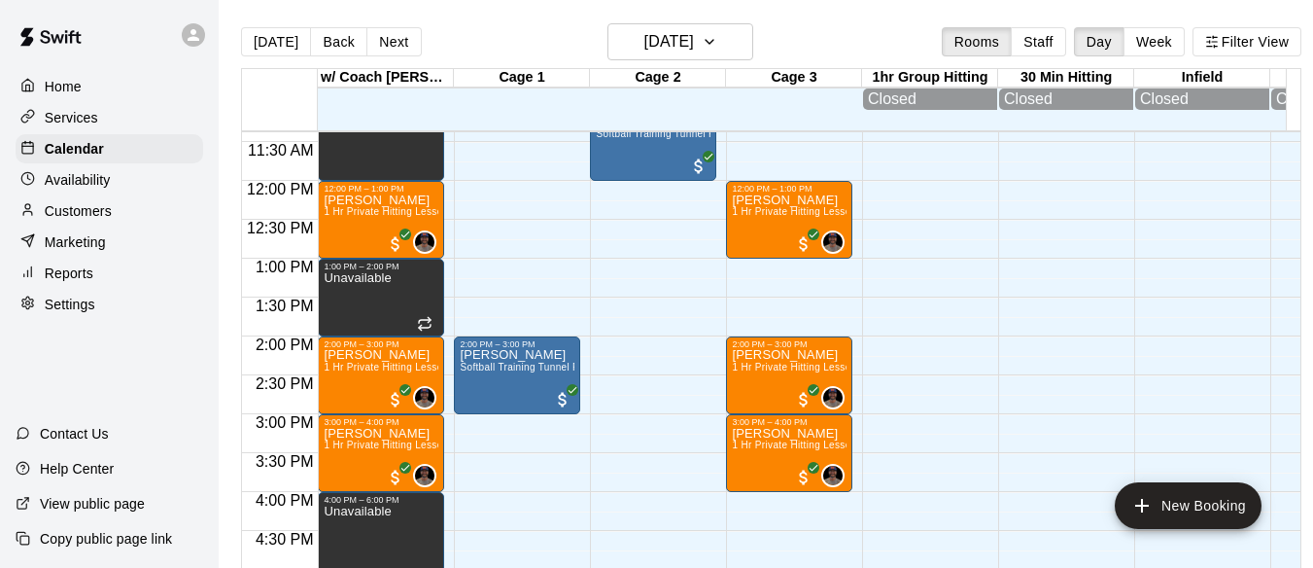
scroll to position [898, 0]
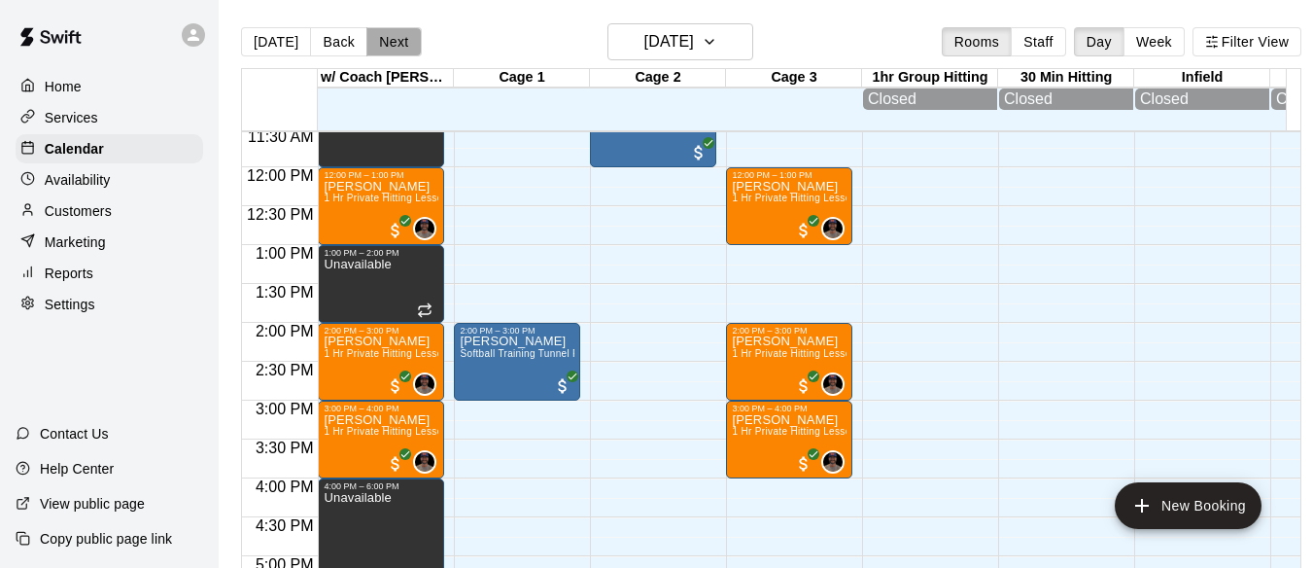
click at [399, 46] on button "Next" at bounding box center [393, 41] width 54 height 29
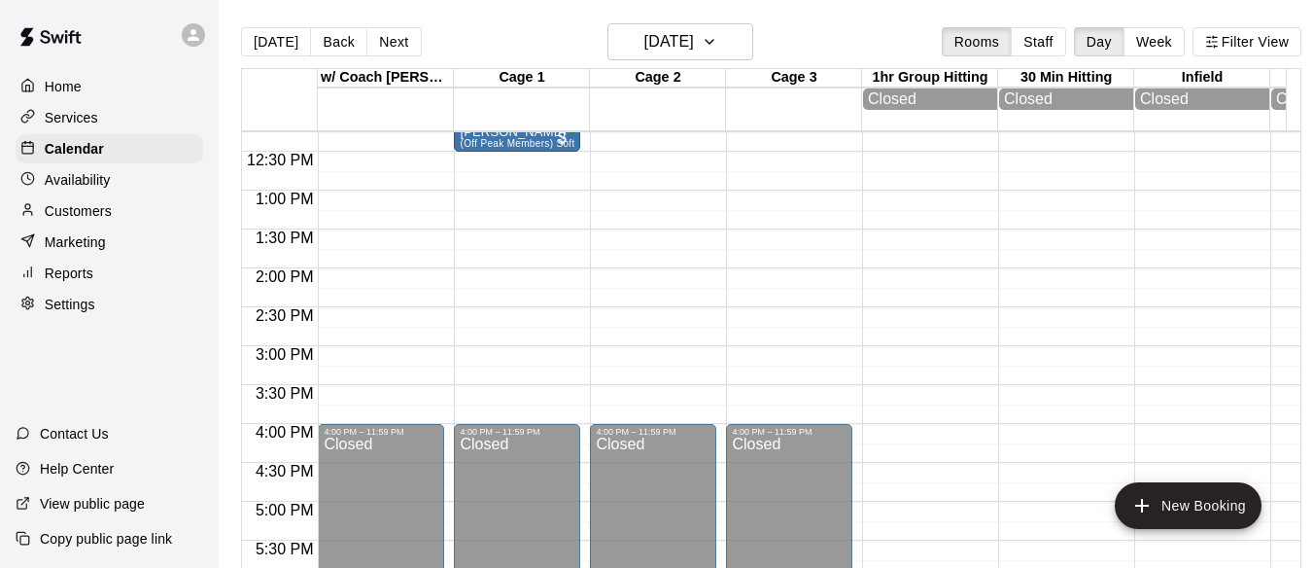
scroll to position [963, 0]
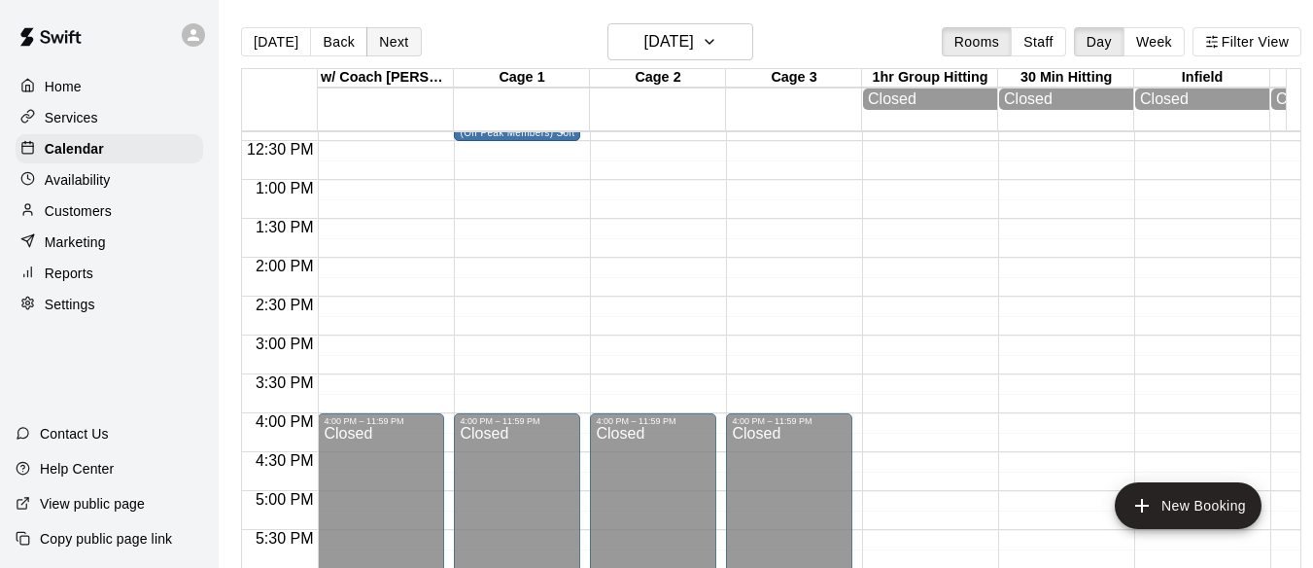
click at [396, 41] on button "Next" at bounding box center [393, 41] width 54 height 29
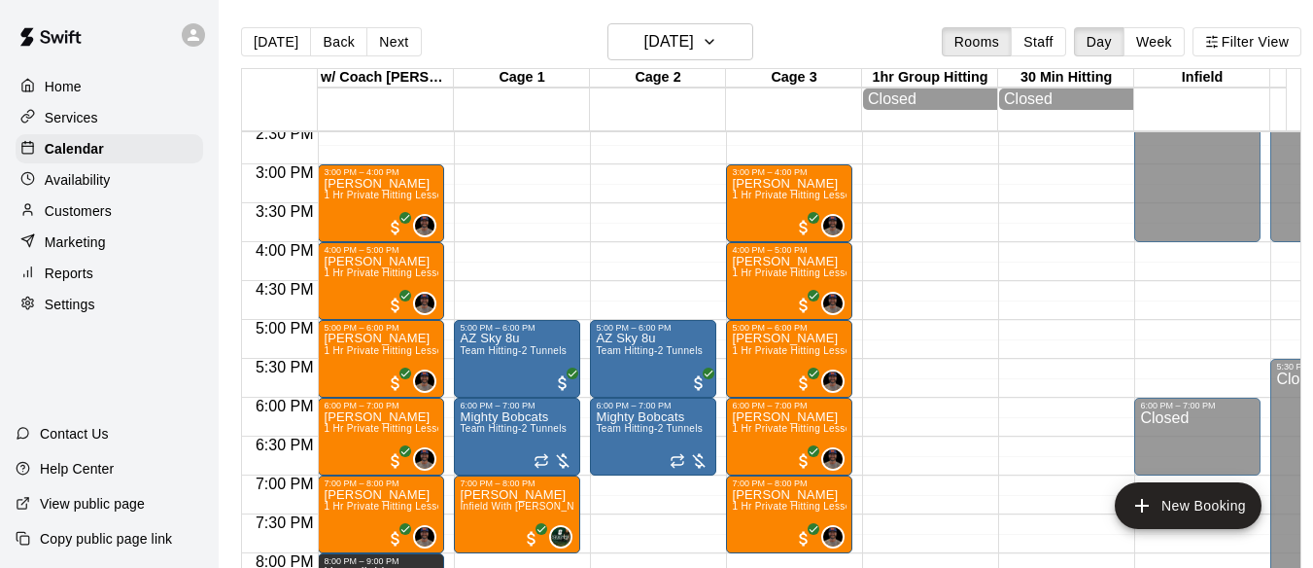
scroll to position [1125, 0]
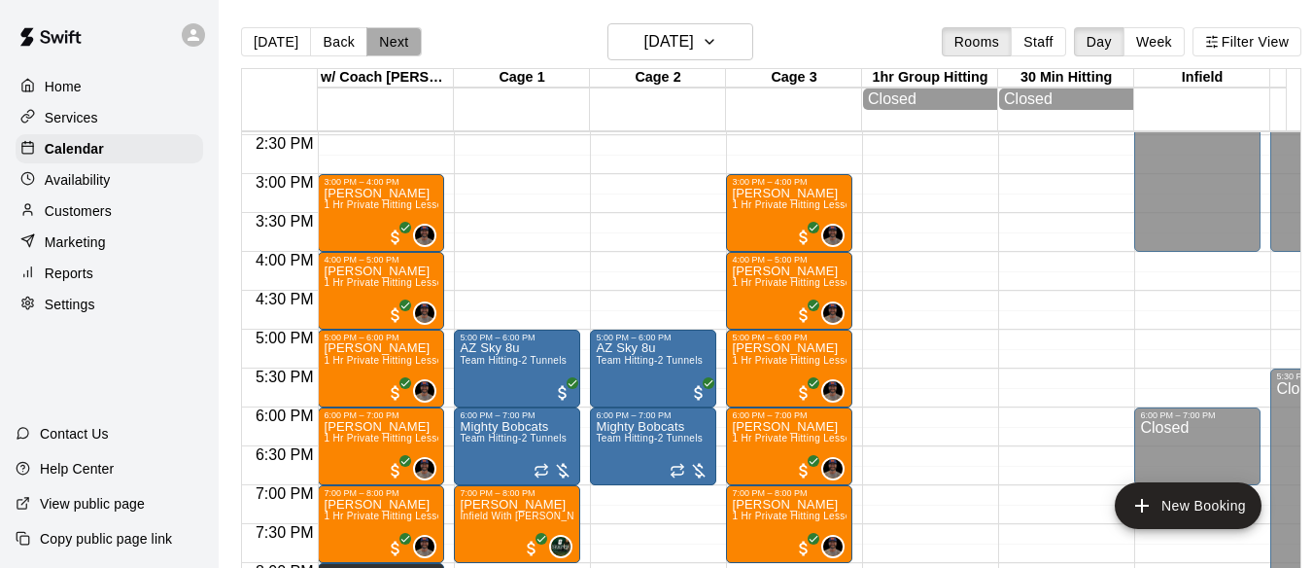
click at [396, 50] on button "Next" at bounding box center [393, 41] width 54 height 29
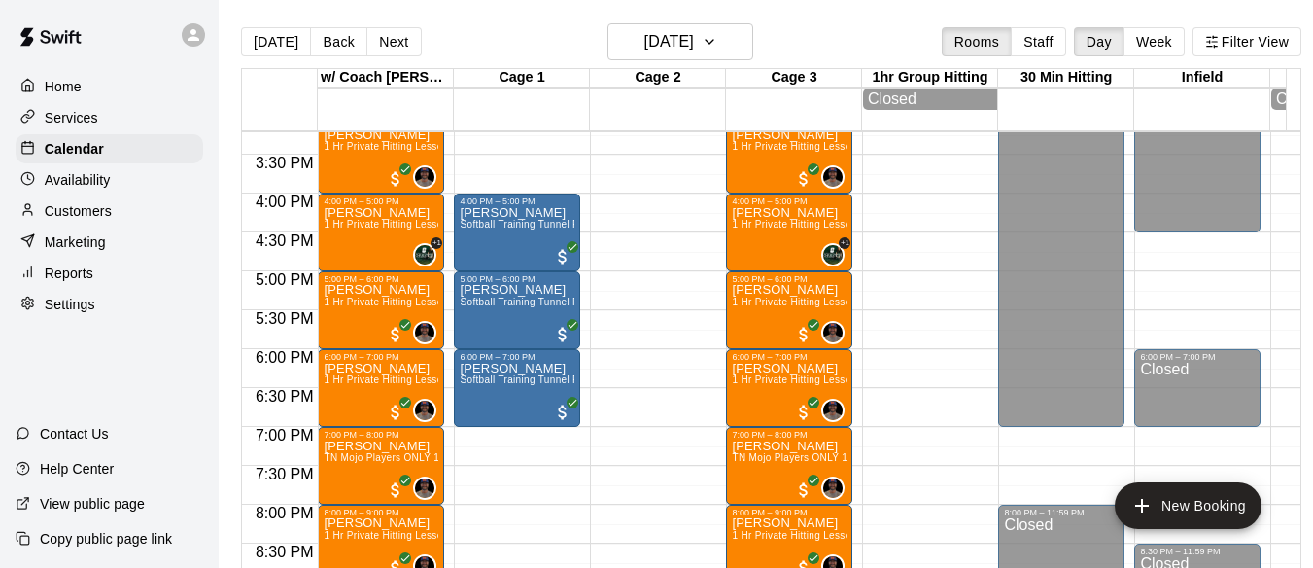
scroll to position [1190, 0]
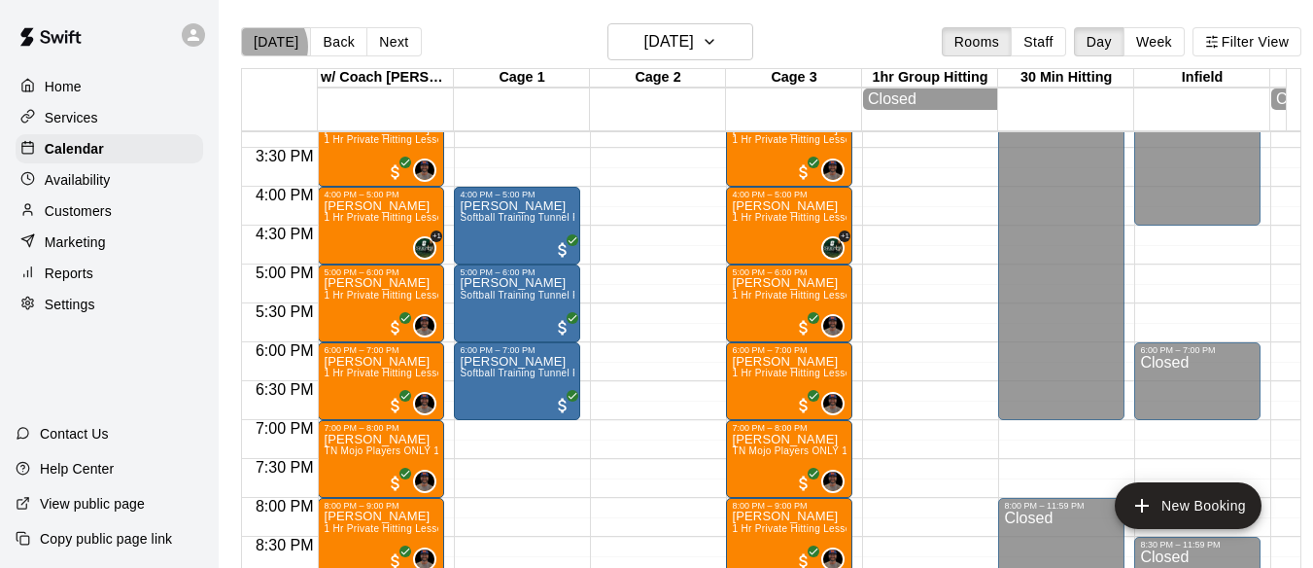
click at [262, 47] on button "[DATE]" at bounding box center [276, 41] width 70 height 29
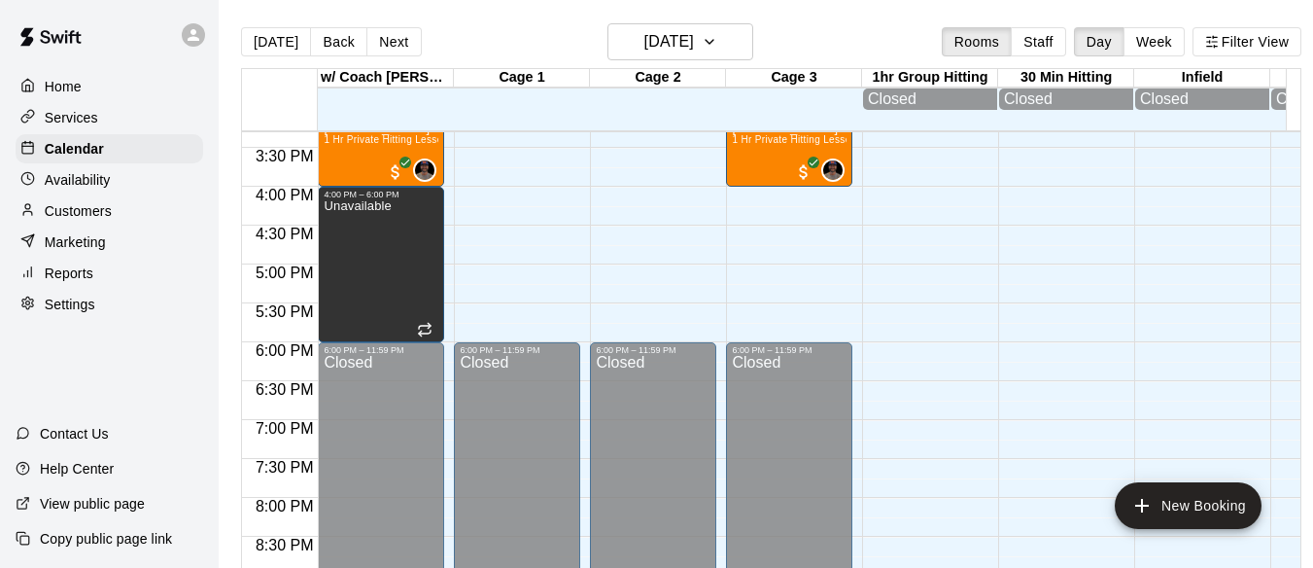
click at [535, 45] on div "[DATE] Back [DATE][DATE] Rooms Staff Day Week Filter View" at bounding box center [771, 45] width 1060 height 45
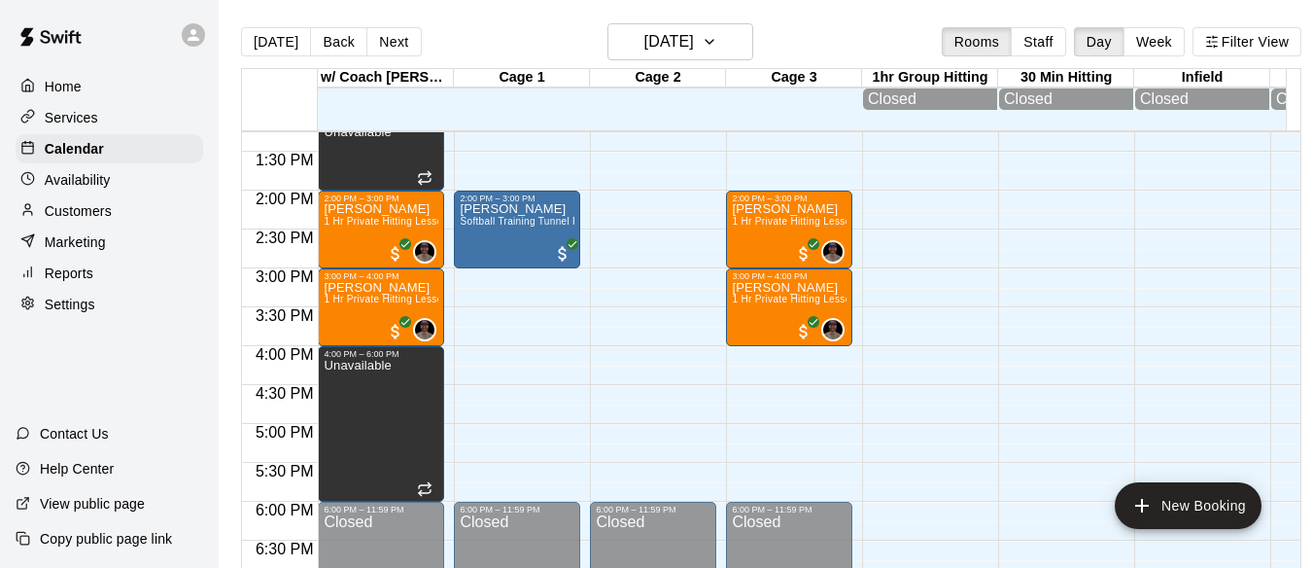
scroll to position [1027, 0]
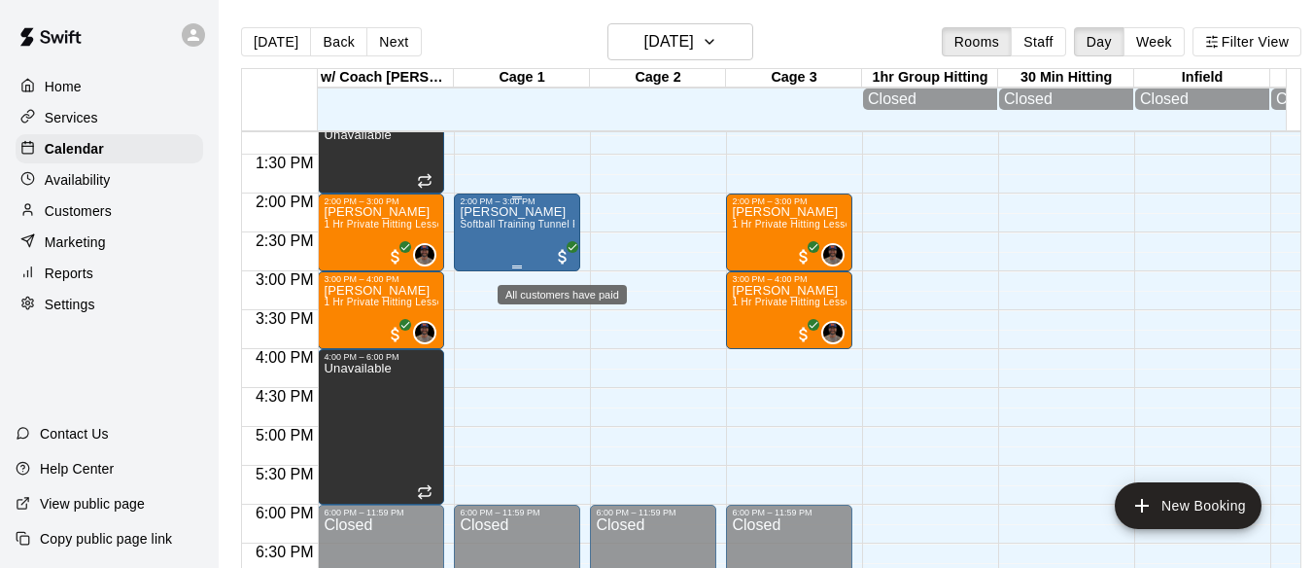
click at [561, 259] on span "All customers have paid" at bounding box center [562, 256] width 19 height 19
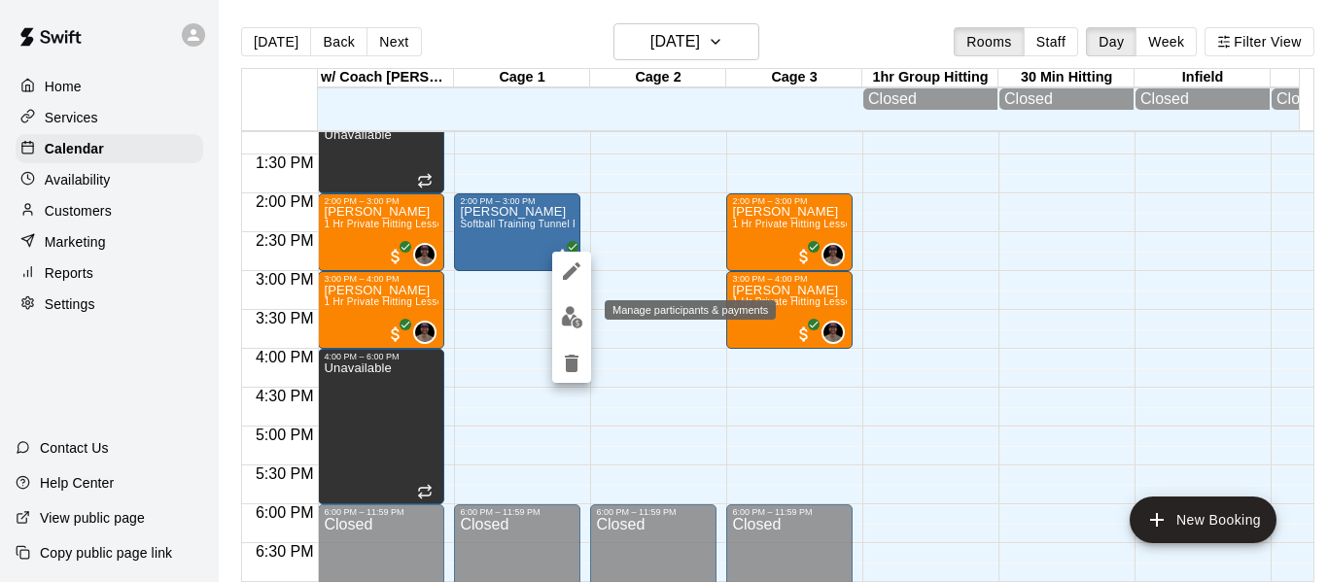
click at [576, 320] on img "edit" at bounding box center [572, 317] width 22 height 22
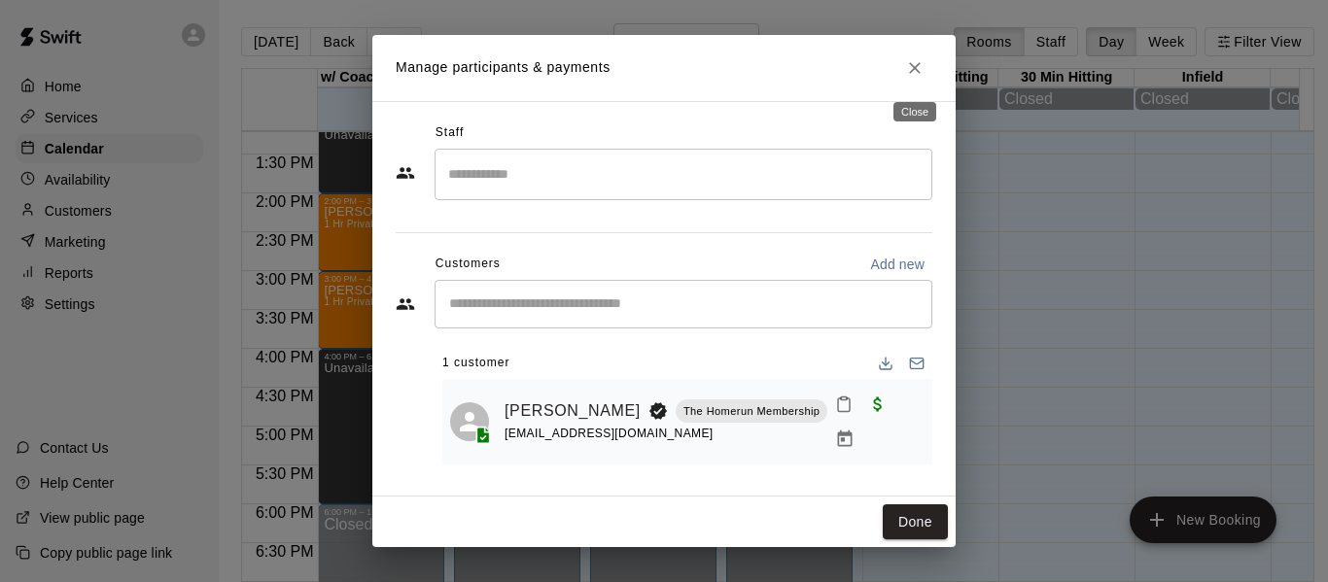
click at [915, 73] on icon "Close" at bounding box center [914, 67] width 19 height 19
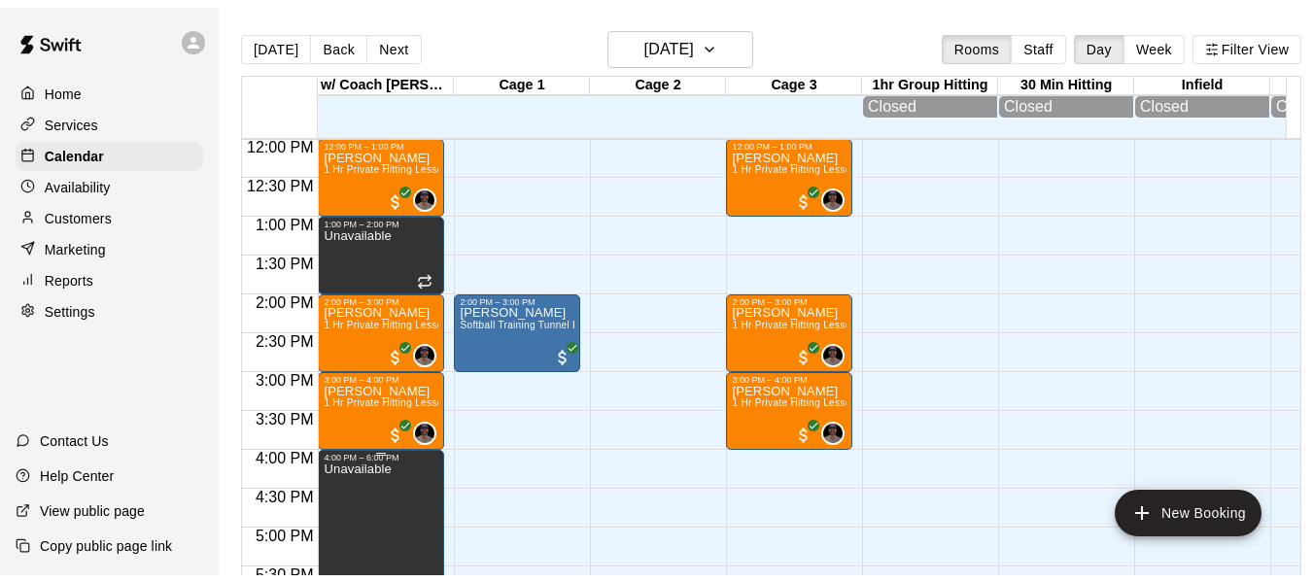
scroll to position [898, 0]
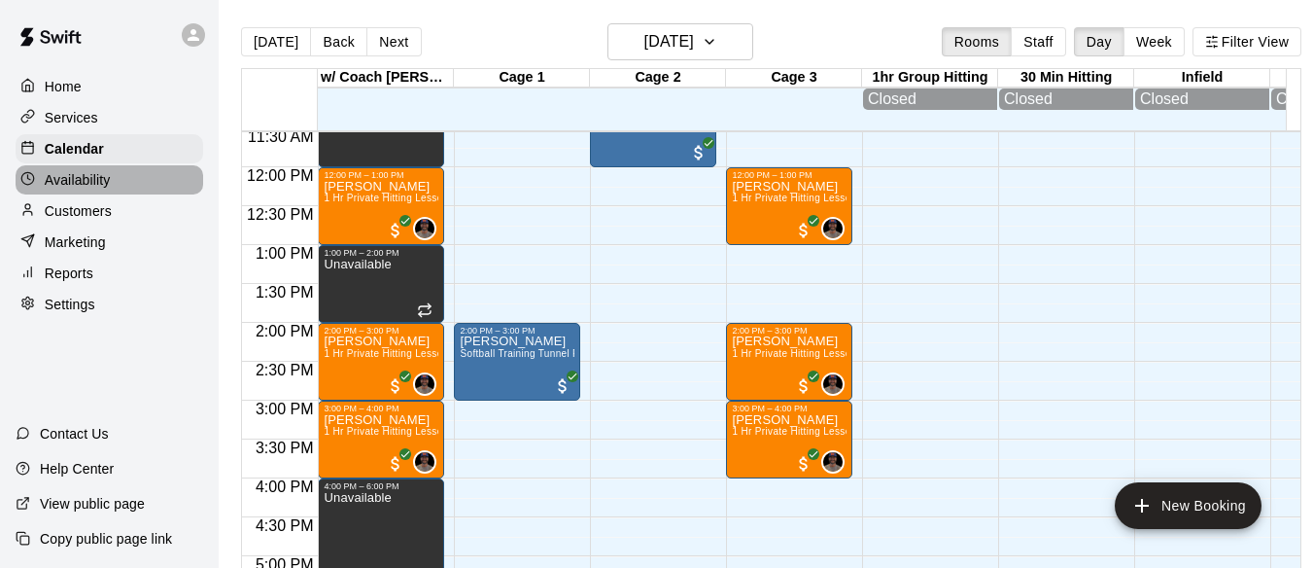
click at [77, 190] on p "Availability" at bounding box center [78, 179] width 66 height 19
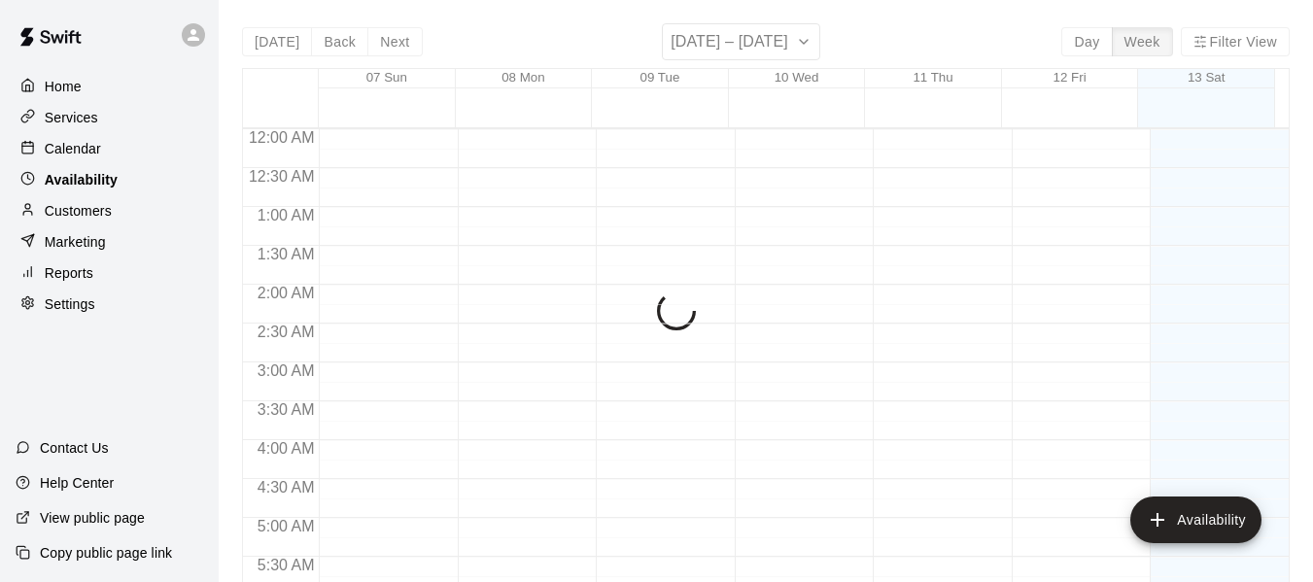
scroll to position [843, 0]
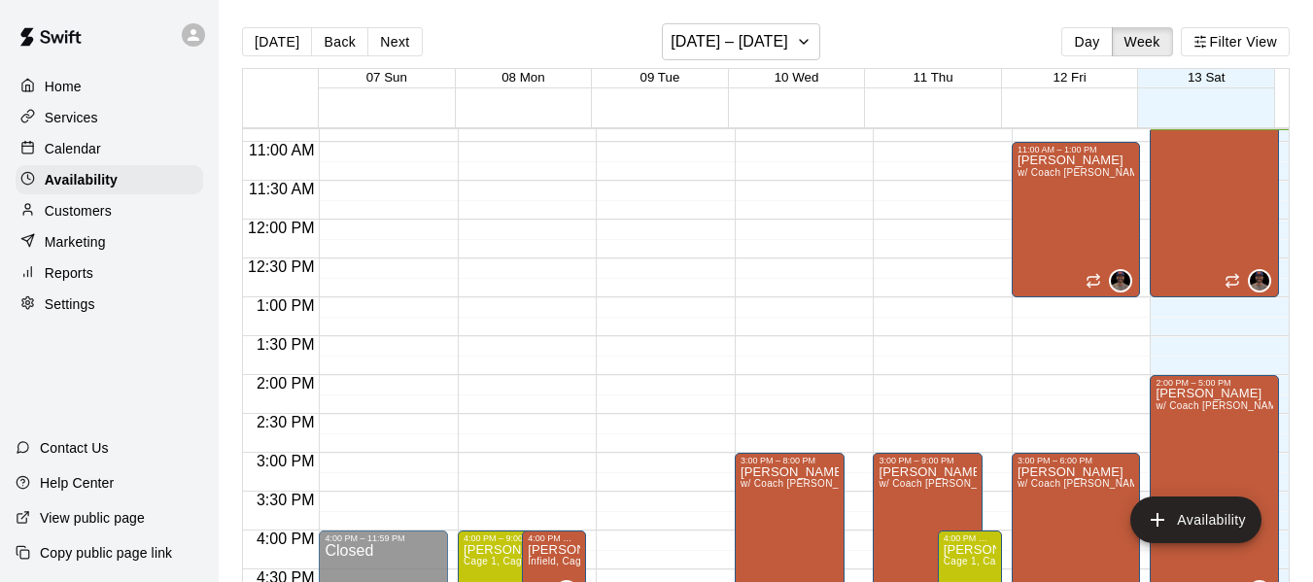
click at [76, 155] on p "Calendar" at bounding box center [73, 148] width 56 height 19
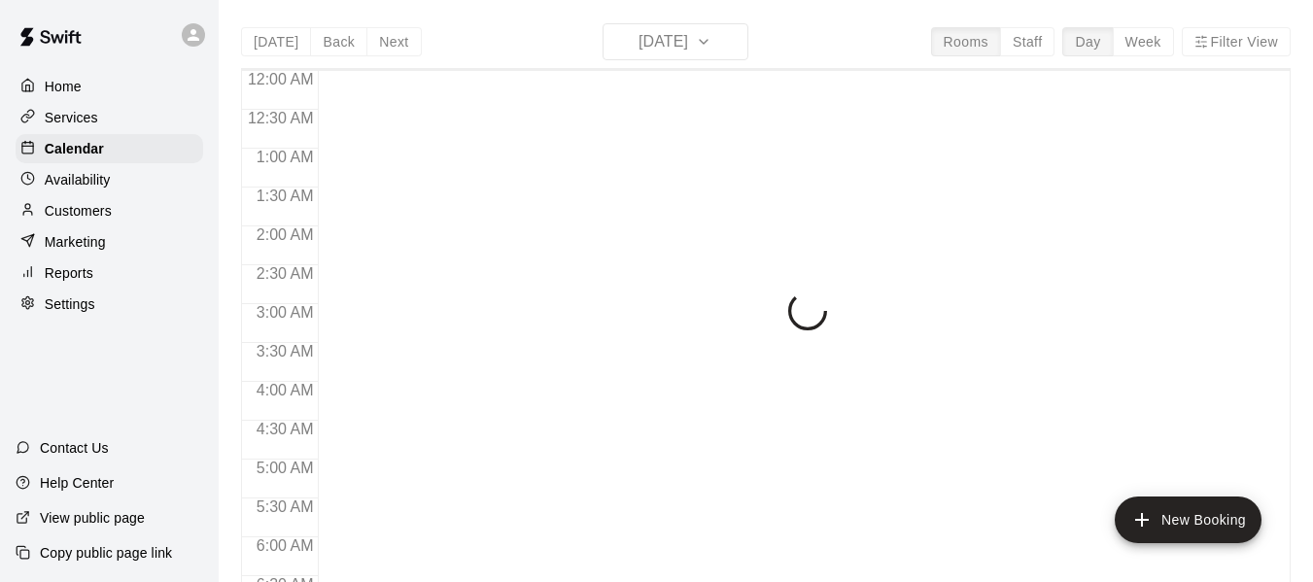
scroll to position [843, 0]
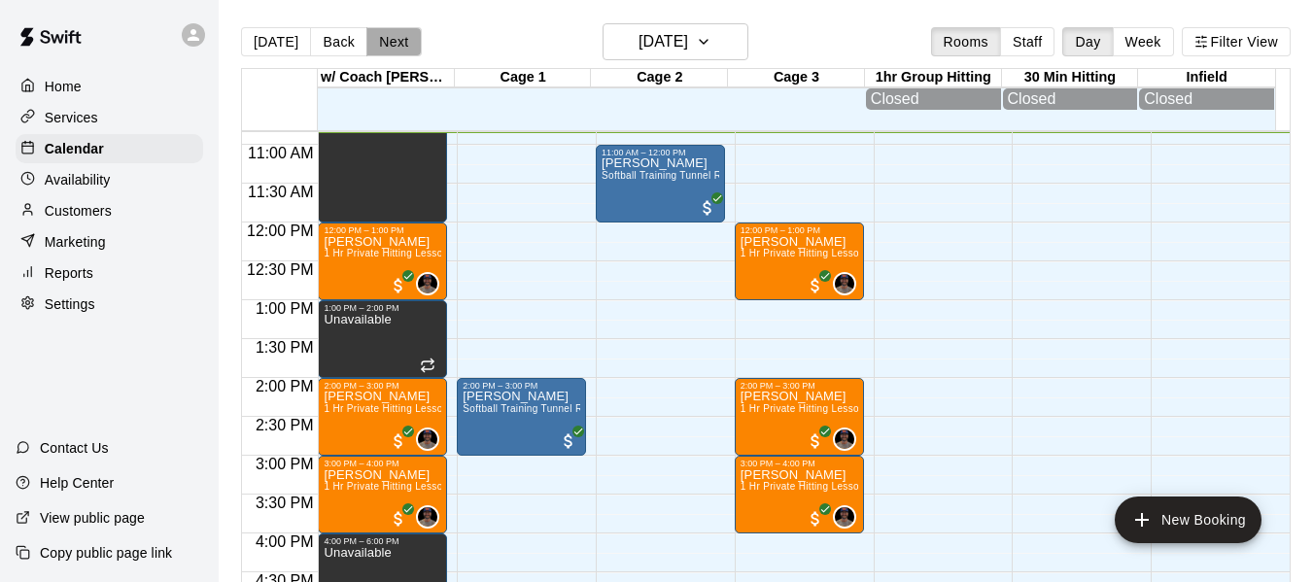
click at [394, 32] on button "Next" at bounding box center [393, 41] width 54 height 29
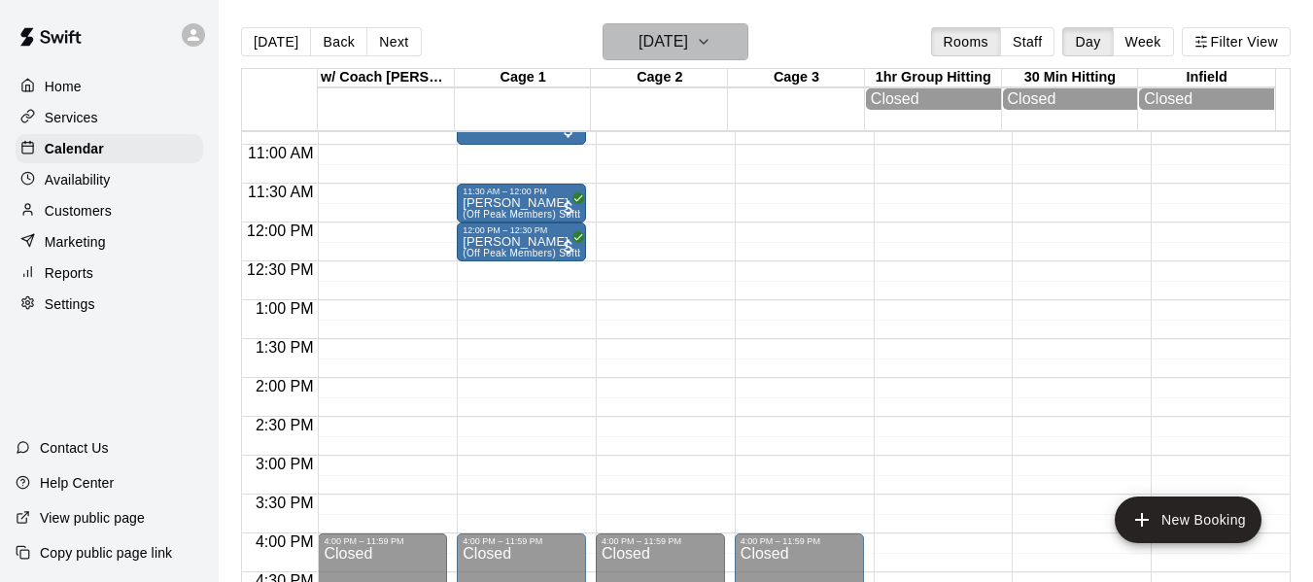
click at [711, 37] on icon "button" at bounding box center [704, 41] width 16 height 23
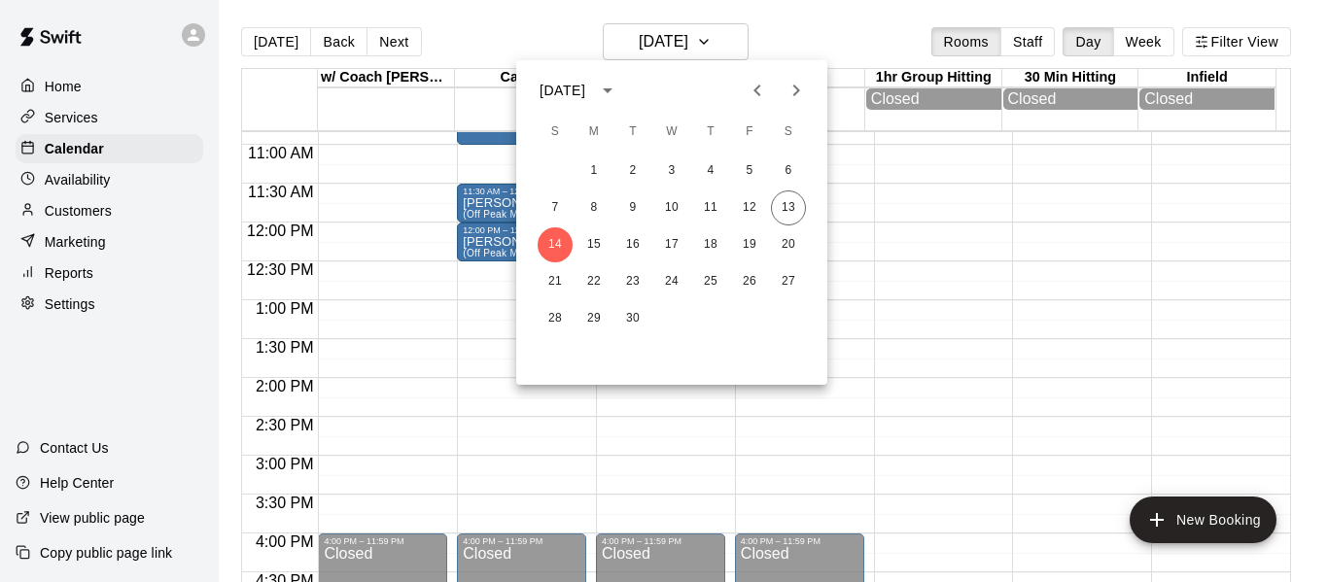
click at [798, 91] on icon "Next month" at bounding box center [796, 91] width 7 height 12
click at [593, 206] on button "5" at bounding box center [593, 208] width 35 height 35
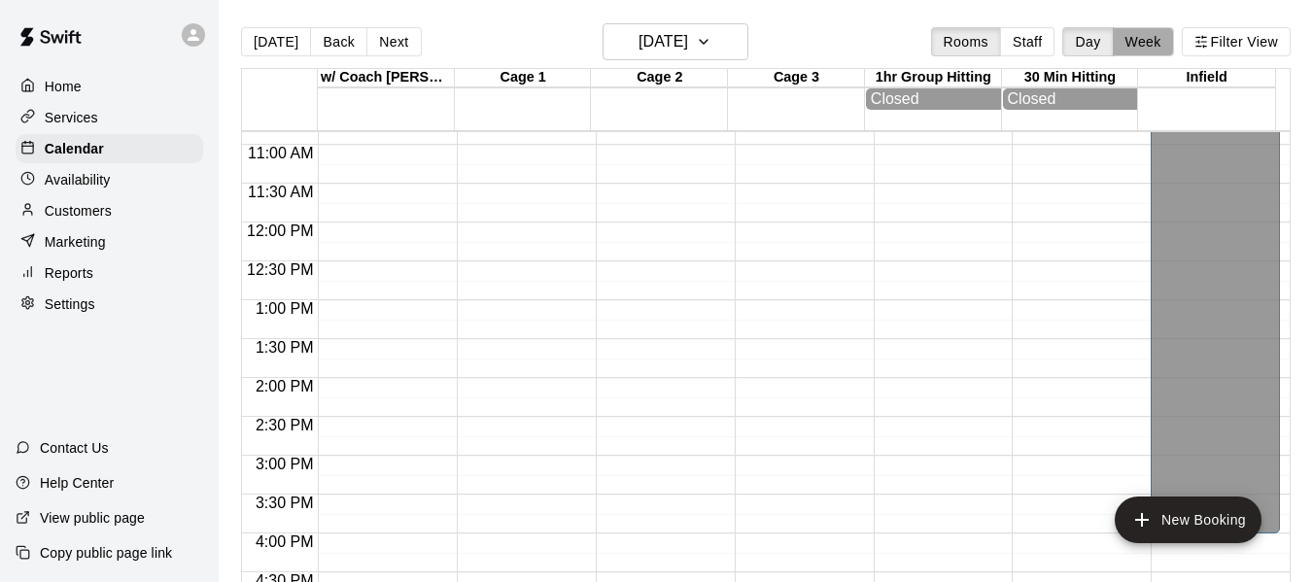
click at [1163, 46] on button "Week" at bounding box center [1143, 41] width 61 height 29
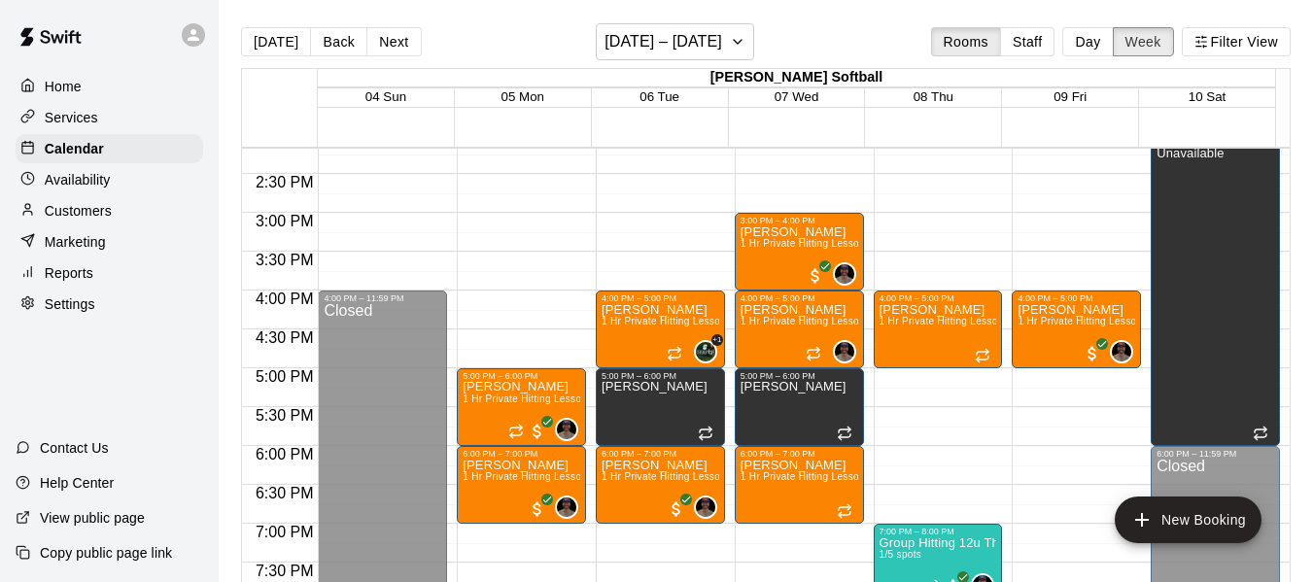
scroll to position [1103, 0]
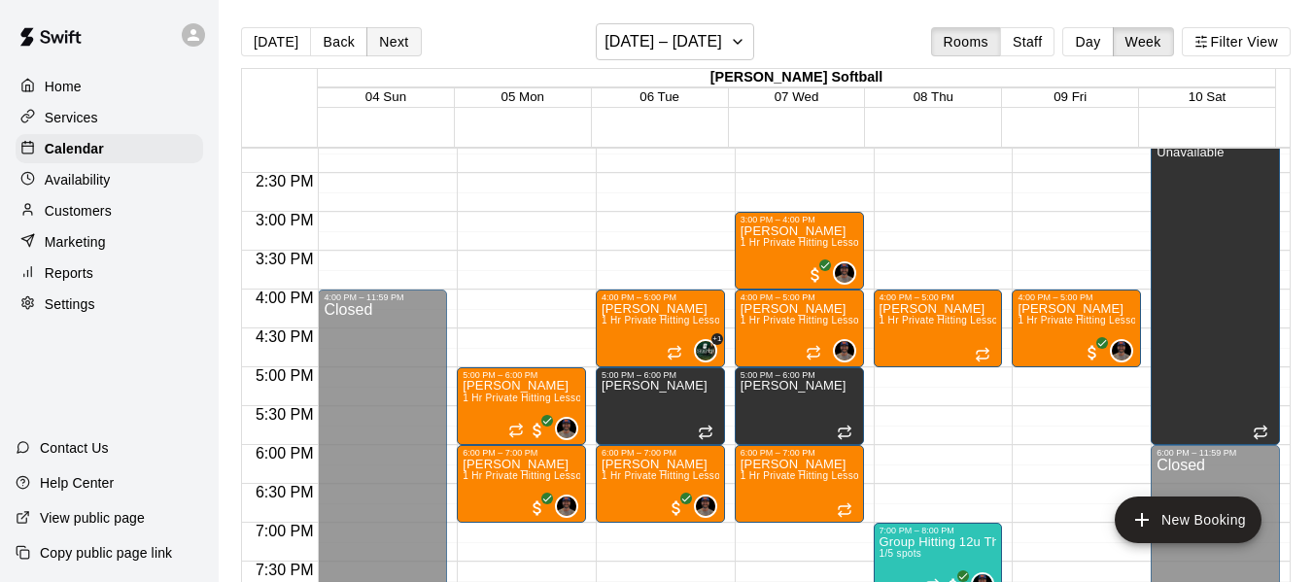
click at [399, 47] on button "Next" at bounding box center [393, 41] width 54 height 29
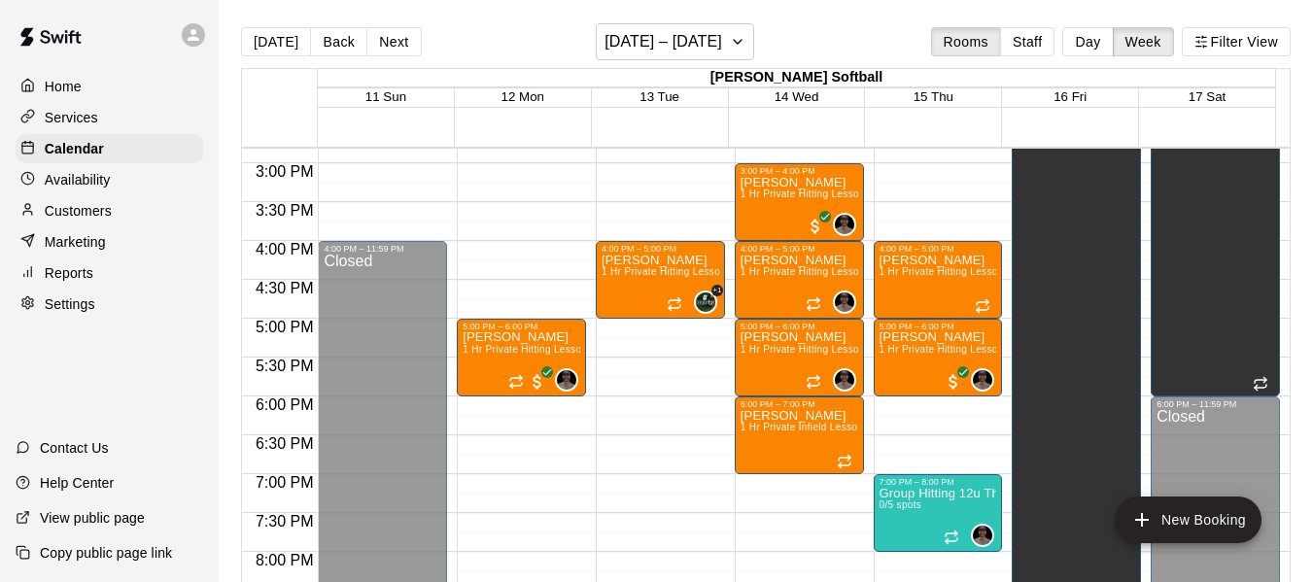
scroll to position [1232, 0]
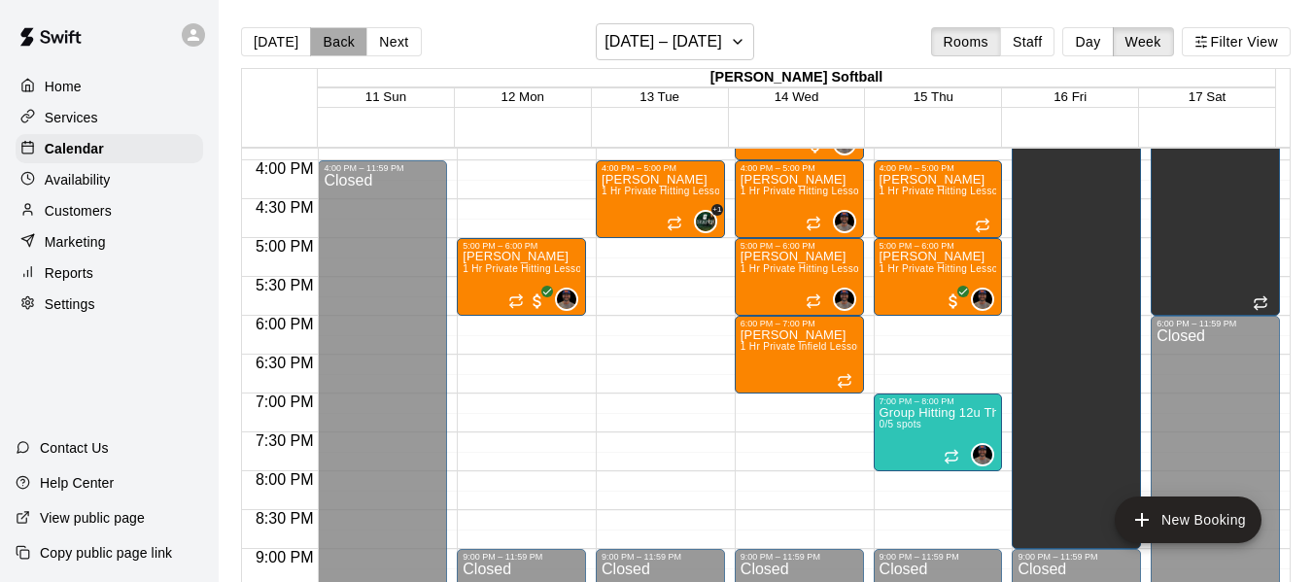
click at [348, 50] on button "Back" at bounding box center [338, 41] width 57 height 29
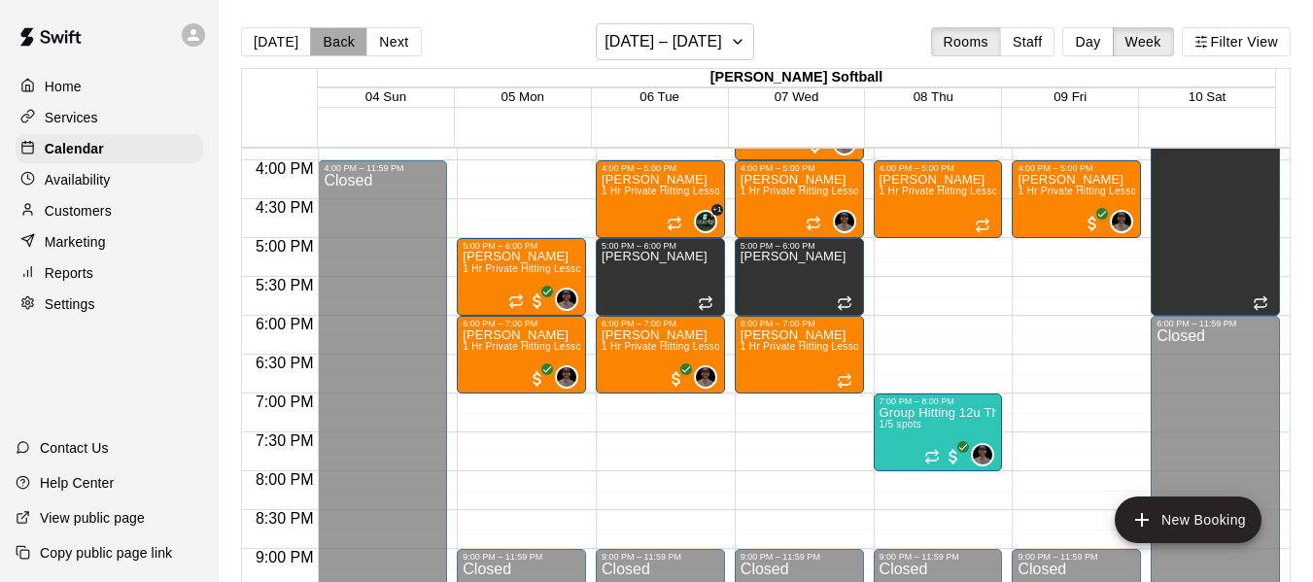
click at [335, 39] on button "Back" at bounding box center [338, 41] width 57 height 29
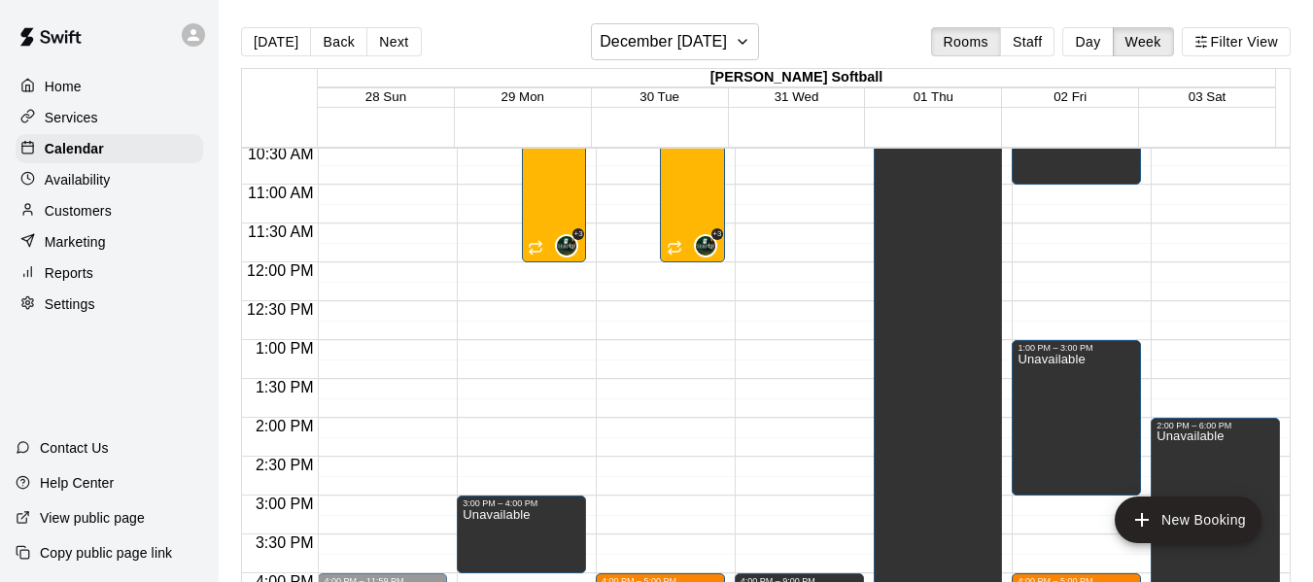
scroll to position [812, 0]
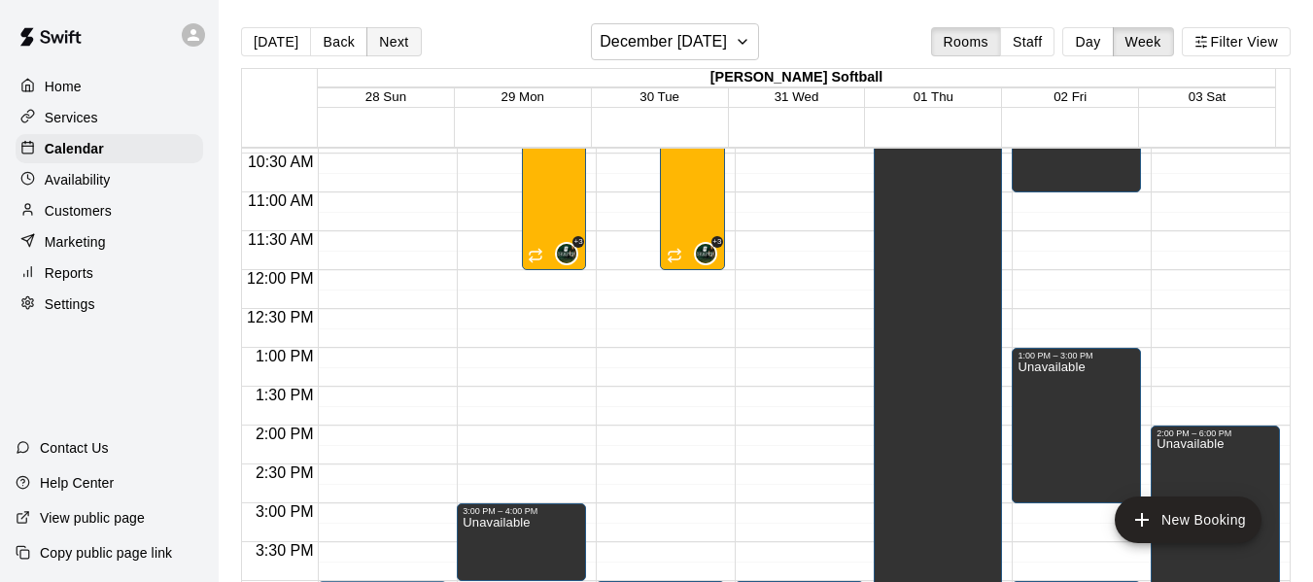
click at [399, 45] on button "Next" at bounding box center [393, 41] width 54 height 29
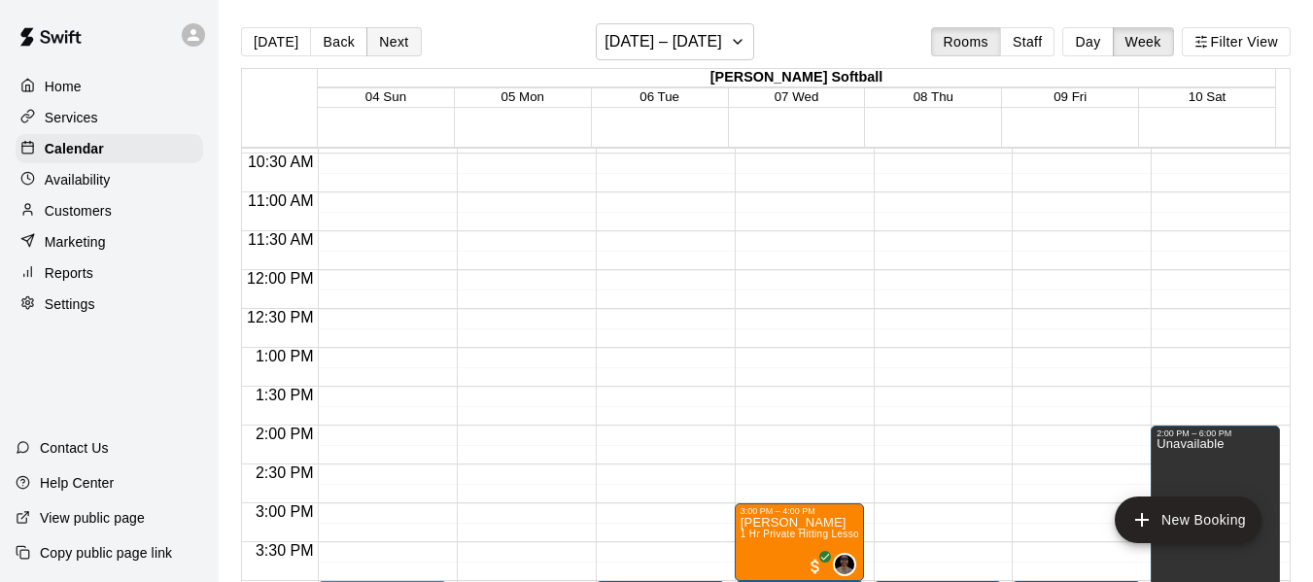
click at [399, 45] on button "Next" at bounding box center [393, 41] width 54 height 29
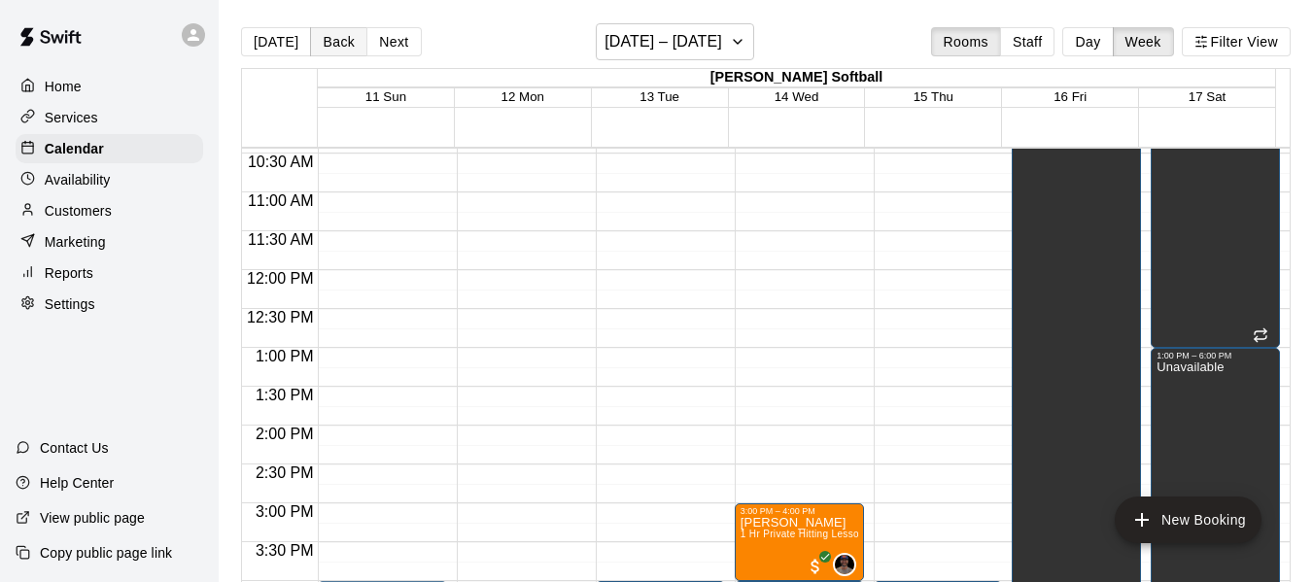
click at [358, 27] on button "Back" at bounding box center [338, 41] width 57 height 29
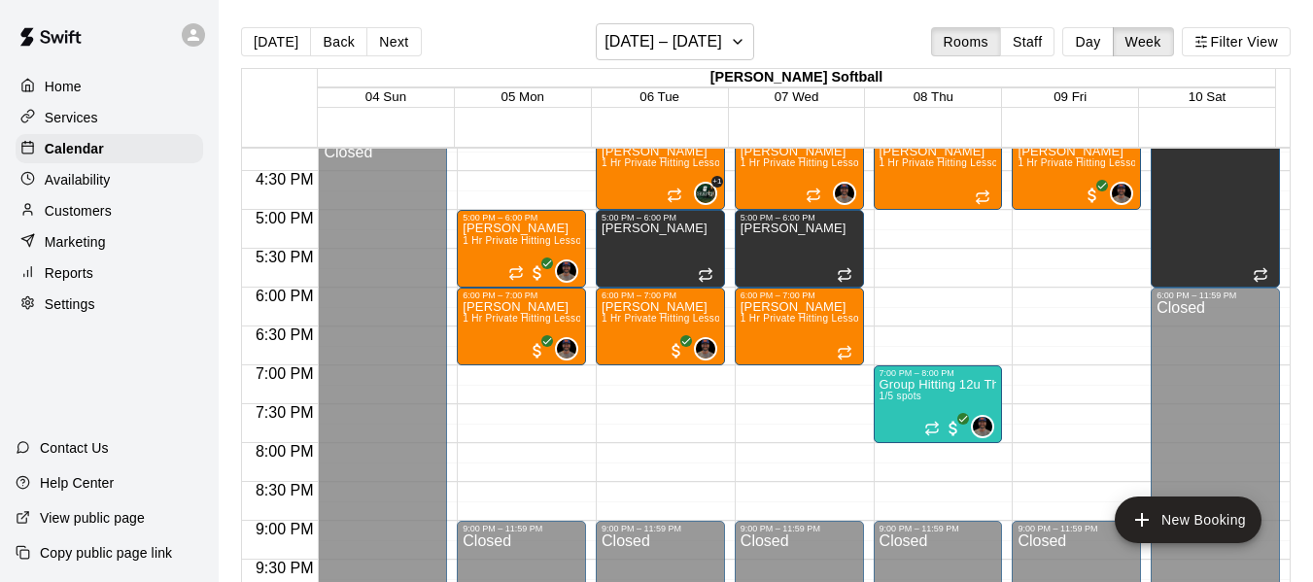
scroll to position [1265, 0]
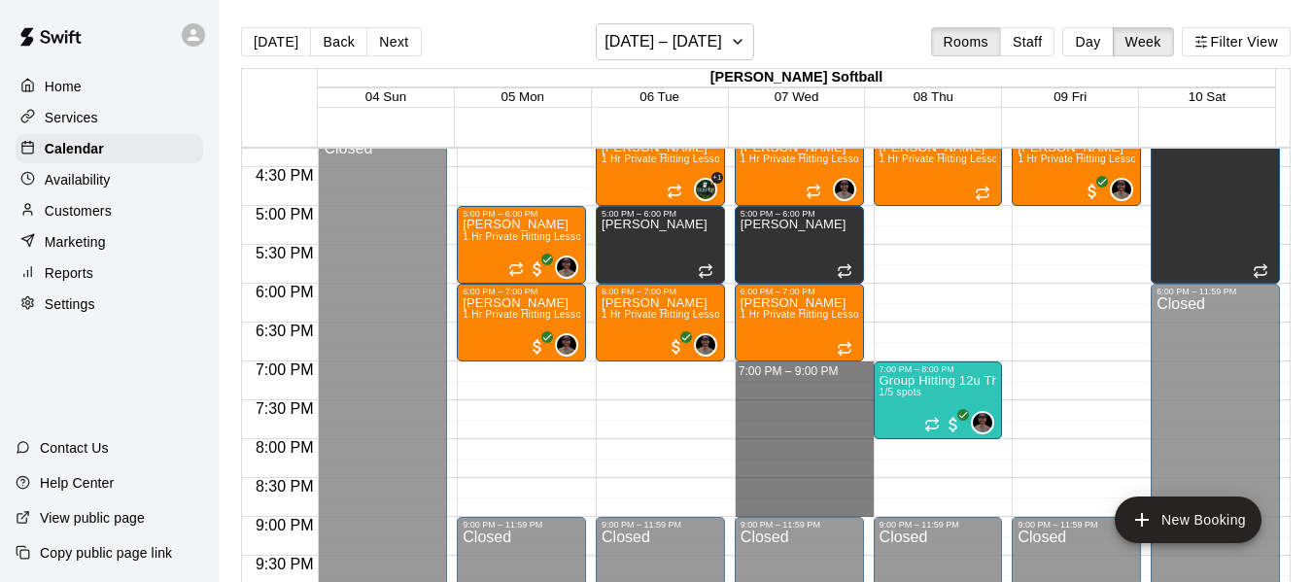
drag, startPoint x: 804, startPoint y: 369, endPoint x: 832, endPoint y: 503, distance: 136.1
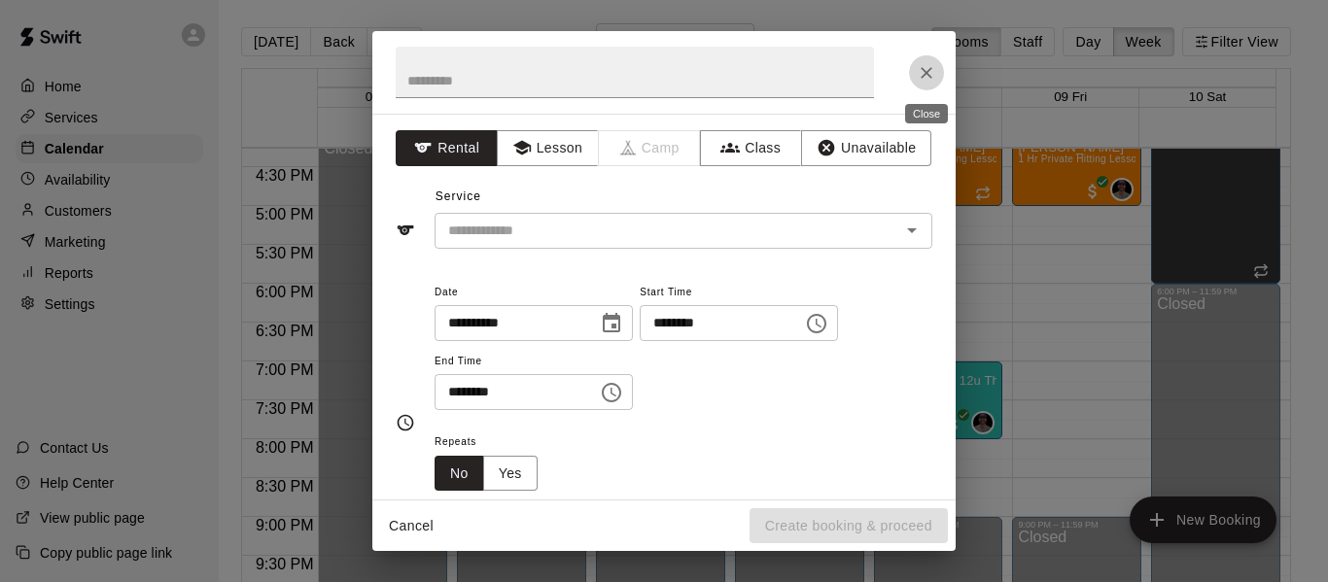
click at [932, 74] on icon "Close" at bounding box center [926, 72] width 19 height 19
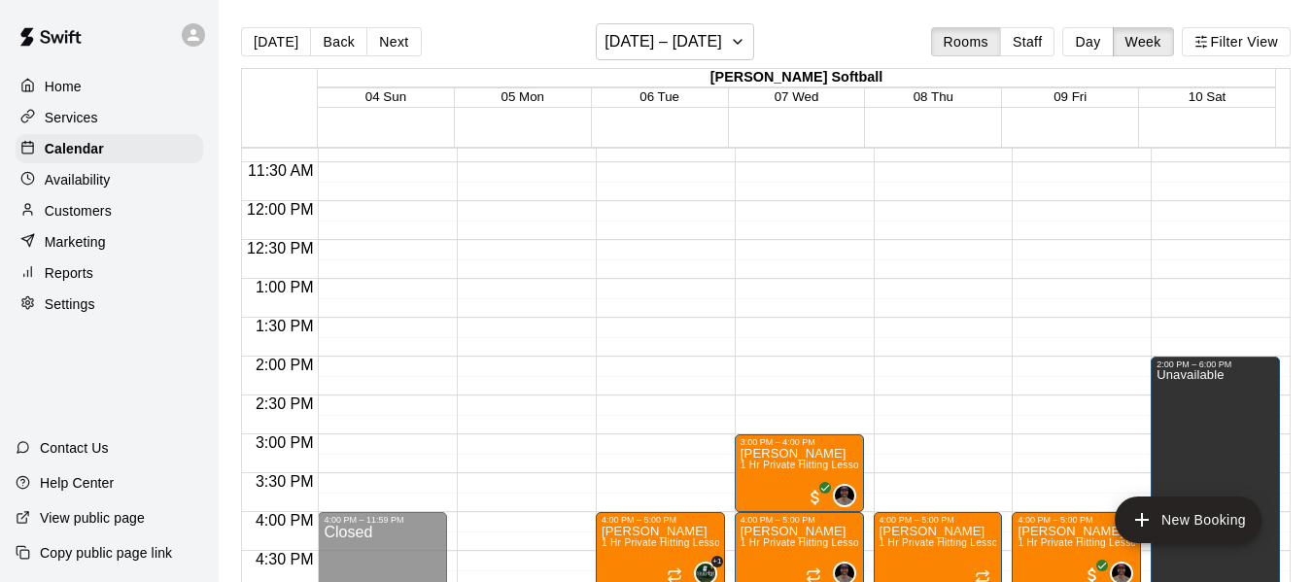
scroll to position [844, 0]
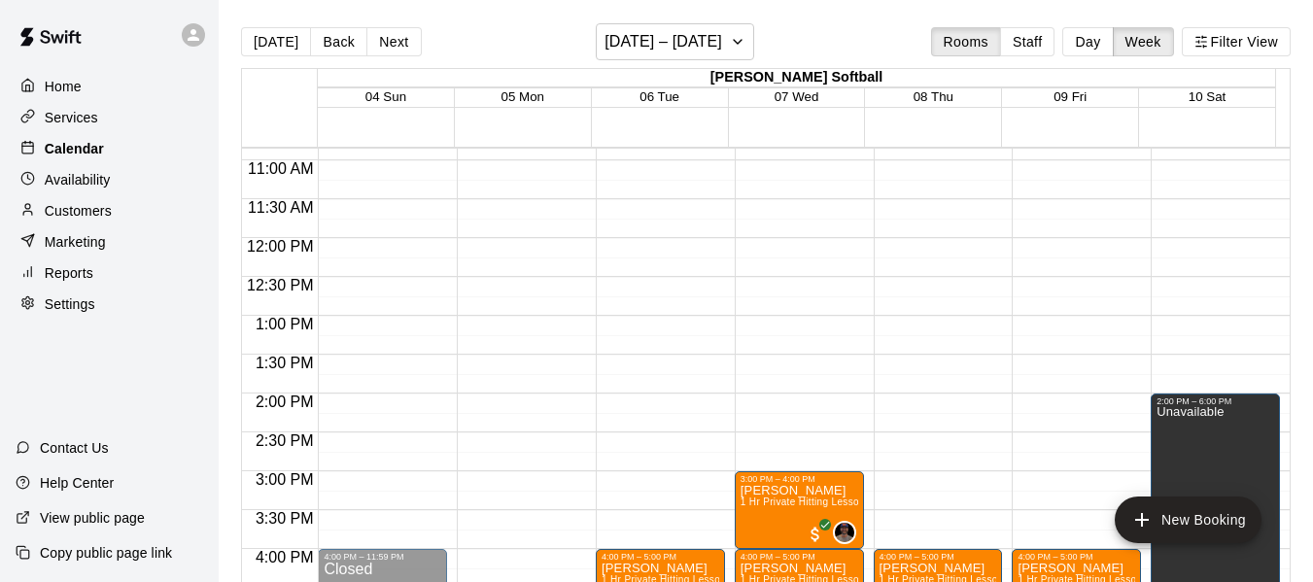
click at [87, 156] on p "Calendar" at bounding box center [74, 148] width 59 height 19
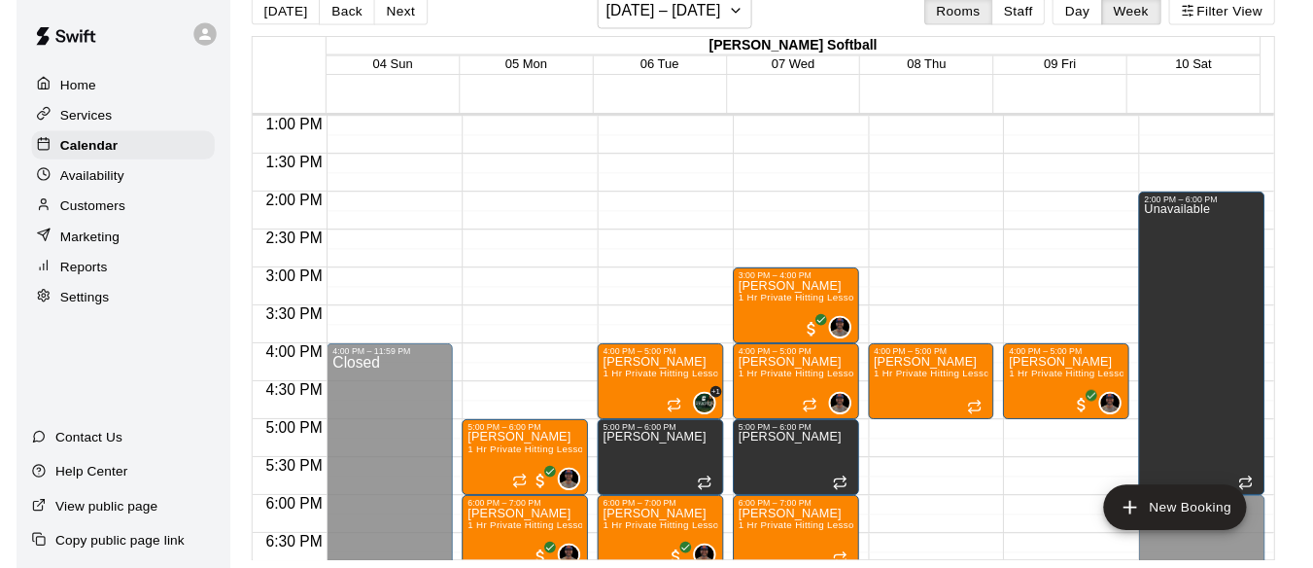
scroll to position [1070, 0]
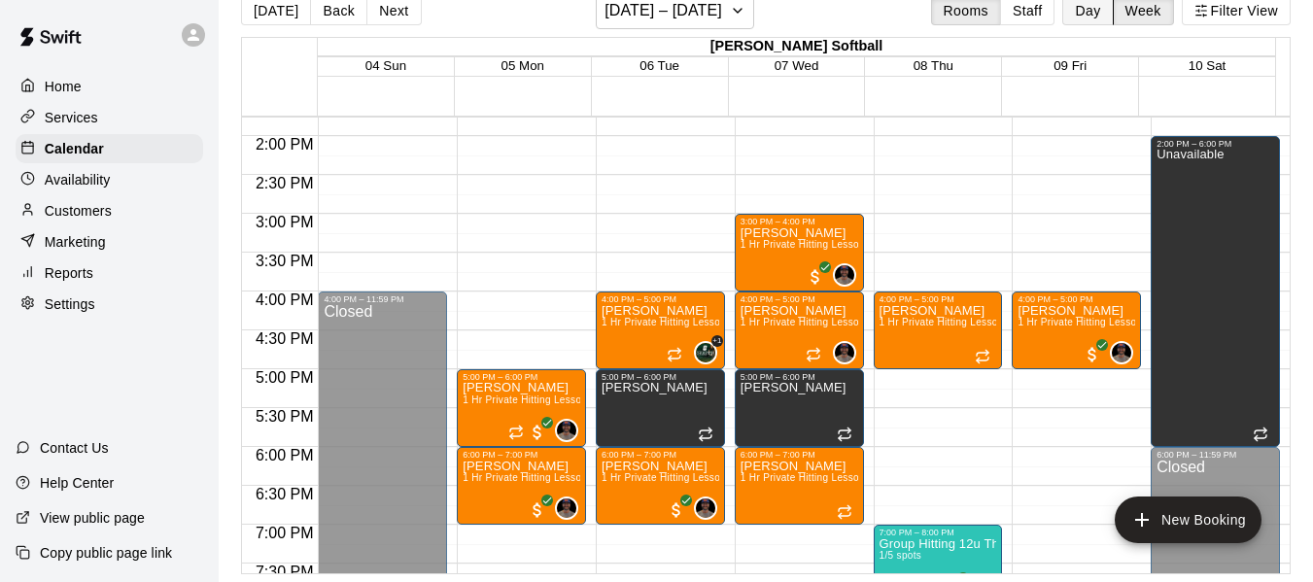
click at [1090, 14] on button "Day" at bounding box center [1087, 10] width 51 height 29
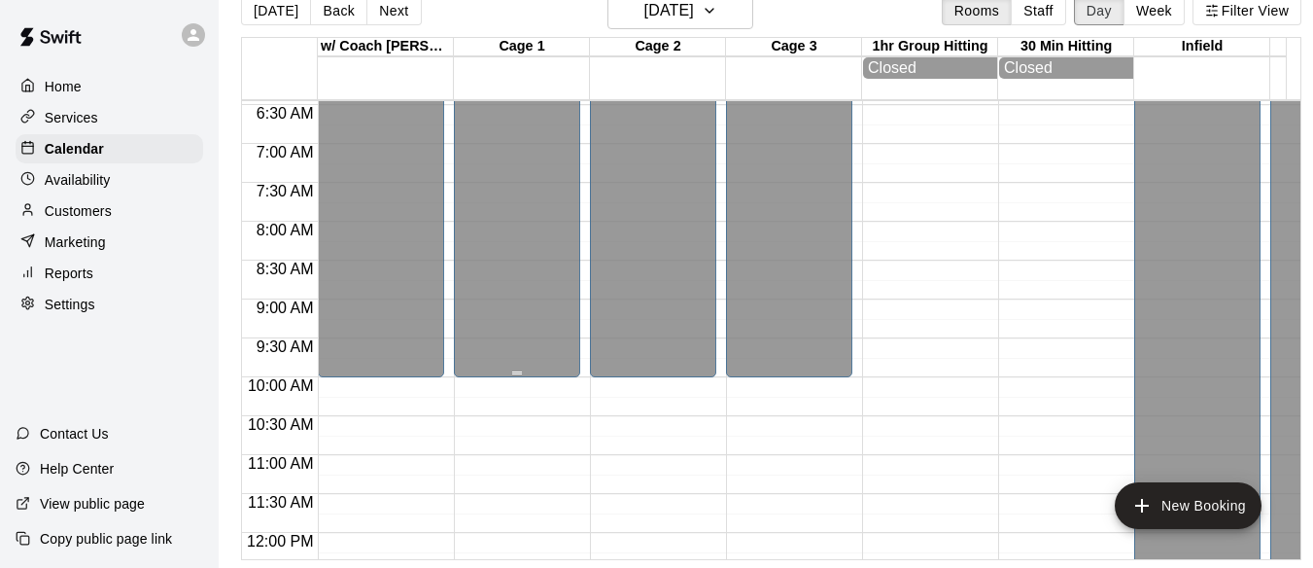
scroll to position [392, 0]
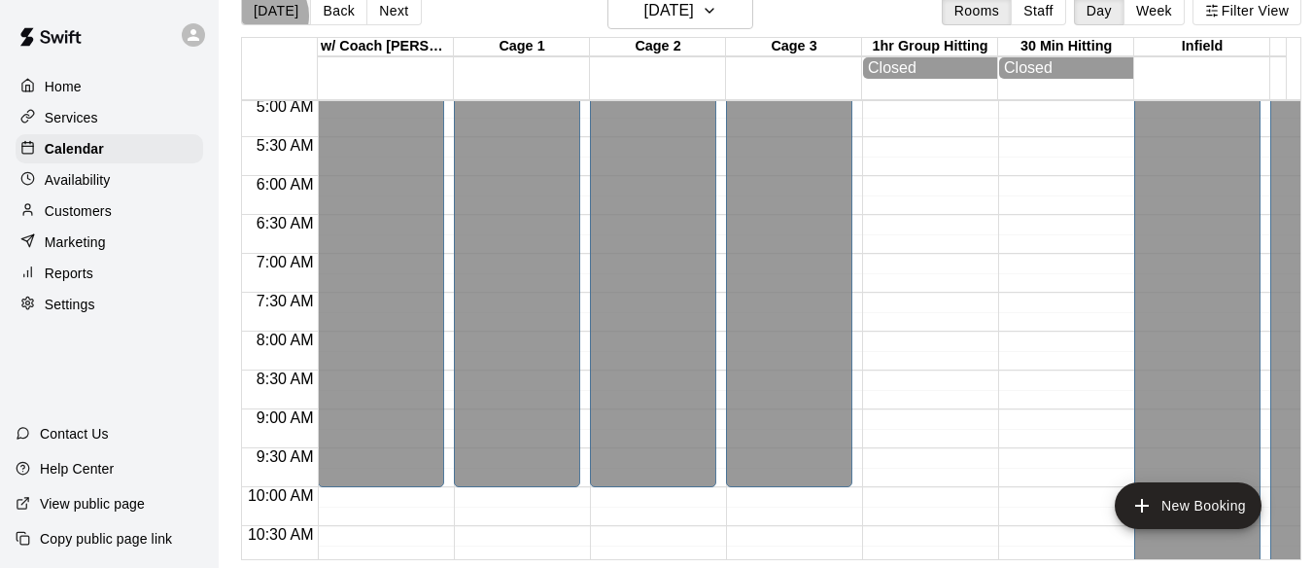
click at [263, 16] on button "[DATE]" at bounding box center [276, 10] width 70 height 29
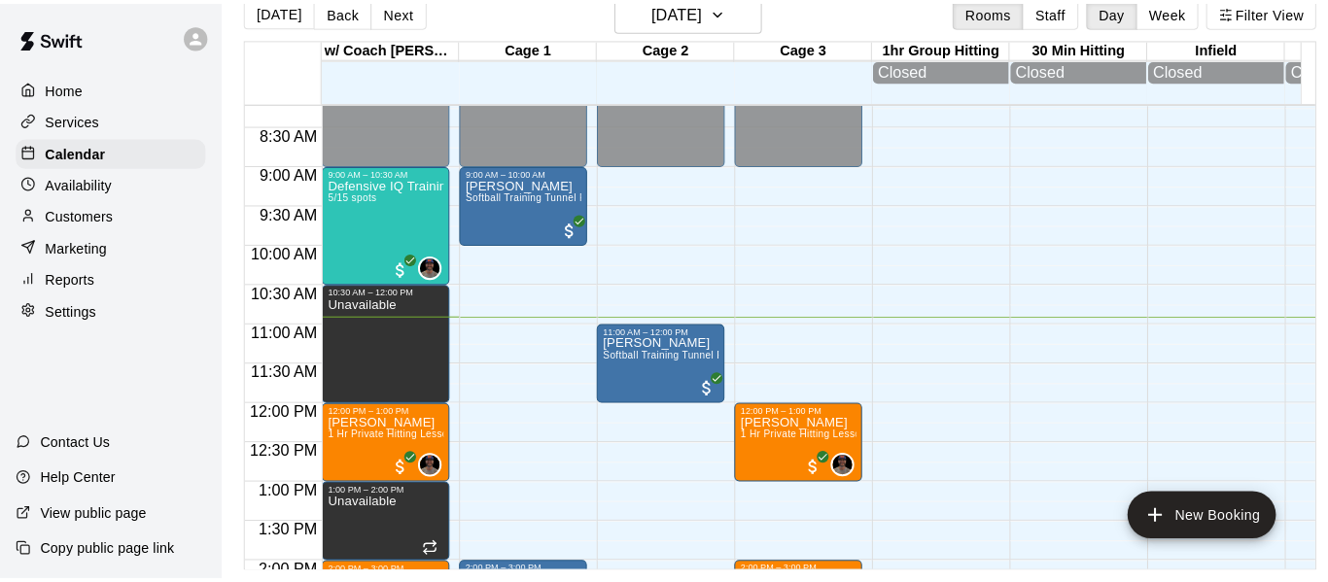
scroll to position [619, 0]
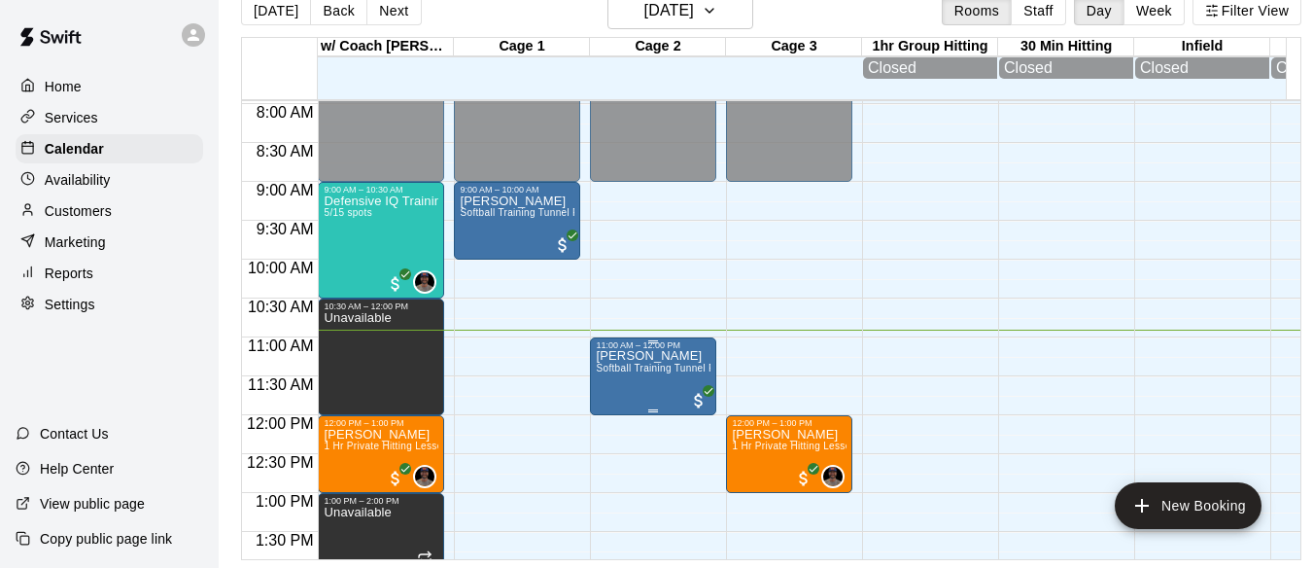
click at [655, 356] on p "[PERSON_NAME]" at bounding box center [653, 356] width 115 height 0
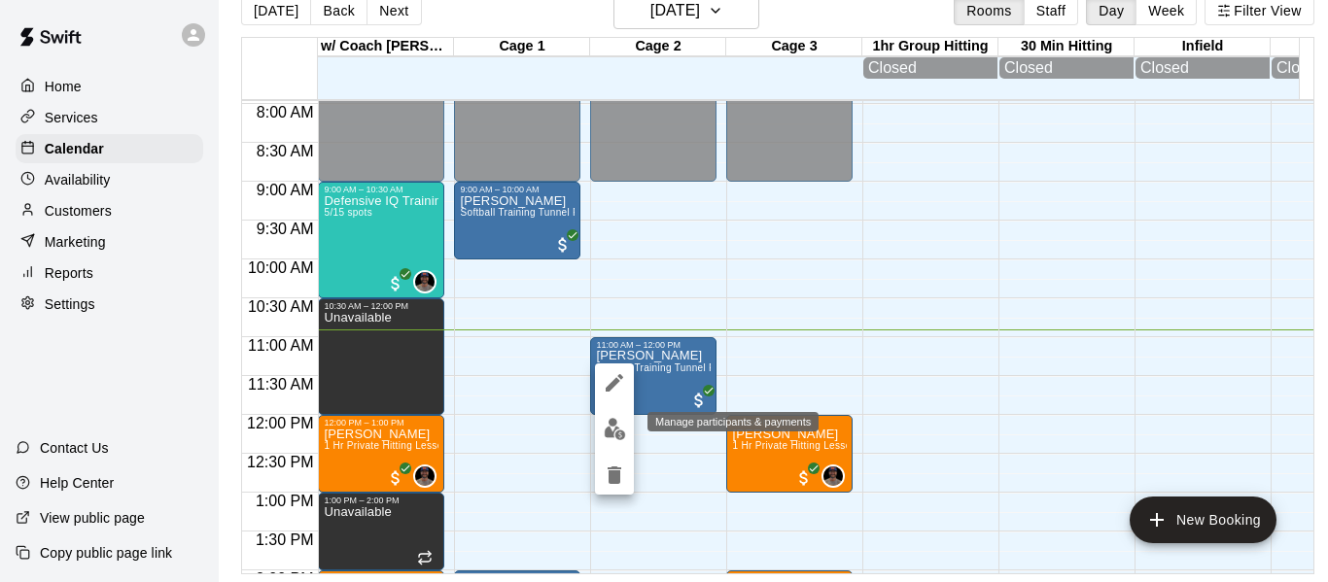
click at [611, 423] on img "edit" at bounding box center [615, 429] width 22 height 22
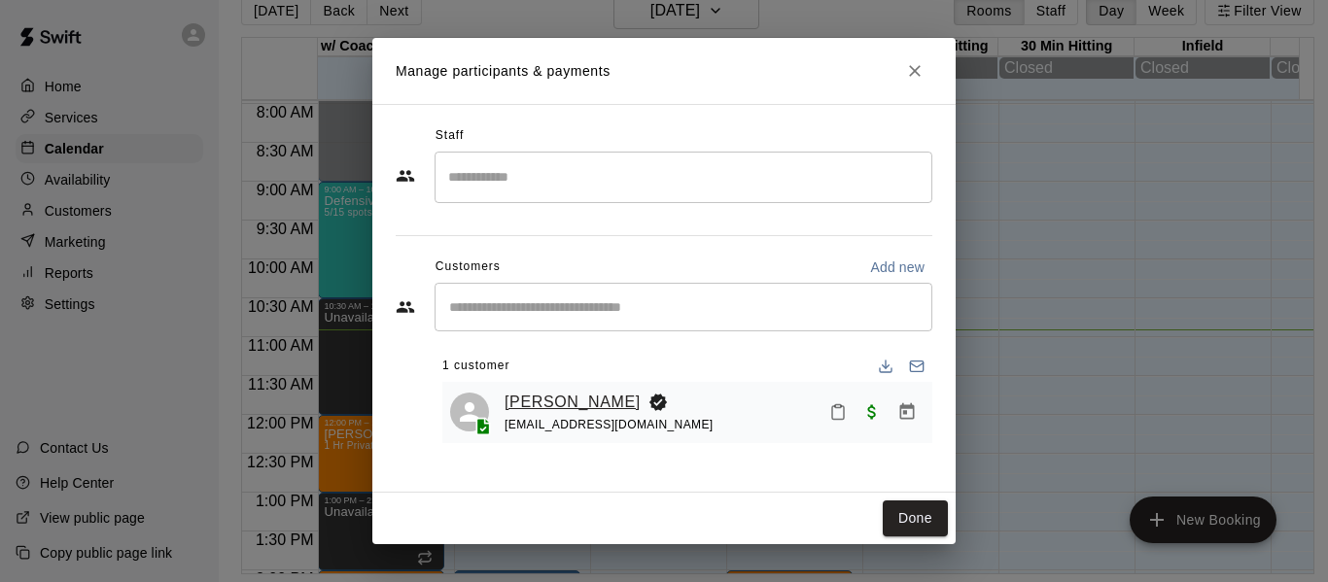
click at [577, 398] on link "[PERSON_NAME]" at bounding box center [572, 402] width 136 height 25
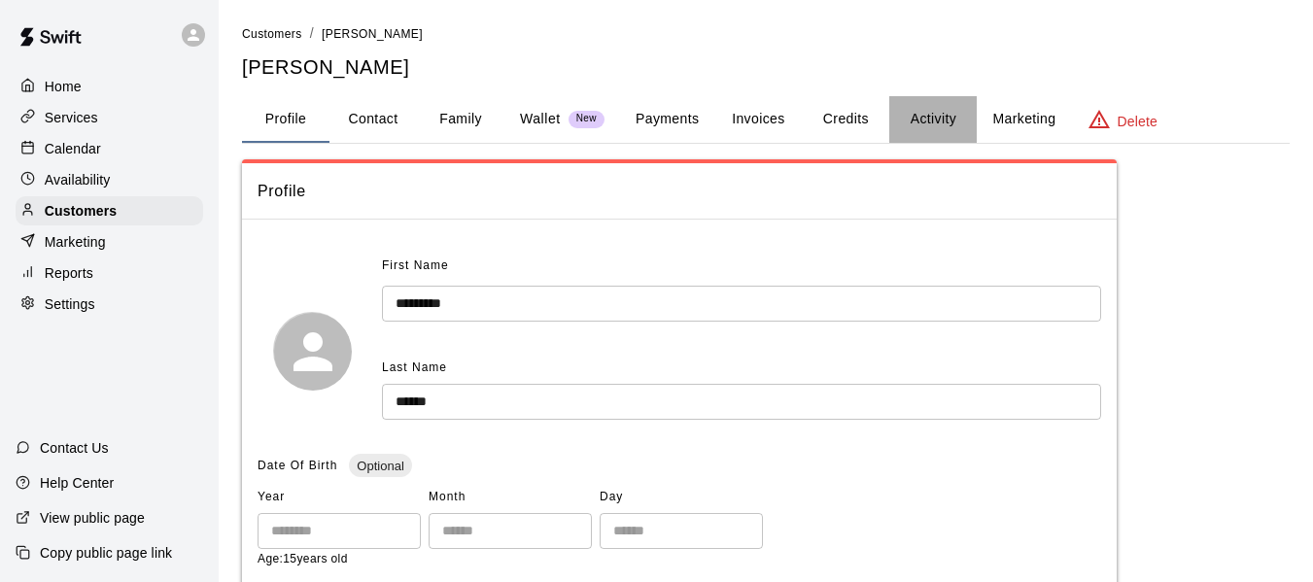
click at [948, 115] on button "Activity" at bounding box center [932, 119] width 87 height 47
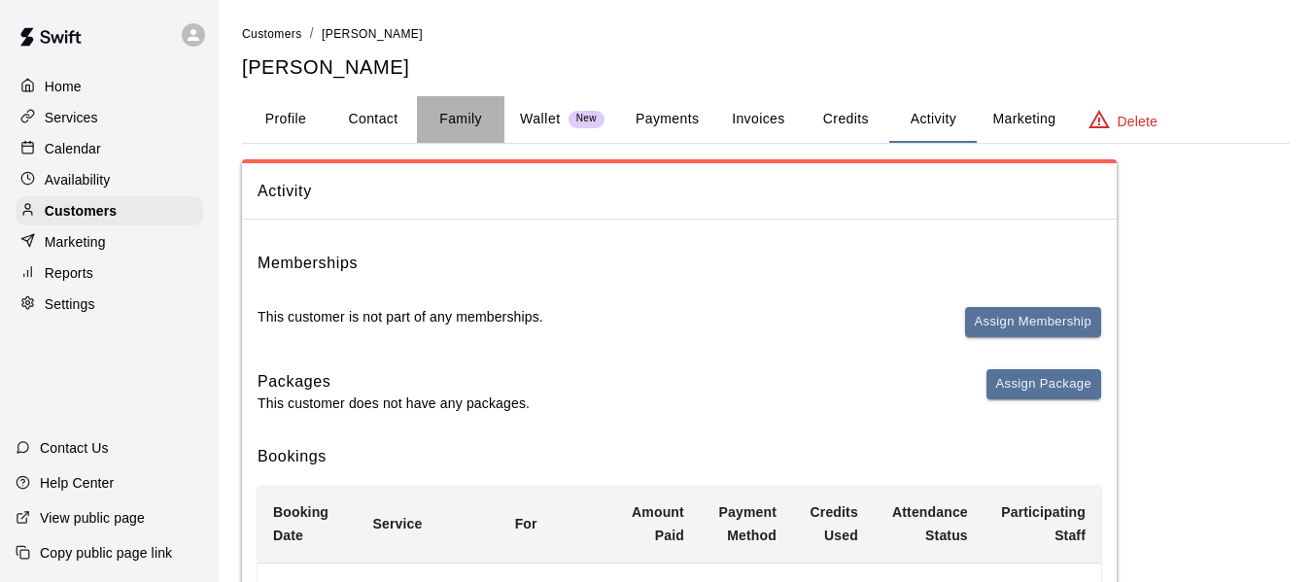
click at [454, 122] on button "Family" at bounding box center [460, 119] width 87 height 47
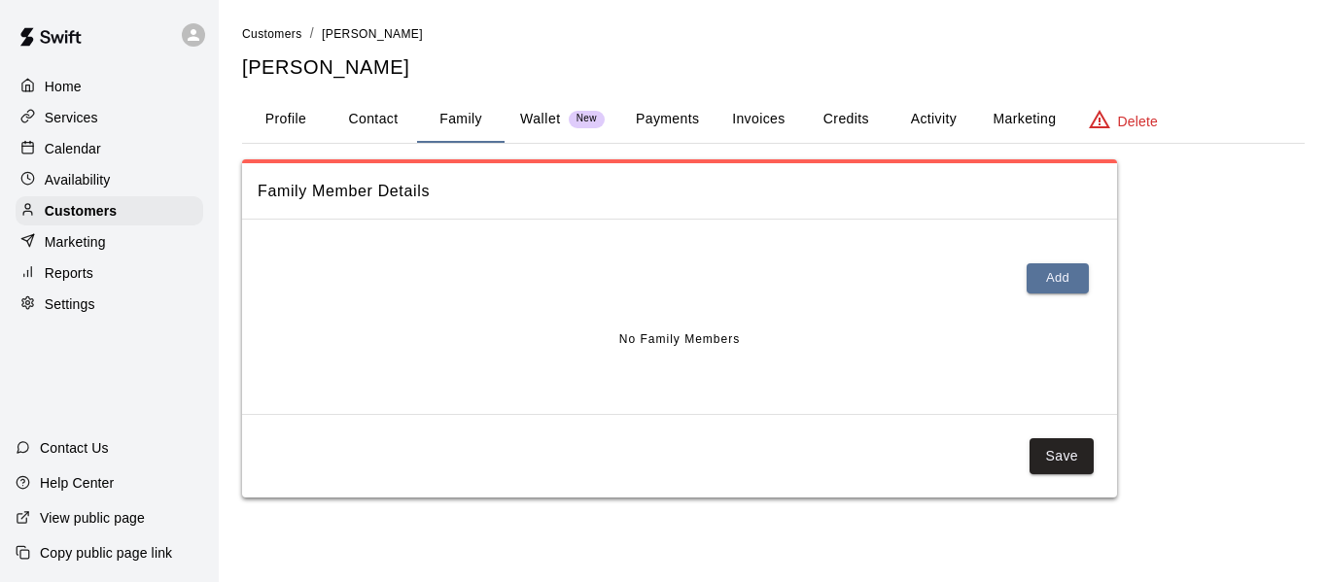
click at [298, 121] on button "Profile" at bounding box center [285, 119] width 87 height 47
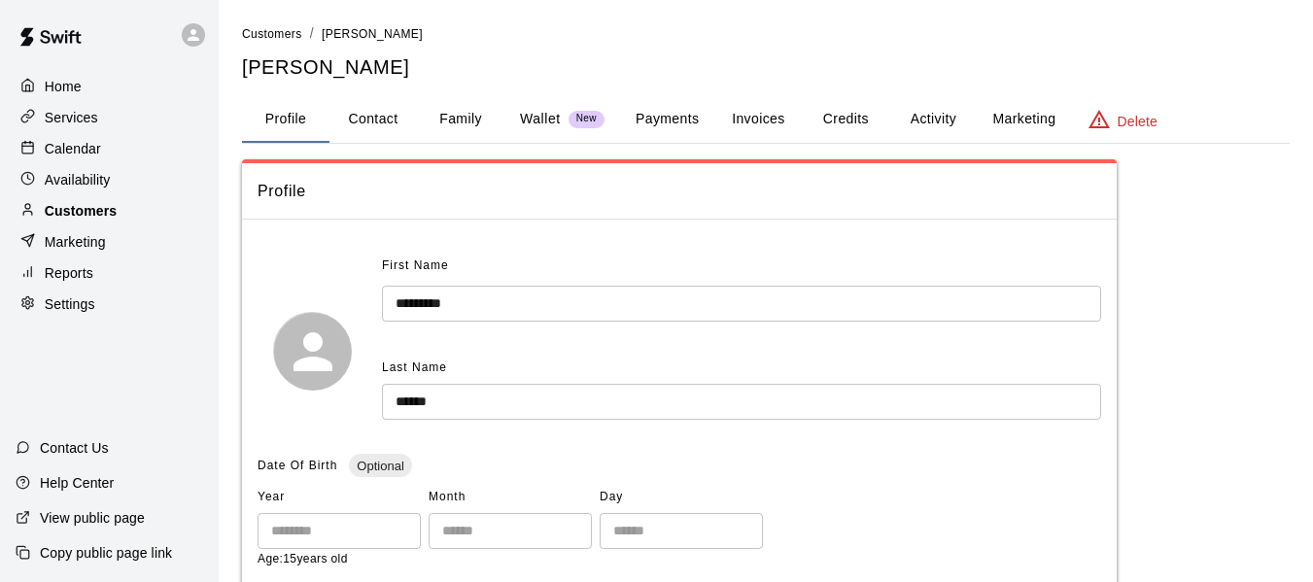
click at [108, 212] on p "Customers" at bounding box center [81, 210] width 72 height 19
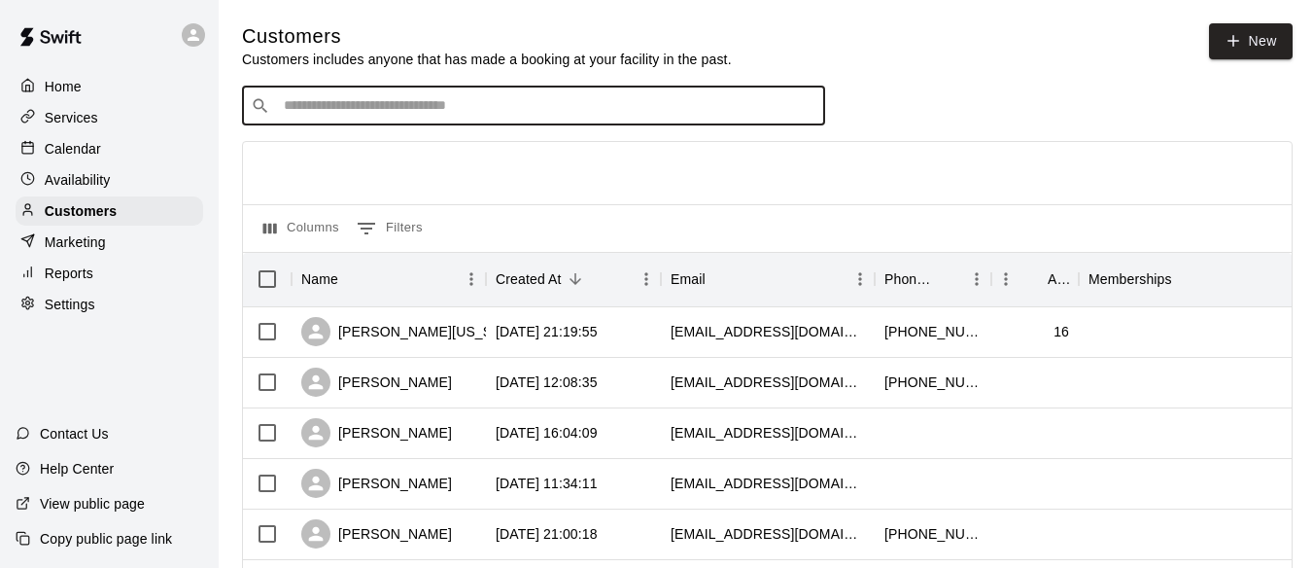
click at [368, 108] on input "Search customers by name or email" at bounding box center [547, 105] width 538 height 19
type input "******"
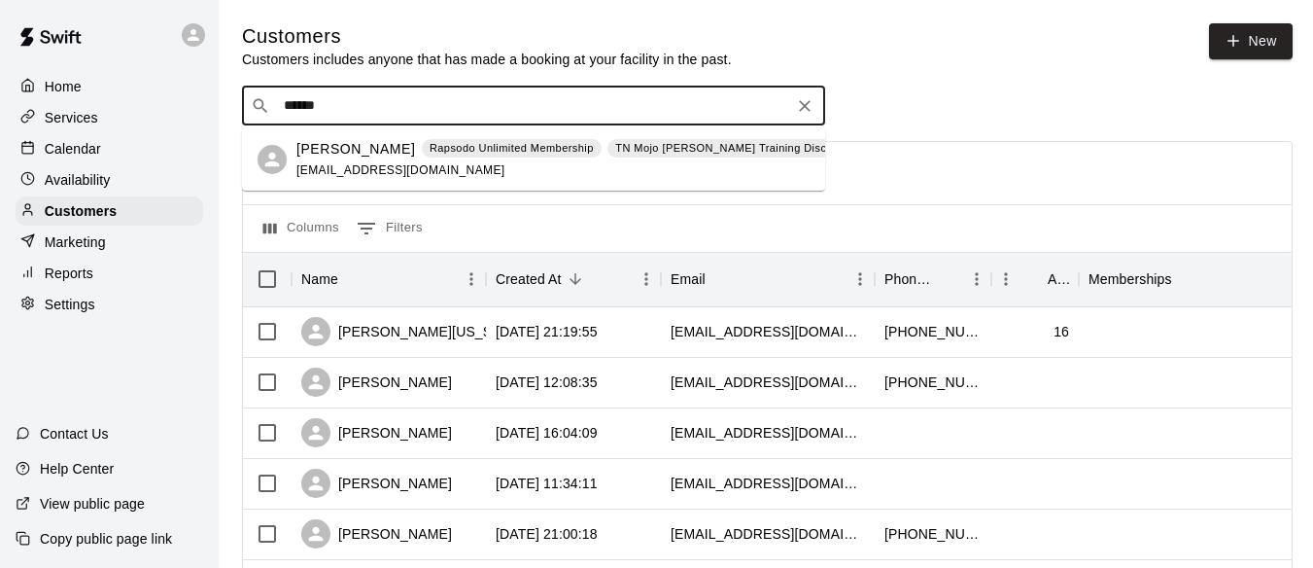
click at [361, 142] on p "[PERSON_NAME]" at bounding box center [355, 149] width 119 height 20
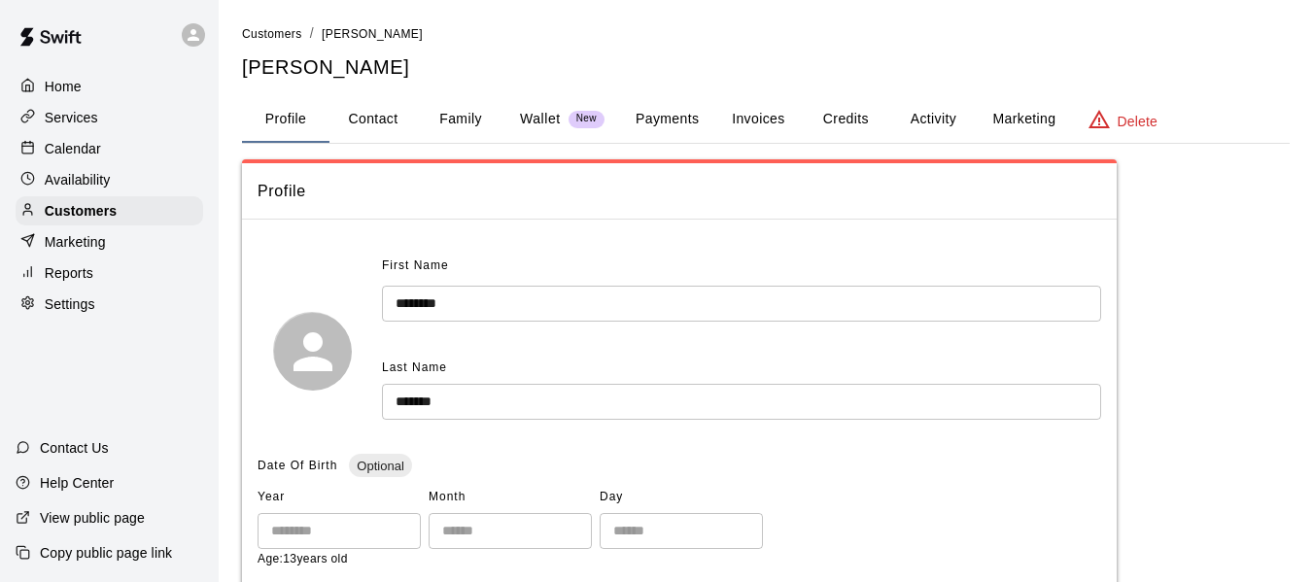
click at [932, 121] on button "Activity" at bounding box center [932, 119] width 87 height 47
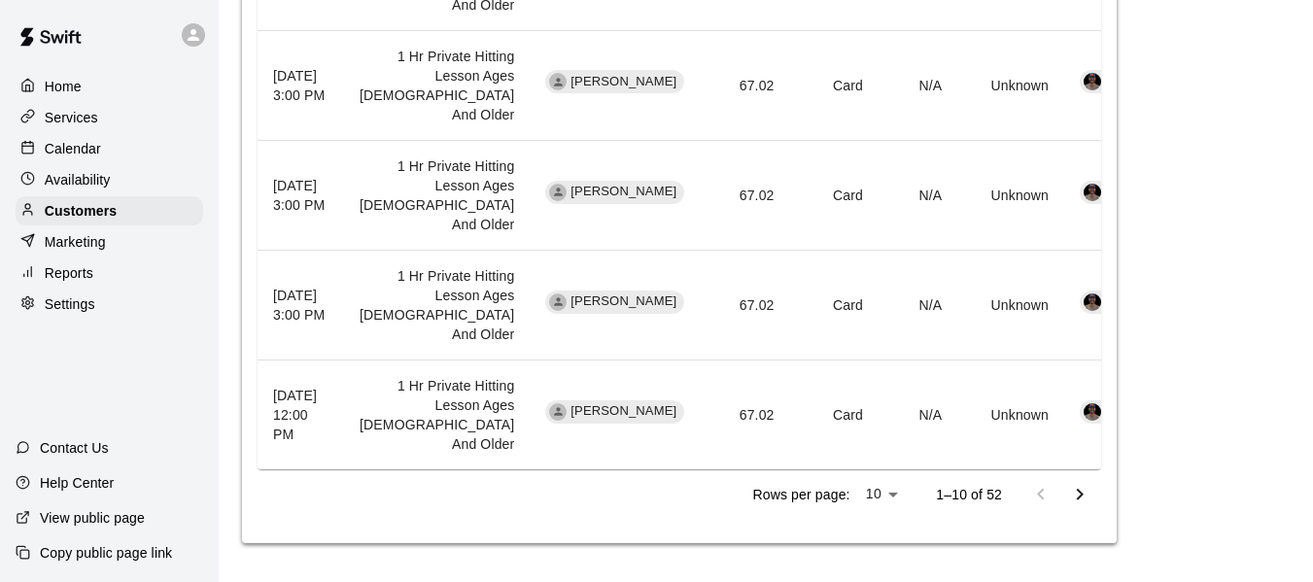
scroll to position [2302, 0]
click at [1087, 500] on icon "Go to next page" at bounding box center [1079, 494] width 23 height 23
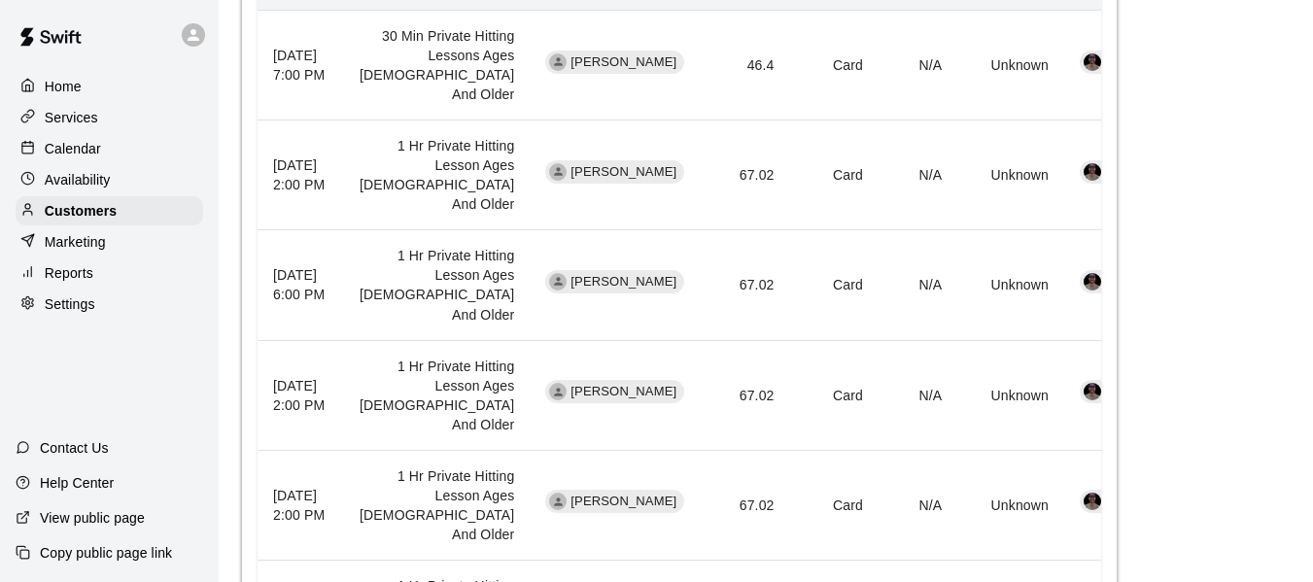
scroll to position [1006, 0]
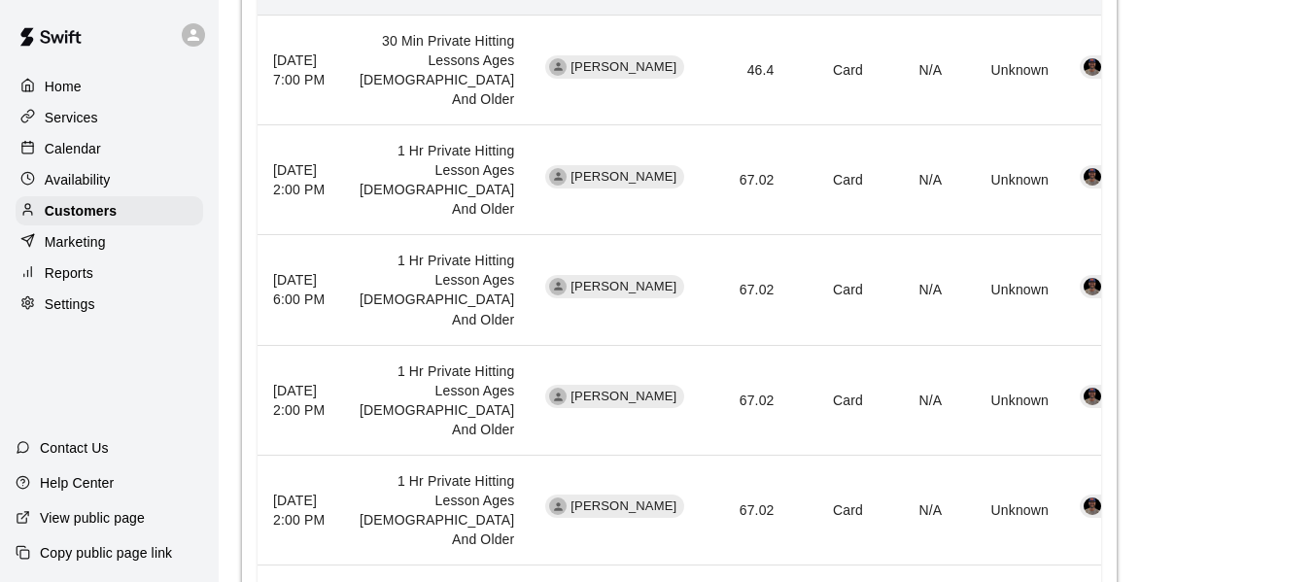
click at [92, 144] on p "Calendar" at bounding box center [73, 148] width 56 height 19
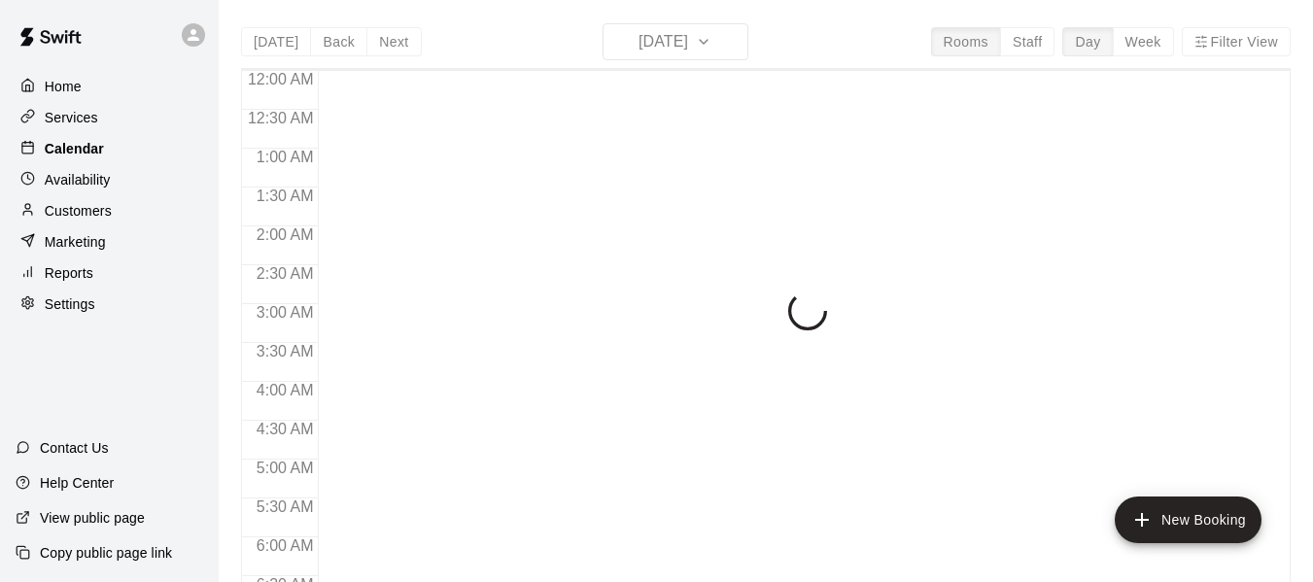
scroll to position [863, 0]
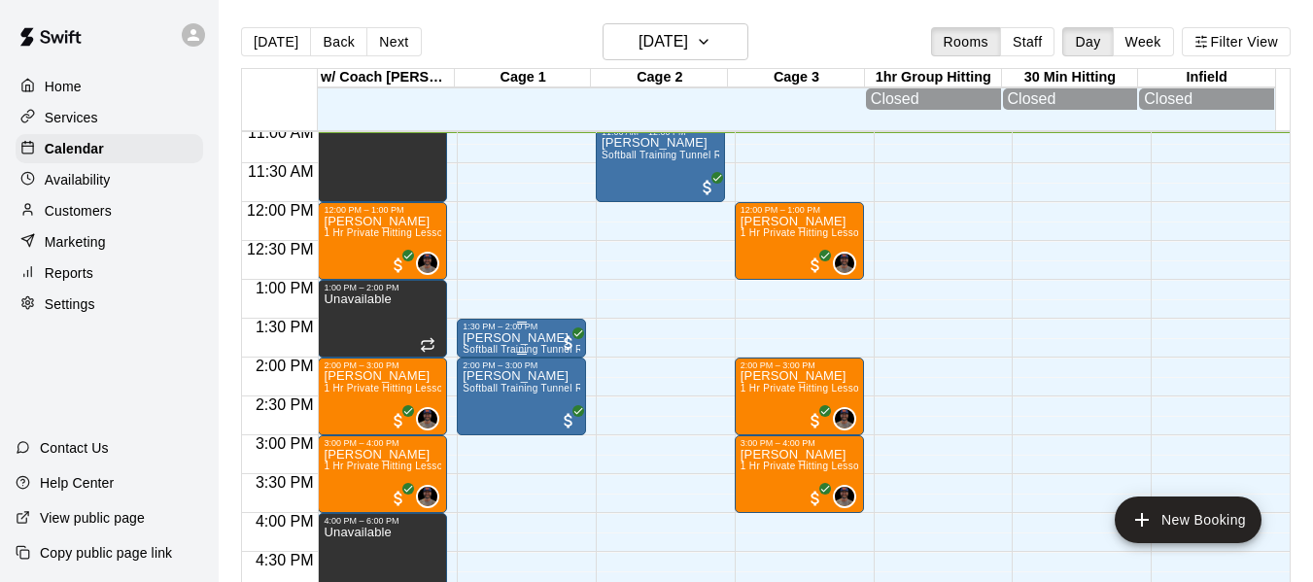
click at [513, 338] on p "[PERSON_NAME]" at bounding box center [522, 338] width 118 height 0
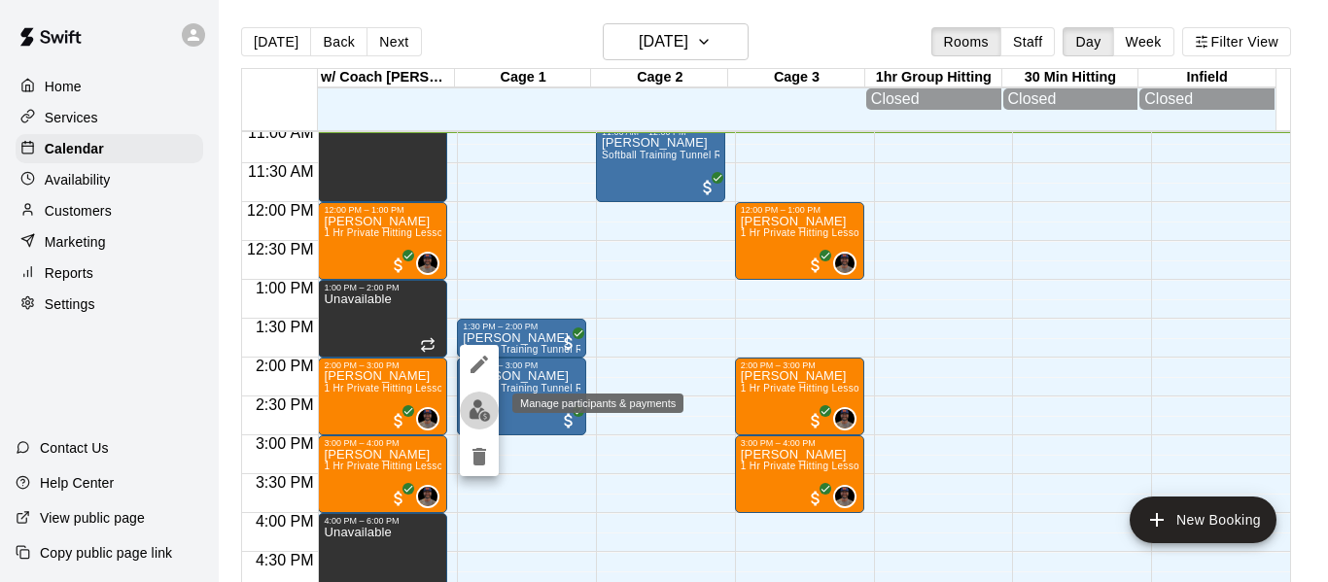
click at [481, 402] on img "edit" at bounding box center [479, 410] width 22 height 22
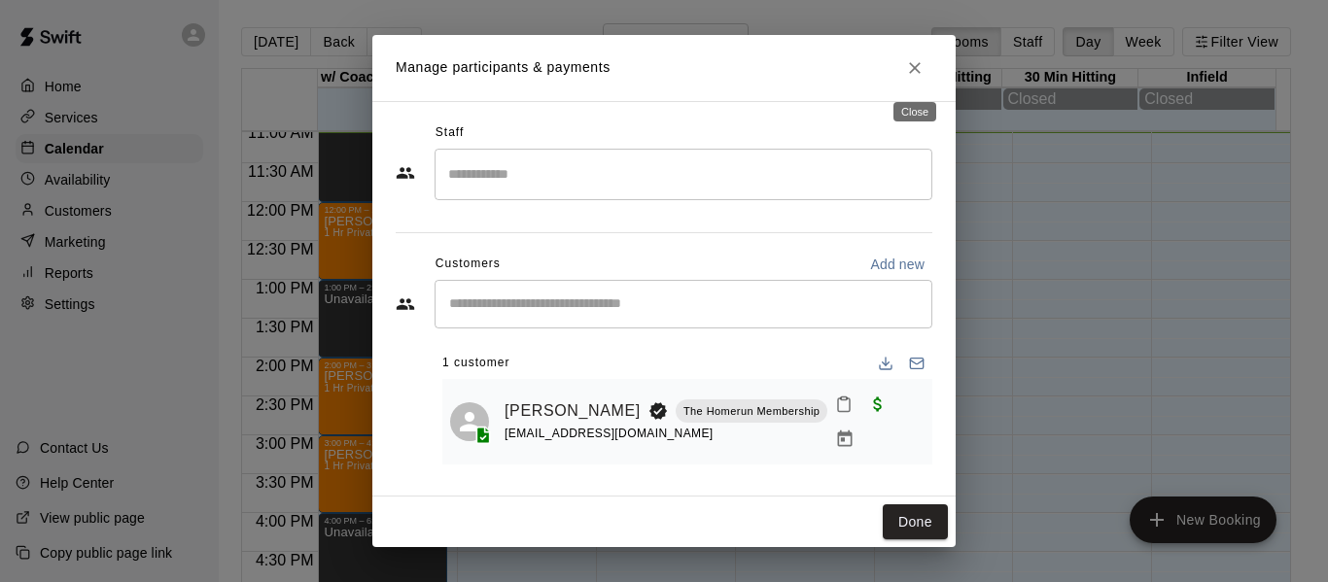
click at [919, 74] on icon "Close" at bounding box center [914, 67] width 19 height 19
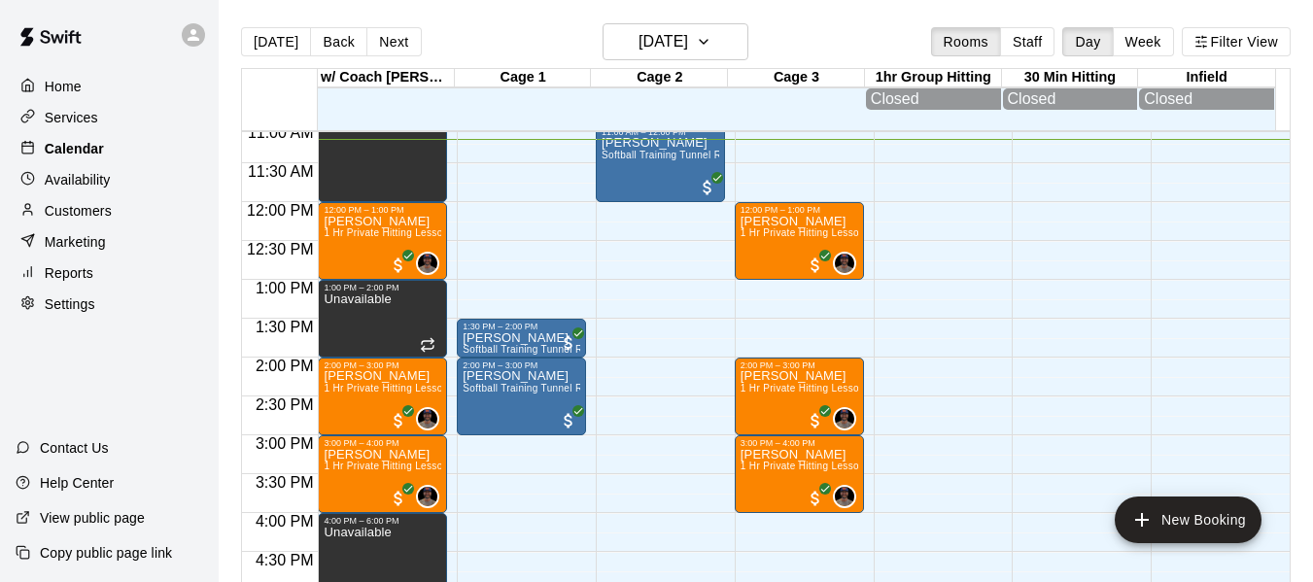
click at [140, 146] on div "Calendar" at bounding box center [110, 148] width 188 height 29
click at [260, 43] on button "[DATE]" at bounding box center [276, 41] width 70 height 29
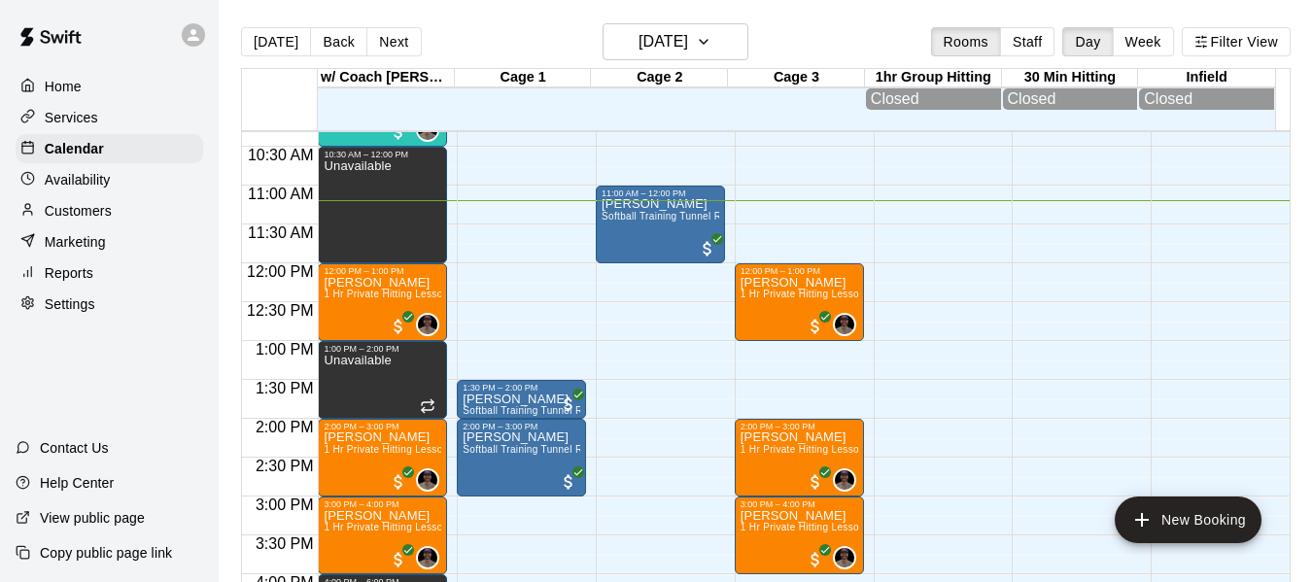
scroll to position [766, 0]
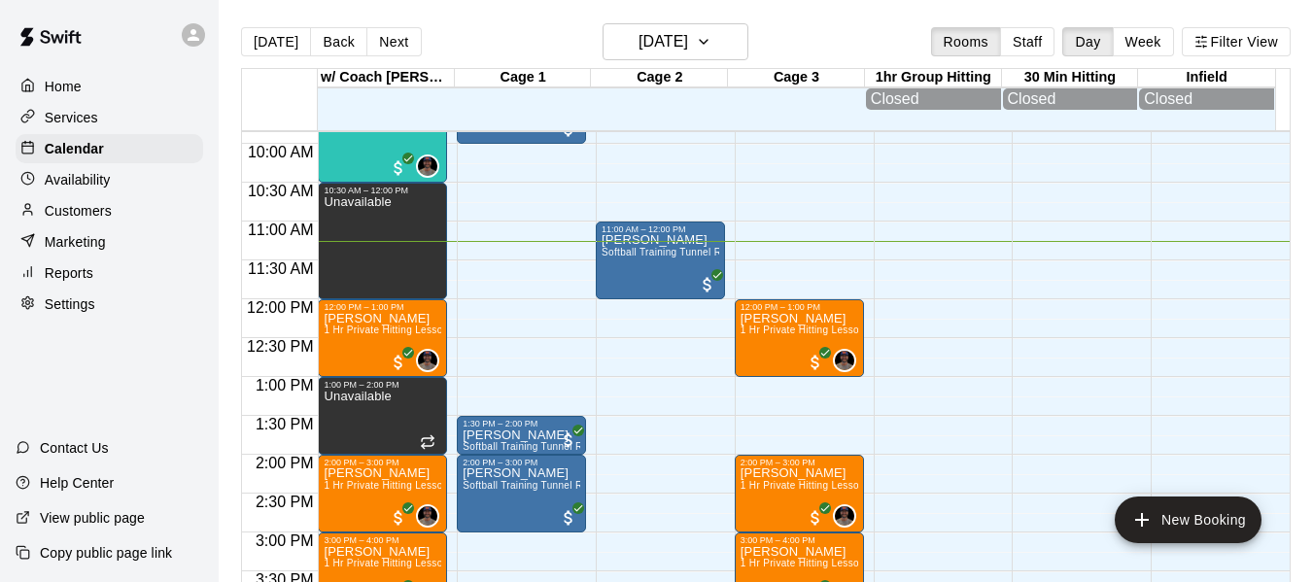
click at [391, 48] on button "Next" at bounding box center [393, 41] width 54 height 29
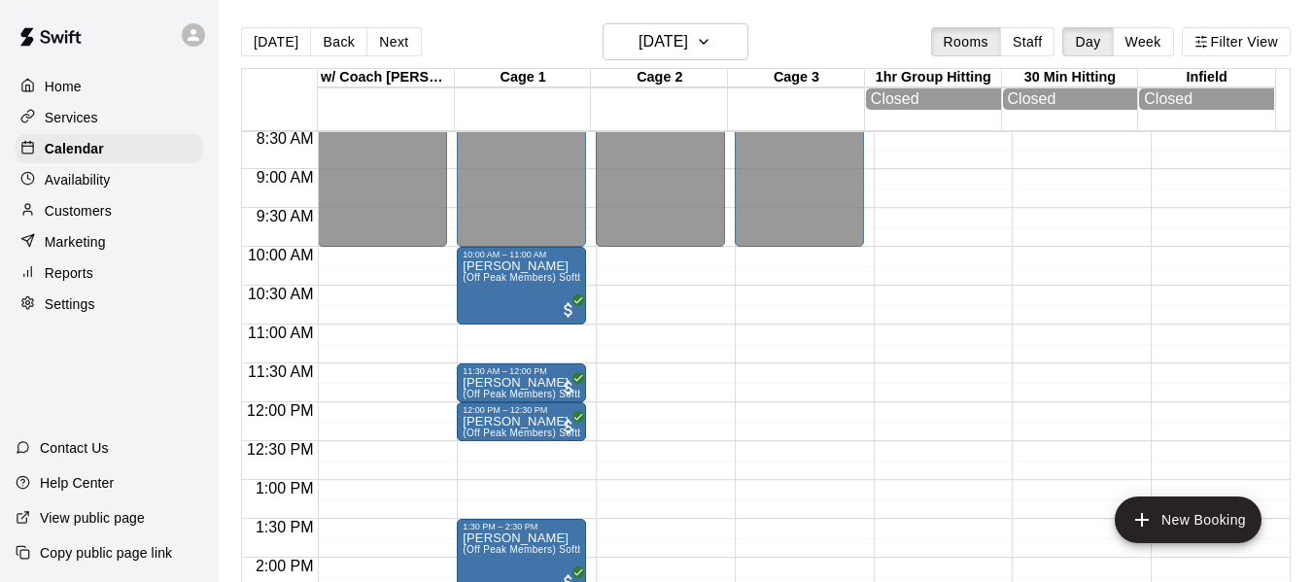
scroll to position [637, 0]
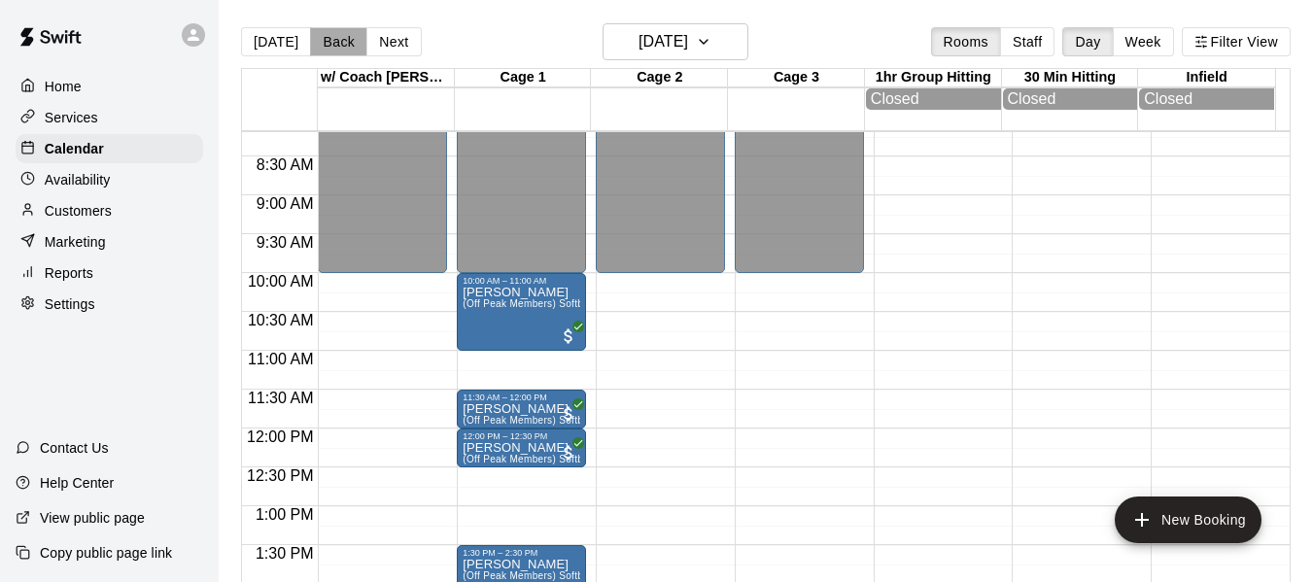
click at [310, 48] on button "Back" at bounding box center [338, 41] width 57 height 29
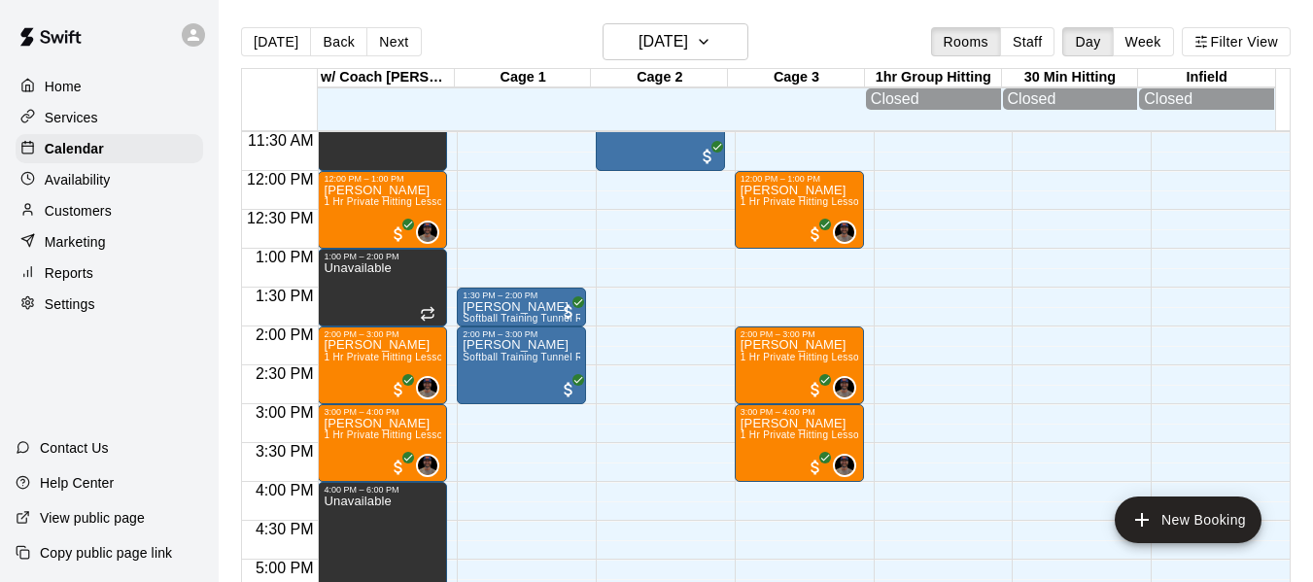
scroll to position [895, 0]
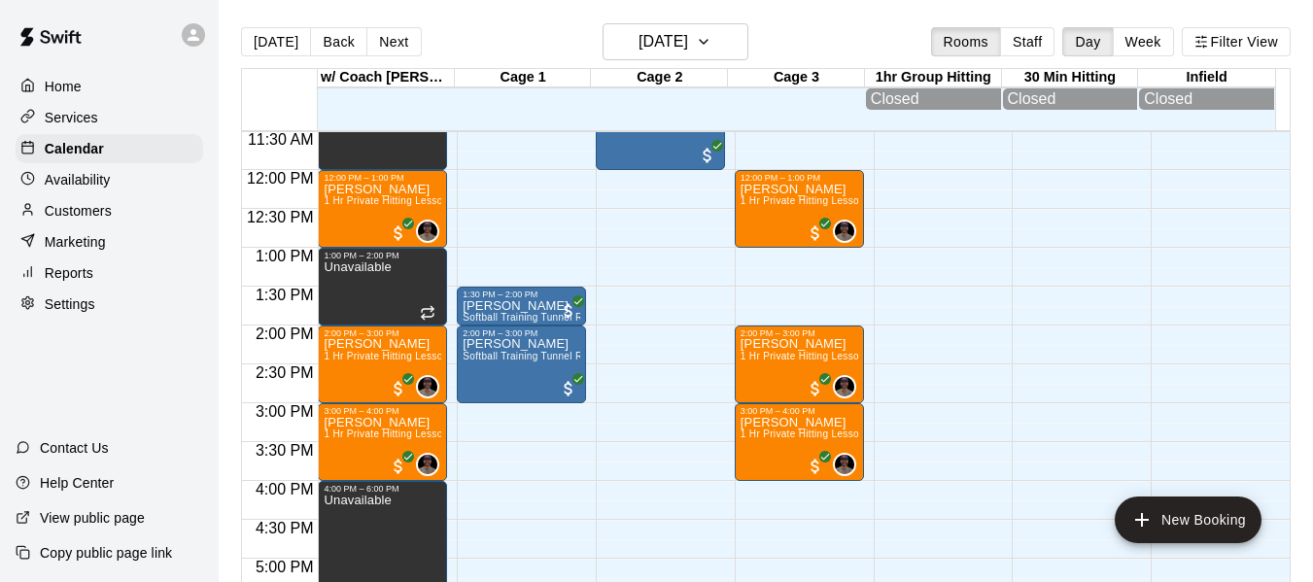
click at [659, 466] on div "12:00 AM – 9:00 AM Closed 11:00 AM – 12:00 PM [PERSON_NAME] Softball Training T…" at bounding box center [660, 170] width 129 height 1866
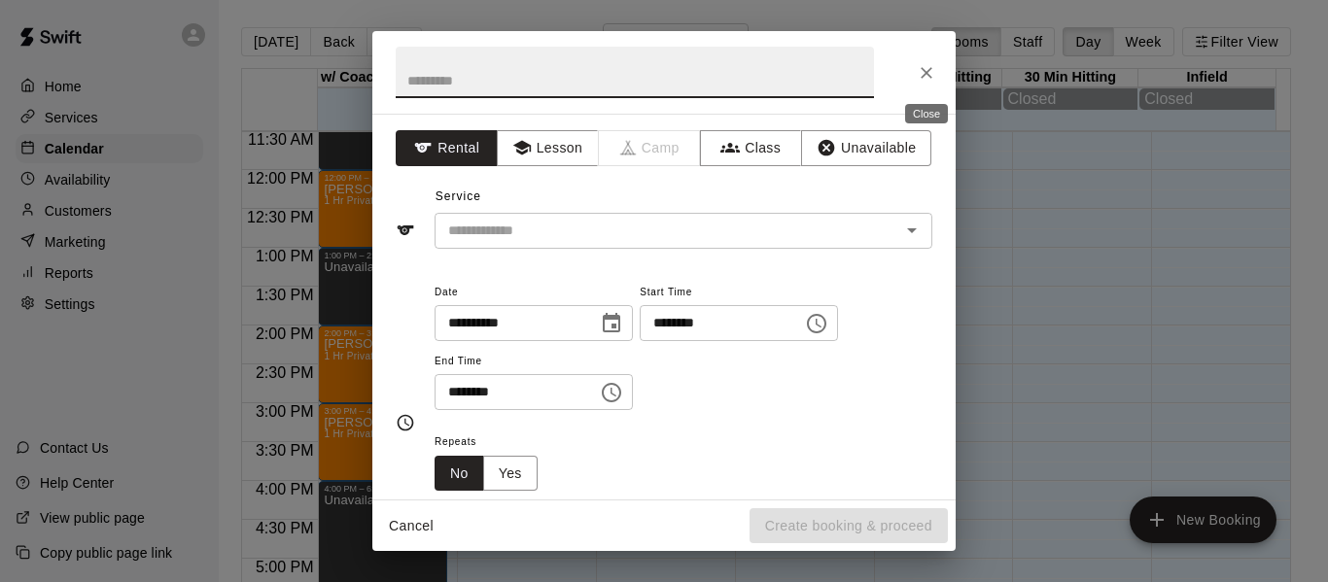
click at [929, 73] on icon "Close" at bounding box center [926, 72] width 19 height 19
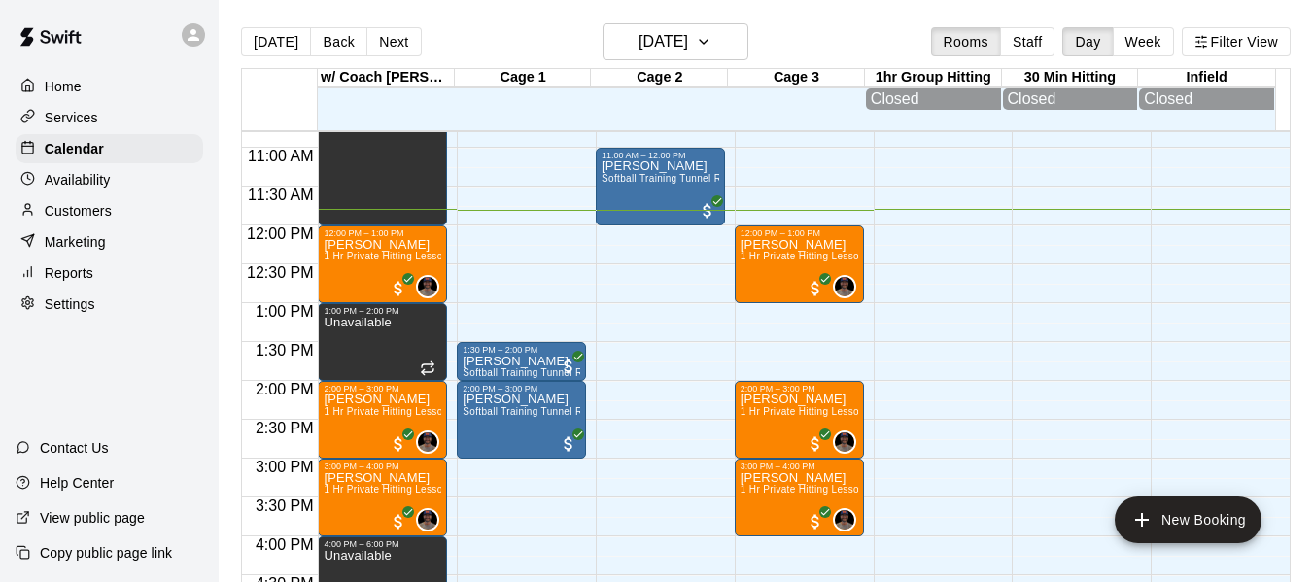
scroll to position [838, 0]
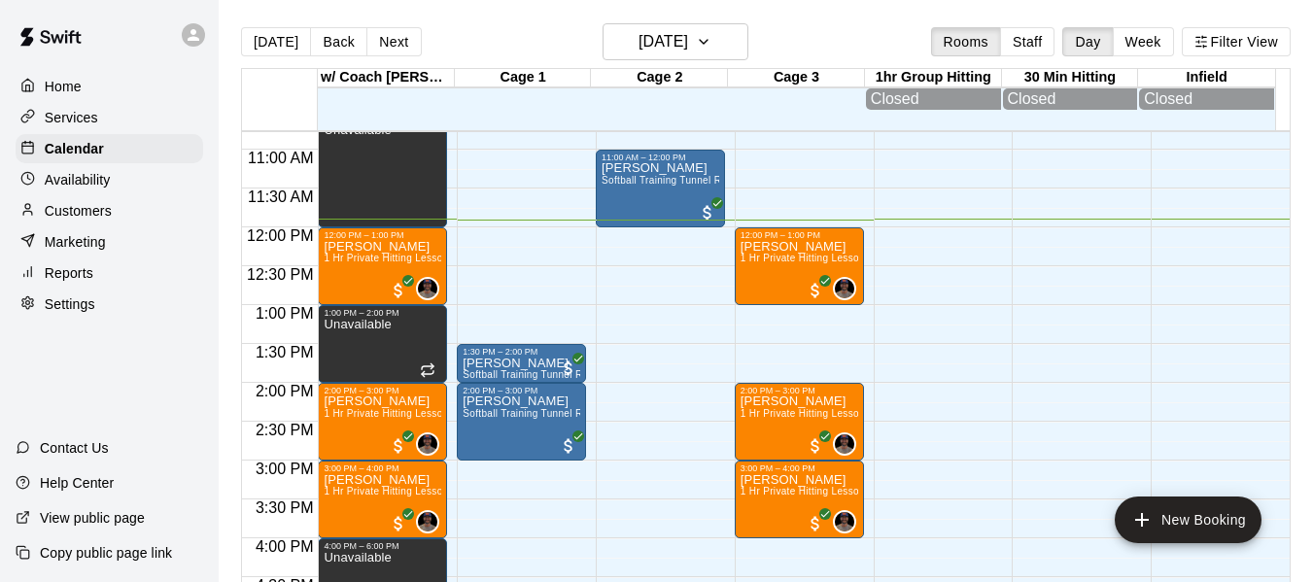
click at [632, 280] on div "12:00 AM – 9:00 AM Closed 11:00 AM – 12:00 PM [PERSON_NAME] Softball Training T…" at bounding box center [660, 227] width 129 height 1866
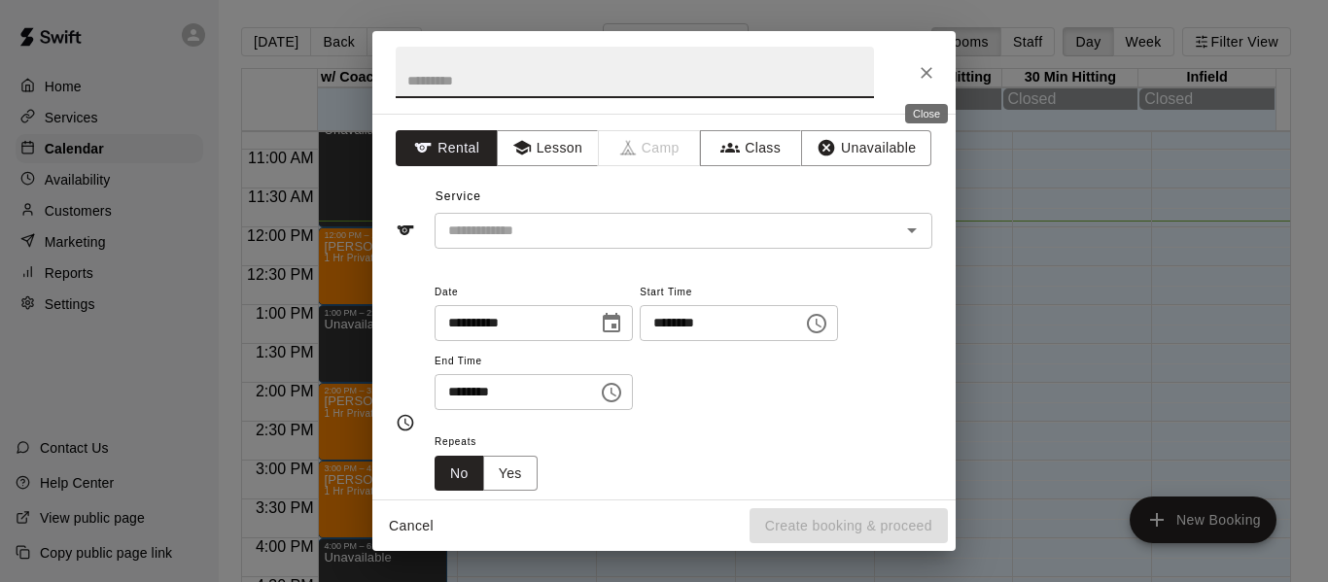
click at [923, 73] on icon "Close" at bounding box center [926, 72] width 19 height 19
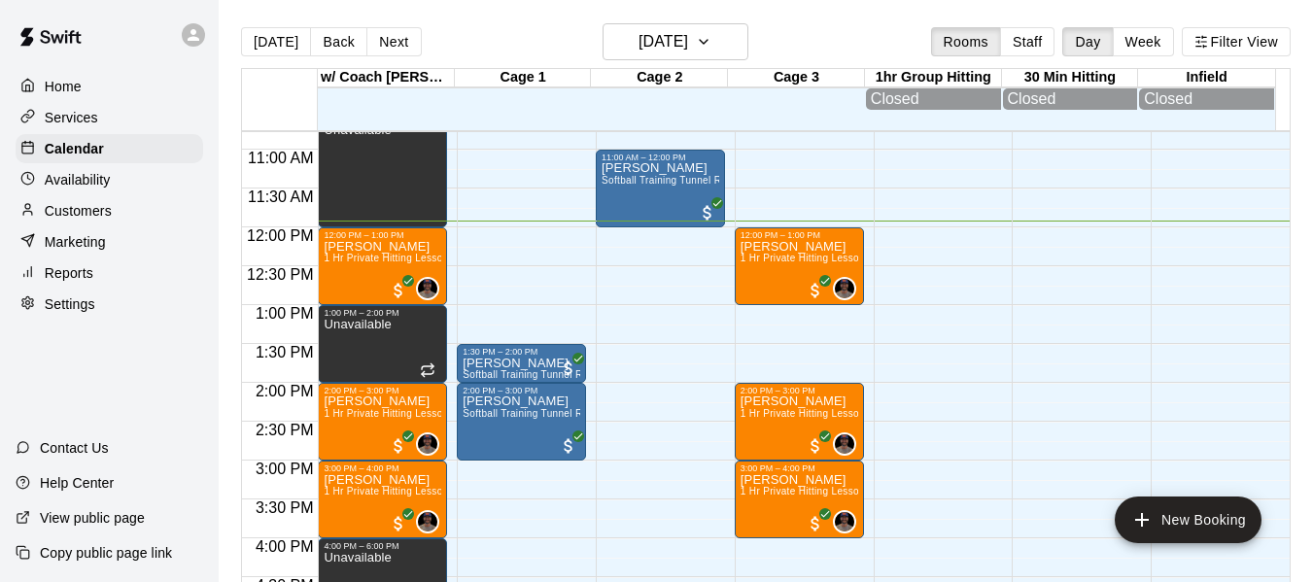
click at [502, 31] on div "[DATE] Back [DATE][DATE] Rooms Staff Day Week Filter View" at bounding box center [766, 45] width 1050 height 45
